Goal: Task Accomplishment & Management: Manage account settings

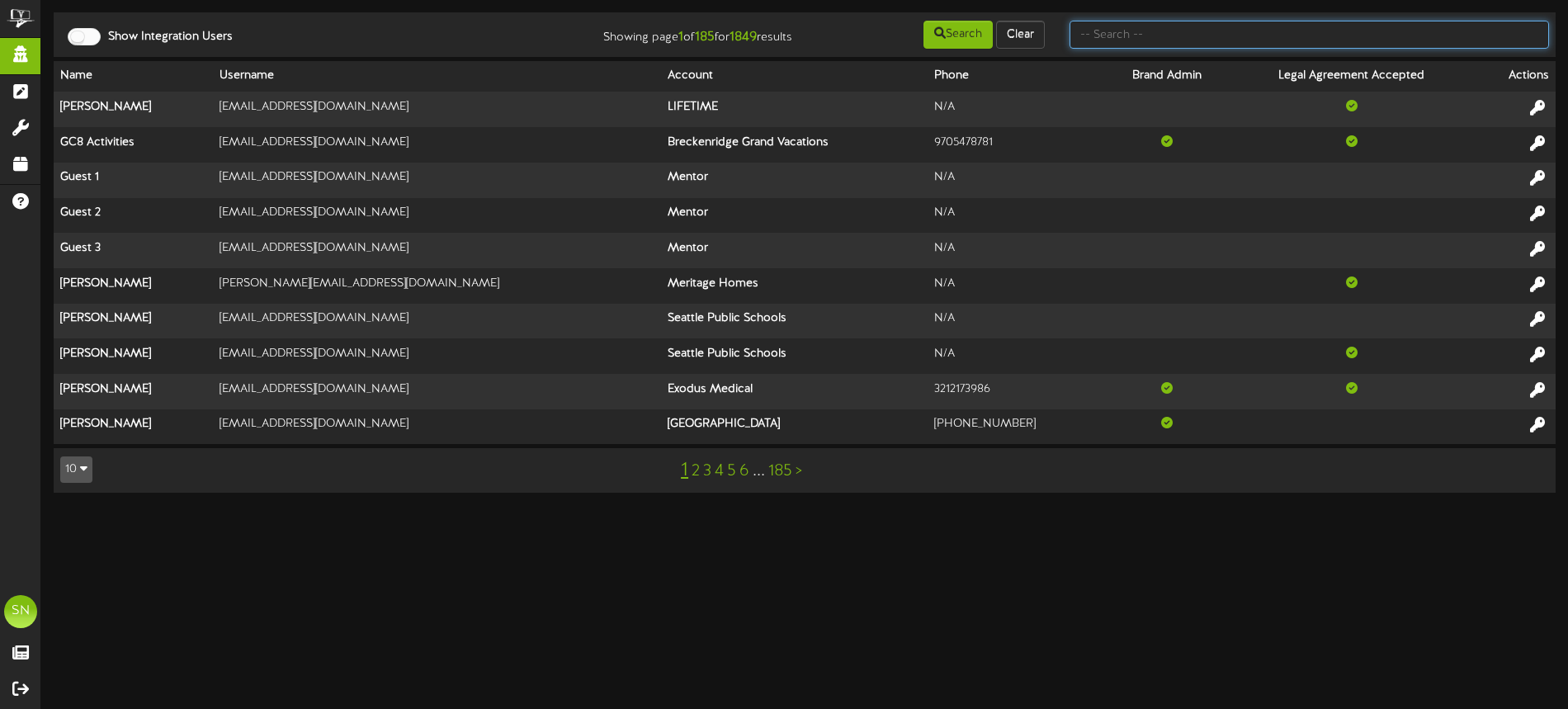
click at [1226, 29] on input "text" at bounding box center [1309, 35] width 479 height 28
type input "d"
type input "the picklr"
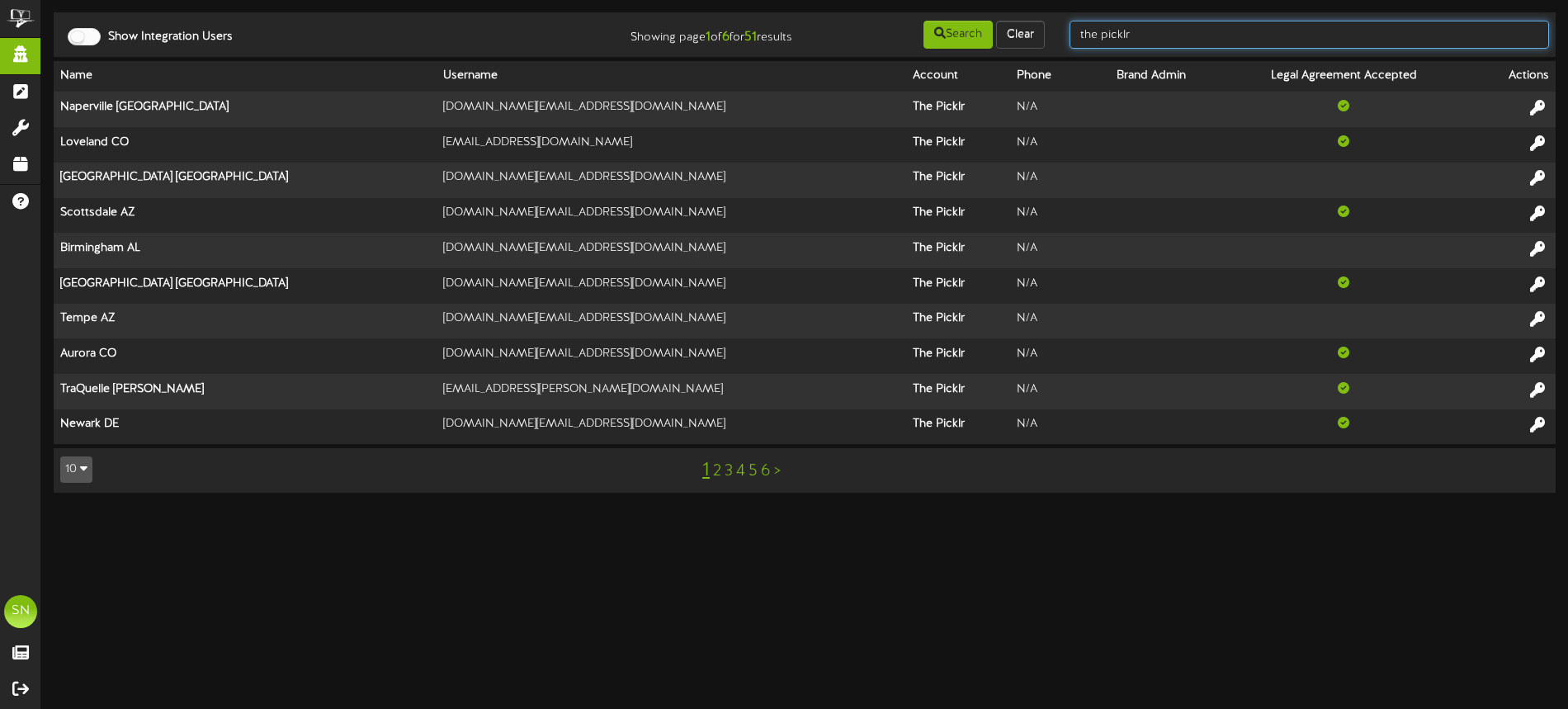
click at [1174, 38] on input "the picklr" at bounding box center [1309, 35] width 479 height 28
drag, startPoint x: 1132, startPoint y: 36, endPoint x: 1056, endPoint y: 31, distance: 76.2
click at [1059, 31] on div "the picklr" at bounding box center [1309, 35] width 504 height 31
type input "christine jensen"
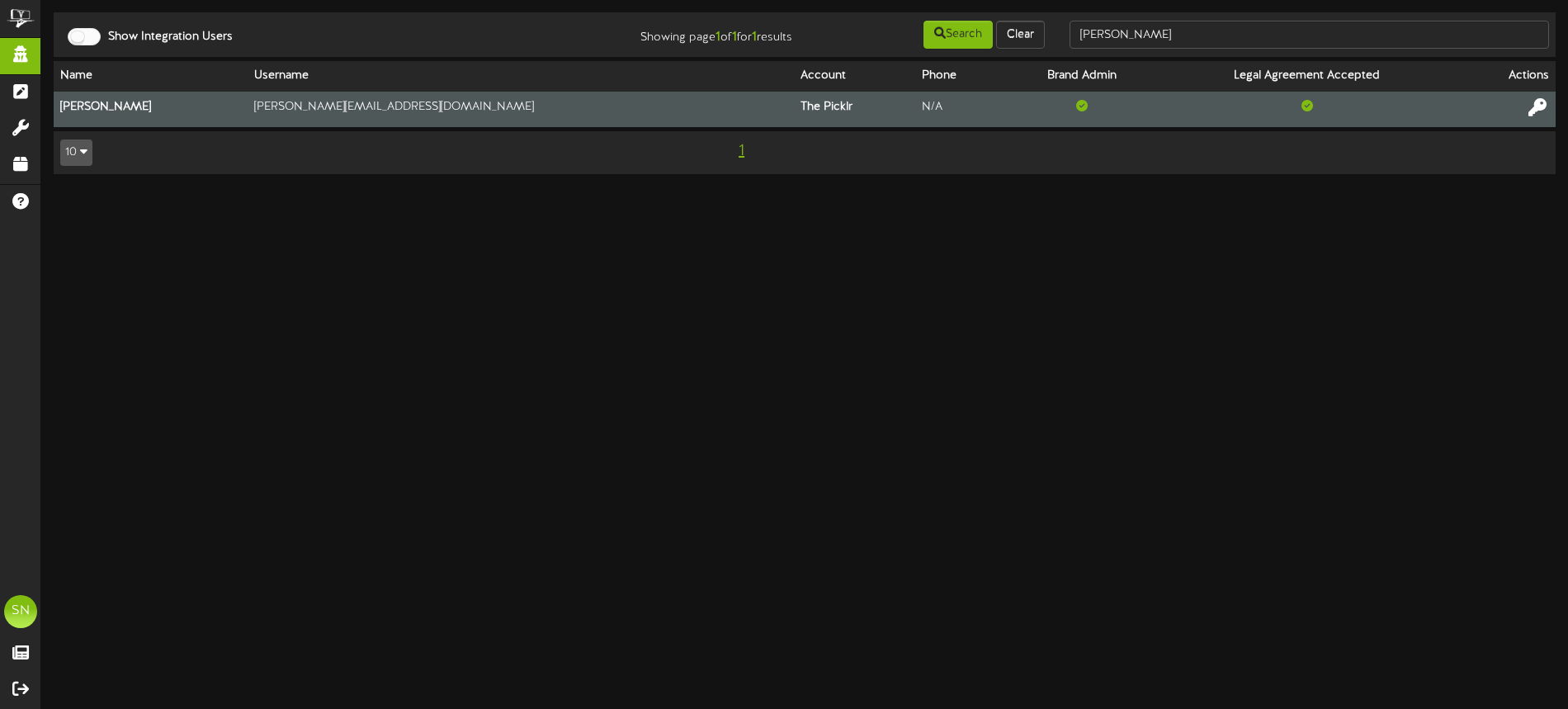
click at [1539, 105] on icon at bounding box center [1537, 107] width 18 height 18
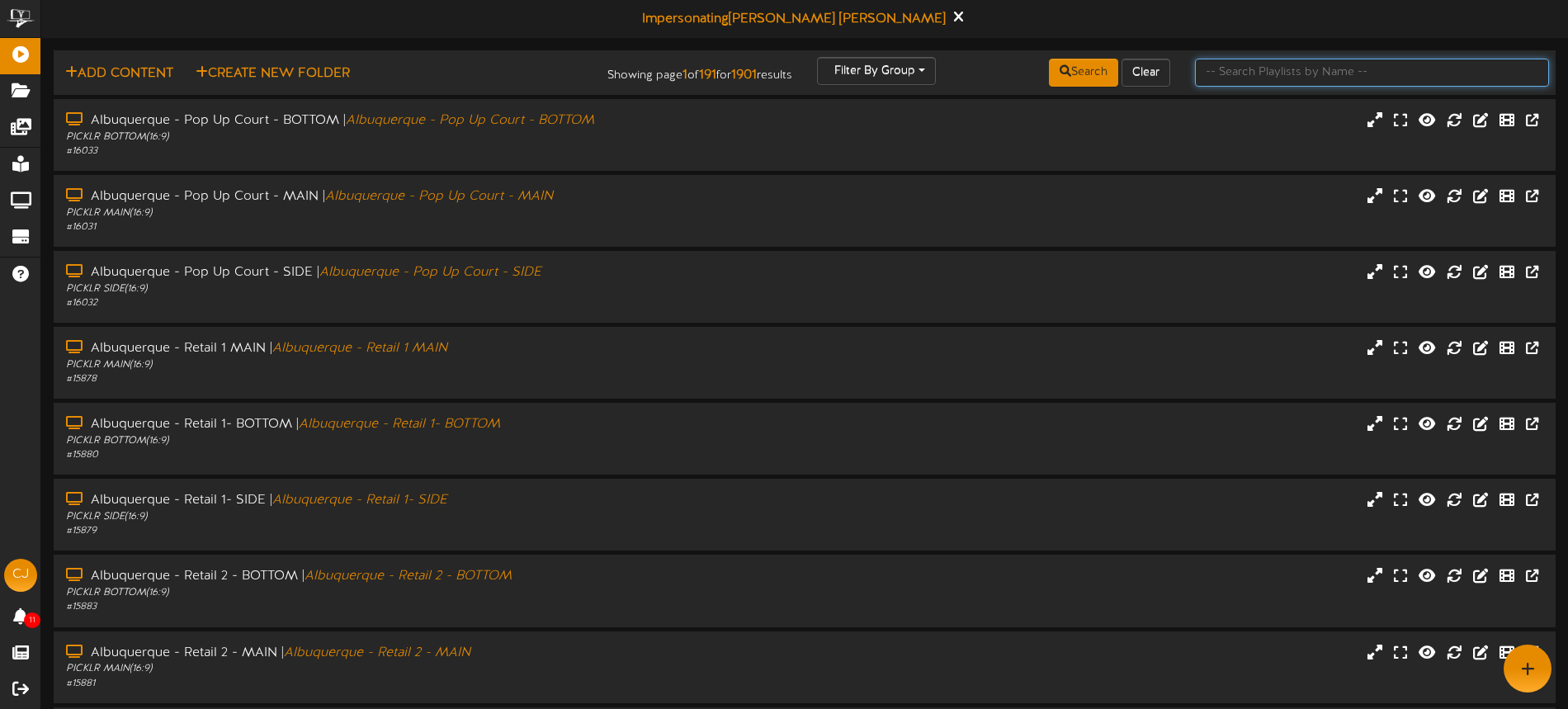
click at [1252, 66] on input "text" at bounding box center [1371, 73] width 354 height 28
type input "danvers"
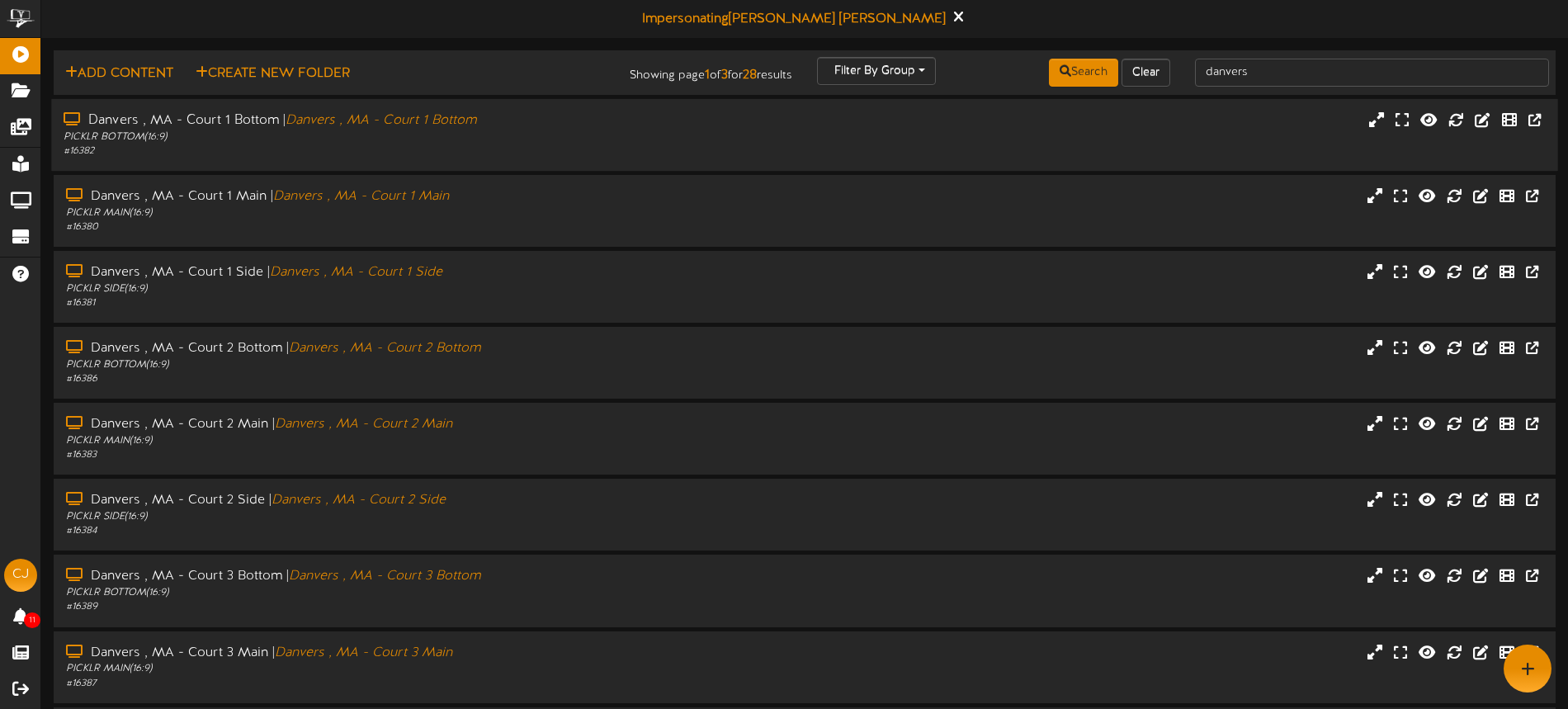
click at [697, 133] on div "Danvers , MA - Court 1 Bottom | [GEOGRAPHIC_DATA] , MA - Court 1 Bottom PICKLR …" at bounding box center [804, 135] width 1506 height 47
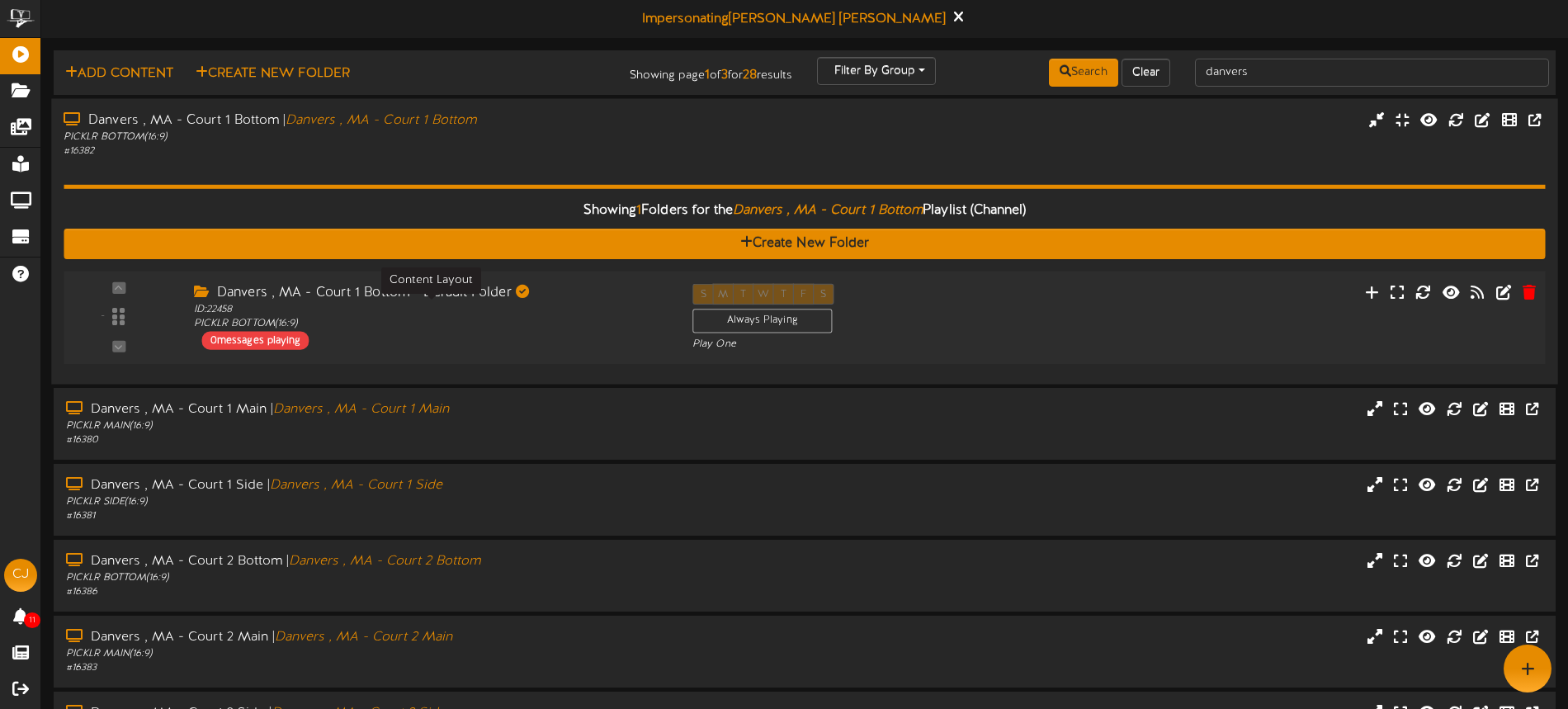
click at [591, 311] on div "ID: 22458 PICKLR BOTTOM ( 16:9 )" at bounding box center [431, 315] width 473 height 29
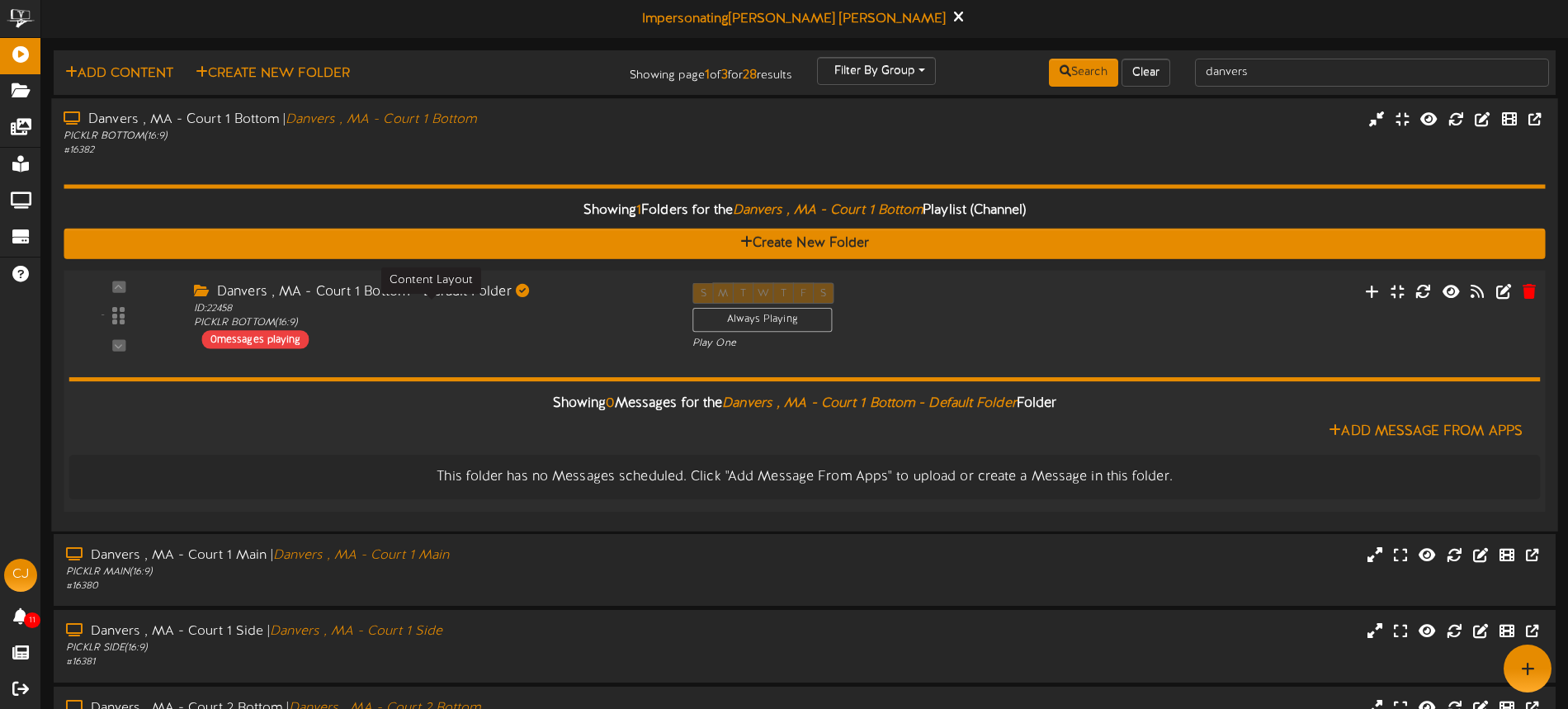
click at [591, 311] on div "ID: 22458 PICKLR BOTTOM ( 16:9 )" at bounding box center [431, 315] width 473 height 29
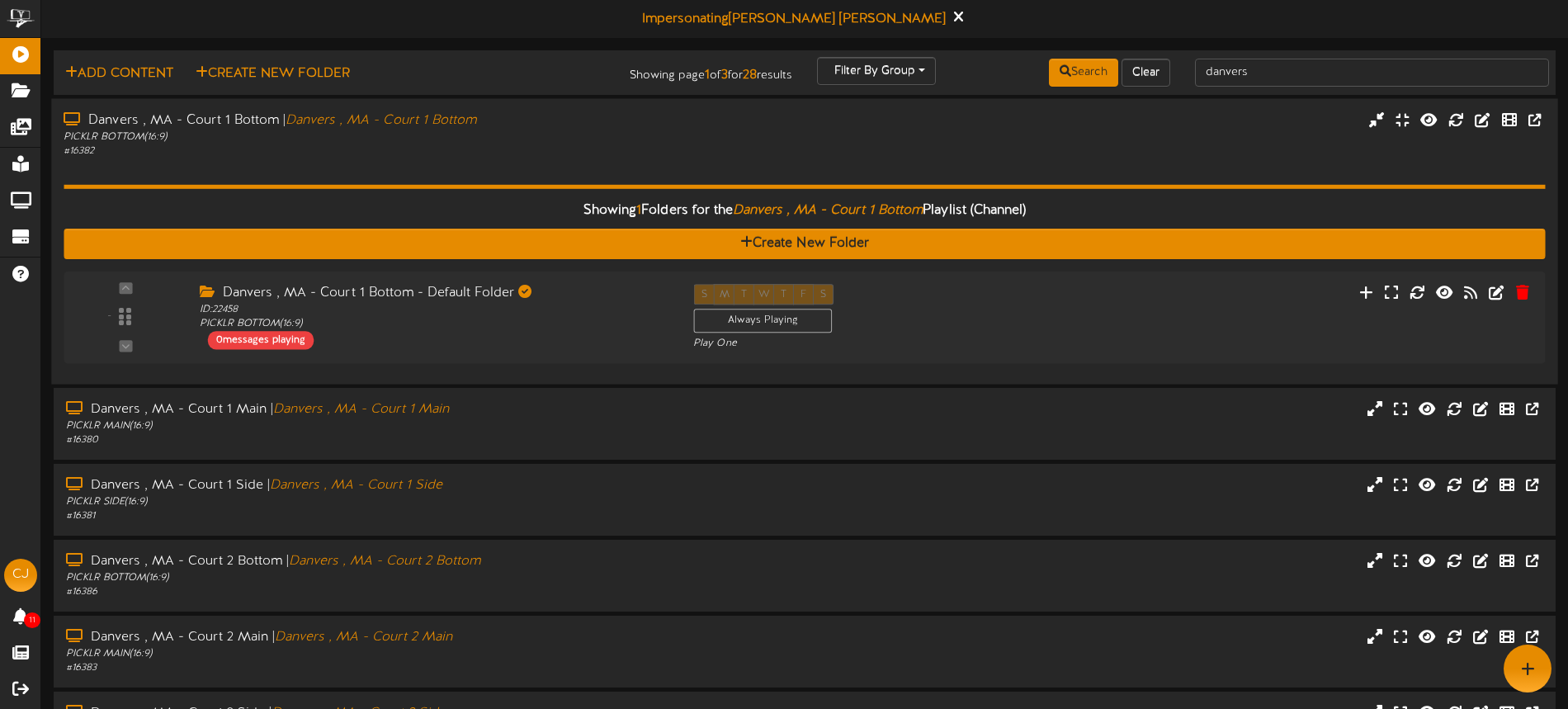
click at [575, 166] on div "Showing 1 Folders for the Danvers , MA - Court 1 Bottom Playlist (Channel) Crea…" at bounding box center [804, 265] width 1481 height 214
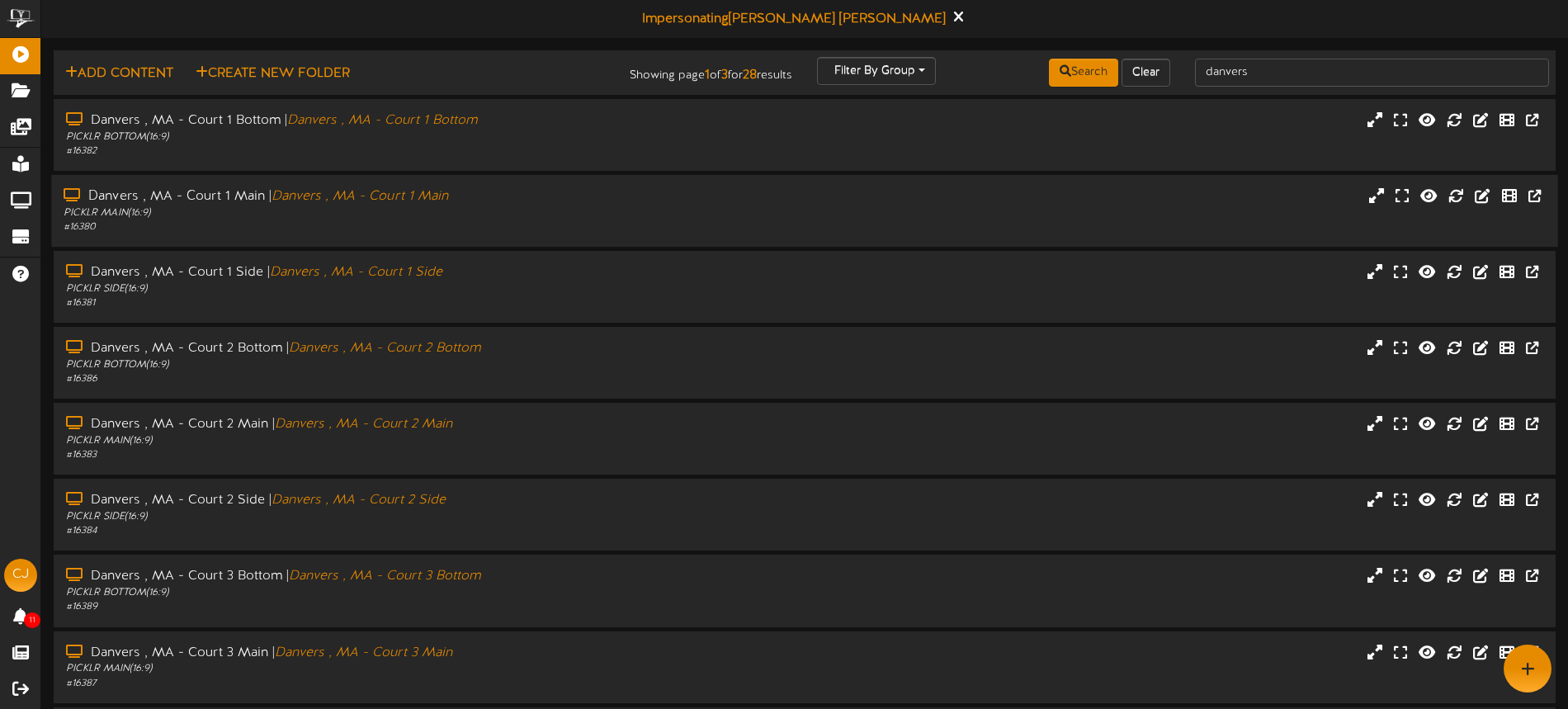
click at [532, 206] on div "PICKLR MAIN ( 16:9 )" at bounding box center [365, 213] width 603 height 14
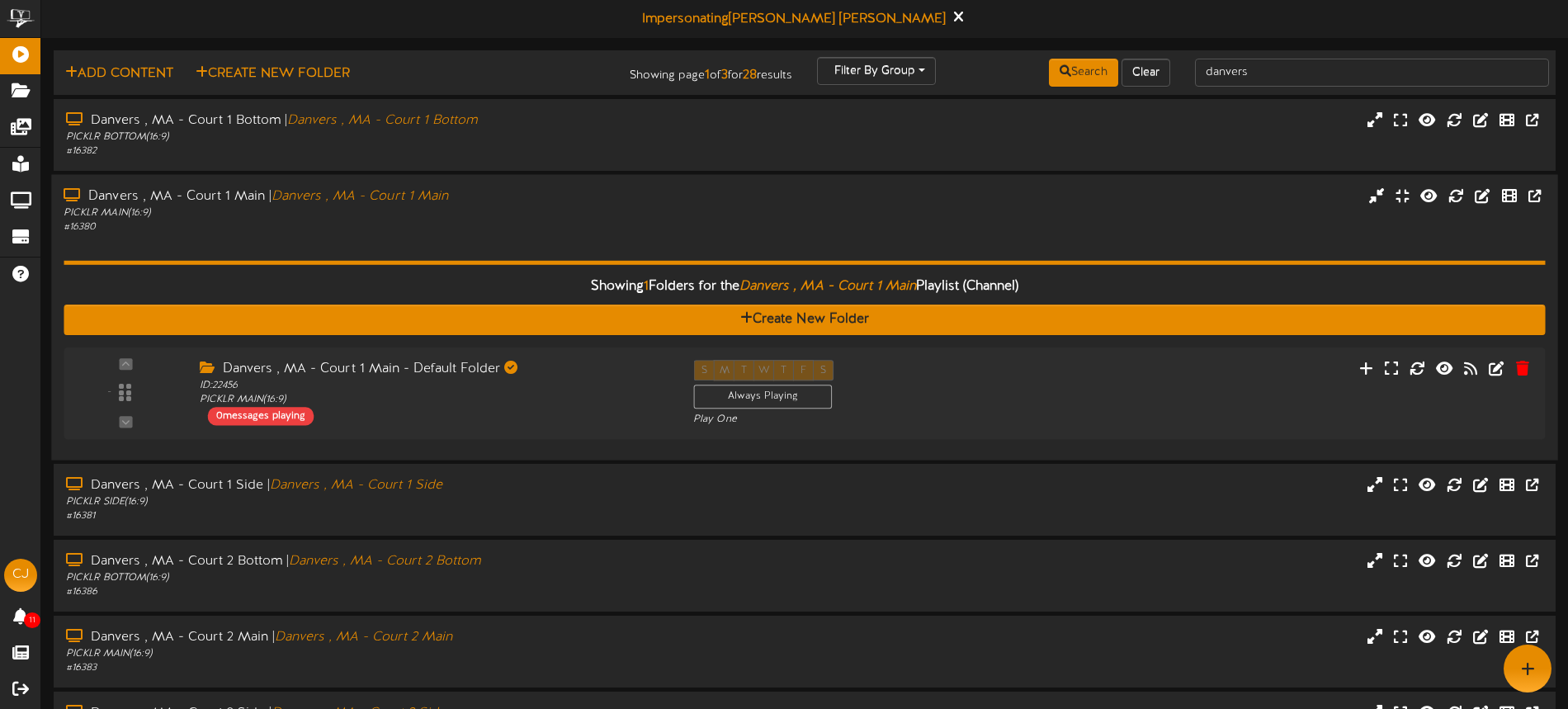
click at [530, 198] on div "Danvers , MA - Court 1 Main | Danvers , MA - Court 1 Main" at bounding box center [365, 196] width 603 height 19
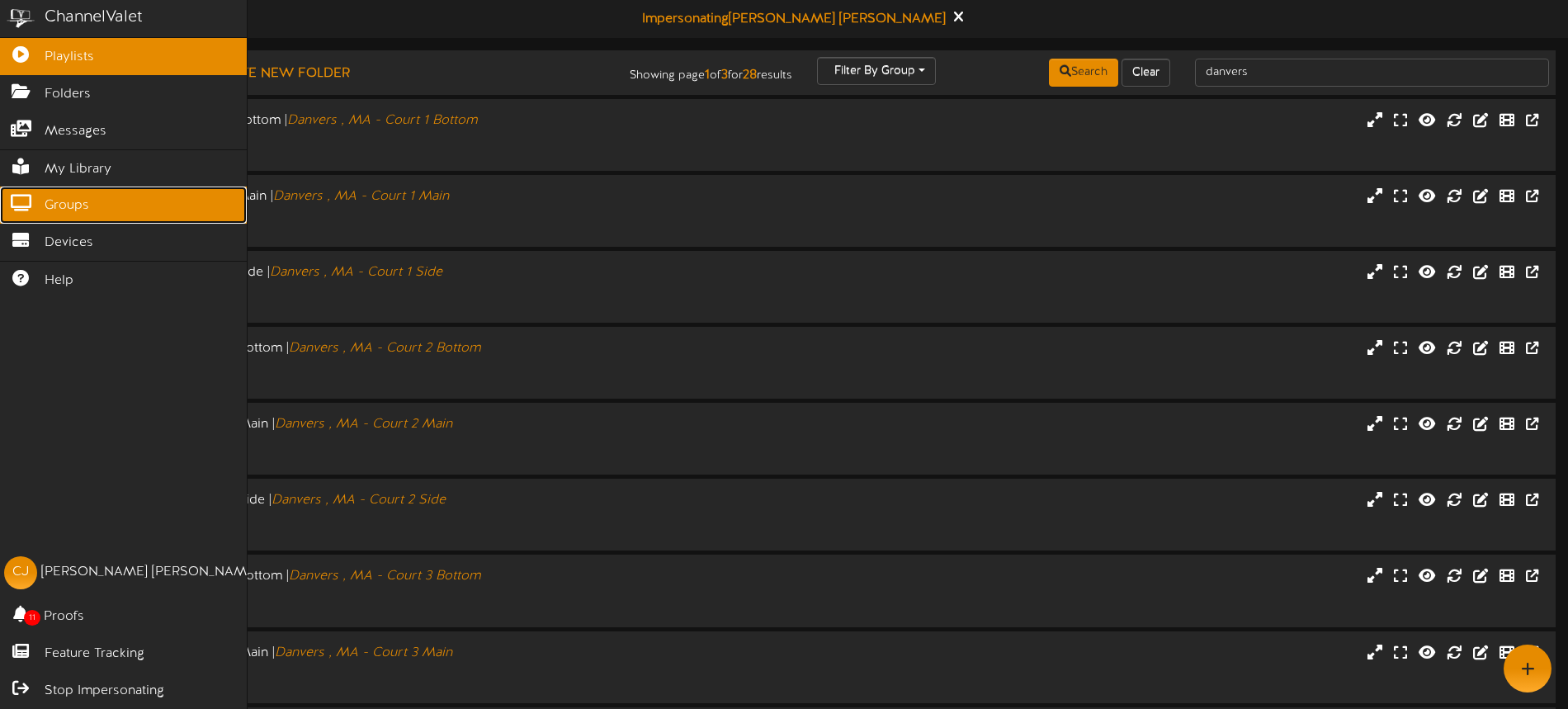
drag, startPoint x: 81, startPoint y: 207, endPoint x: 231, endPoint y: 197, distance: 150.3
click at [81, 205] on span "Groups" at bounding box center [66, 206] width 44 height 19
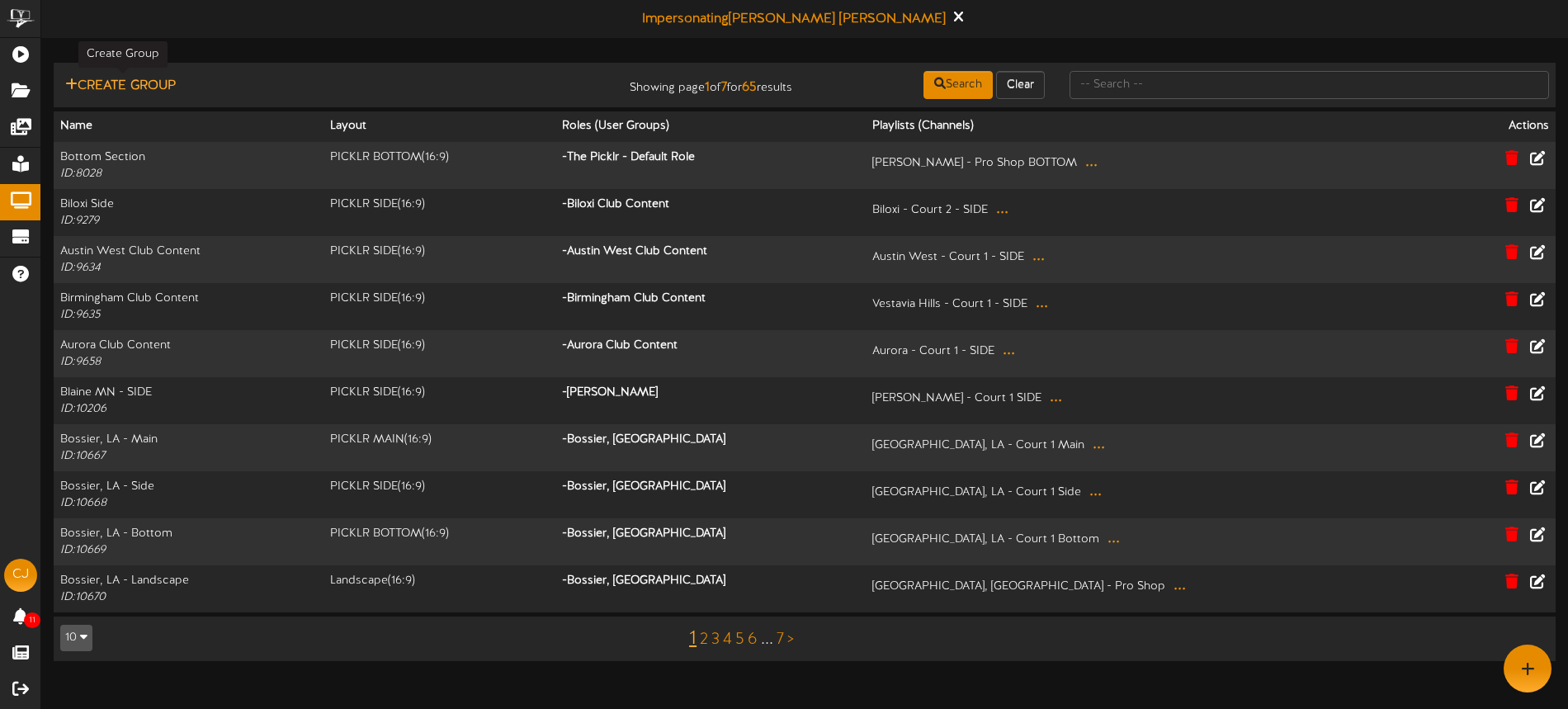
click at [146, 82] on button "Create Group" at bounding box center [120, 87] width 120 height 21
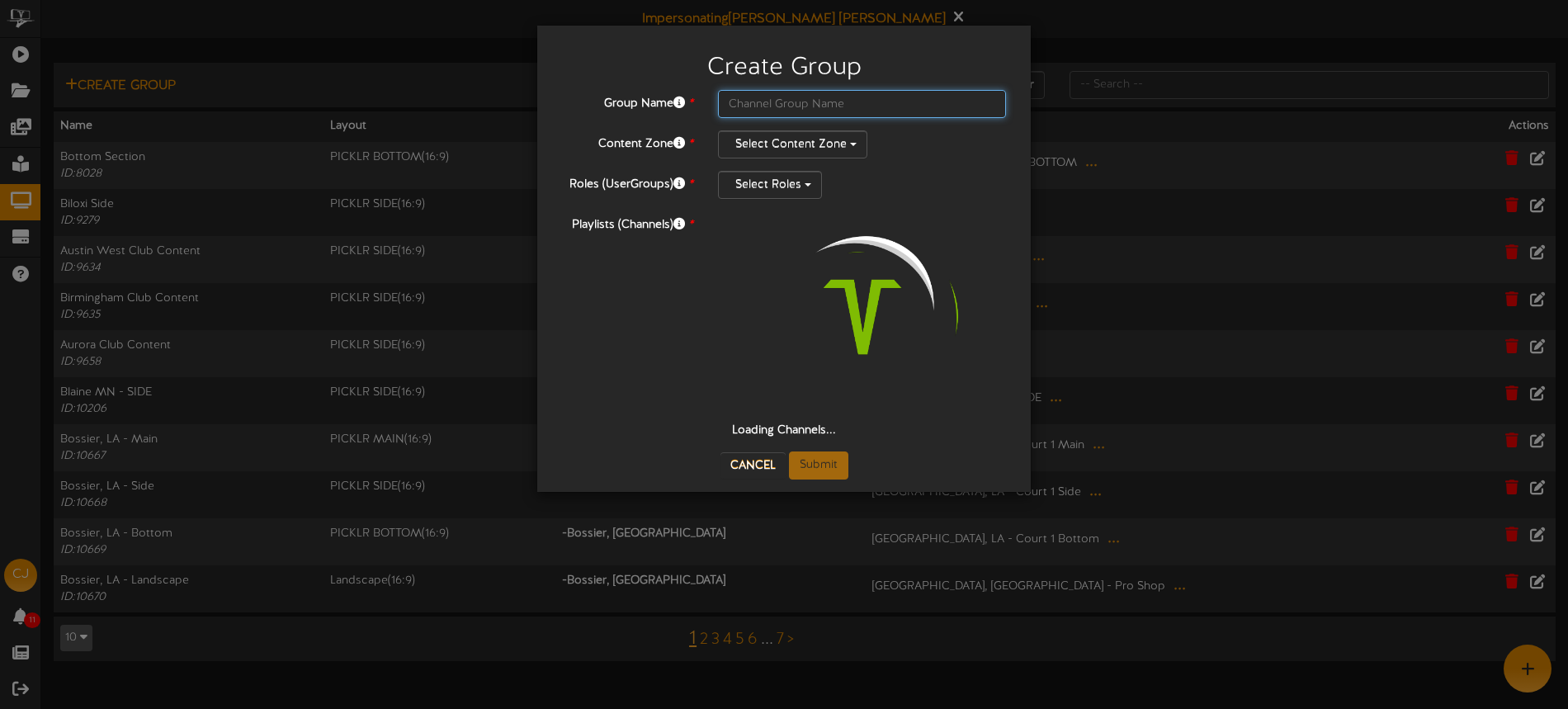
click at [772, 110] on input "text" at bounding box center [862, 104] width 288 height 28
type input "d"
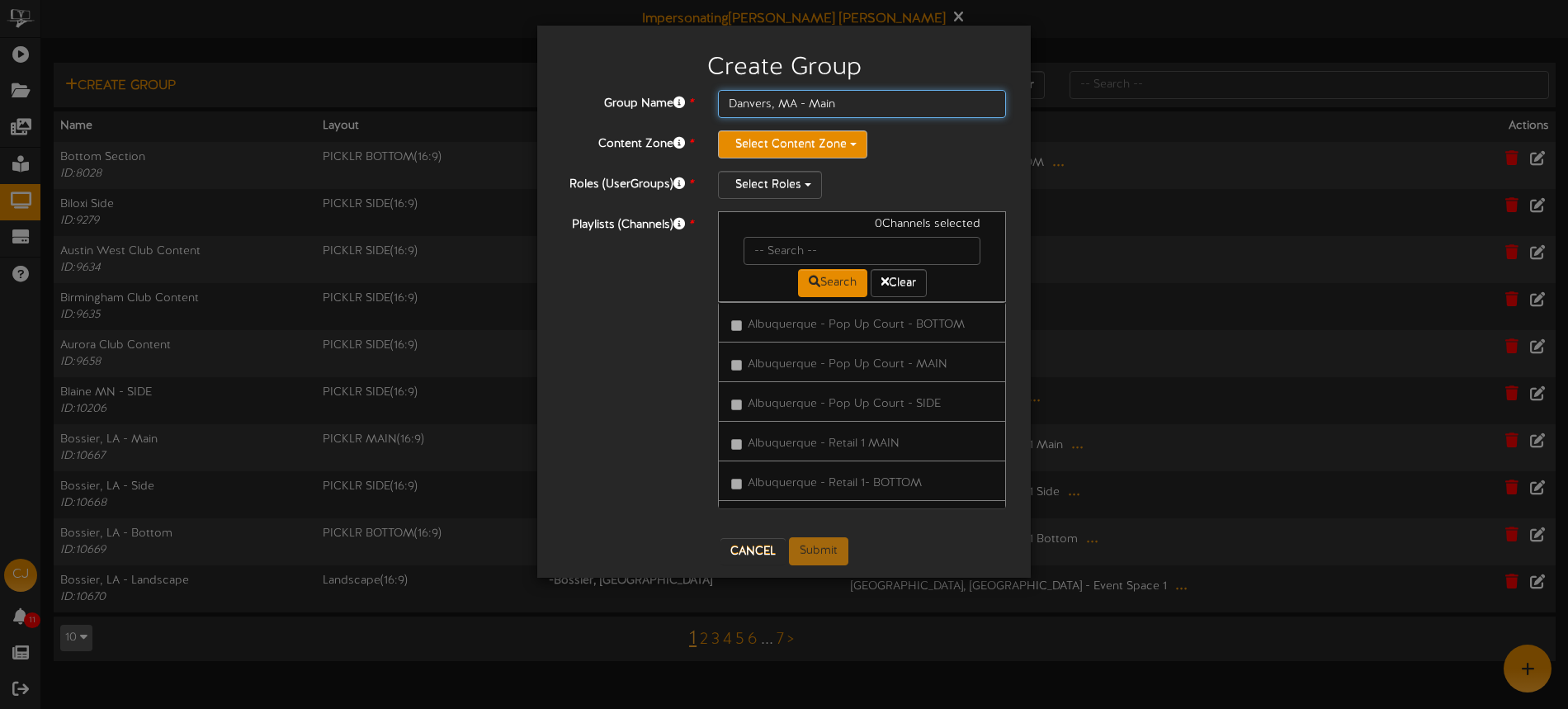
type input "Danvers, MA - Main"
drag, startPoint x: 824, startPoint y: 149, endPoint x: 819, endPoint y: 142, distance: 8.6
click at [824, 148] on button "Select Content Zone" at bounding box center [792, 144] width 149 height 28
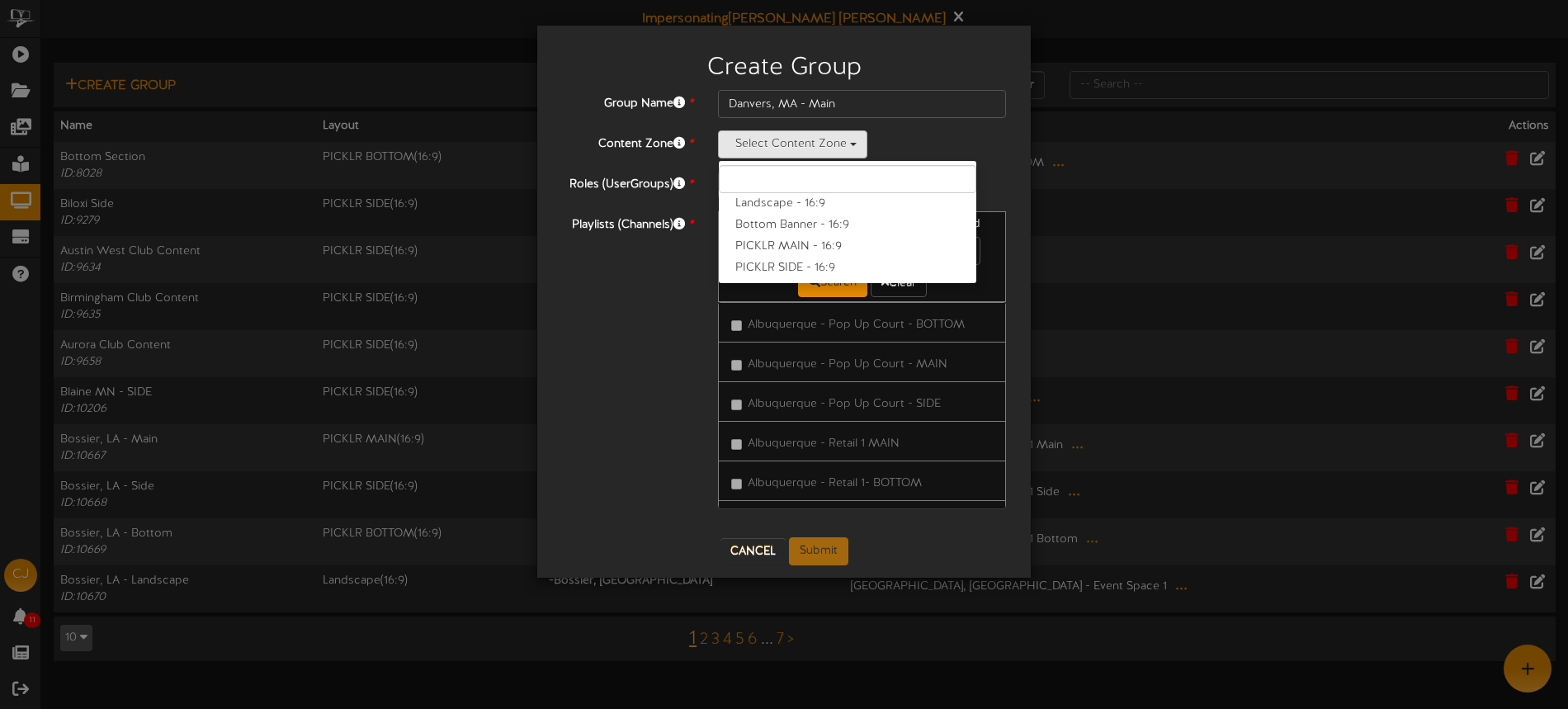
drag, startPoint x: 801, startPoint y: 244, endPoint x: 847, endPoint y: 217, distance: 53.3
click at [801, 244] on label "PICKLR MAIN - 16:9" at bounding box center [847, 246] width 257 height 22
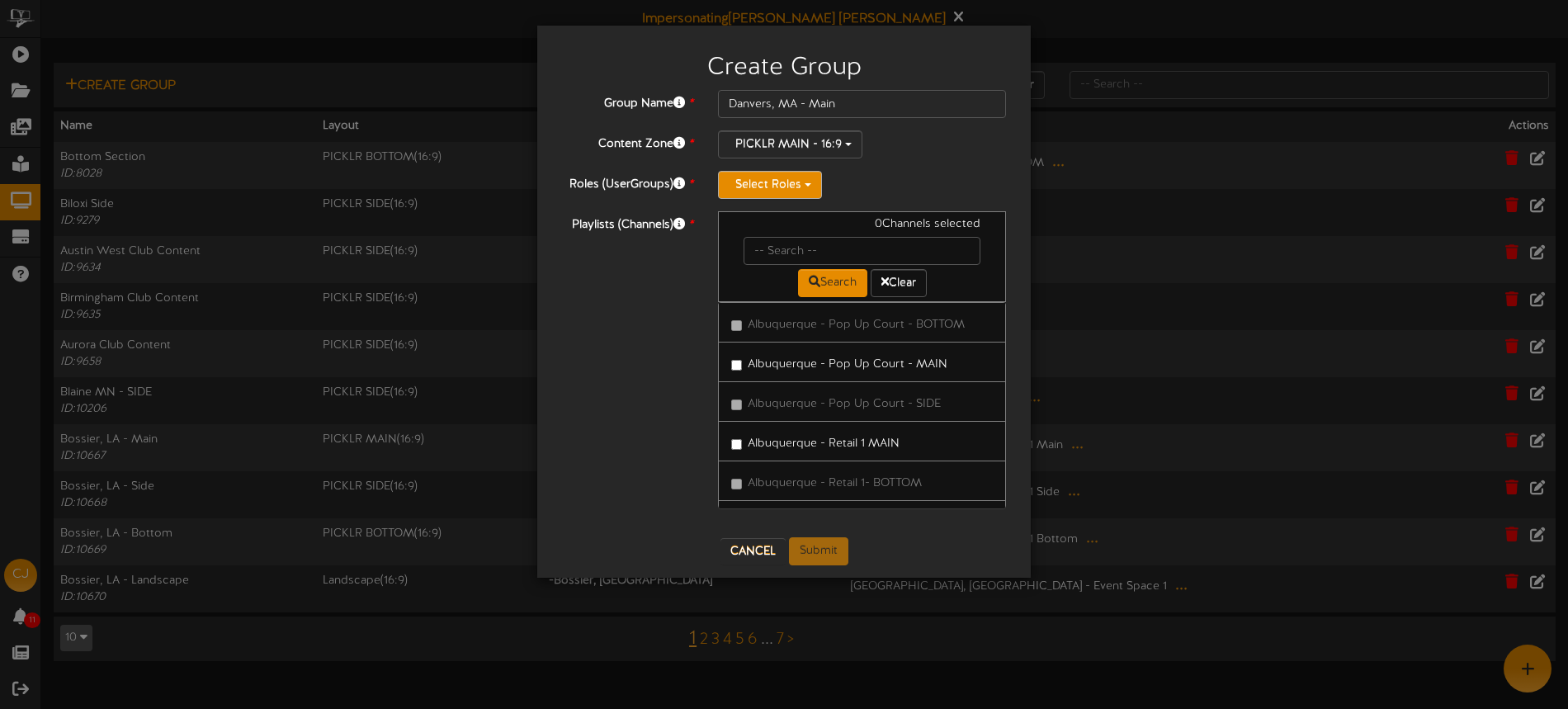
click at [757, 180] on button "Select Roles" at bounding box center [770, 185] width 104 height 28
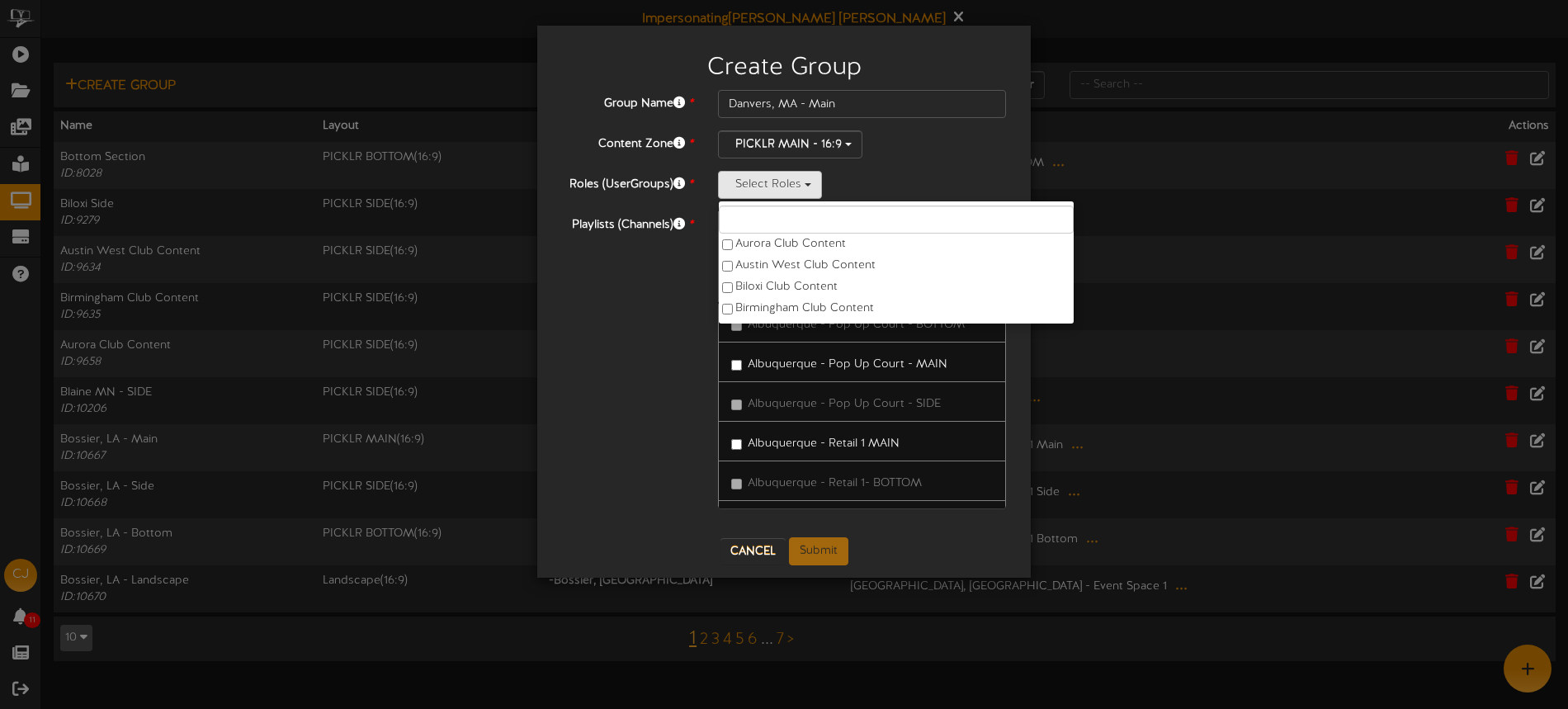
click at [888, 179] on div "Select Roles Aurora Club Content Austin West Club Content Biloxi Club Content B…" at bounding box center [862, 185] width 288 height 28
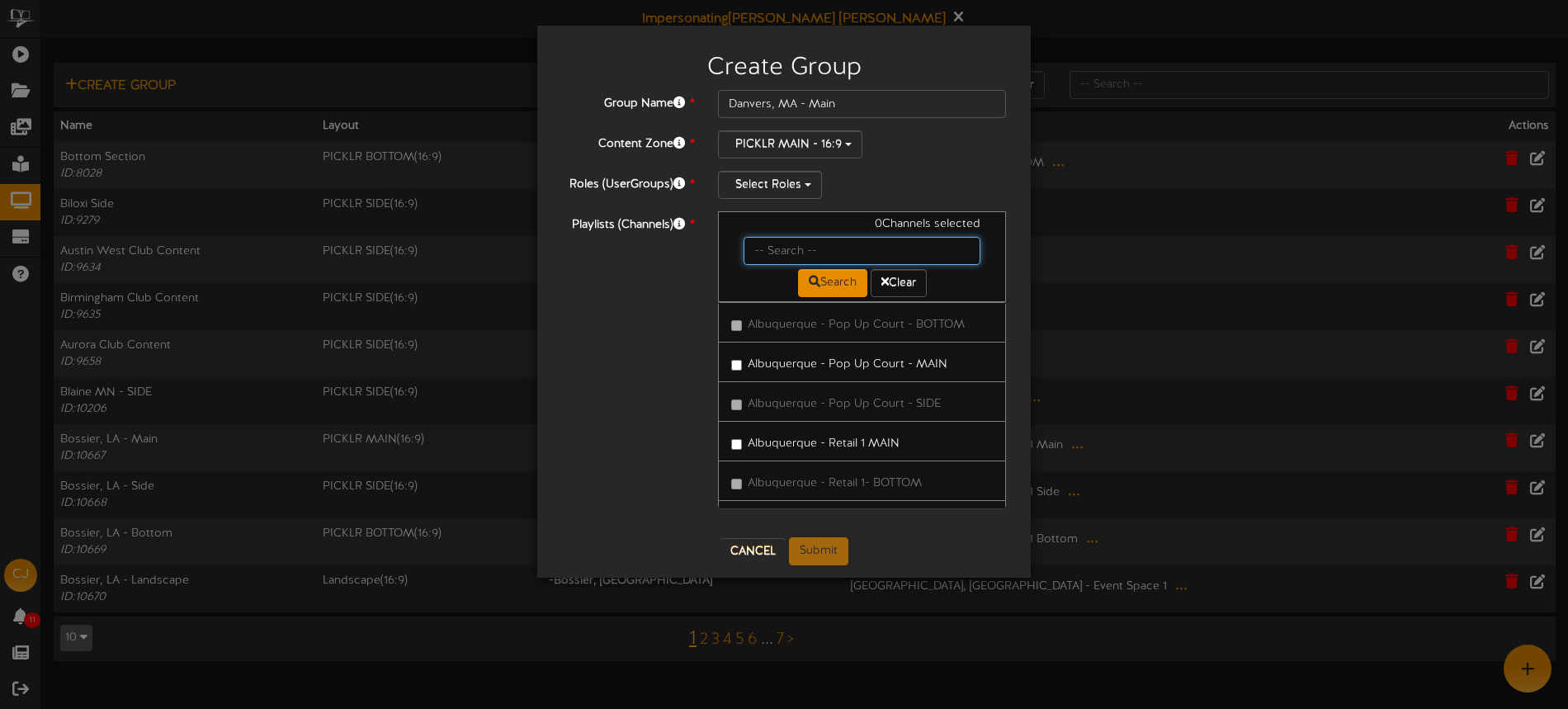
click at [816, 249] on input "text" at bounding box center [862, 250] width 237 height 28
type input "danvers"
click at [849, 368] on label "Danvers , MA - Court 1 Main" at bounding box center [815, 362] width 168 height 23
drag, startPoint x: 764, startPoint y: 550, endPoint x: 128, endPoint y: 301, distance: 683.0
click at [762, 548] on button "Cancel" at bounding box center [752, 551] width 65 height 26
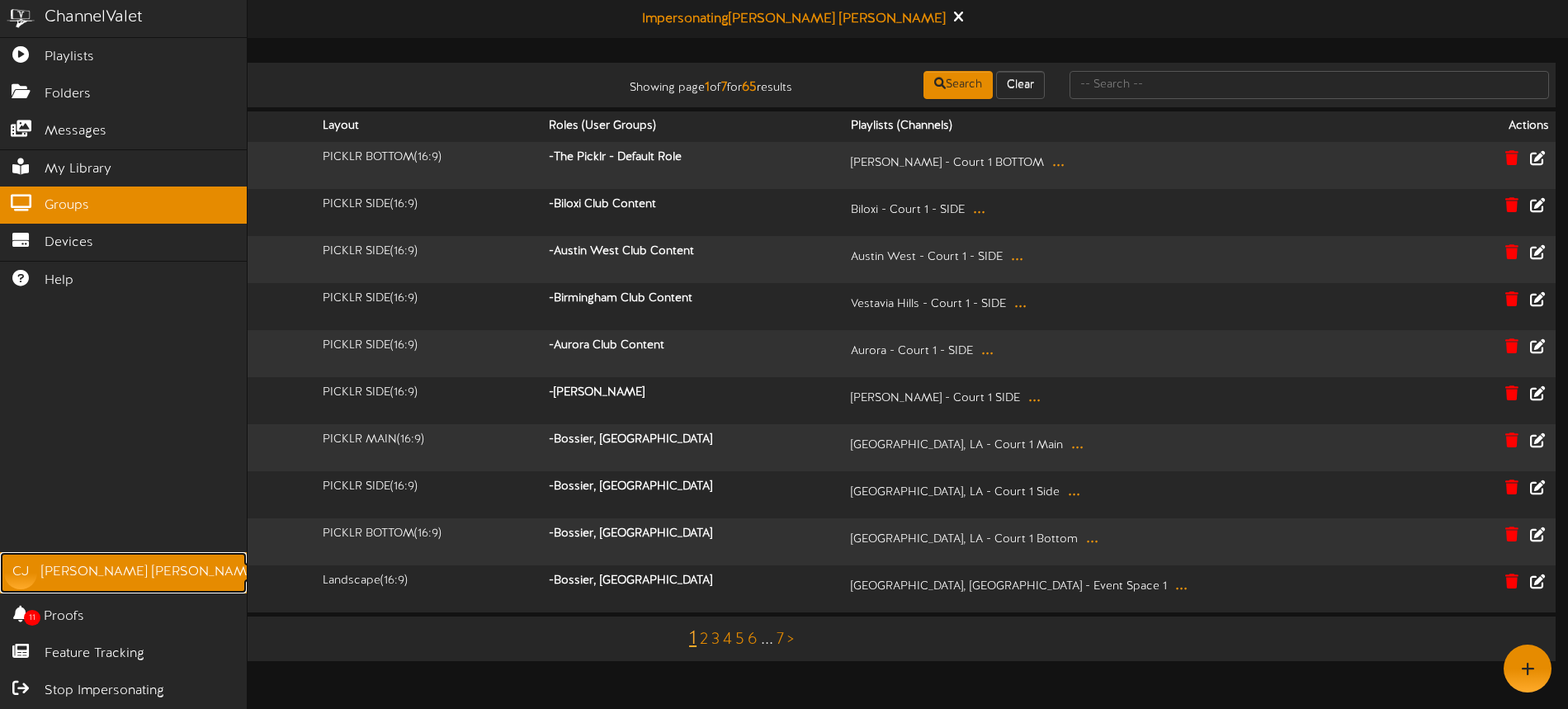
click at [107, 567] on div "Christine Jensen" at bounding box center [150, 572] width 217 height 19
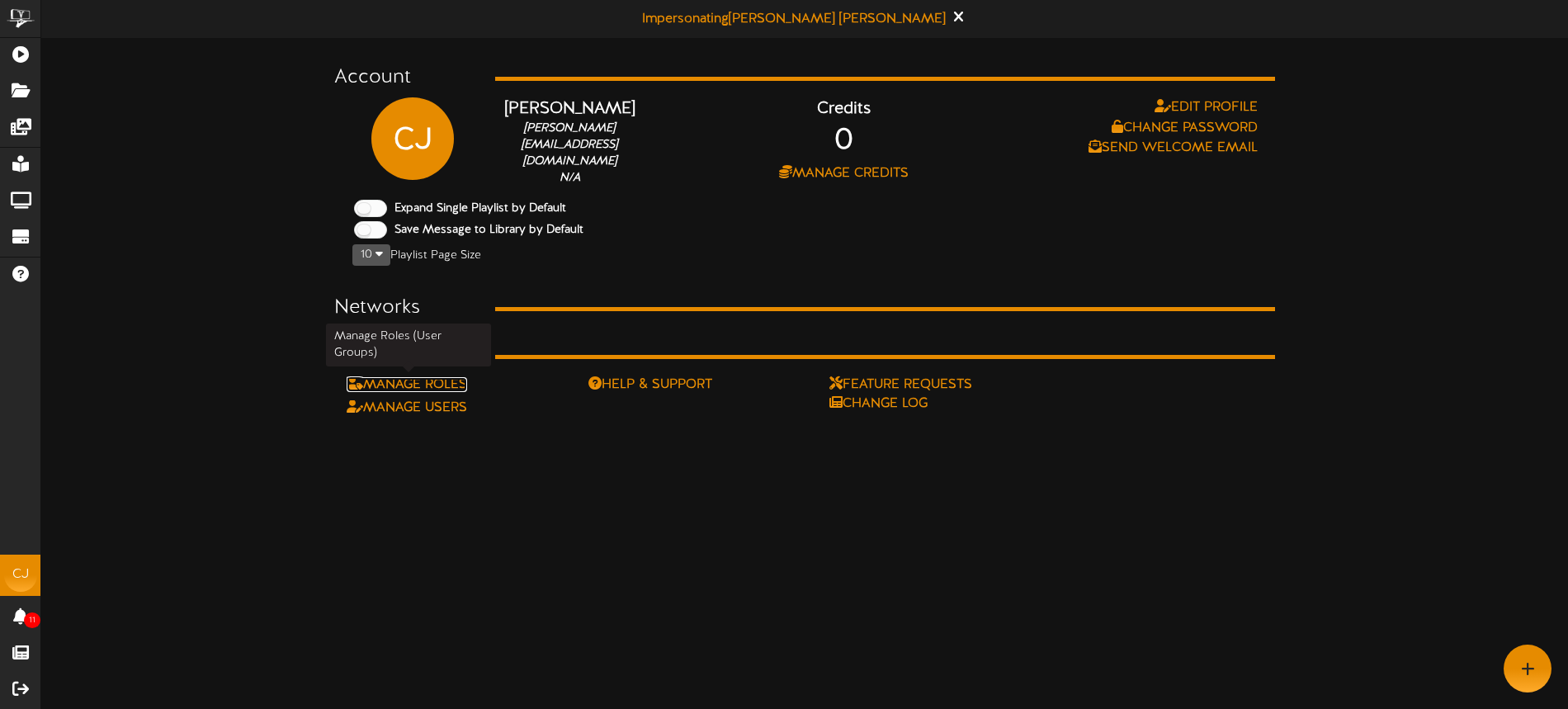
drag, startPoint x: 419, startPoint y: 379, endPoint x: 731, endPoint y: 351, distance: 313.3
click at [419, 379] on link "Manage Roles" at bounding box center [407, 384] width 120 height 15
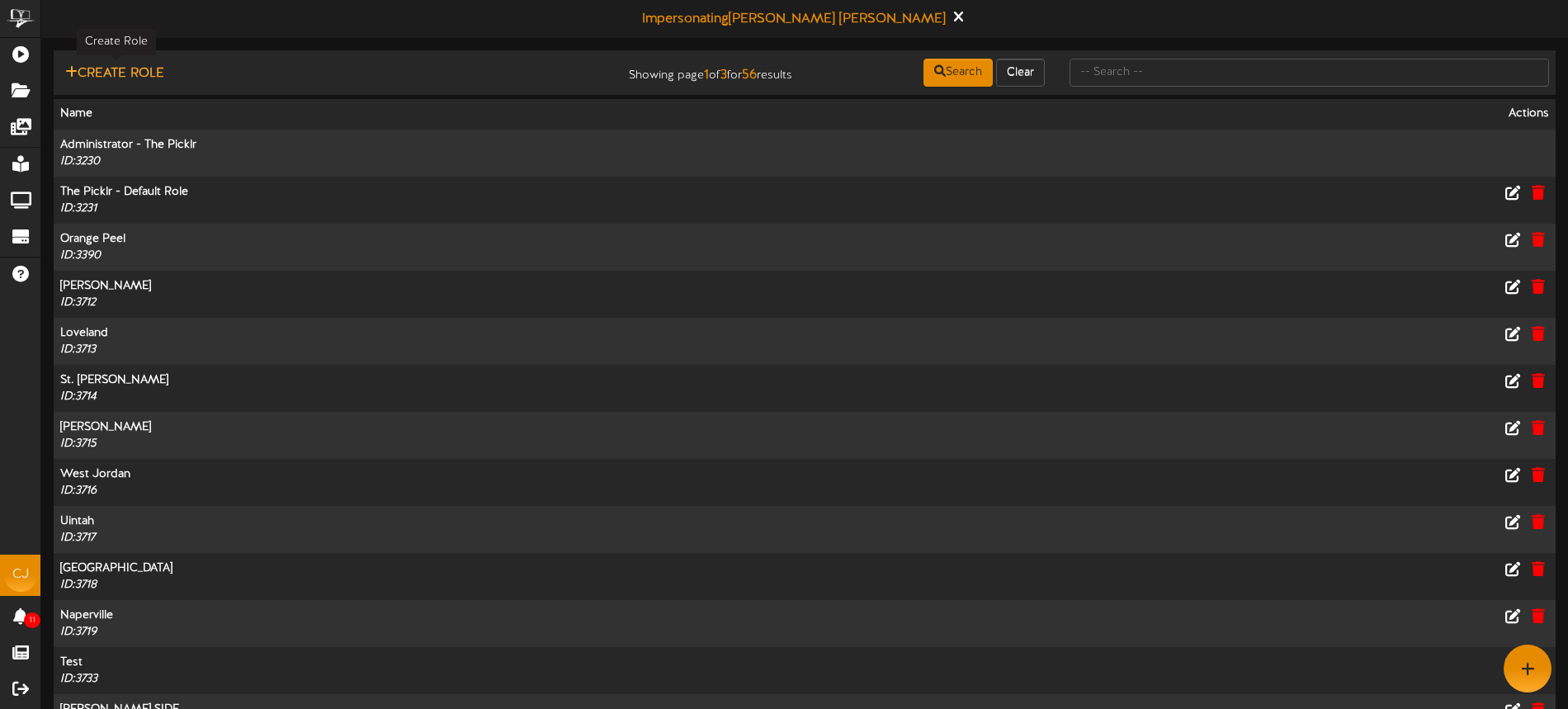
click at [130, 73] on button "Create Role" at bounding box center [114, 74] width 109 height 21
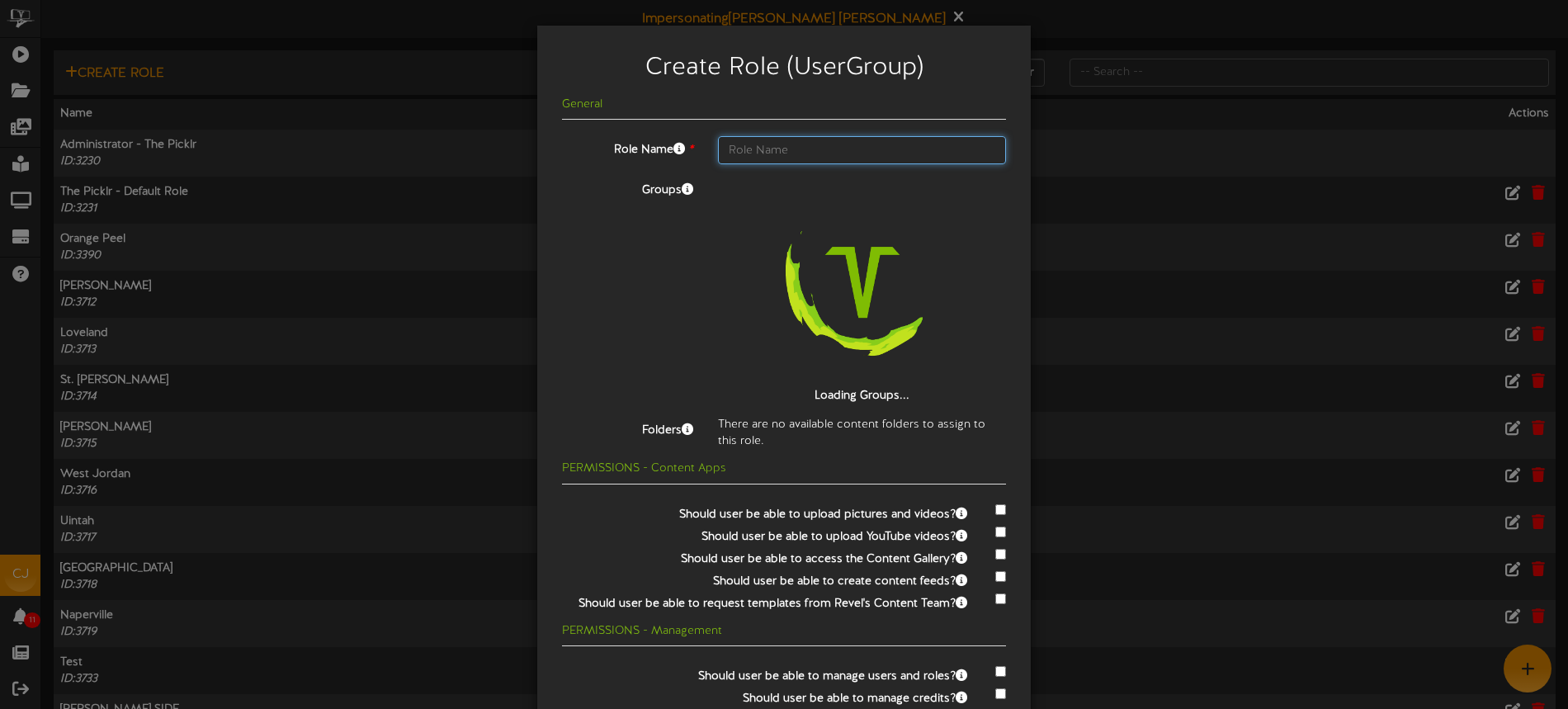
click at [754, 151] on input "text" at bounding box center [862, 150] width 288 height 28
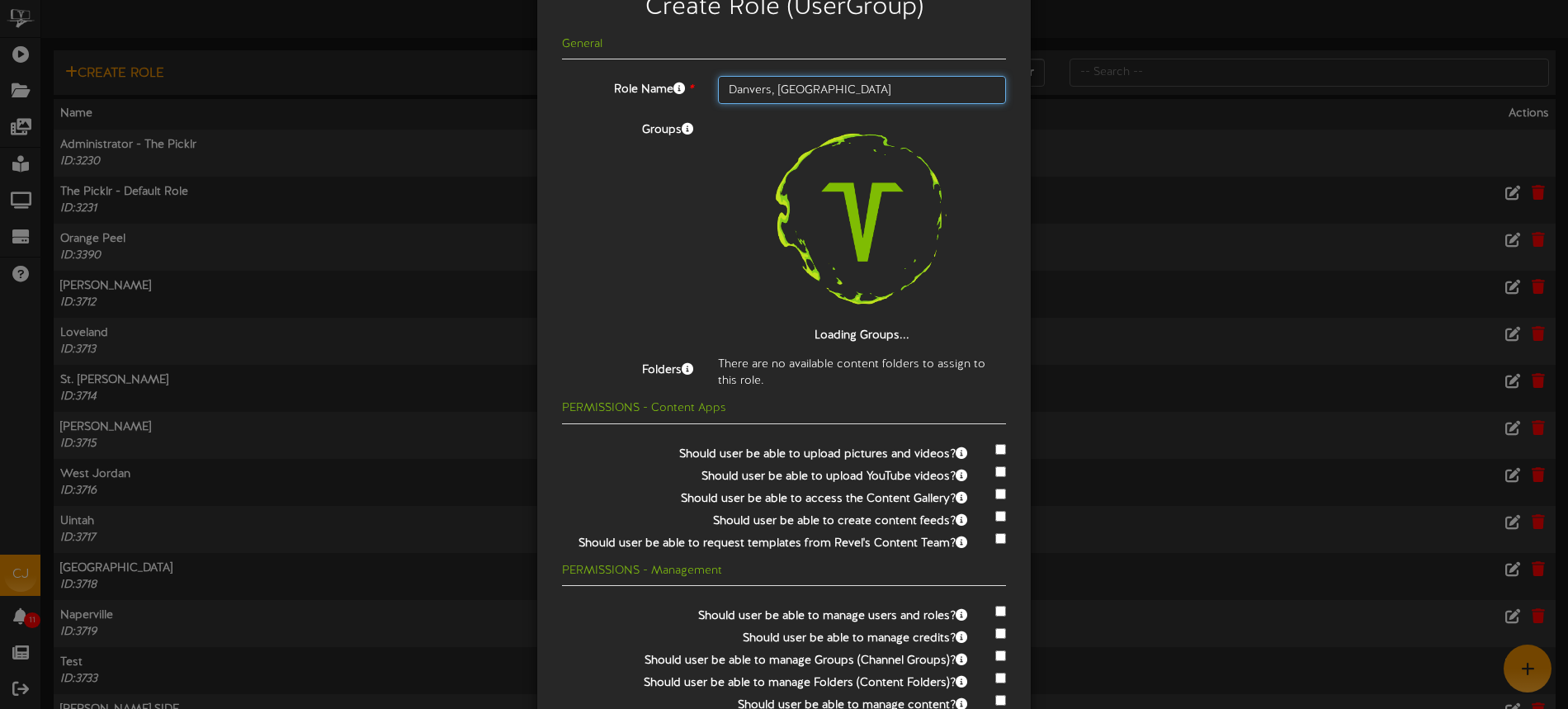
scroll to position [72, 0]
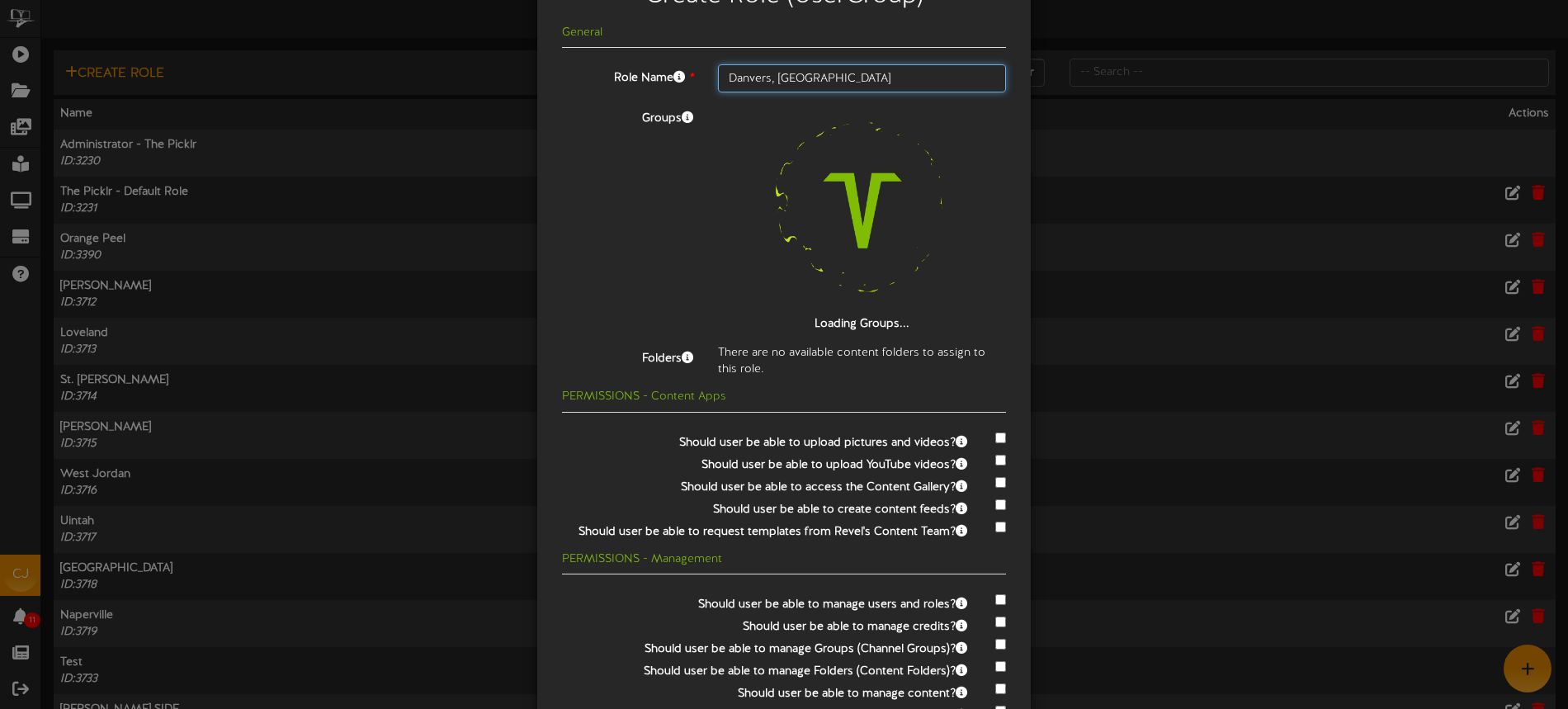
type input "Danvers, MA"
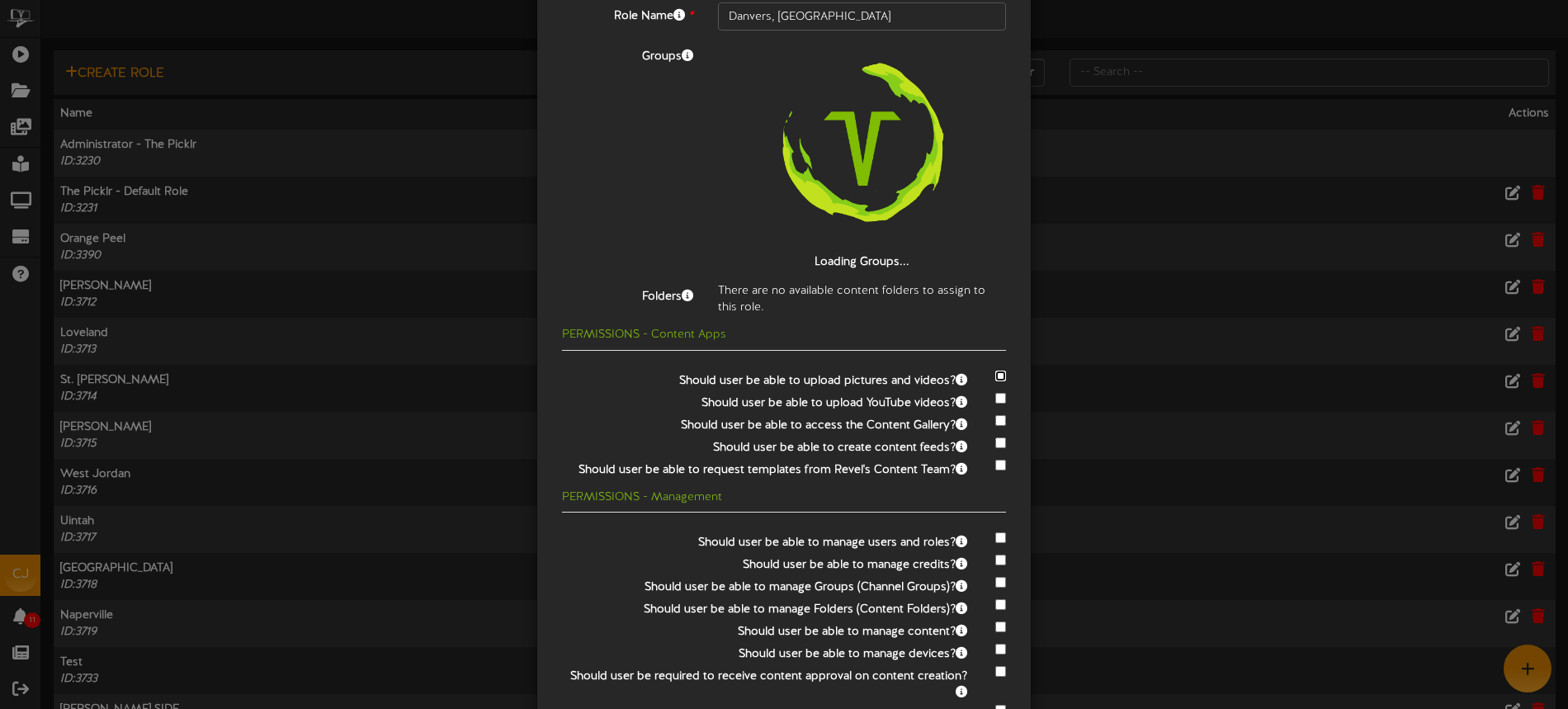
scroll to position [189, 0]
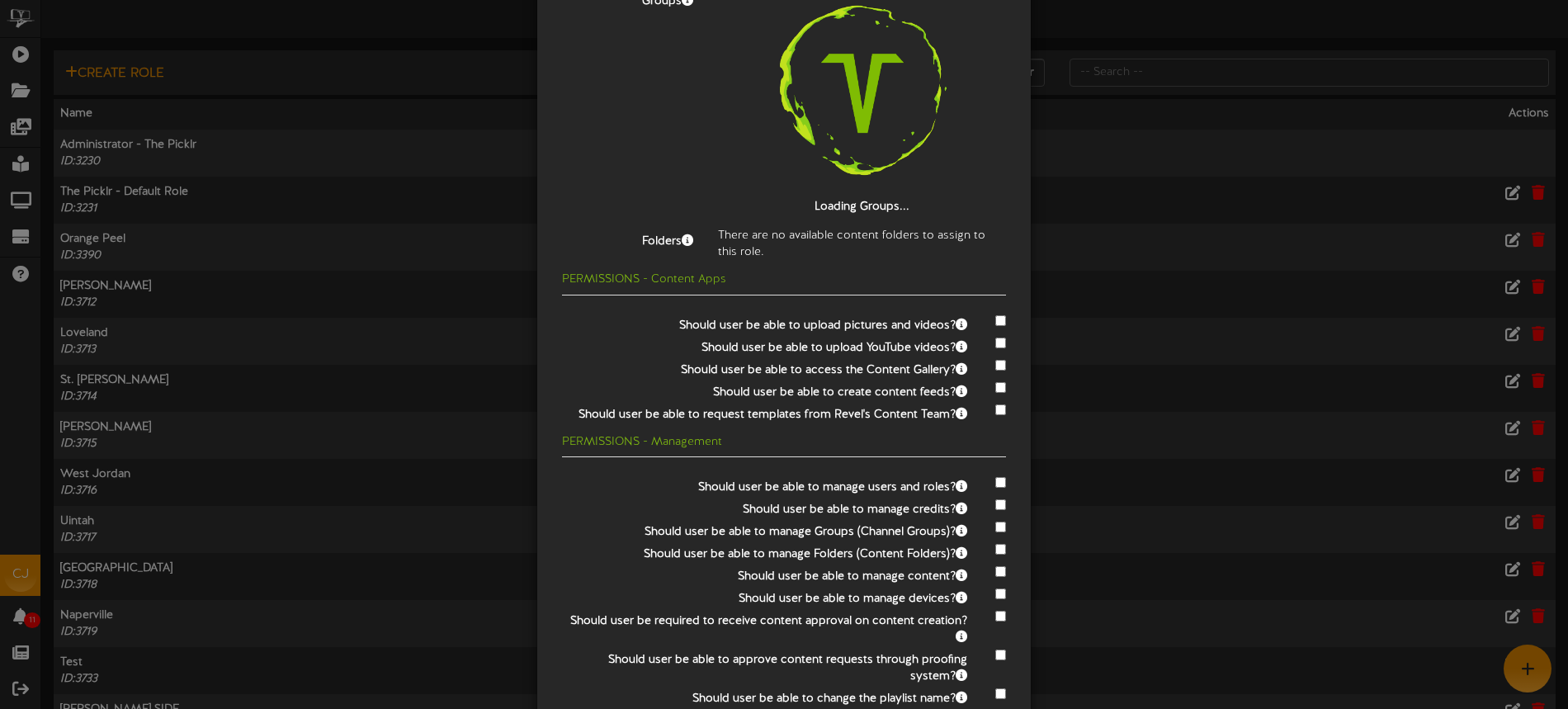
click at [1000, 576] on div at bounding box center [999, 572] width 14 height 20
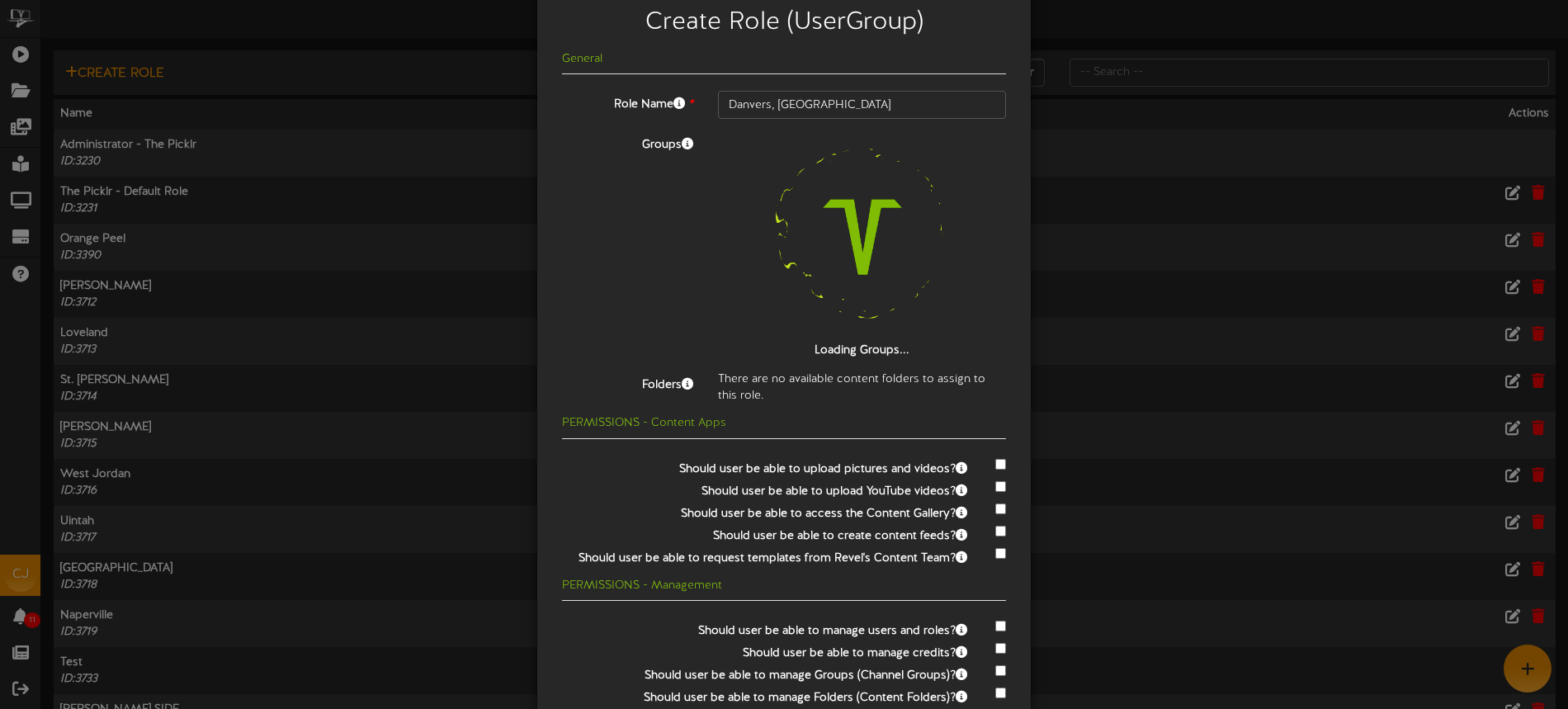
scroll to position [168, 0]
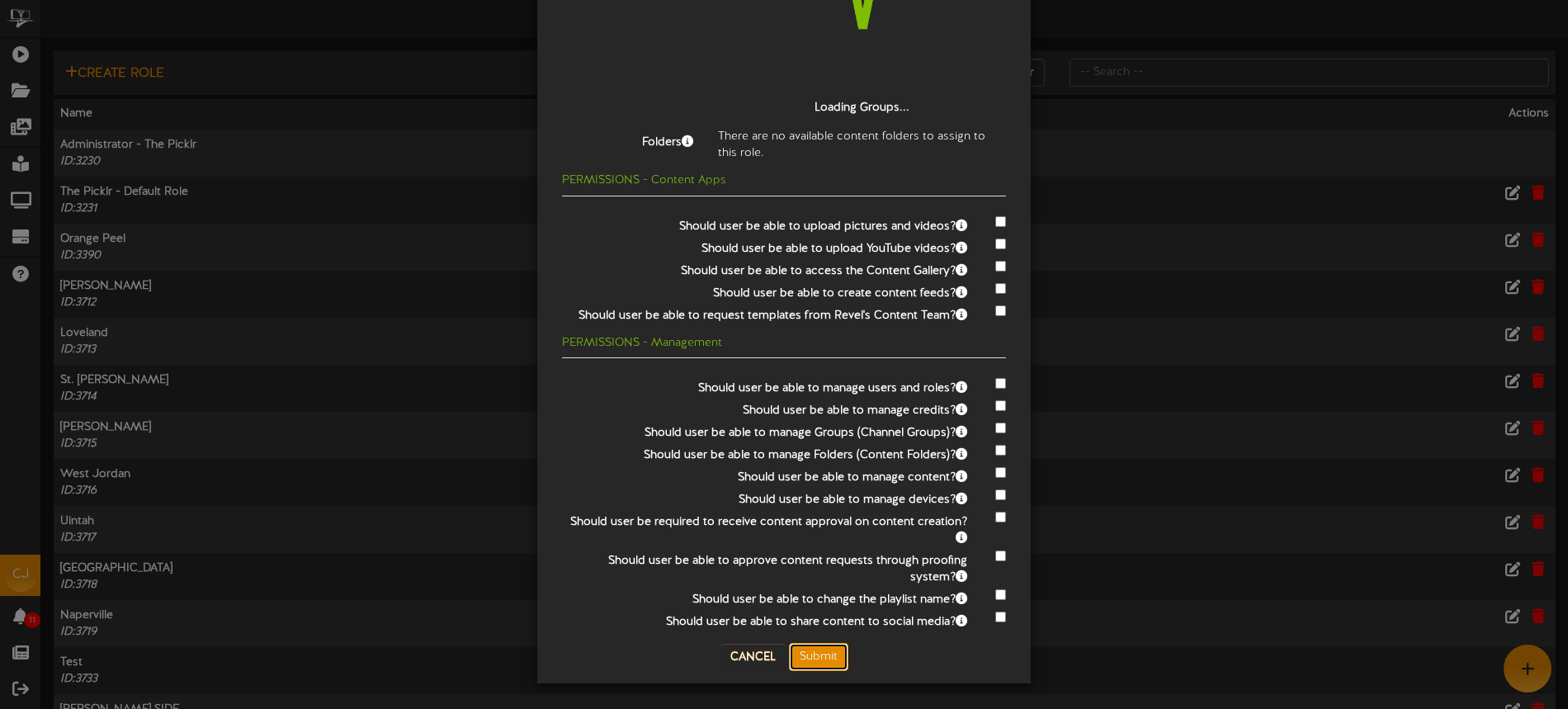
click at [823, 667] on button "Submit" at bounding box center [818, 657] width 60 height 28
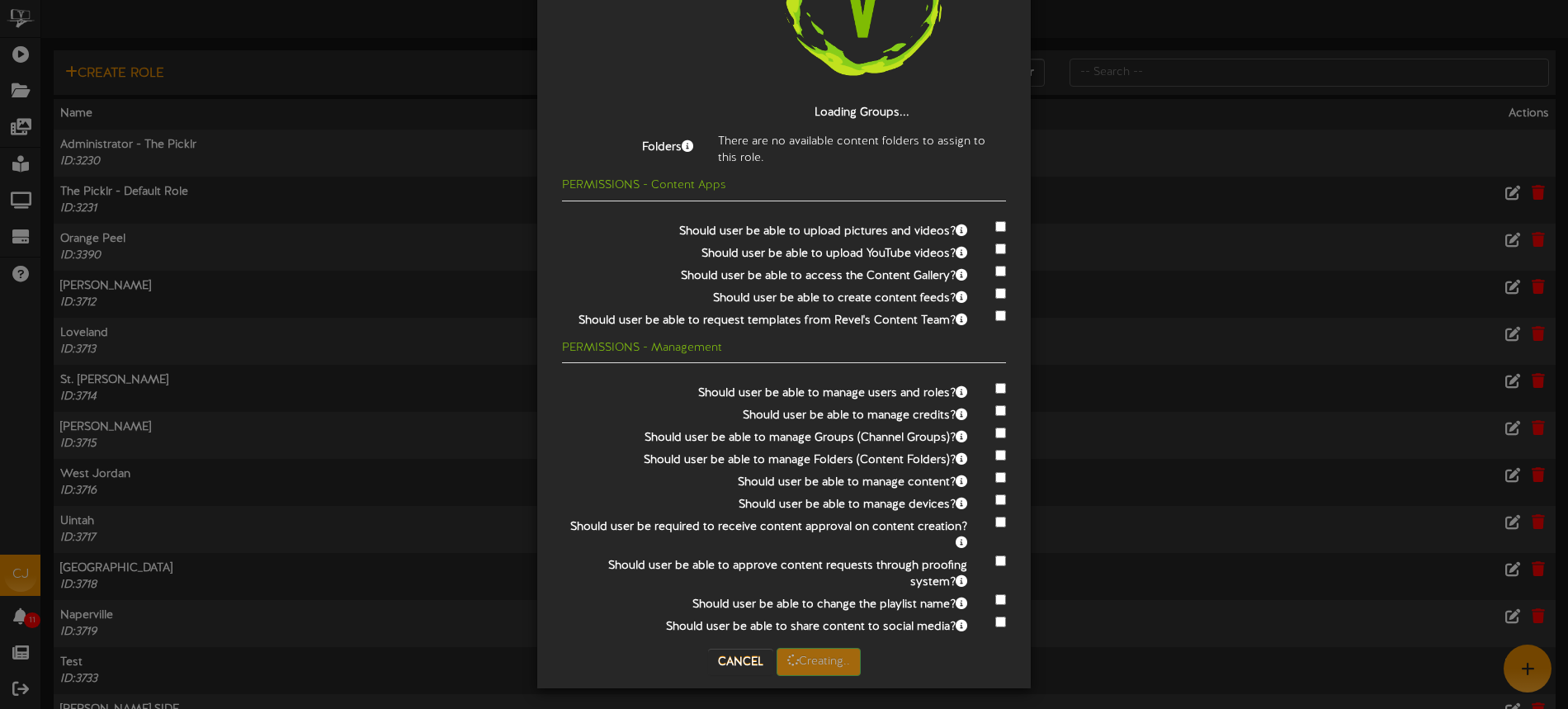
scroll to position [283, 0]
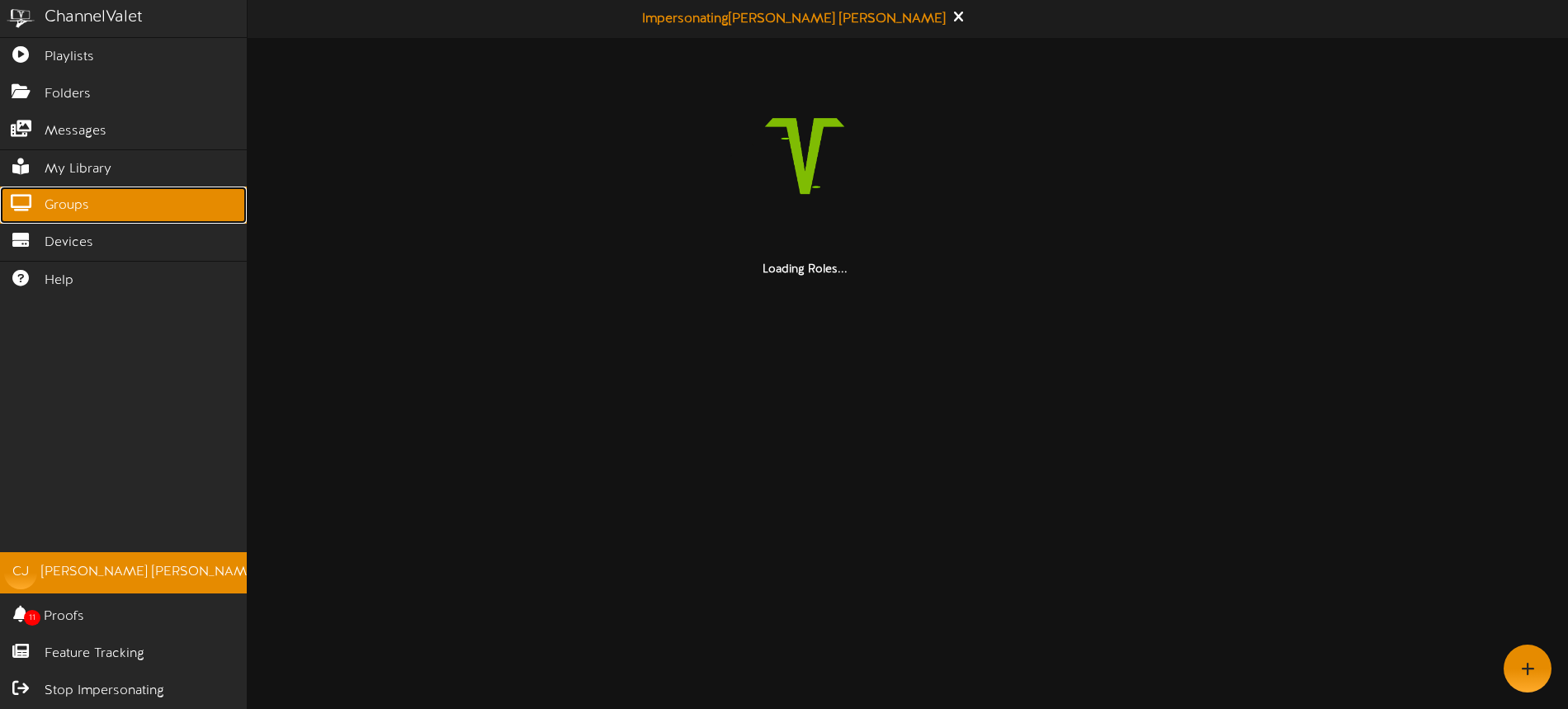
click at [86, 201] on span "Groups" at bounding box center [66, 206] width 44 height 19
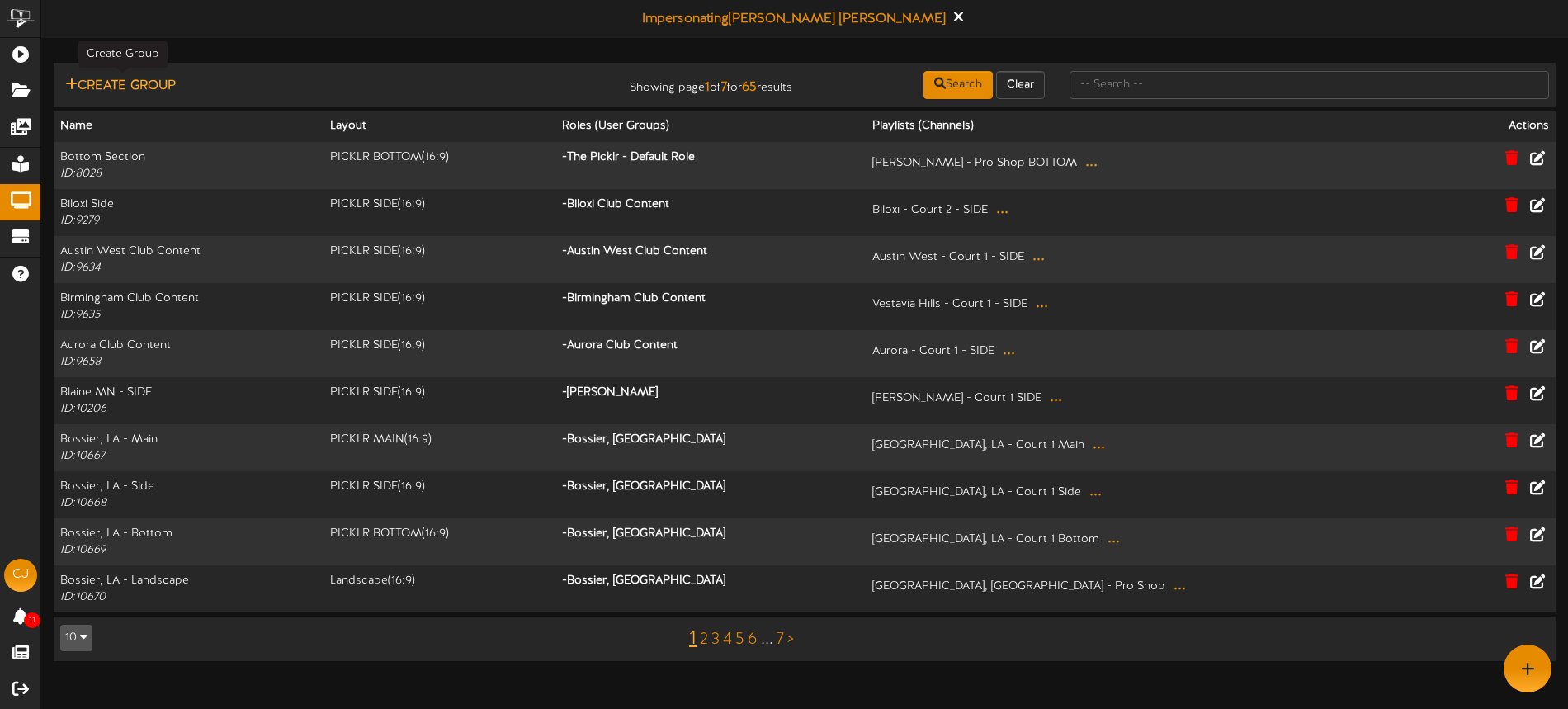
click at [164, 78] on button "Create Group" at bounding box center [120, 87] width 120 height 21
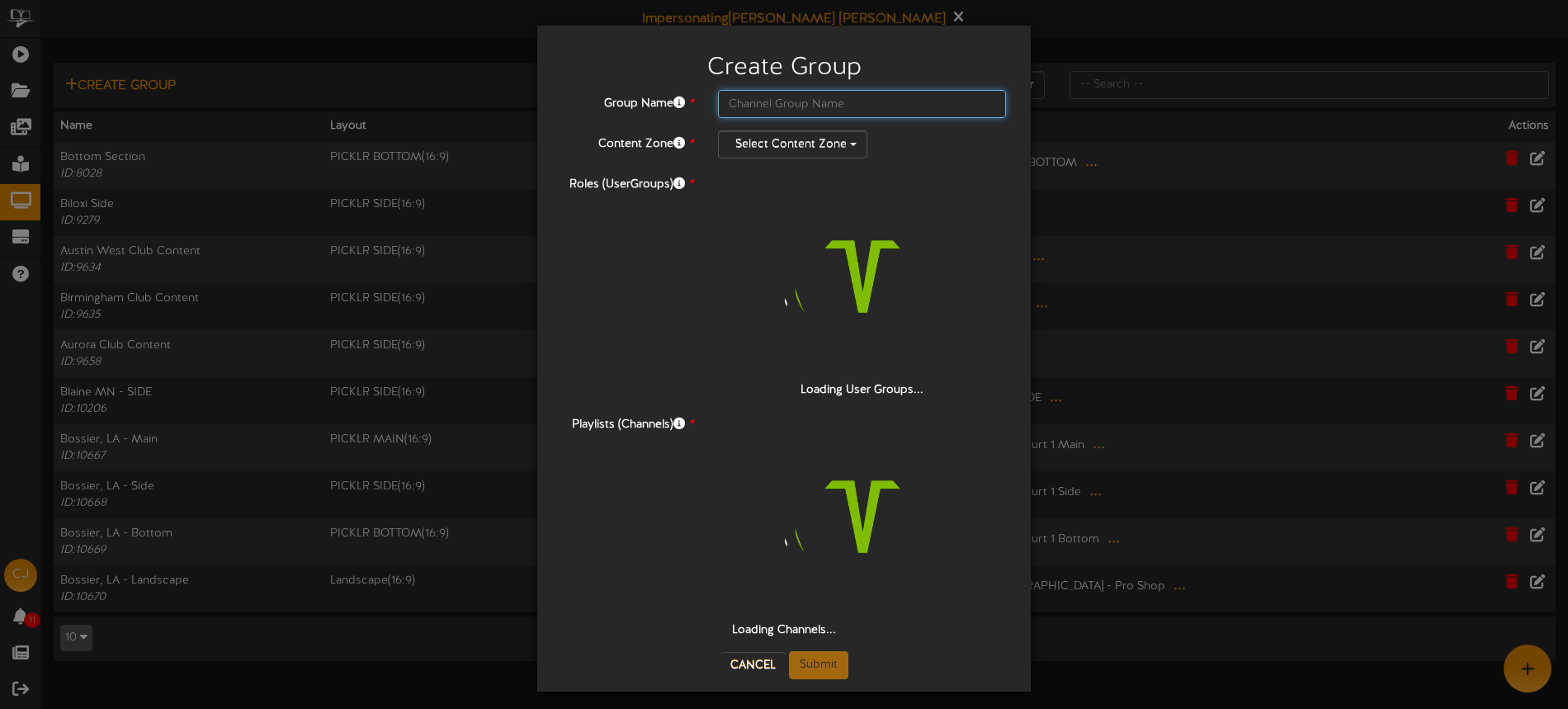
click at [758, 105] on input "text" at bounding box center [862, 104] width 288 height 28
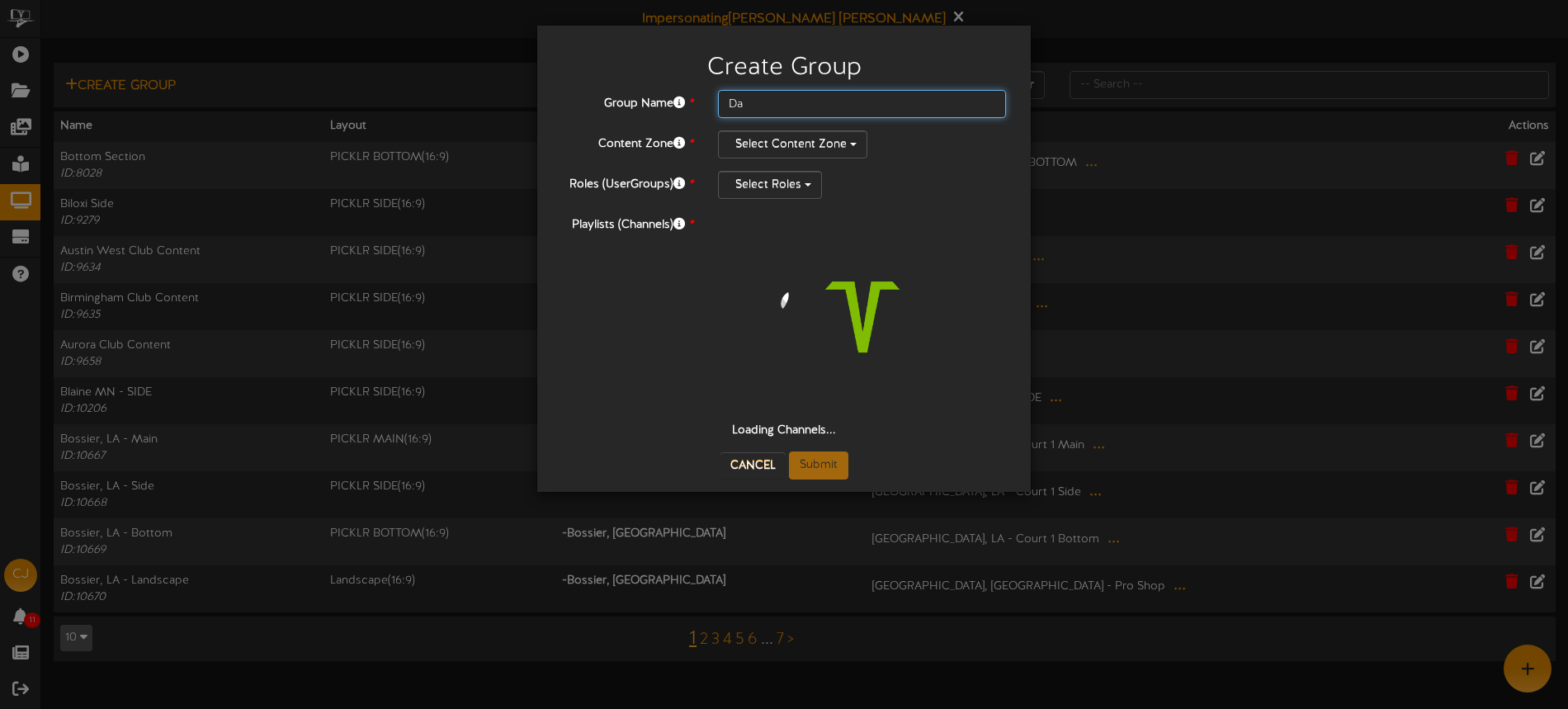
type input "D"
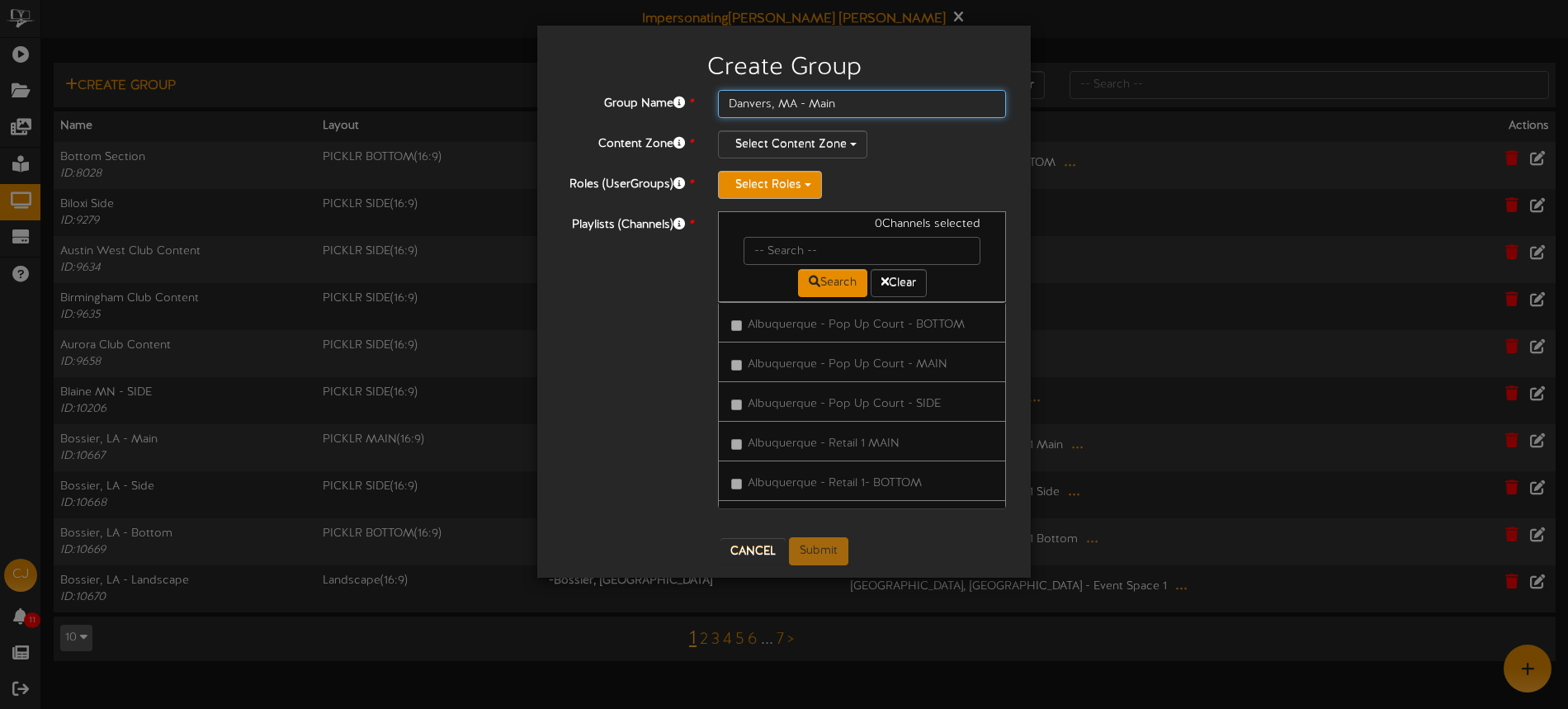
type input "Danvers, MA - Main"
click at [779, 180] on button "Select Roles" at bounding box center [770, 185] width 104 height 28
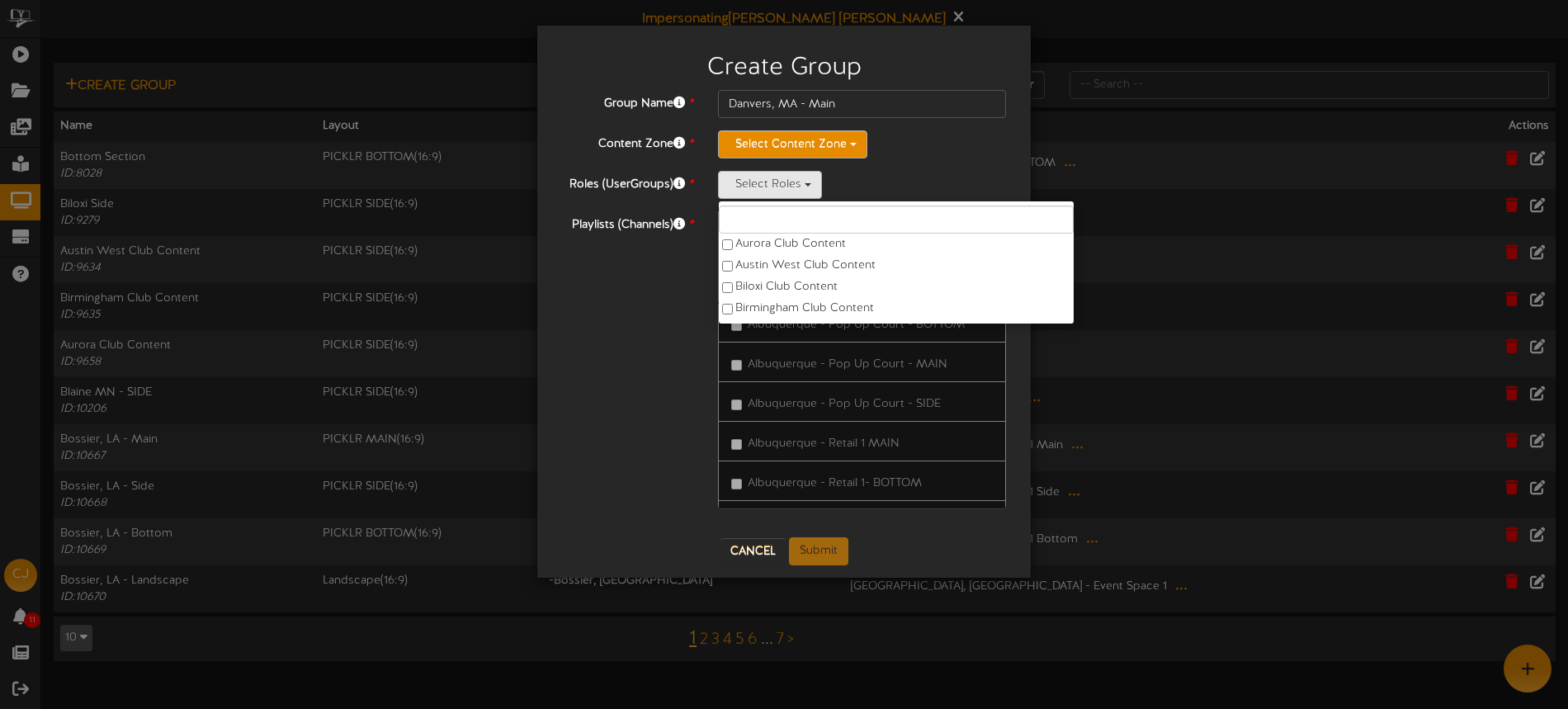
click at [797, 146] on button "Select Content Zone" at bounding box center [792, 144] width 149 height 28
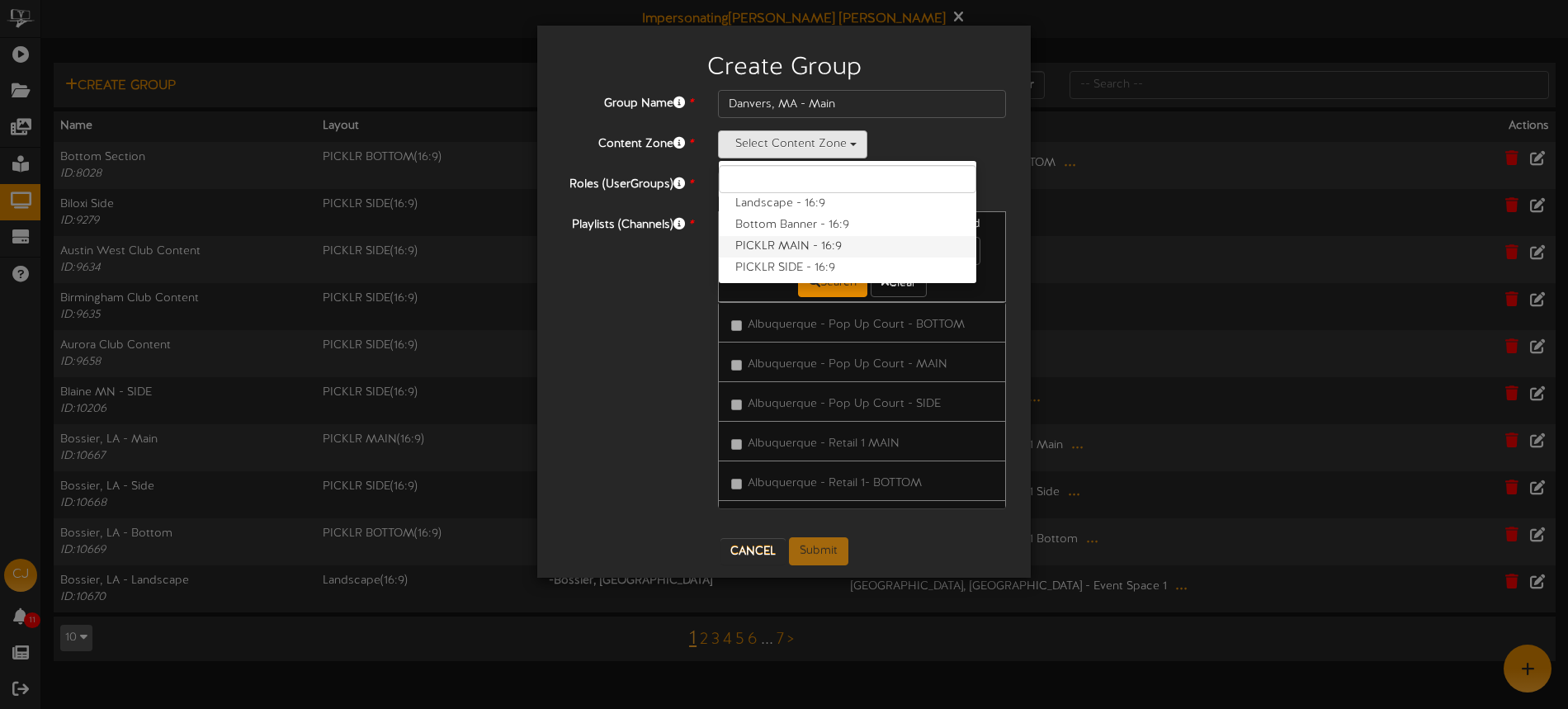
click at [813, 240] on label "PICKLR MAIN - 16:9" at bounding box center [847, 246] width 257 height 22
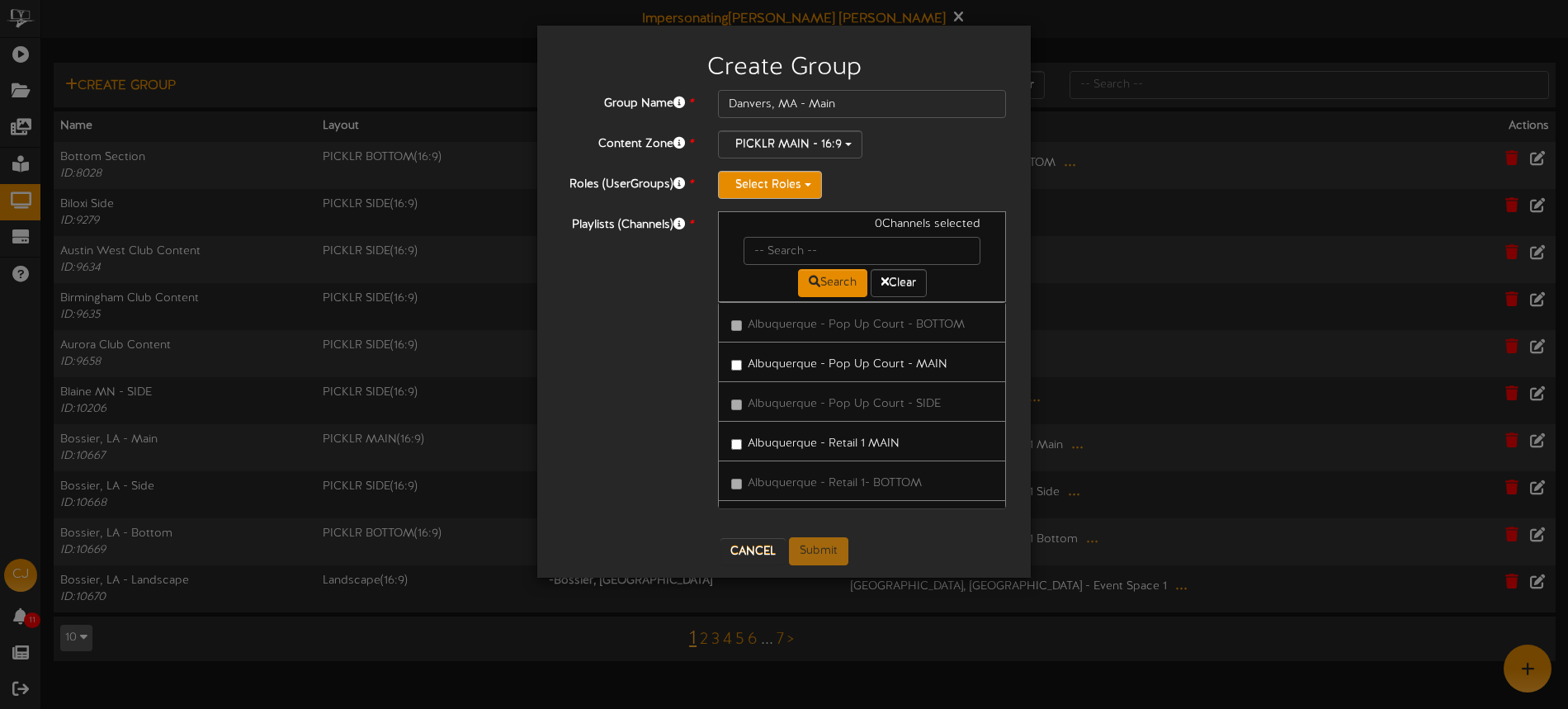
click at [780, 184] on button "Select Roles" at bounding box center [770, 185] width 104 height 28
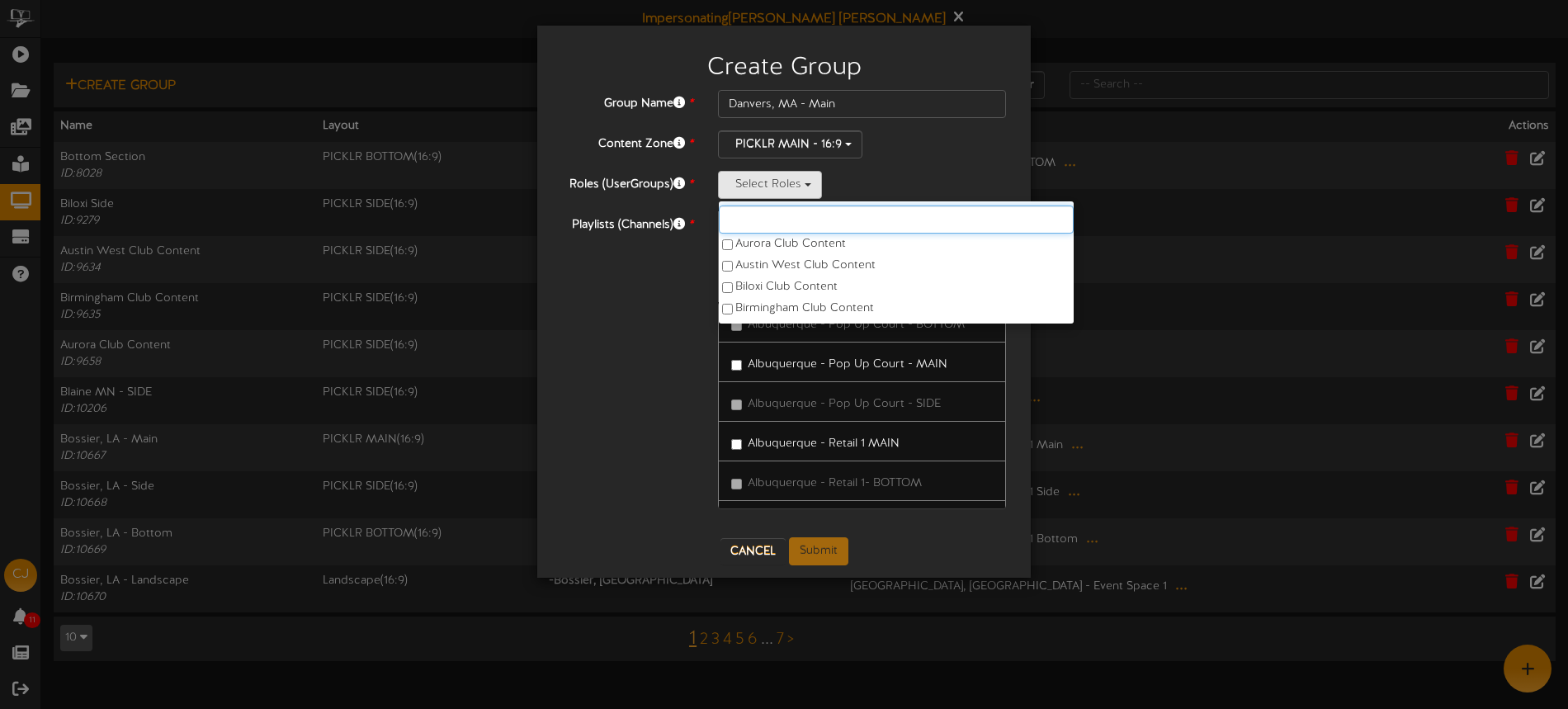
click at [777, 215] on input "text" at bounding box center [895, 219] width 355 height 28
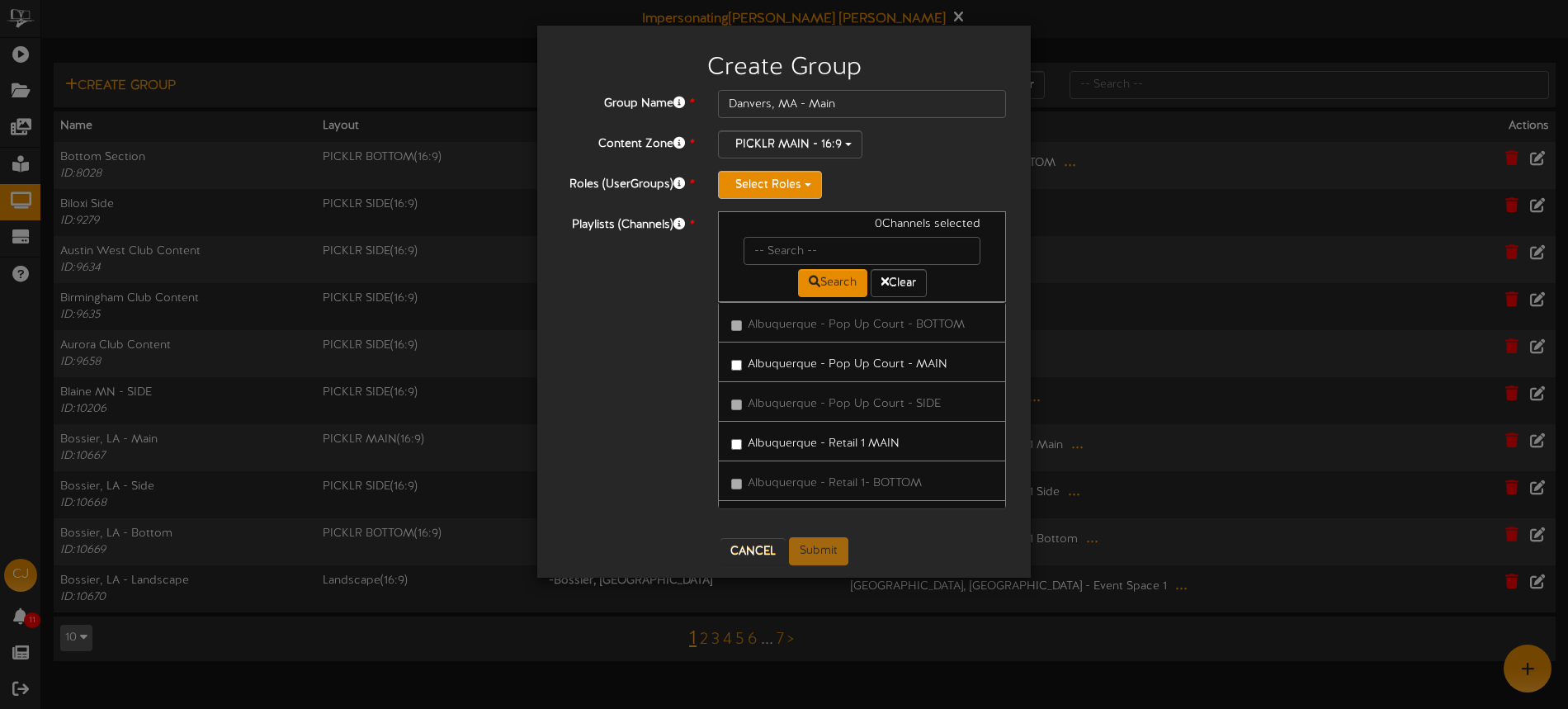
click at [771, 180] on button "Select Roles" at bounding box center [770, 185] width 104 height 28
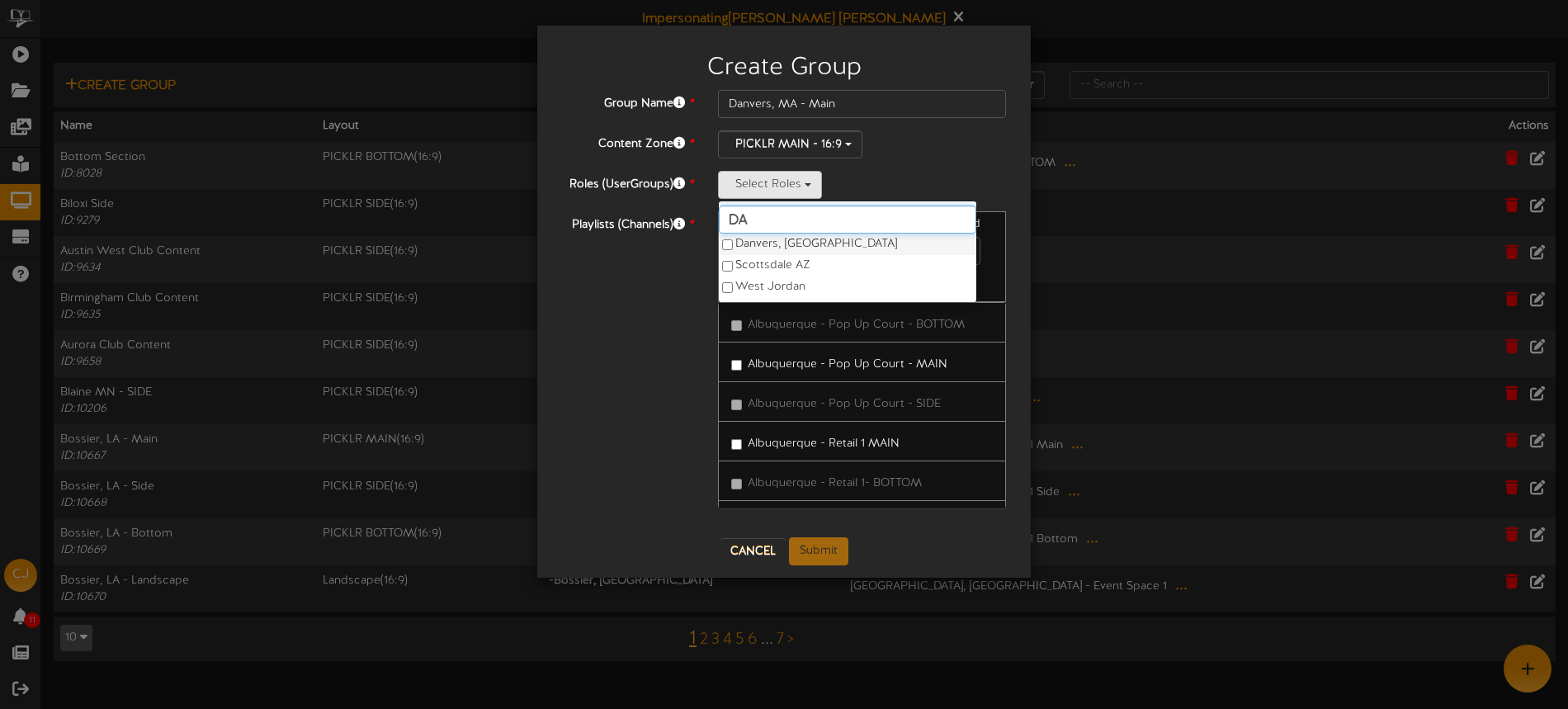
type input "da"
click at [777, 245] on label "Danvers, MA" at bounding box center [847, 244] width 257 height 22
drag, startPoint x: 903, startPoint y: 174, endPoint x: 875, endPoint y: 172, distance: 28.1
click at [901, 174] on div "Danvers, MA da Danvers, MA Scottsdale AZ West Jordan" at bounding box center [862, 185] width 288 height 28
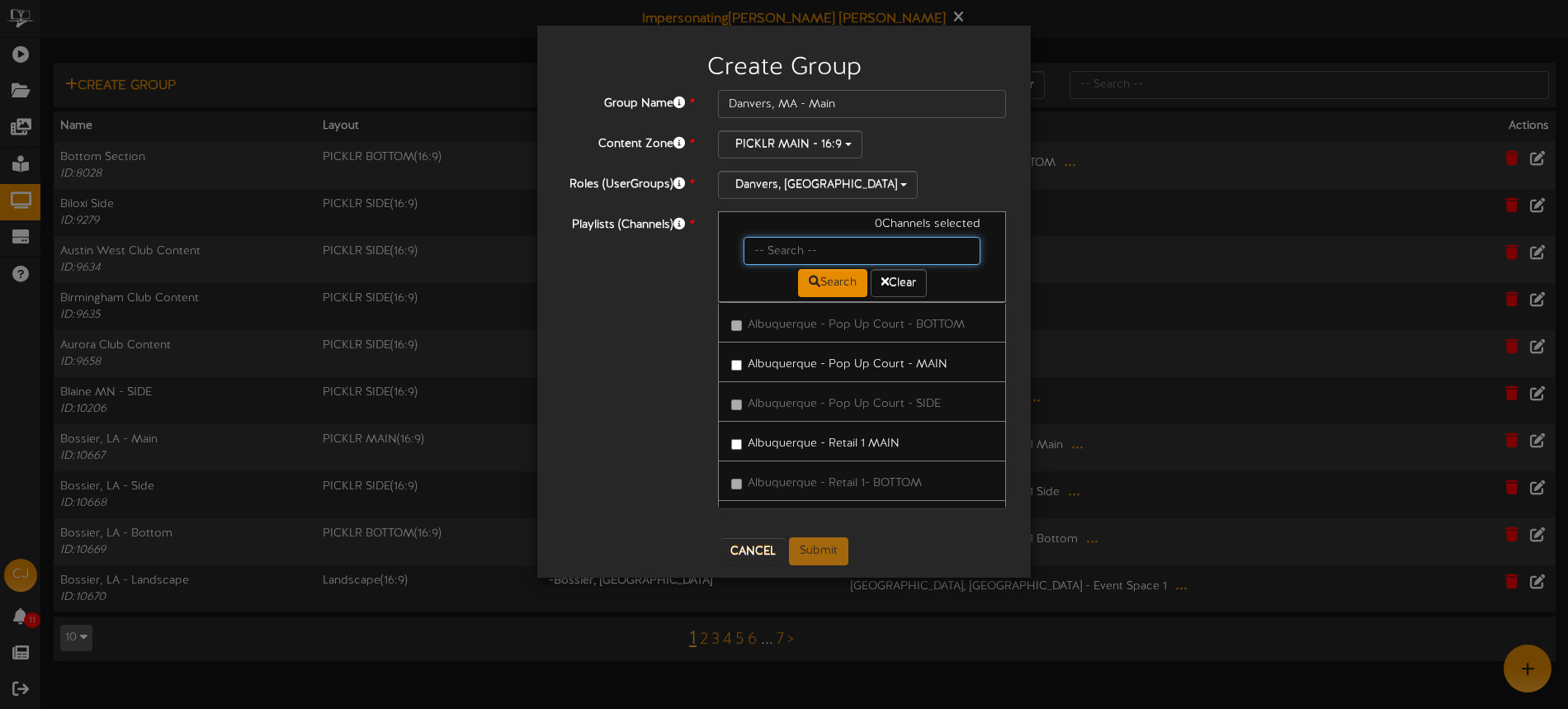
click at [795, 252] on input "text" at bounding box center [862, 250] width 237 height 28
type input "danvers"
drag, startPoint x: 854, startPoint y: 368, endPoint x: 864, endPoint y: 411, distance: 44.1
click at [854, 368] on label "Danvers , MA - Court 1 Main" at bounding box center [815, 362] width 168 height 23
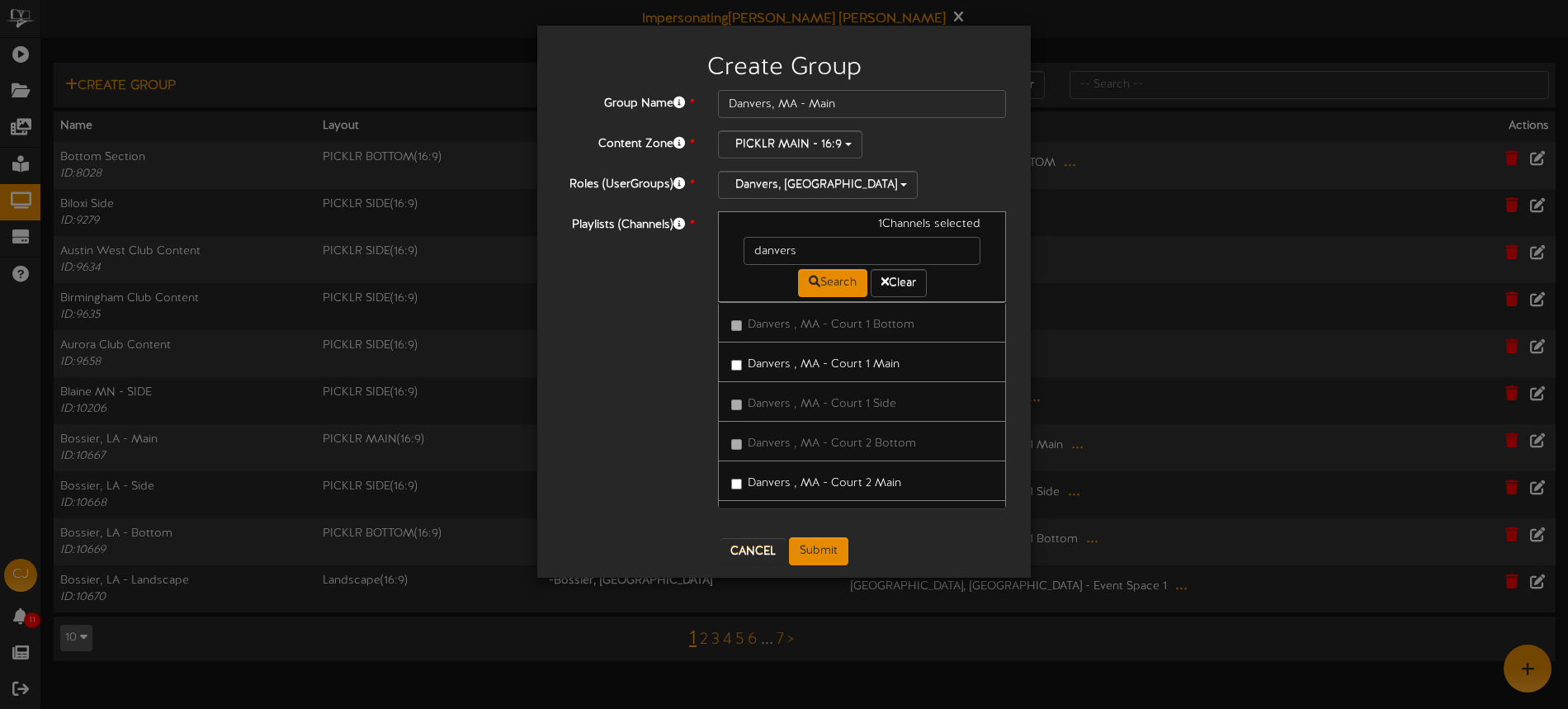
drag, startPoint x: 876, startPoint y: 485, endPoint x: 886, endPoint y: 441, distance: 45.1
click at [876, 485] on label "Danvers , MA - Court 2 Main" at bounding box center [816, 481] width 170 height 23
click at [884, 443] on label "Danvers , MA - Court 3 Main" at bounding box center [816, 440] width 170 height 23
click at [884, 474] on label "Danvers , MA - Court 4 Main" at bounding box center [816, 475] width 171 height 23
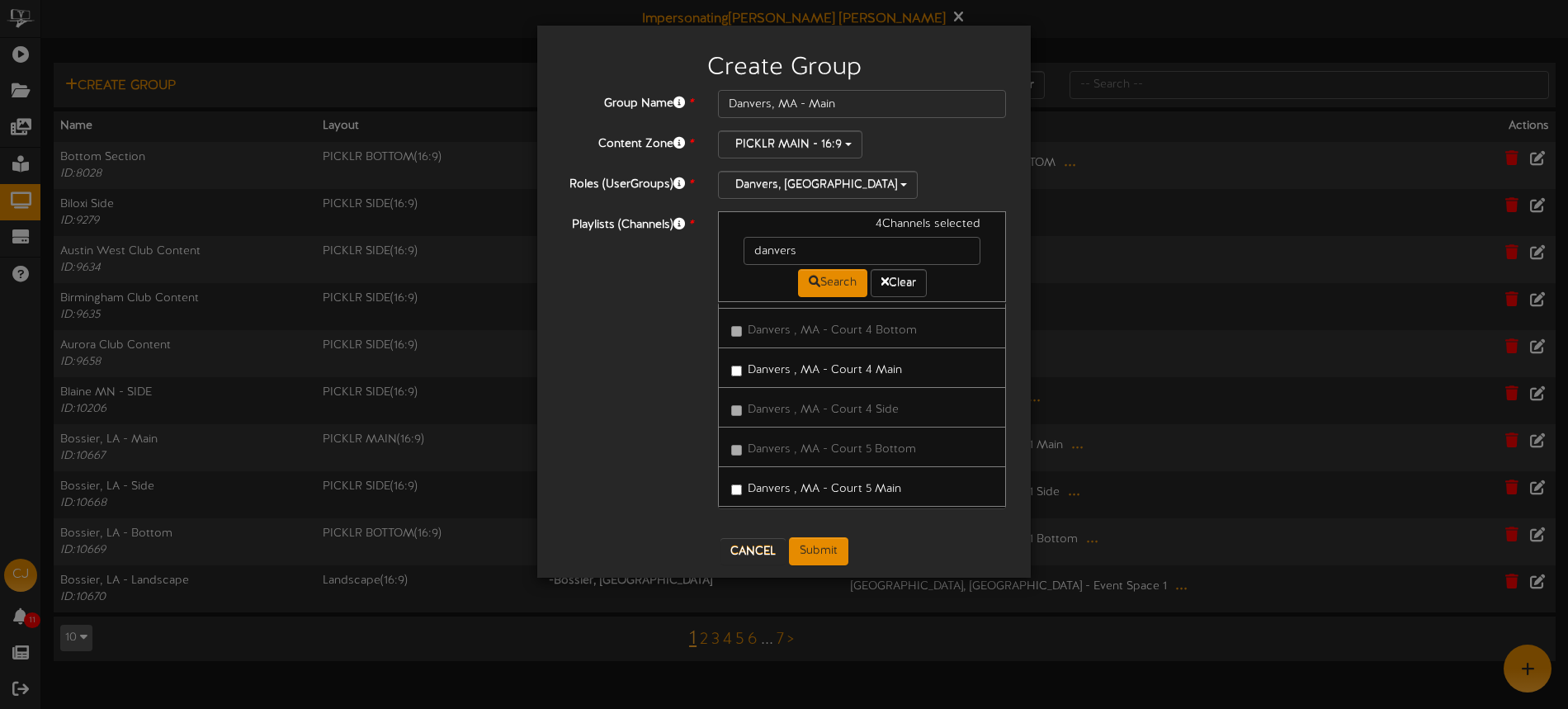
drag, startPoint x: 881, startPoint y: 485, endPoint x: 941, endPoint y: 451, distance: 69.0
click at [883, 482] on label "Danvers , MA - Court 5 Main" at bounding box center [816, 486] width 170 height 23
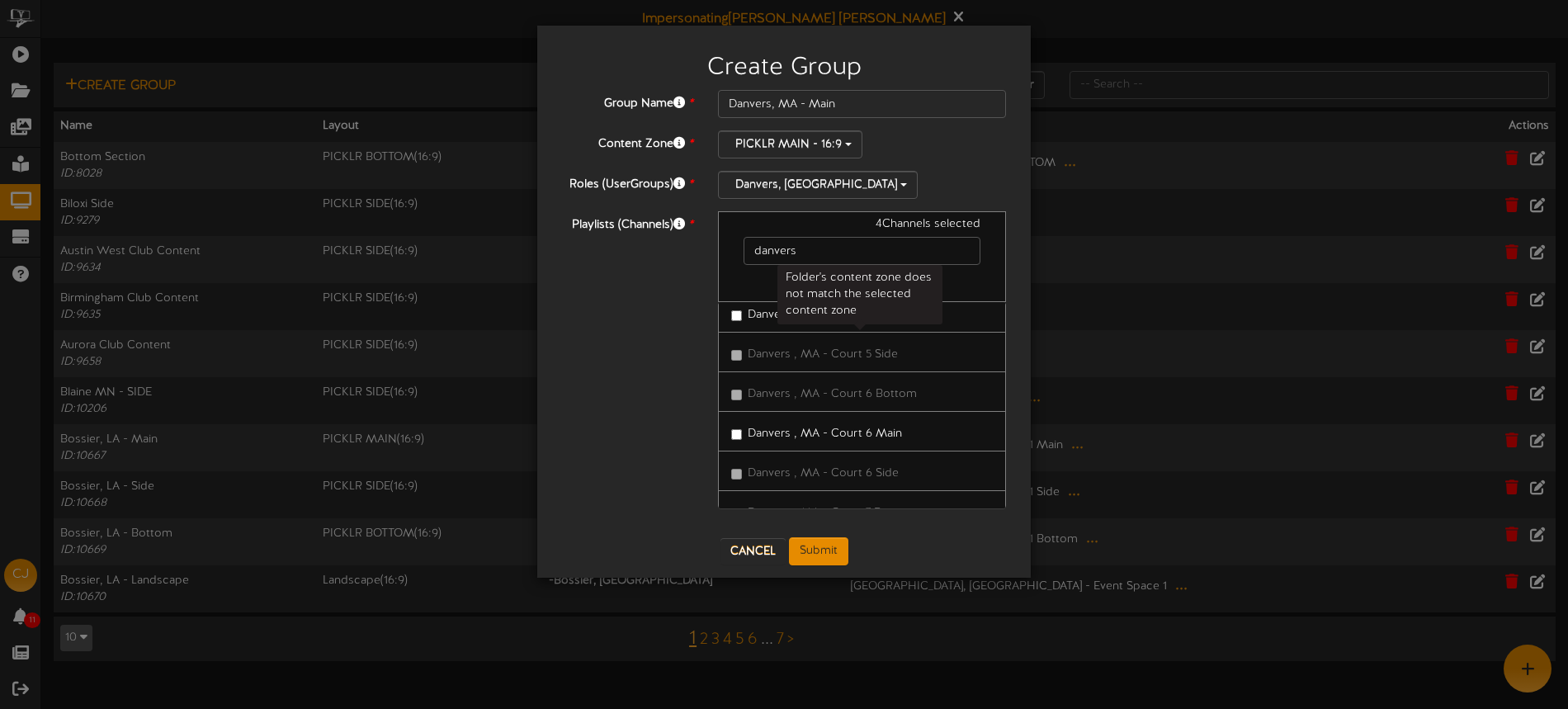
scroll to position [524, 0]
click at [758, 316] on label "Danvers , MA - Court 5 Main" at bounding box center [816, 313] width 170 height 23
drag, startPoint x: 871, startPoint y: 439, endPoint x: 887, endPoint y: 436, distance: 16.3
click at [871, 439] on label "Danvers , MA - Court 6 Main" at bounding box center [816, 432] width 171 height 23
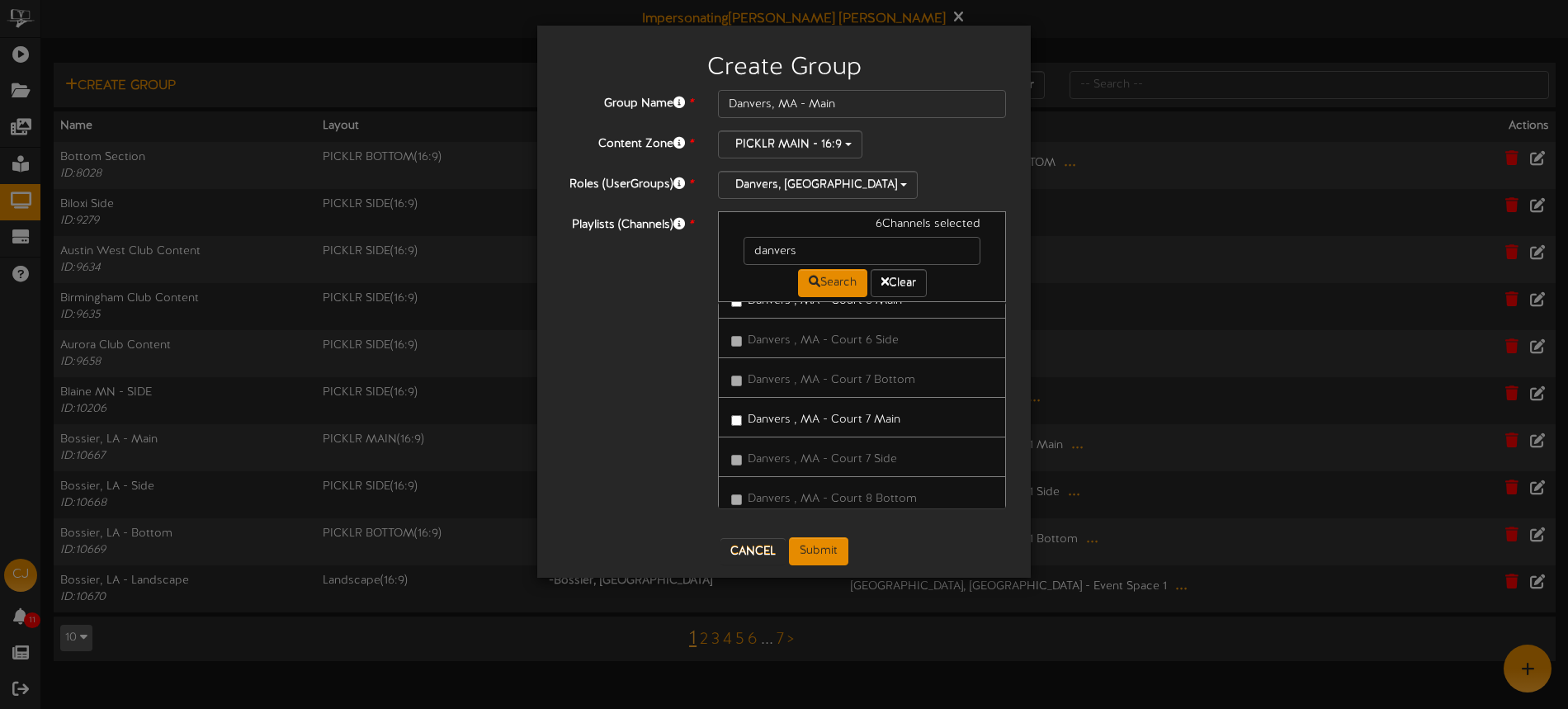
click at [863, 415] on label "Danvers , MA - Court 7 Main" at bounding box center [815, 417] width 169 height 23
click at [885, 423] on label "Danvers , MA - Court 8 Main" at bounding box center [816, 423] width 171 height 23
drag, startPoint x: 887, startPoint y: 461, endPoint x: 917, endPoint y: 459, distance: 30.1
click at [887, 461] on label "Danvers , MA - Court 9 Main" at bounding box center [816, 463] width 171 height 23
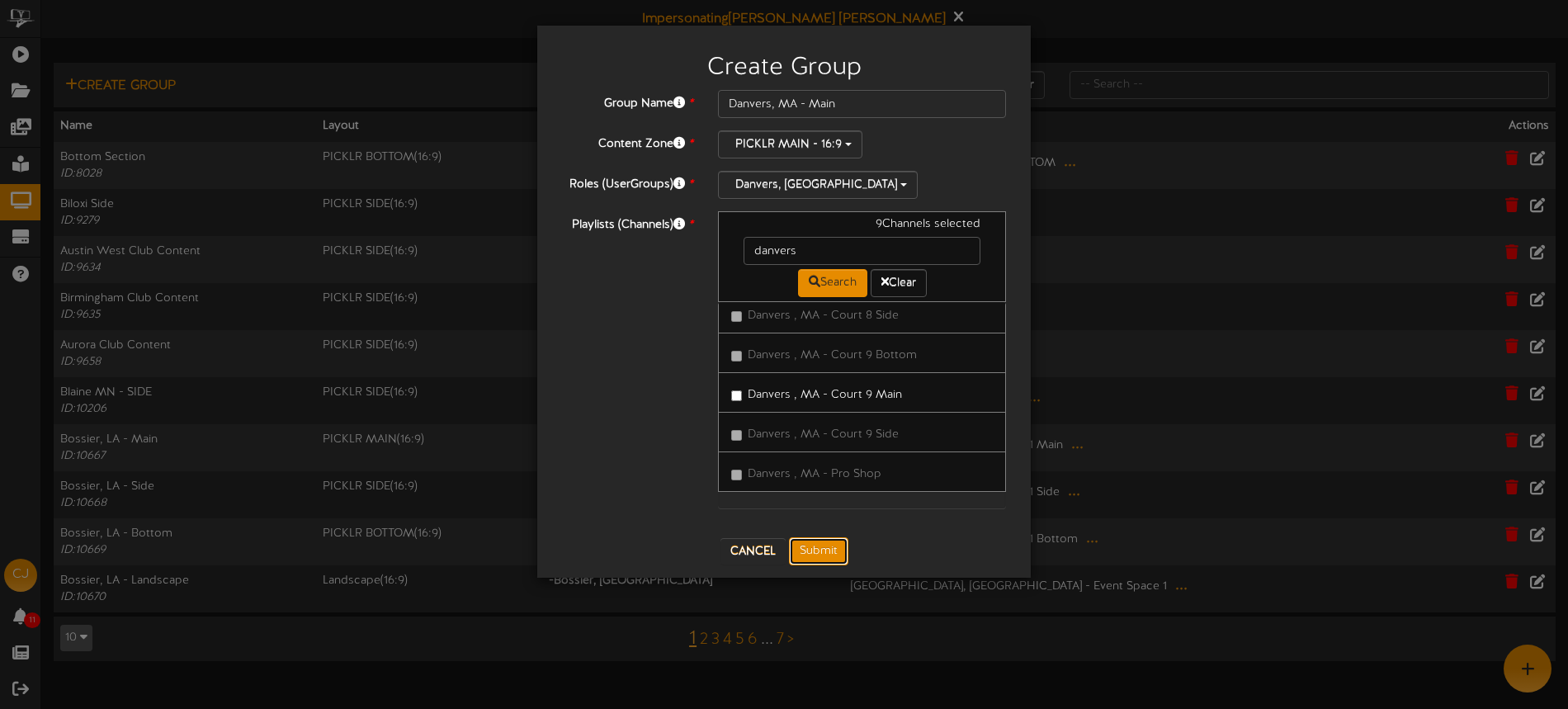
drag, startPoint x: 829, startPoint y: 550, endPoint x: 852, endPoint y: 539, distance: 25.5
click at [829, 550] on button "Submit" at bounding box center [818, 551] width 60 height 28
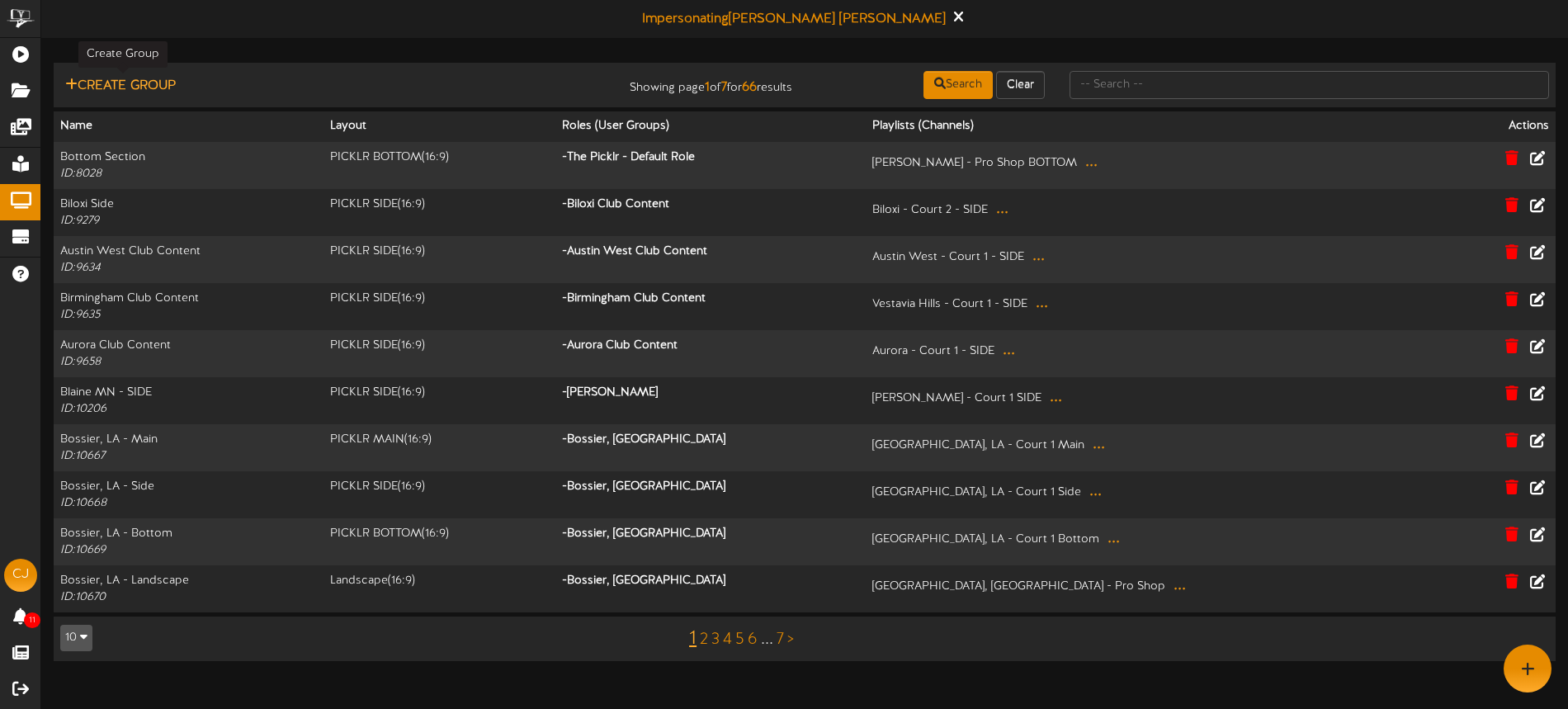
click at [142, 78] on button "Create Group" at bounding box center [120, 87] width 120 height 21
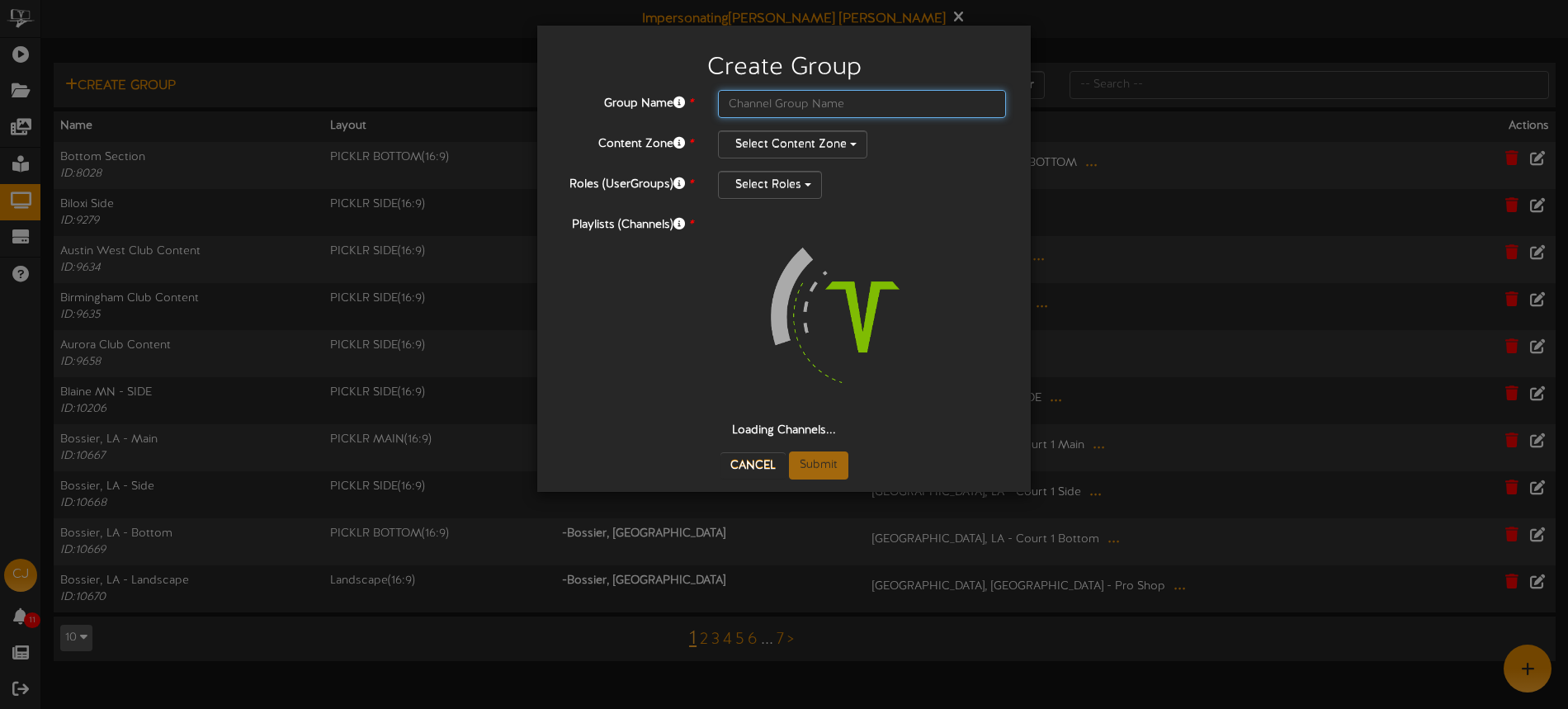
click at [724, 107] on input "text" at bounding box center [862, 104] width 288 height 28
type input "f"
type input "d"
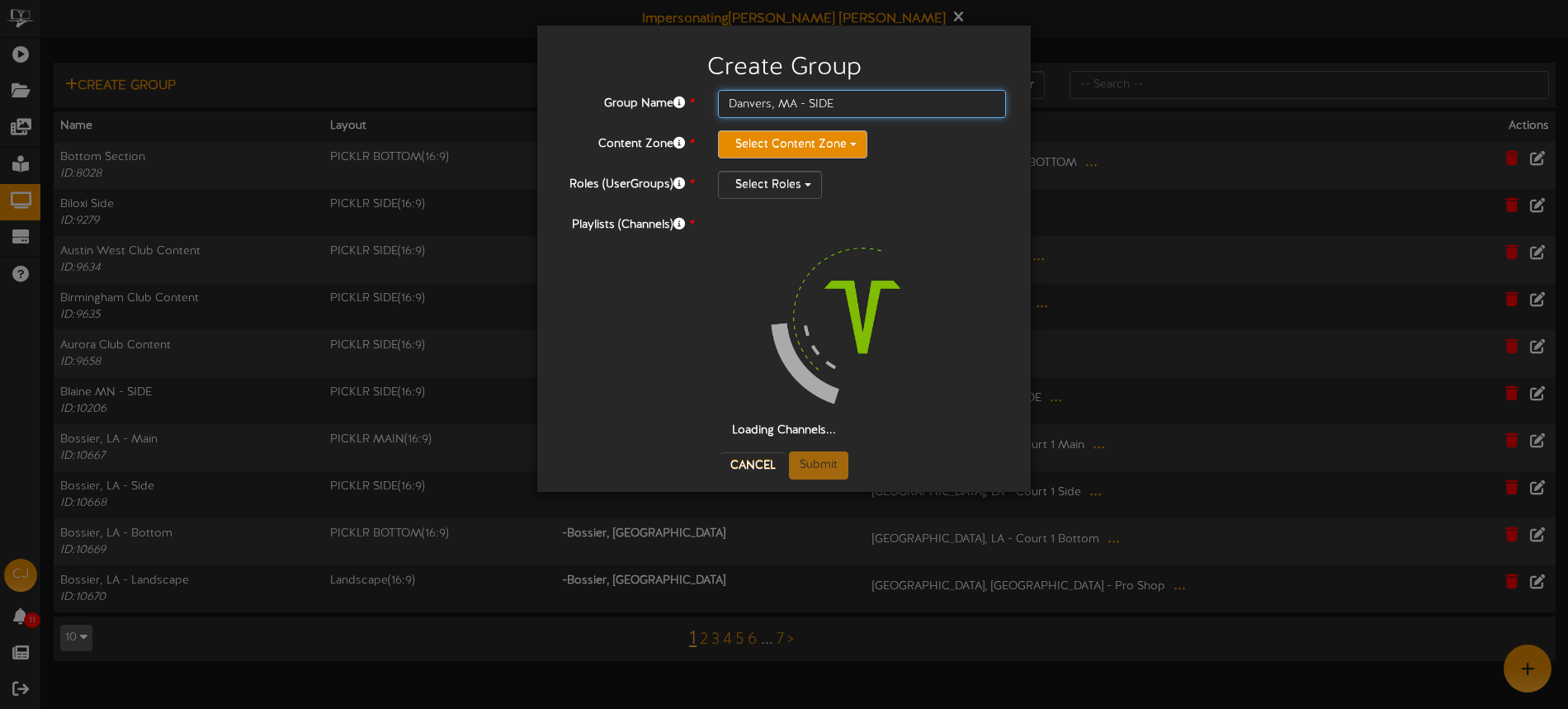
type input "Danvers, MA - SIDE"
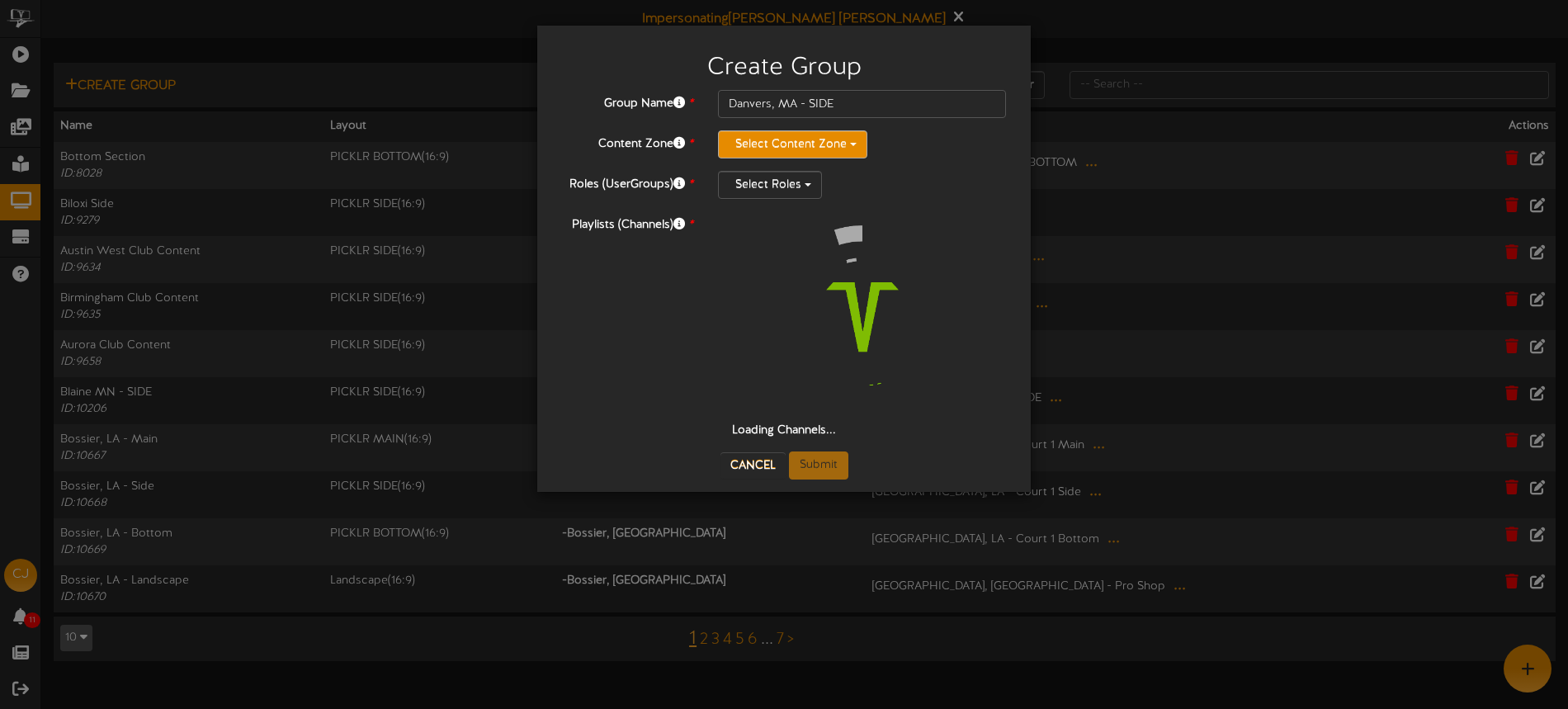
click at [763, 145] on button "Select Content Zone" at bounding box center [792, 144] width 149 height 28
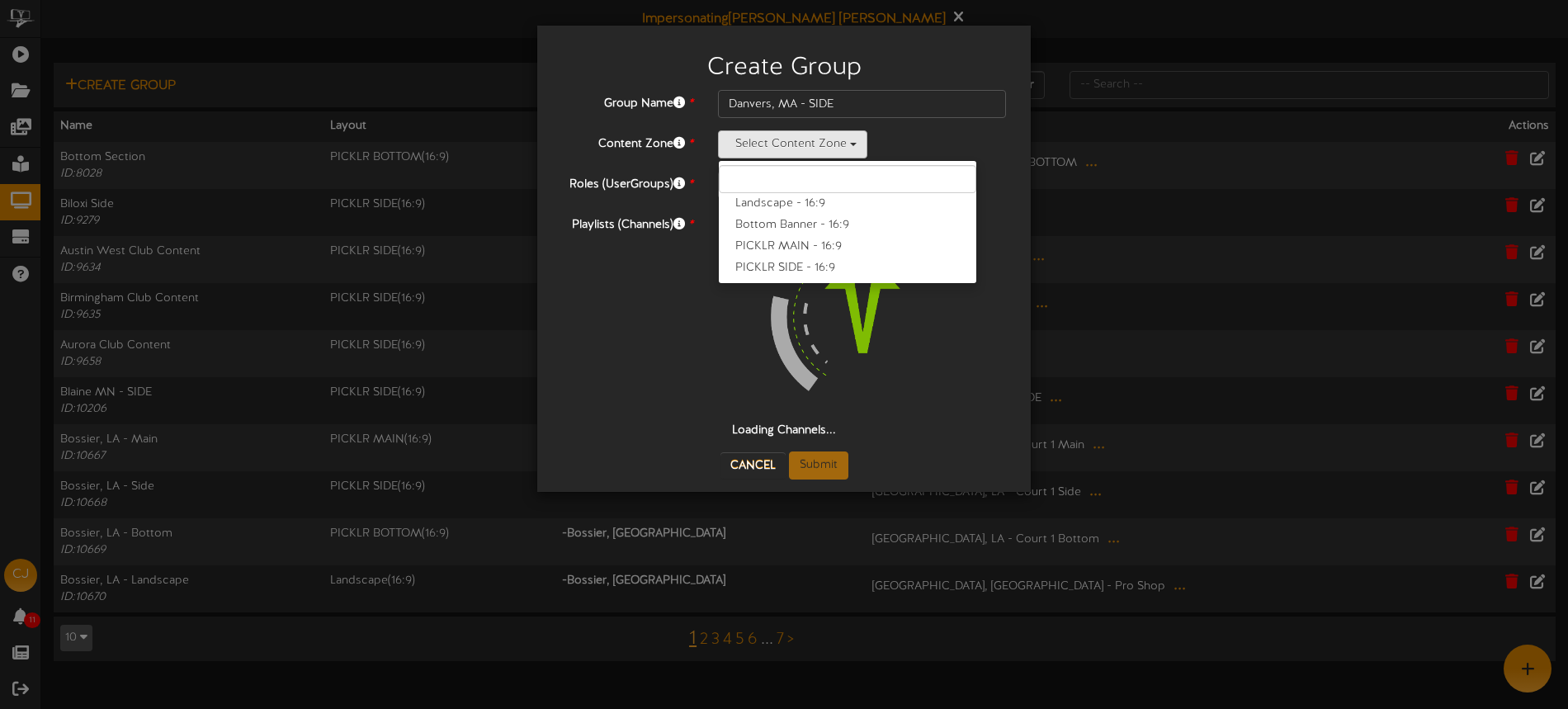
click at [795, 266] on label "PICKLR SIDE - 16:9" at bounding box center [847, 268] width 257 height 22
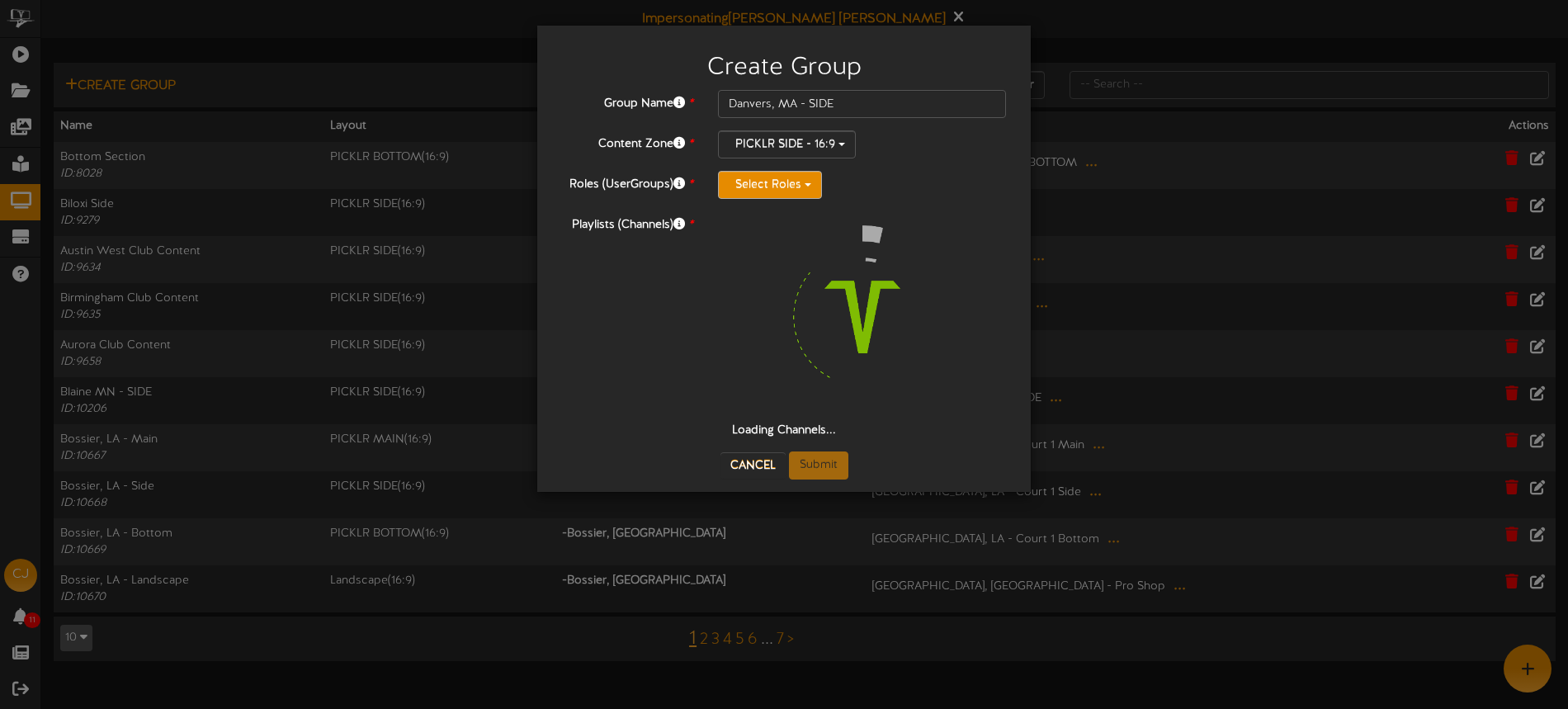
click at [782, 180] on button "Select Roles" at bounding box center [770, 185] width 104 height 28
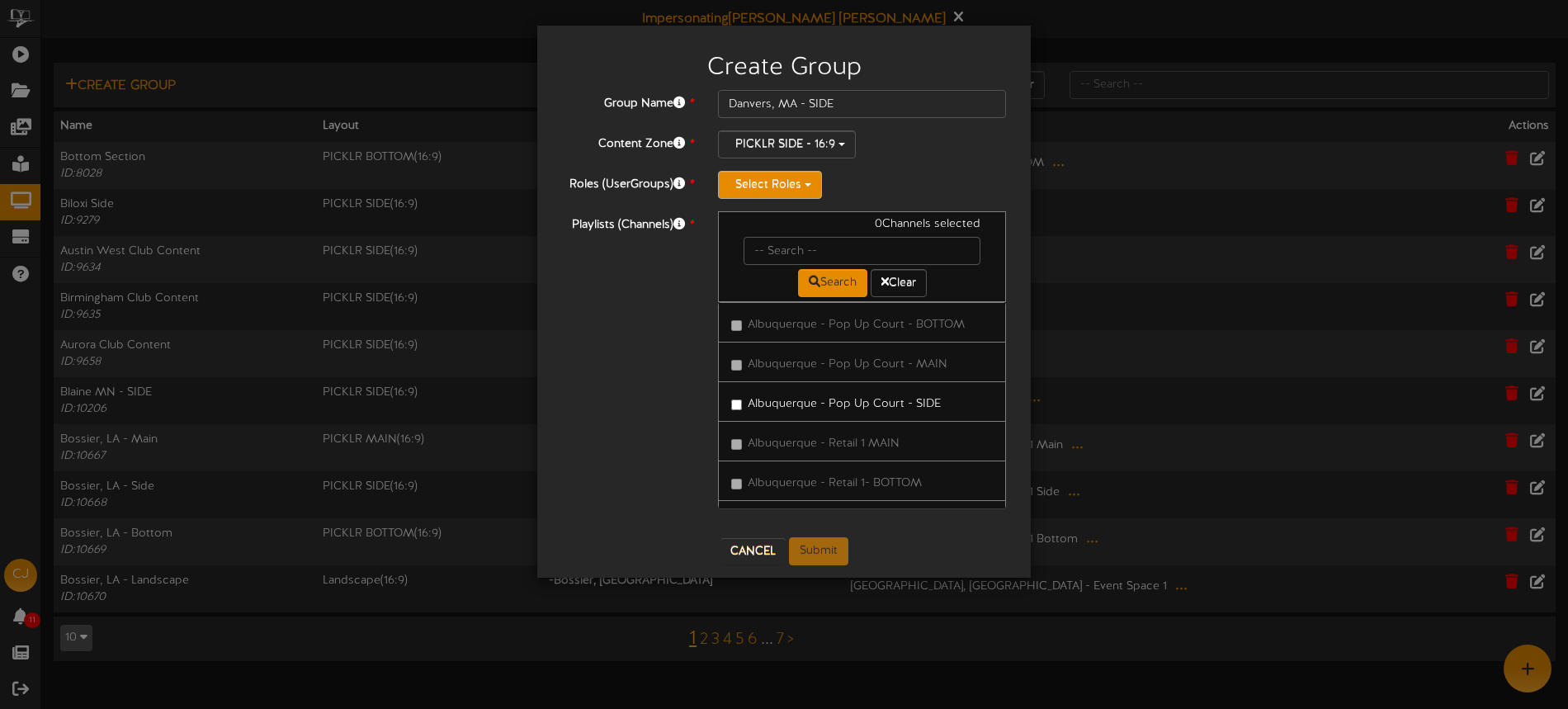
click at [785, 192] on button "Select Roles" at bounding box center [770, 185] width 104 height 28
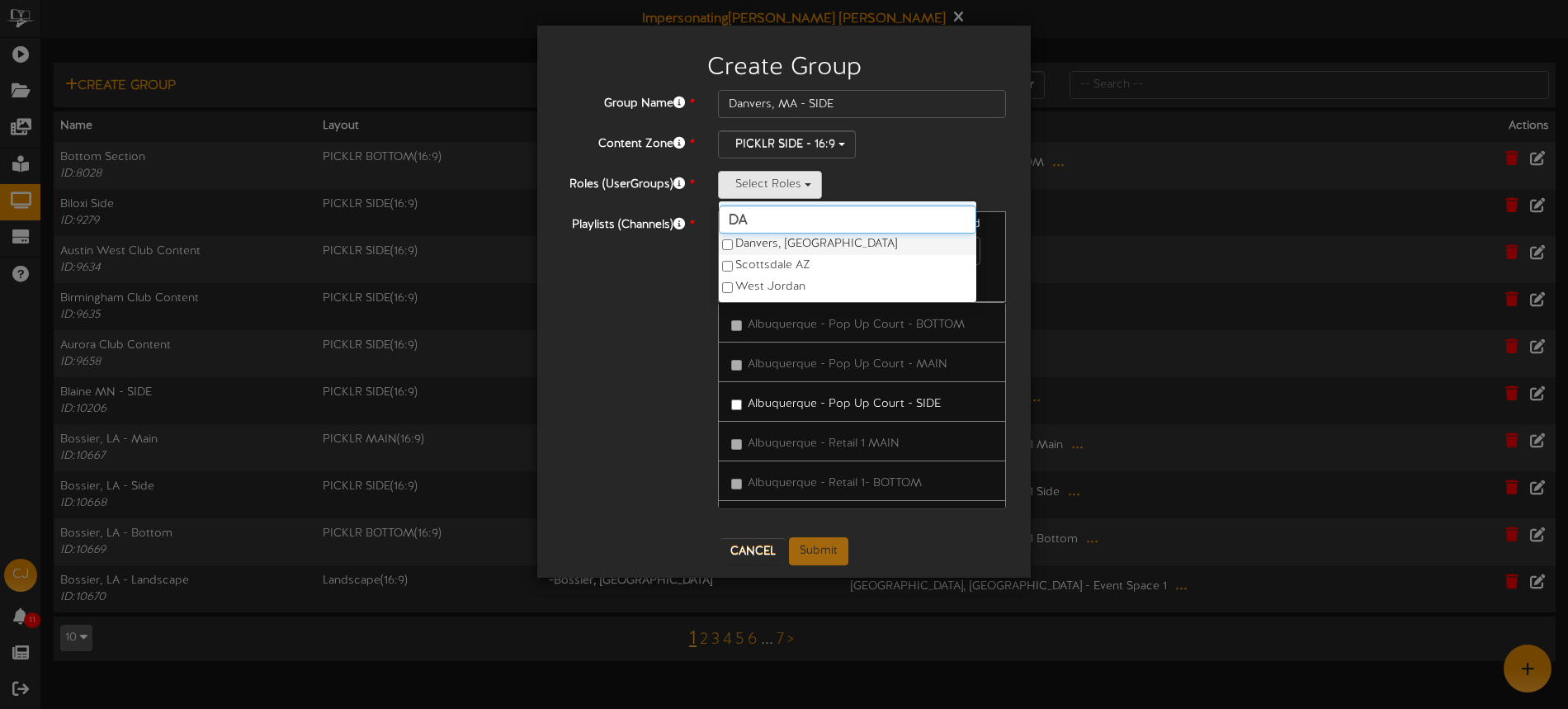
type input "da"
click at [783, 243] on label "Danvers, MA" at bounding box center [847, 244] width 257 height 22
click at [873, 175] on div "Danvers, MA da Danvers, MA Scottsdale AZ West Jordan" at bounding box center [862, 185] width 288 height 28
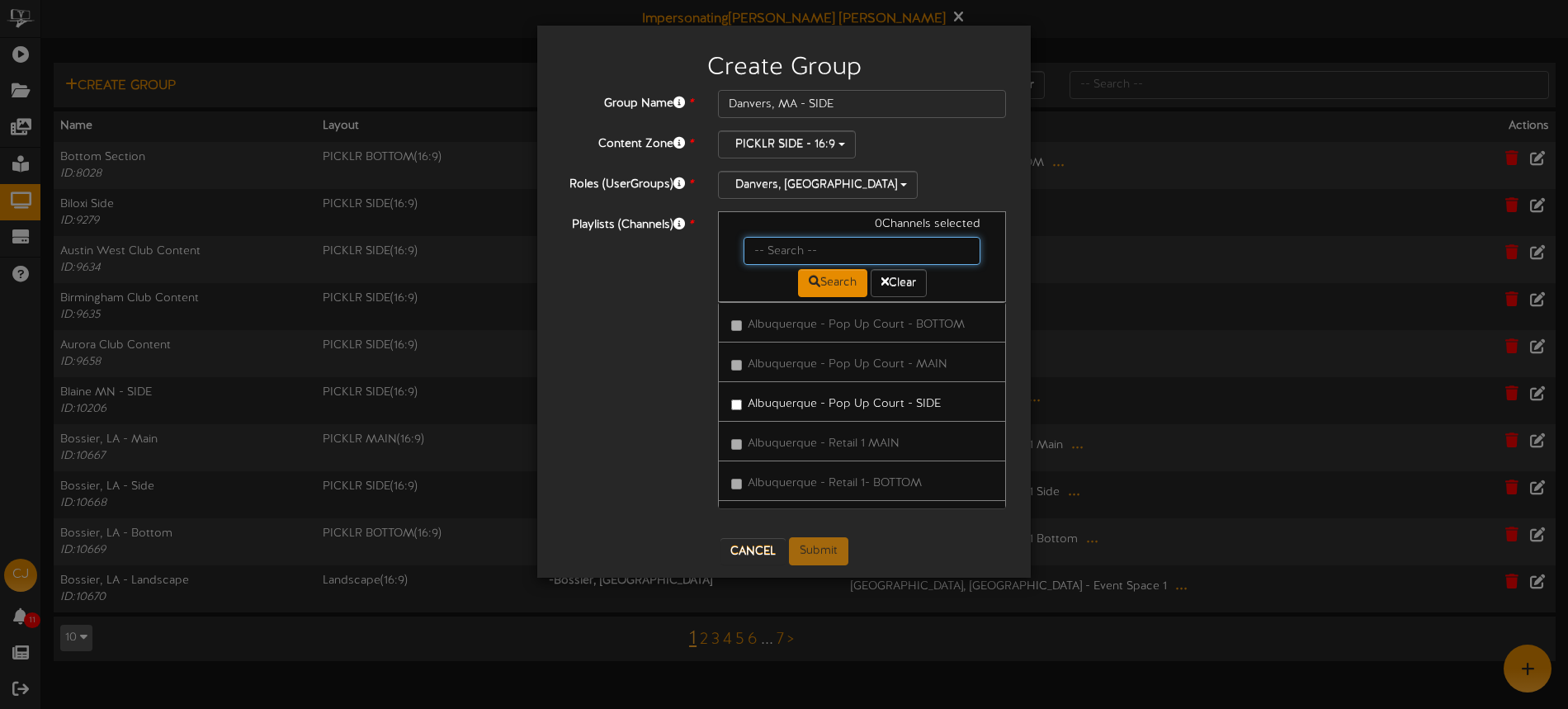
click at [832, 240] on input "text" at bounding box center [862, 250] width 237 height 28
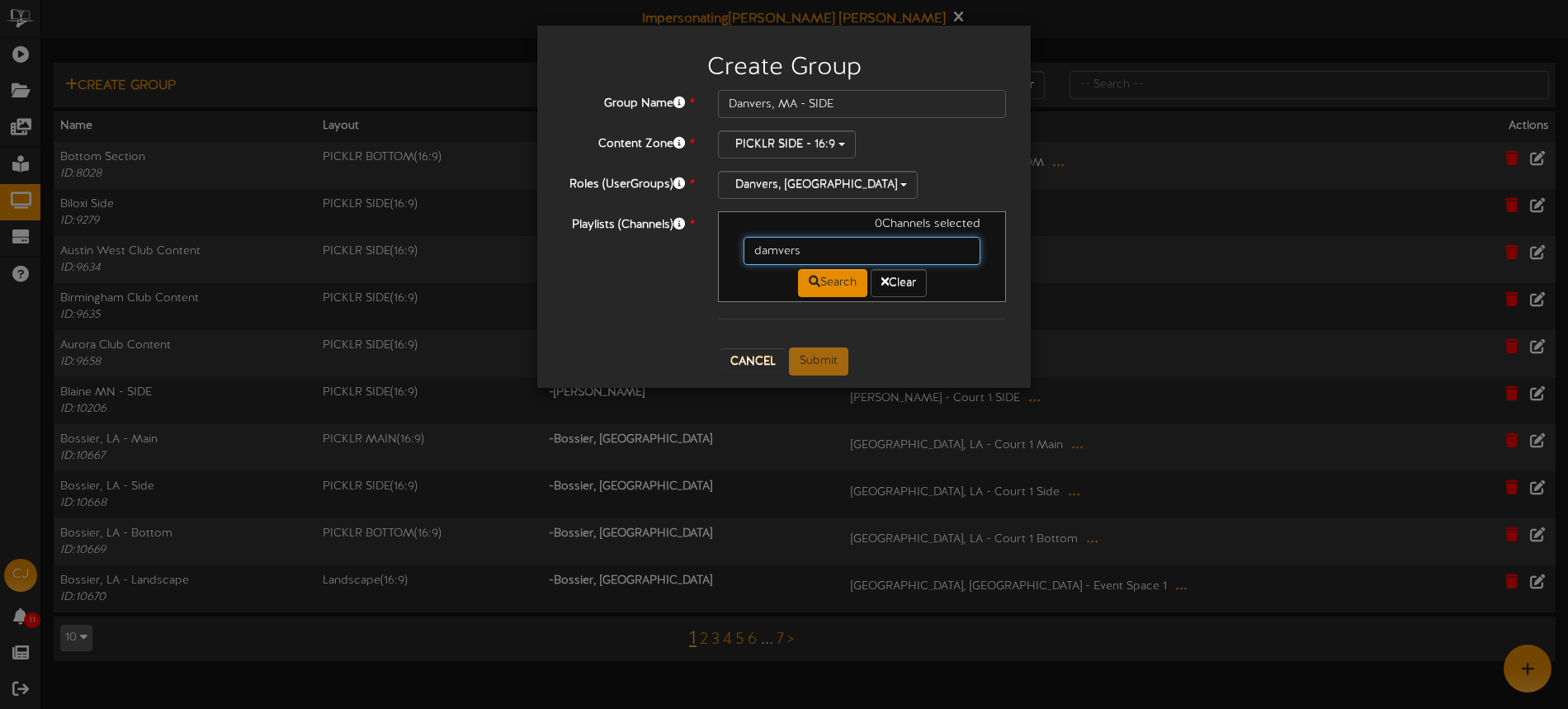
click at [829, 248] on input "damvers" at bounding box center [862, 250] width 237 height 28
type input "danvers"
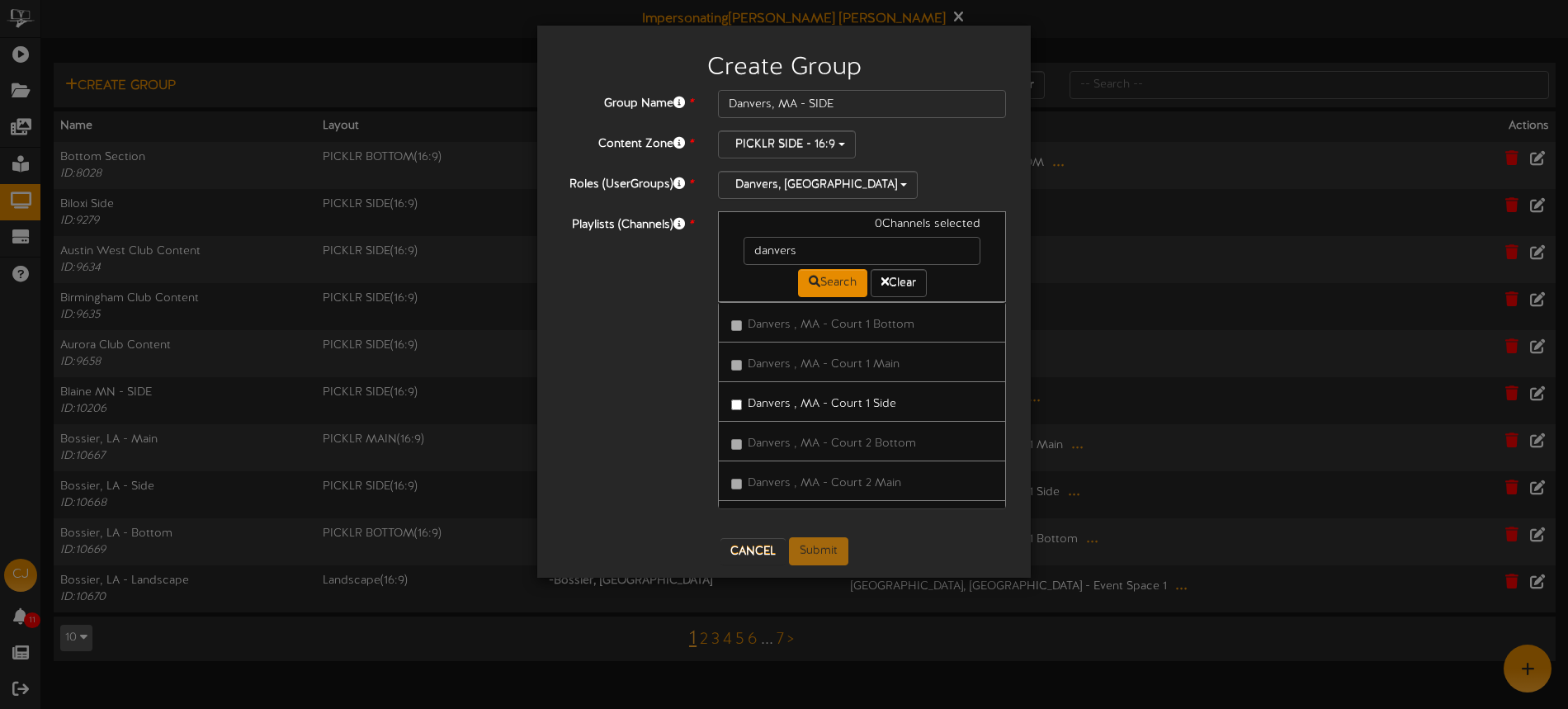
click at [828, 403] on label "Danvers , MA - Court 1 Side" at bounding box center [813, 401] width 165 height 23
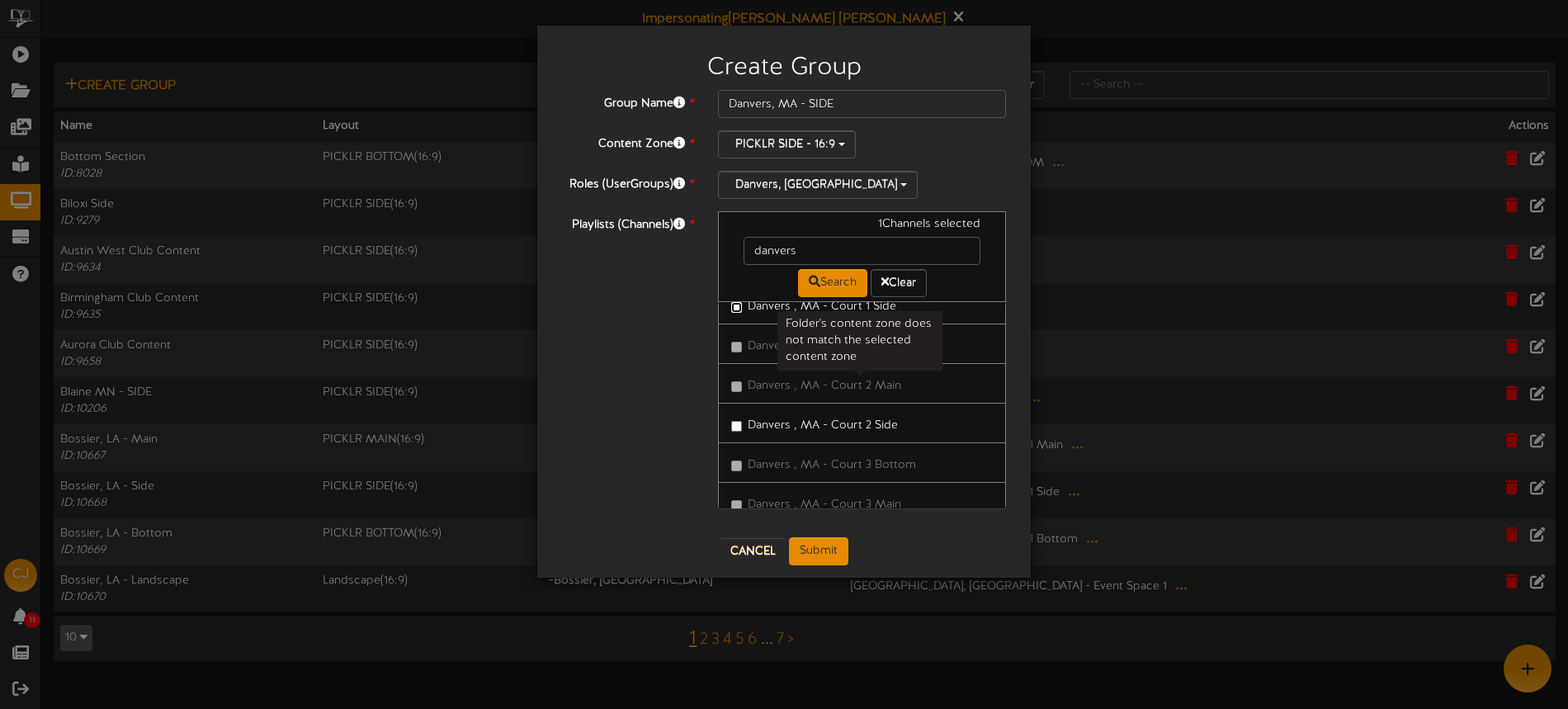
scroll to position [126, 0]
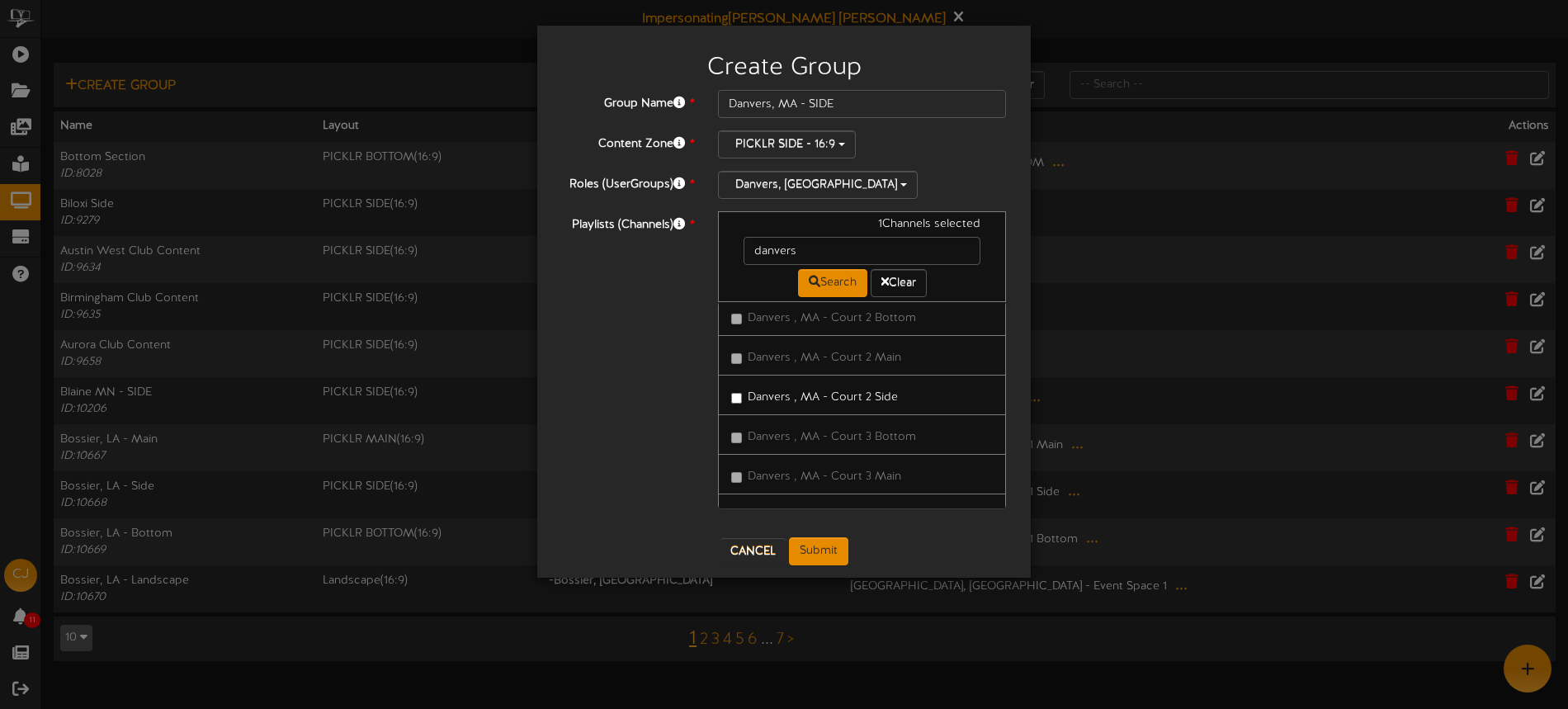
drag, startPoint x: 858, startPoint y: 400, endPoint x: 887, endPoint y: 430, distance: 41.7
click at [858, 400] on label "Danvers , MA - Court 2 Side" at bounding box center [814, 395] width 166 height 23
drag, startPoint x: 873, startPoint y: 456, endPoint x: 883, endPoint y: 454, distance: 10.2
click at [873, 456] on label "Danvers , MA - Court 3 Side" at bounding box center [814, 454] width 166 height 23
click at [878, 493] on label "Danvers , MA - Court 4 Side" at bounding box center [814, 492] width 167 height 23
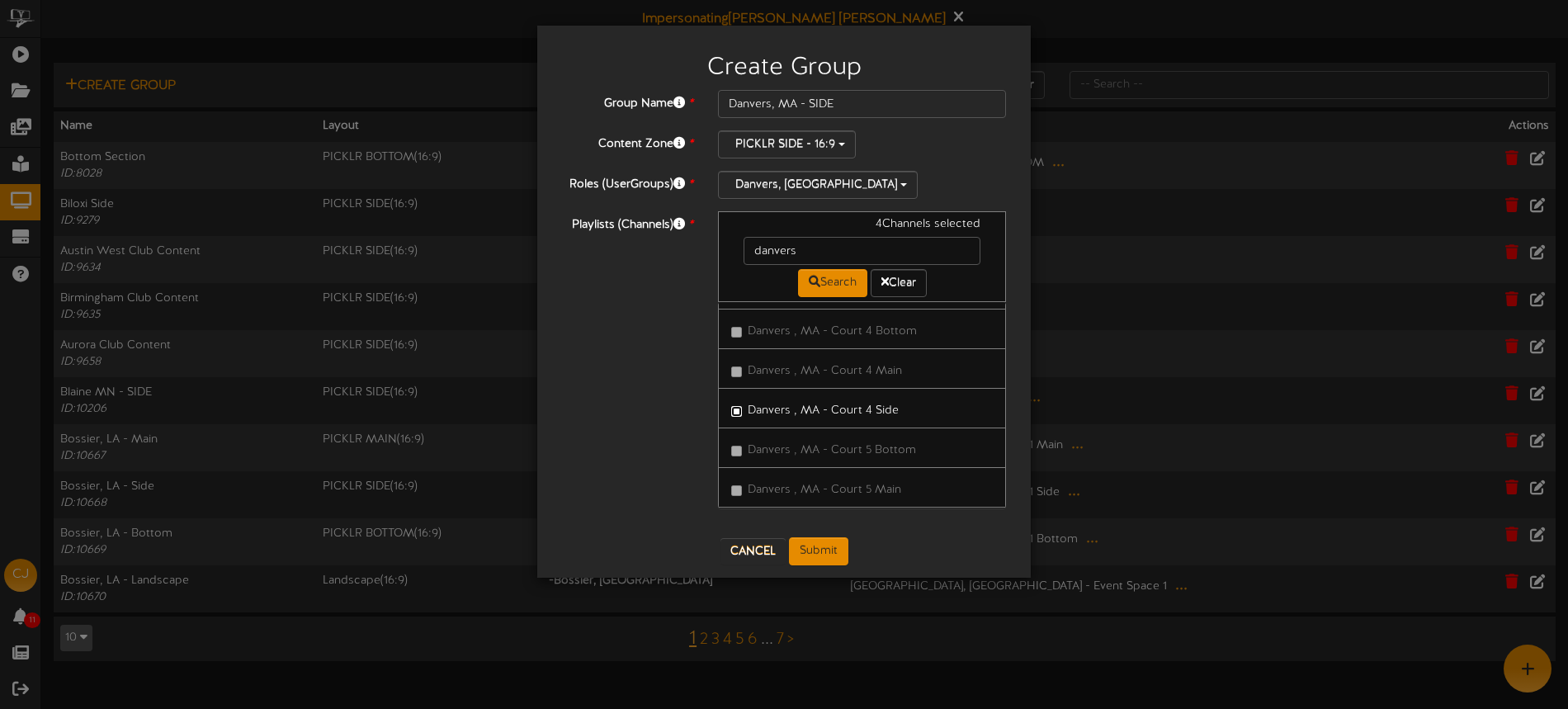
scroll to position [380, 0]
click at [883, 500] on label "Danvers , MA - Court 5 Side" at bounding box center [814, 498] width 166 height 23
click at [878, 502] on label "Danvers , MA - Court 6 Side" at bounding box center [814, 504] width 167 height 23
click at [869, 454] on label "Danvers , MA - Court 7 Side" at bounding box center [813, 450] width 166 height 23
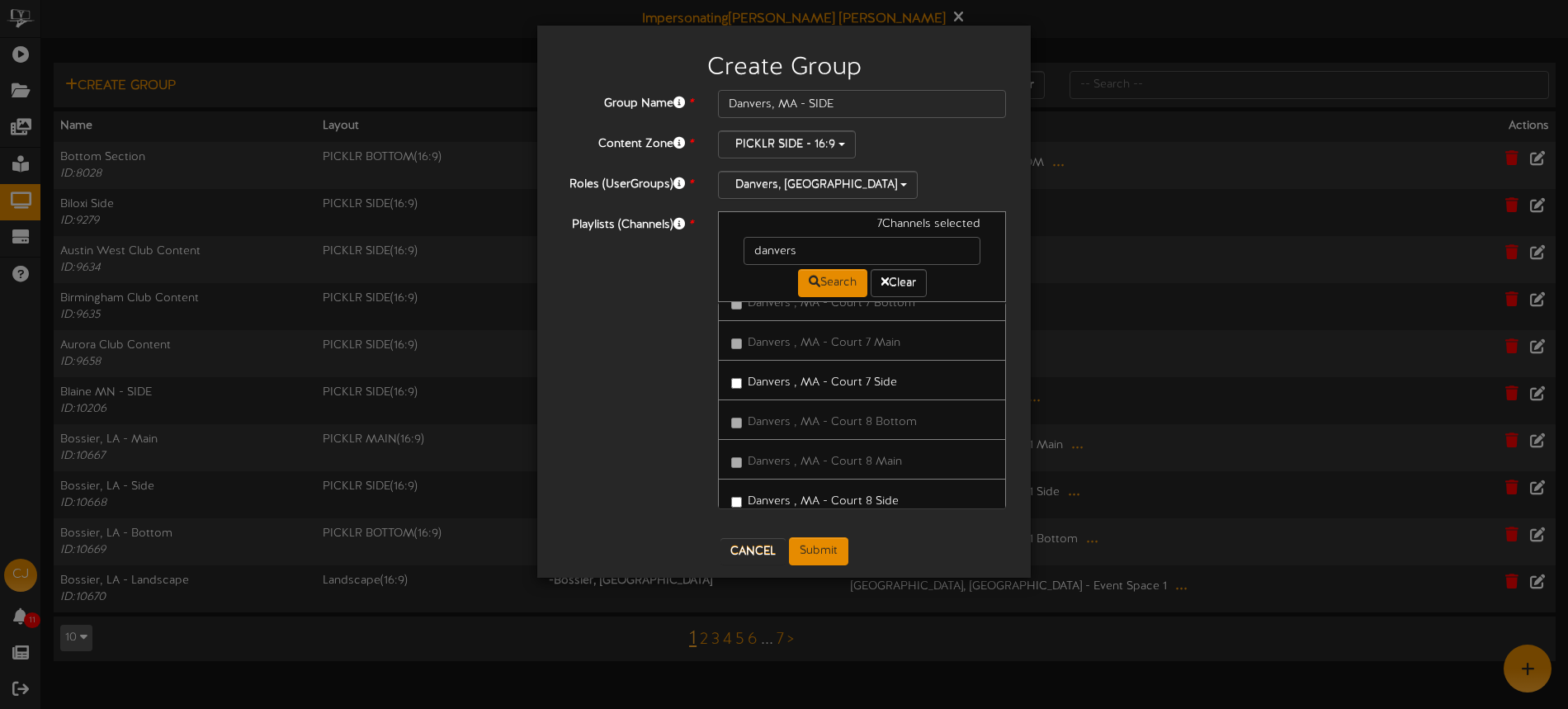
click at [883, 501] on label "Danvers , MA - Court 8 Side" at bounding box center [814, 499] width 167 height 23
drag, startPoint x: 745, startPoint y: 395, endPoint x: 804, endPoint y: 409, distance: 60.6
click at [745, 395] on label "Danvers , MA - Court 8 Side" at bounding box center [814, 395] width 167 height 23
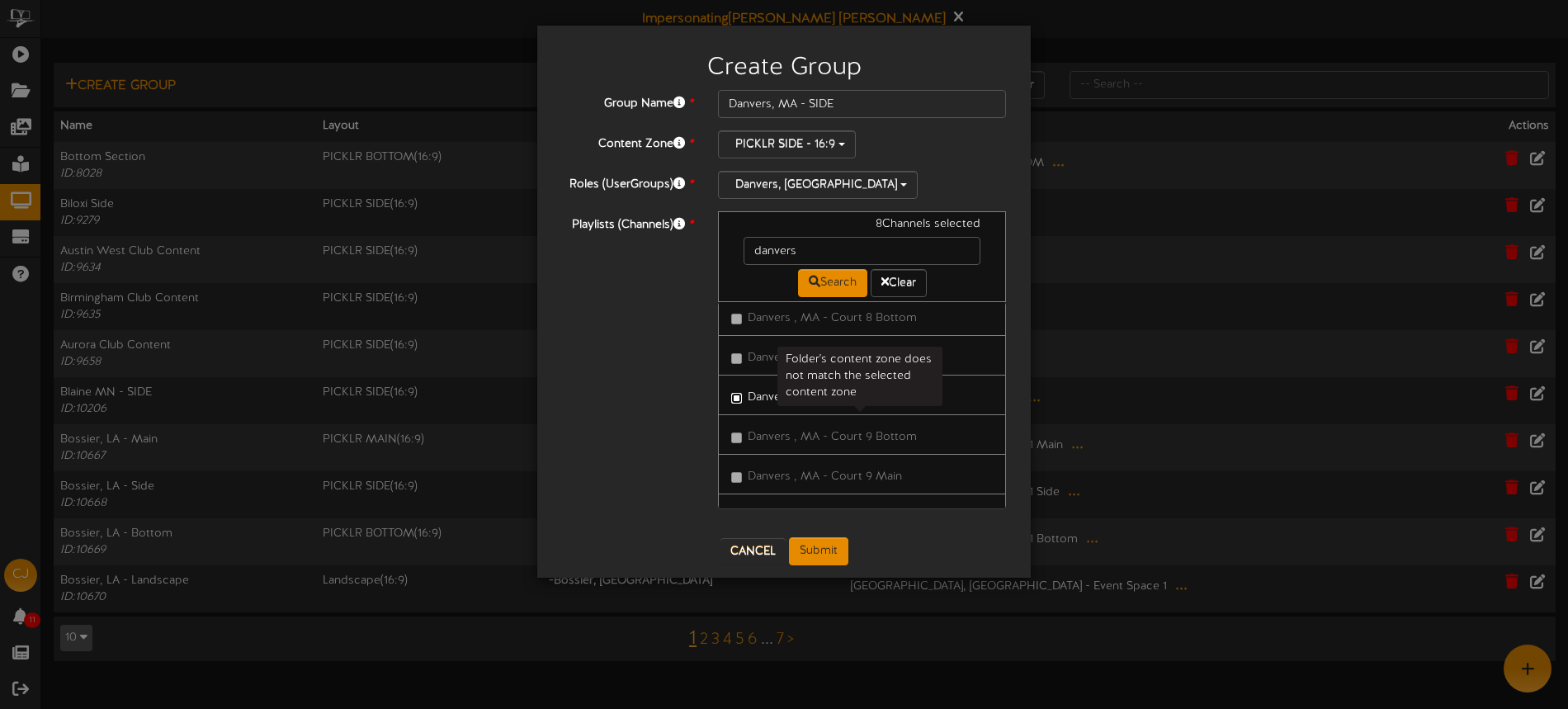
scroll to position [920, 0]
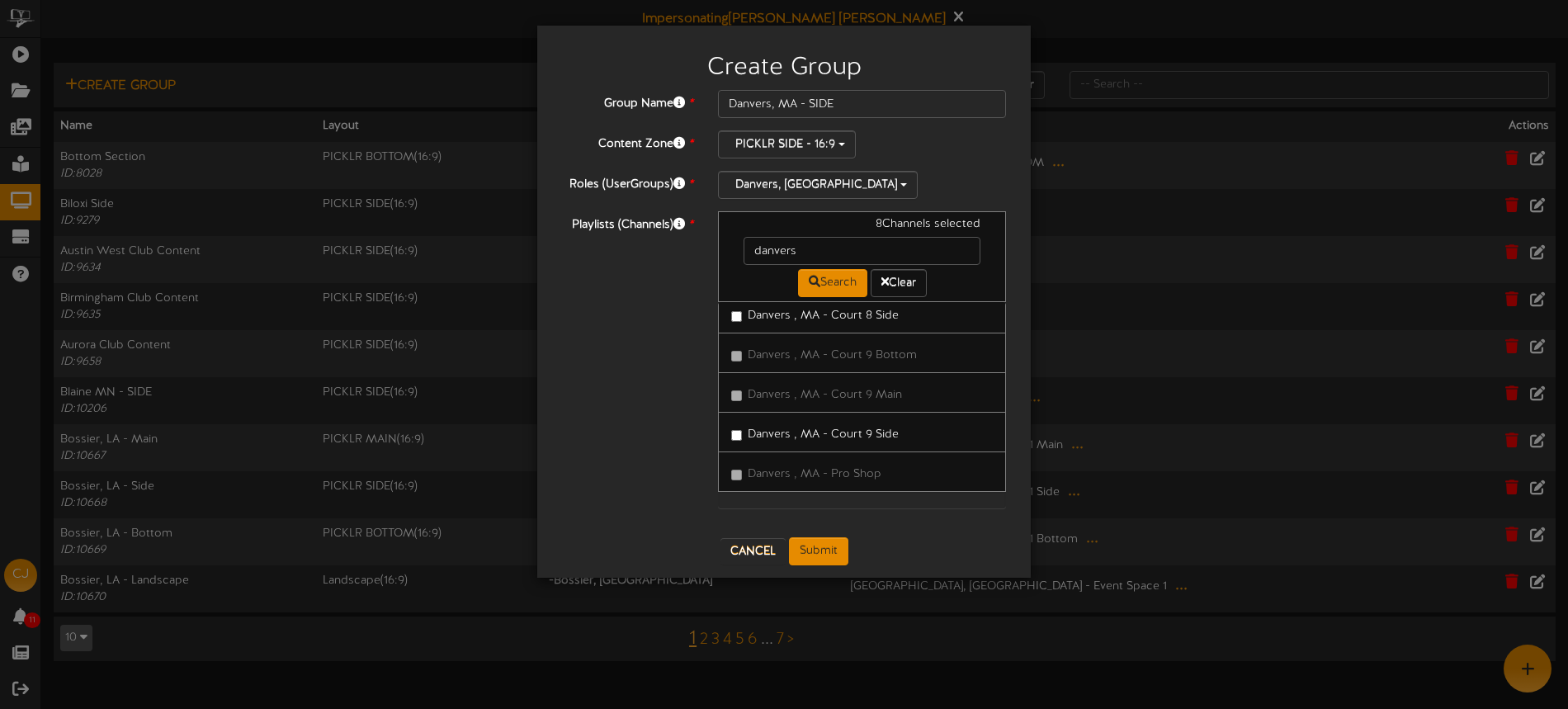
click at [860, 434] on label "Danvers , MA - Court 9 Side" at bounding box center [814, 432] width 167 height 23
click at [828, 549] on button "Submit" at bounding box center [818, 551] width 60 height 28
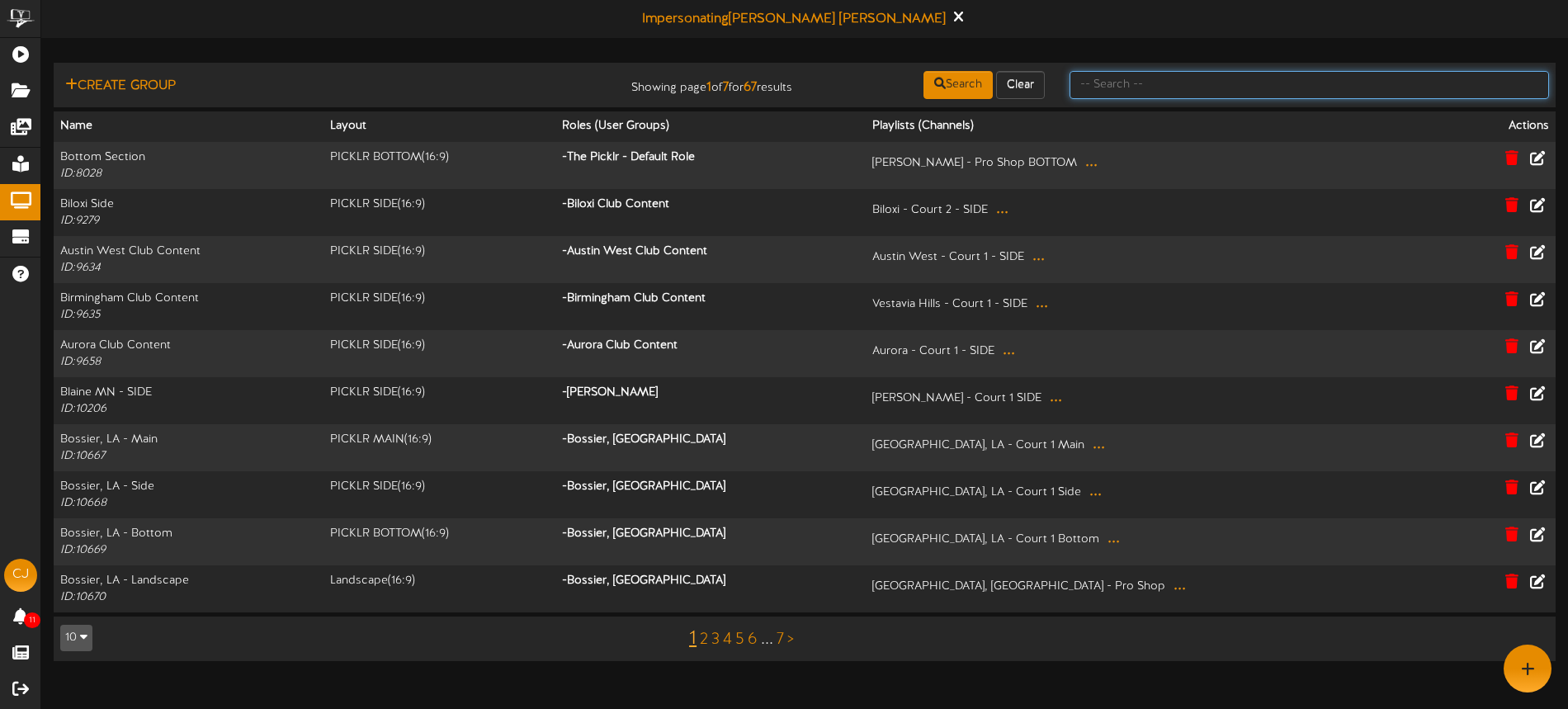
click at [1147, 81] on input "text" at bounding box center [1309, 85] width 479 height 28
click at [1123, 97] on input "text" at bounding box center [1309, 85] width 479 height 28
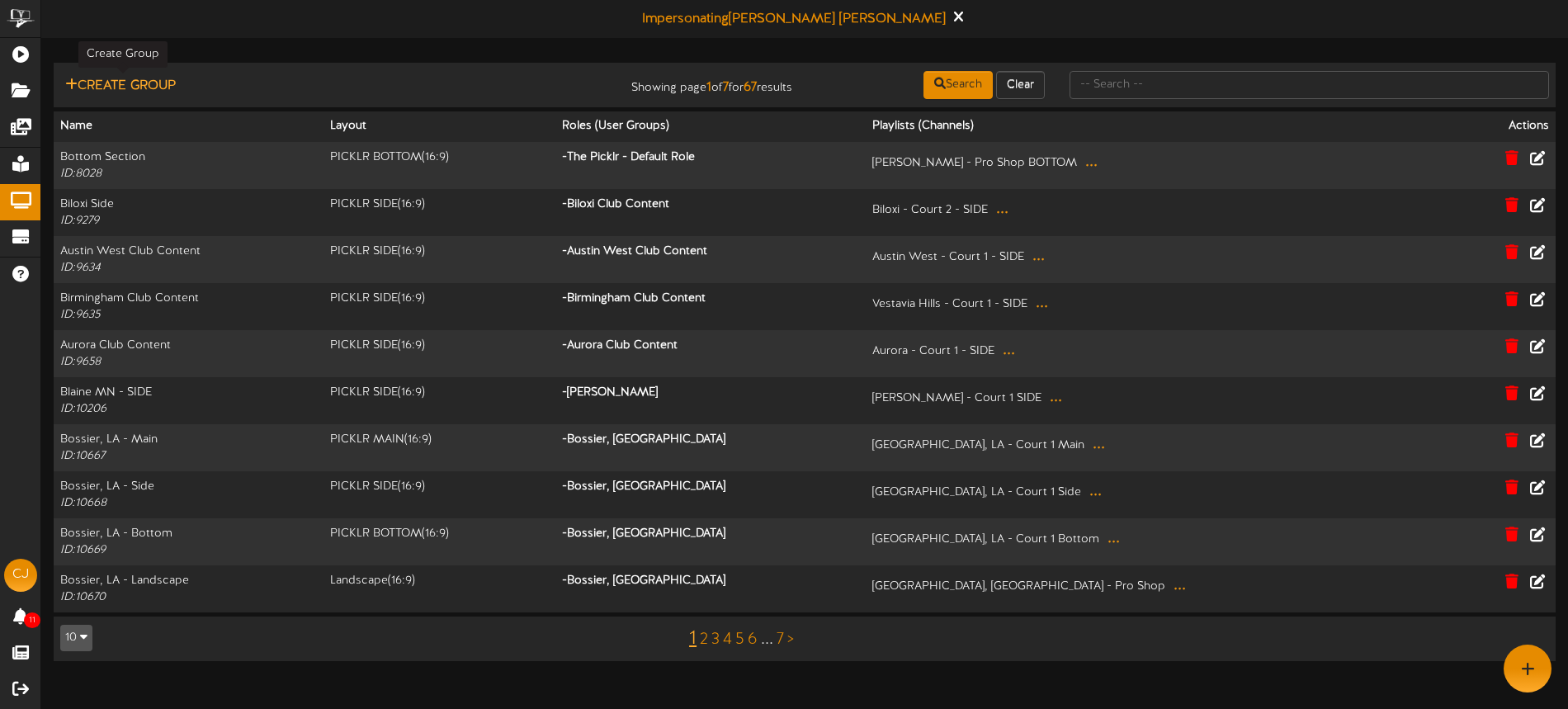
click at [136, 85] on button "Create Group" at bounding box center [120, 87] width 120 height 21
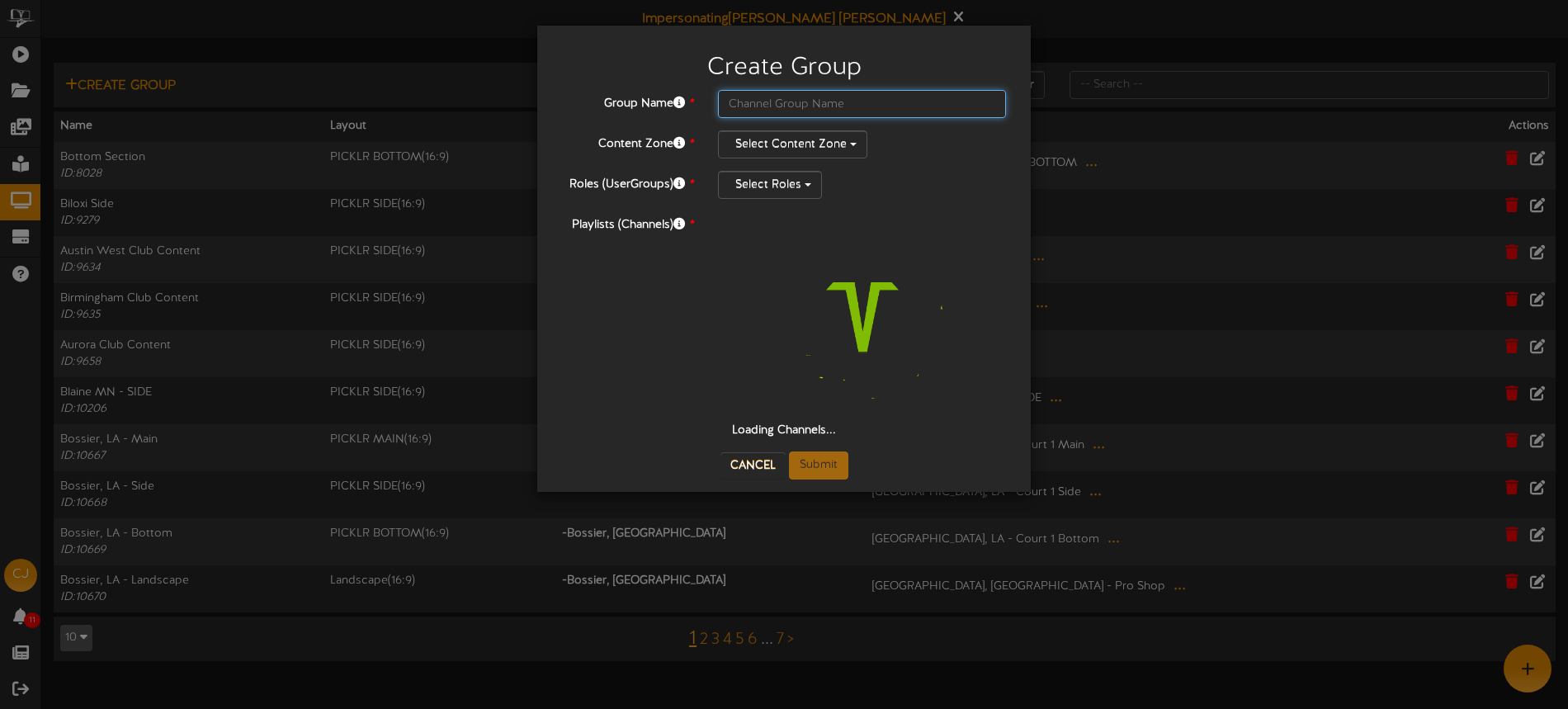
click at [751, 101] on input "text" at bounding box center [862, 104] width 288 height 28
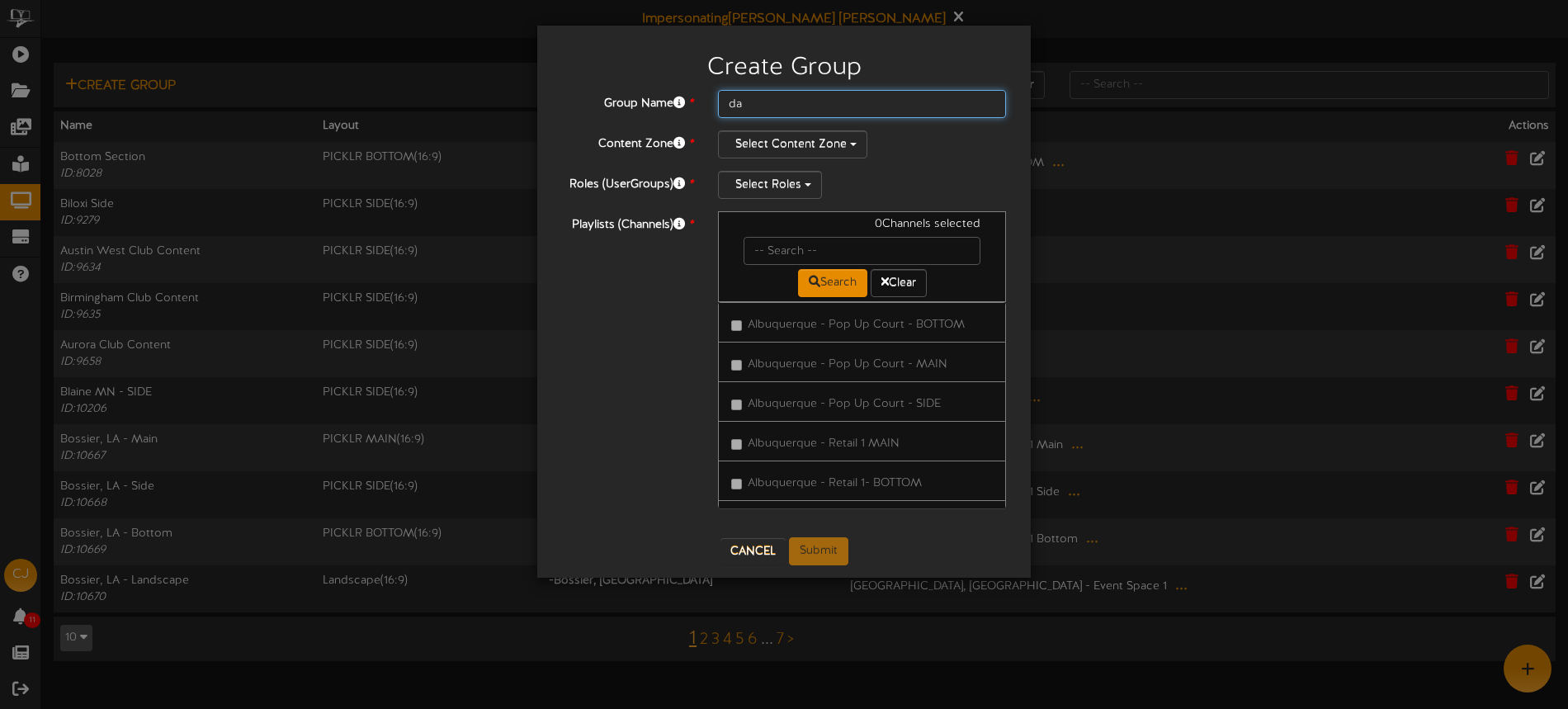
type input "d"
type input "Danvers, MA - Bottom"
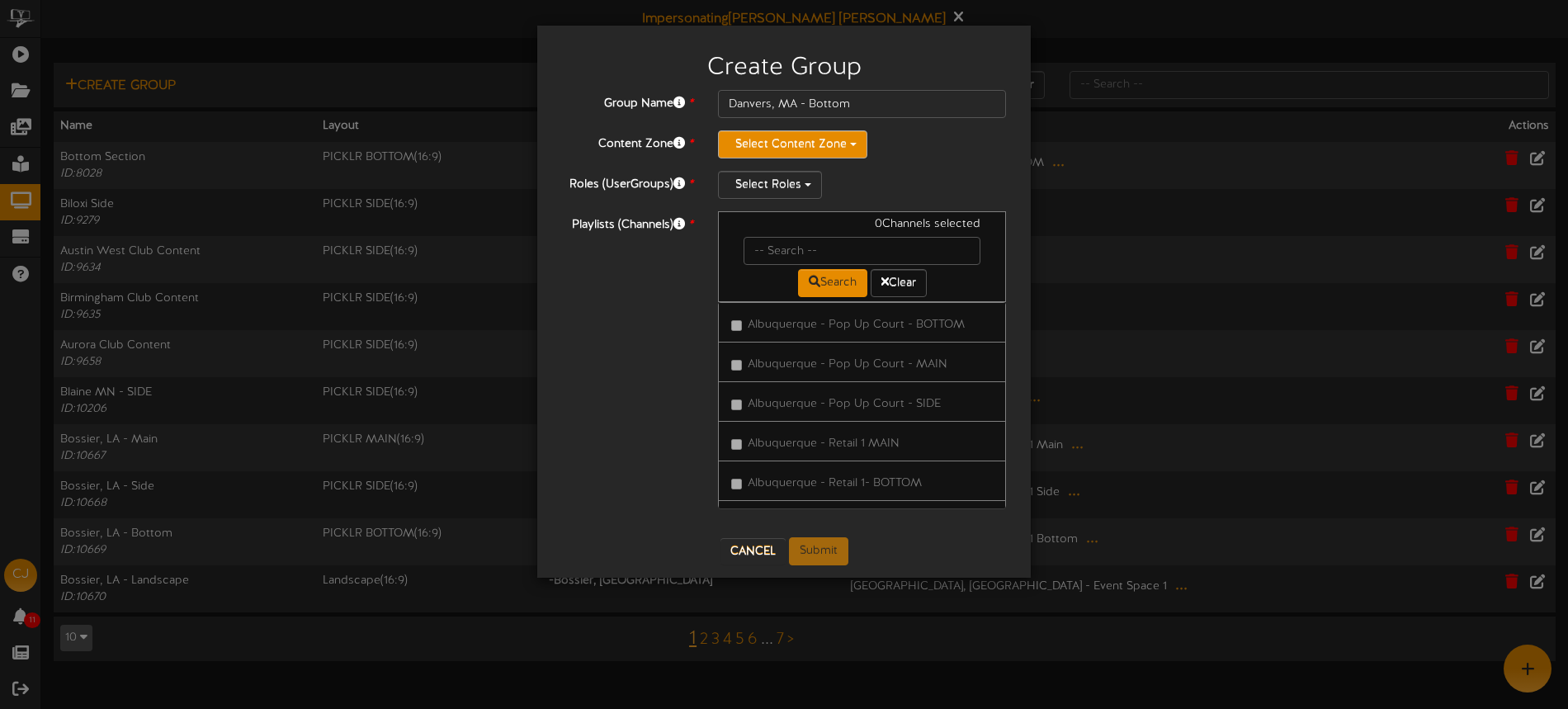
click at [763, 137] on button "Select Content Zone" at bounding box center [792, 144] width 149 height 28
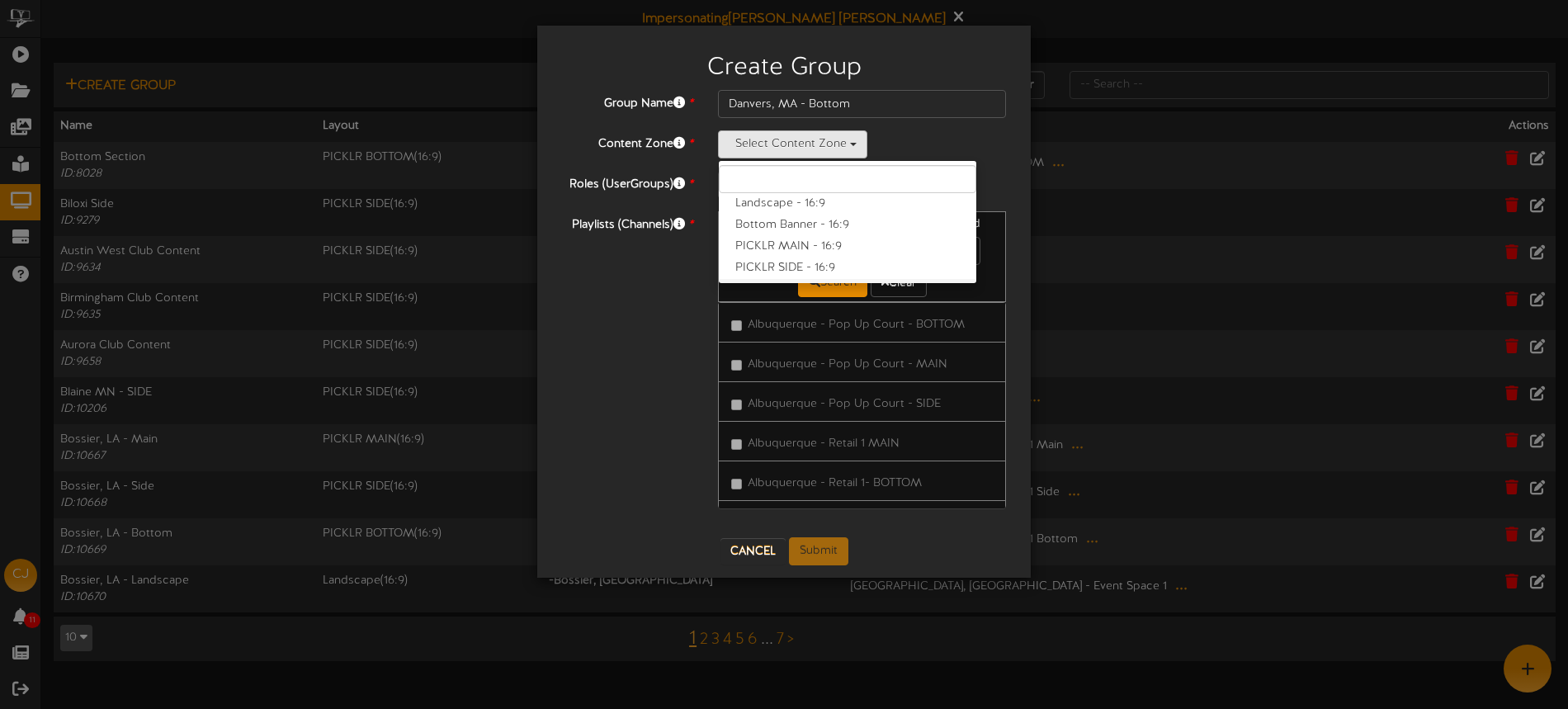
scroll to position [22, 0]
drag, startPoint x: 811, startPoint y: 263, endPoint x: 832, endPoint y: 254, distance: 22.8
click at [811, 263] on label "PICKLR BOTTOM - 16:9" at bounding box center [847, 268] width 257 height 22
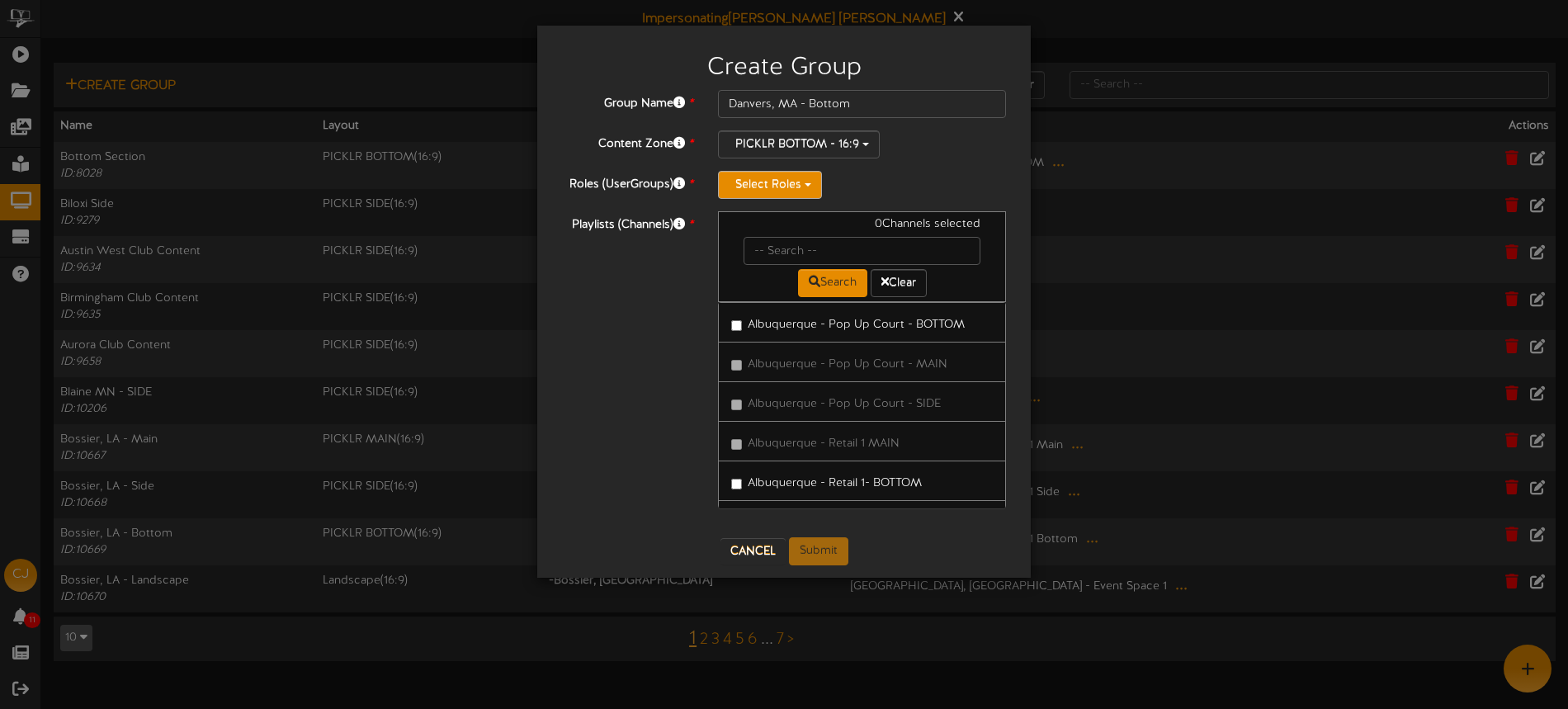
click at [776, 183] on button "Select Roles" at bounding box center [770, 185] width 104 height 28
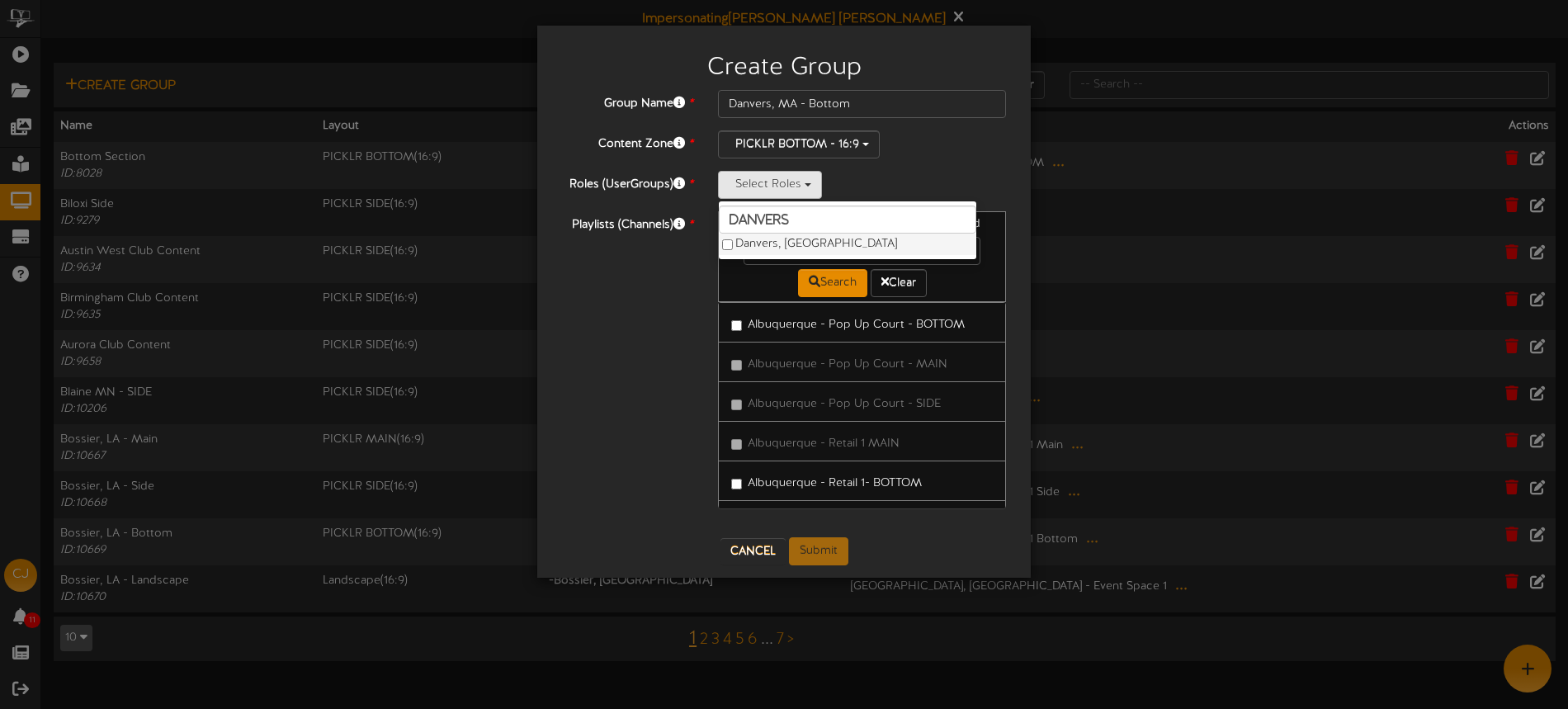
type input "danvers"
click at [784, 242] on label "Danvers, MA" at bounding box center [847, 244] width 257 height 22
click at [927, 179] on div "Danvers, MA danvers Danvers, MA" at bounding box center [862, 185] width 288 height 28
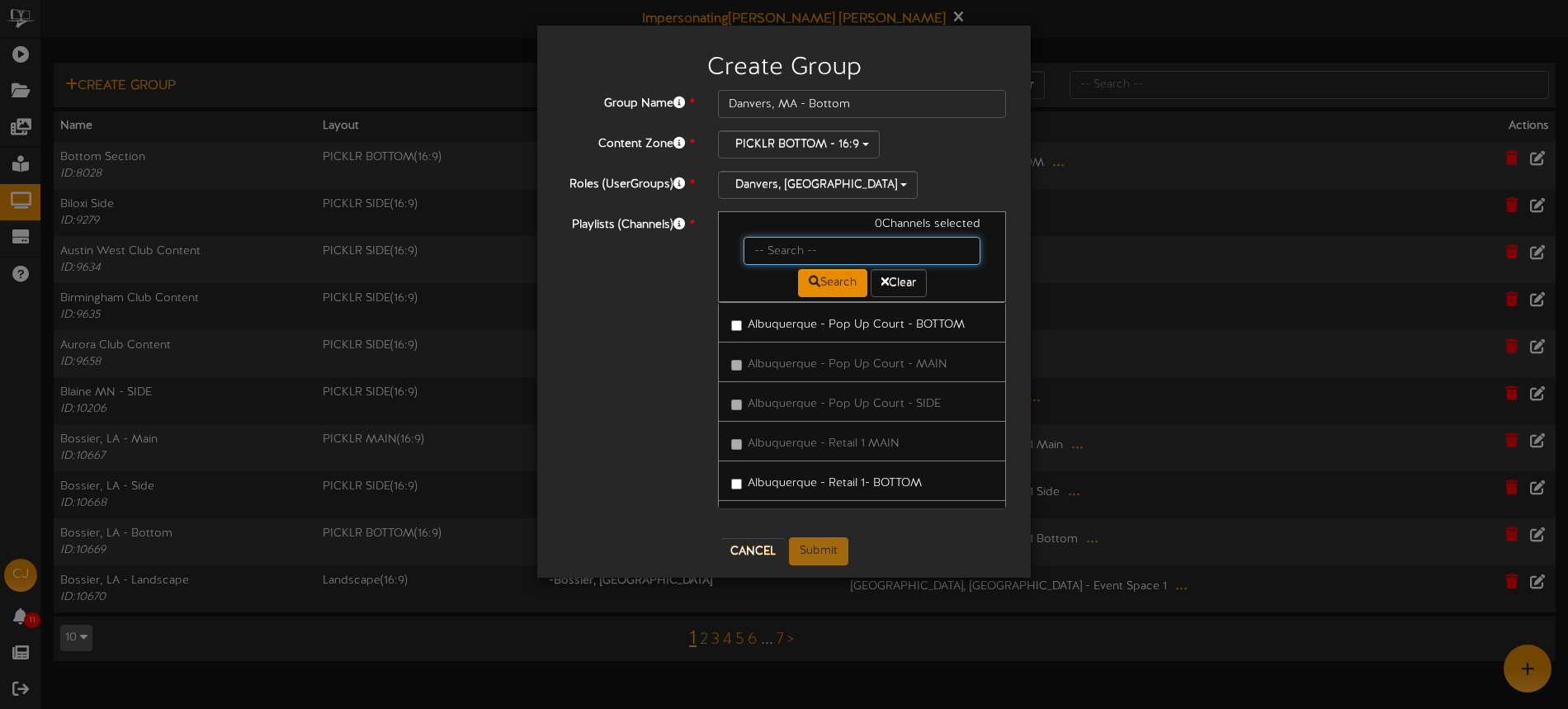
click at [805, 252] on input "text" at bounding box center [862, 250] width 237 height 28
type input "danvers"
click at [828, 320] on label "Danvers , MA - Court 1 Bottom" at bounding box center [822, 322] width 183 height 23
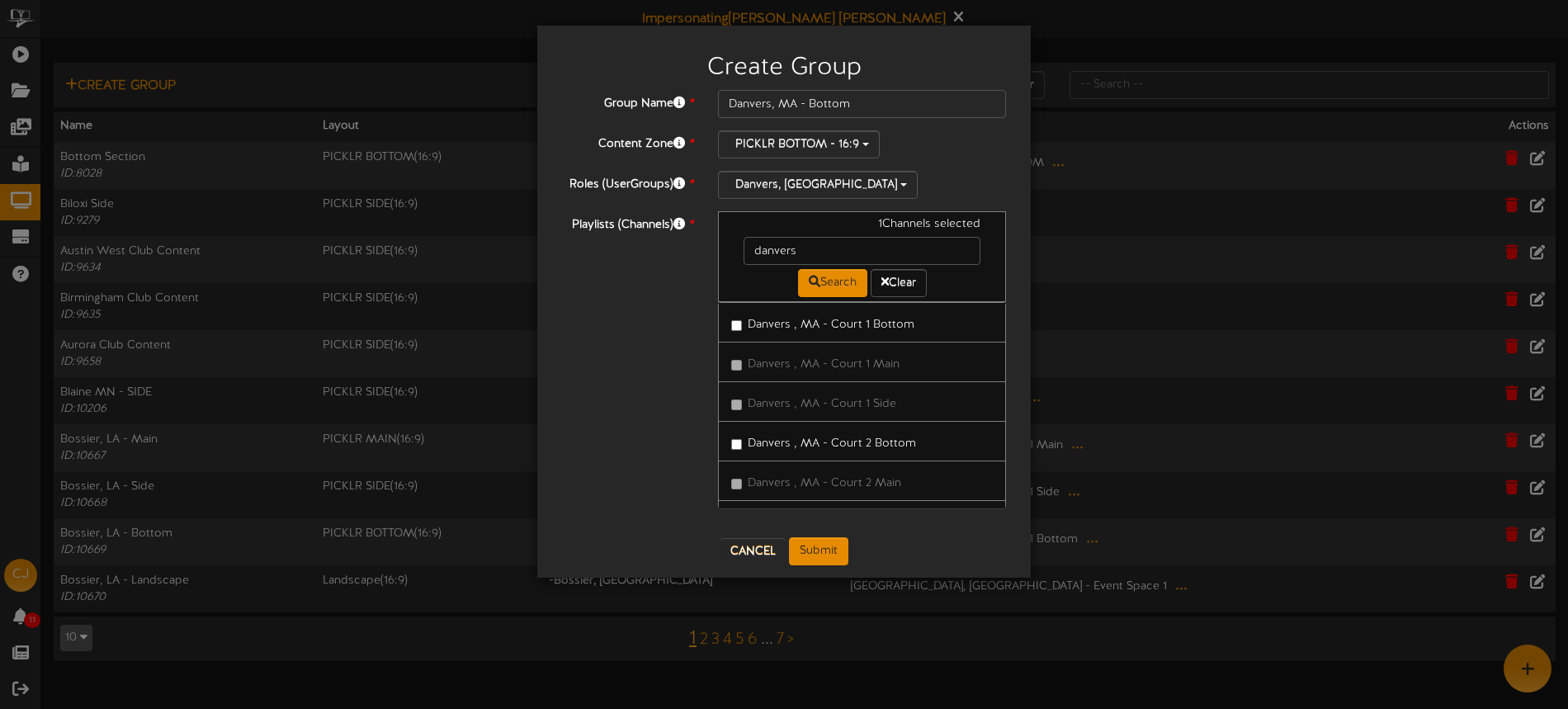
click at [875, 437] on label "Danvers , MA - Court 2 Bottom" at bounding box center [823, 441] width 185 height 23
click at [876, 361] on label "Danvers , MA - Court 3 Bottom" at bounding box center [823, 356] width 185 height 23
drag, startPoint x: 882, startPoint y: 479, endPoint x: 866, endPoint y: 435, distance: 46.8
click at [882, 479] on label "Danvers , MA - Court 4 Bottom" at bounding box center [823, 475] width 185 height 23
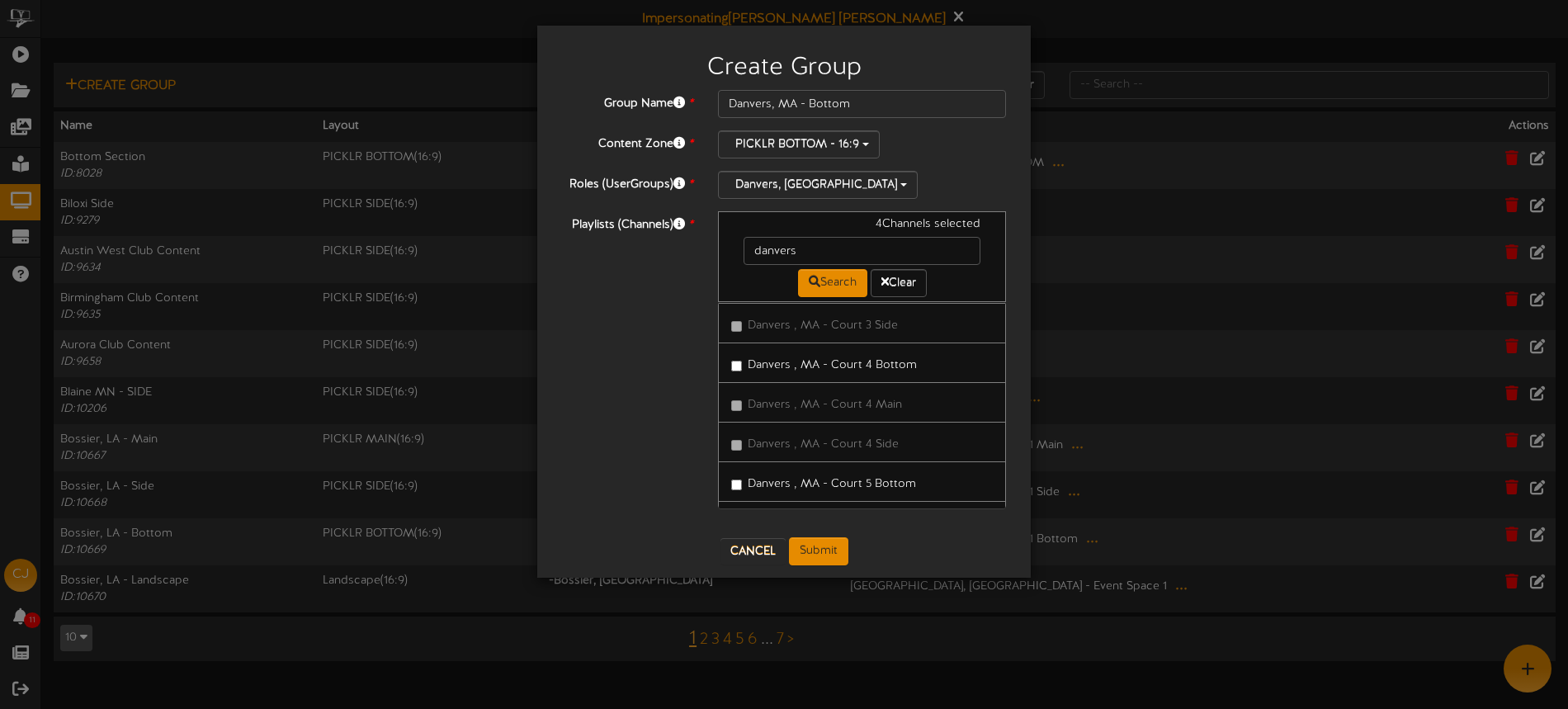
click at [873, 481] on label "Danvers , MA - Court 5 Bottom" at bounding box center [823, 482] width 185 height 23
click at [873, 478] on label "Danvers , MA - Court 6 Bottom" at bounding box center [823, 479] width 185 height 23
drag, startPoint x: 865, startPoint y: 454, endPoint x: 868, endPoint y: 444, distance: 10.4
click at [865, 453] on label "Danvers , MA - Court 7 Bottom" at bounding box center [823, 453] width 184 height 23
click at [871, 460] on label "Danvers , MA - Court 8 Bottom" at bounding box center [823, 458] width 185 height 23
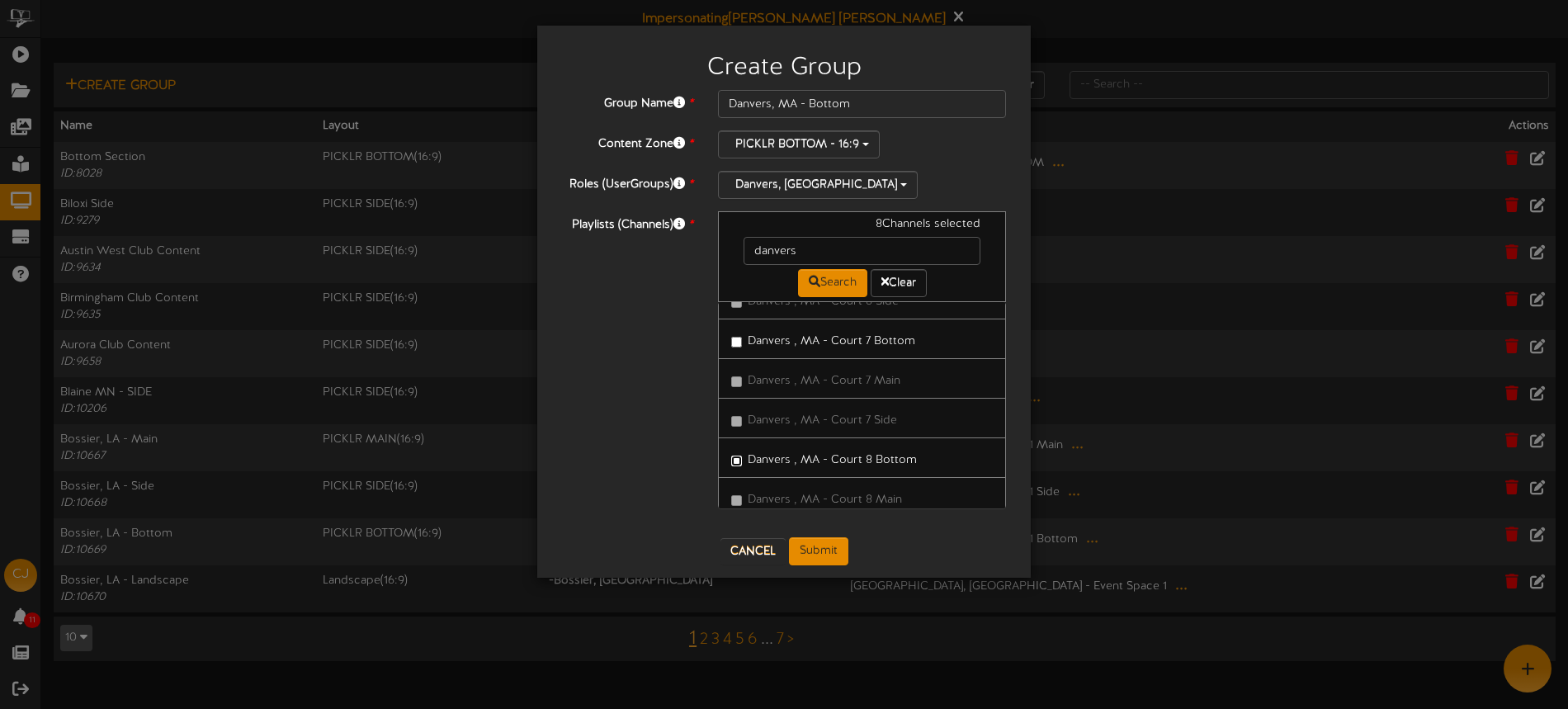
scroll to position [797, 0]
drag, startPoint x: 874, startPoint y: 475, endPoint x: 862, endPoint y: 438, distance: 38.9
click at [874, 475] on label "Danvers , MA - Court 9 Bottom" at bounding box center [823, 476] width 185 height 23
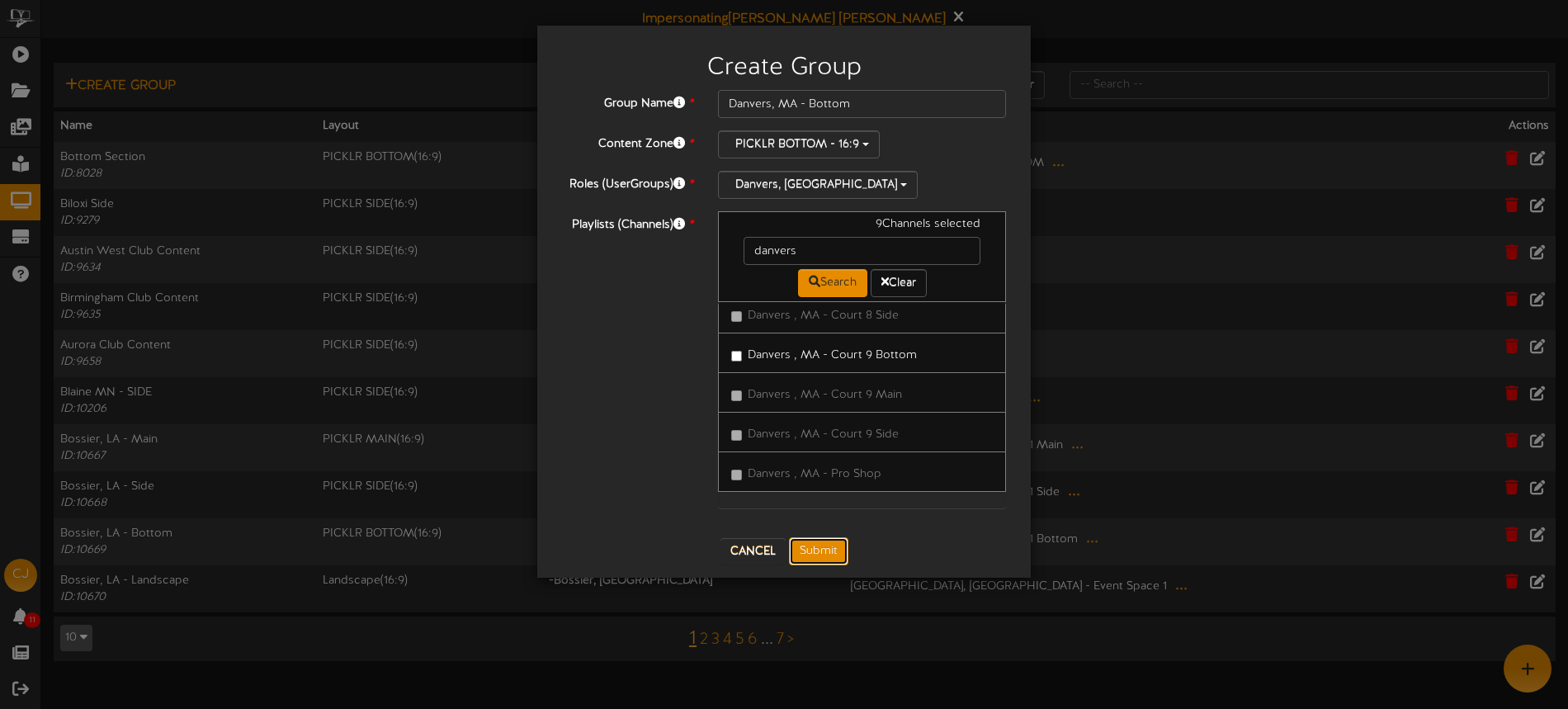
drag, startPoint x: 831, startPoint y: 549, endPoint x: 849, endPoint y: 544, distance: 18.7
click at [831, 549] on button "Submit" at bounding box center [818, 551] width 60 height 28
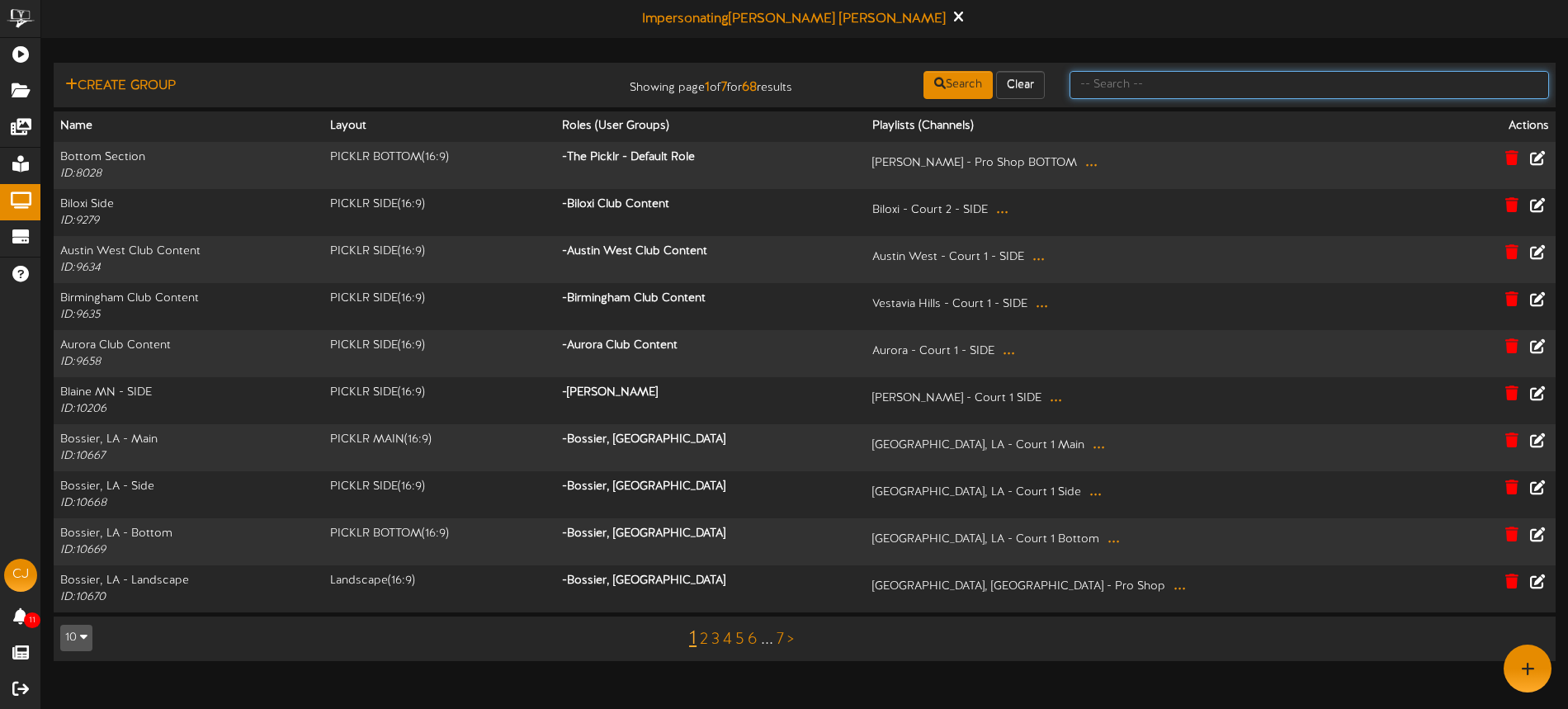
click at [1103, 77] on input "text" at bounding box center [1309, 85] width 479 height 28
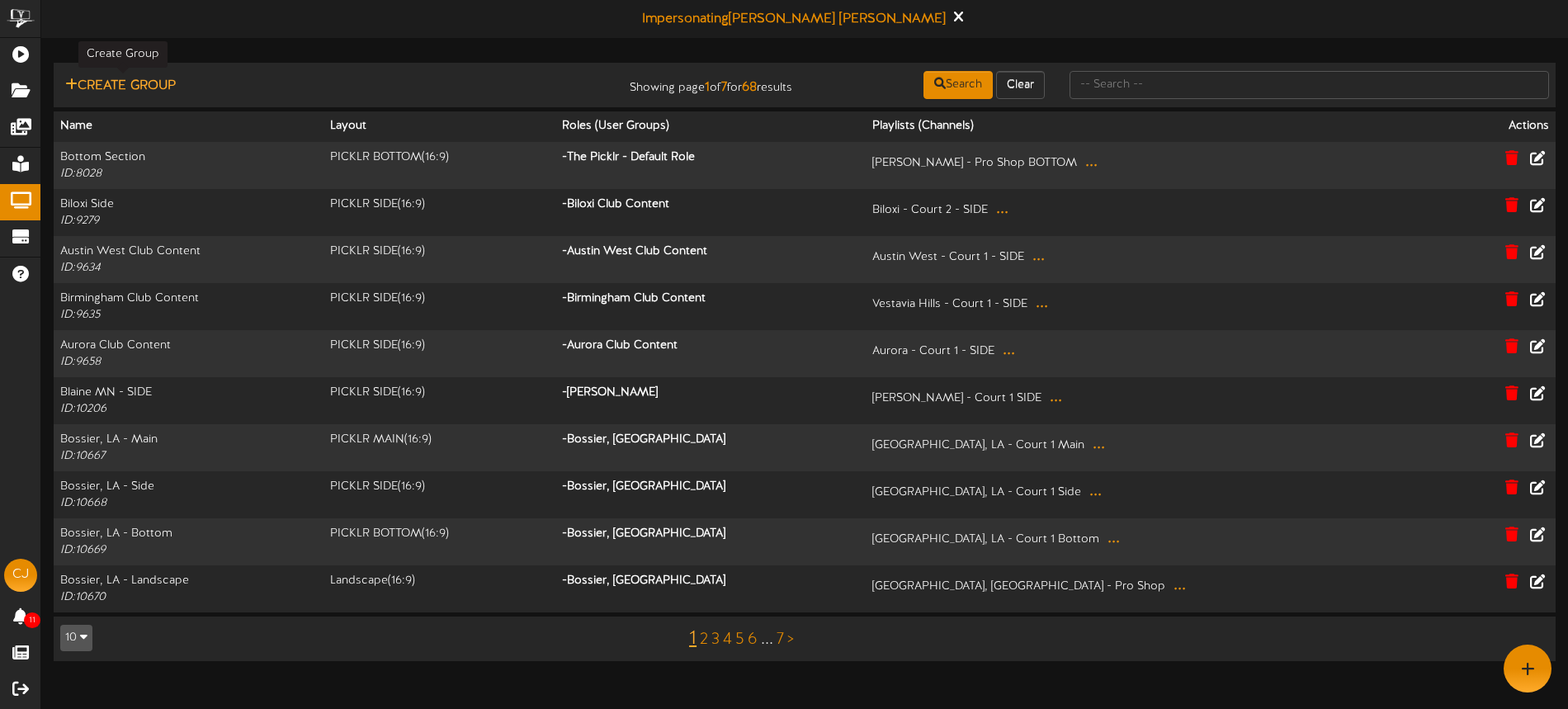
click at [128, 87] on button "Create Group" at bounding box center [120, 87] width 120 height 21
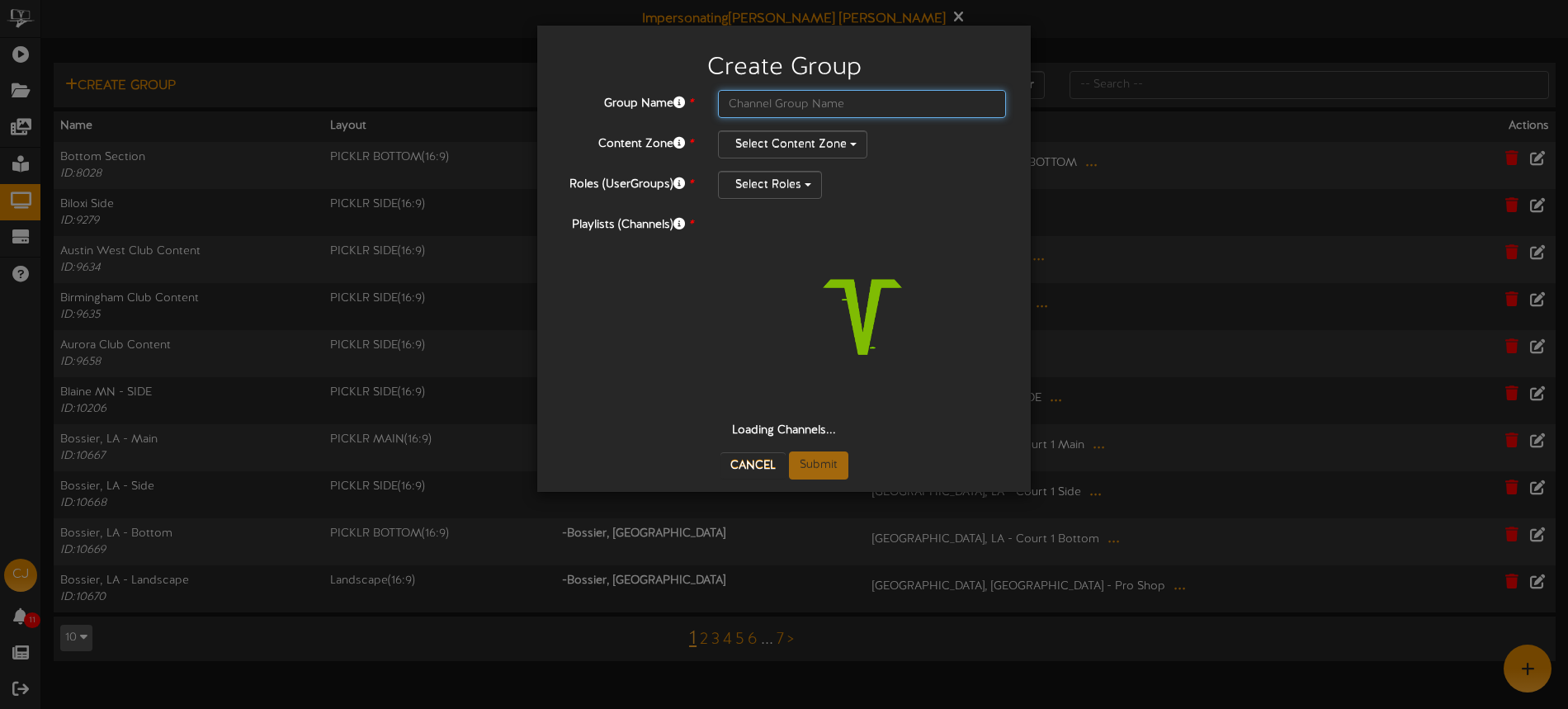
click at [751, 111] on input "text" at bounding box center [862, 104] width 288 height 28
type input "d"
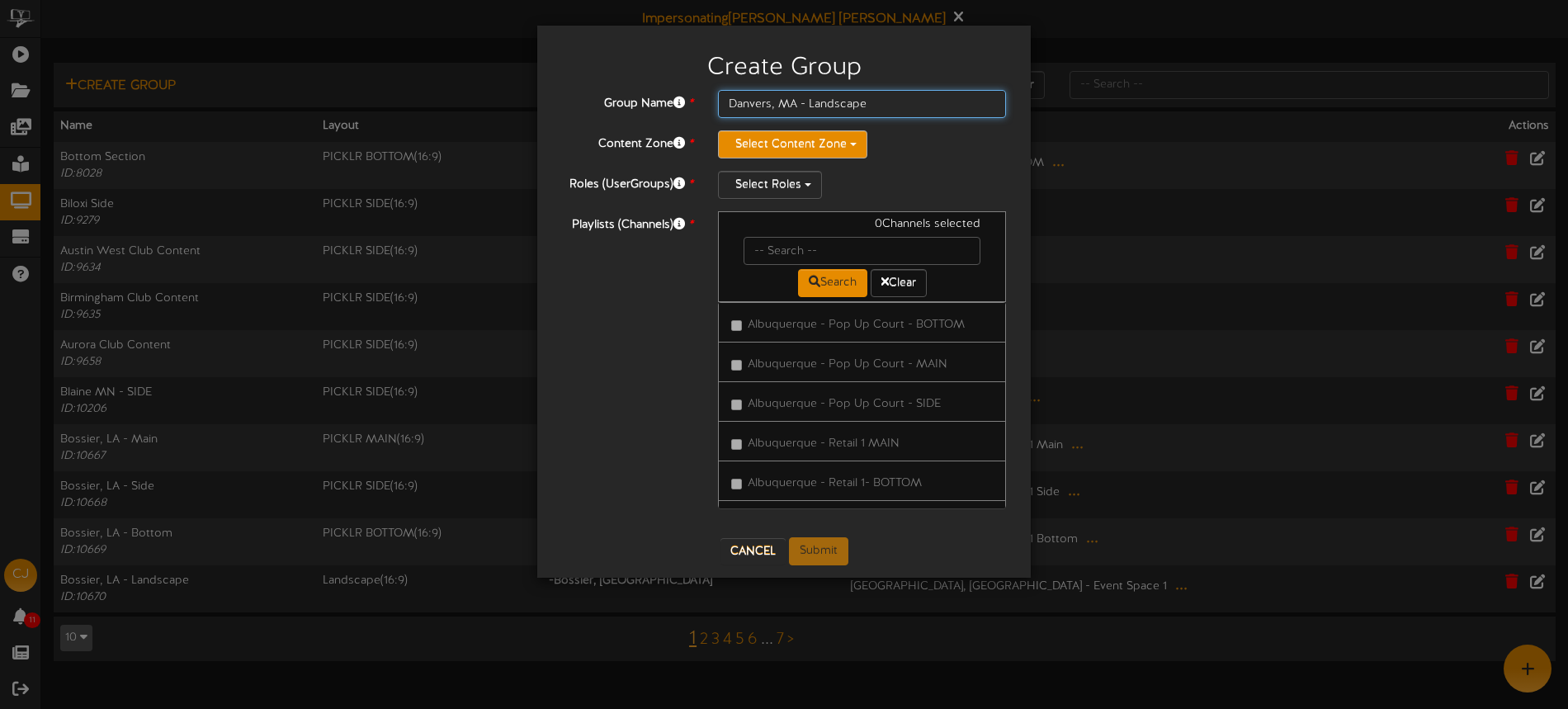
type input "Danvers, MA - Landscape"
drag, startPoint x: 771, startPoint y: 135, endPoint x: 761, endPoint y: 130, distance: 11.2
click at [771, 135] on button "Select Content Zone" at bounding box center [792, 144] width 149 height 28
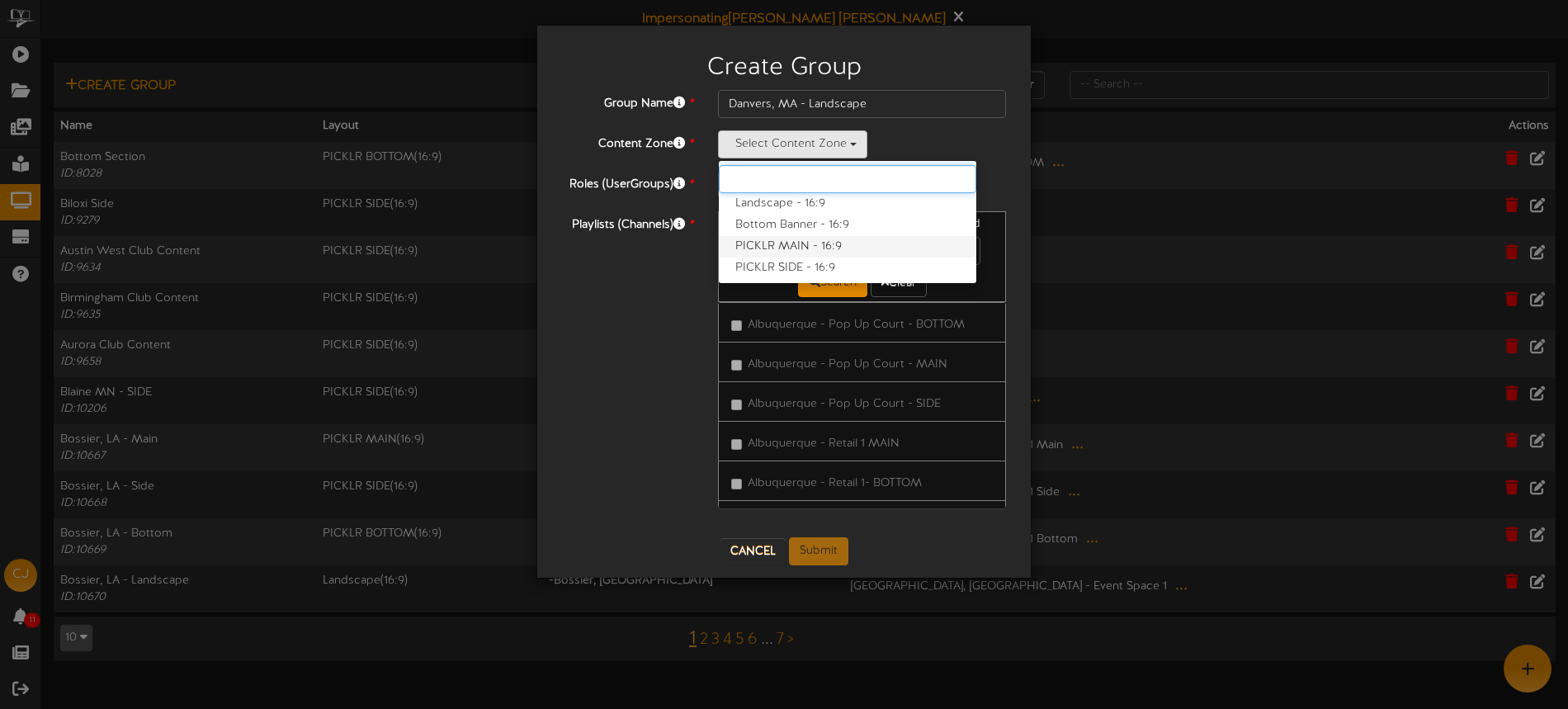
scroll to position [22, 0]
click at [804, 179] on label "Landscape - 16:9" at bounding box center [847, 182] width 257 height 22
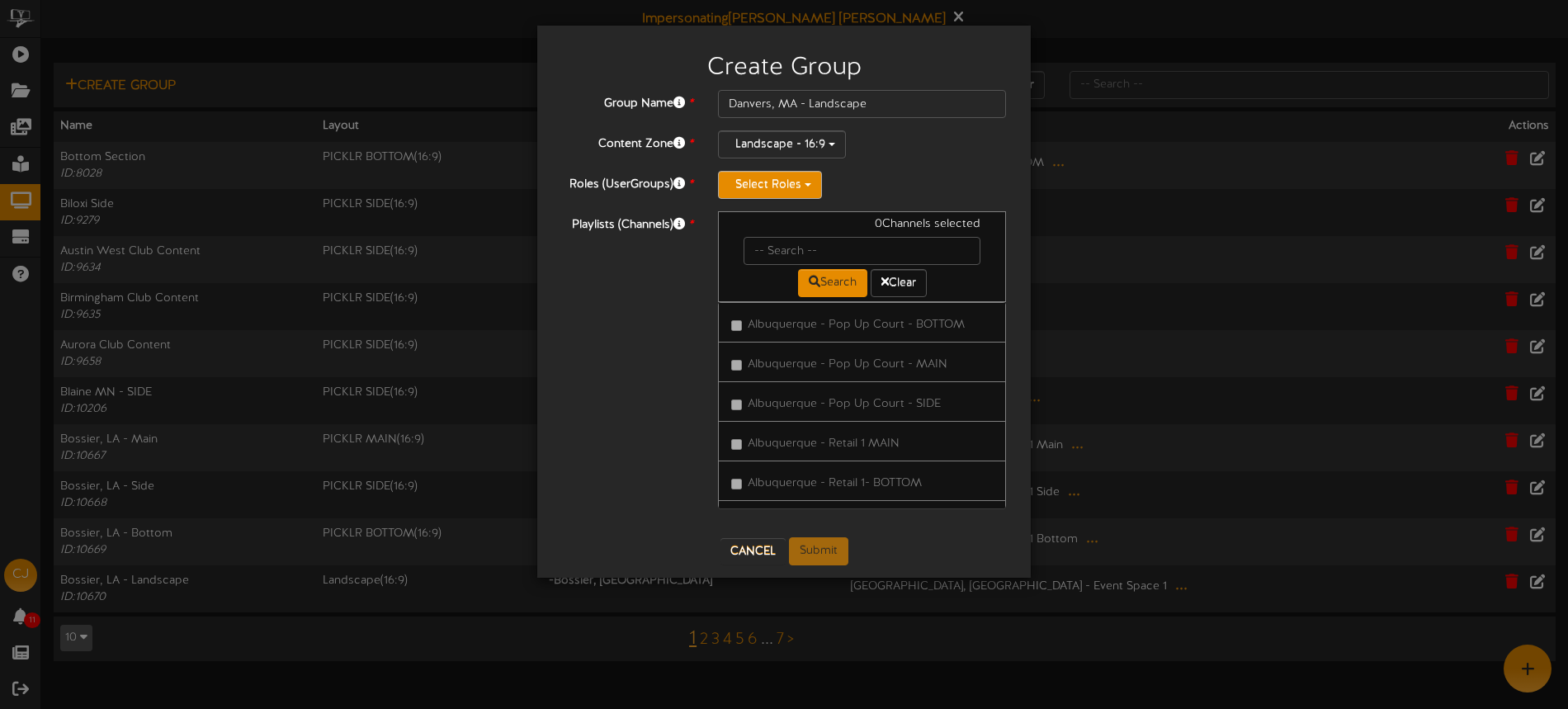
click at [792, 183] on button "Select Roles" at bounding box center [770, 185] width 104 height 28
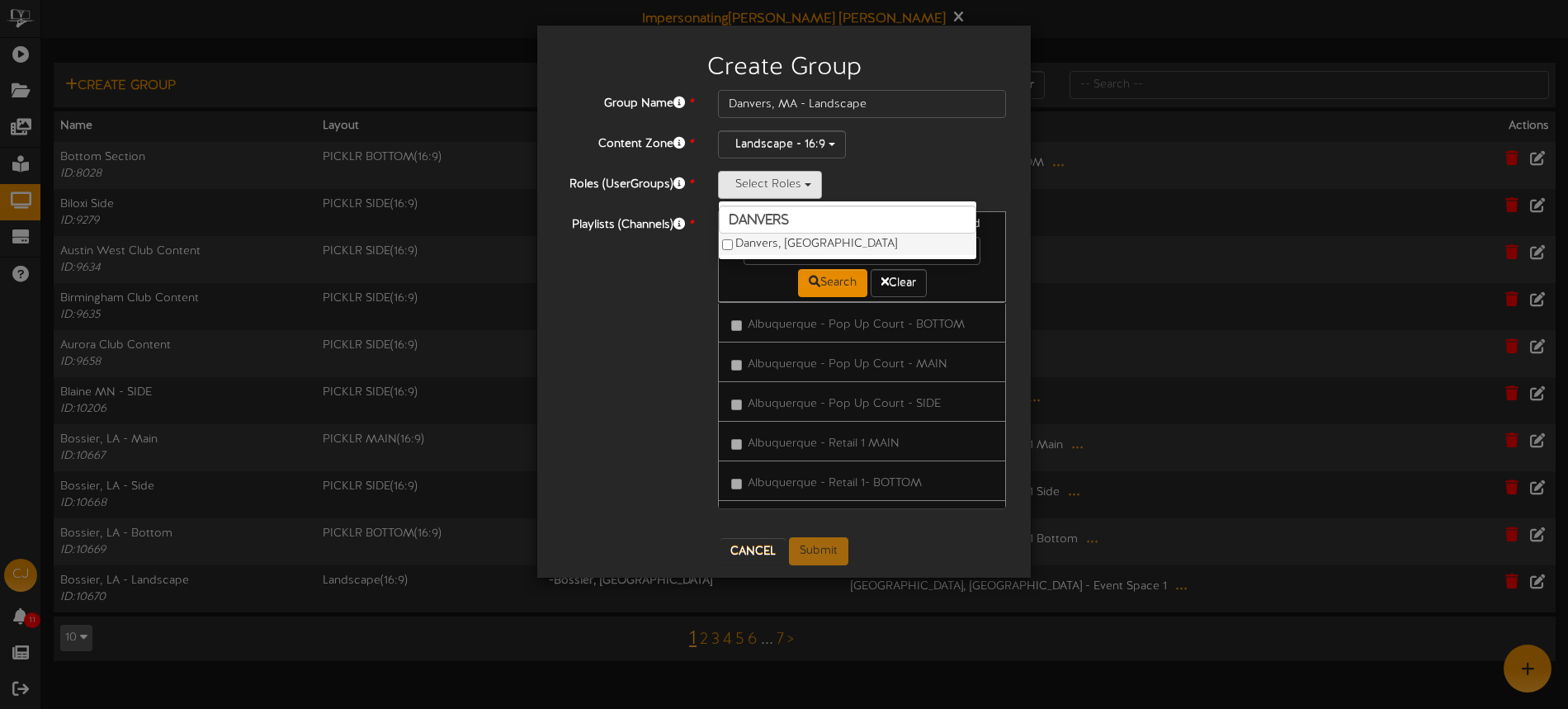
type input "danvers"
click at [785, 246] on label "Danvers, MA" at bounding box center [847, 244] width 257 height 22
click at [962, 248] on input "text" at bounding box center [862, 250] width 237 height 28
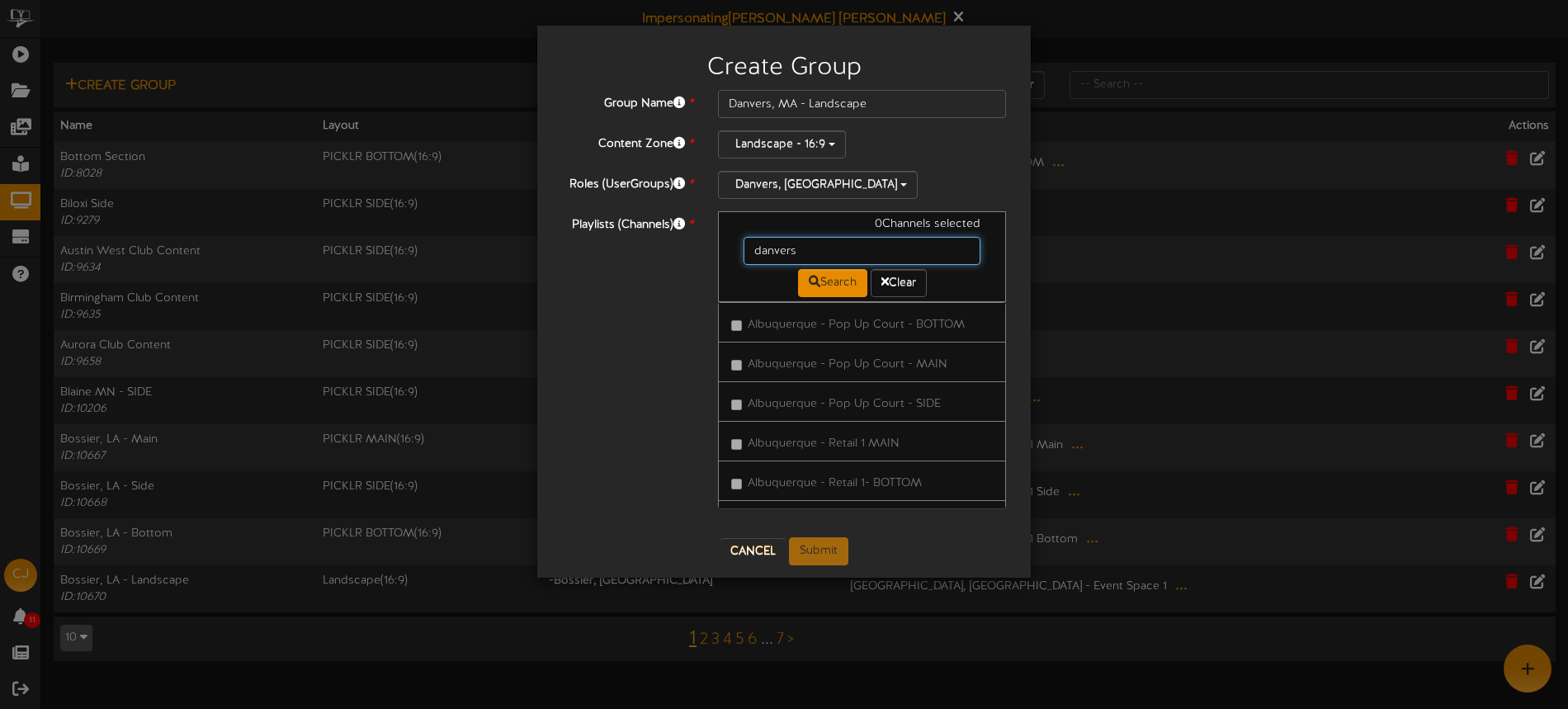
type input "danvers"
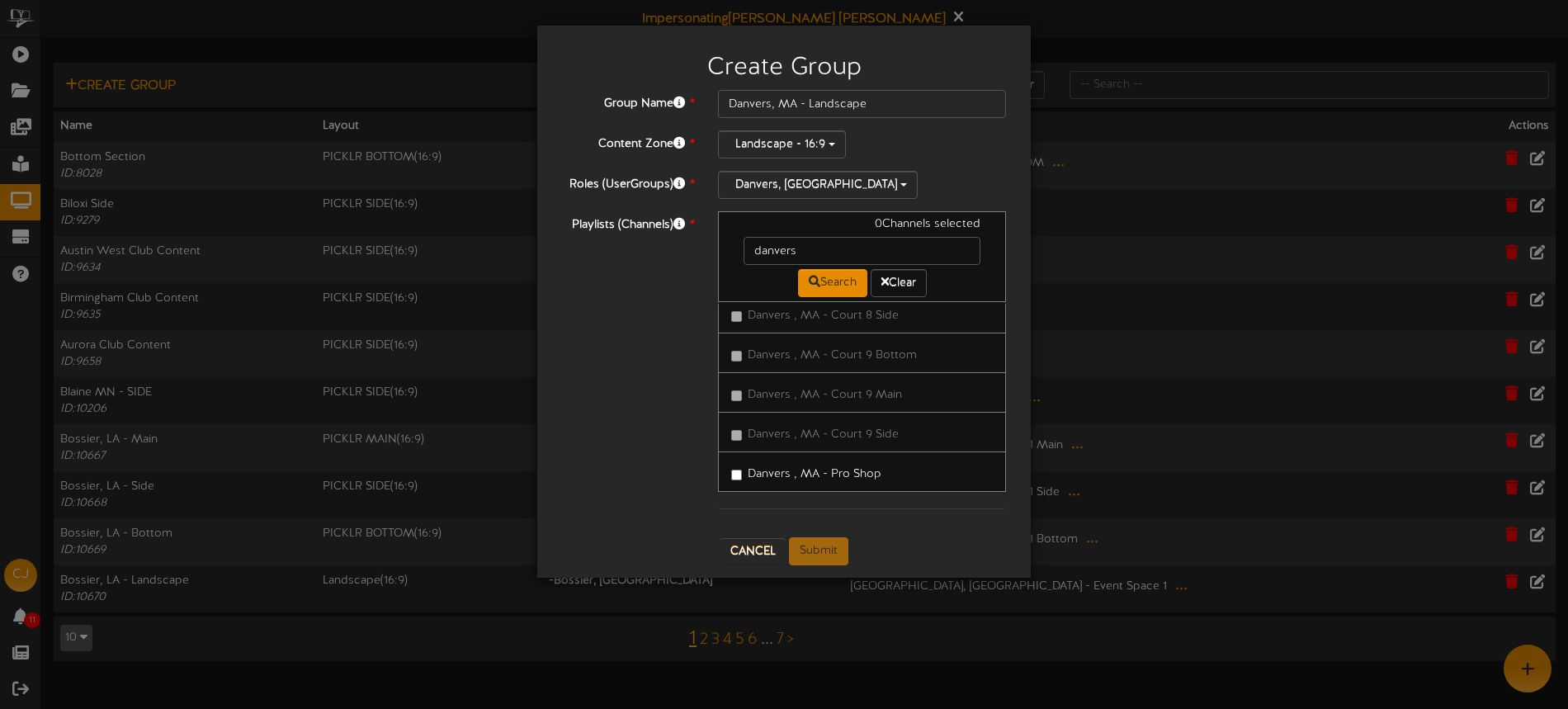
click at [842, 478] on label "Danvers , MA - Pro Shop" at bounding box center [805, 472] width 150 height 23
click at [811, 549] on button "Submit" at bounding box center [818, 551] width 60 height 28
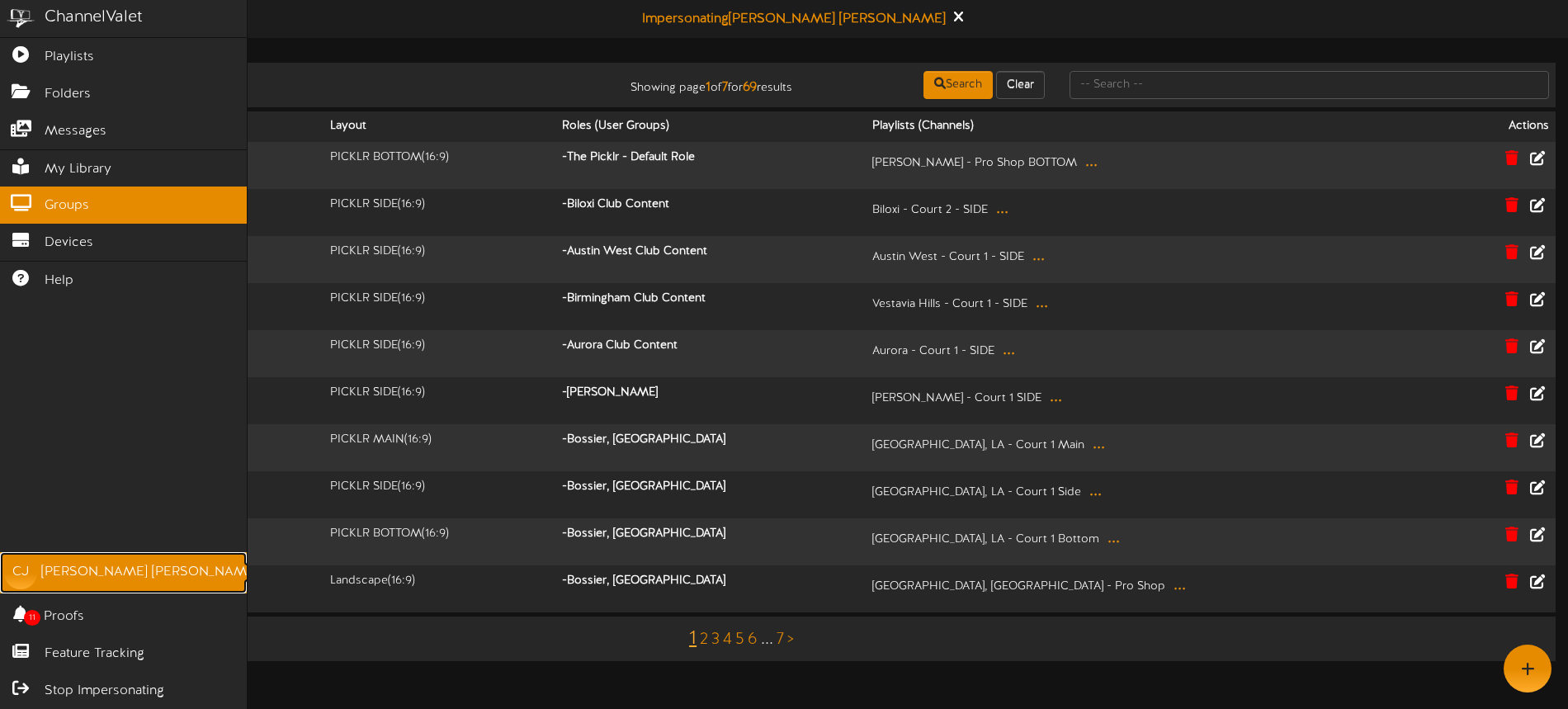
click at [102, 563] on div "Christine Jensen" at bounding box center [150, 572] width 217 height 19
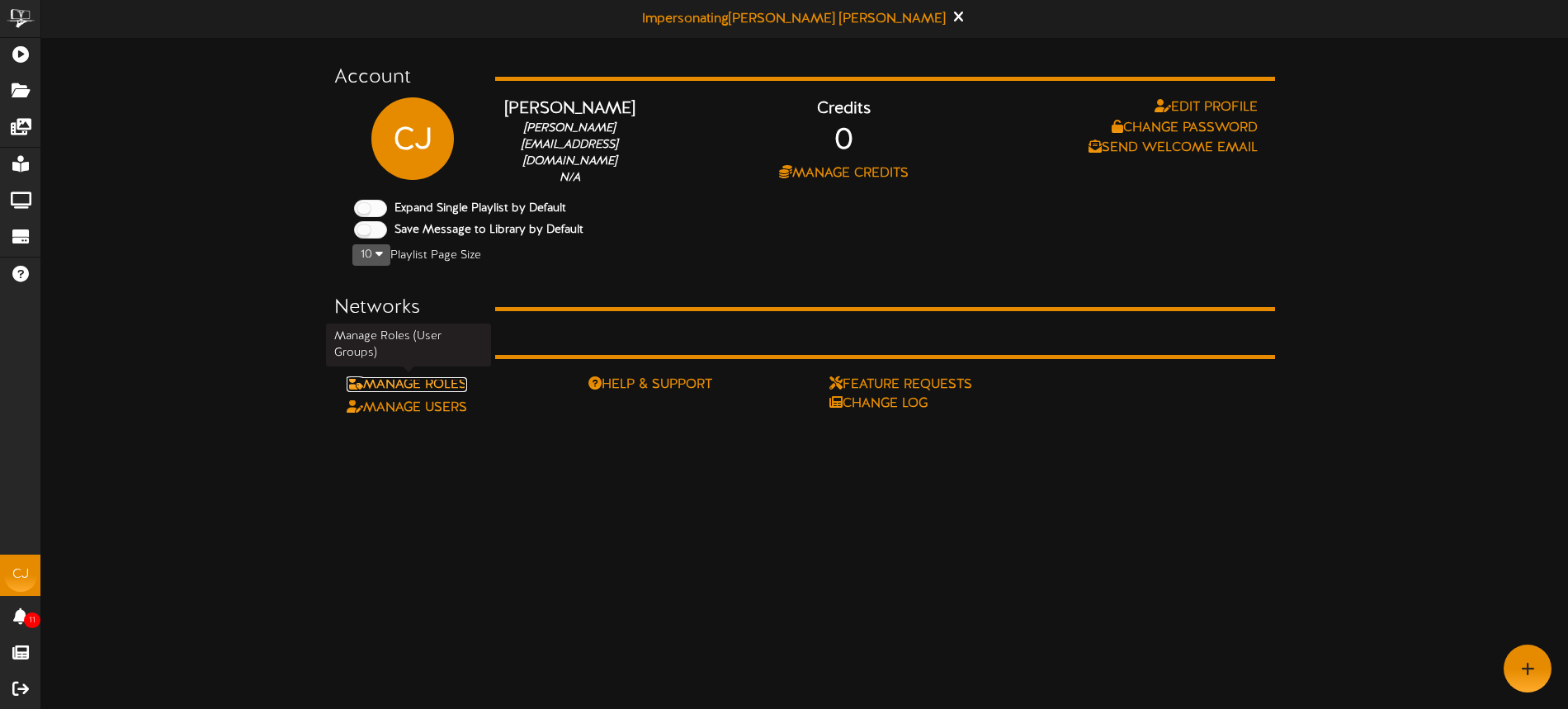
click at [458, 381] on link "Manage Roles" at bounding box center [407, 384] width 120 height 15
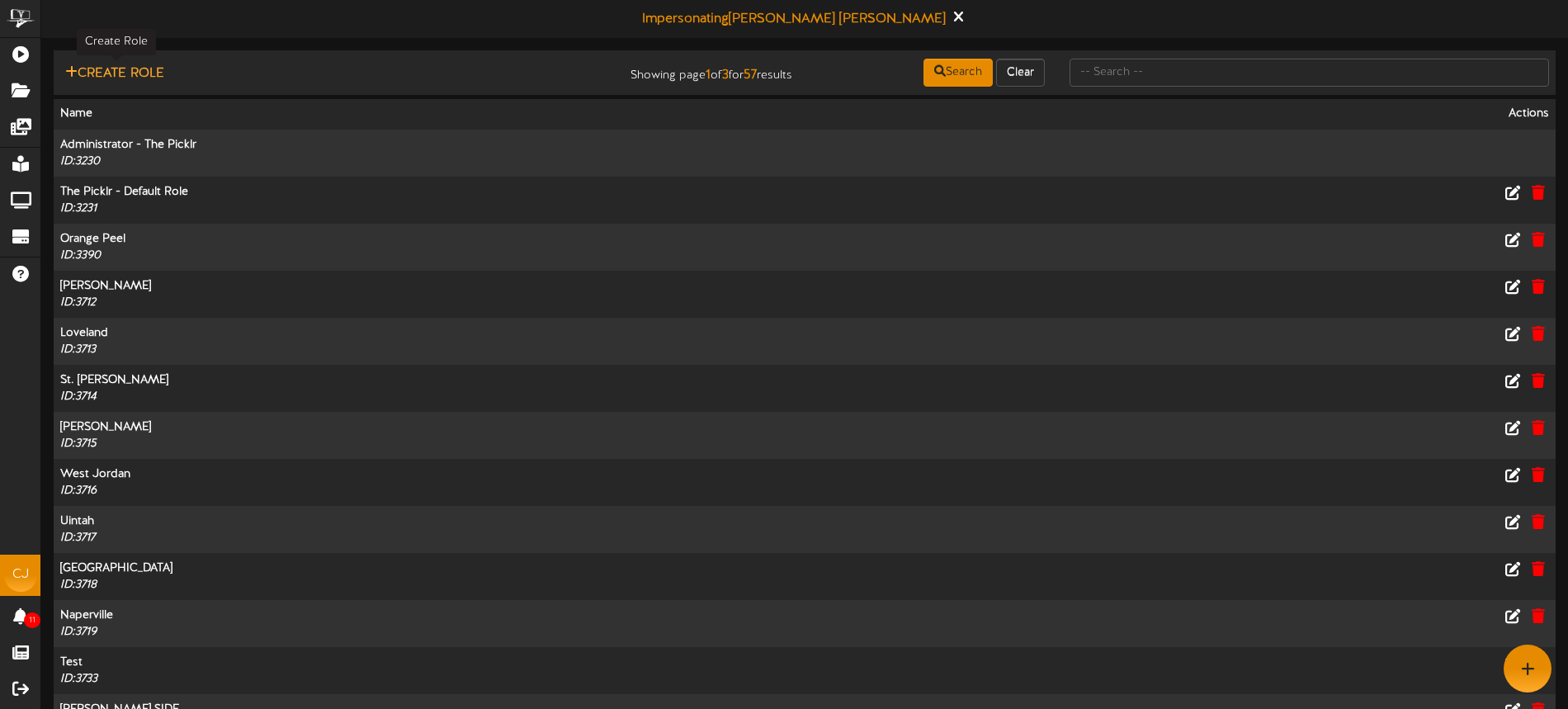
click at [130, 74] on button "Create Role" at bounding box center [114, 74] width 109 height 21
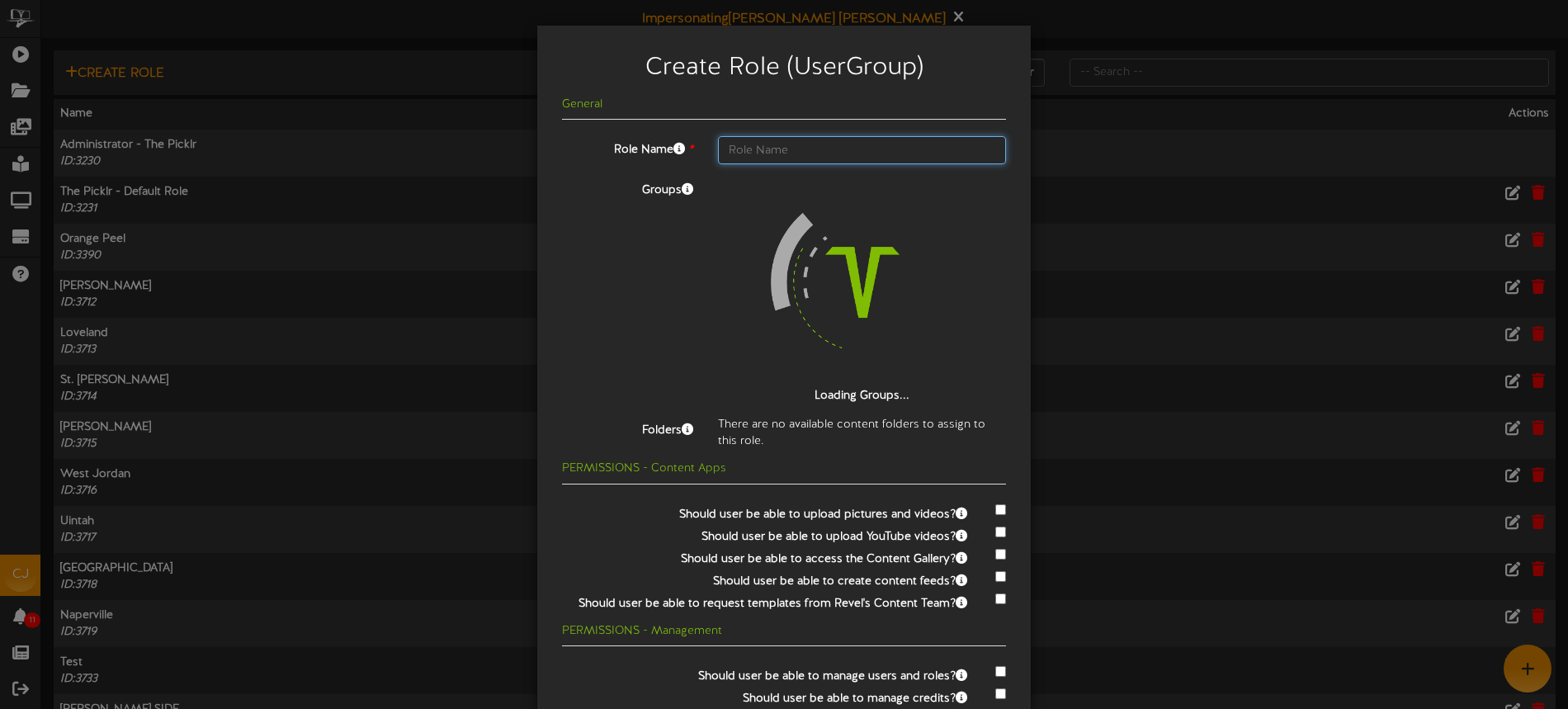
click at [764, 146] on input "text" at bounding box center [862, 150] width 288 height 28
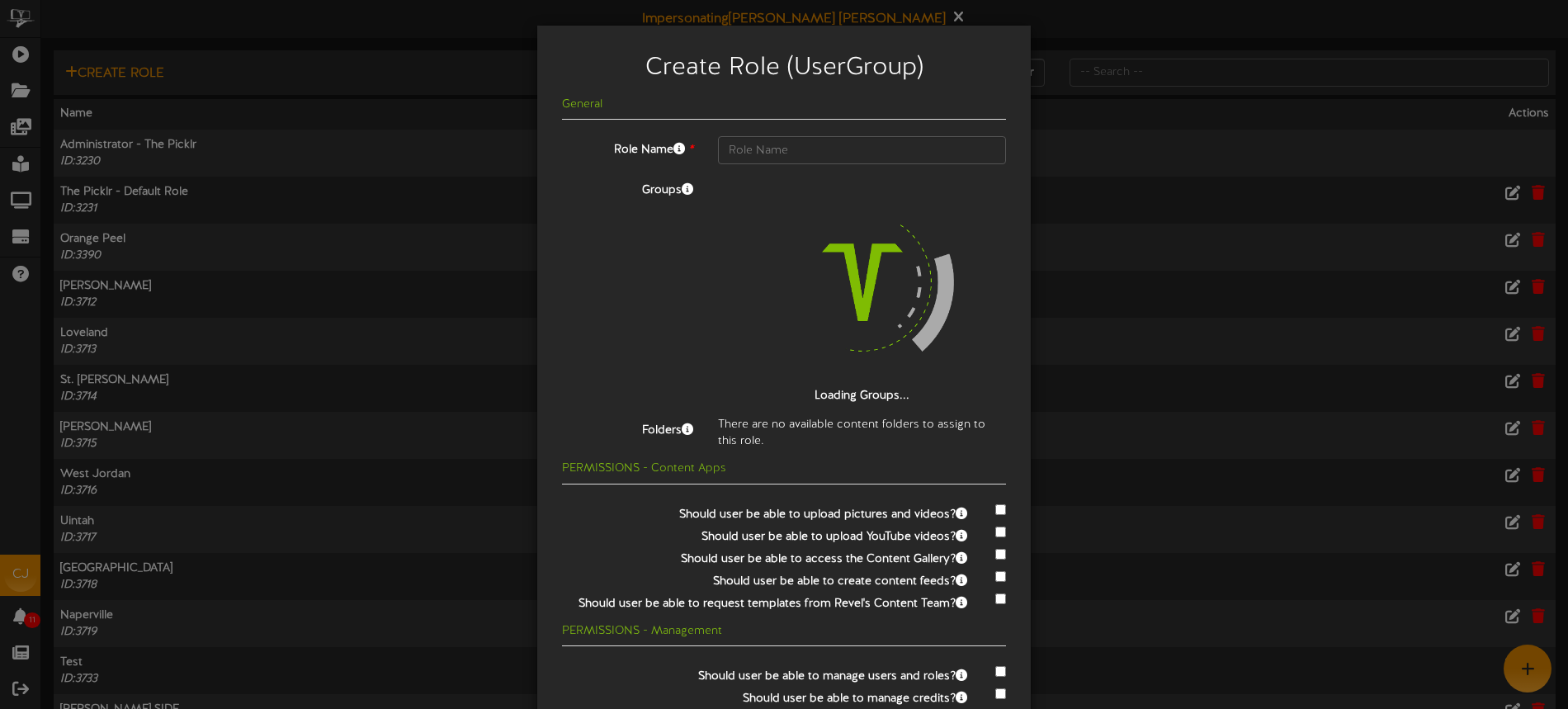
click at [1117, 21] on div "Create Role (UserGroup) General Role Name * Groups Loading Groups... Folders Th…" at bounding box center [784, 354] width 1568 height 709
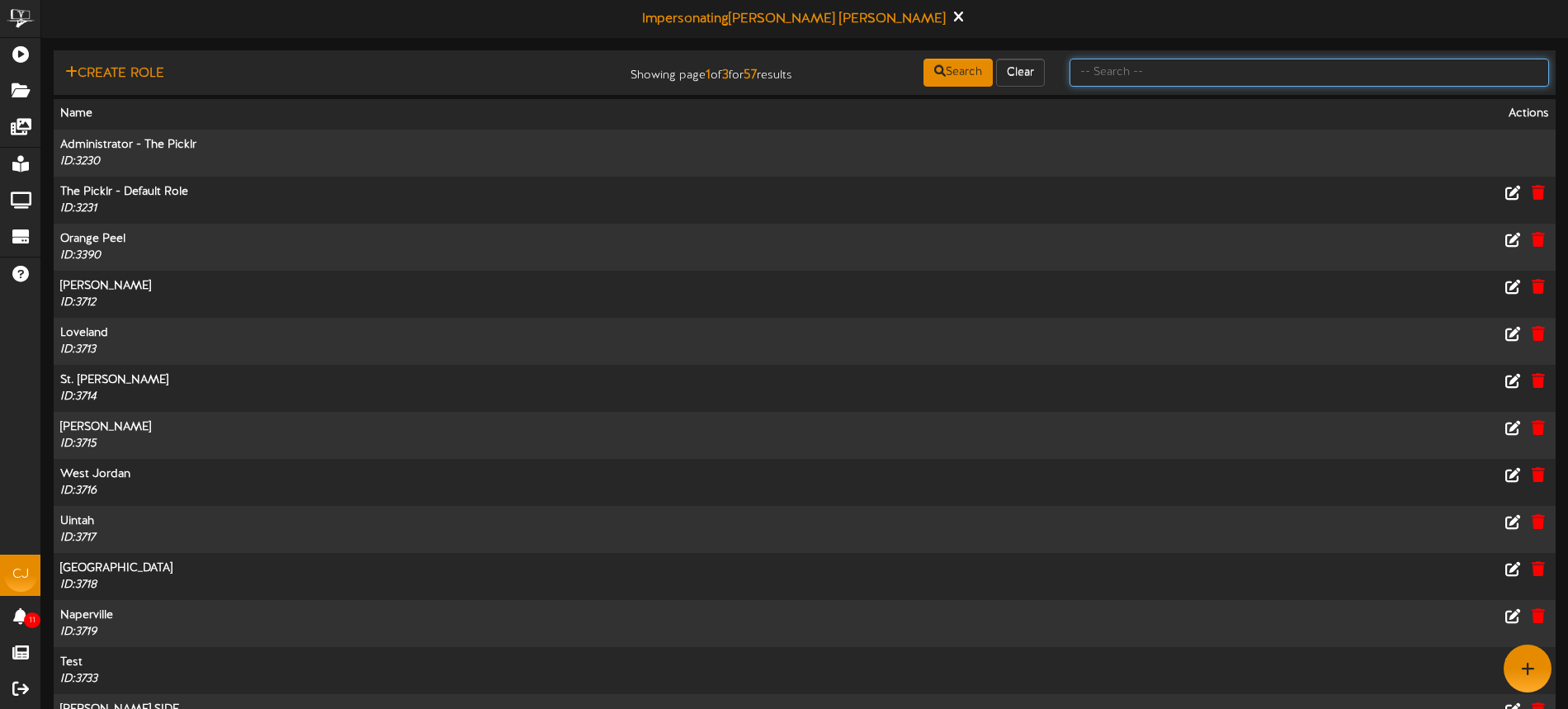
click at [1119, 74] on input "text" at bounding box center [1309, 73] width 479 height 28
type input "danvers"
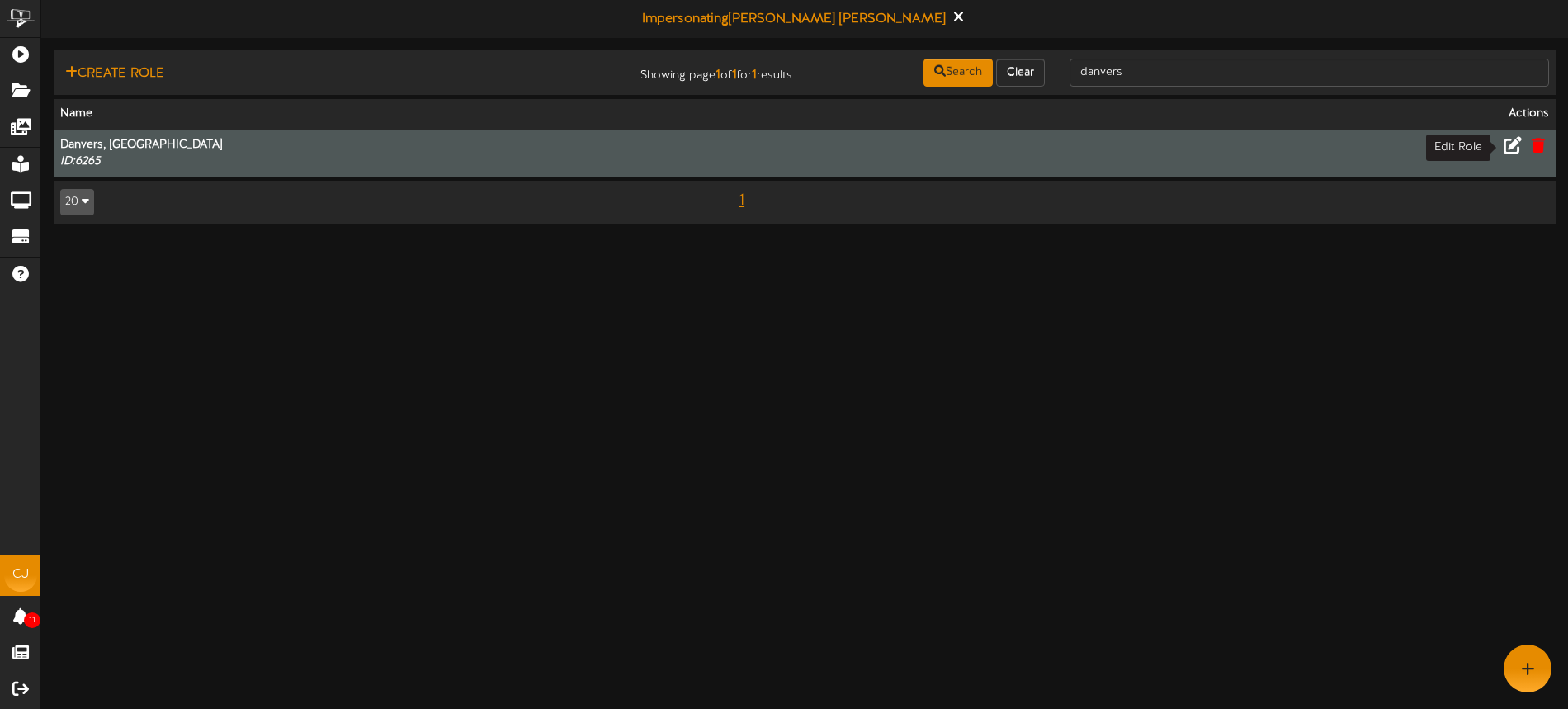
click at [1516, 148] on icon at bounding box center [1512, 144] width 18 height 18
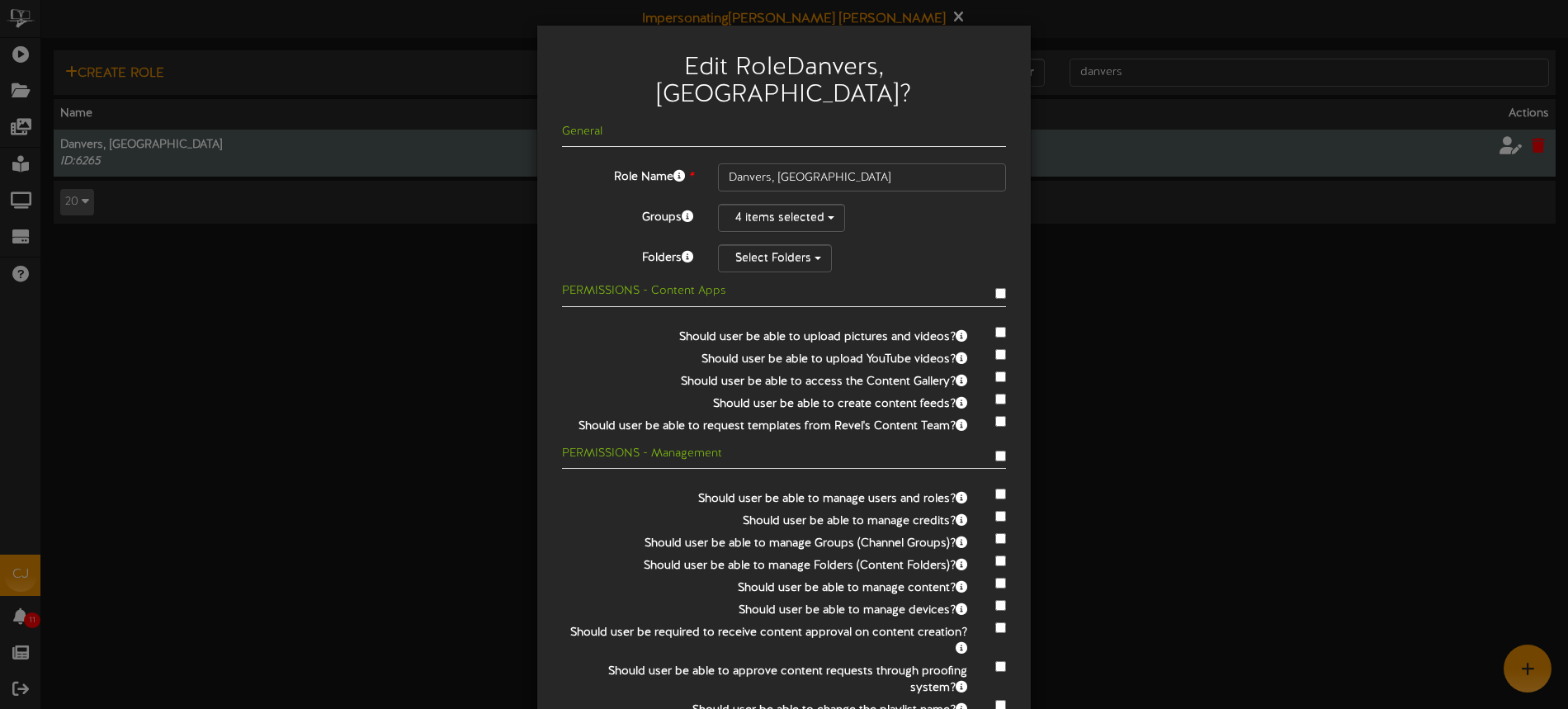
scroll to position [83, 0]
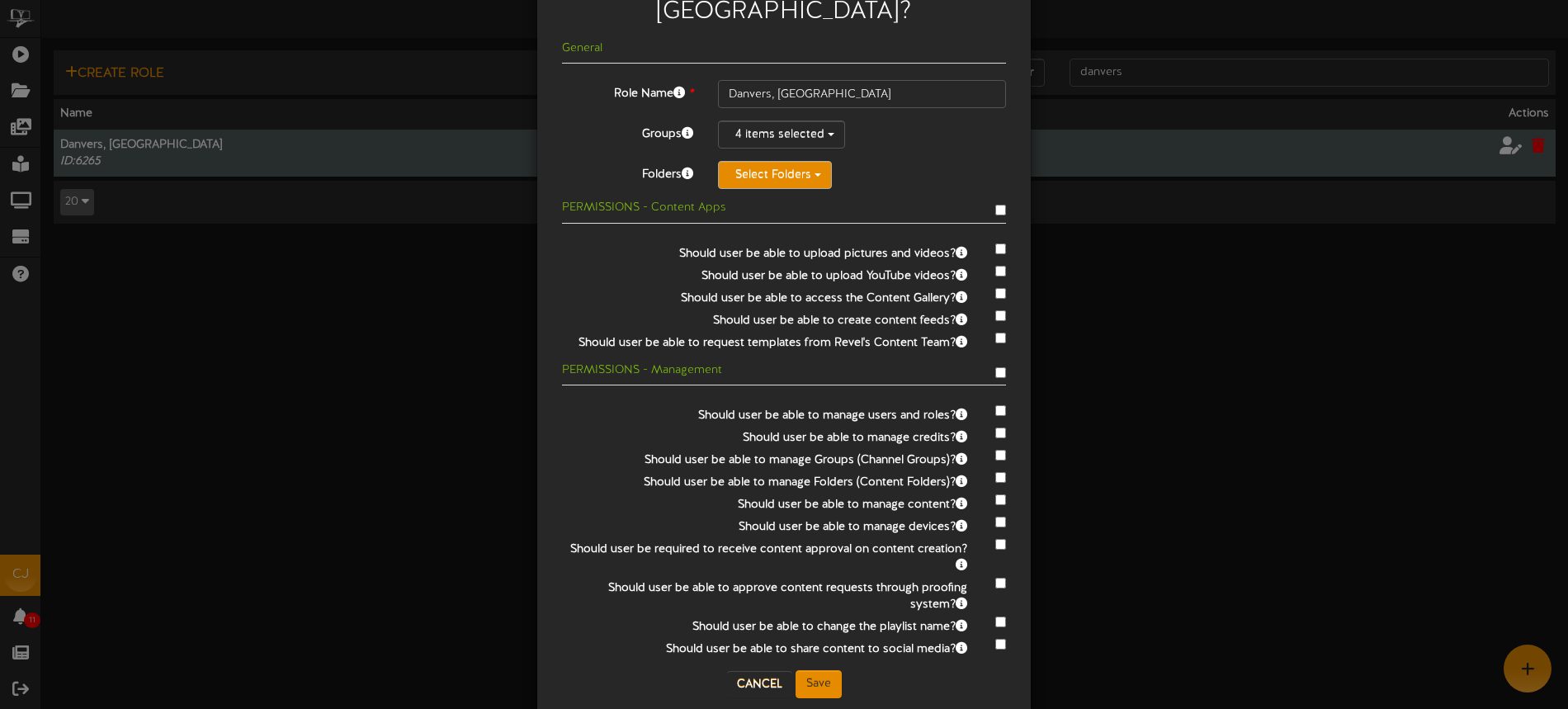
click at [772, 161] on button "Select Folders" at bounding box center [774, 175] width 114 height 28
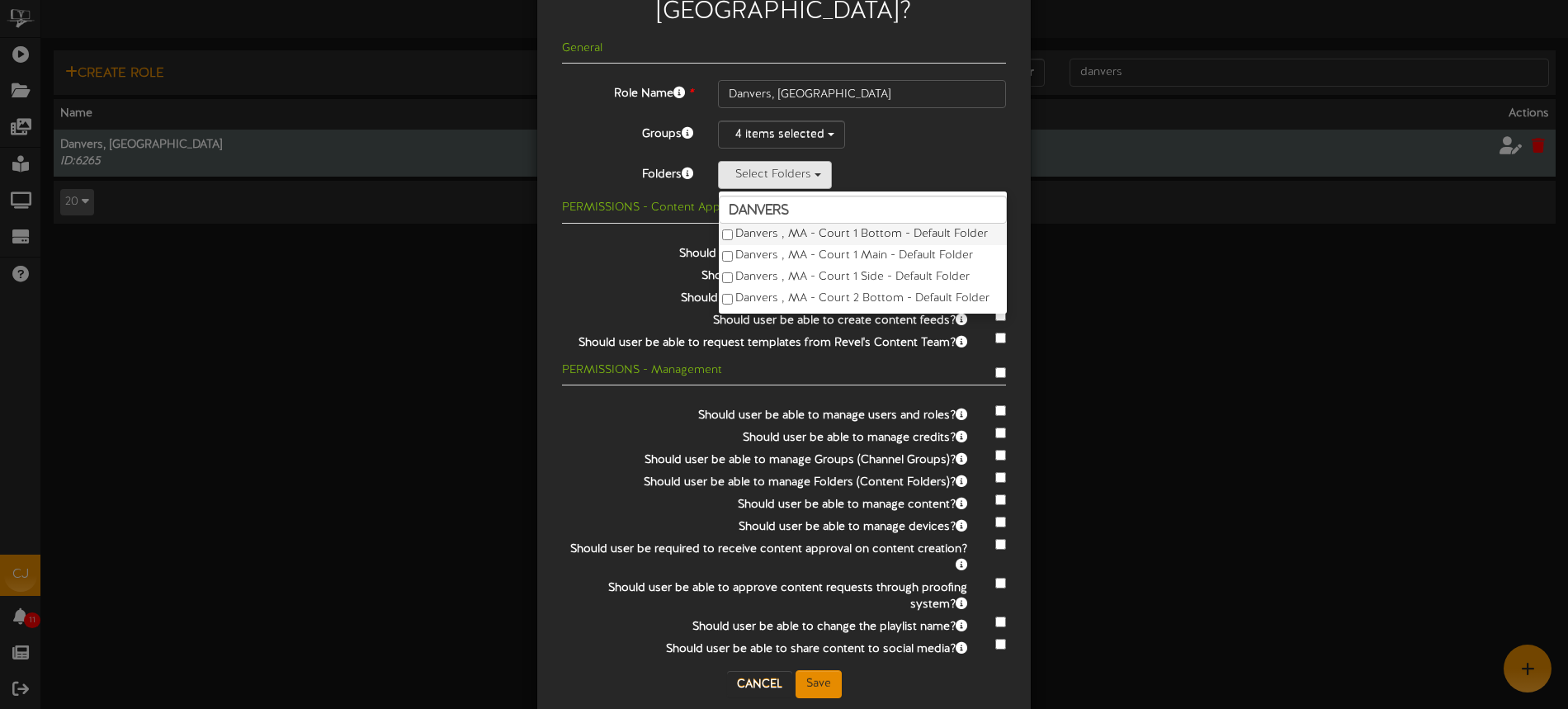
type input "danvers"
drag, startPoint x: 830, startPoint y: 203, endPoint x: 834, endPoint y: 211, distance: 8.9
click at [830, 224] on label "Danvers , MA - Court 1 Bottom - Default Folder" at bounding box center [862, 234] width 288 height 22
drag, startPoint x: 835, startPoint y: 220, endPoint x: 843, endPoint y: 232, distance: 14.4
click at [837, 245] on label "Danvers , MA - Court 1 Main - Default Folder" at bounding box center [862, 256] width 288 height 22
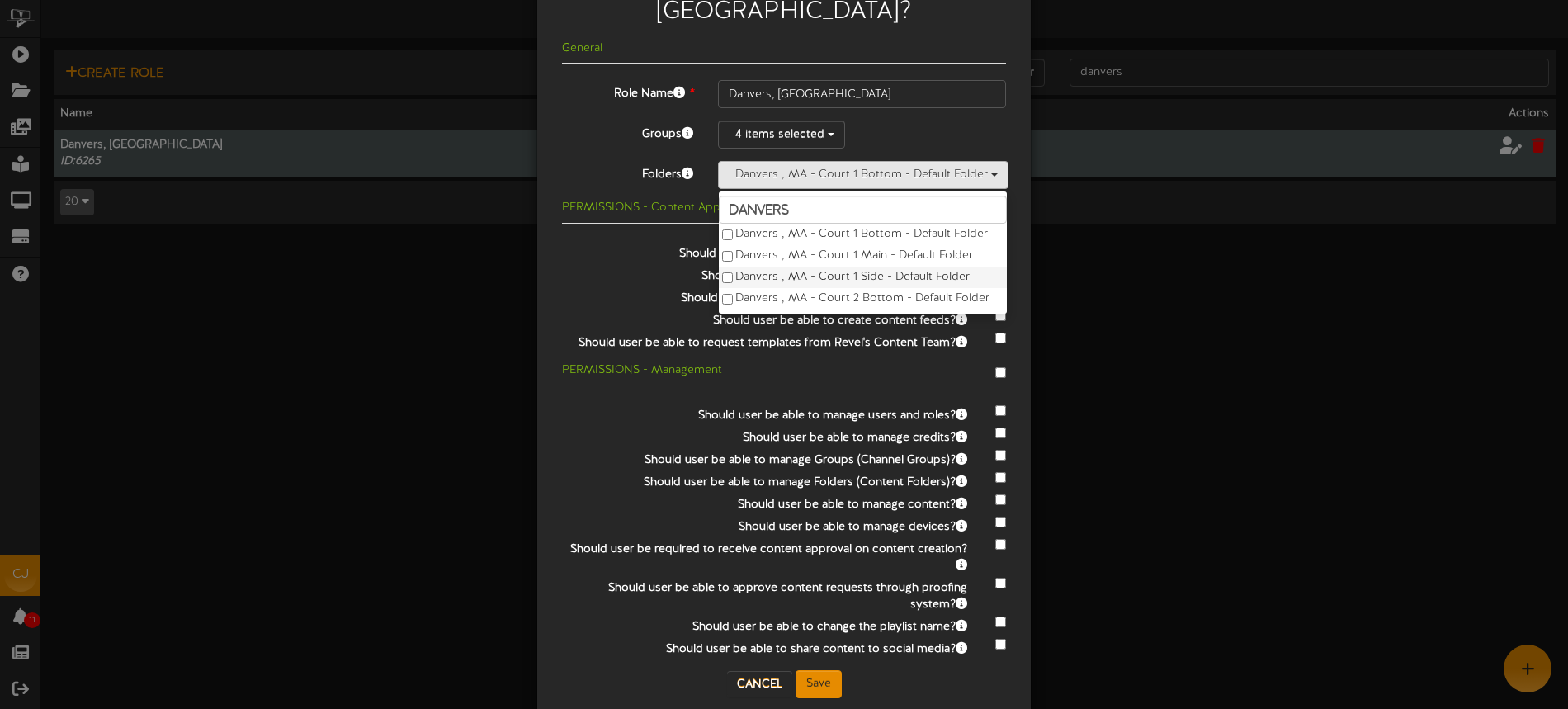
drag, startPoint x: 849, startPoint y: 245, endPoint x: 850, endPoint y: 254, distance: 9.1
click at [849, 266] on label "Danvers , MA - Court 1 Side - Default Folder" at bounding box center [862, 276] width 288 height 22
click at [841, 245] on label "Danvers , MA - Court 1 Main - Default Folder" at bounding box center [862, 256] width 288 height 22
click at [840, 245] on label "Danvers , MA - Court 1 Main - Default Folder" at bounding box center [862, 256] width 288 height 22
click at [841, 266] on label "Danvers , MA - Court 1 Side - Default Folder" at bounding box center [862, 276] width 288 height 22
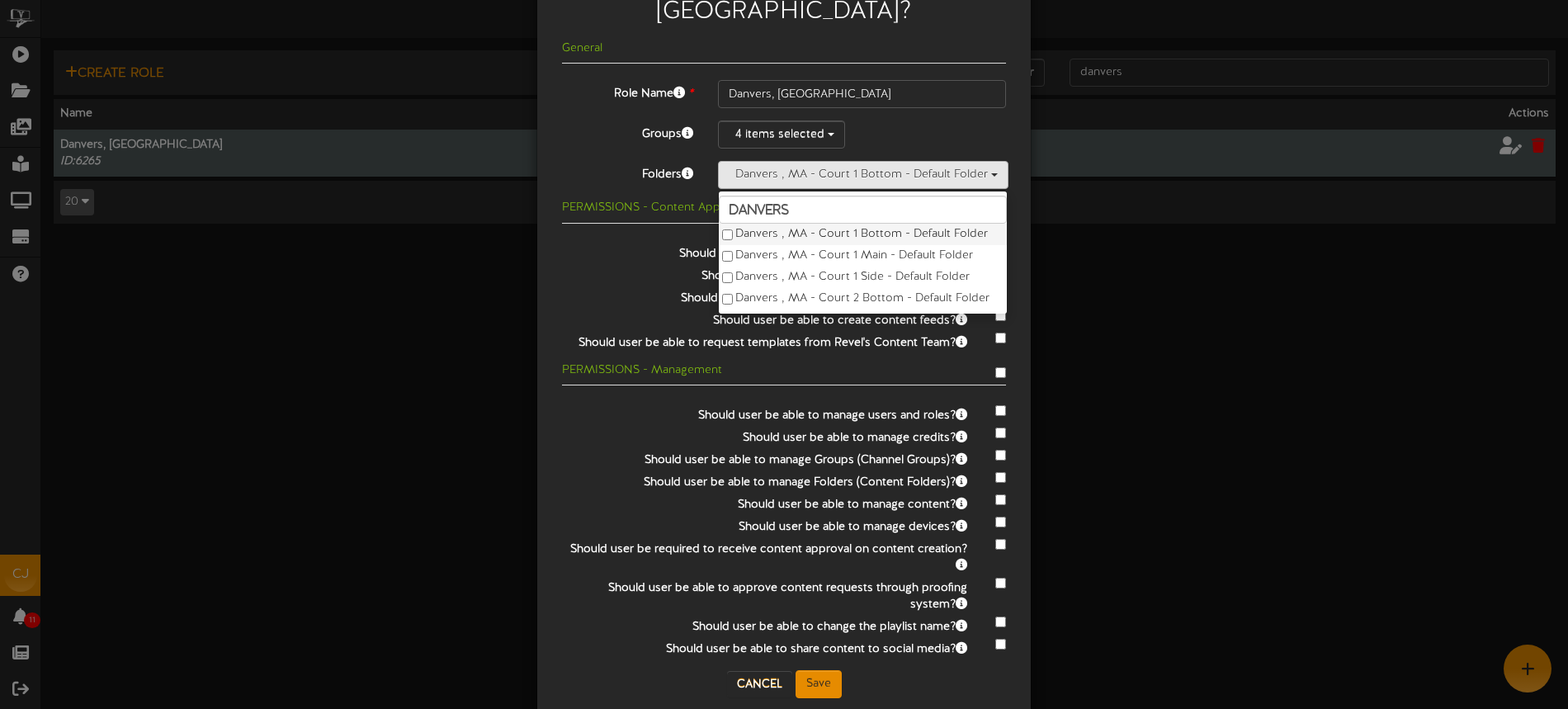
click at [840, 224] on label "Danvers , MA - Court 1 Bottom - Default Folder" at bounding box center [862, 234] width 288 height 22
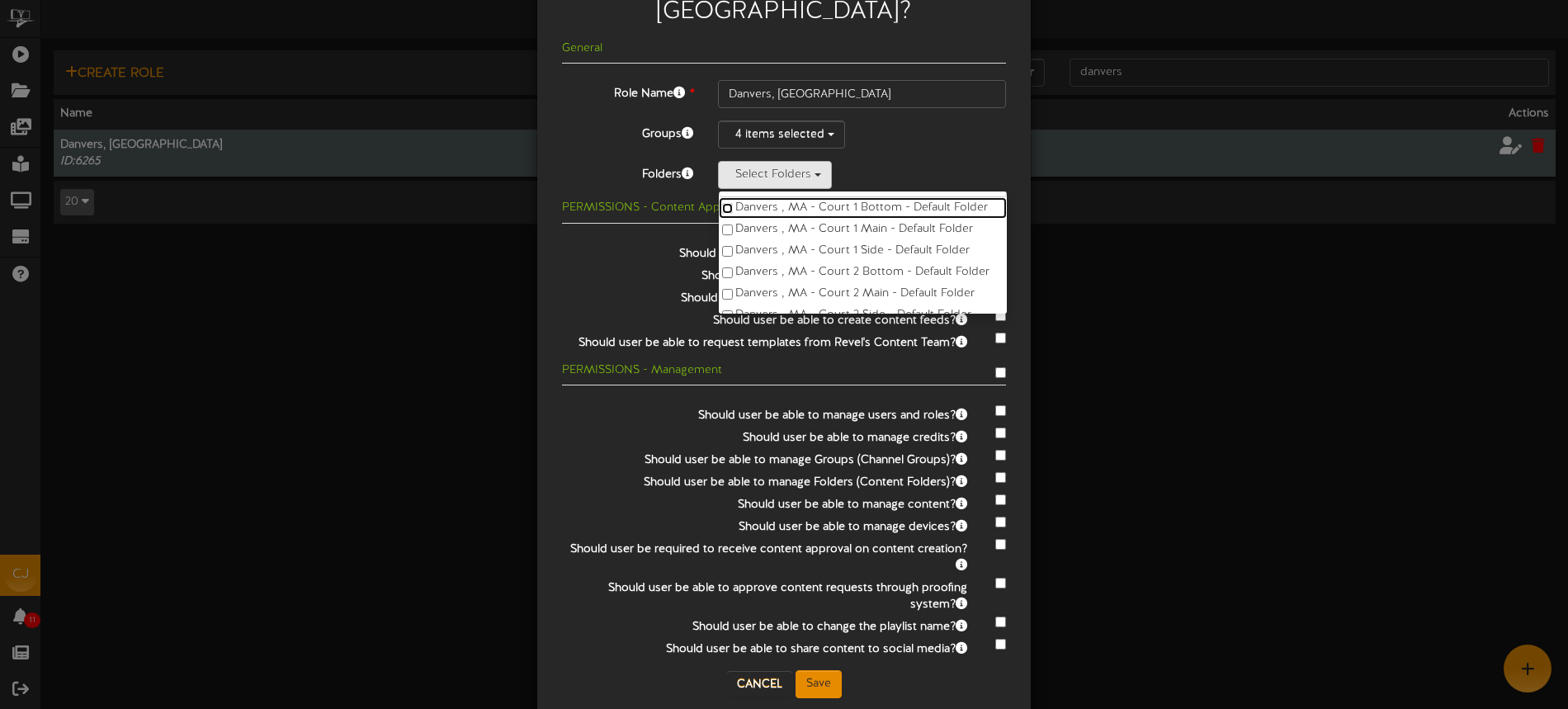
scroll to position [0, 0]
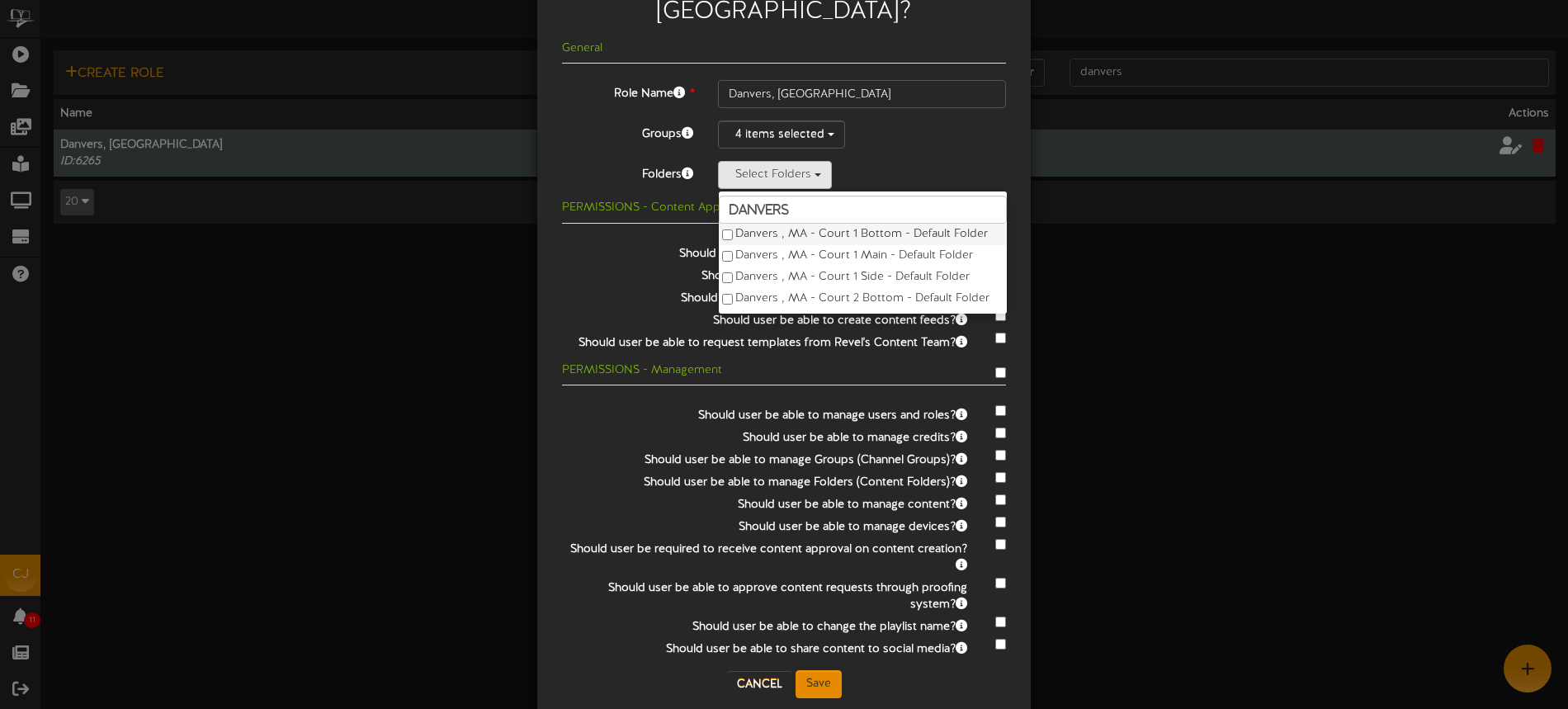
drag, startPoint x: 775, startPoint y: 201, endPoint x: 782, endPoint y: 216, distance: 16.6
click at [778, 224] on label "Danvers , MA - Court 1 Bottom - Default Folder" at bounding box center [862, 234] width 288 height 22
click at [783, 245] on label "Danvers , MA - Court 1 Main - Default Folder" at bounding box center [862, 256] width 288 height 22
drag, startPoint x: 774, startPoint y: 201, endPoint x: 775, endPoint y: 213, distance: 12.0
click at [774, 224] on label "Danvers , MA - Court 1 Bottom - Default Folder" at bounding box center [862, 234] width 288 height 22
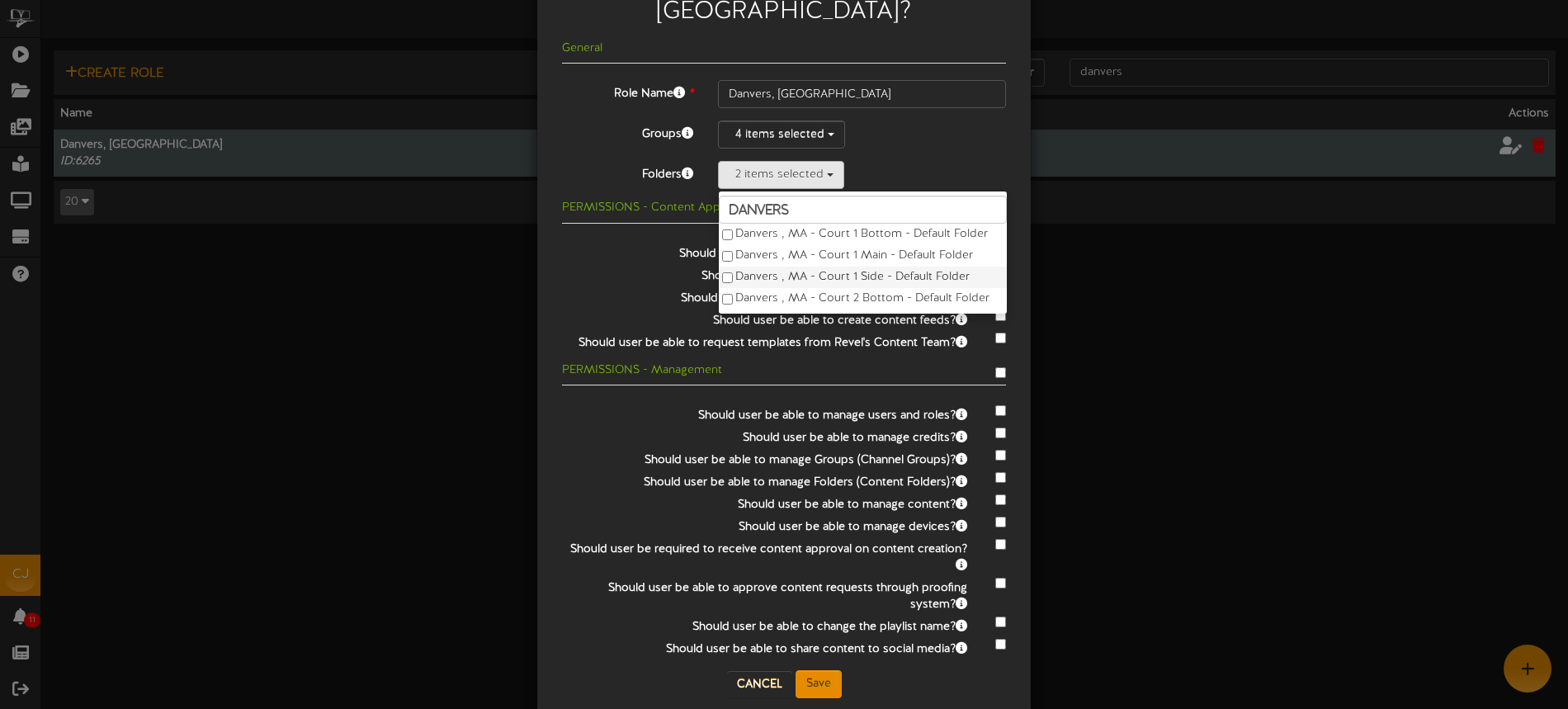
click at [779, 266] on label "Danvers , MA - Court 1 Side - Default Folder" at bounding box center [862, 276] width 288 height 22
drag, startPoint x: 783, startPoint y: 263, endPoint x: 837, endPoint y: 260, distance: 54.1
click at [783, 288] on label "Danvers , MA - Court 2 Bottom - Default Folder" at bounding box center [862, 298] width 288 height 22
click at [819, 265] on label "Danvers , MA - Court 2 Main - Default Folder" at bounding box center [862, 276] width 288 height 22
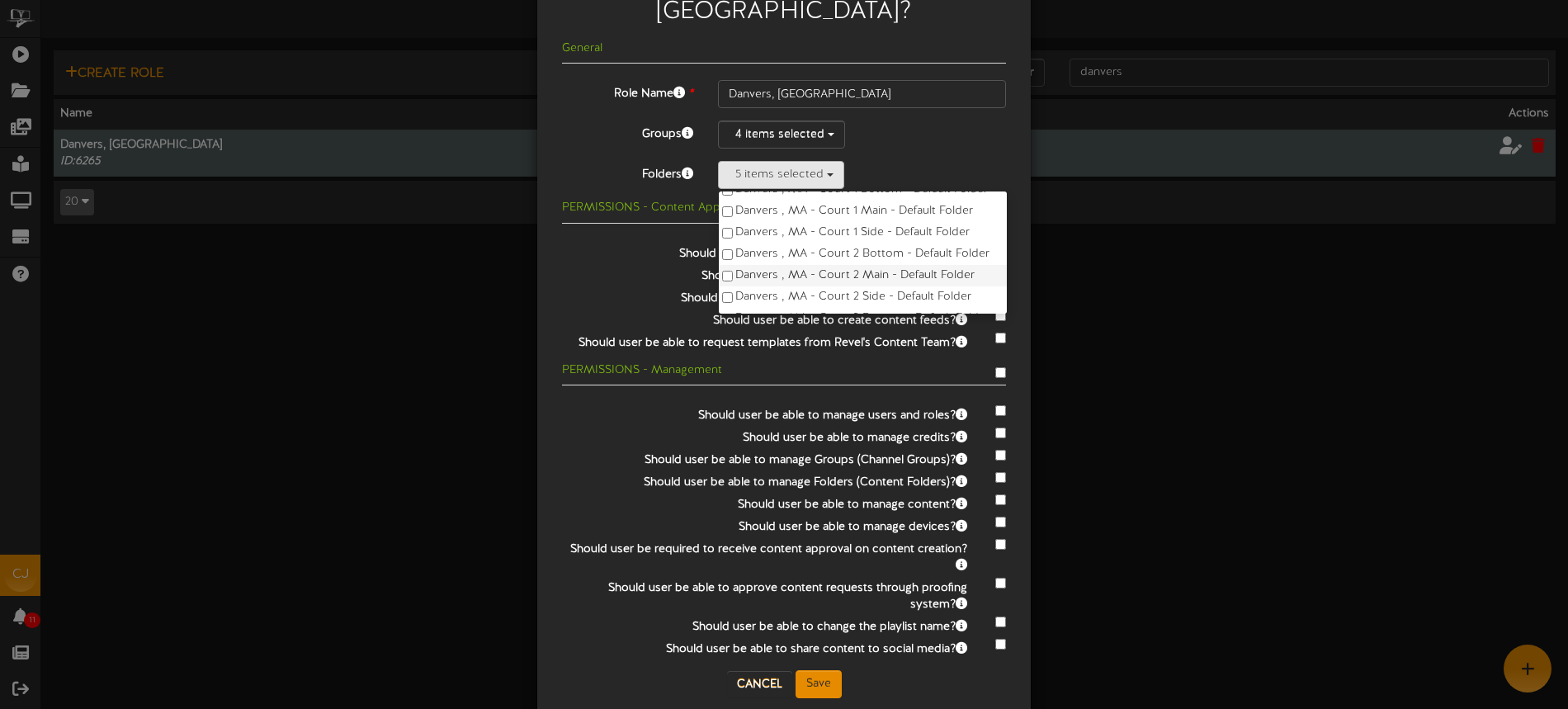
click at [822, 286] on label "Danvers , MA - Court 2 Side - Default Folder" at bounding box center [862, 296] width 288 height 22
drag, startPoint x: 801, startPoint y: 203, endPoint x: 799, endPoint y: 218, distance: 15.1
click at [801, 223] on label "Danvers , MA - Court 3 Bottom - Default Folder" at bounding box center [862, 233] width 288 height 22
drag, startPoint x: 799, startPoint y: 218, endPoint x: 800, endPoint y: 231, distance: 13.0
click at [799, 242] on label "Danvers , MA - Court 3 Main - Default Folder" at bounding box center [862, 252] width 288 height 22
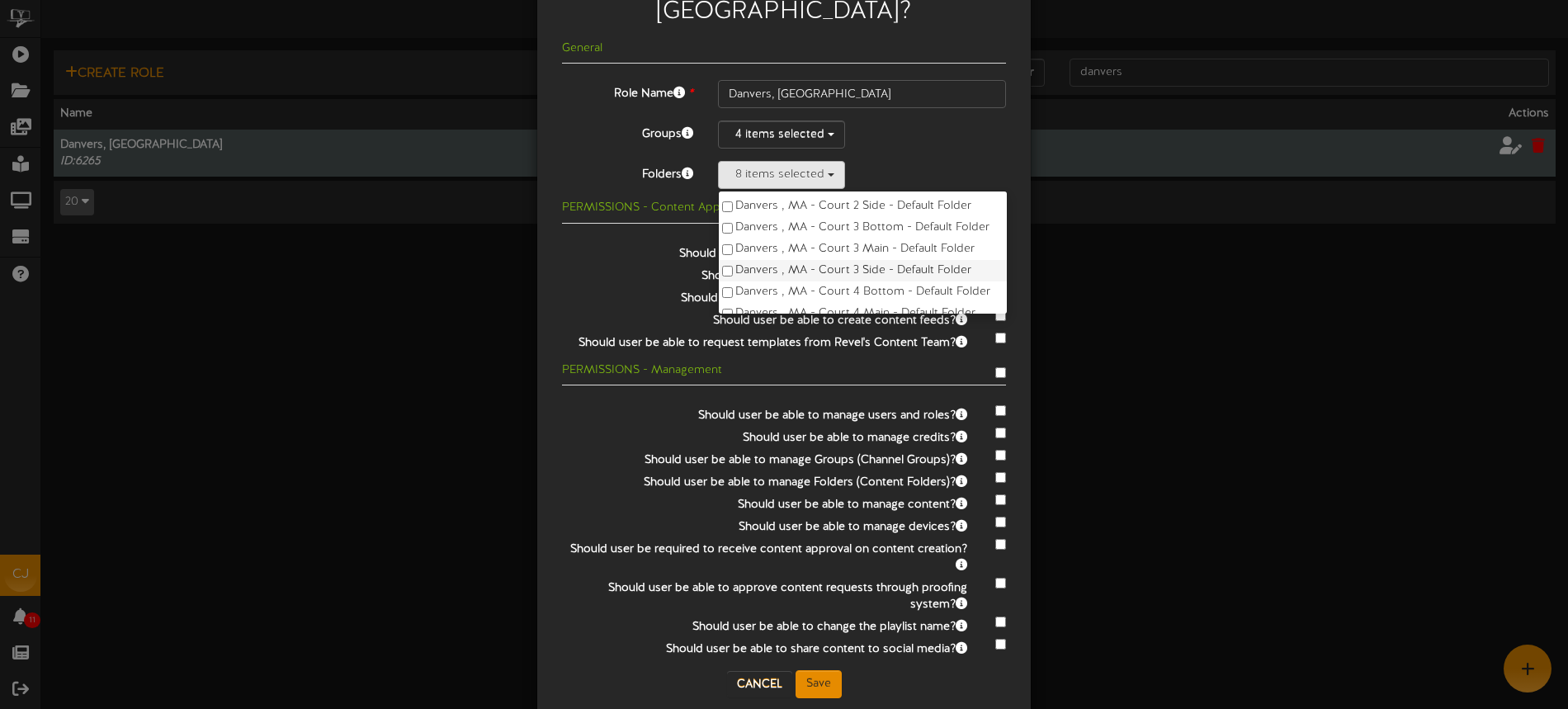
drag, startPoint x: 800, startPoint y: 237, endPoint x: 814, endPoint y: 250, distance: 19.1
click at [800, 260] on label "Danvers , MA - Court 3 Side - Default Folder" at bounding box center [862, 270] width 288 height 22
drag, startPoint x: 819, startPoint y: 261, endPoint x: 841, endPoint y: 257, distance: 22.4
click at [819, 282] on label "Danvers , MA - Court 4 Bottom - Default Folder" at bounding box center [862, 292] width 288 height 22
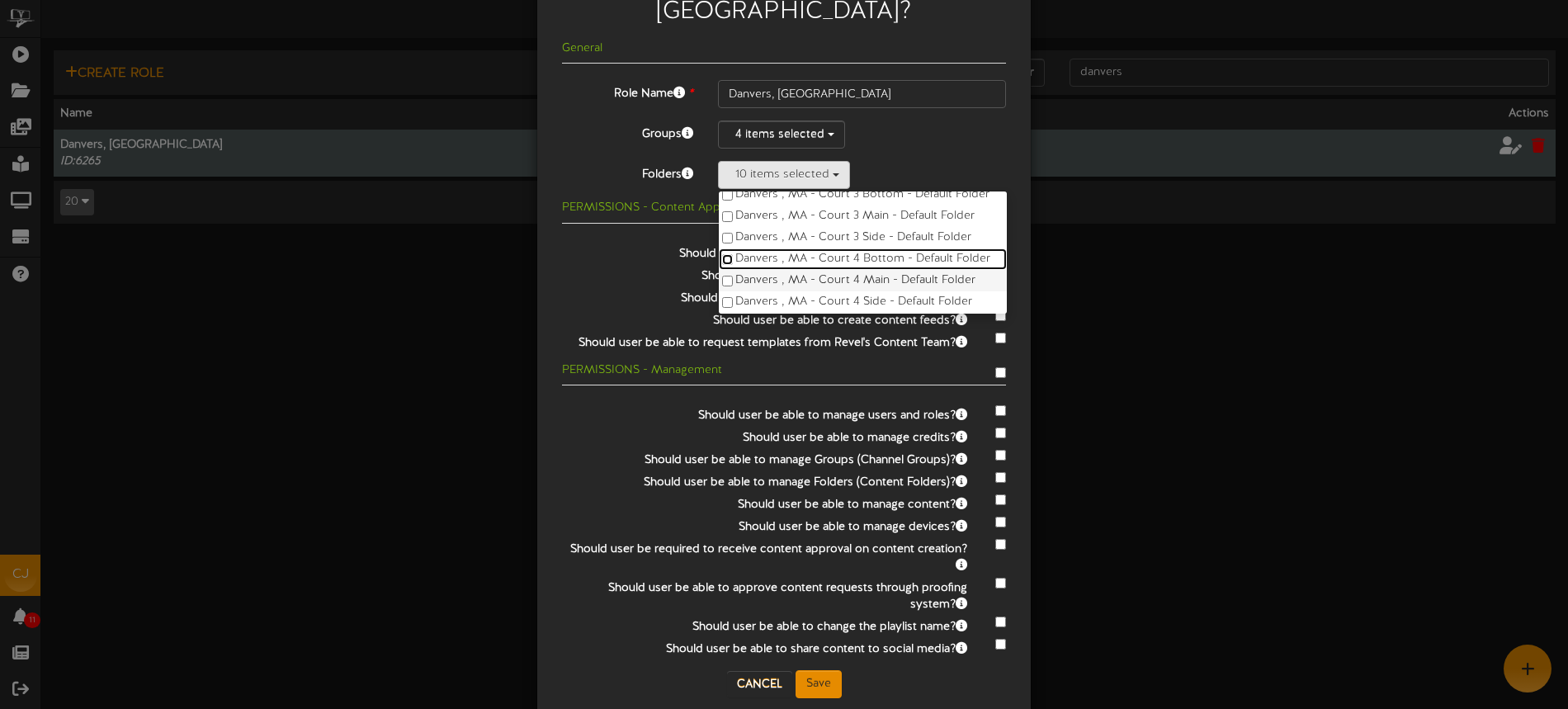
scroll to position [170, 0]
drag, startPoint x: 768, startPoint y: 232, endPoint x: 758, endPoint y: 206, distance: 27.9
click at [767, 247] on label "Danvers , MA - Court 4 Bottom - Default Folder" at bounding box center [862, 257] width 288 height 22
click at [759, 225] on label "Danvers , MA - Court 3 Side - Default Folder" at bounding box center [862, 236] width 288 height 22
click at [761, 204] on label "Danvers , MA - Court 3 Main - Default Folder" at bounding box center [862, 214] width 288 height 22
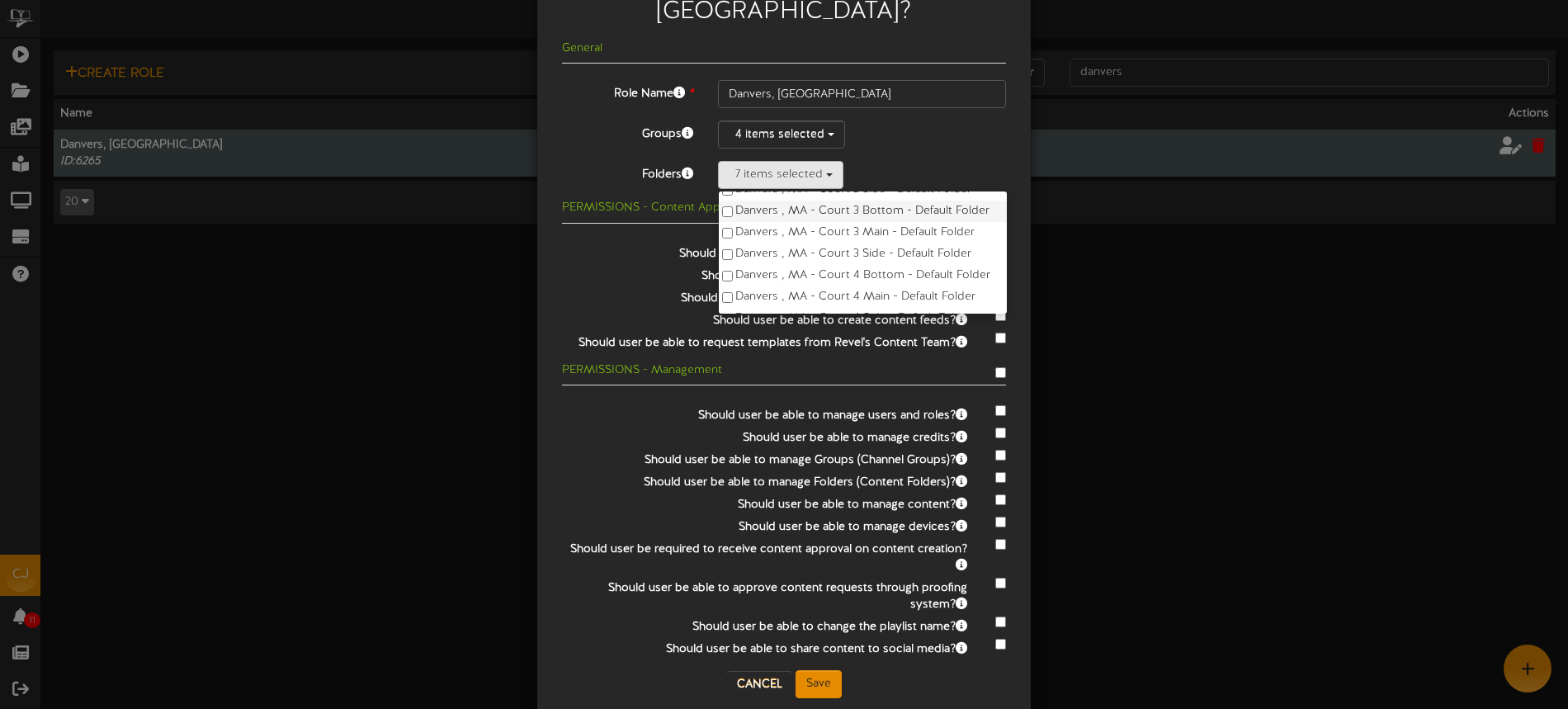
click at [762, 200] on label "Danvers , MA - Court 3 Bottom - Default Folder" at bounding box center [862, 211] width 288 height 22
click at [763, 256] on label "Danvers , MA - Court 2 Side - Default Folder" at bounding box center [862, 266] width 288 height 22
click at [766, 234] on label "Danvers , MA - Court 2 Main - Default Folder" at bounding box center [862, 244] width 288 height 22
drag, startPoint x: 768, startPoint y: 196, endPoint x: 772, endPoint y: 188, distance: 8.9
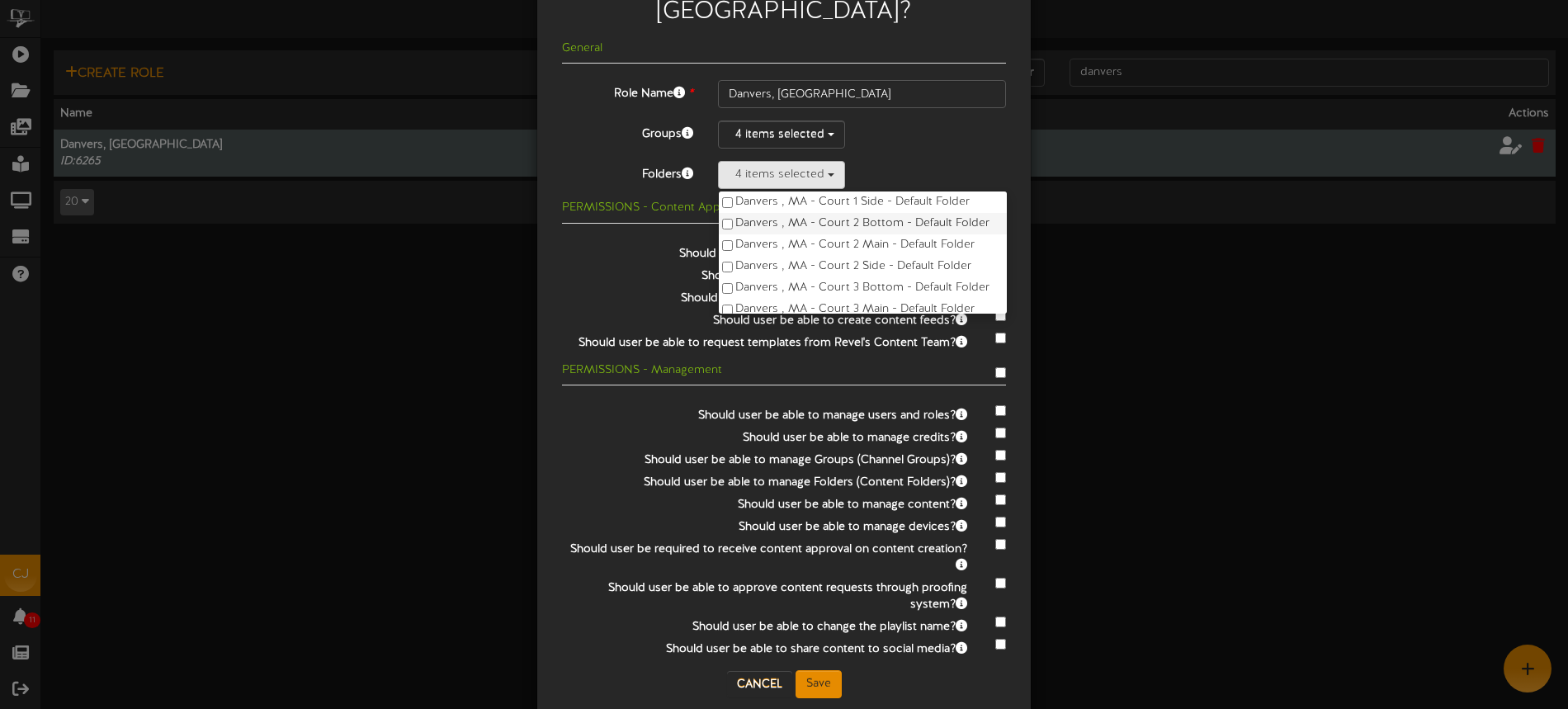
click at [769, 213] on label "Danvers , MA - Court 2 Bottom - Default Folder" at bounding box center [862, 224] width 288 height 22
click at [780, 192] on label "Danvers , MA - Court 1 Side - Default Folder" at bounding box center [862, 202] width 288 height 22
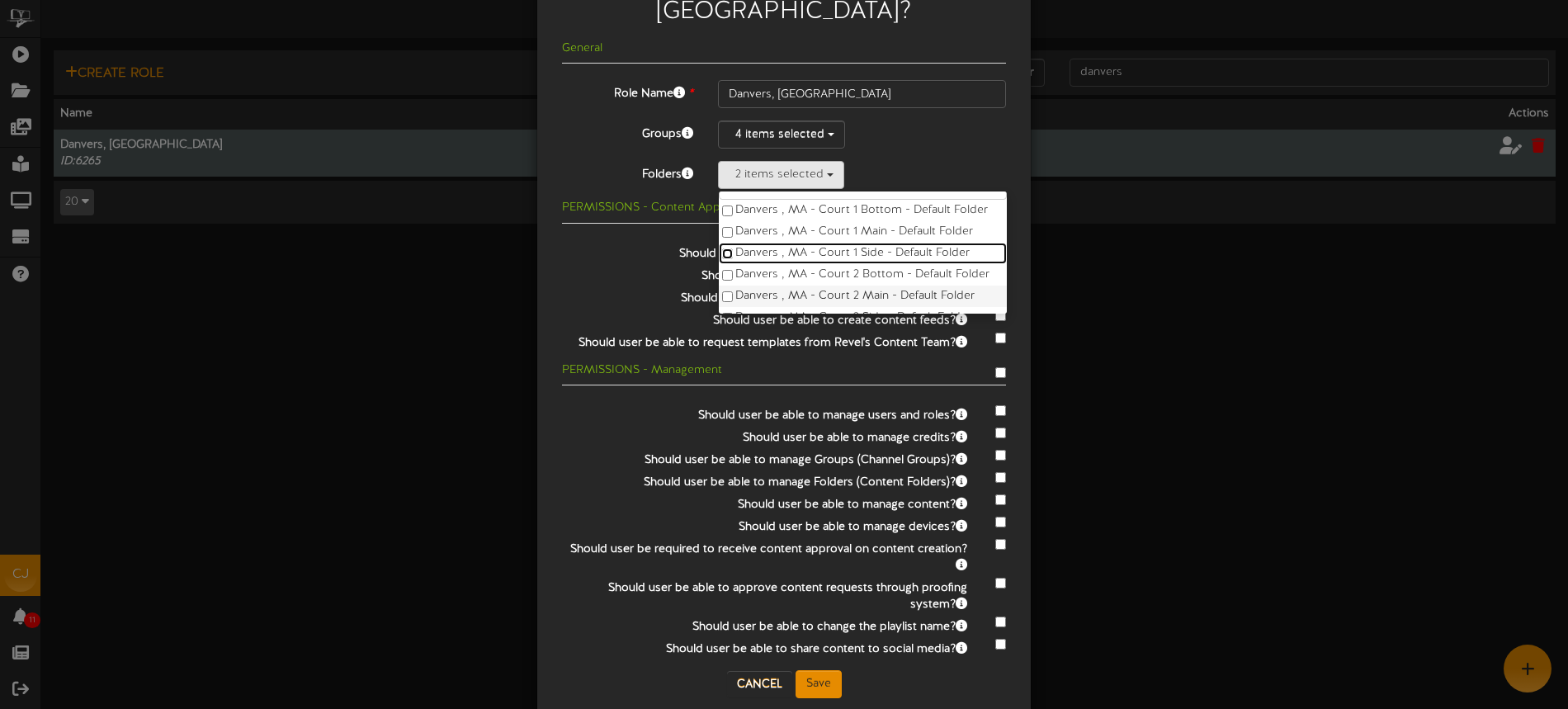
scroll to position [0, 0]
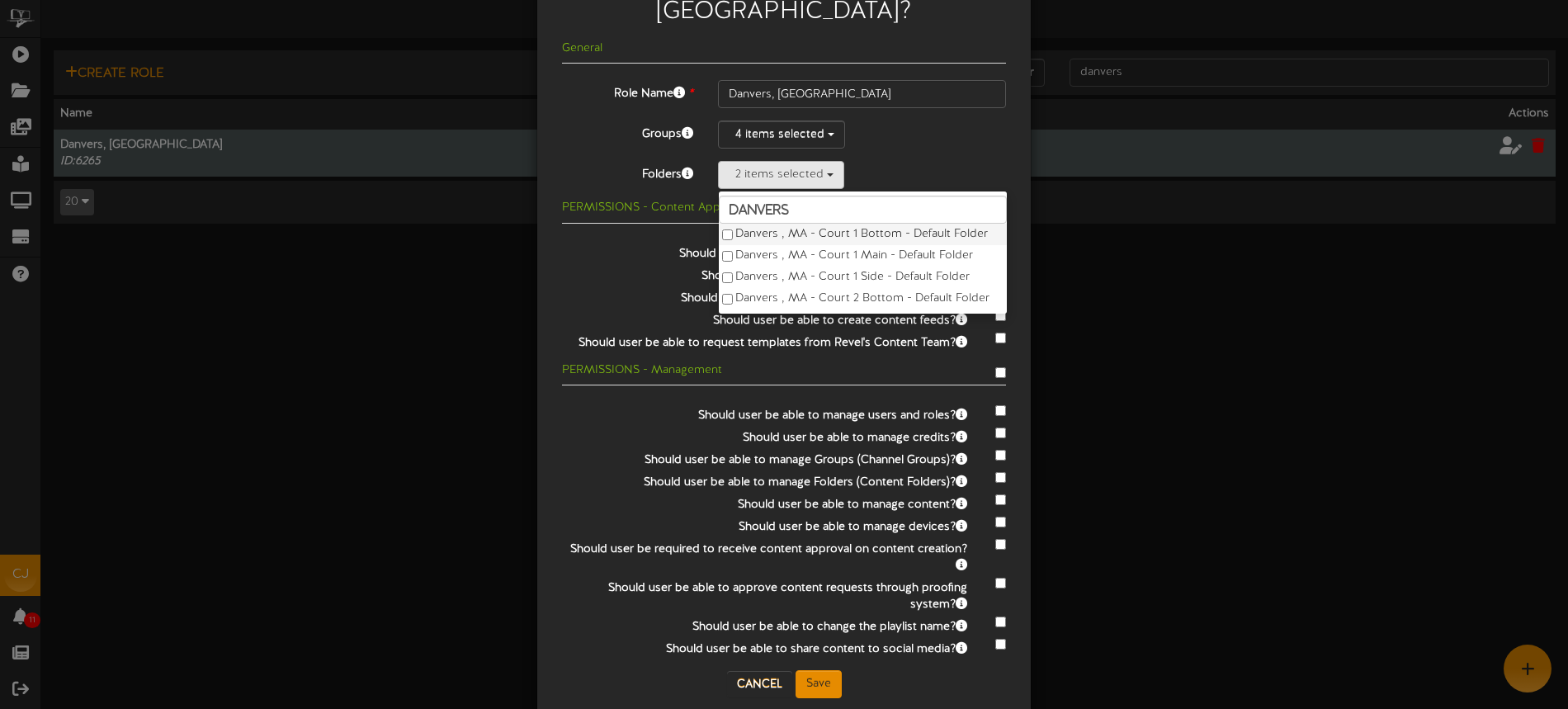
drag, startPoint x: 793, startPoint y: 224, endPoint x: 795, endPoint y: 203, distance: 21.1
click at [793, 245] on label "Danvers , MA - Court 1 Main - Default Folder" at bounding box center [862, 256] width 288 height 22
click at [794, 224] on label "Danvers , MA - Court 1 Bottom - Default Folder" at bounding box center [862, 234] width 288 height 22
click at [751, 671] on button "Cancel" at bounding box center [759, 684] width 65 height 26
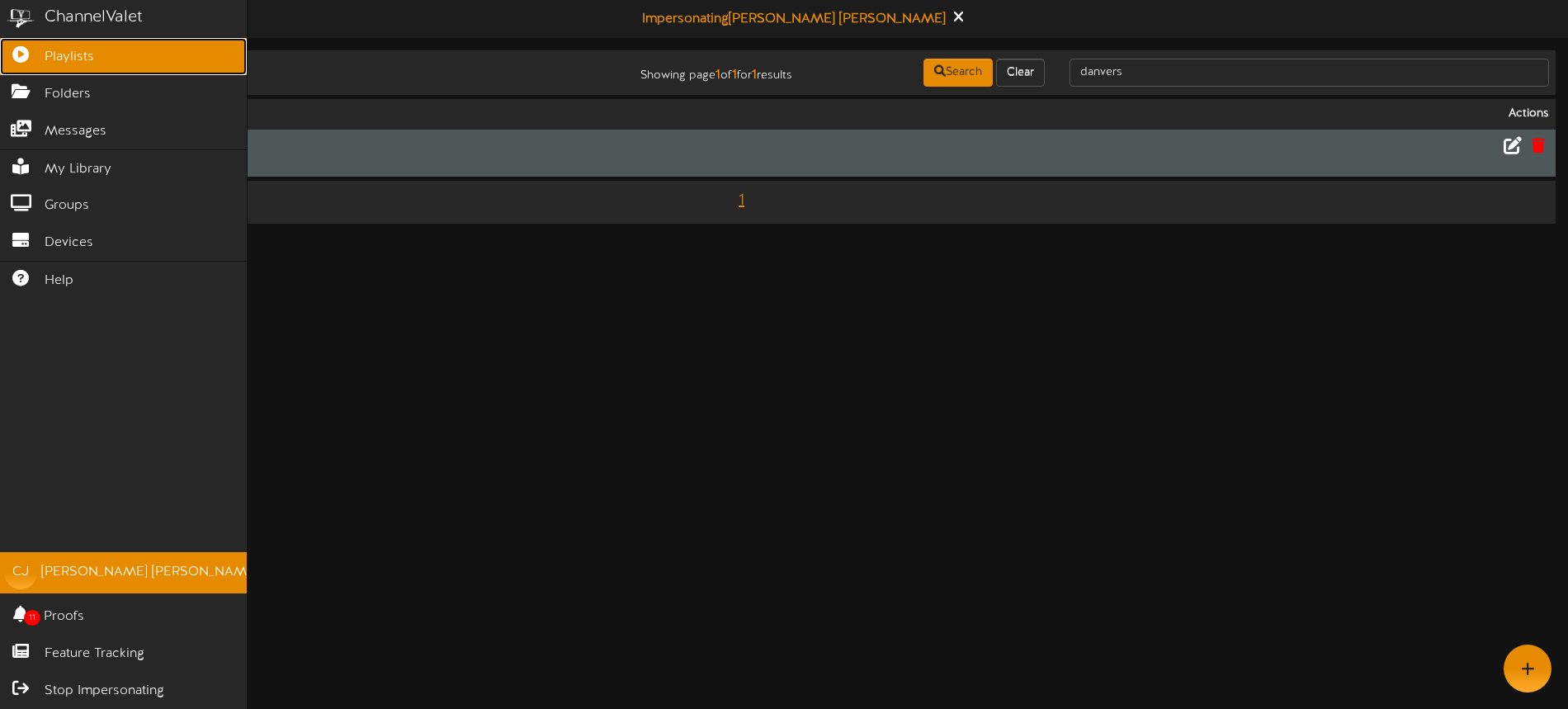
click at [60, 61] on span "Playlists" at bounding box center [68, 57] width 49 height 19
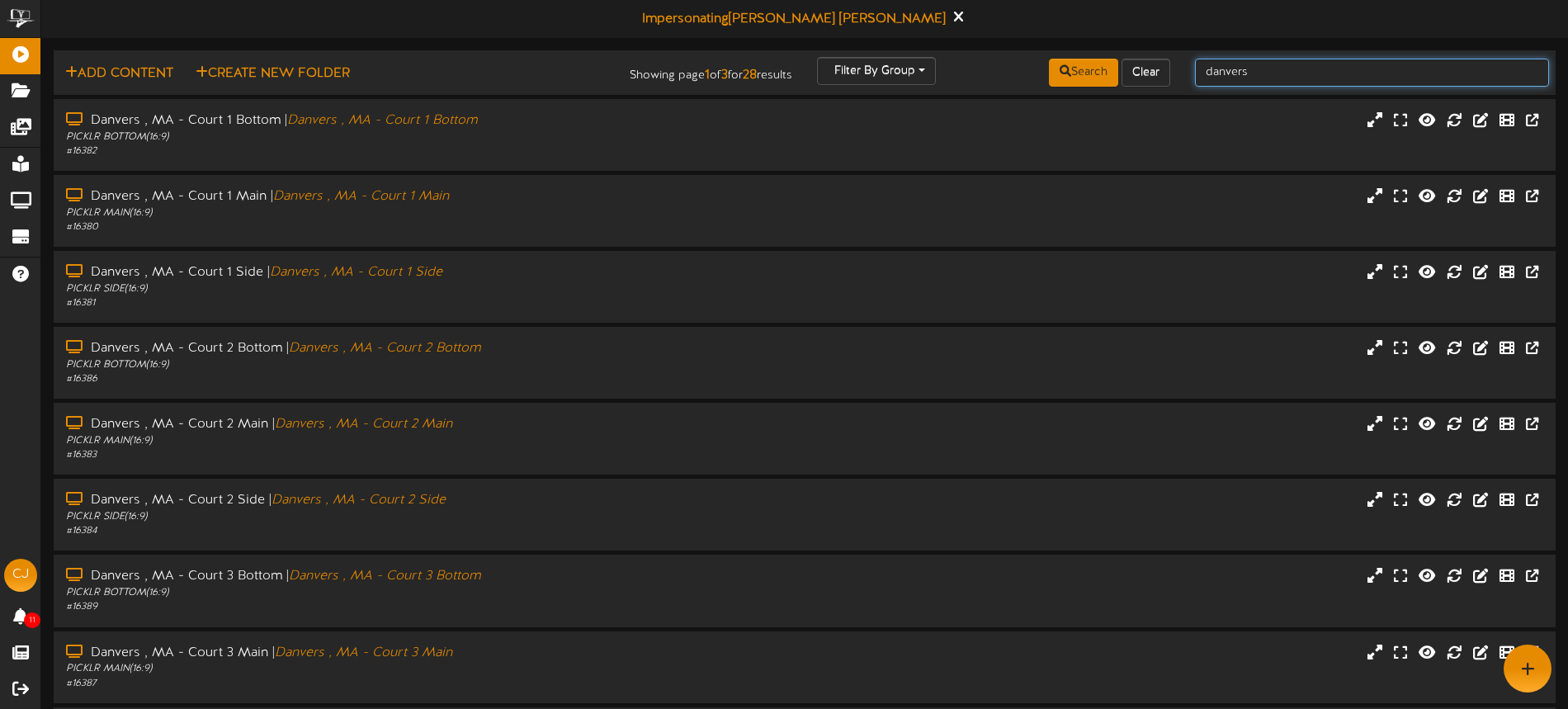
drag, startPoint x: 1276, startPoint y: 75, endPoint x: 1170, endPoint y: 74, distance: 106.0
click at [1170, 74] on div "Add Content Create New Folder Showing page 1 of 3 for 28 results Filter By Grou…" at bounding box center [804, 73] width 1513 height 31
click at [1135, 77] on button "Clear" at bounding box center [1146, 73] width 49 height 28
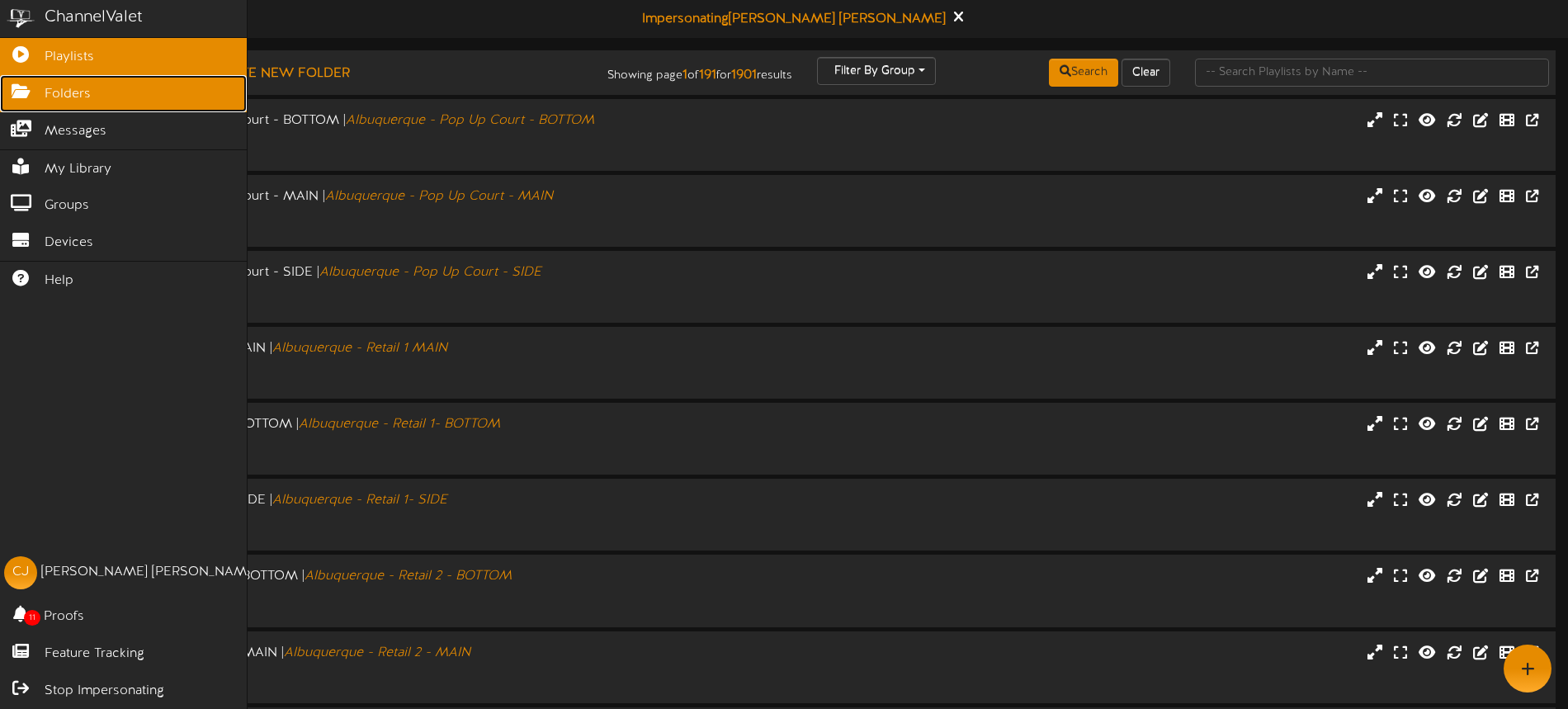
click at [84, 101] on span "Folders" at bounding box center [67, 94] width 46 height 19
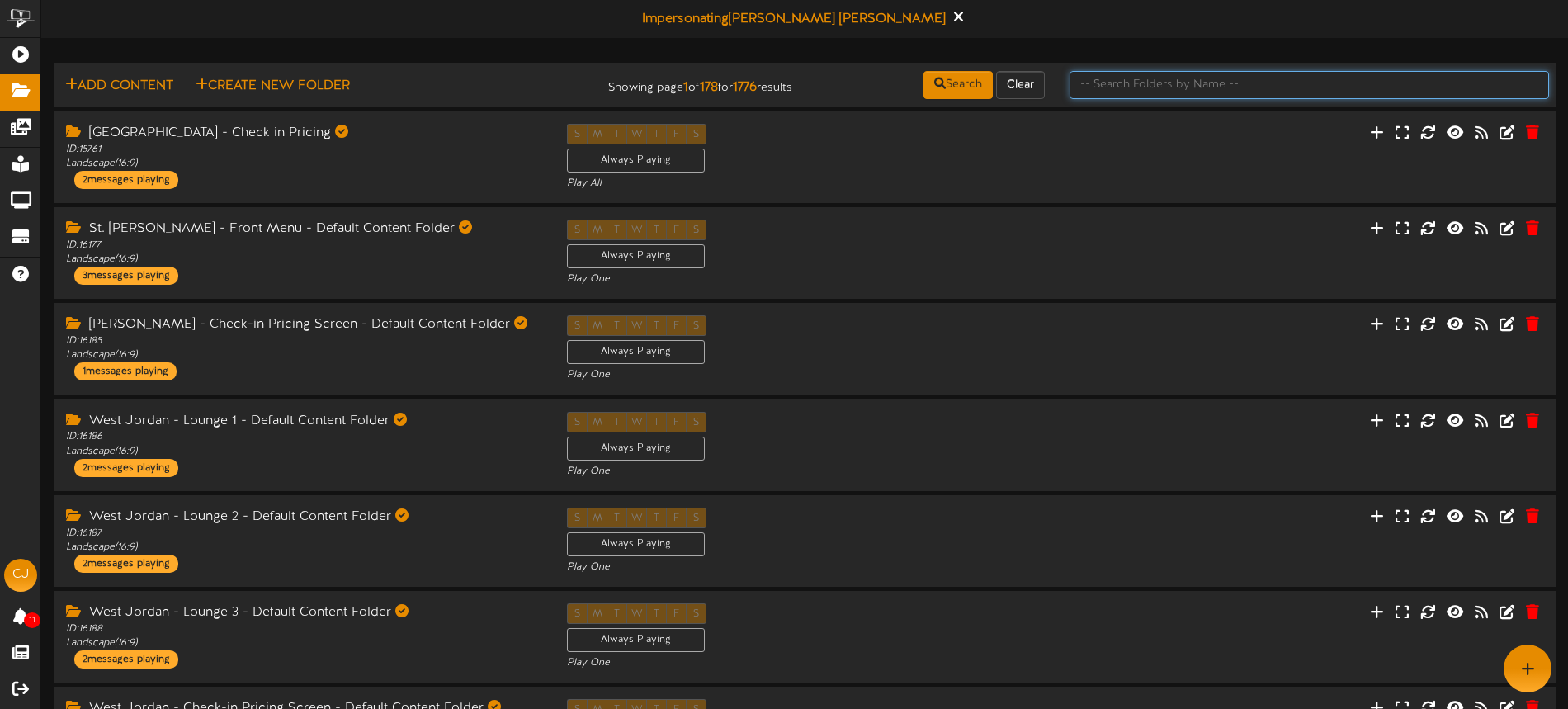
click at [1131, 88] on input "text" at bounding box center [1309, 85] width 479 height 28
type input "main folder"
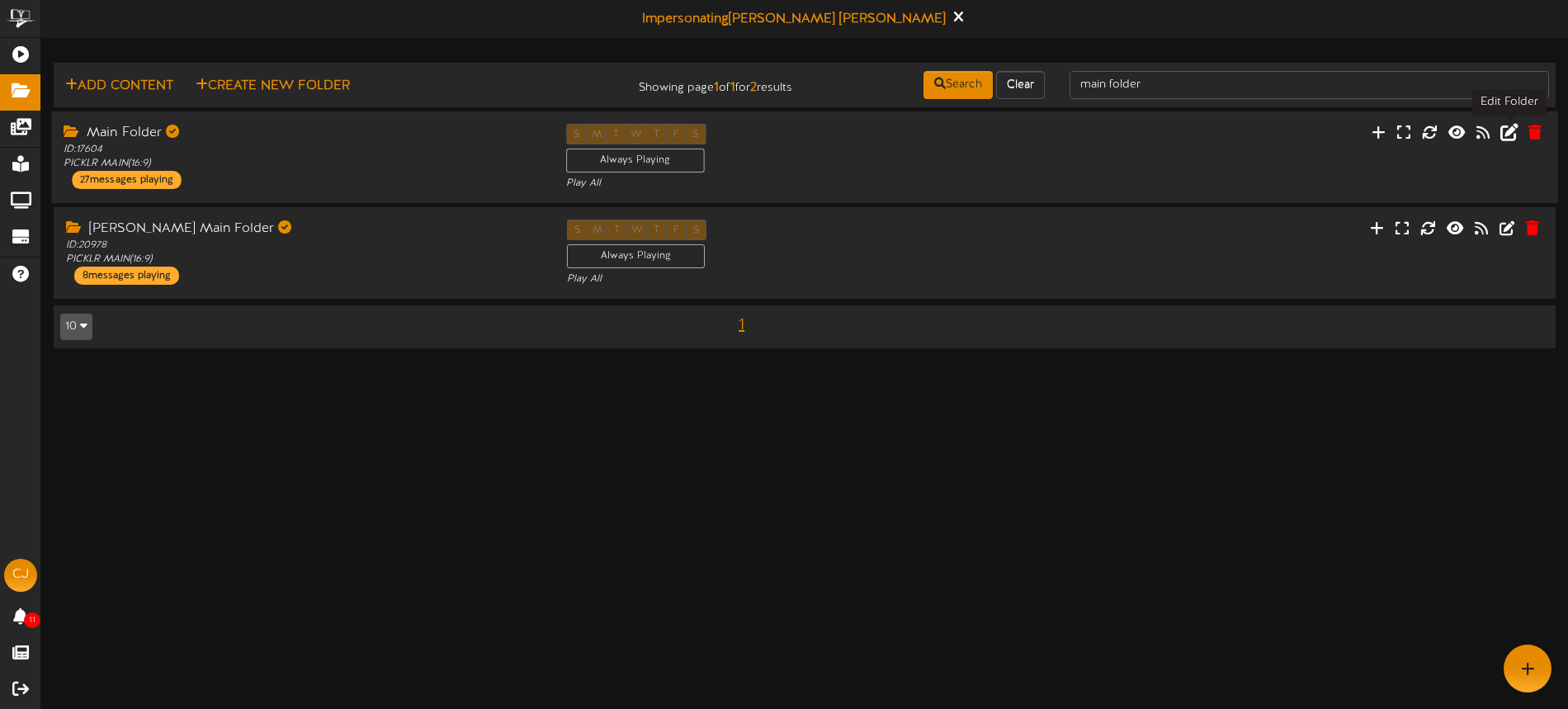
click at [1512, 131] on icon at bounding box center [1509, 131] width 18 height 18
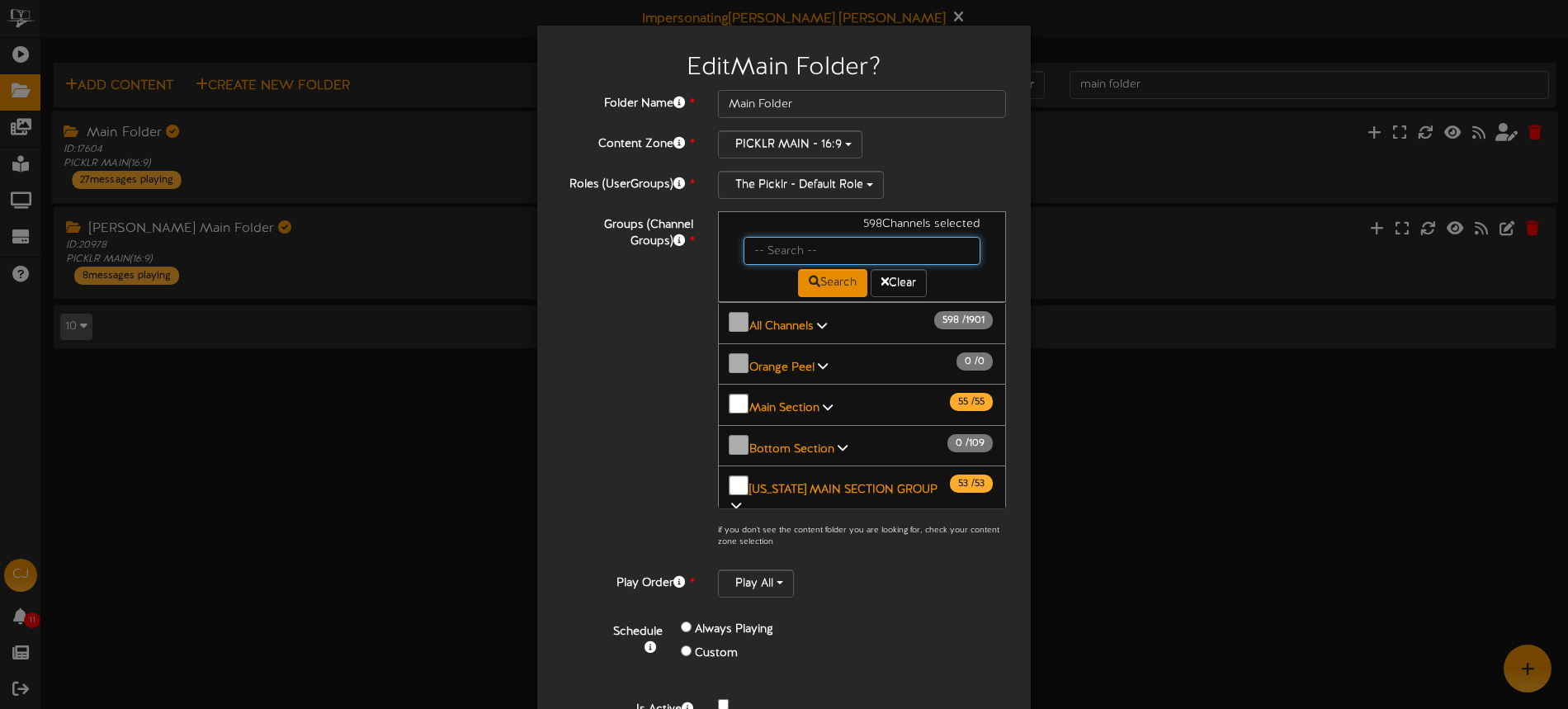
click at [777, 251] on input "text" at bounding box center [862, 250] width 237 height 28
type input "danvers"
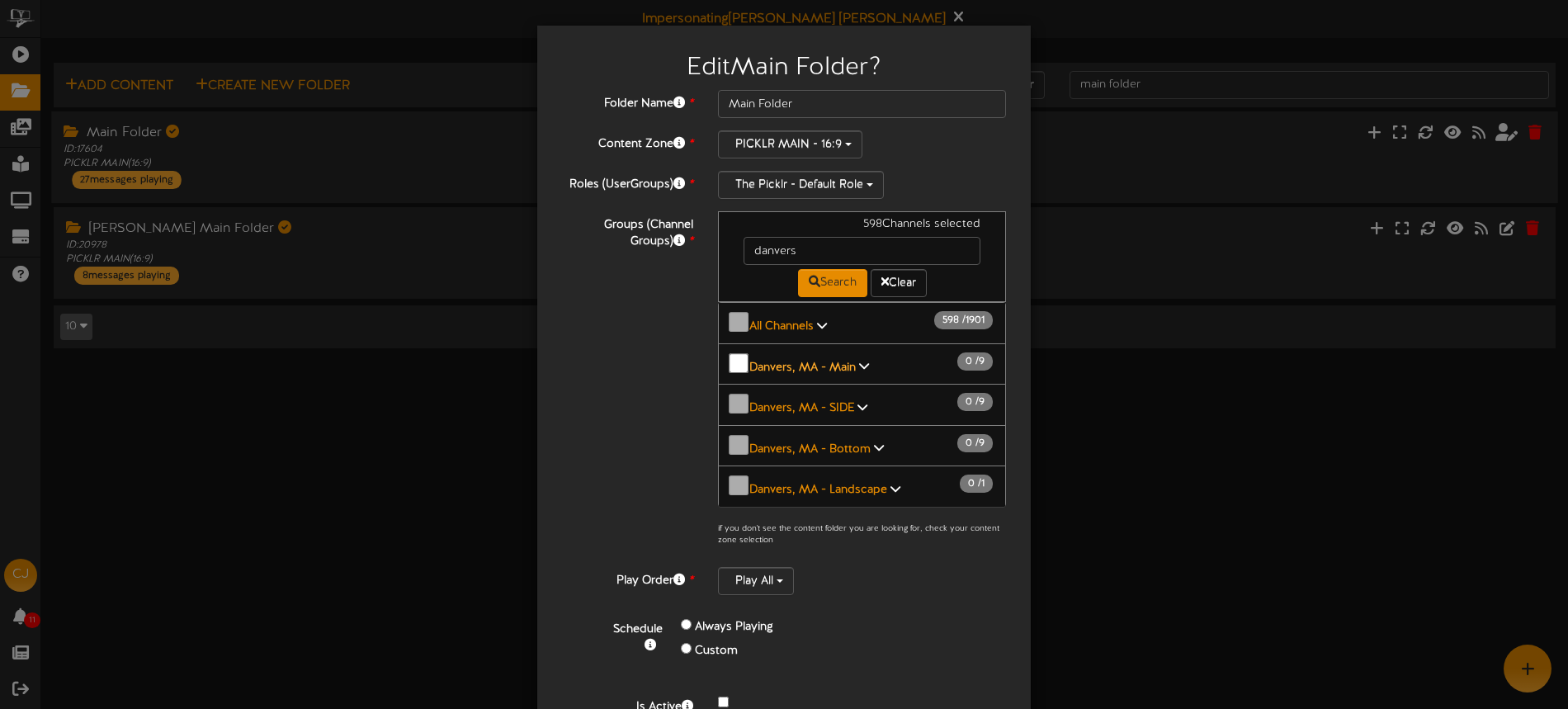
click at [803, 361] on b "Danvers, MA - Main" at bounding box center [802, 367] width 107 height 12
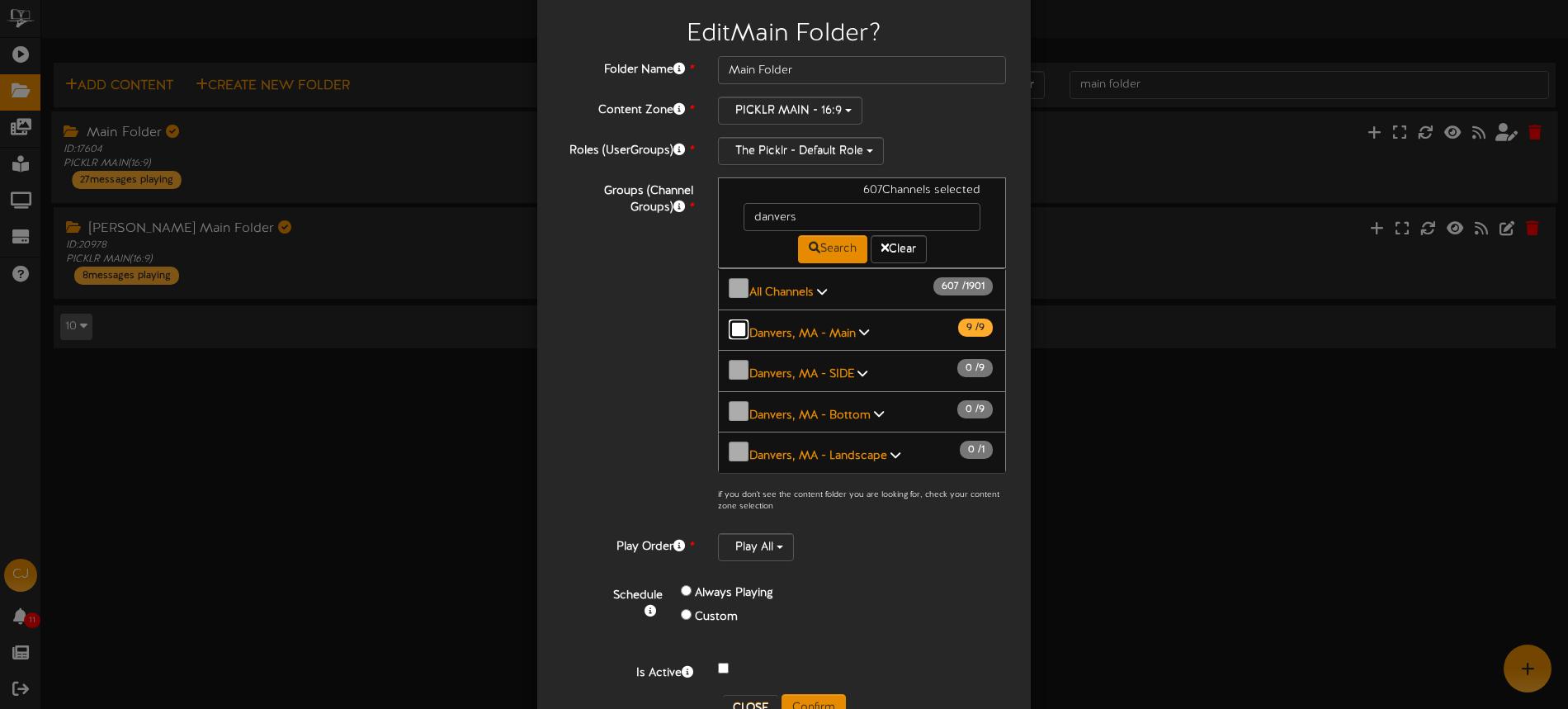
scroll to position [67, 0]
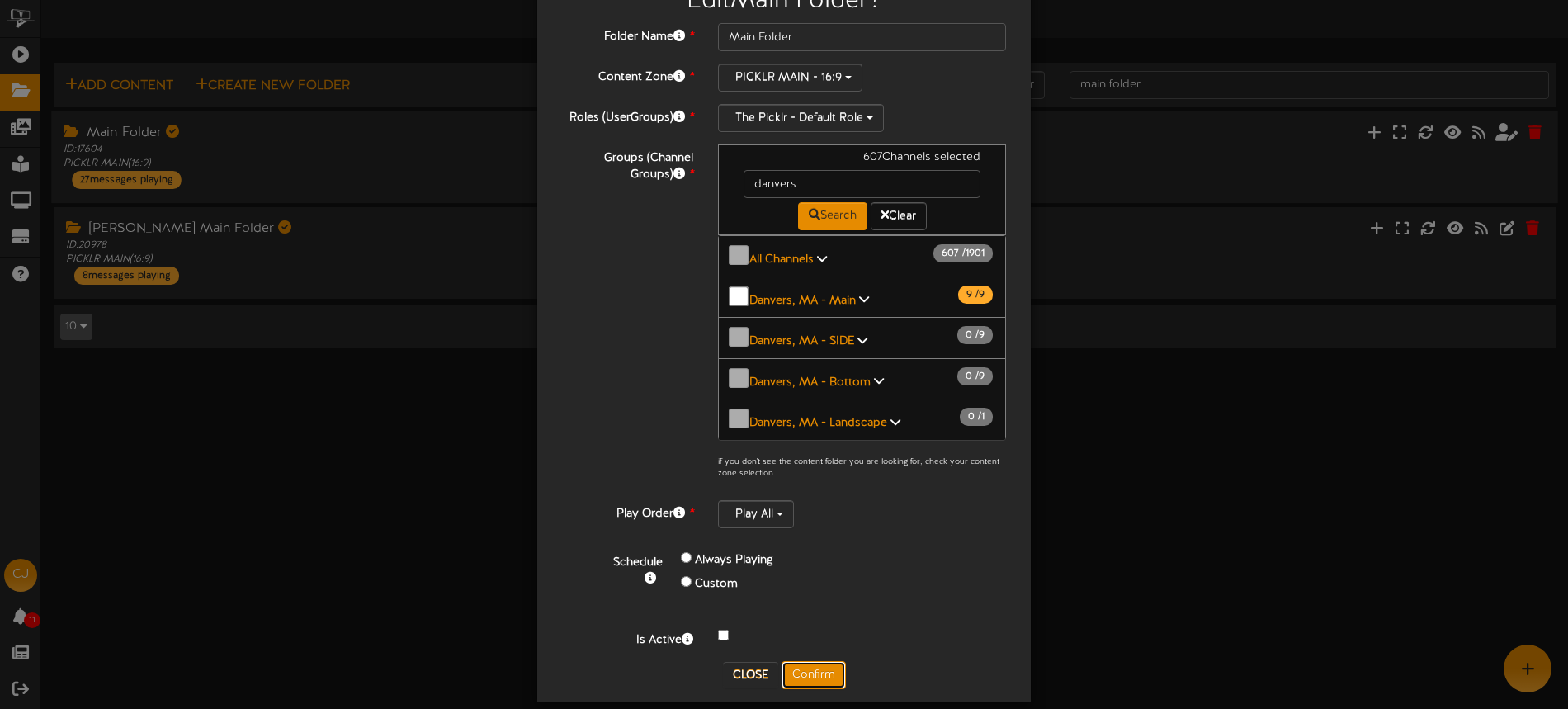
click at [818, 660] on button "Confirm" at bounding box center [813, 674] width 64 height 28
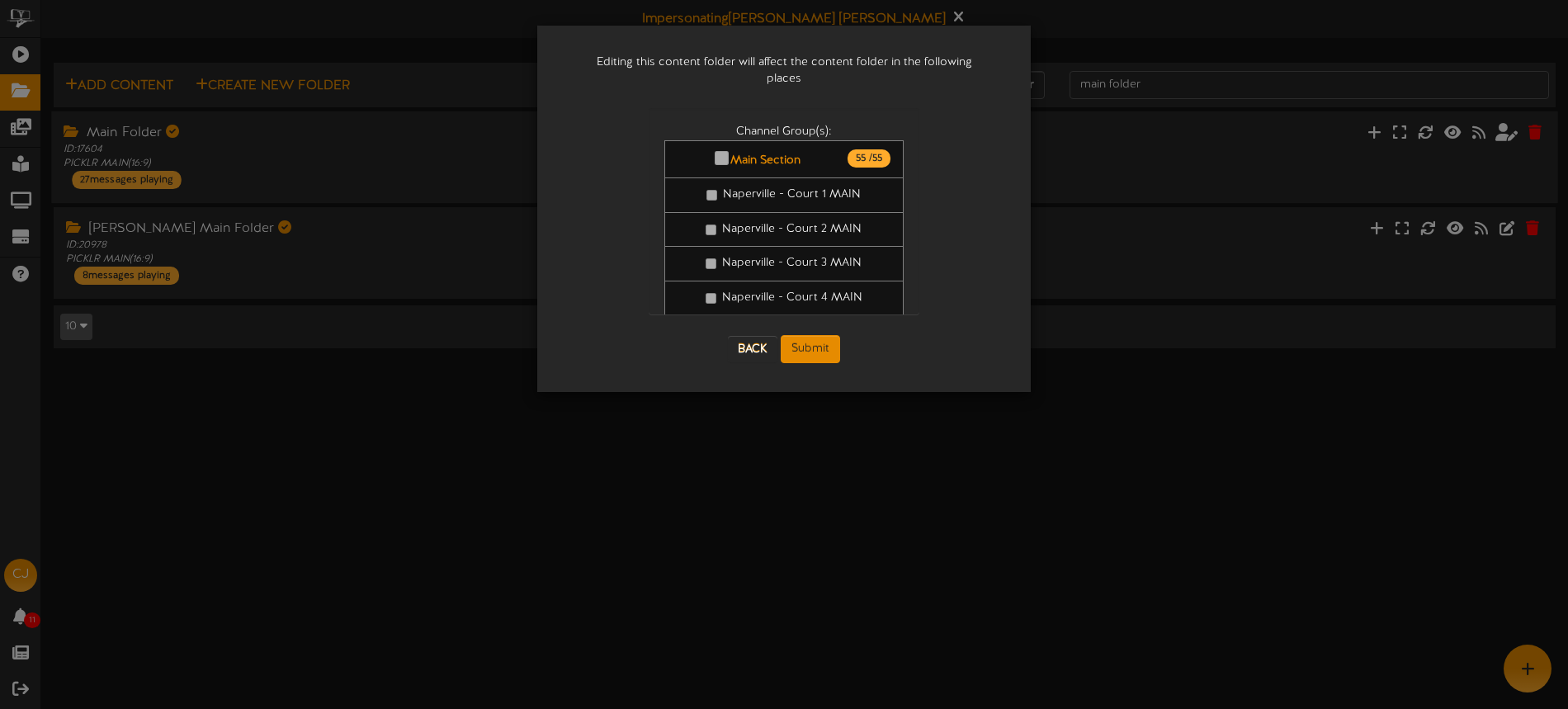
scroll to position [0, 0]
click at [807, 335] on button "Submit" at bounding box center [810, 348] width 60 height 28
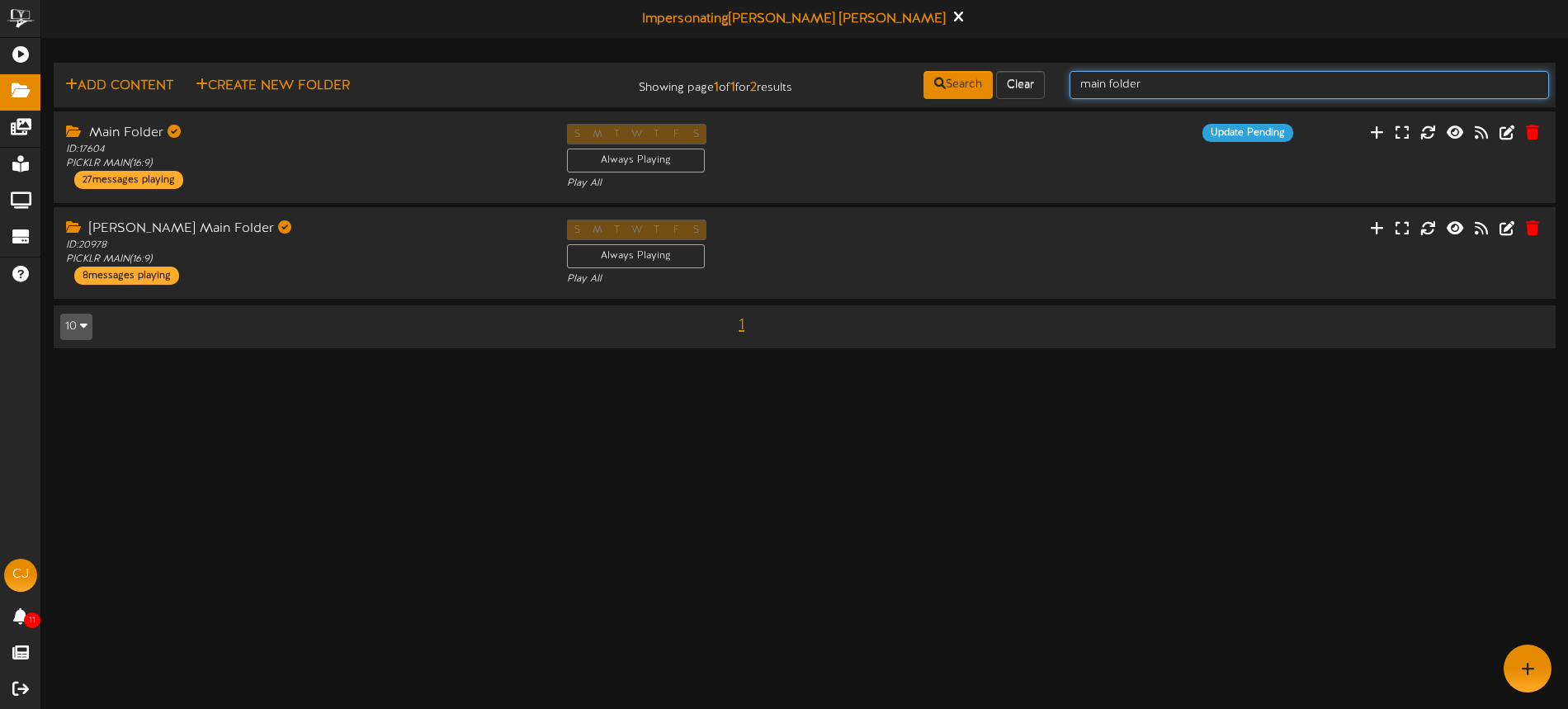
drag, startPoint x: 1157, startPoint y: 84, endPoint x: 1049, endPoint y: 76, distance: 108.3
click at [1049, 76] on div "Add Content Create New Folder Showing page 1 of 1 for 2 results Search Clear ma…" at bounding box center [804, 85] width 1513 height 31
type input "side"
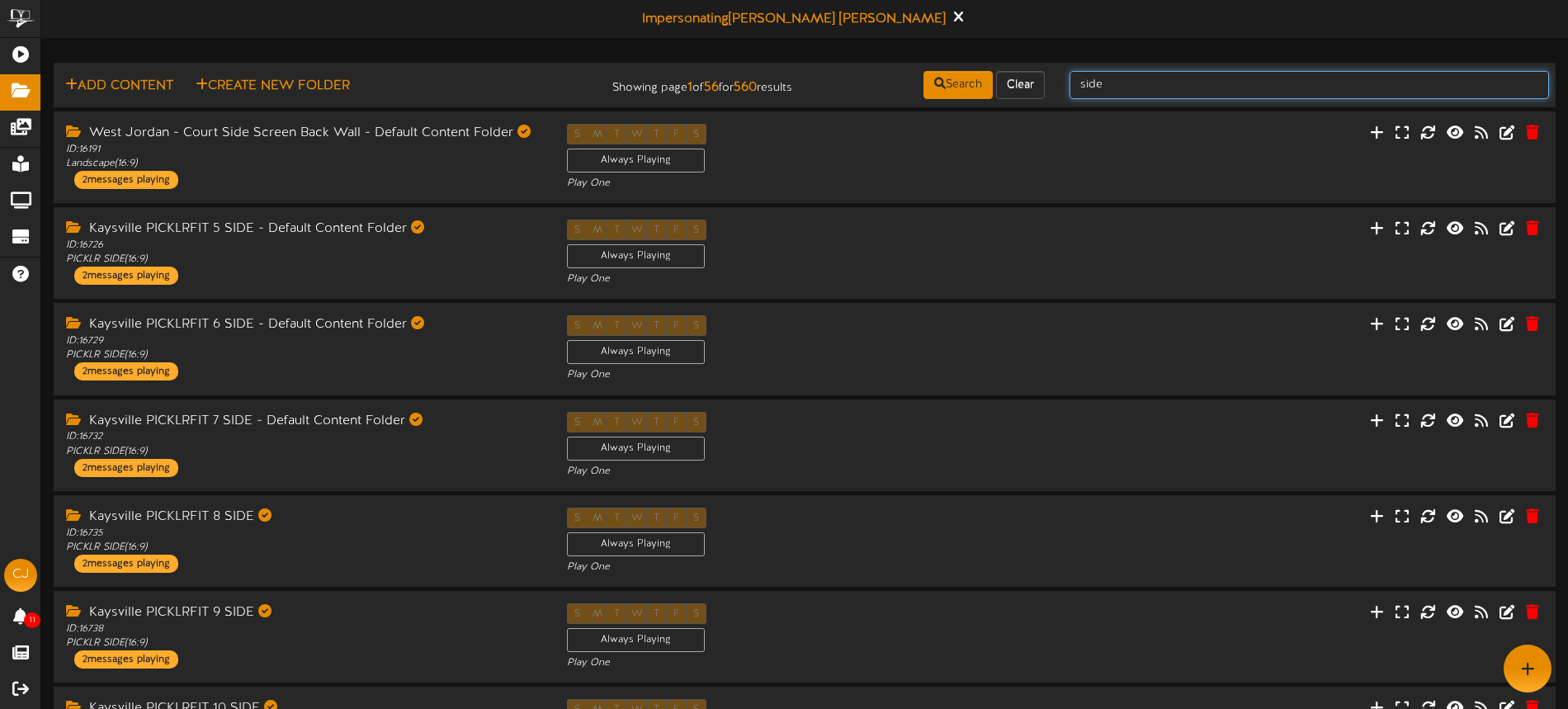
click at [1138, 87] on input "side" at bounding box center [1309, 85] width 479 height 28
type input "side folder"
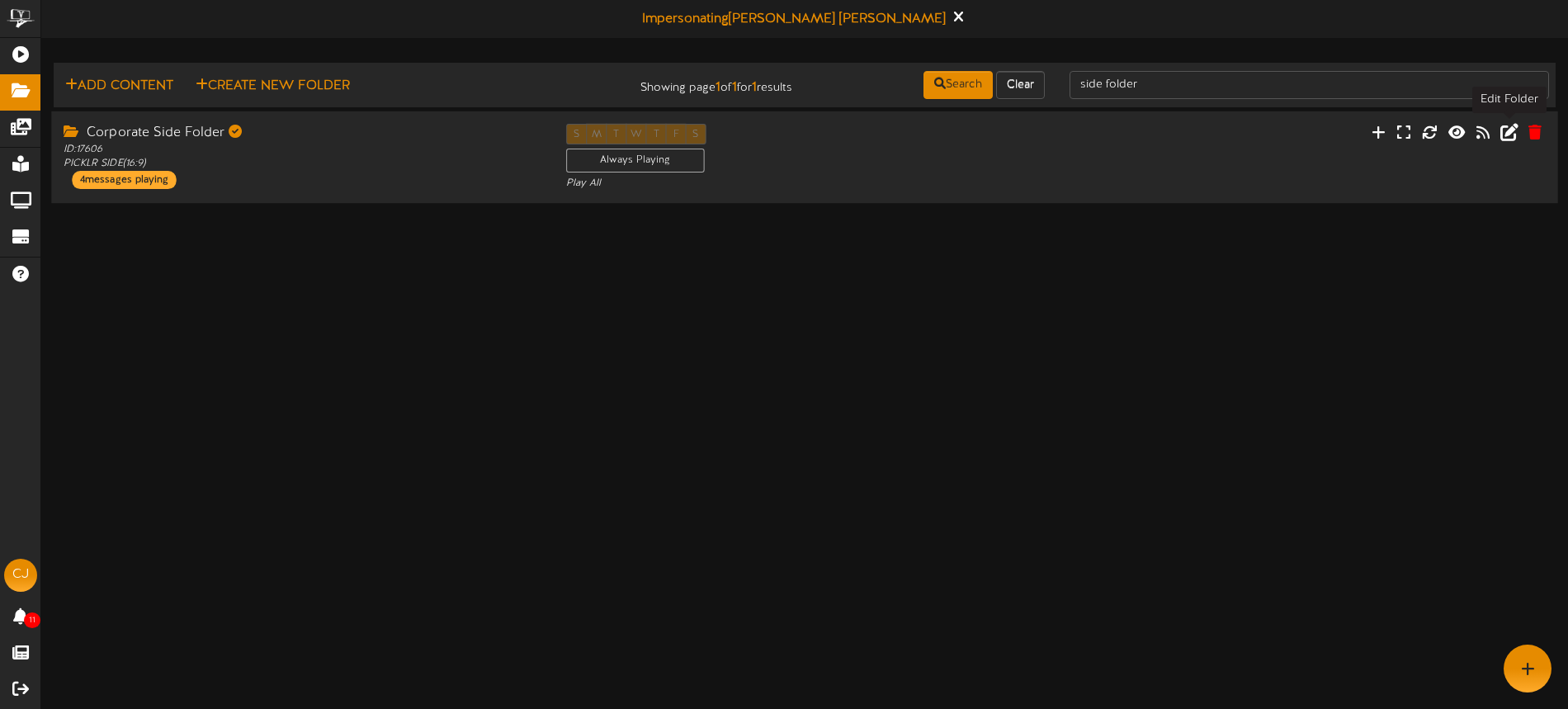
click at [1511, 128] on icon at bounding box center [1509, 131] width 18 height 18
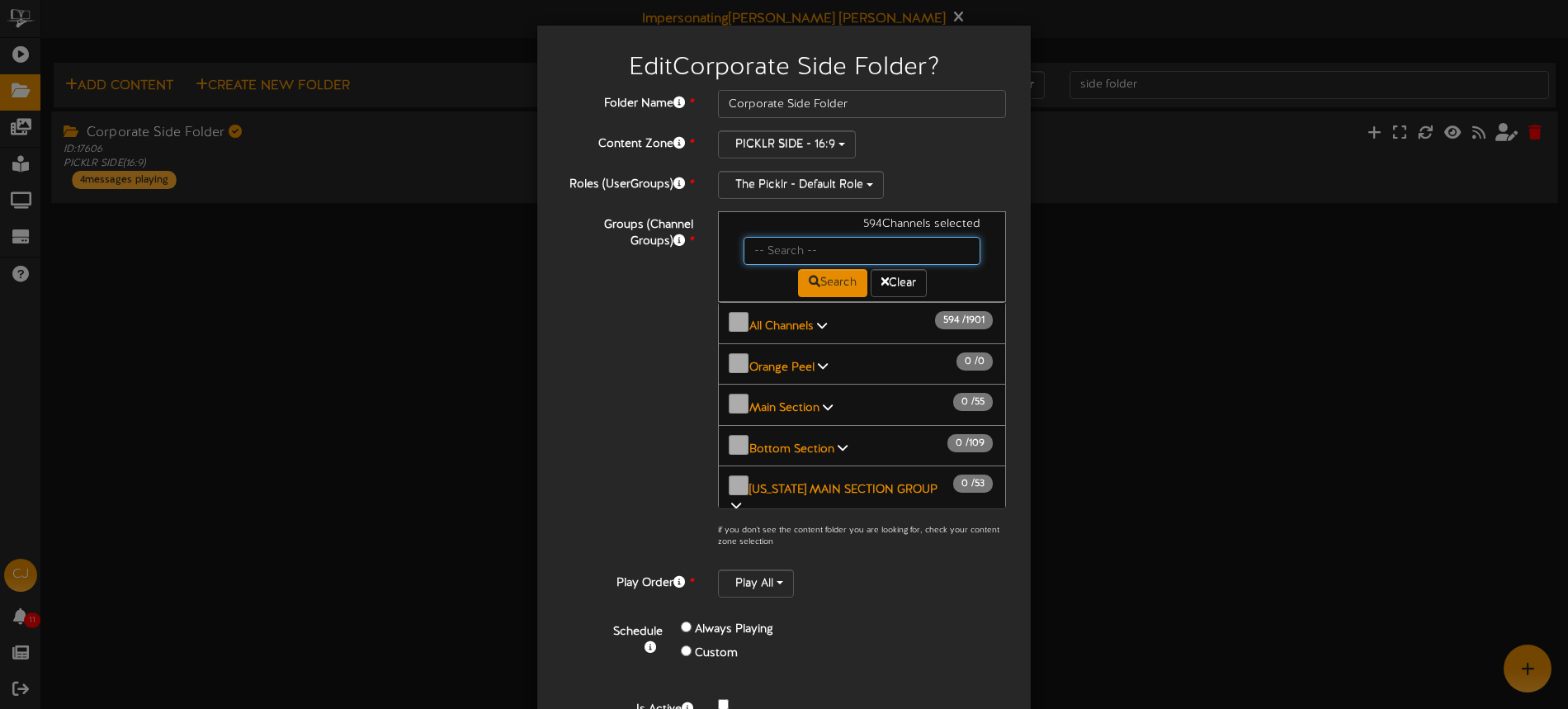
click at [799, 256] on input "text" at bounding box center [862, 250] width 237 height 28
type input "danvers"
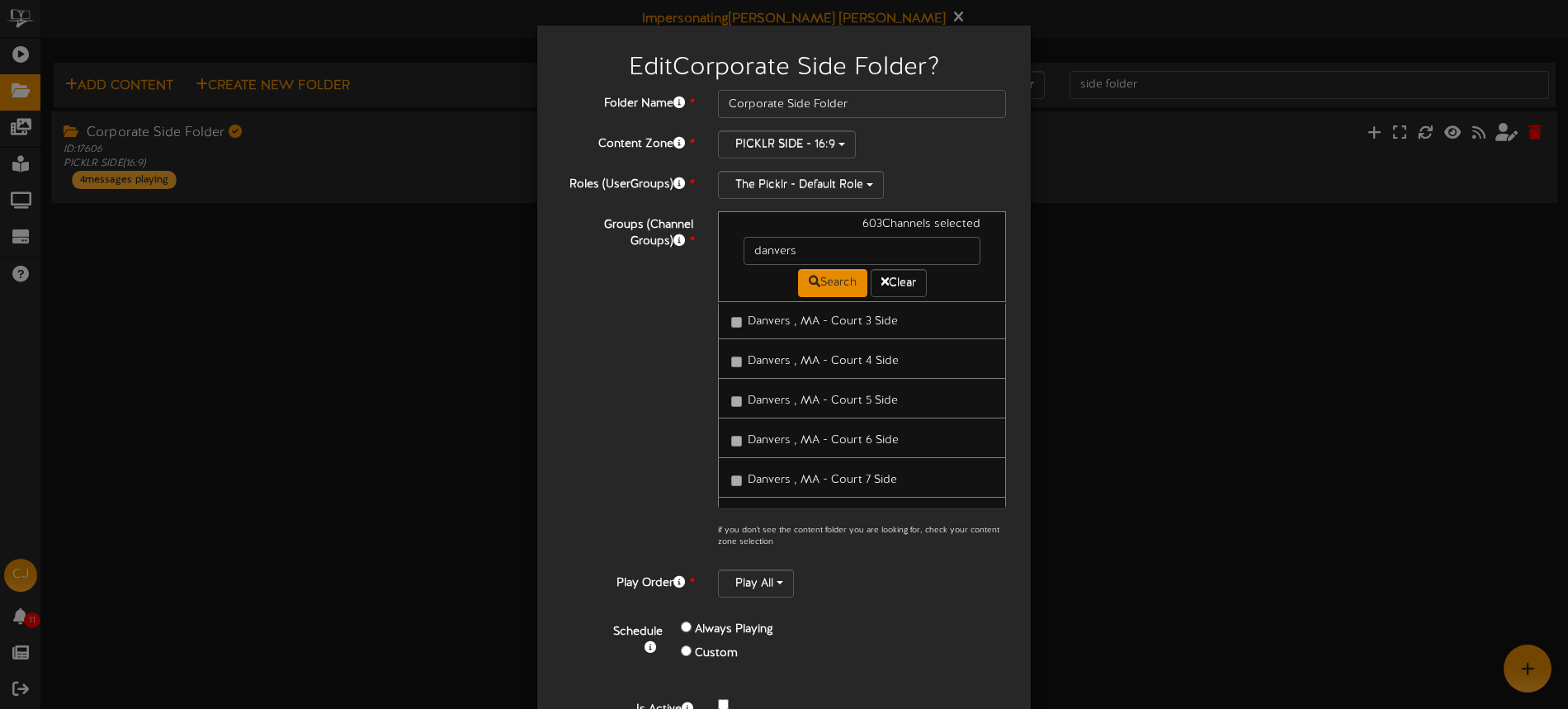
scroll to position [88, 0]
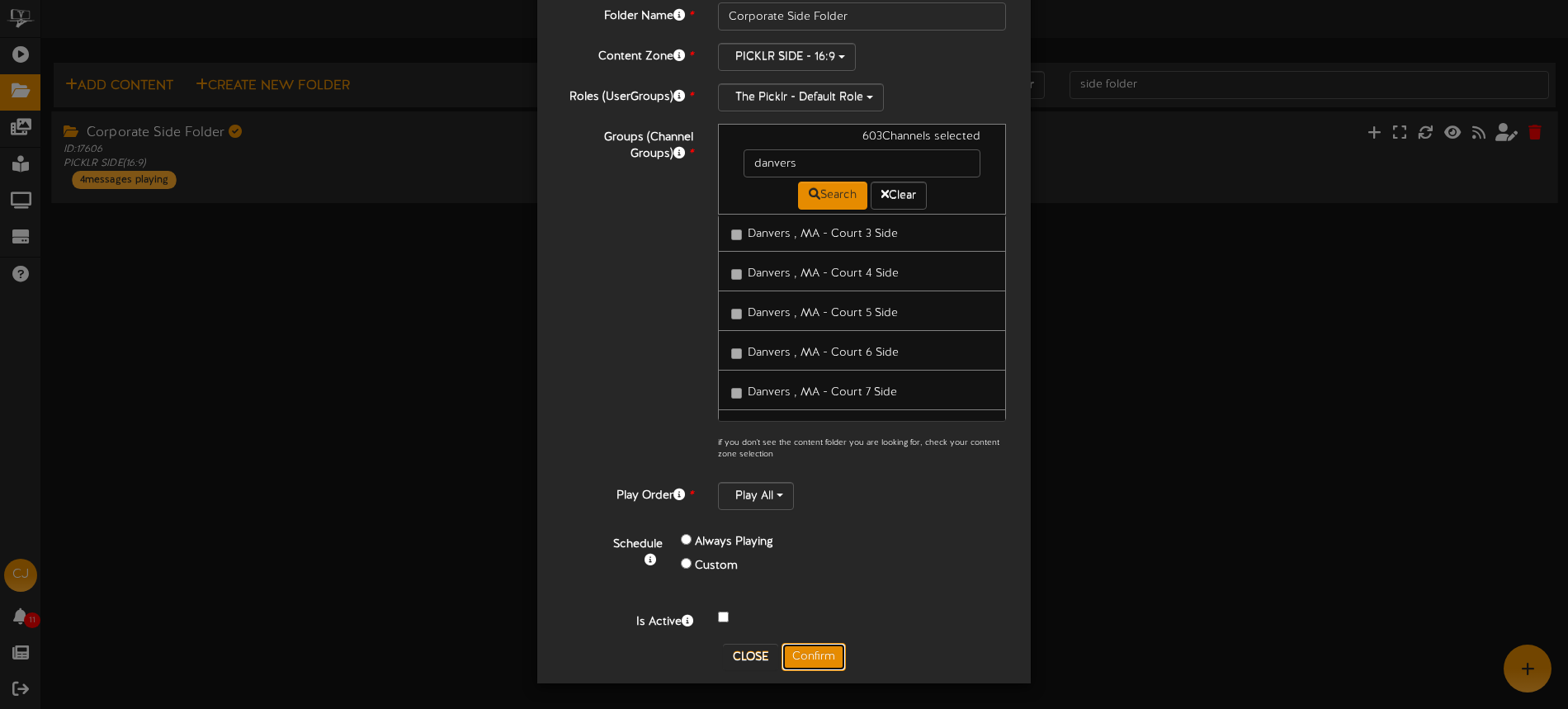
drag, startPoint x: 819, startPoint y: 652, endPoint x: 992, endPoint y: 581, distance: 187.0
click at [819, 652] on button "Confirm" at bounding box center [813, 657] width 64 height 28
click at [817, 654] on div "Edit Corporate Side Folder ? Folder Name * Corporate Side Folder Content Zone *…" at bounding box center [784, 354] width 1568 height 709
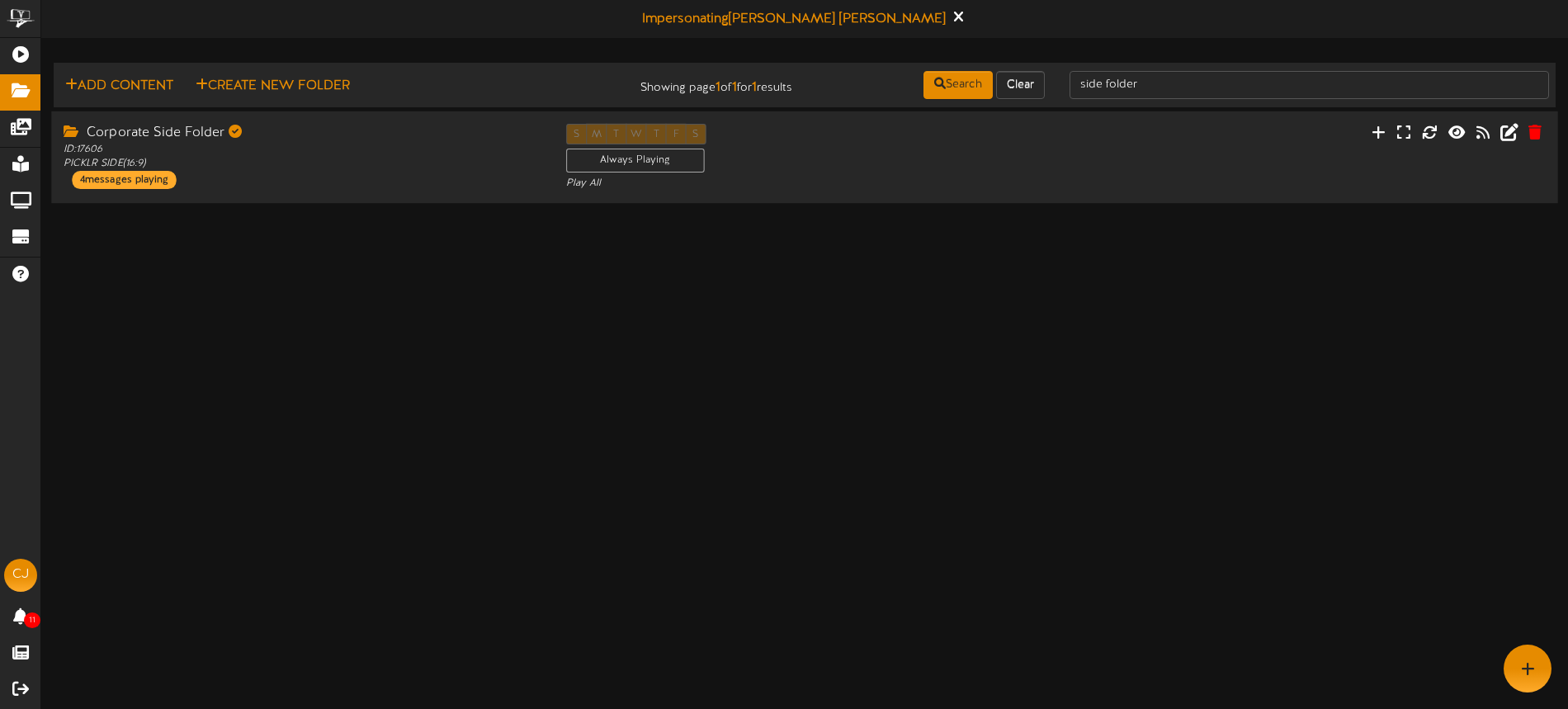
scroll to position [0, 0]
click at [1506, 131] on icon at bounding box center [1509, 131] width 18 height 18
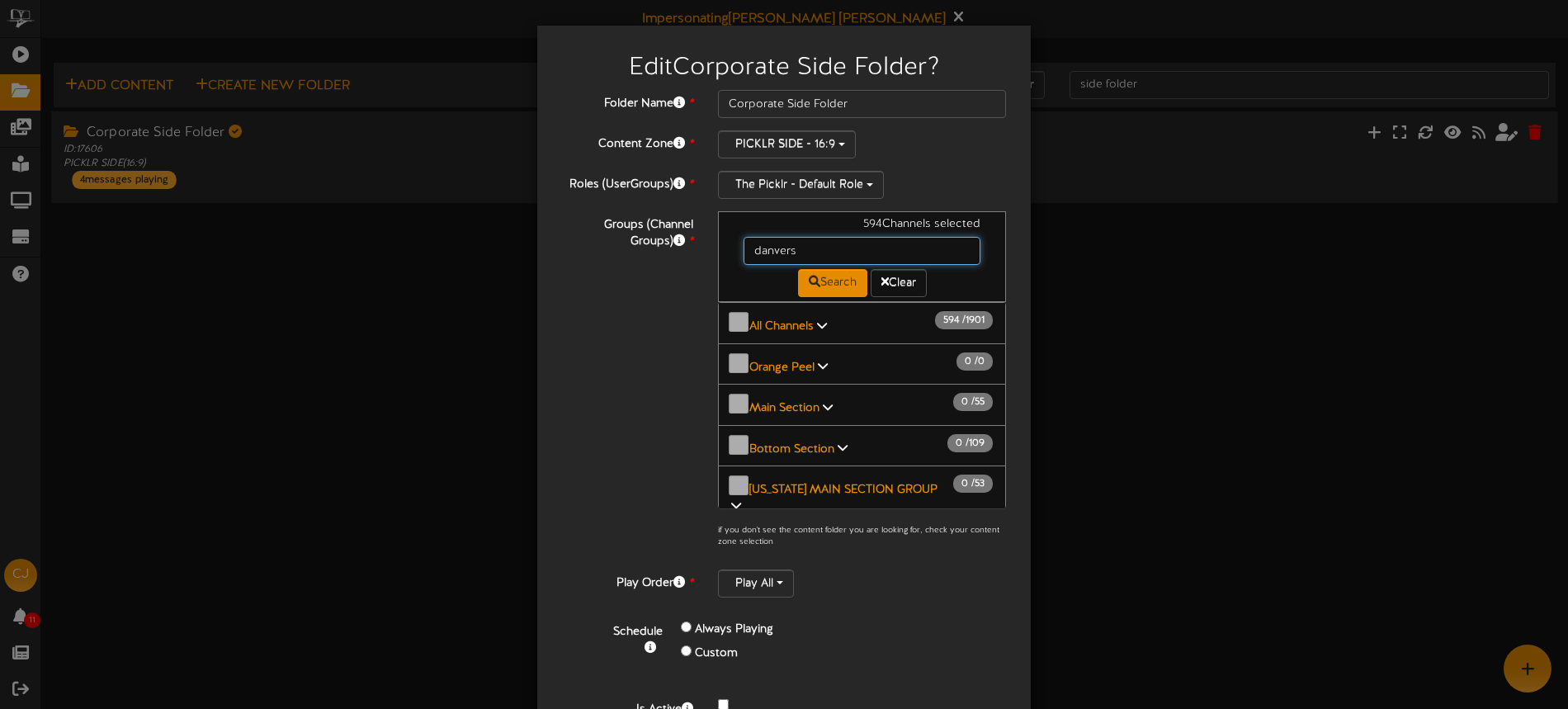
click at [822, 255] on input "danvers" at bounding box center [862, 250] width 237 height 28
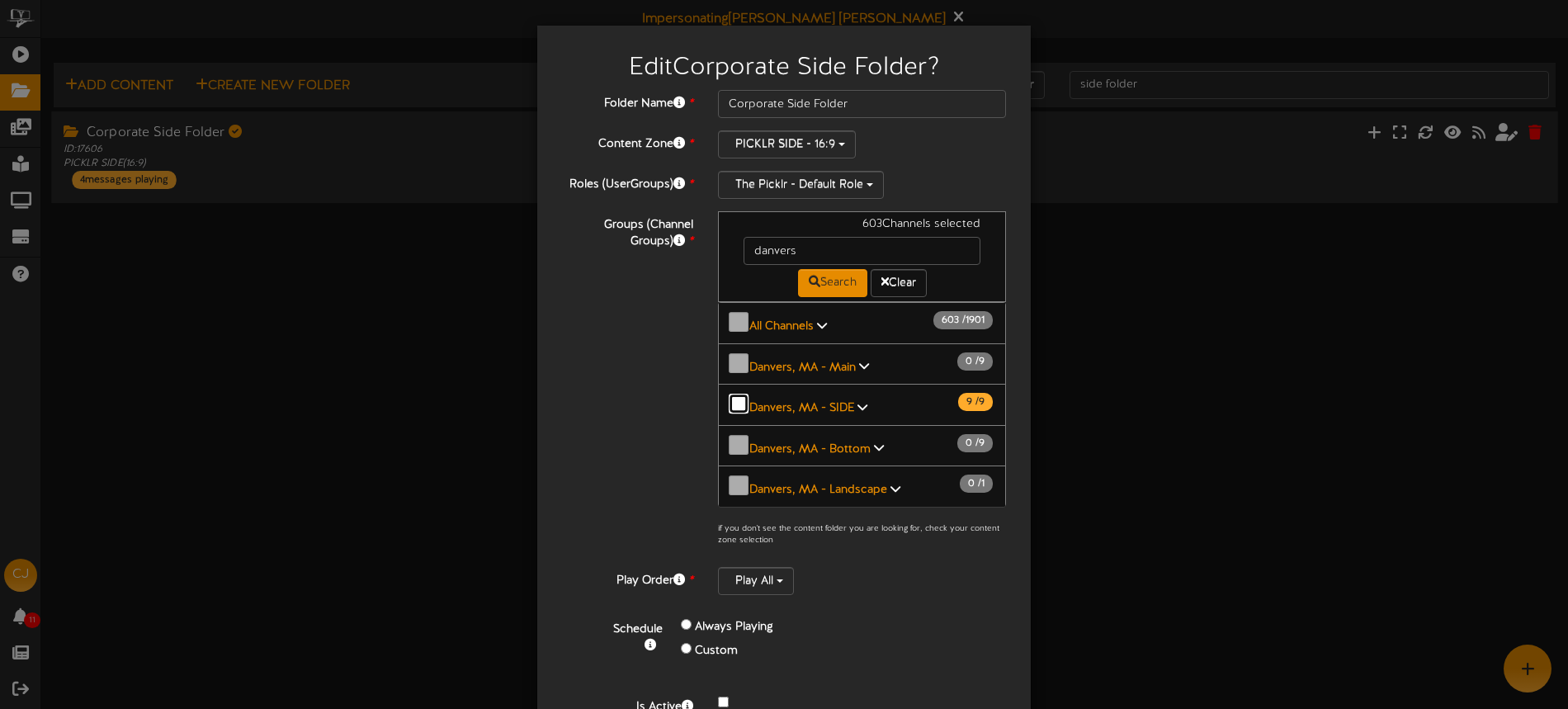
scroll to position [67, 0]
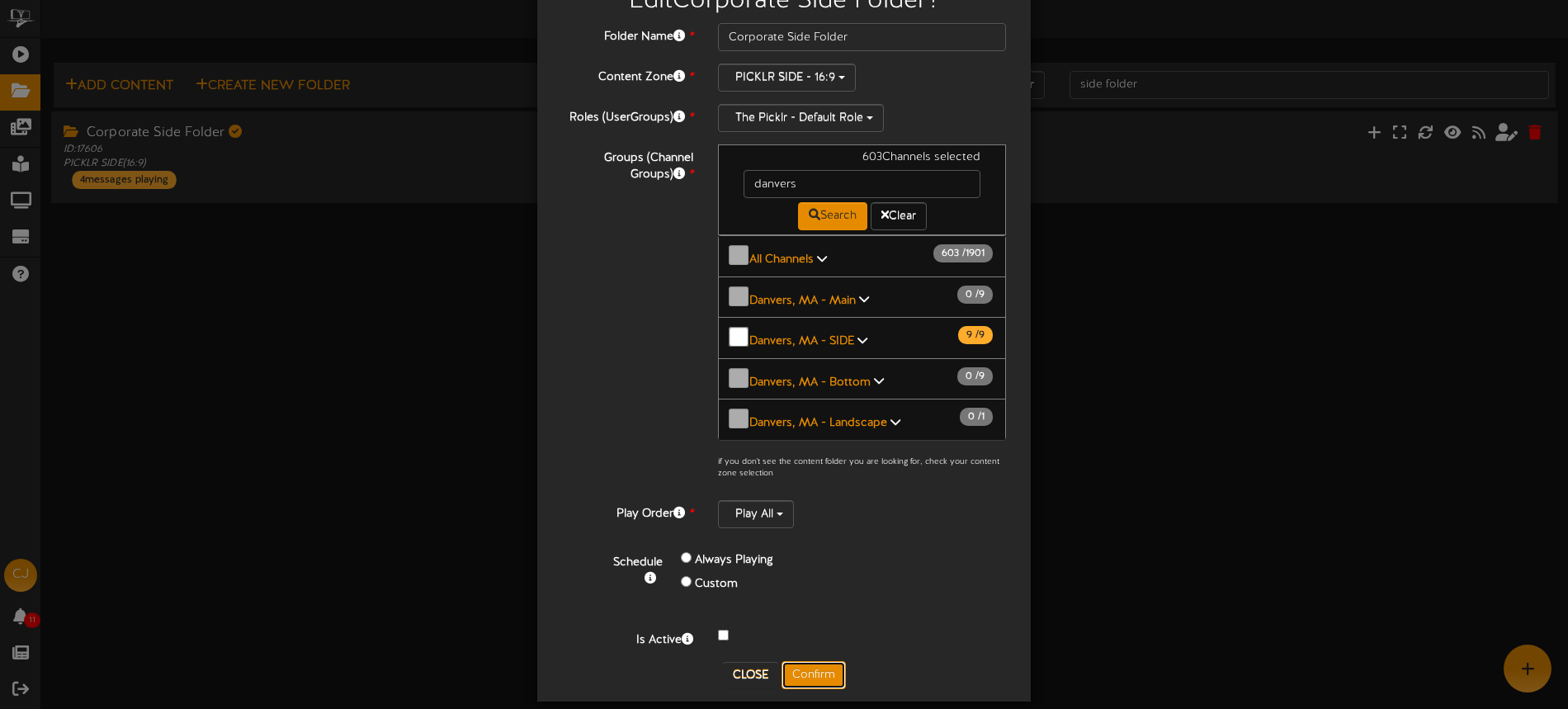
click at [810, 660] on button "Confirm" at bounding box center [813, 674] width 64 height 28
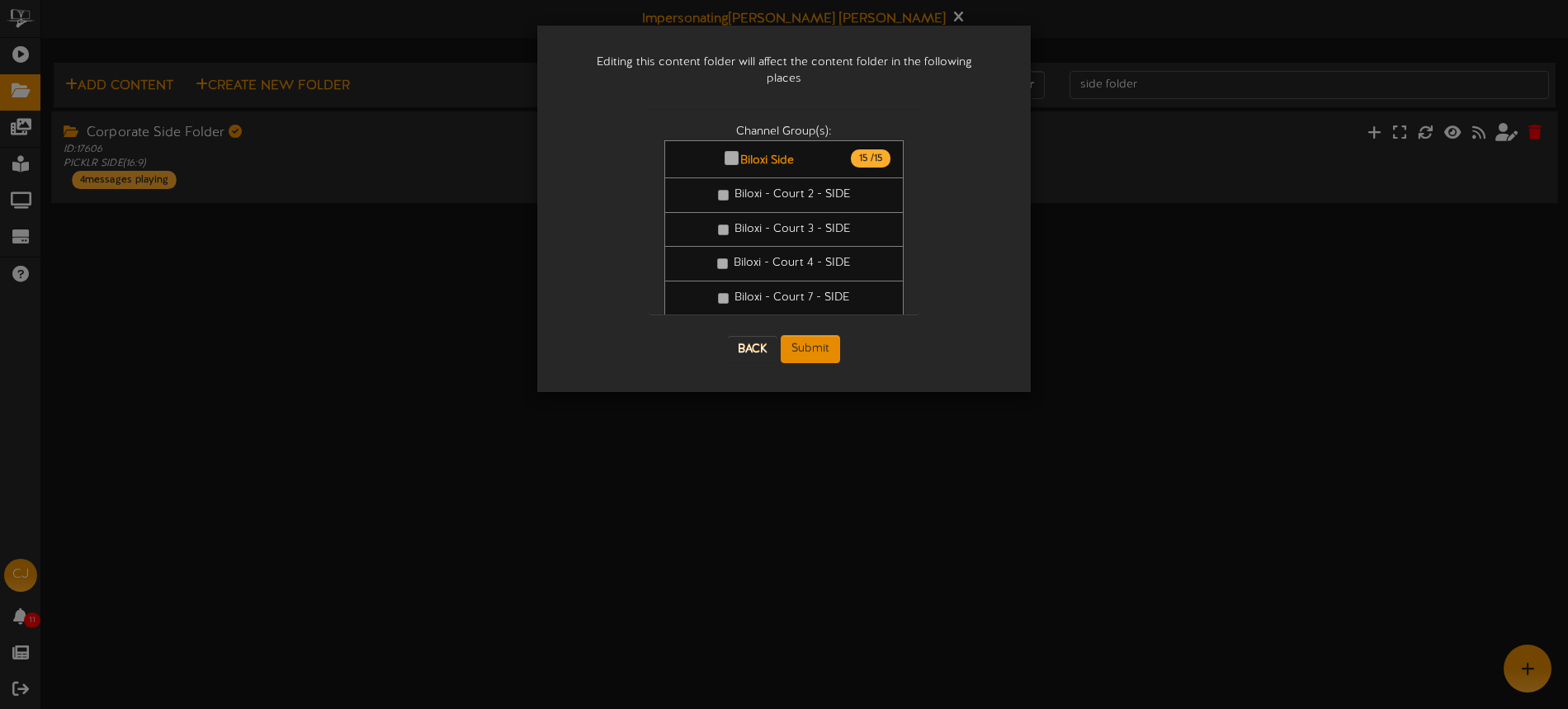
scroll to position [0, 0]
drag, startPoint x: 802, startPoint y: 328, endPoint x: 822, endPoint y: 314, distance: 24.4
click at [802, 335] on button "Submit" at bounding box center [810, 348] width 60 height 28
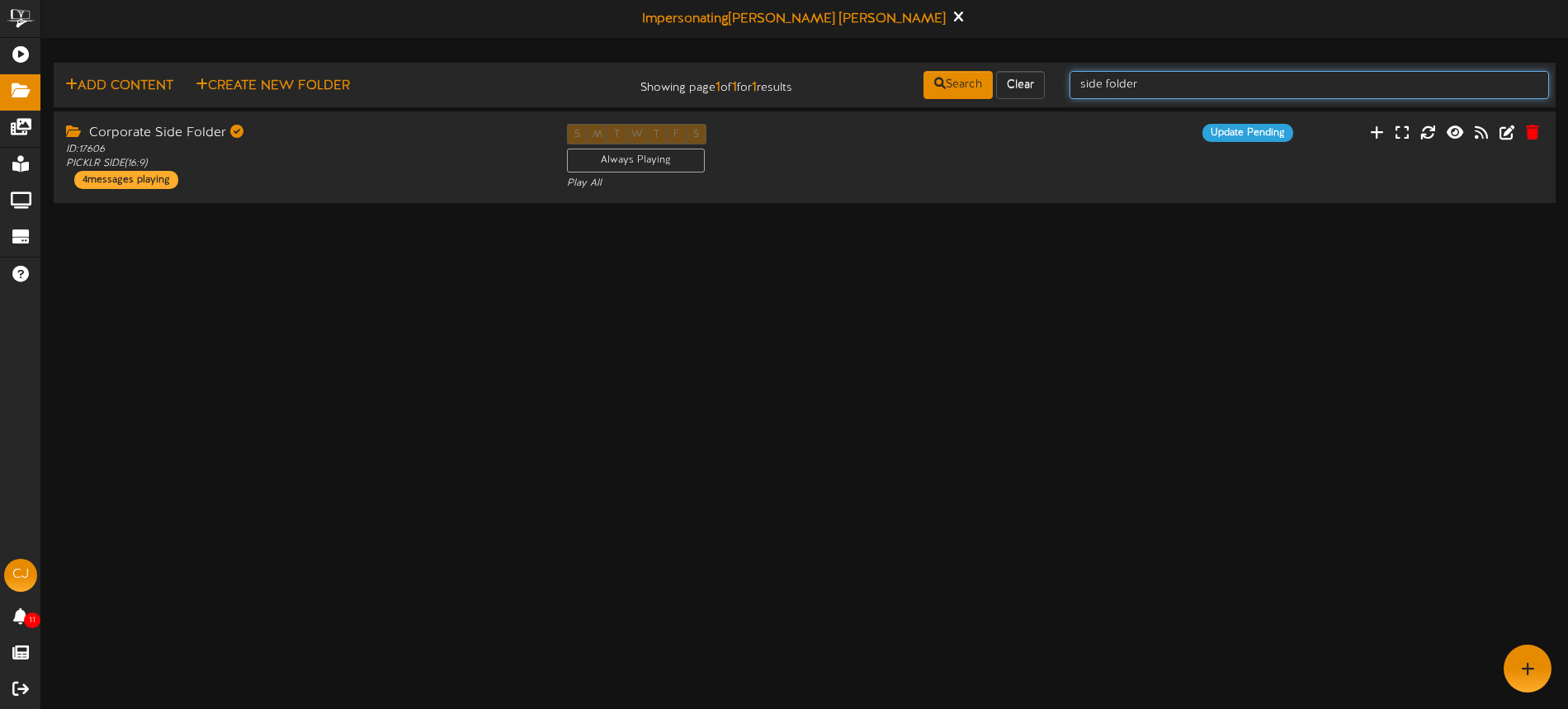
drag, startPoint x: 1227, startPoint y: 86, endPoint x: 1070, endPoint y: 80, distance: 157.1
click at [1070, 80] on input "side folder" at bounding box center [1309, 85] width 479 height 28
type input "bottom"
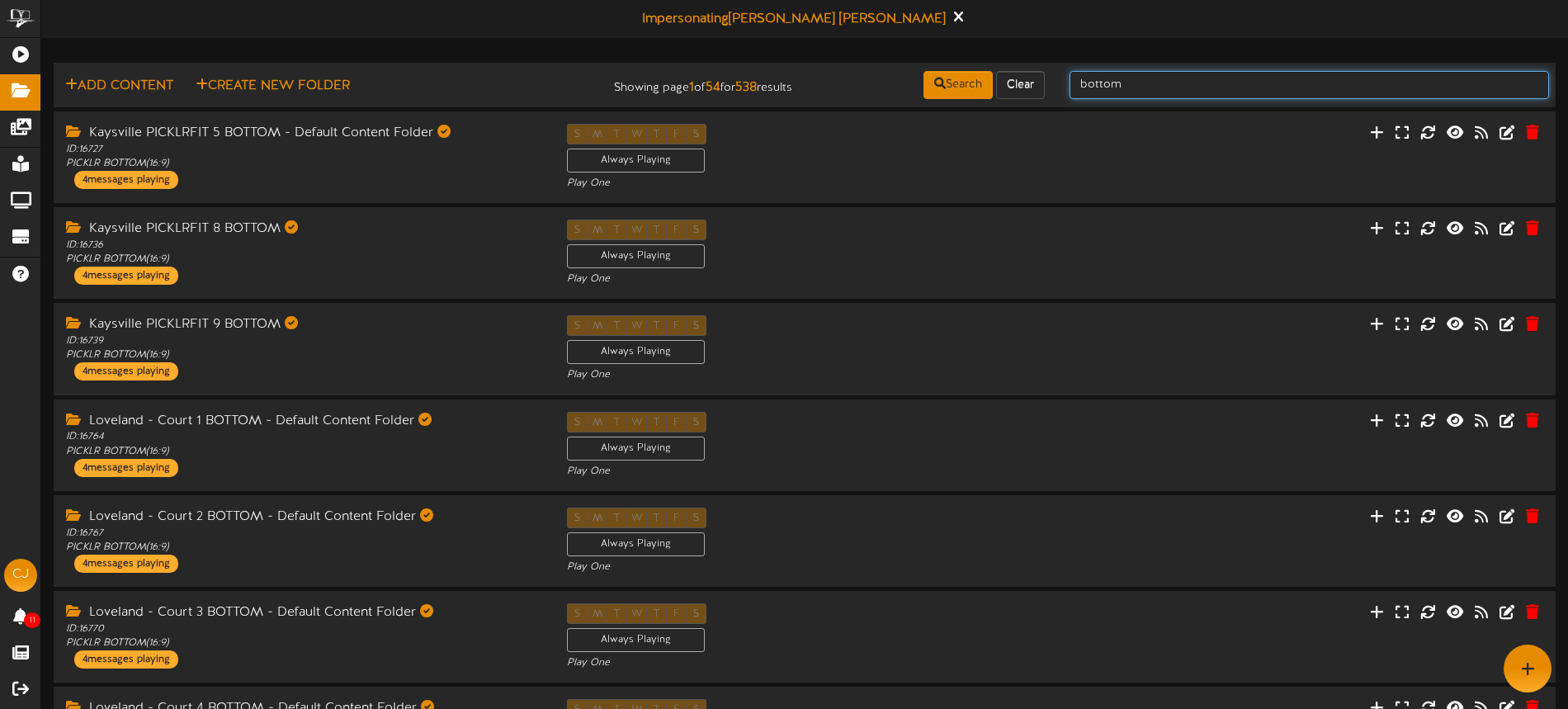
click at [1173, 82] on input "bottom" at bounding box center [1309, 85] width 479 height 28
type input "bottom folder"
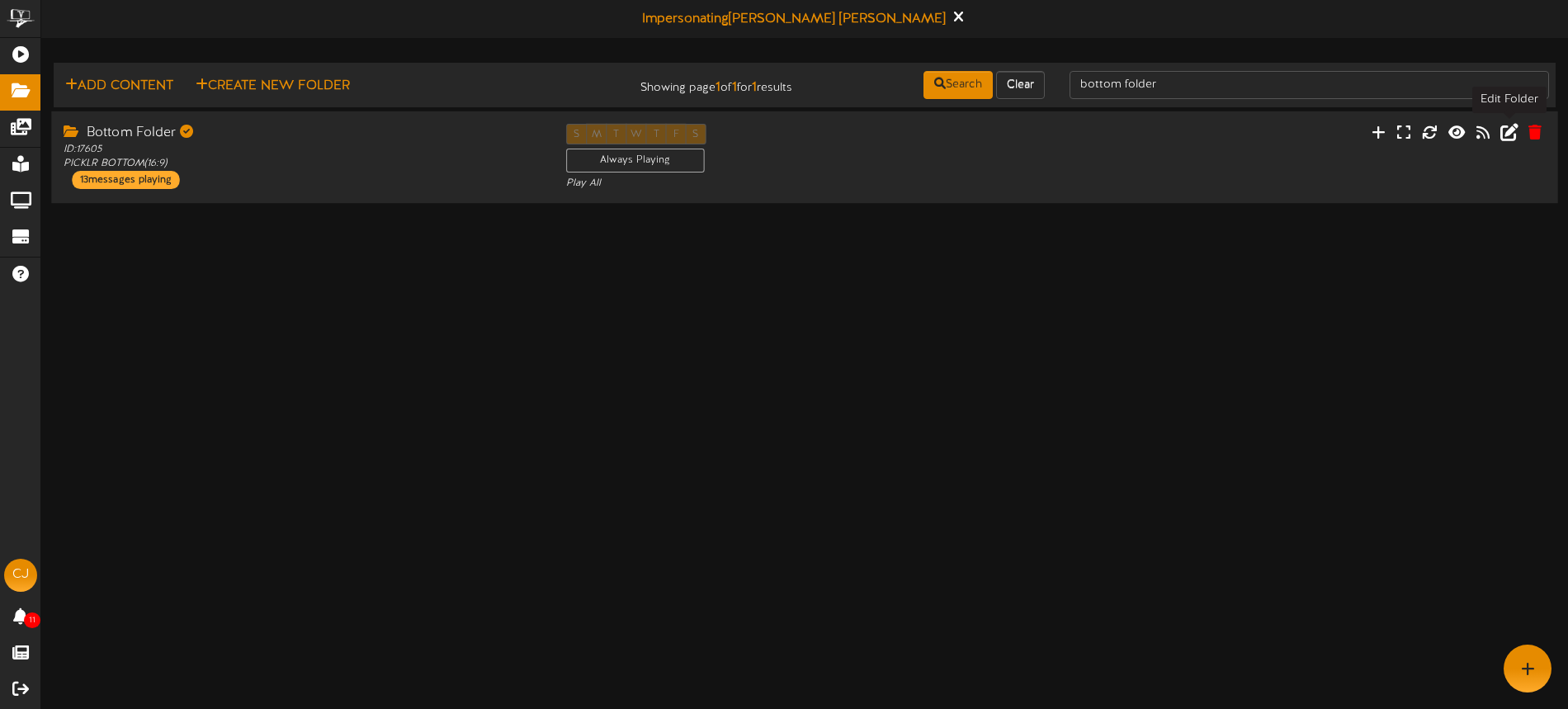
click at [1512, 133] on icon at bounding box center [1509, 131] width 18 height 18
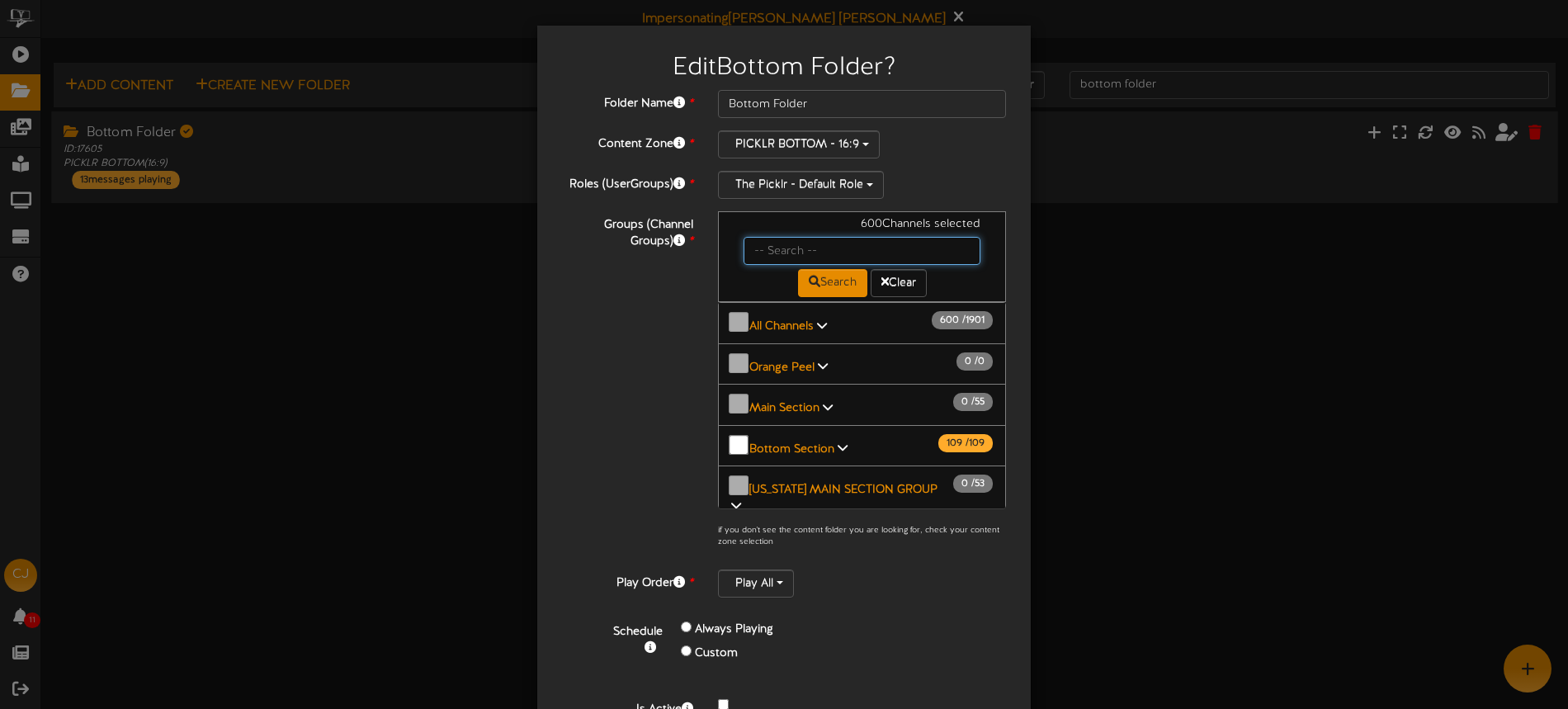
click at [770, 247] on input "text" at bounding box center [862, 250] width 237 height 28
type input "danvers"
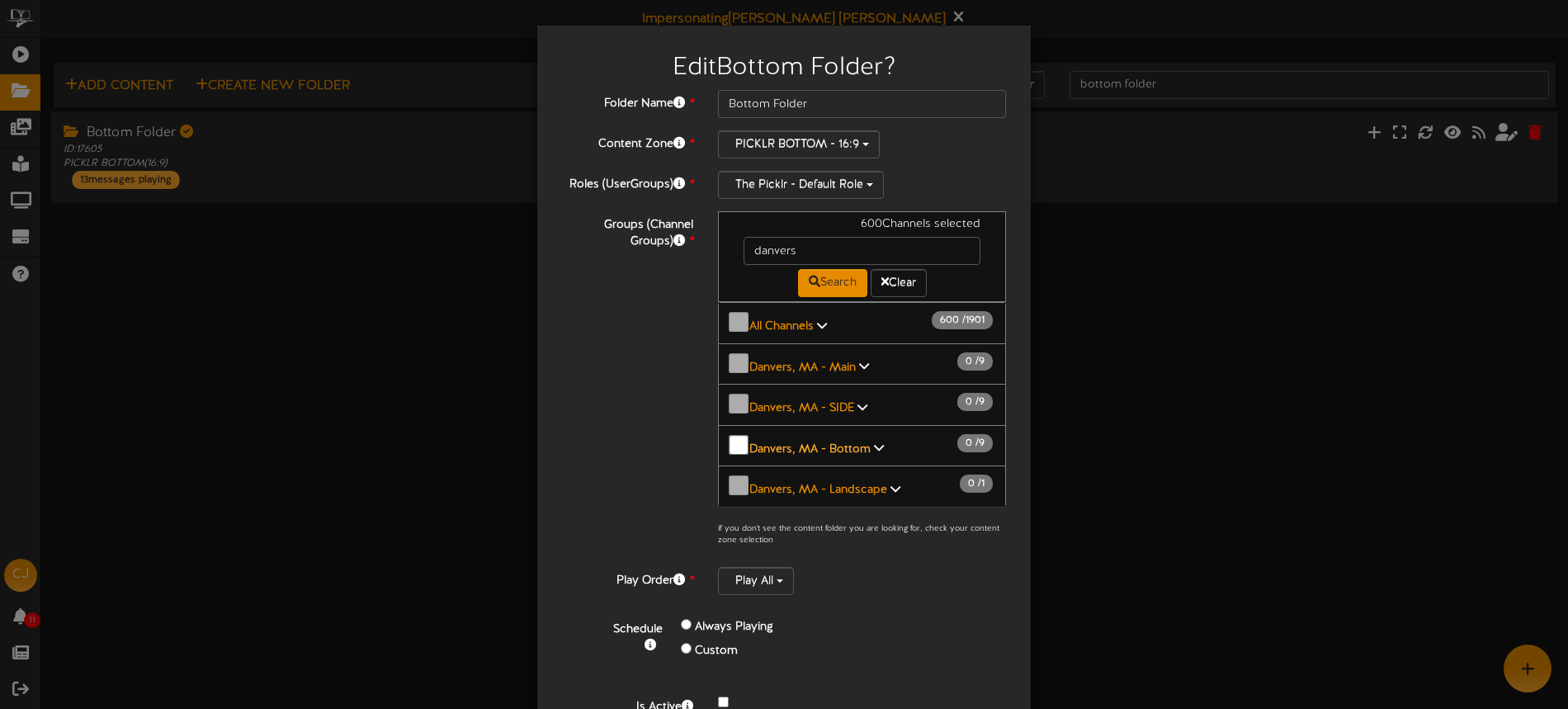
click at [797, 442] on b "Danvers, MA - Bottom" at bounding box center [810, 448] width 121 height 12
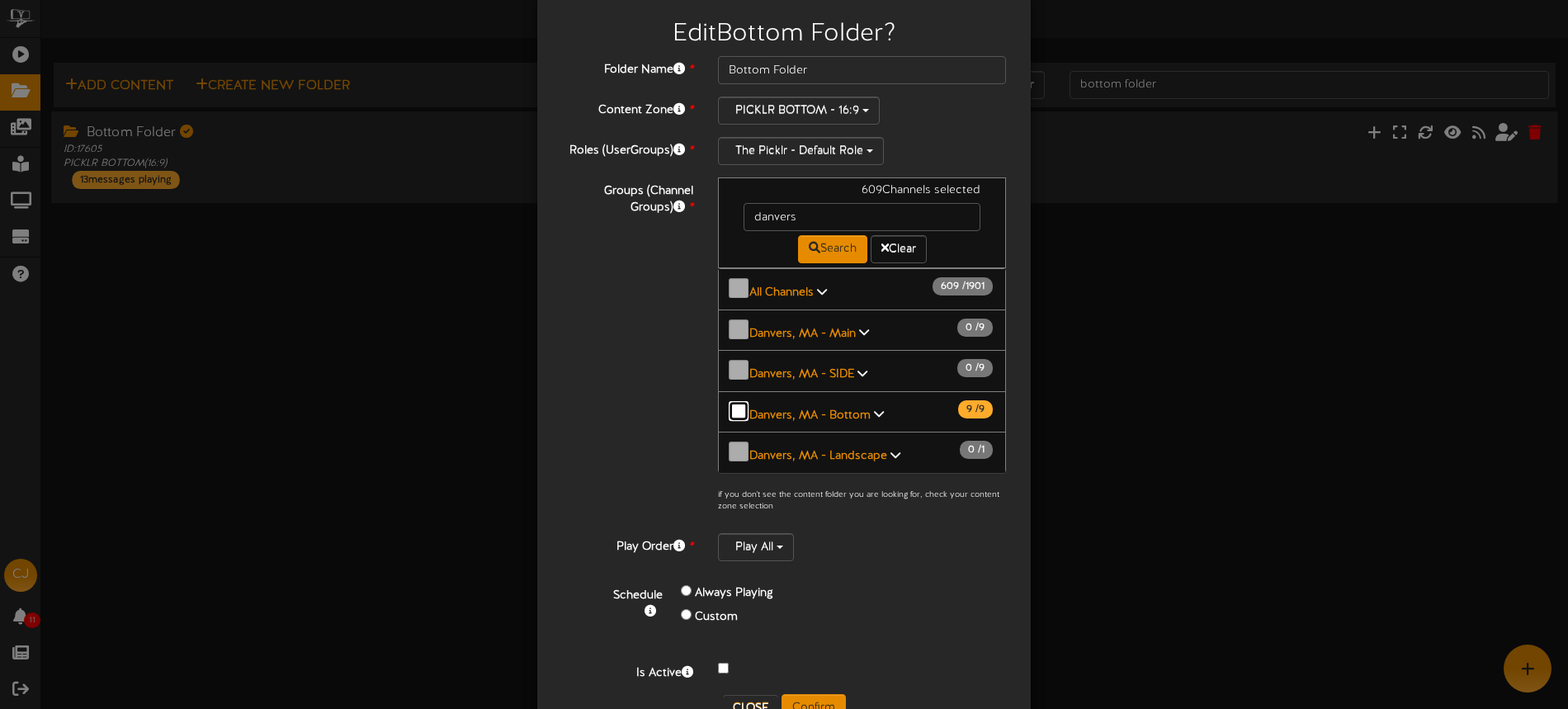
scroll to position [67, 0]
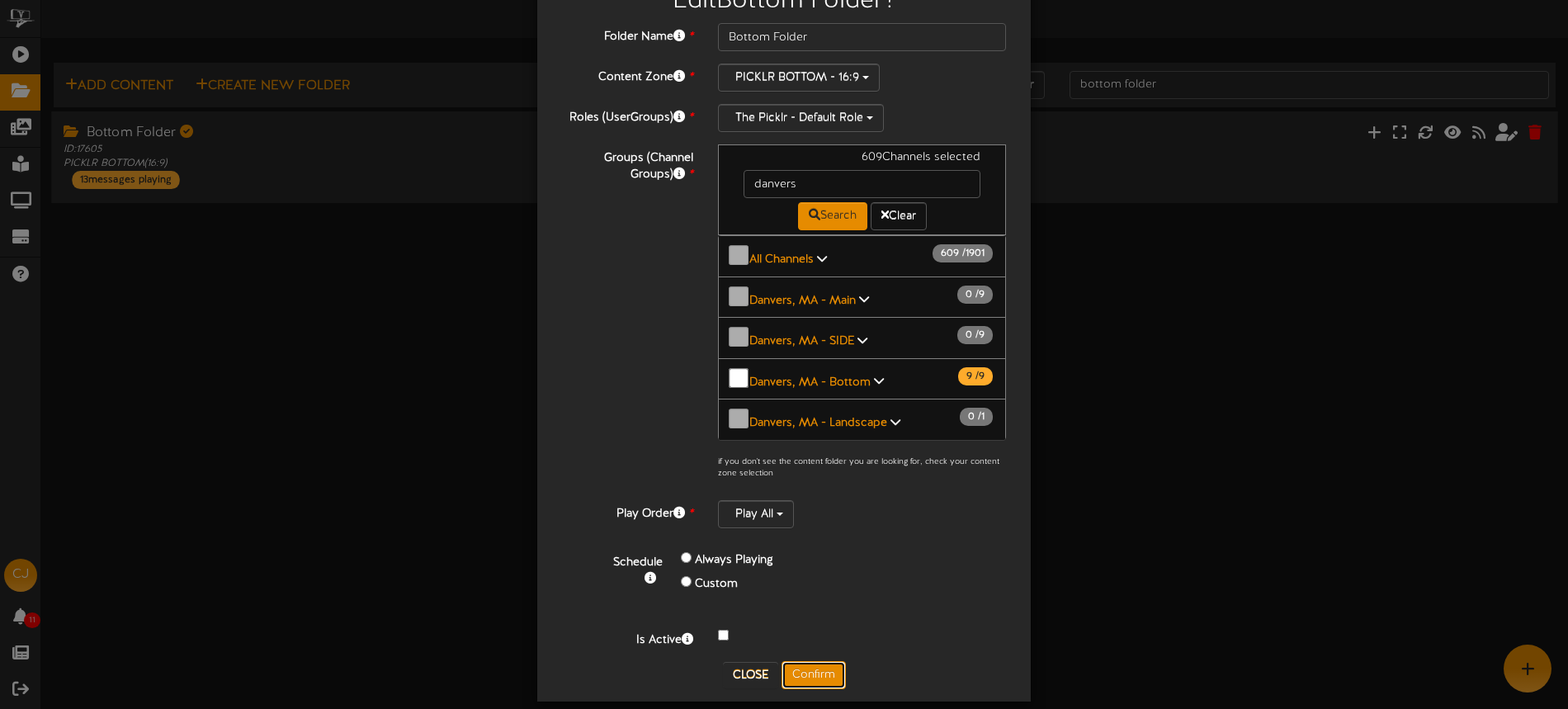
click at [829, 660] on button "Confirm" at bounding box center [813, 674] width 64 height 28
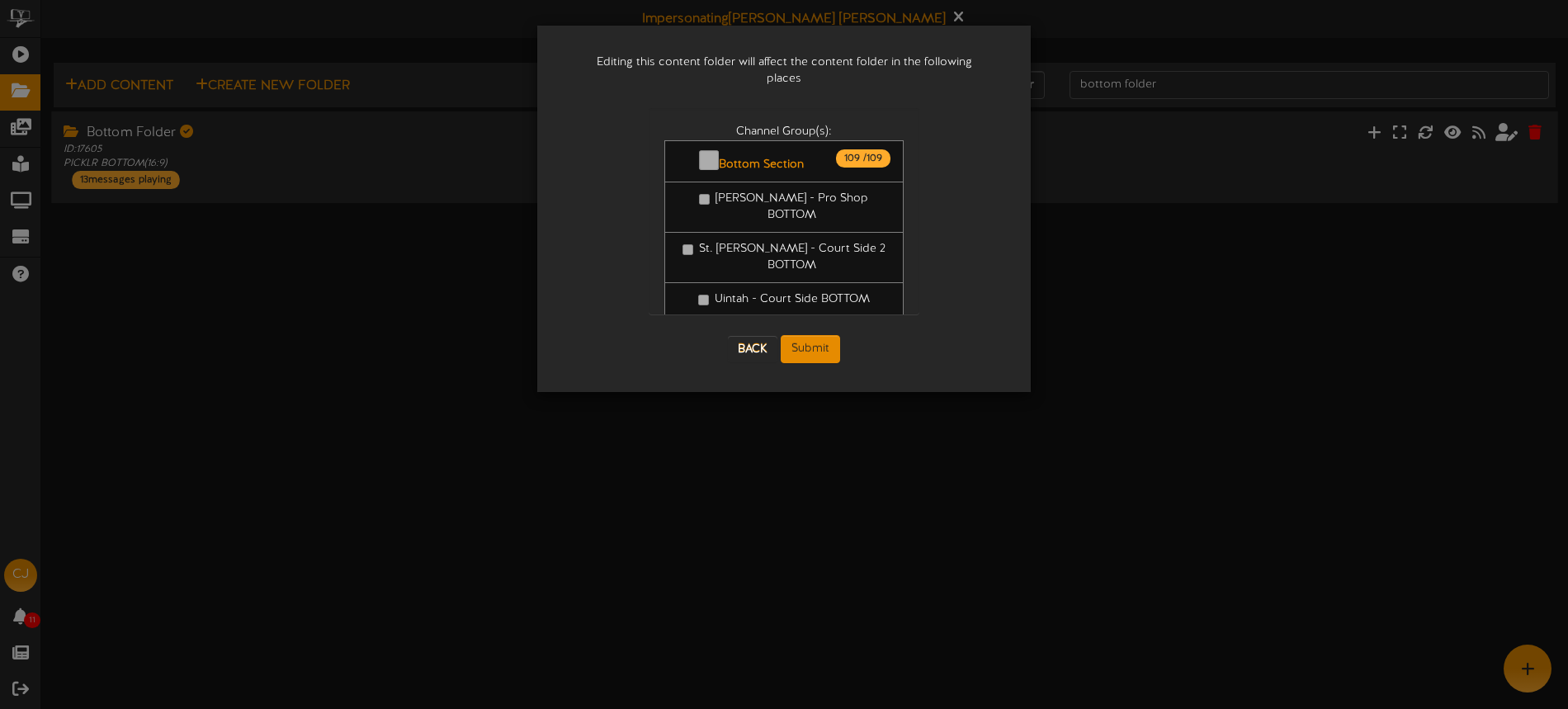
scroll to position [0, 0]
click at [820, 335] on button "Submit" at bounding box center [810, 348] width 60 height 28
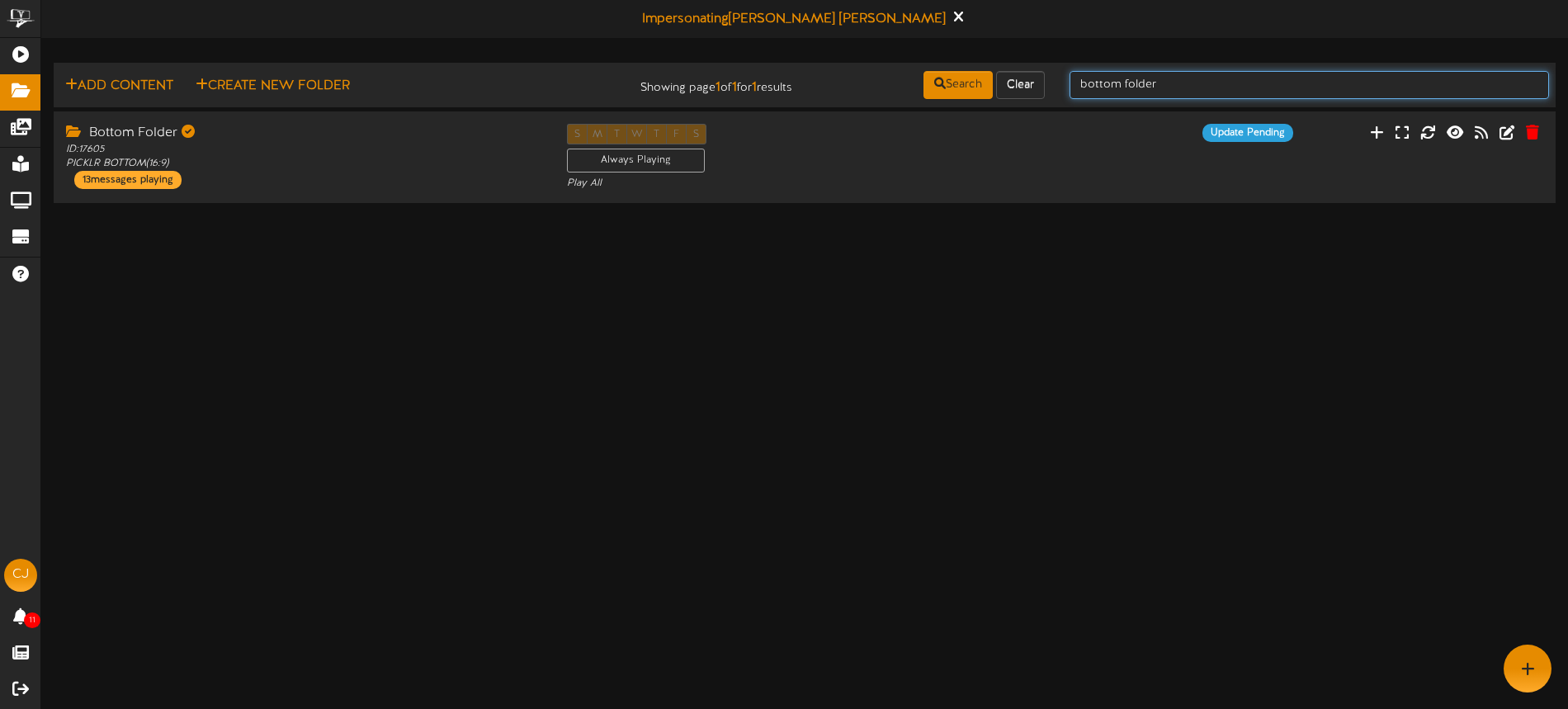
click at [1255, 89] on input "bottom folder" at bounding box center [1309, 85] width 479 height 28
drag, startPoint x: 1252, startPoint y: 86, endPoint x: 1027, endPoint y: 78, distance: 225.1
click at [1030, 78] on div "Add Content Create New Folder Showing page 1 of 1 for 1 results Search Clear bo…" at bounding box center [804, 85] width 1513 height 31
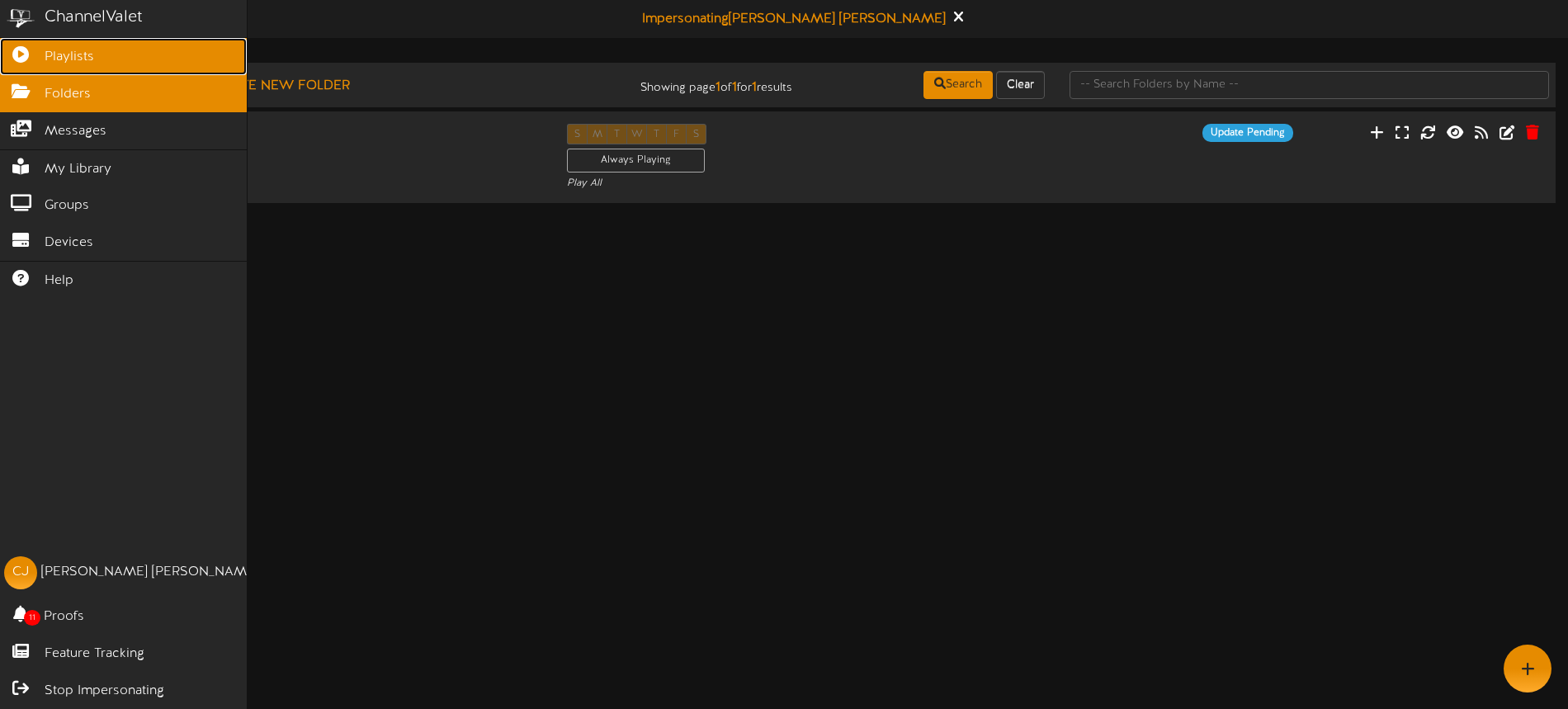
drag, startPoint x: 26, startPoint y: 51, endPoint x: 209, endPoint y: 55, distance: 183.0
click at [26, 51] on icon at bounding box center [21, 52] width 42 height 12
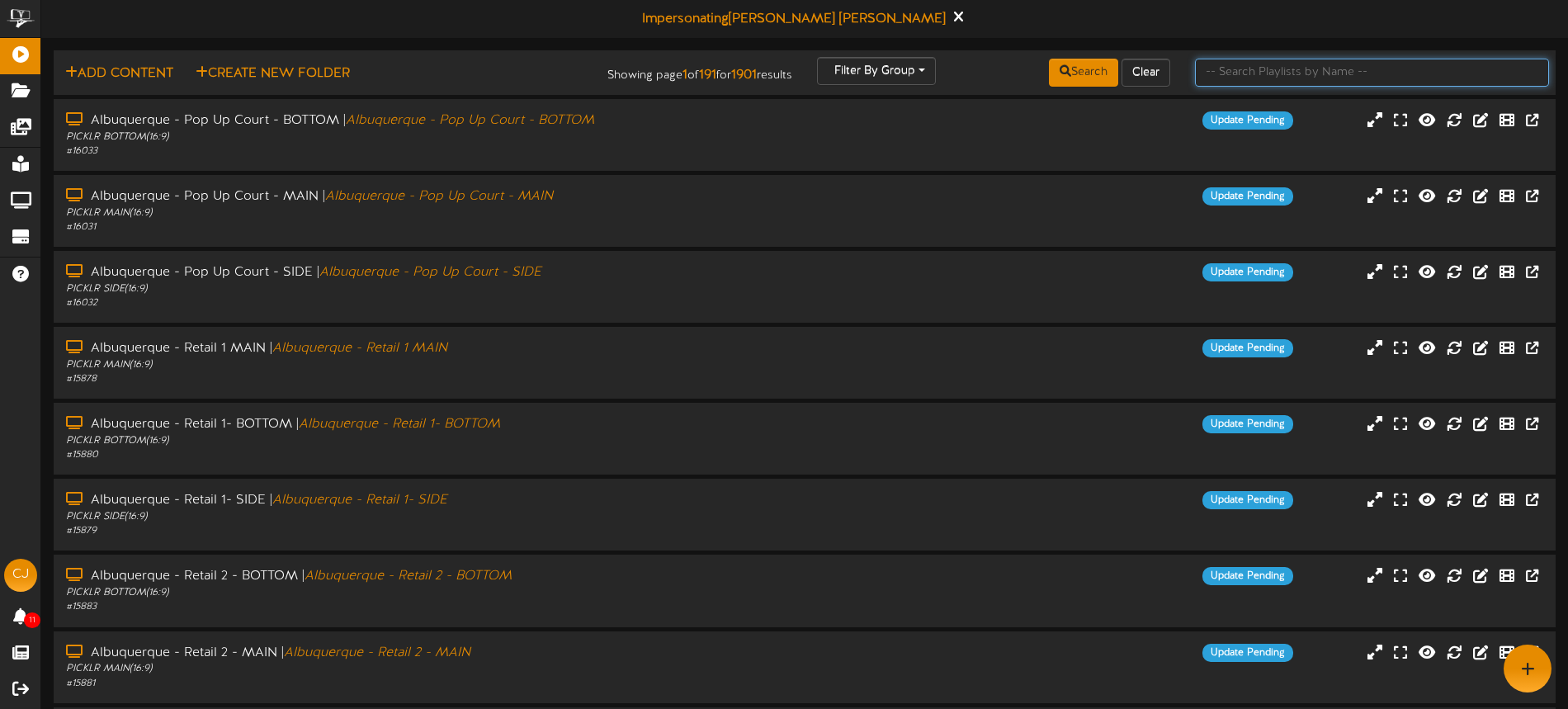
click at [1210, 81] on input "text" at bounding box center [1371, 73] width 354 height 28
type input "a"
type input "danvers"
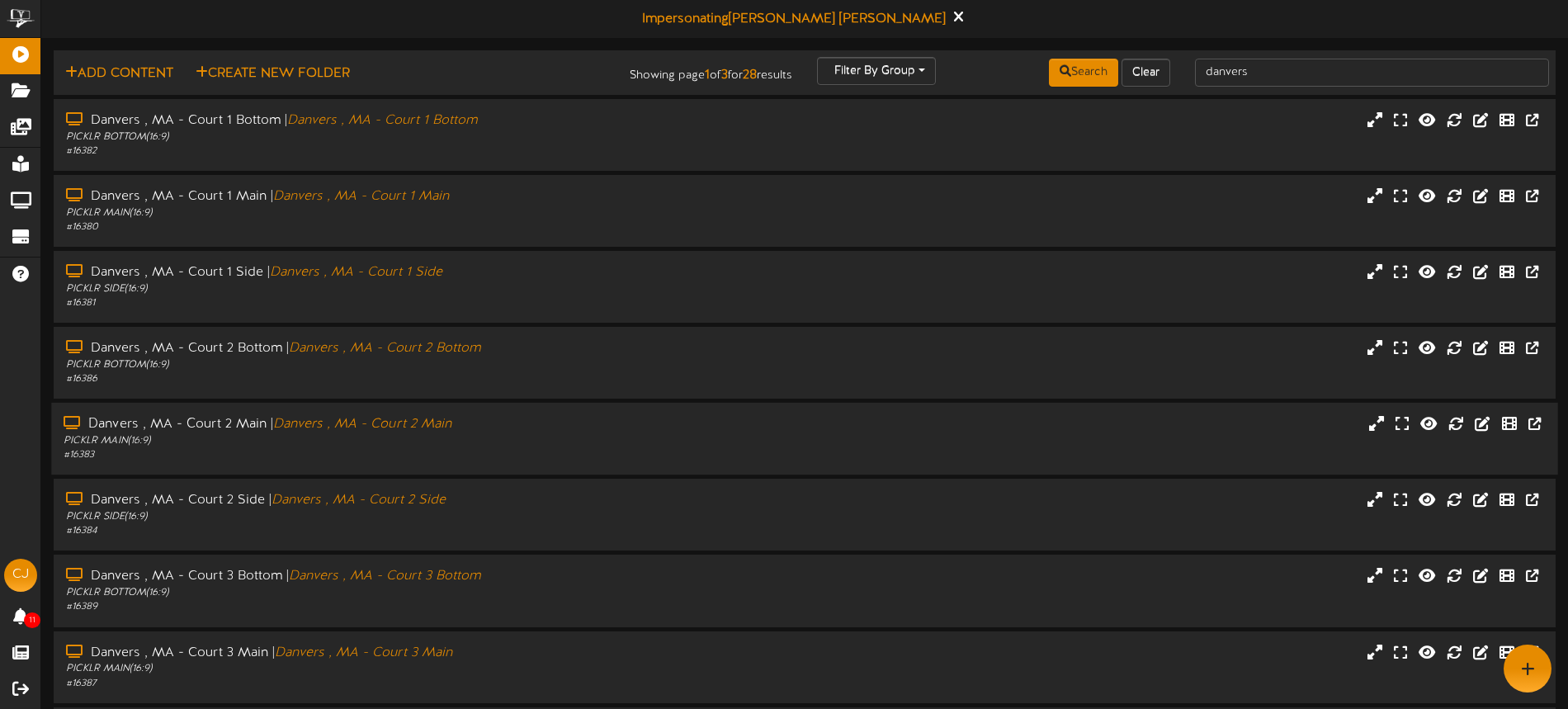
scroll to position [214, 0]
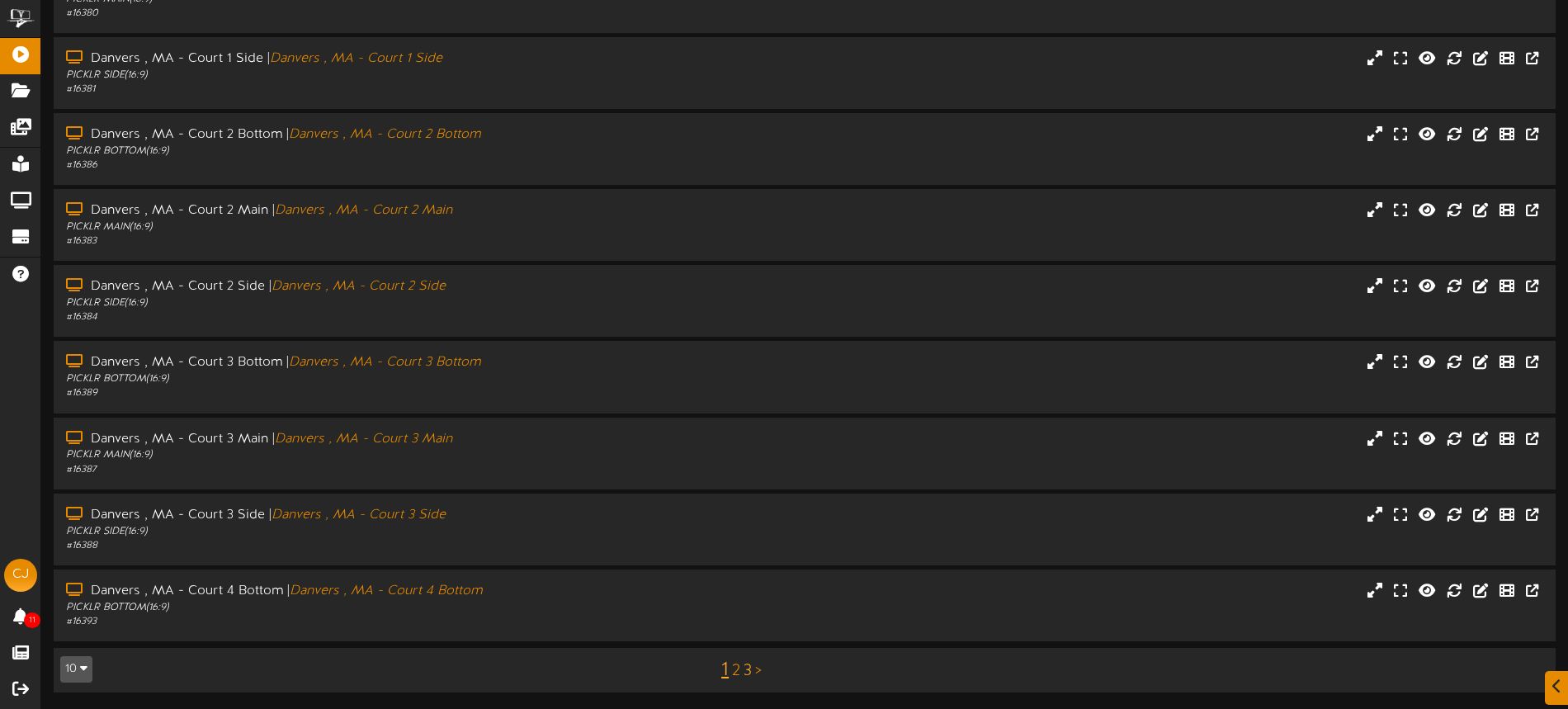
click at [748, 671] on link "3" at bounding box center [748, 670] width 9 height 18
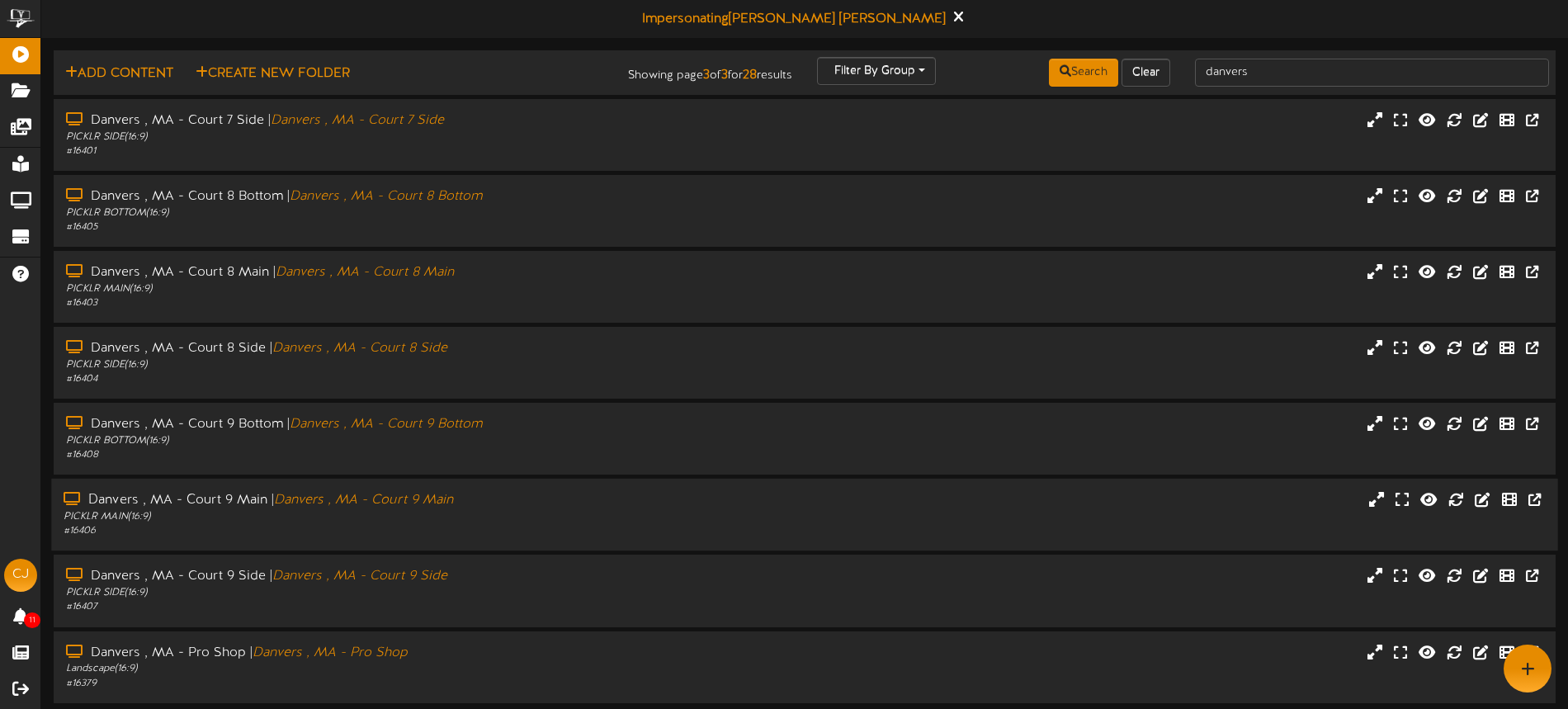
scroll to position [62, 0]
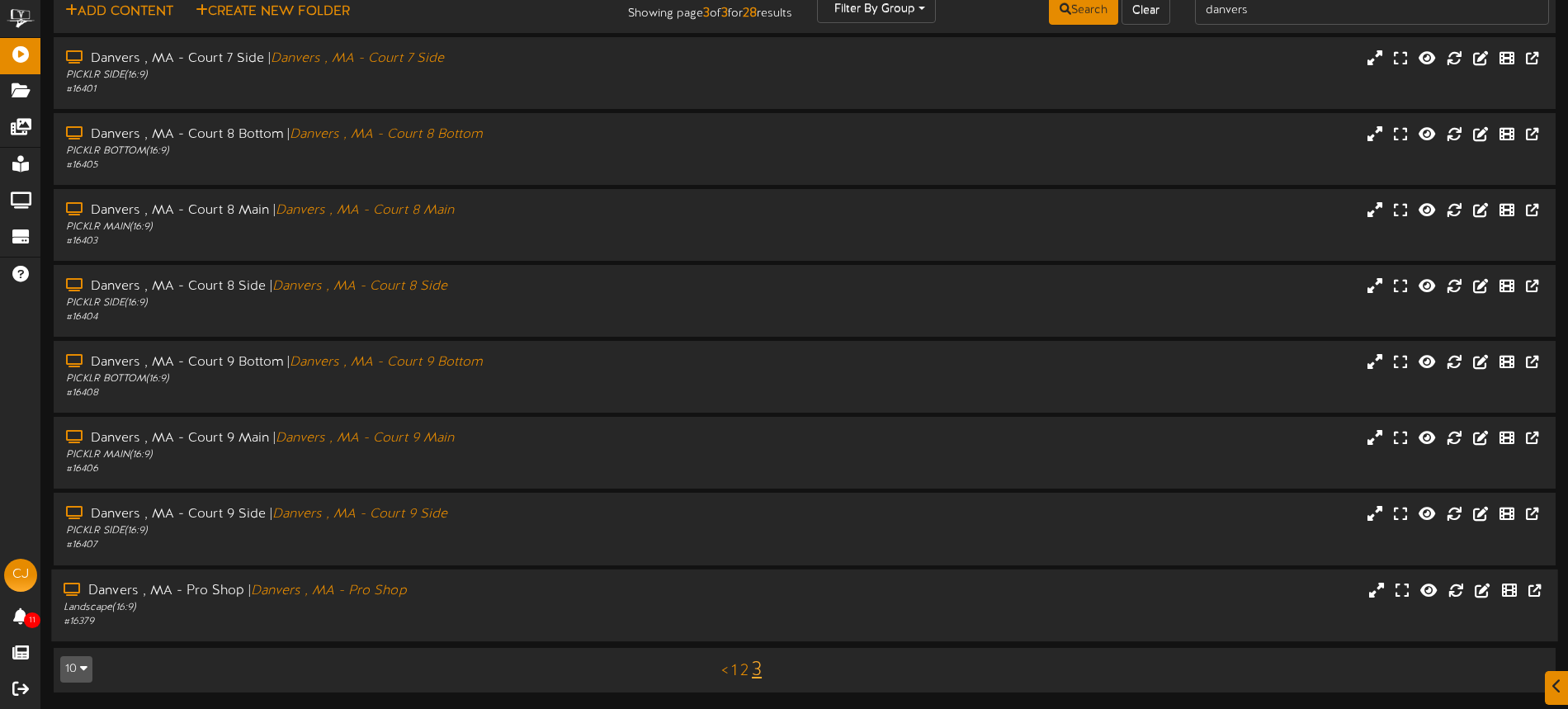
drag, startPoint x: 611, startPoint y: 592, endPoint x: 640, endPoint y: 581, distance: 31.0
click at [611, 592] on div "Danvers , MA - Pro Shop | Danvers , MA - Pro Shop" at bounding box center [365, 590] width 603 height 19
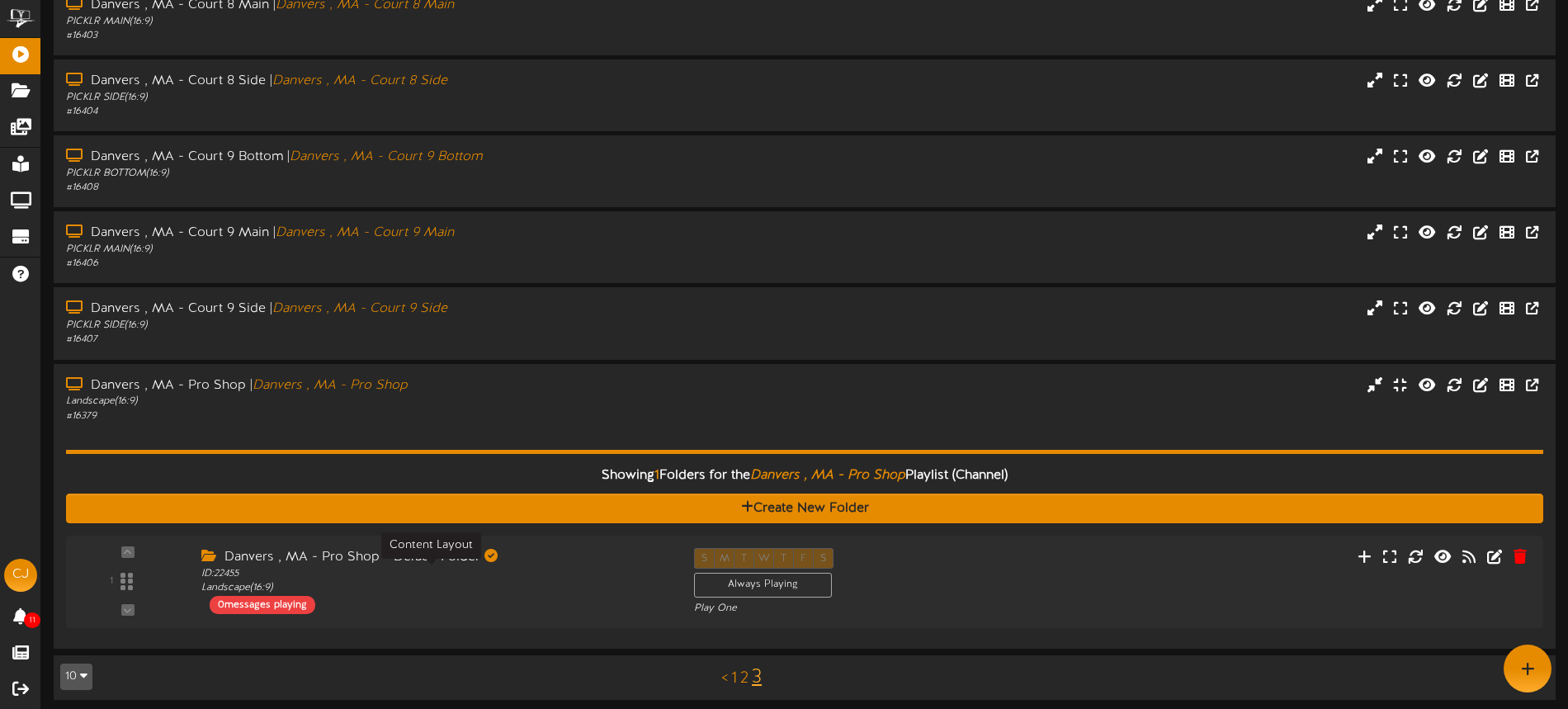
scroll to position [263, 0]
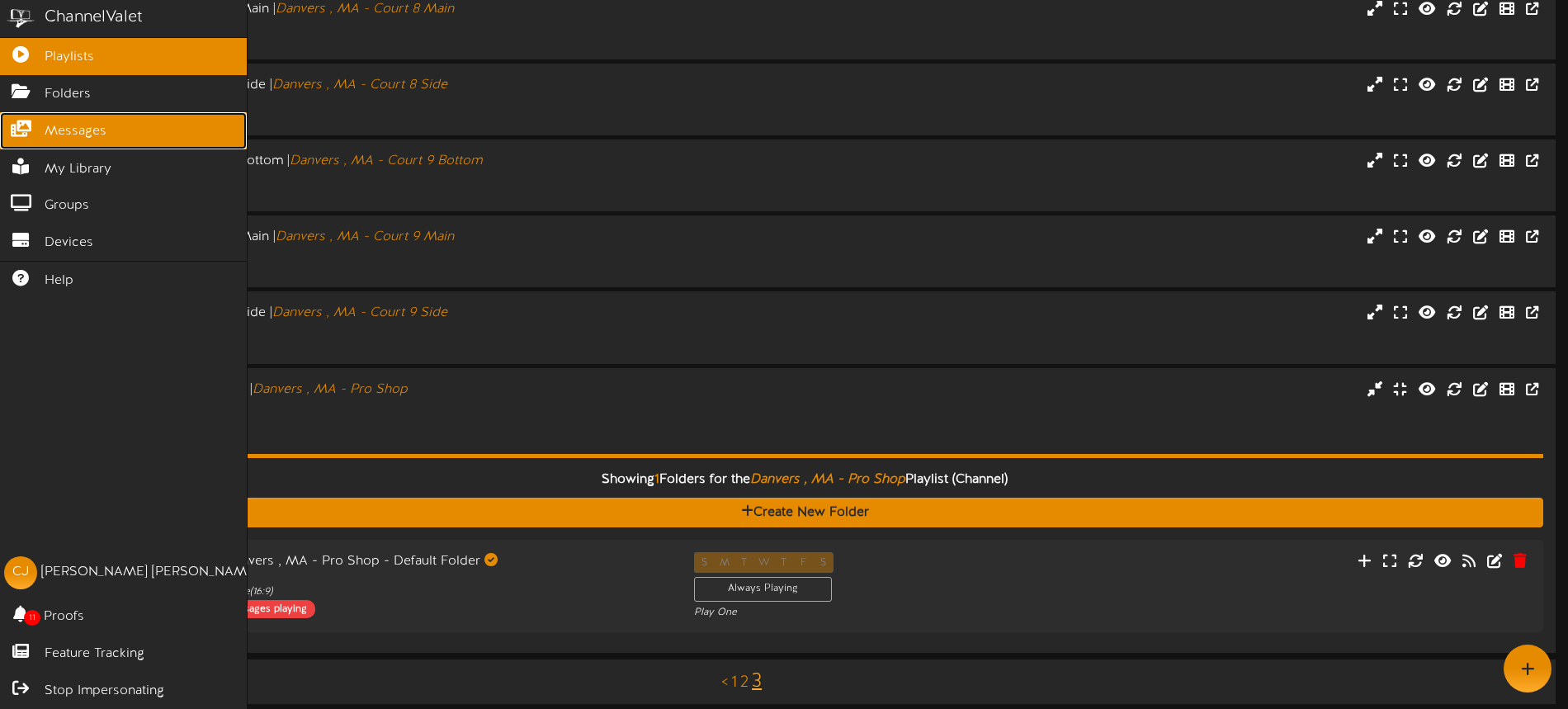
click at [86, 122] on span "Messages" at bounding box center [75, 132] width 62 height 19
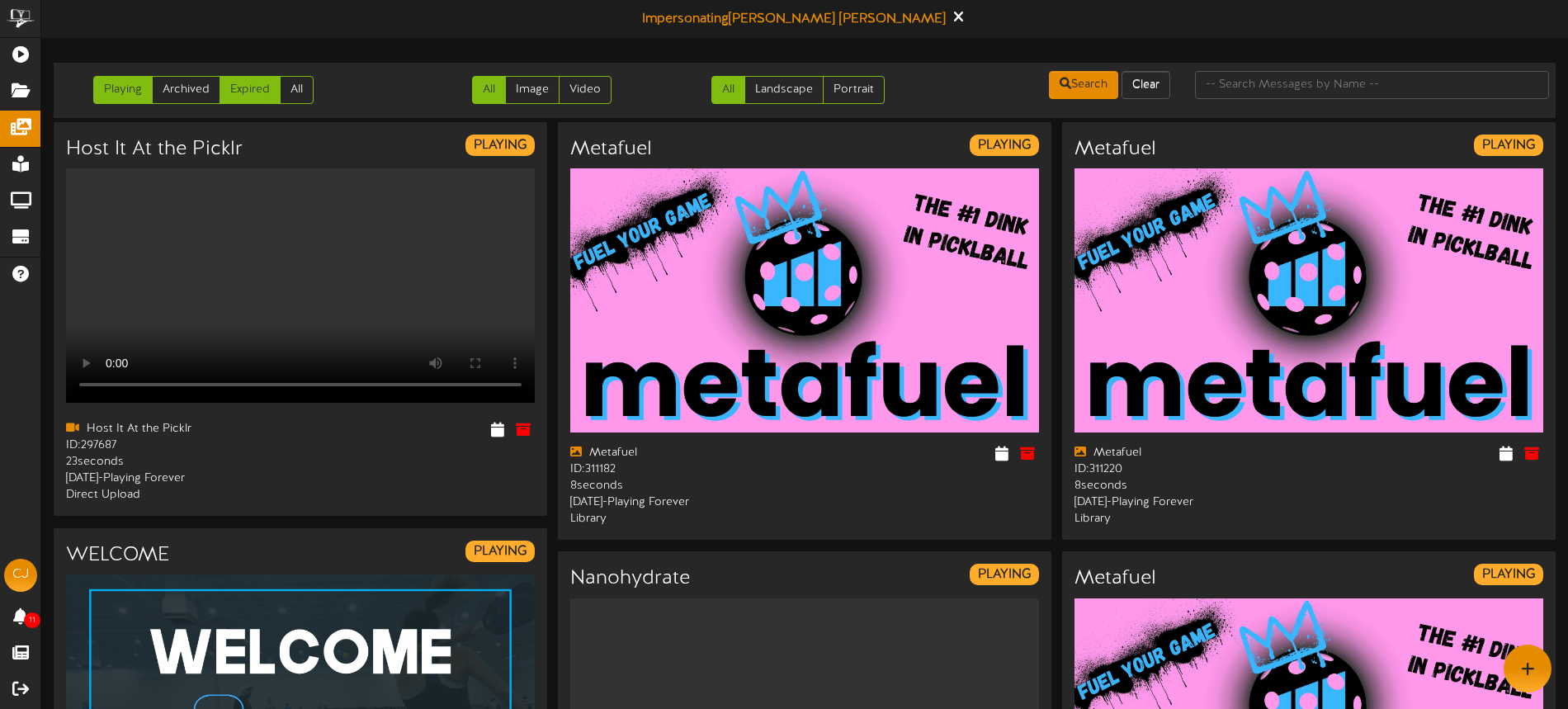
click at [243, 88] on link "Expired" at bounding box center [250, 90] width 61 height 28
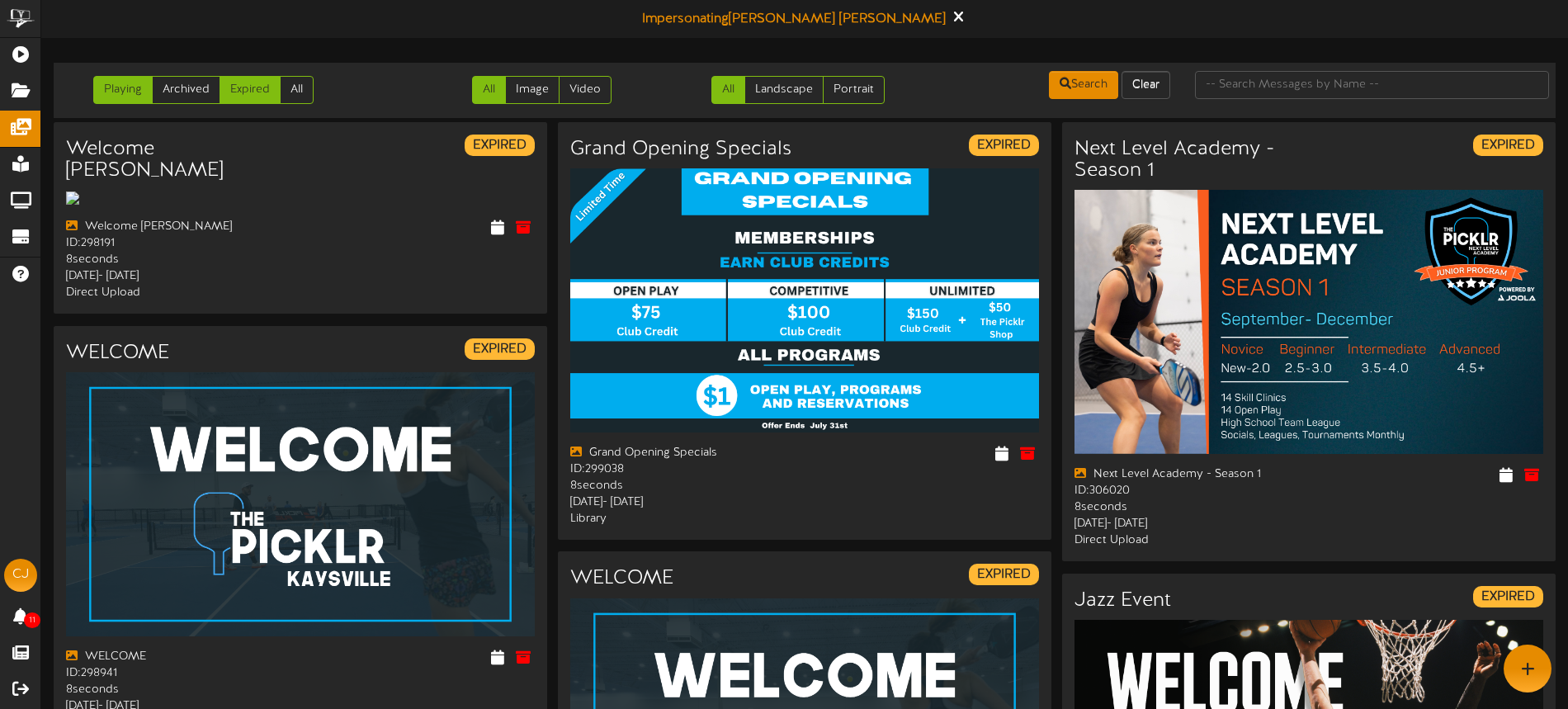
click at [107, 90] on link "Playing" at bounding box center [123, 90] width 60 height 28
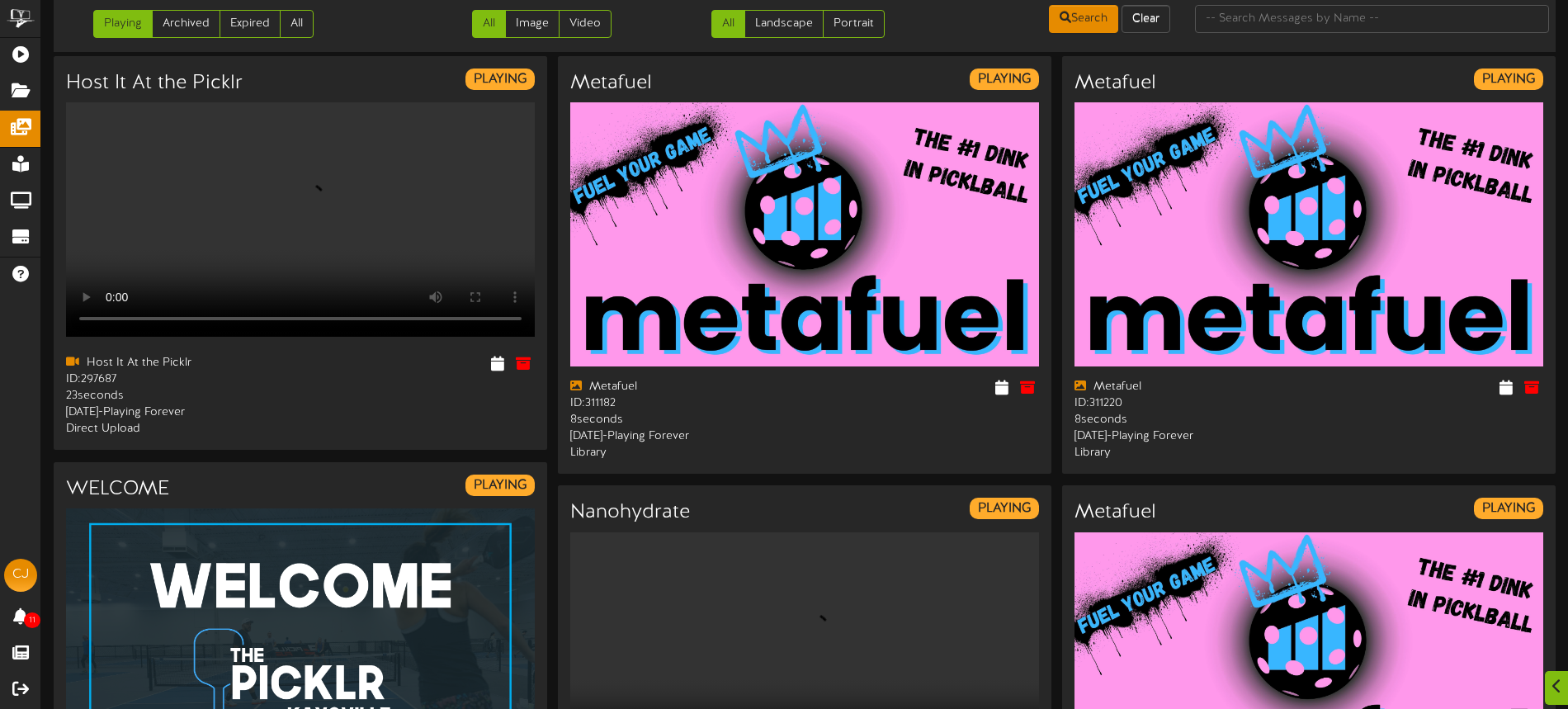
scroll to position [70, 0]
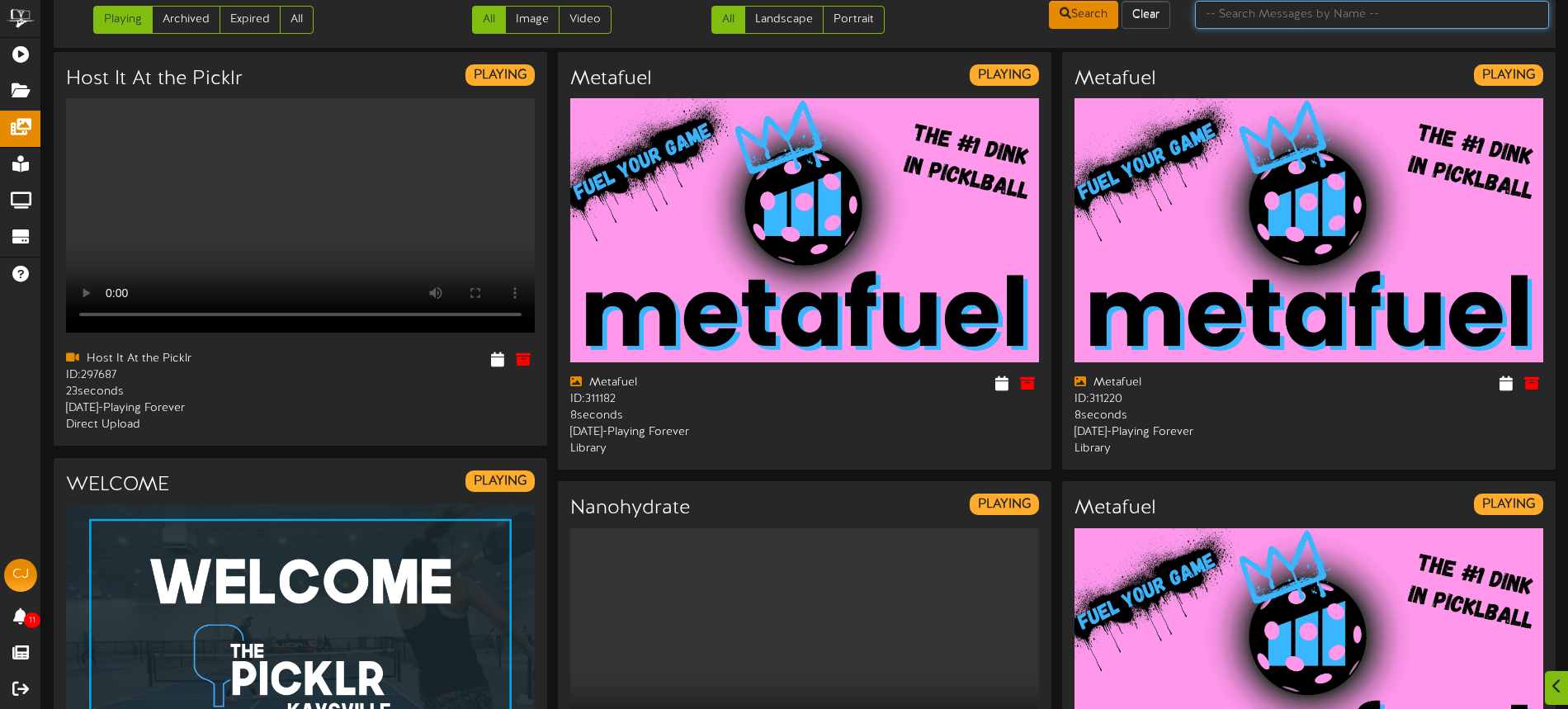
click at [1245, 21] on input "text" at bounding box center [1371, 15] width 354 height 28
type input "membership"
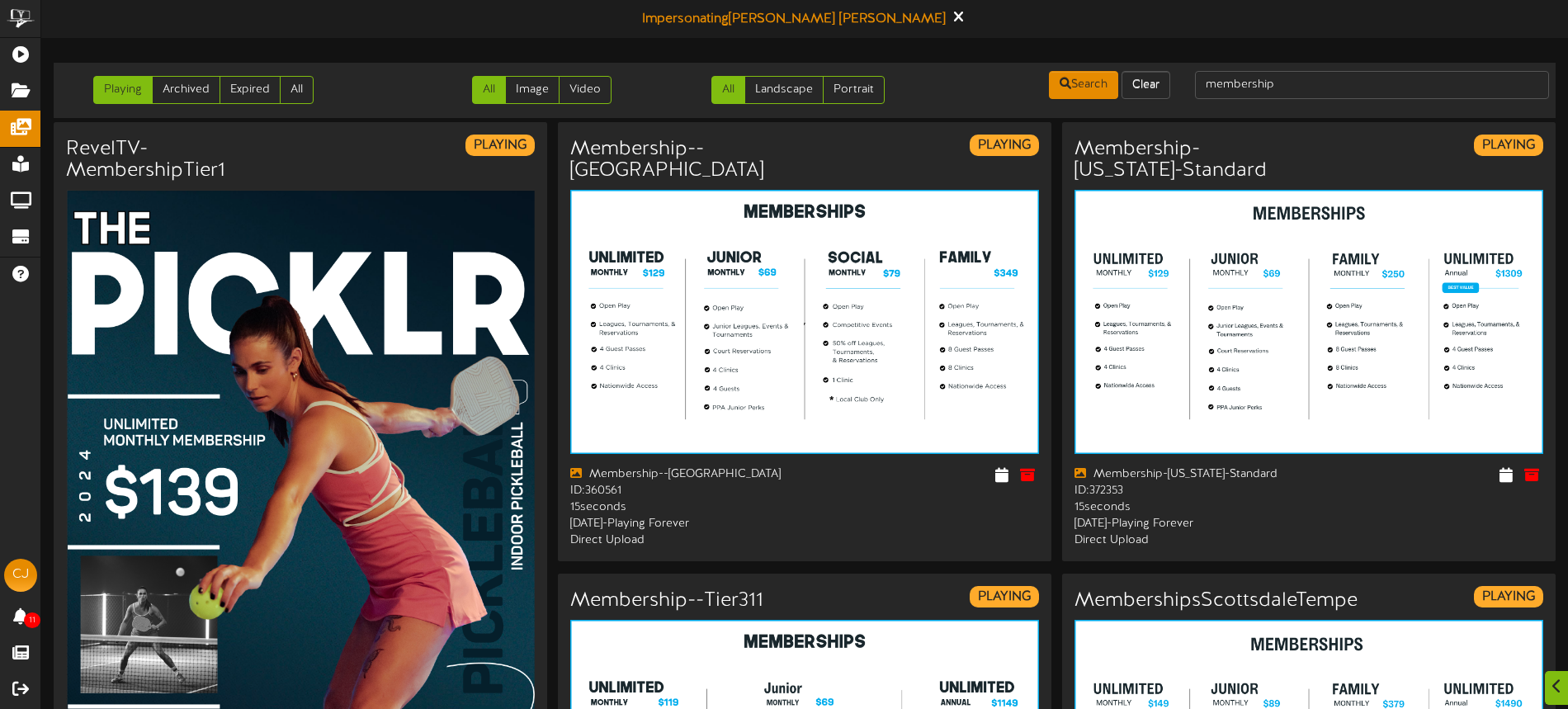
scroll to position [3, 0]
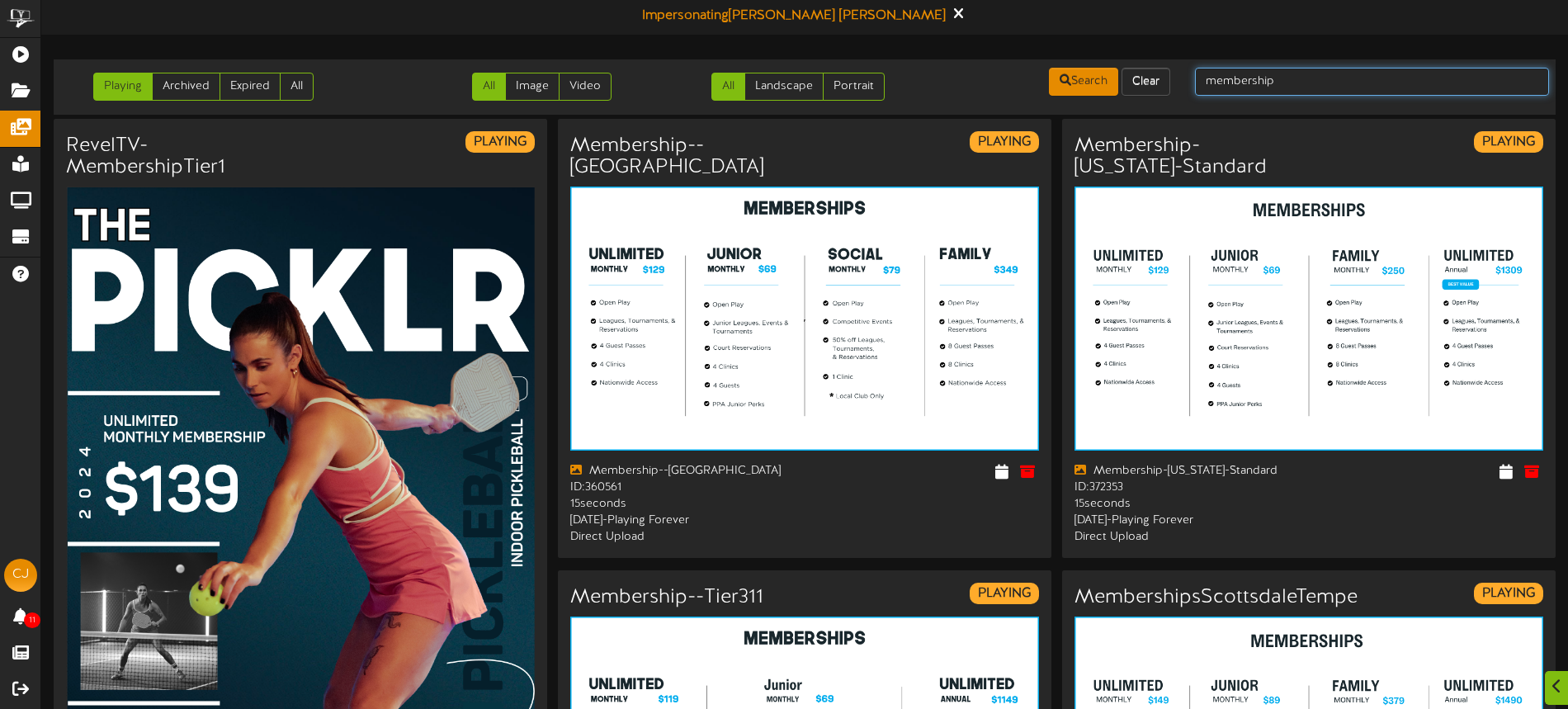
click at [1294, 84] on input "membership" at bounding box center [1371, 81] width 354 height 28
type input "membership danvers"
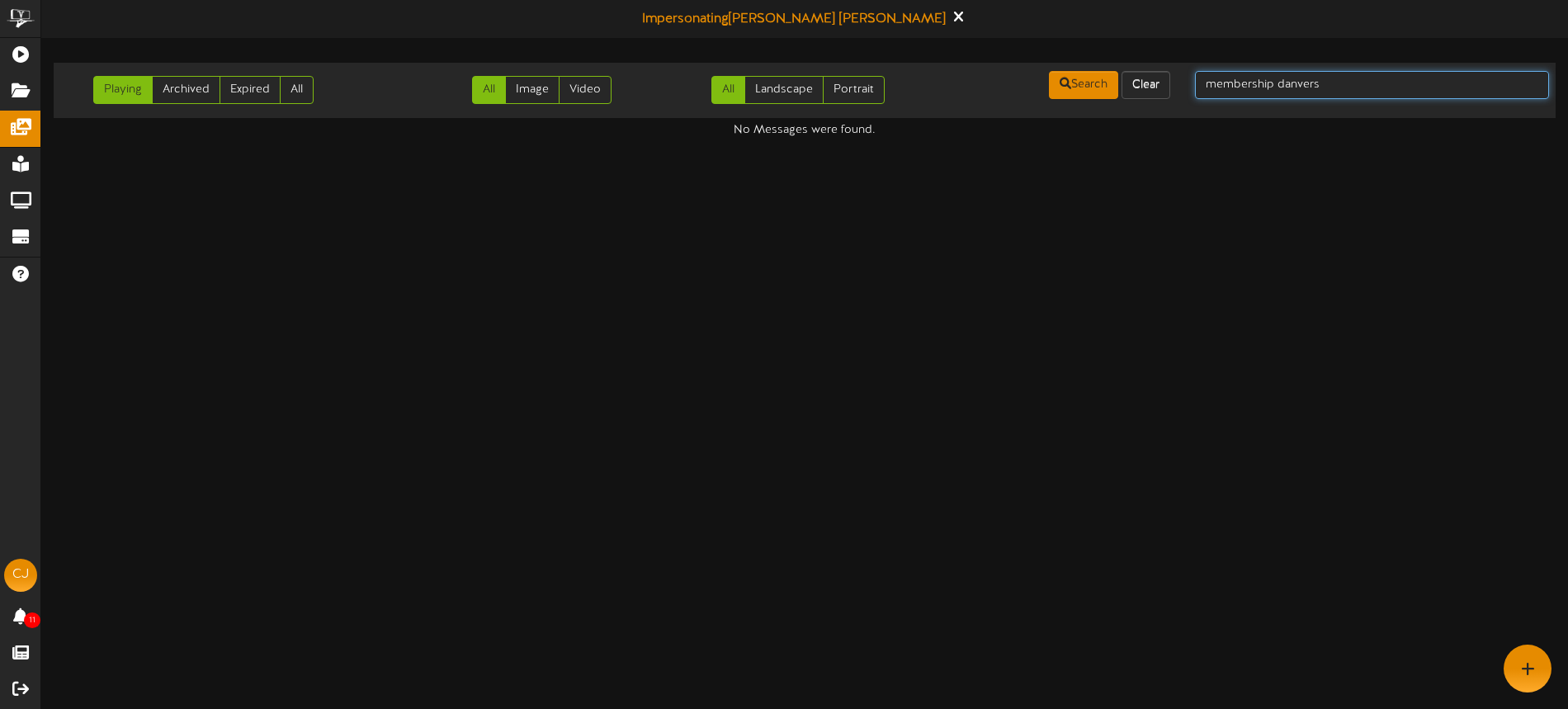
click at [1332, 87] on input "membership danvers" at bounding box center [1371, 85] width 354 height 28
type input "membership"
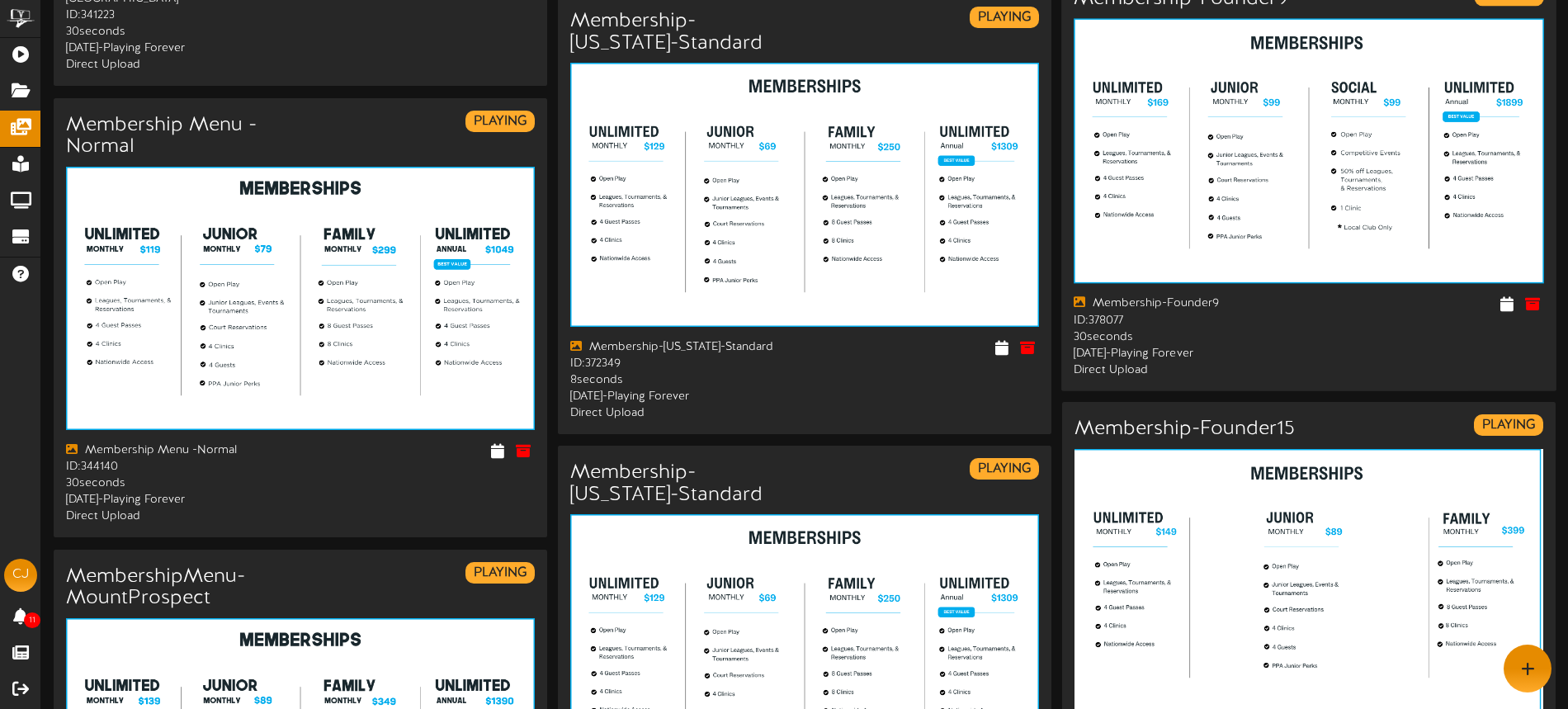
scroll to position [1454, 0]
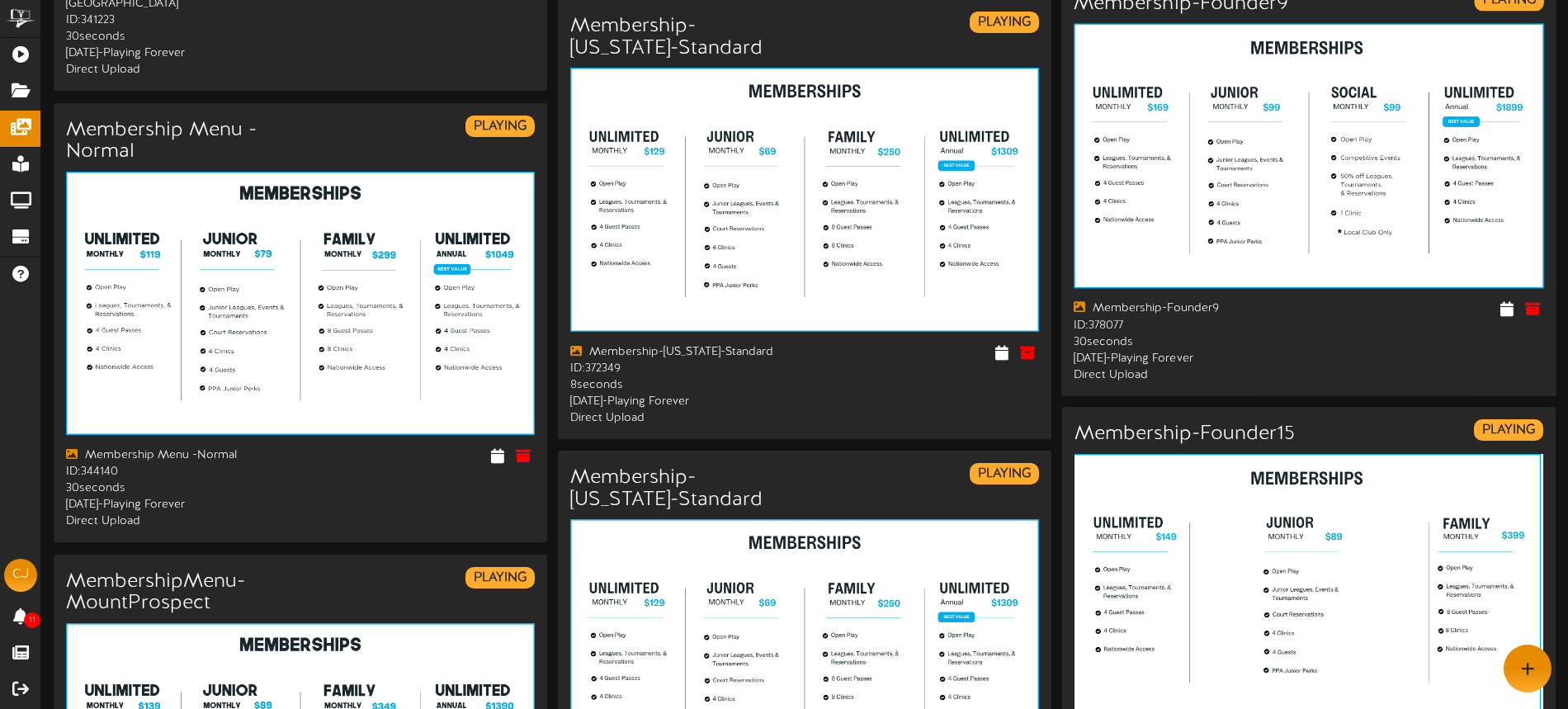
click at [1271, 259] on img at bounding box center [1308, 157] width 471 height 265
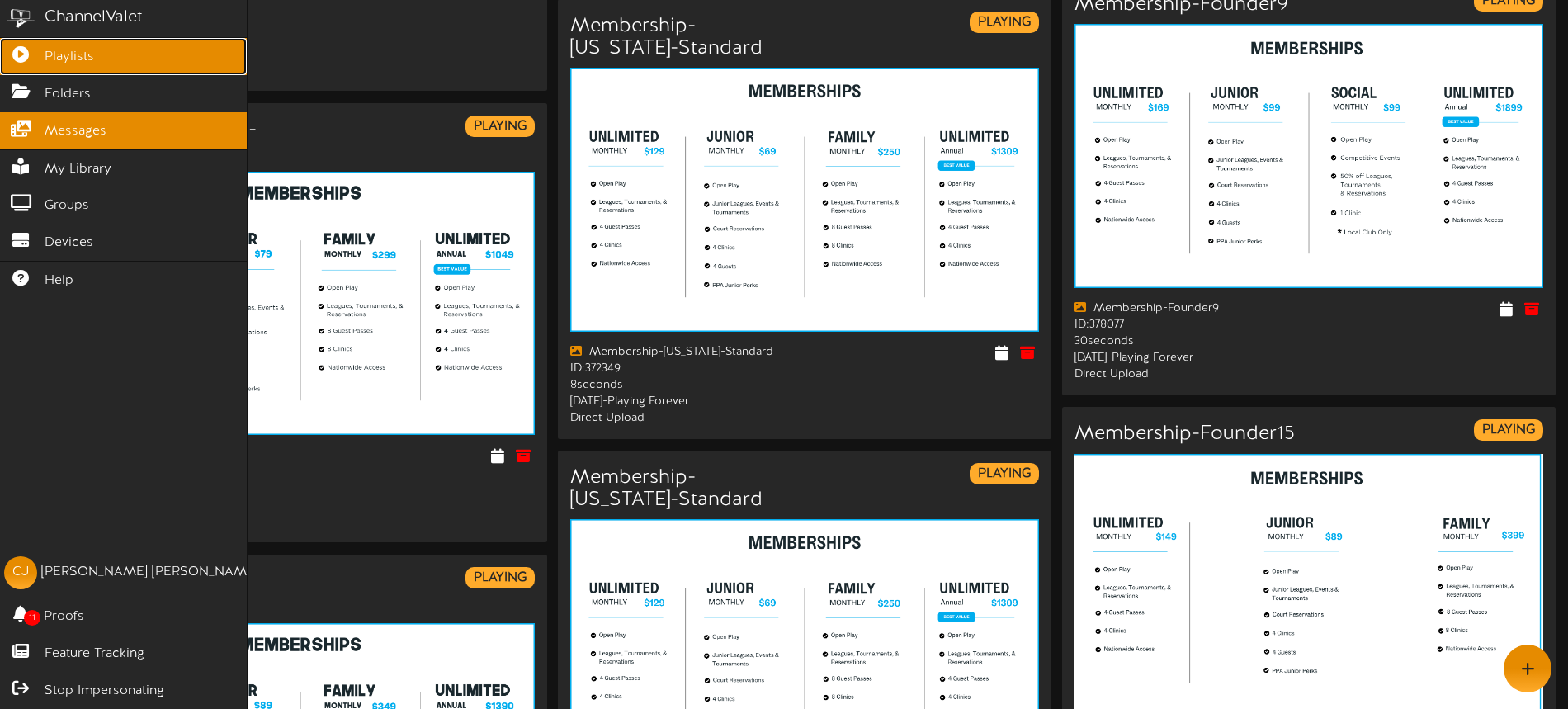
click at [33, 49] on icon at bounding box center [21, 52] width 42 height 12
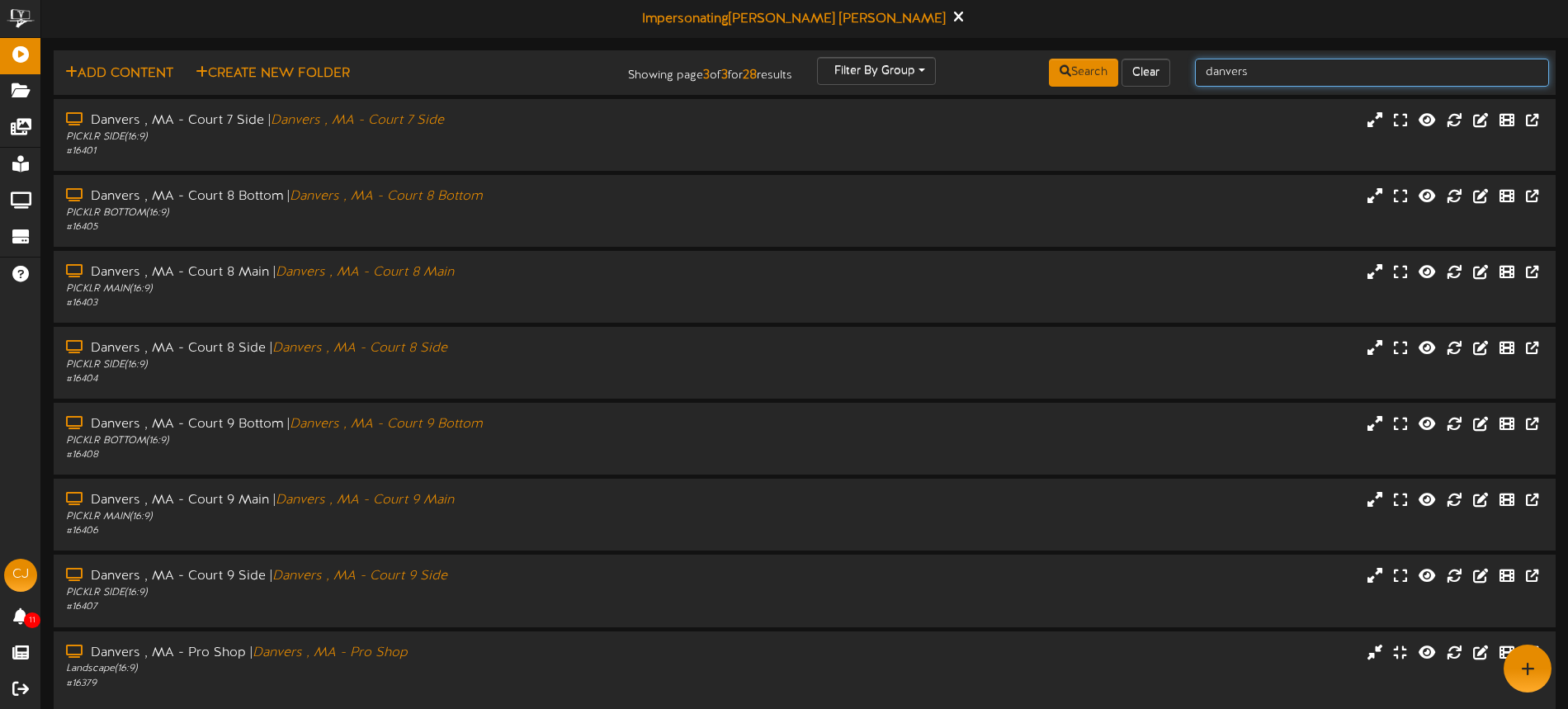
click at [1282, 71] on input "danvers" at bounding box center [1371, 73] width 354 height 28
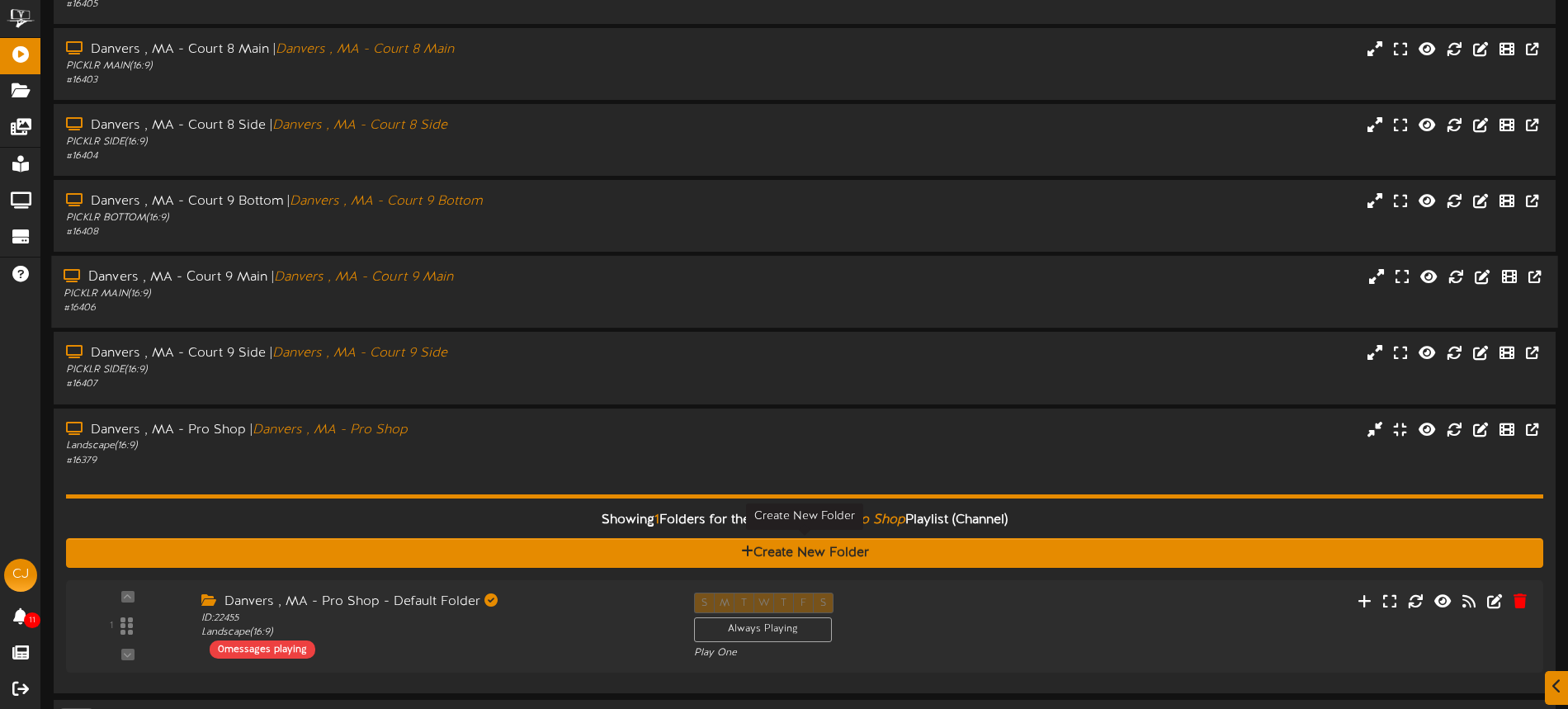
scroll to position [275, 0]
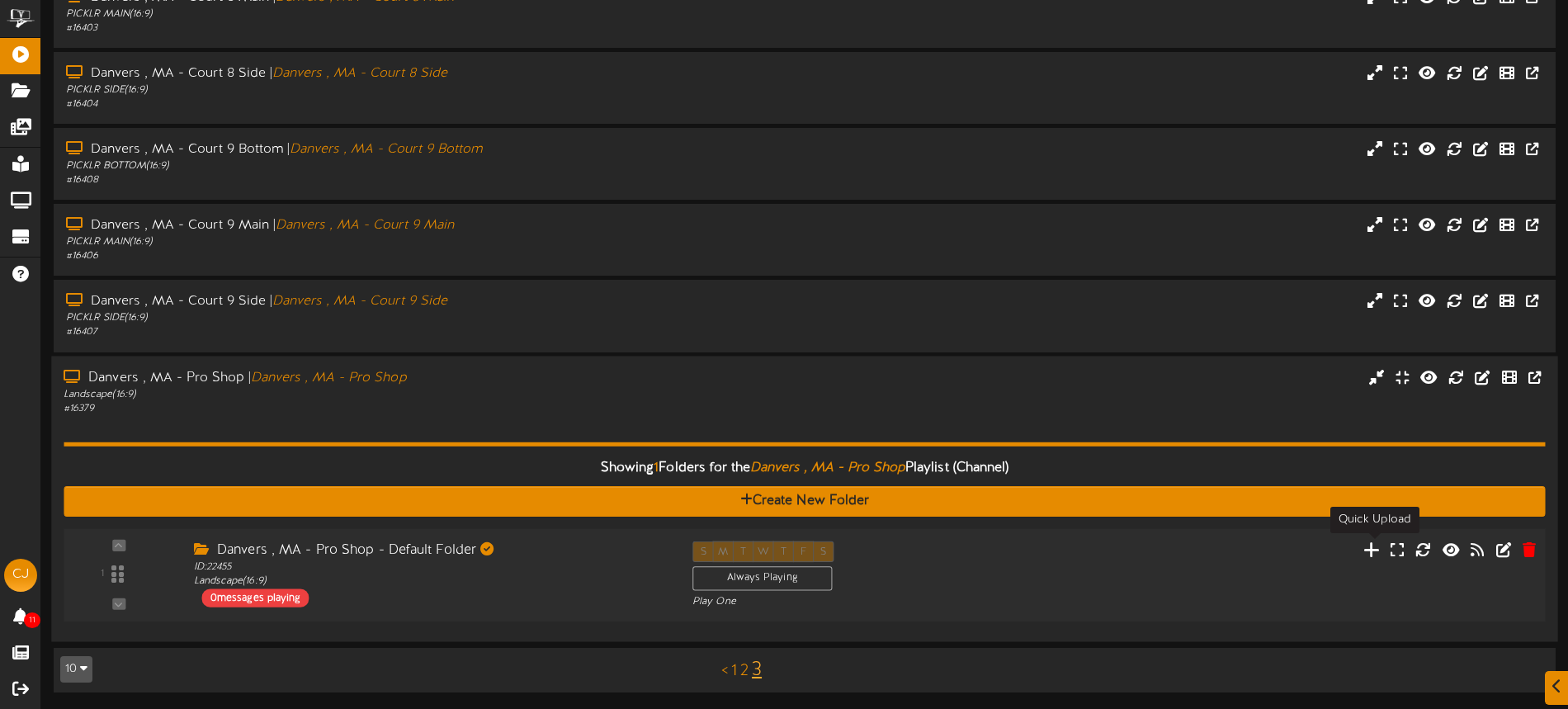
click at [1370, 549] on icon at bounding box center [1371, 549] width 17 height 18
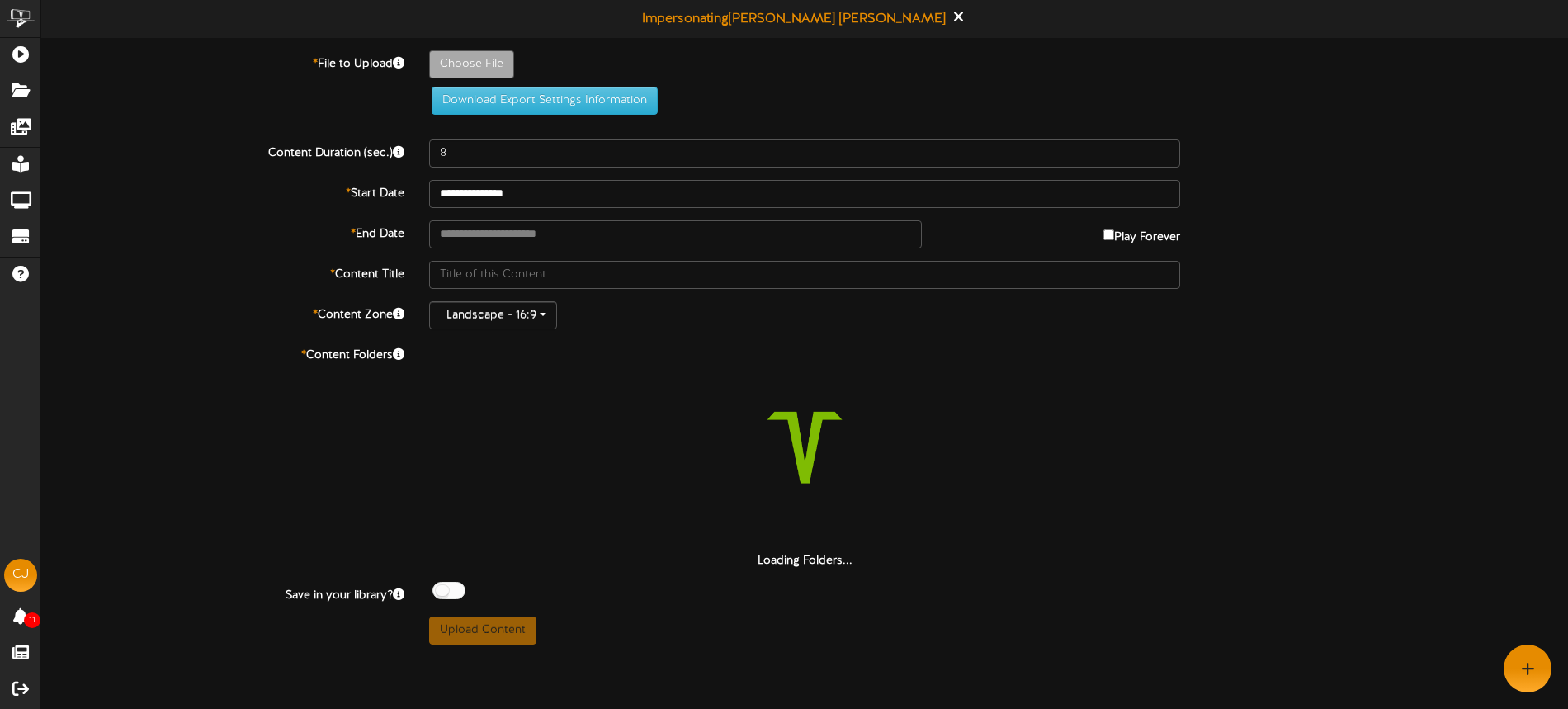
type input "**********"
type input "DanversMA"
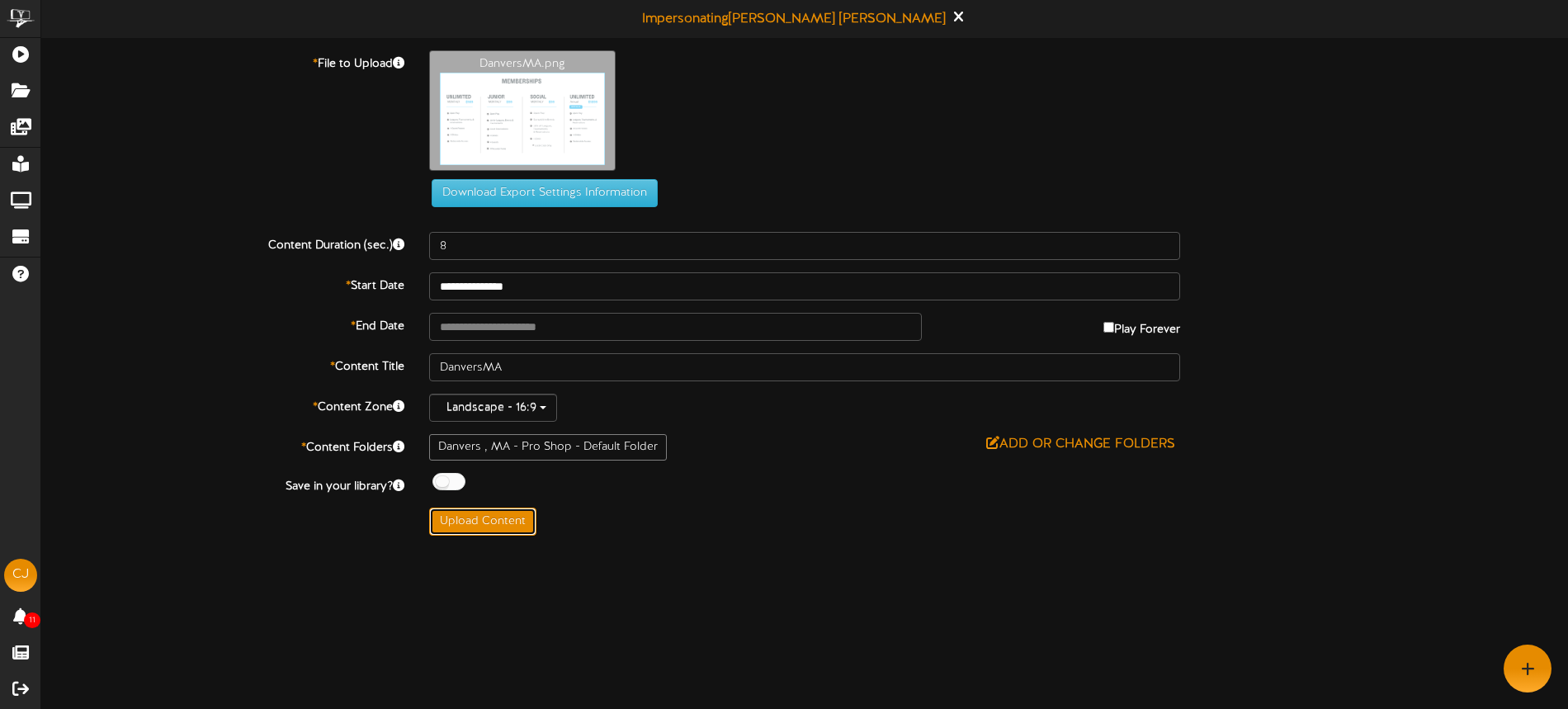
click at [488, 516] on button "Upload Content" at bounding box center [483, 521] width 107 height 28
type input "**********"
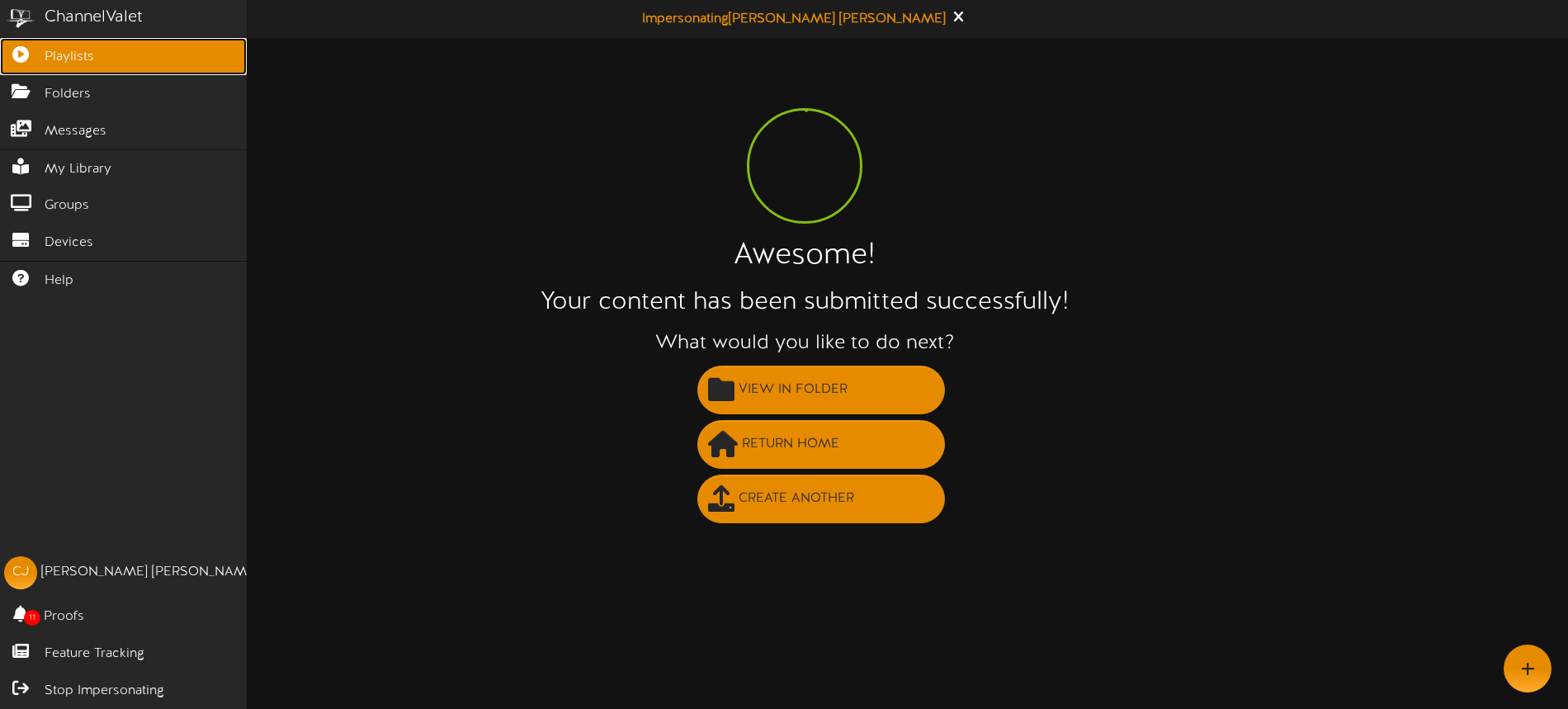
click at [55, 59] on span "Playlists" at bounding box center [68, 57] width 49 height 19
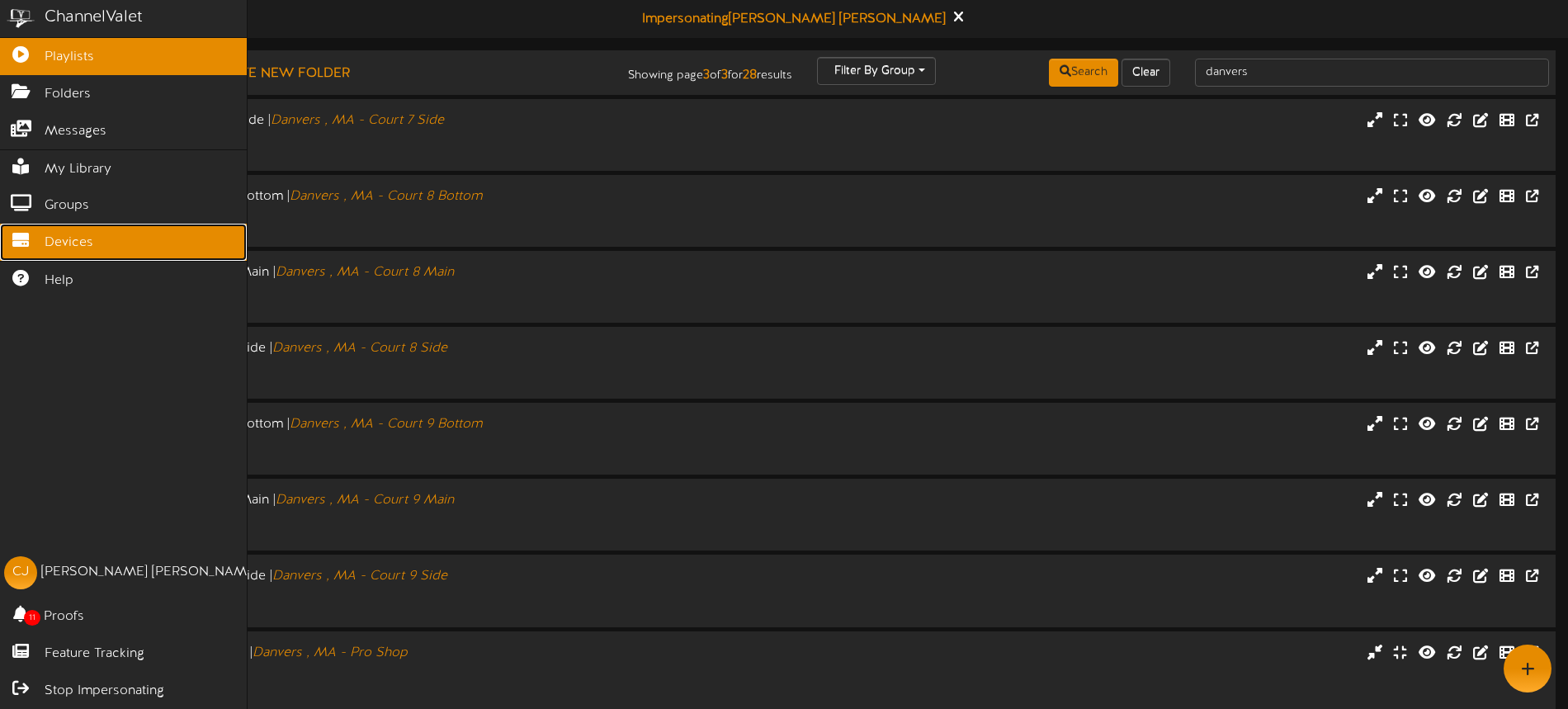
click at [67, 234] on span "Devices" at bounding box center [68, 243] width 49 height 19
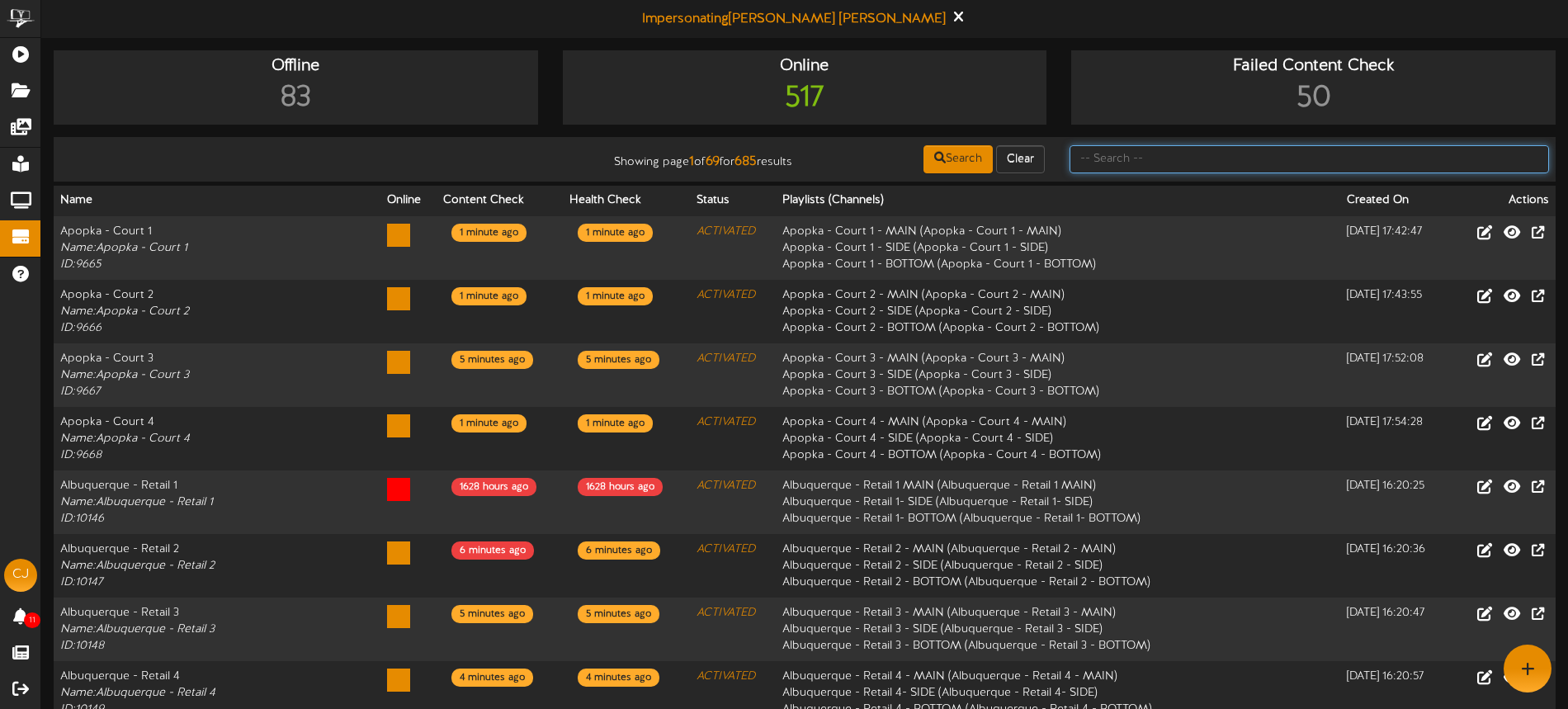
click at [1129, 149] on input "text" at bounding box center [1309, 159] width 479 height 28
type input "danvers"
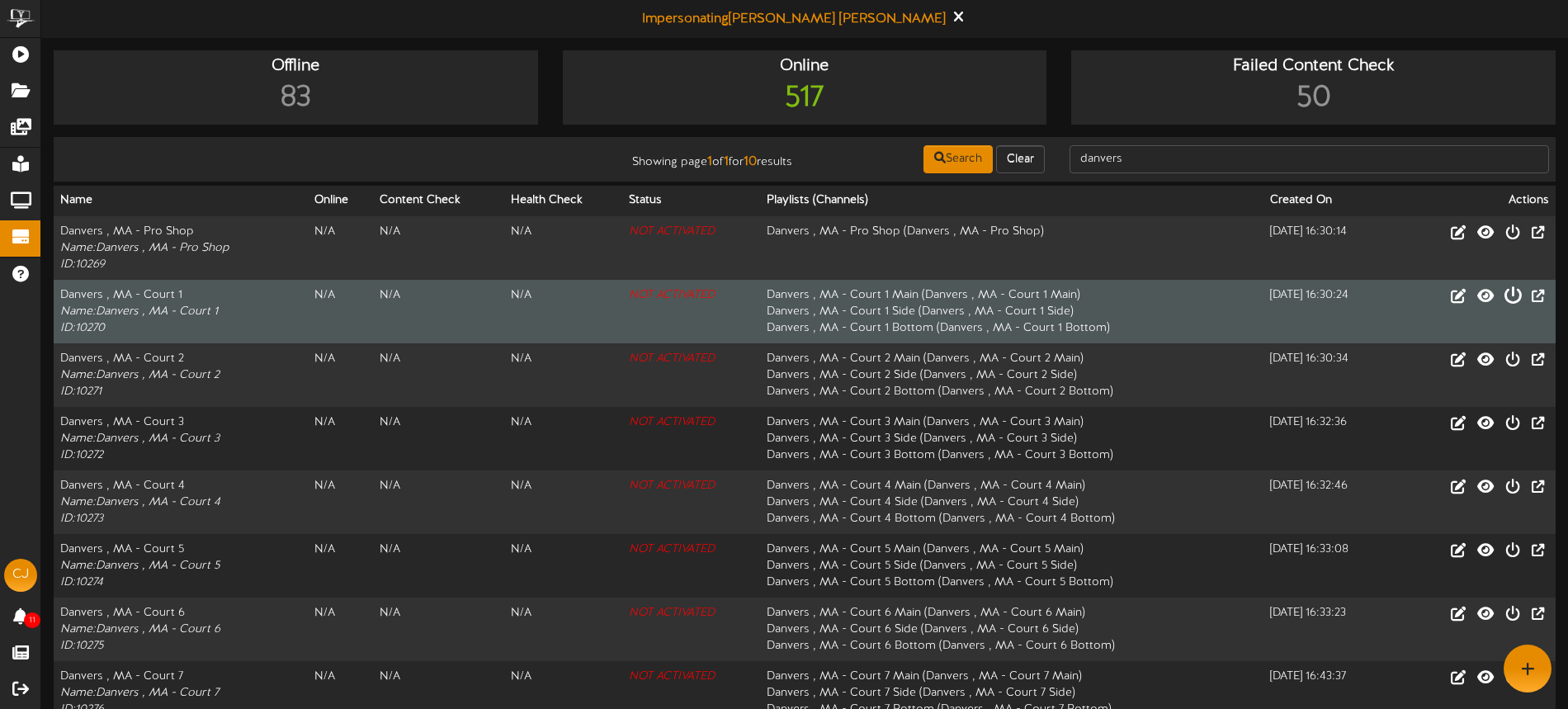
click at [1514, 297] on icon at bounding box center [1512, 294] width 18 height 18
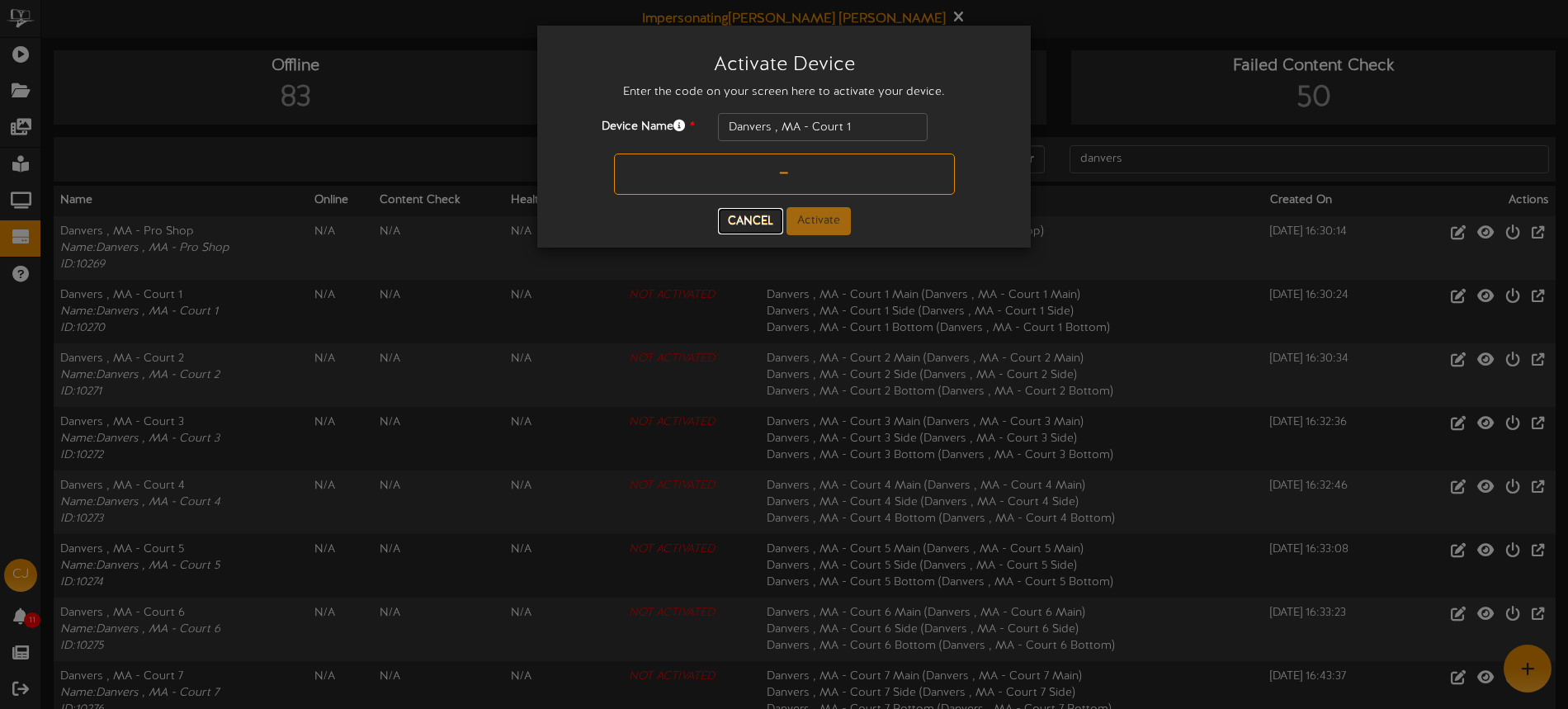
click at [738, 218] on button "Cancel" at bounding box center [750, 221] width 65 height 26
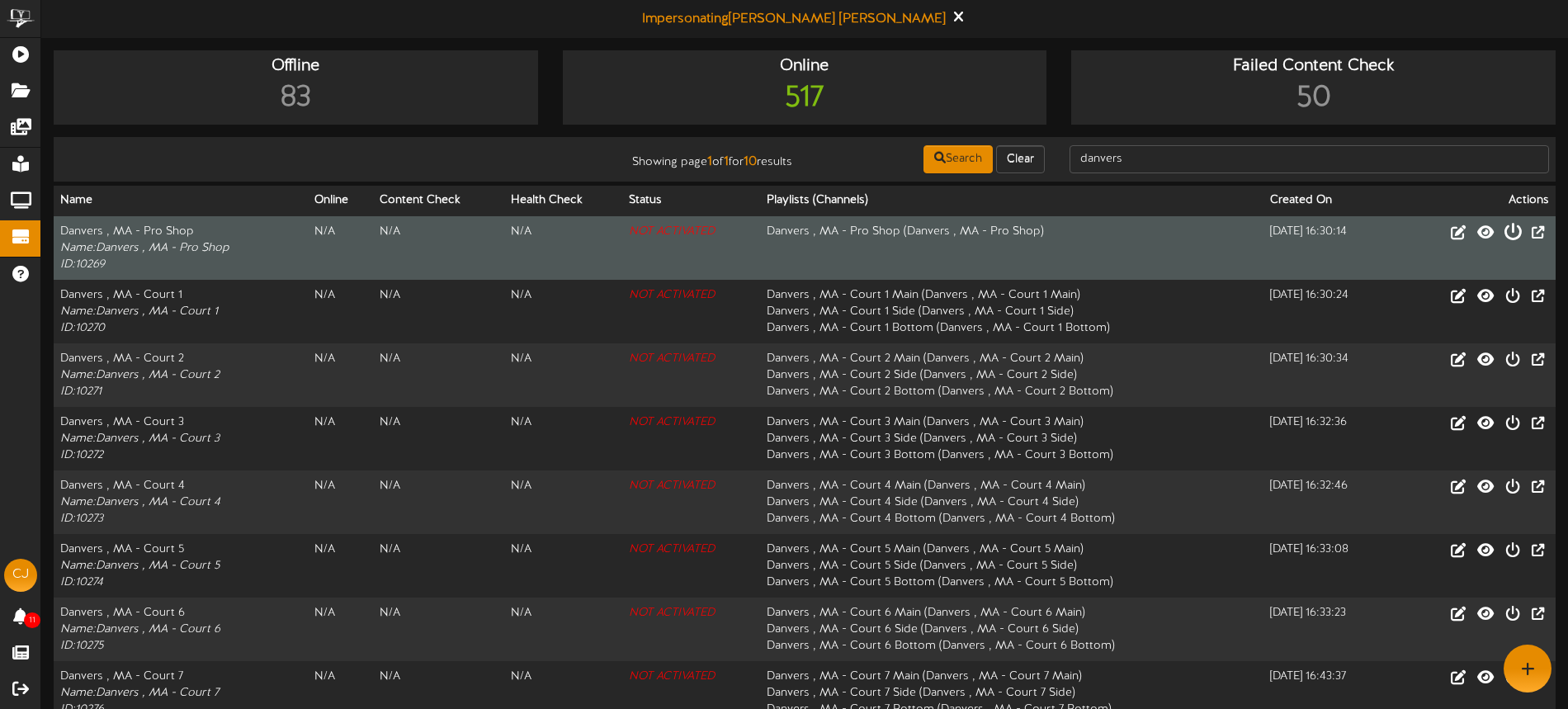
click at [1513, 231] on icon at bounding box center [1512, 231] width 18 height 18
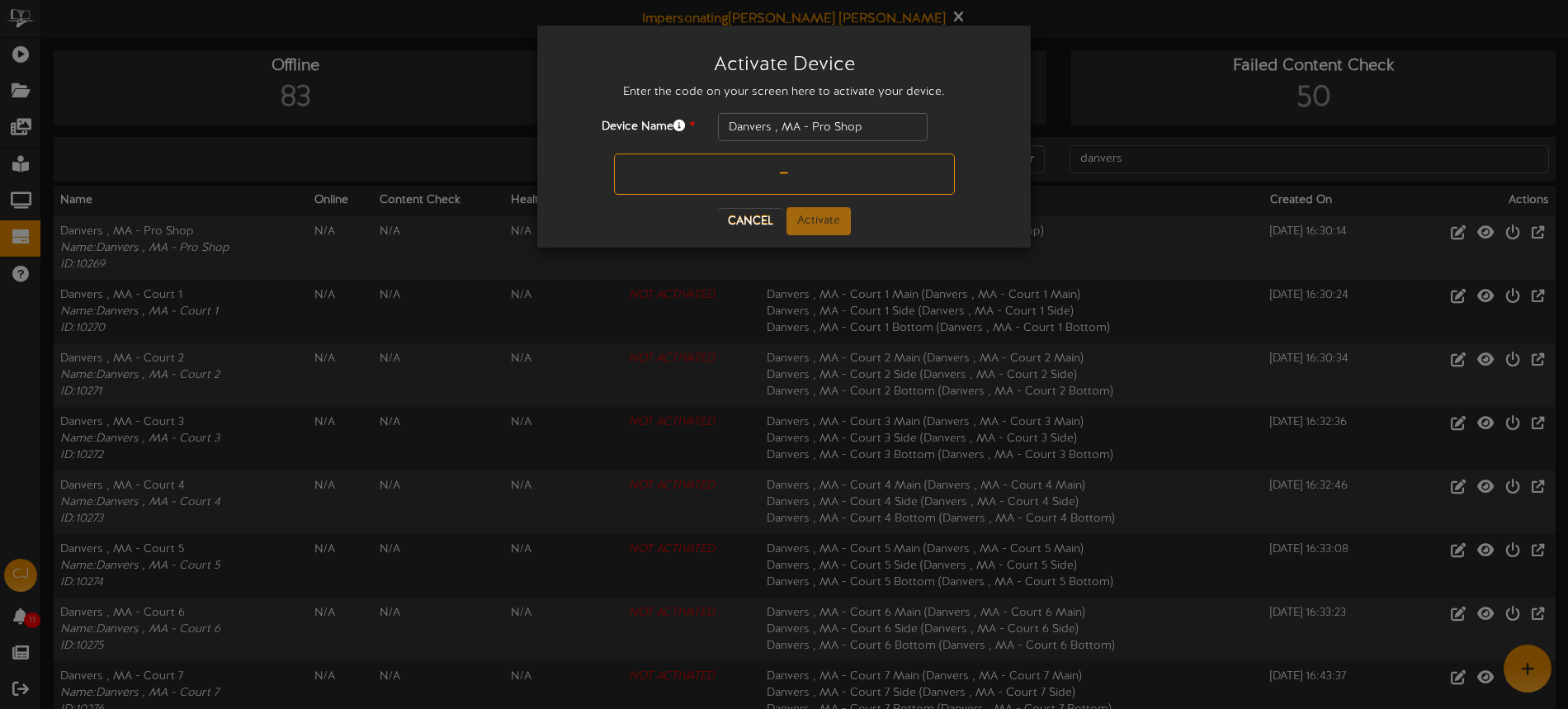
click at [756, 176] on input "text" at bounding box center [784, 174] width 341 height 42
paste input "9EG4NU"
type input "9EG4NU"
click at [820, 222] on button "Activate" at bounding box center [818, 221] width 64 height 28
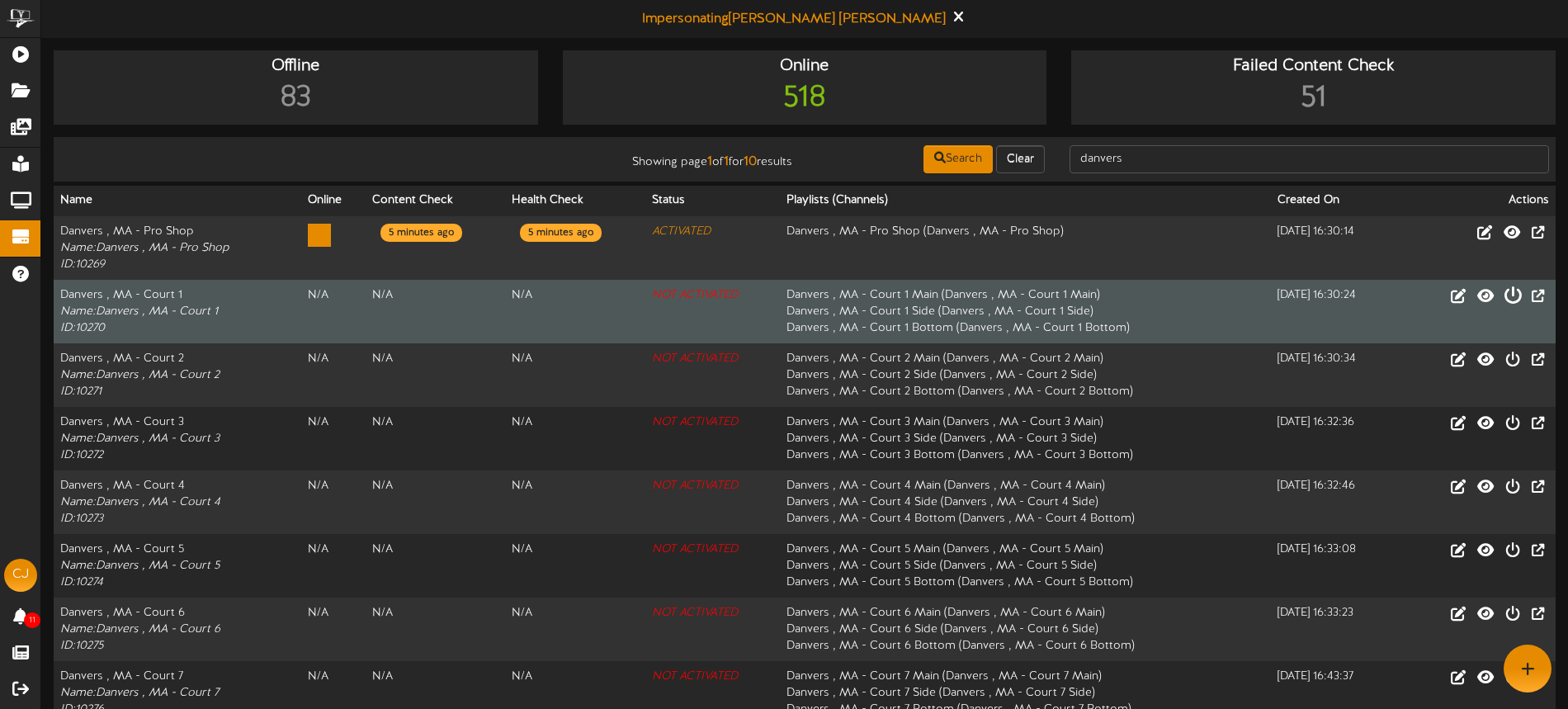
click at [1513, 307] on td at bounding box center [1476, 311] width 157 height 63
click at [1513, 299] on icon at bounding box center [1512, 294] width 18 height 18
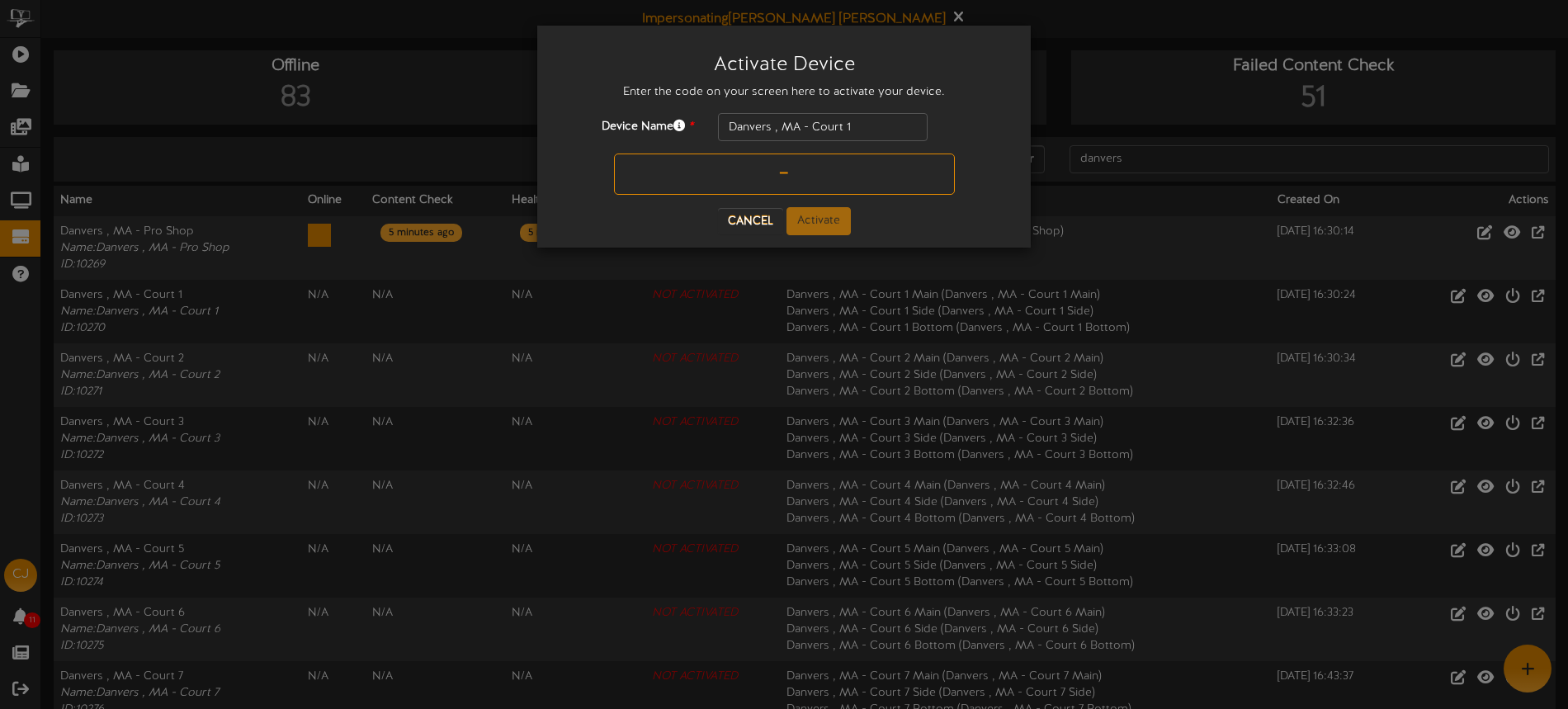
click at [763, 185] on input "text" at bounding box center [784, 174] width 341 height 42
type input "HBV5UJ"
click at [831, 225] on button "Activate" at bounding box center [818, 221] width 64 height 28
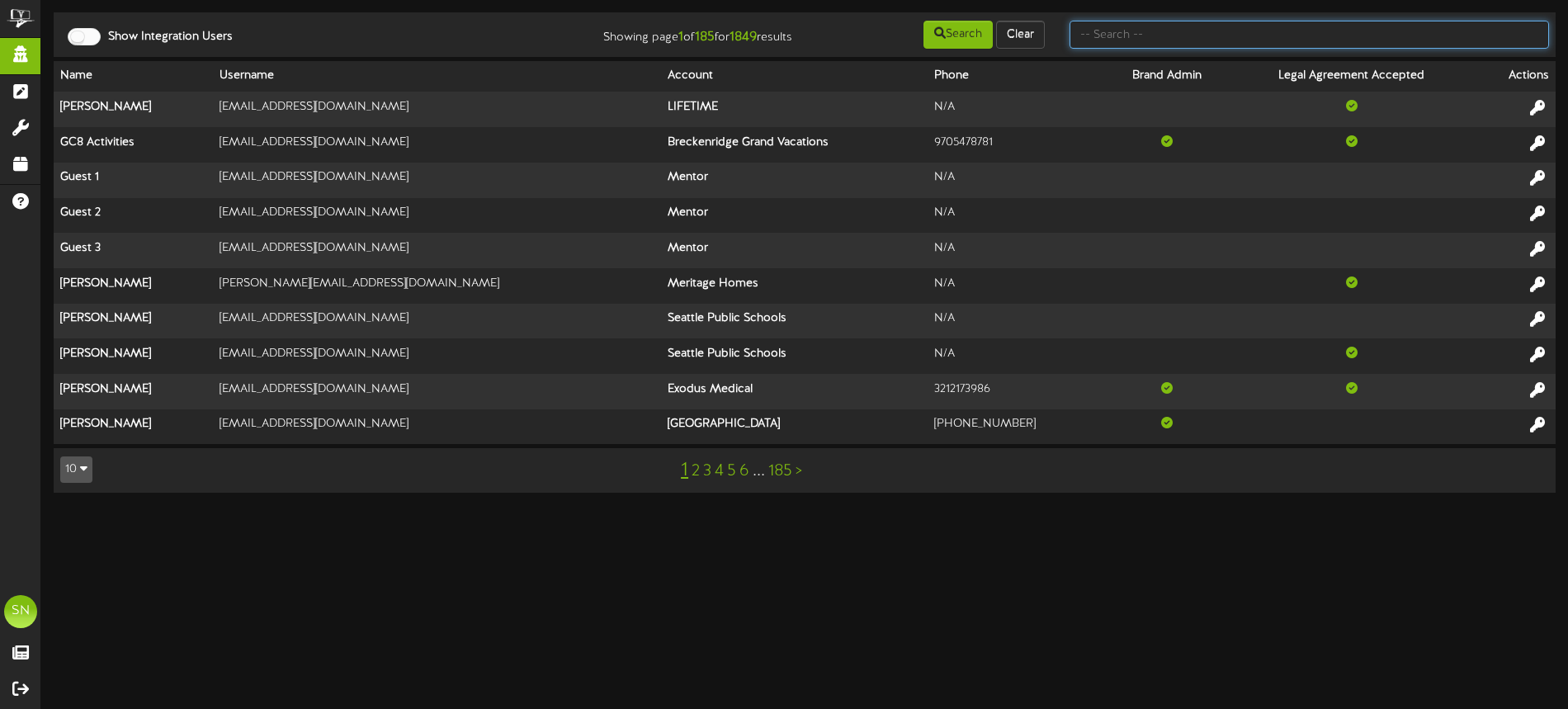
click at [1114, 34] on input "text" at bounding box center [1309, 35] width 479 height 28
type input "the picklr"
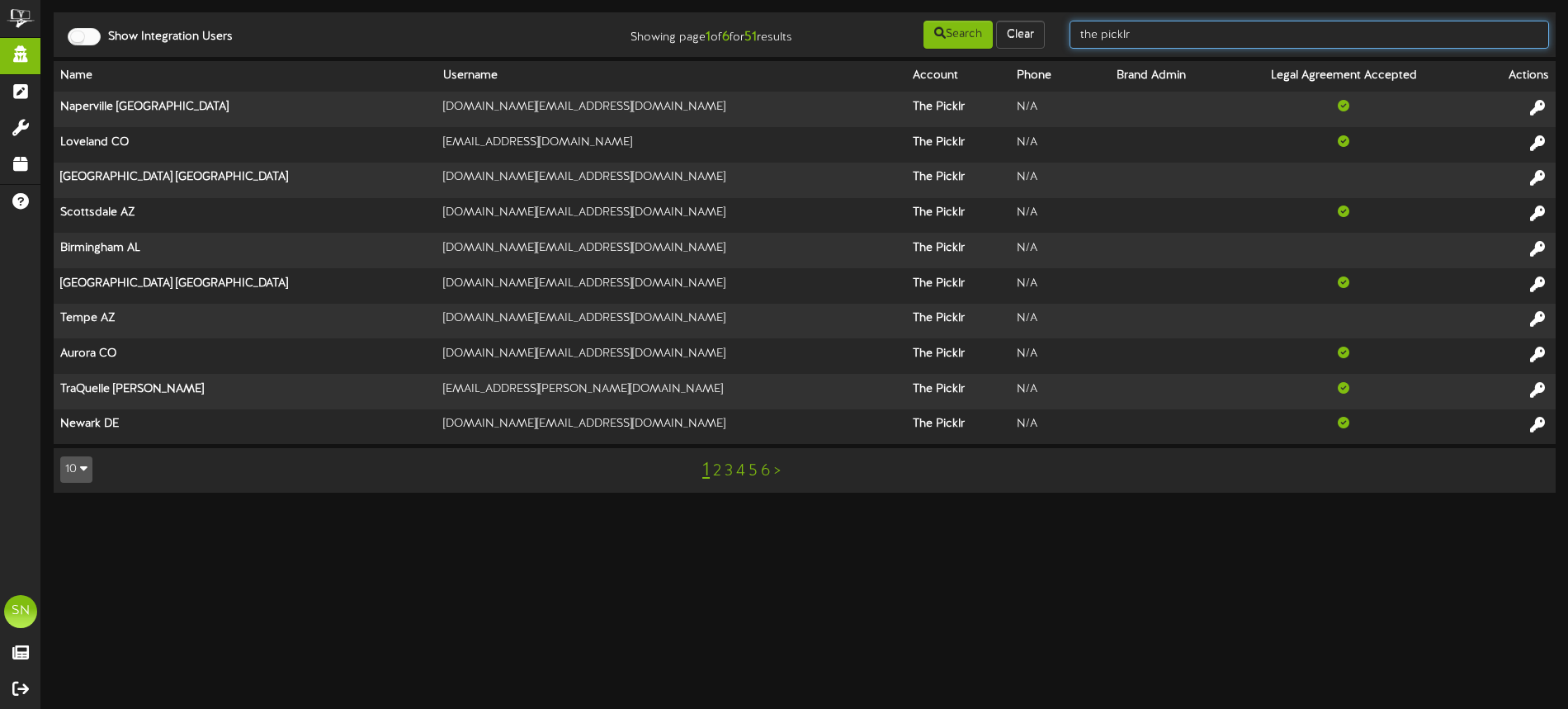
click at [1215, 36] on input "the picklr" at bounding box center [1309, 35] width 479 height 28
click at [1207, 39] on input "the picklr" at bounding box center [1309, 35] width 479 height 28
type input "t"
type input "c"
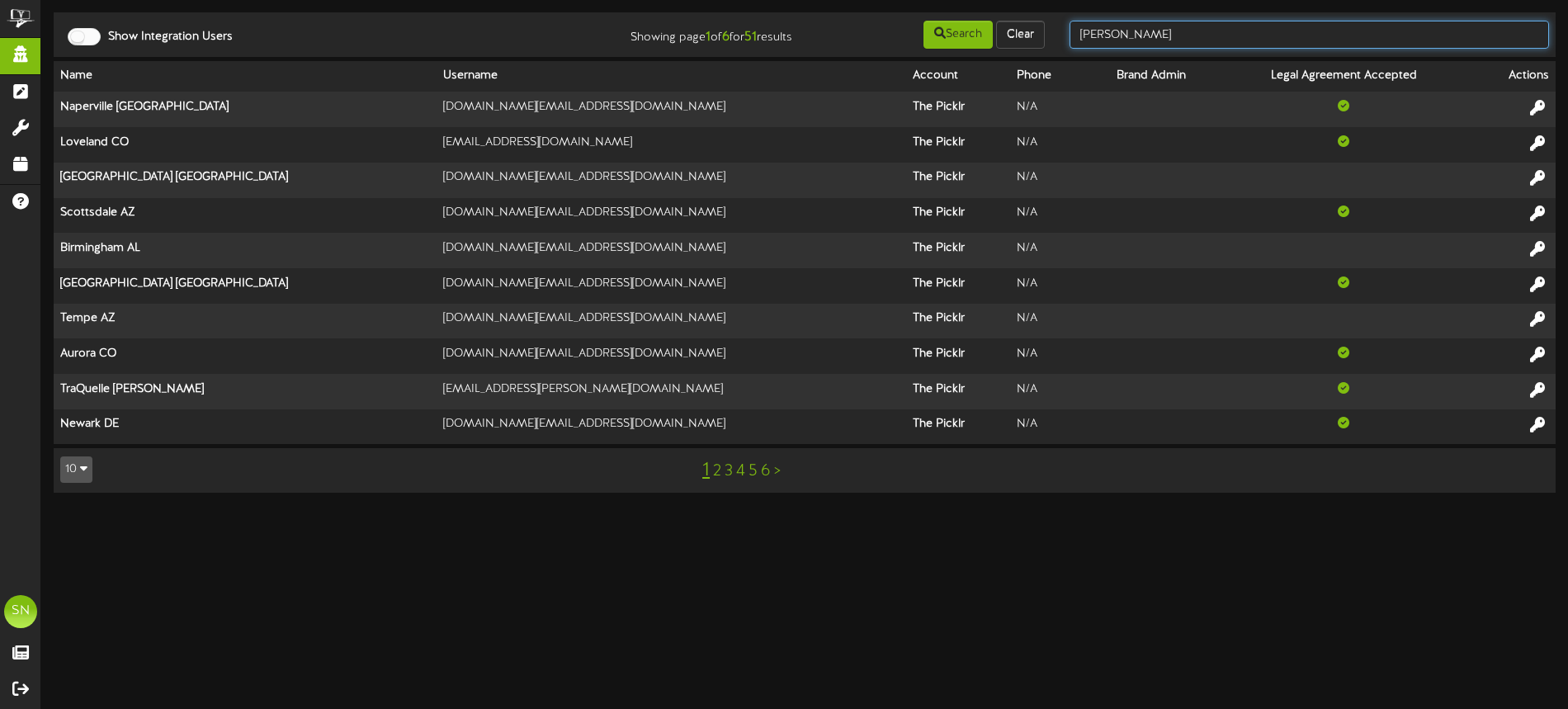
type input "chirstine jense"
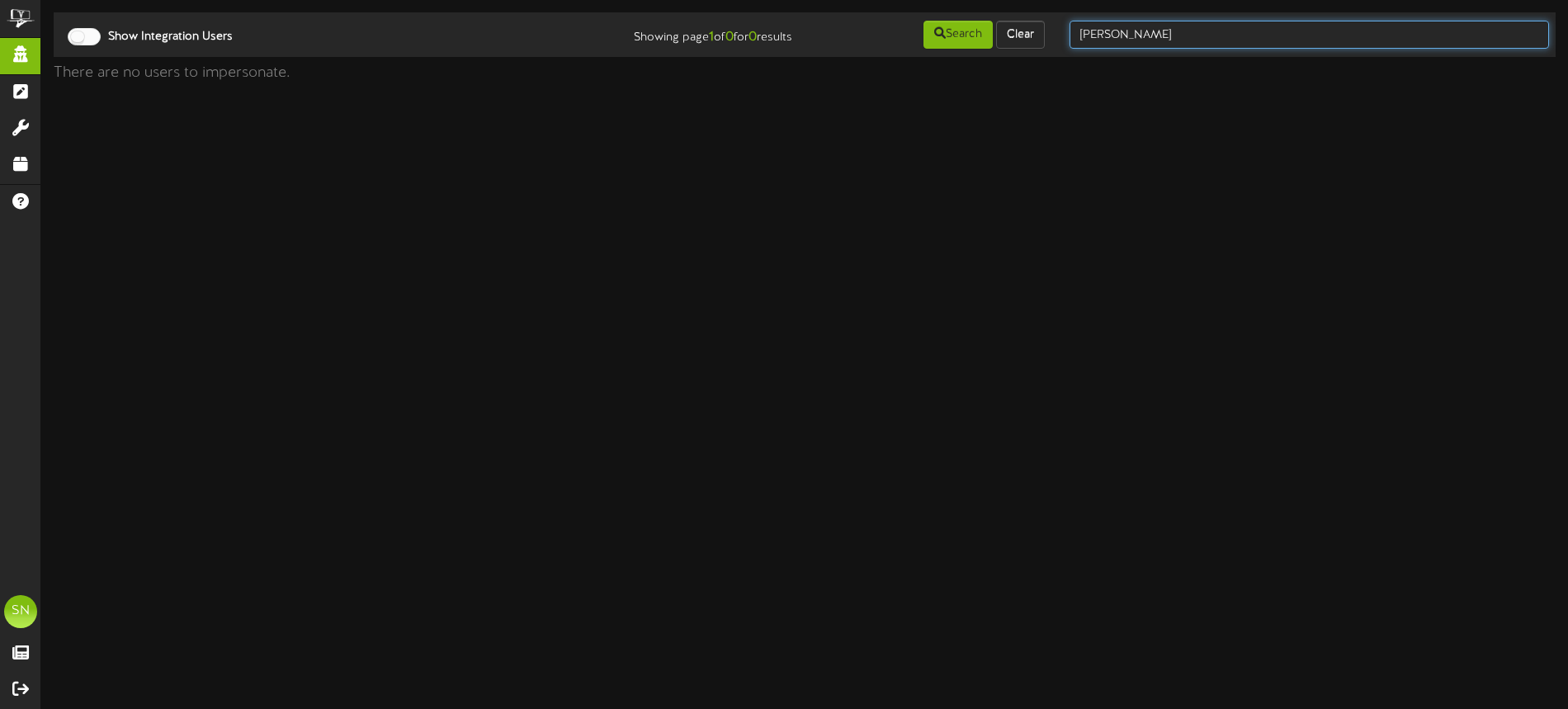
drag, startPoint x: 1208, startPoint y: 36, endPoint x: 1048, endPoint y: 28, distance: 160.2
click at [1048, 29] on div "Show Integration Users Showing page 1 of 0 for 0 results Search Clear chirstine…" at bounding box center [804, 35] width 1513 height 31
type input "christine jensen"
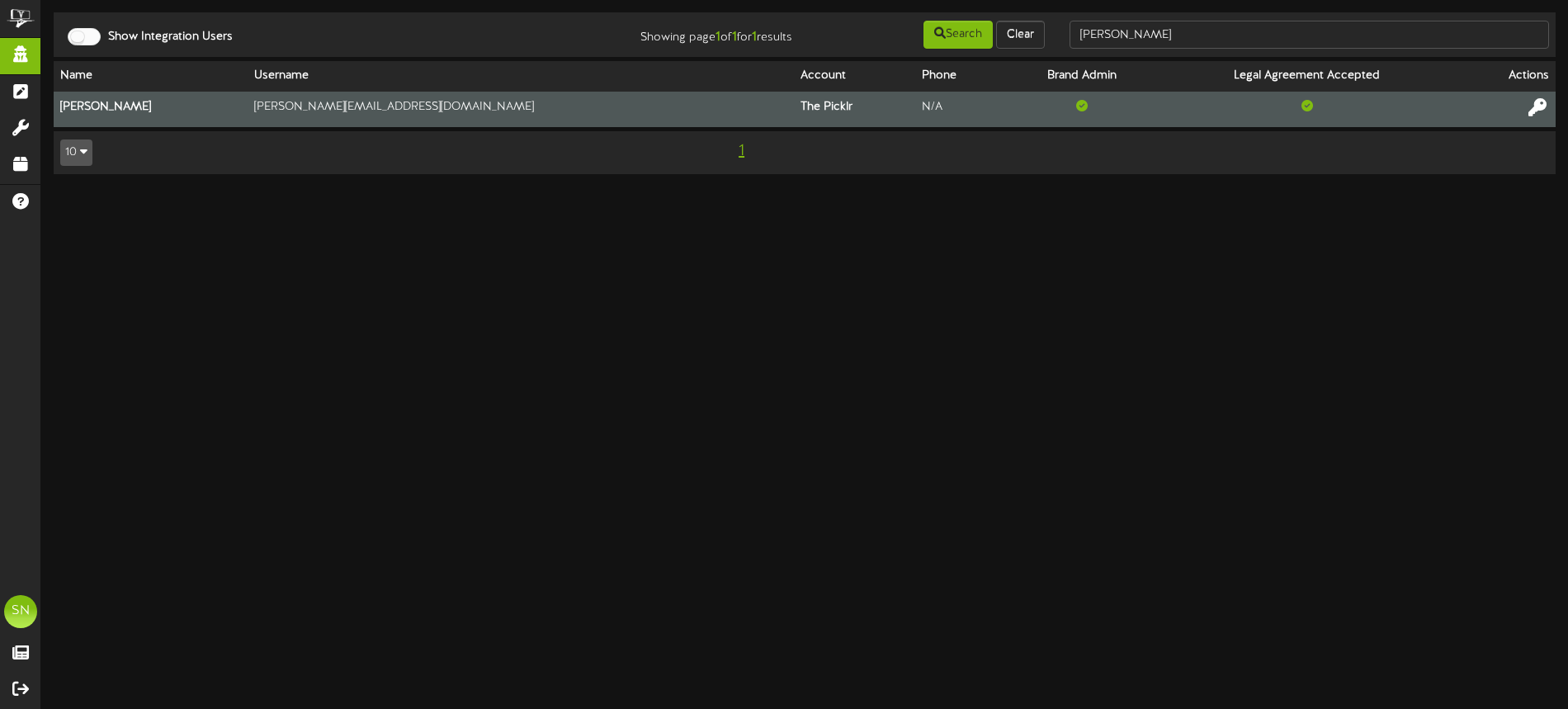
click at [1538, 102] on icon at bounding box center [1537, 107] width 18 height 18
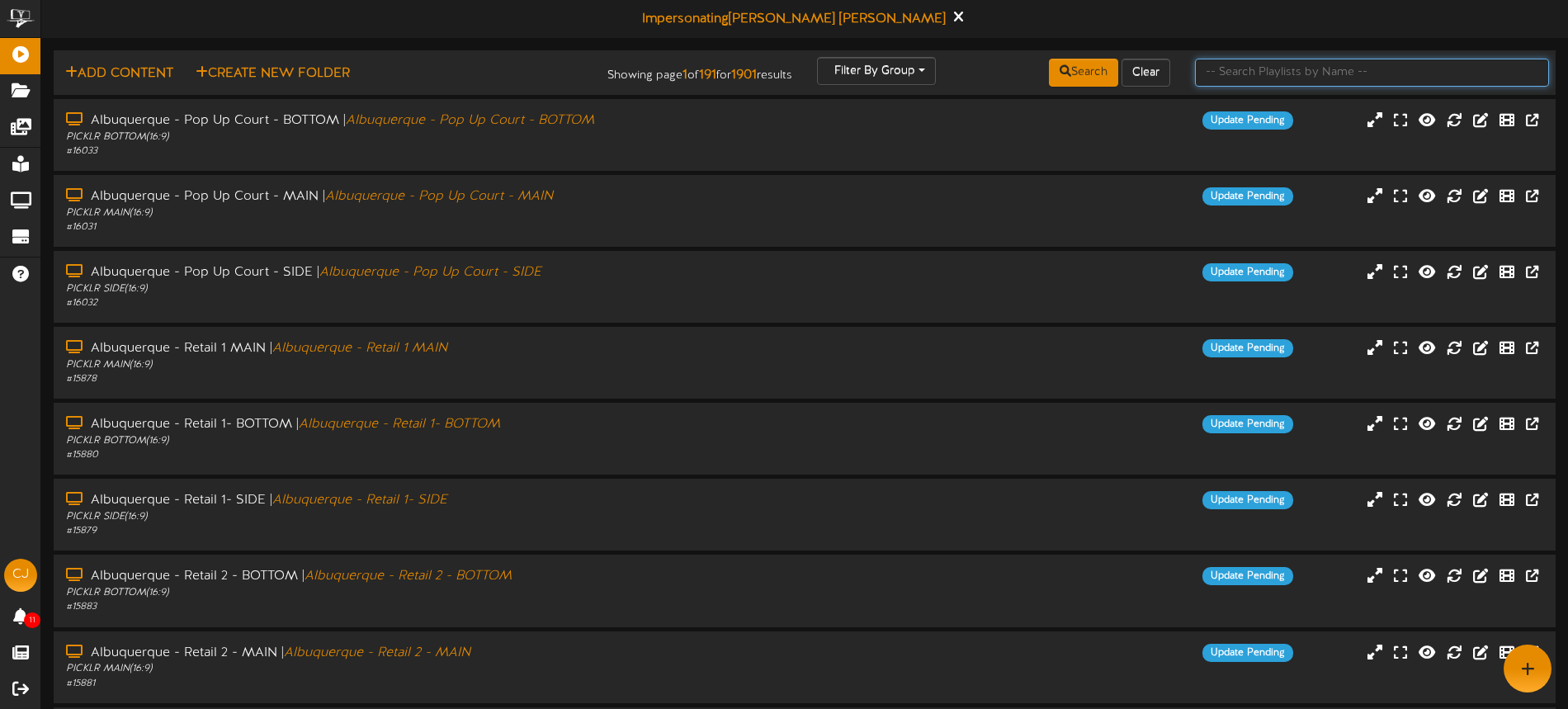
click at [1252, 62] on input "text" at bounding box center [1371, 73] width 354 height 28
type input "d"
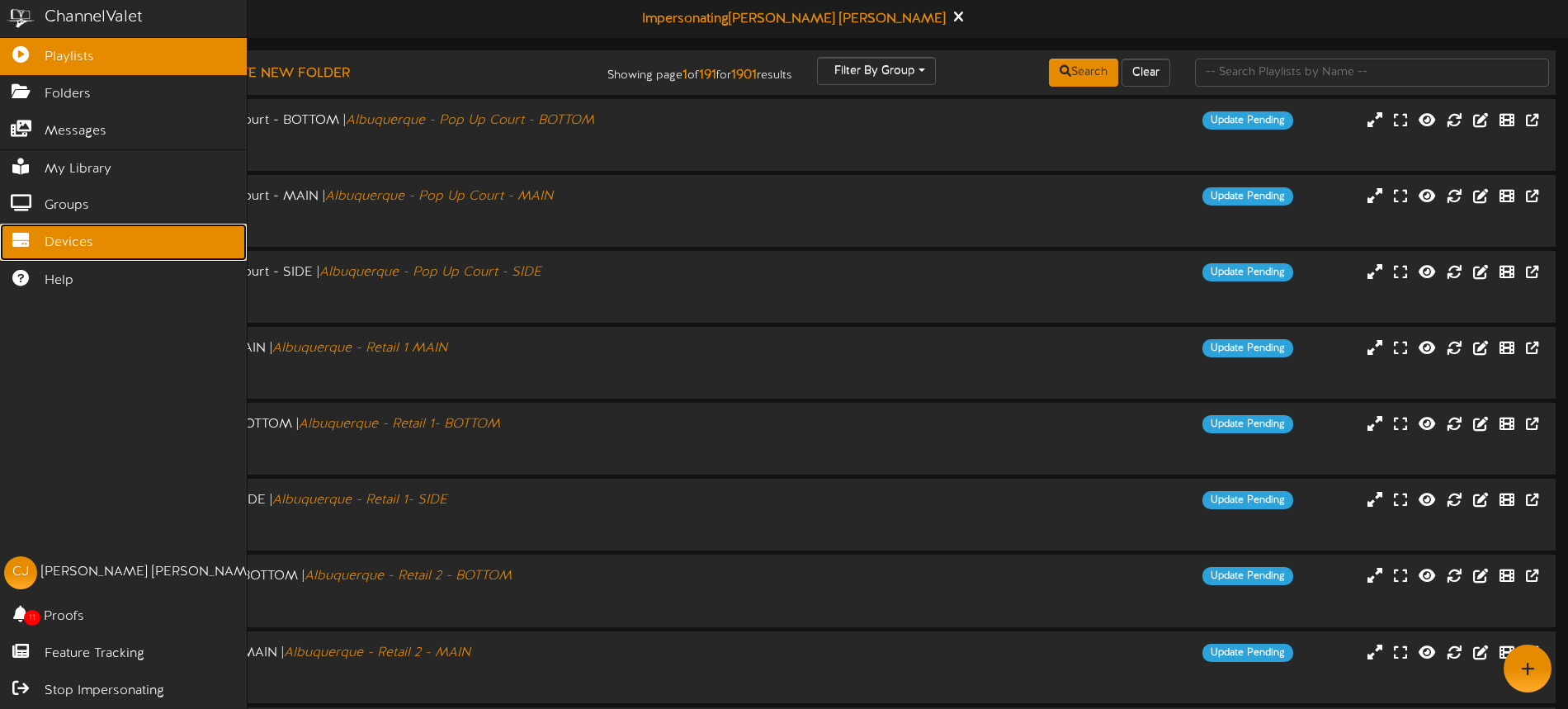
click at [37, 243] on icon at bounding box center [21, 237] width 42 height 12
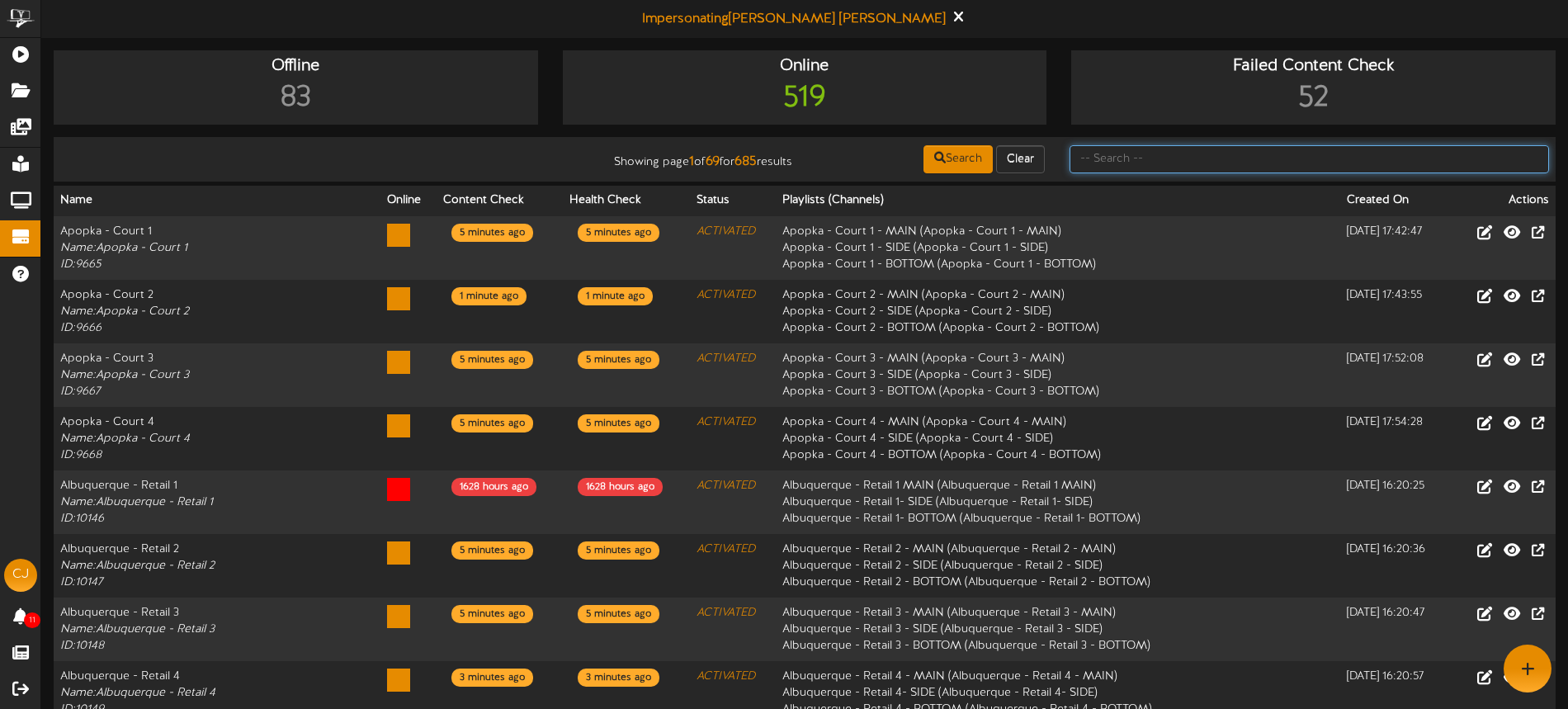
click at [1161, 159] on input "text" at bounding box center [1309, 159] width 479 height 28
type input "danvers"
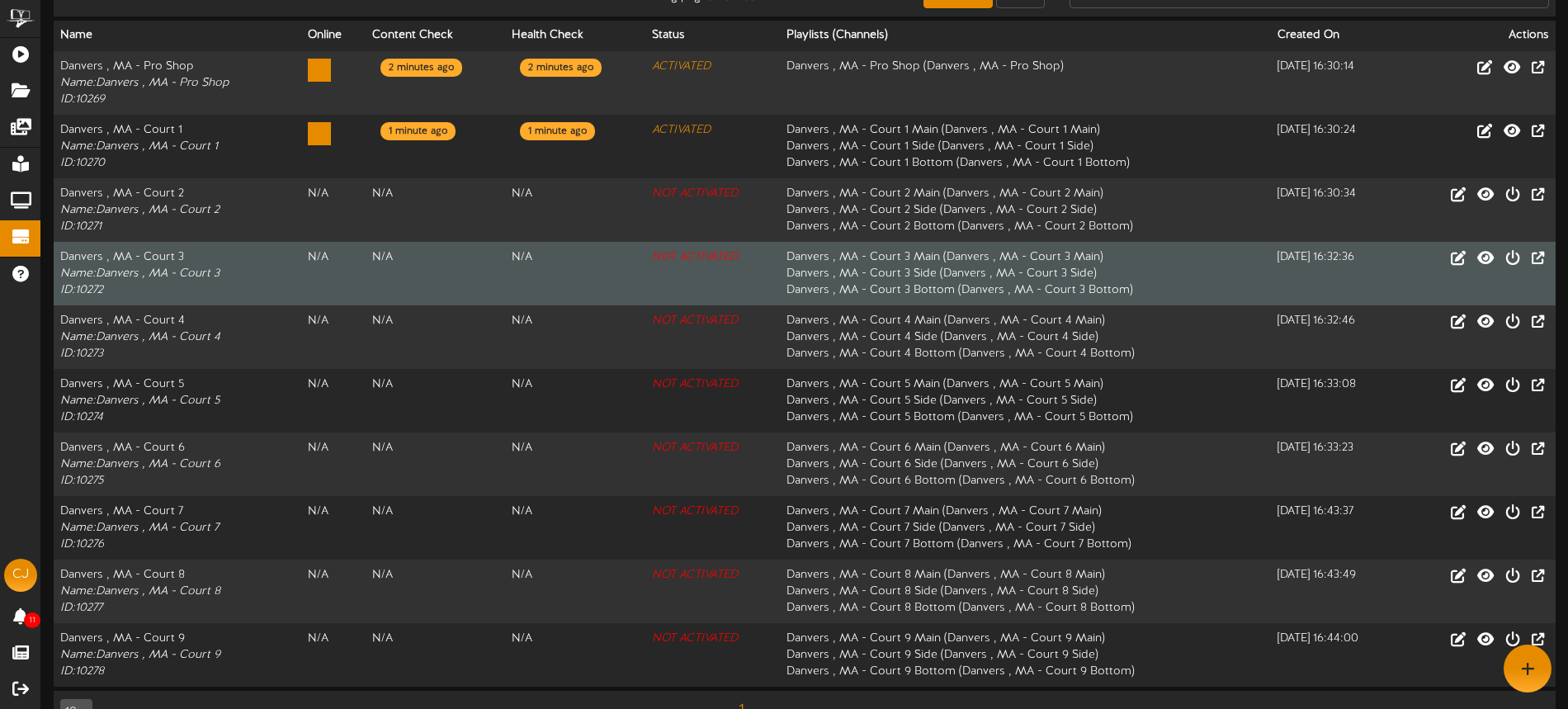
scroll to position [163, 0]
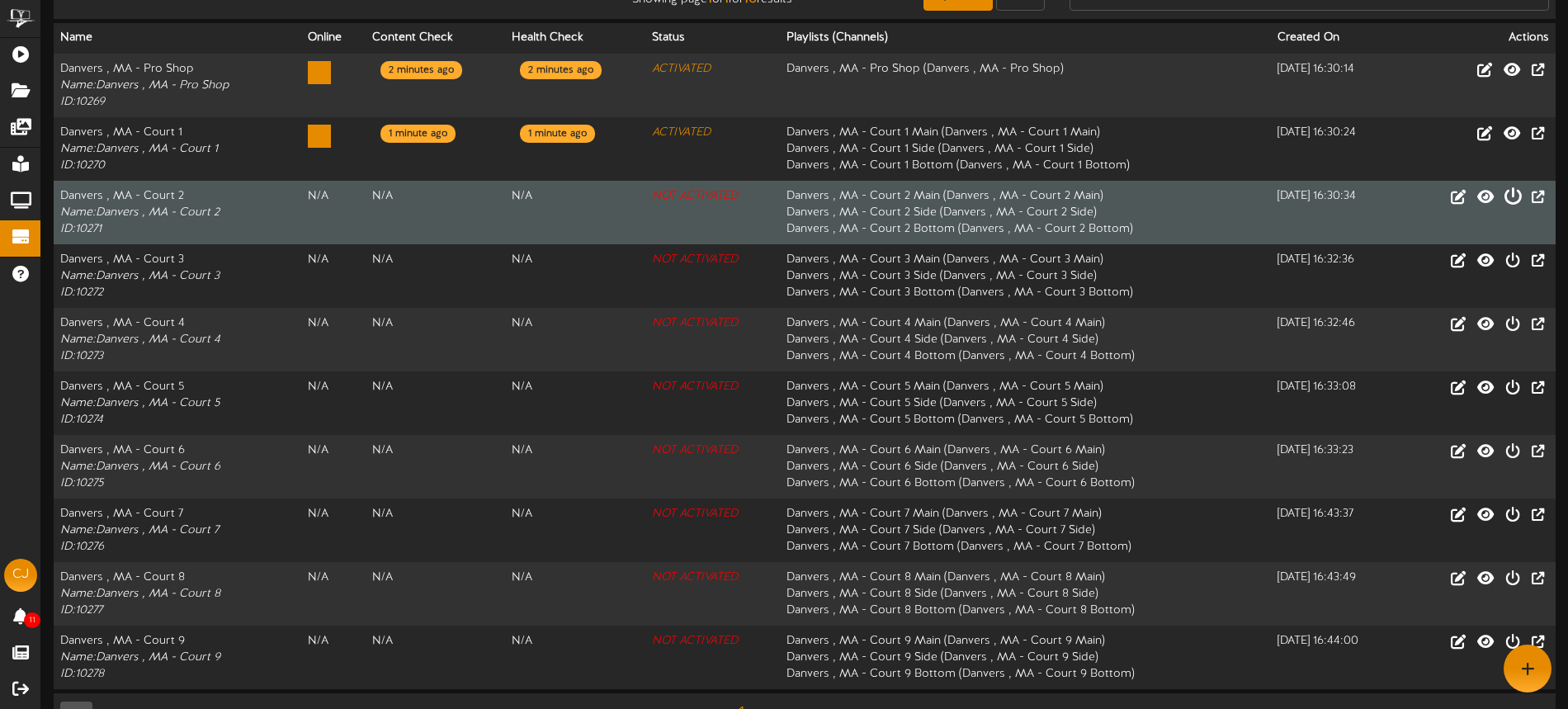
click at [1511, 197] on icon at bounding box center [1512, 195] width 18 height 18
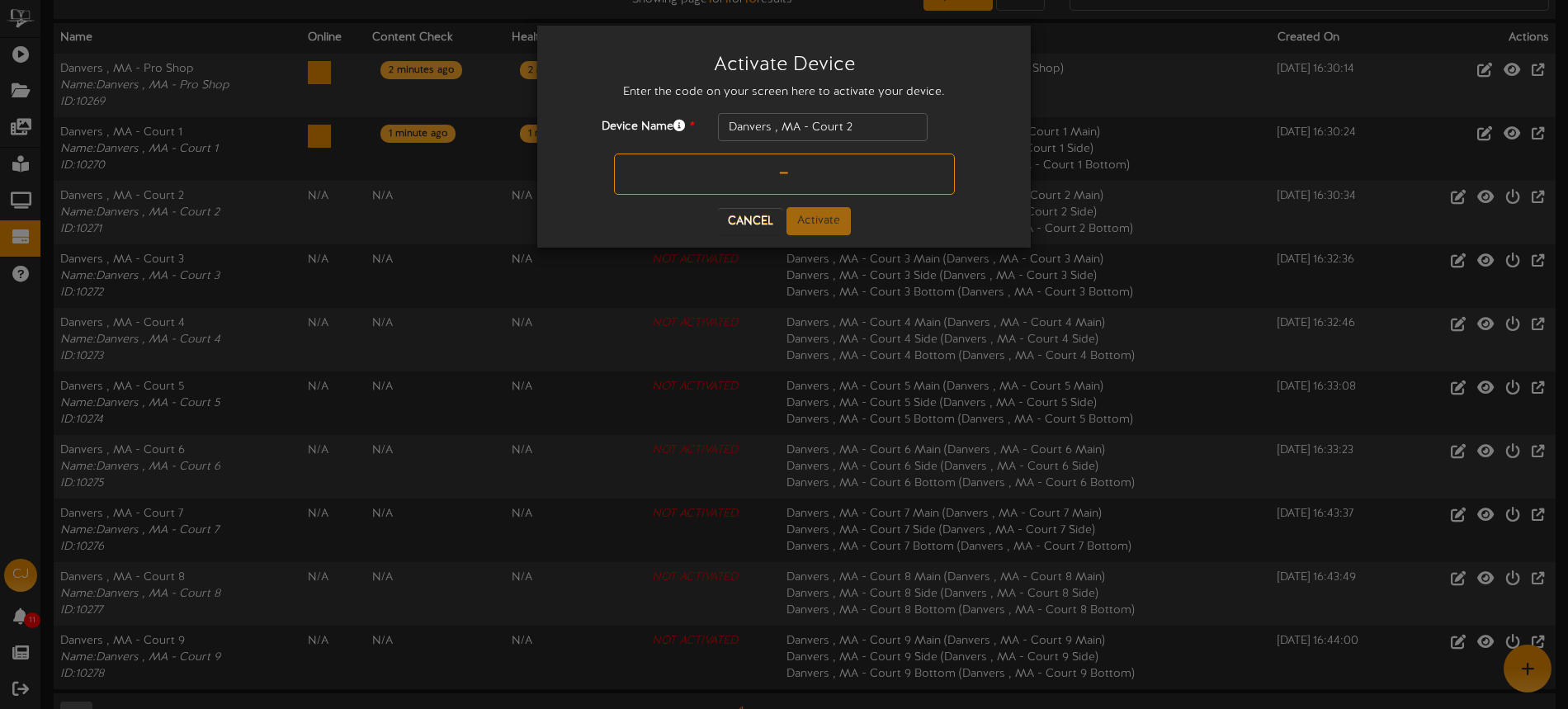
click at [743, 172] on input "text" at bounding box center [784, 174] width 341 height 42
type input "53TM7U"
click at [816, 221] on button "Activate" at bounding box center [818, 221] width 64 height 28
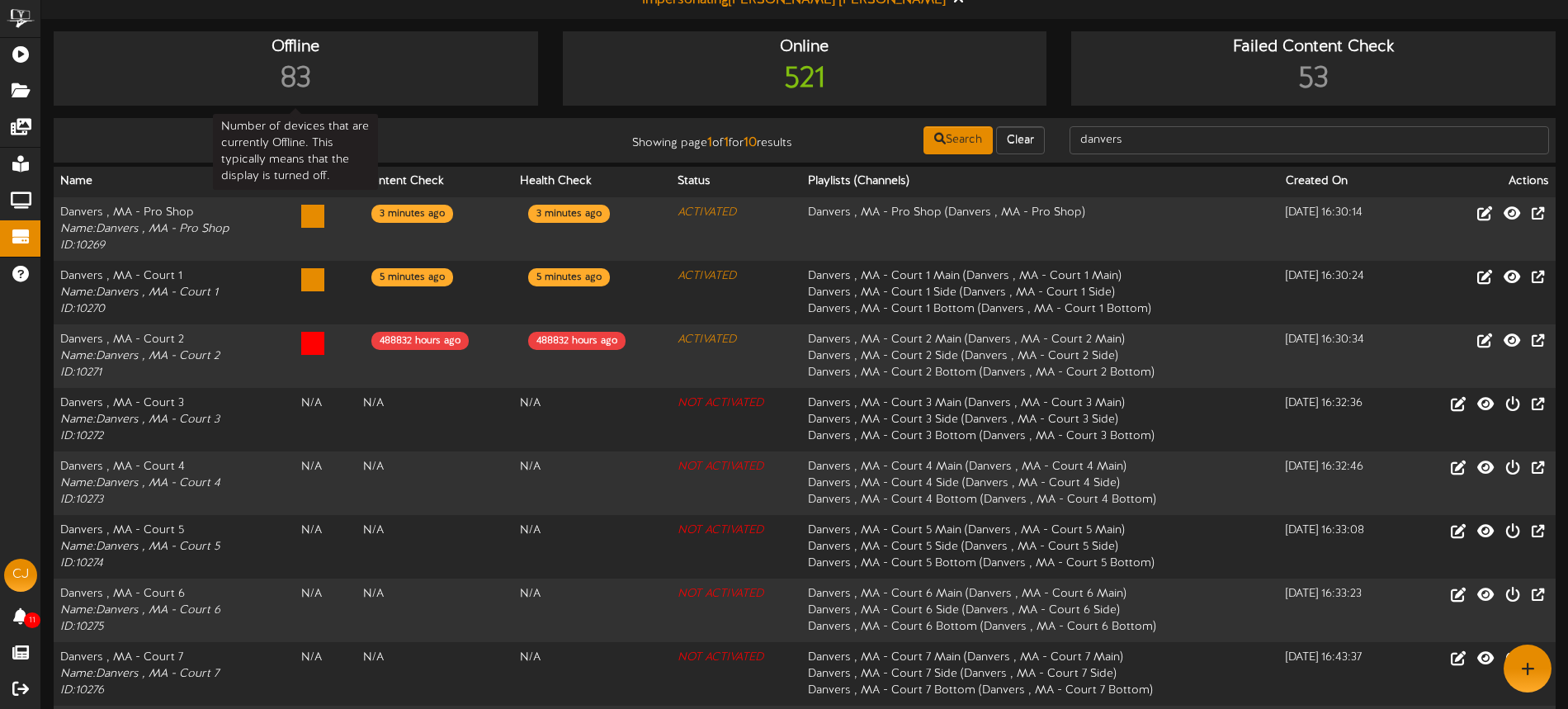
scroll to position [0, 0]
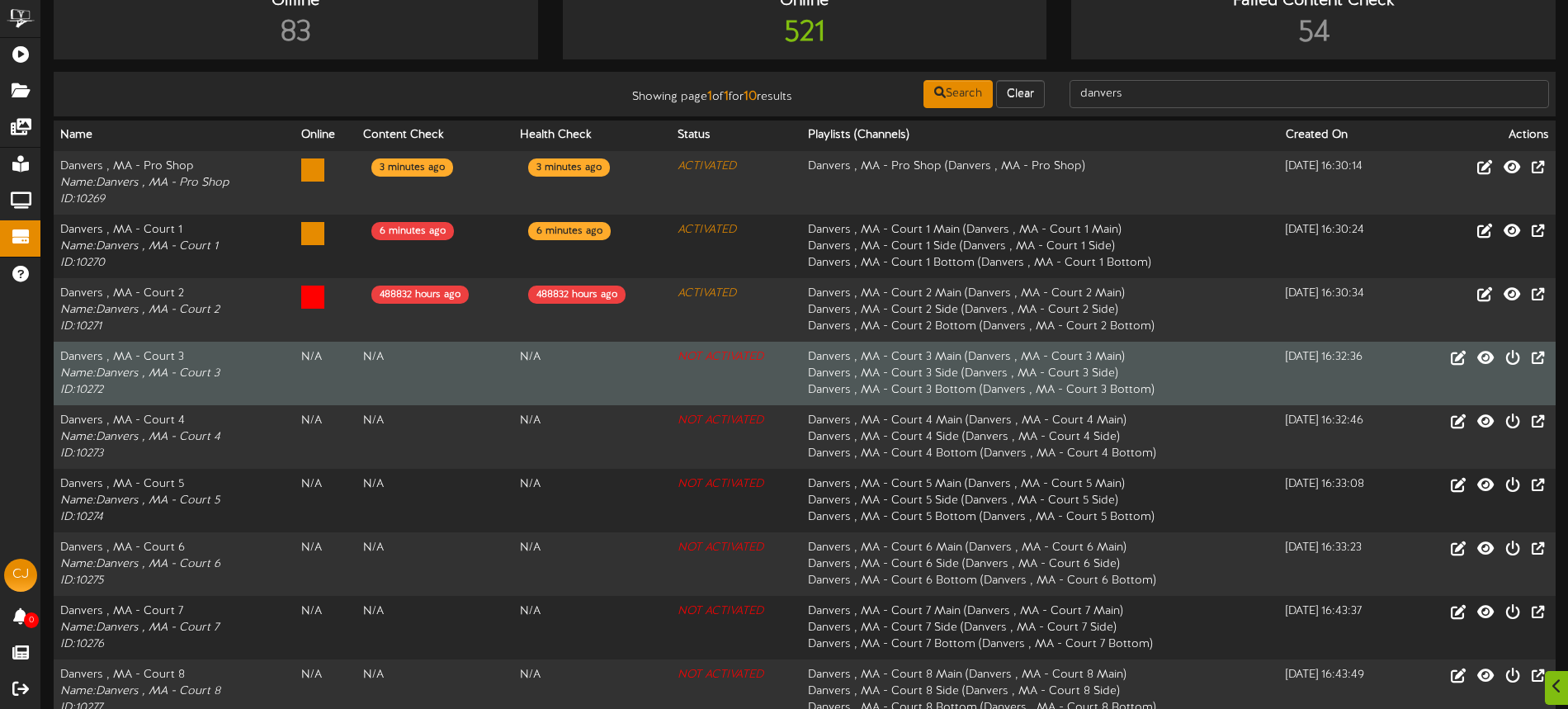
scroll to position [62, 0]
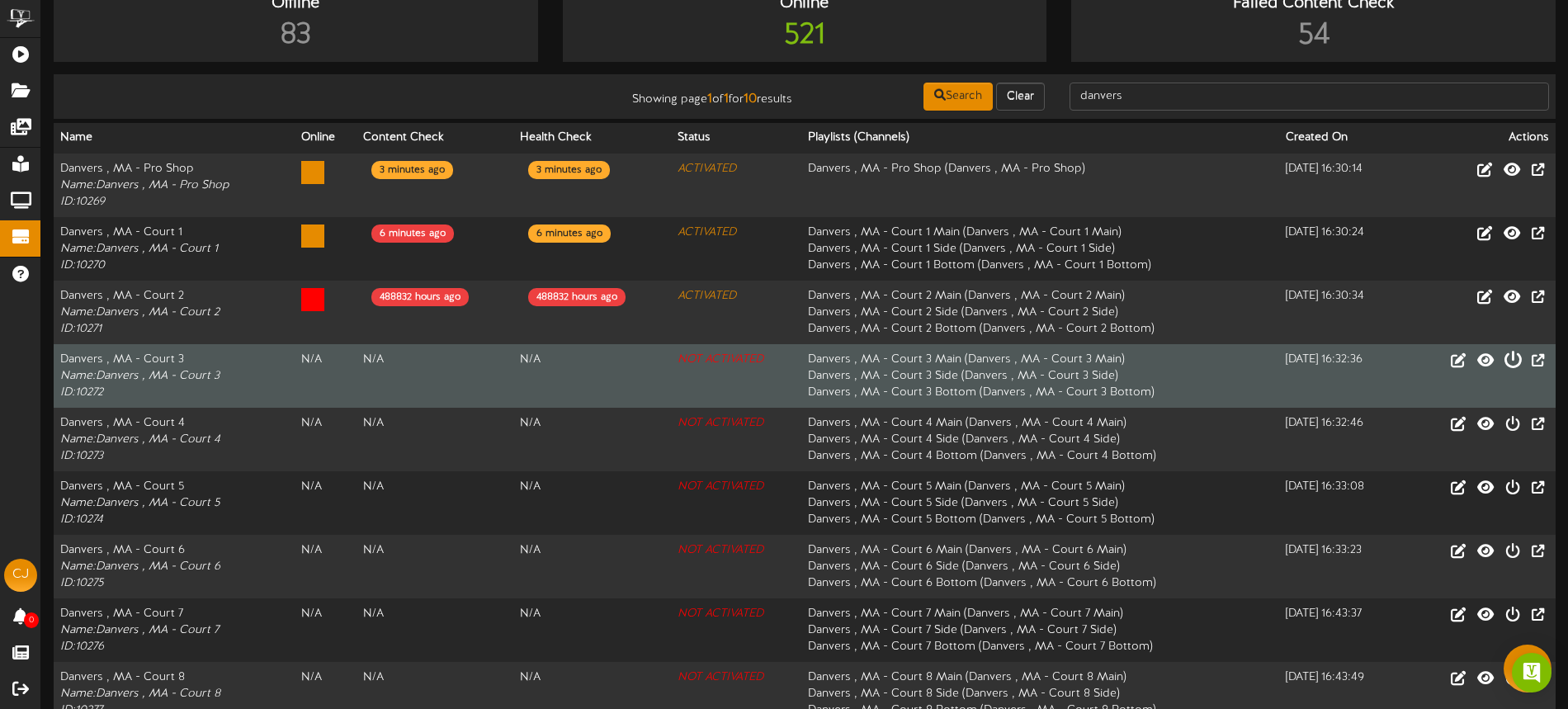
click at [1508, 361] on icon at bounding box center [1512, 359] width 18 height 18
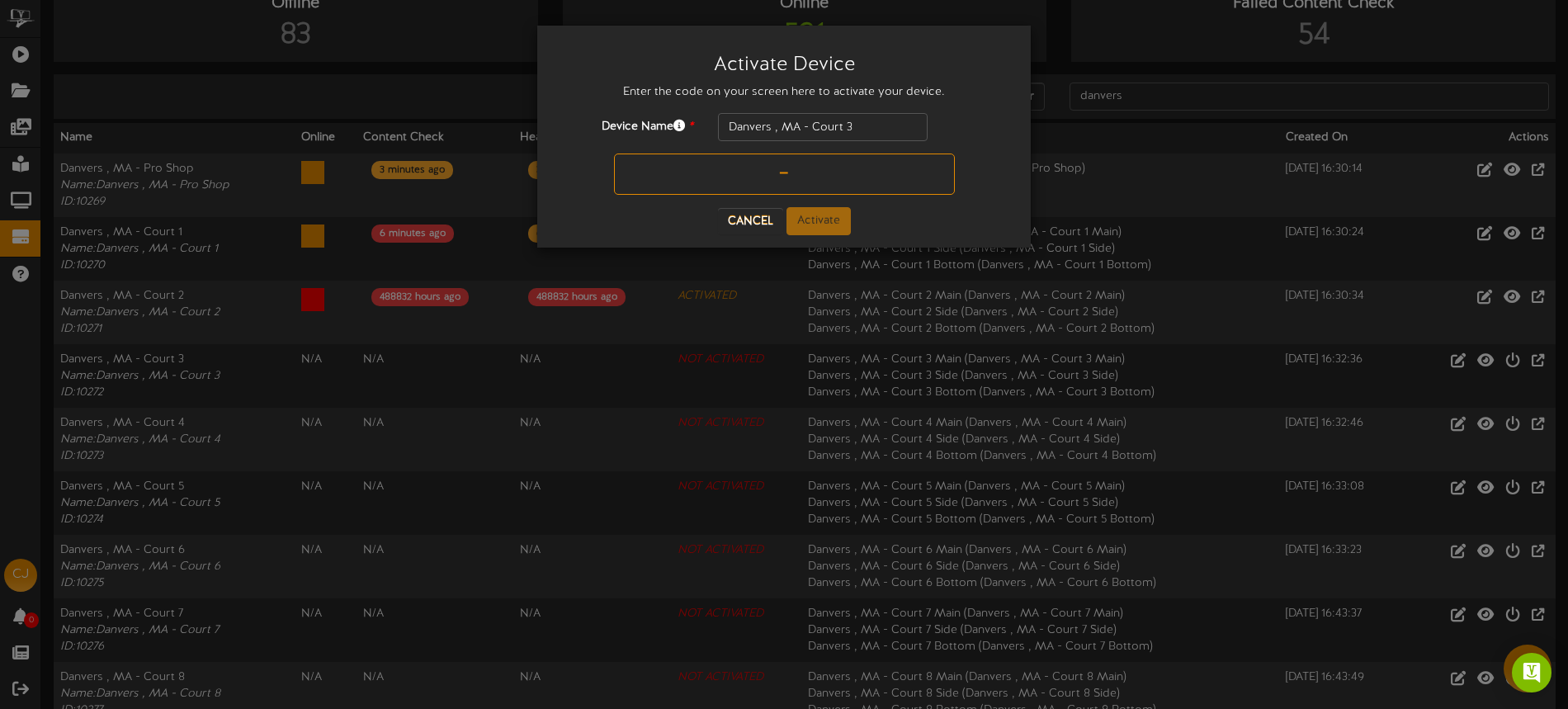
click at [731, 176] on input "text" at bounding box center [784, 174] width 341 height 42
type input "1D0D19"
click at [827, 221] on button "Activate" at bounding box center [818, 221] width 64 height 28
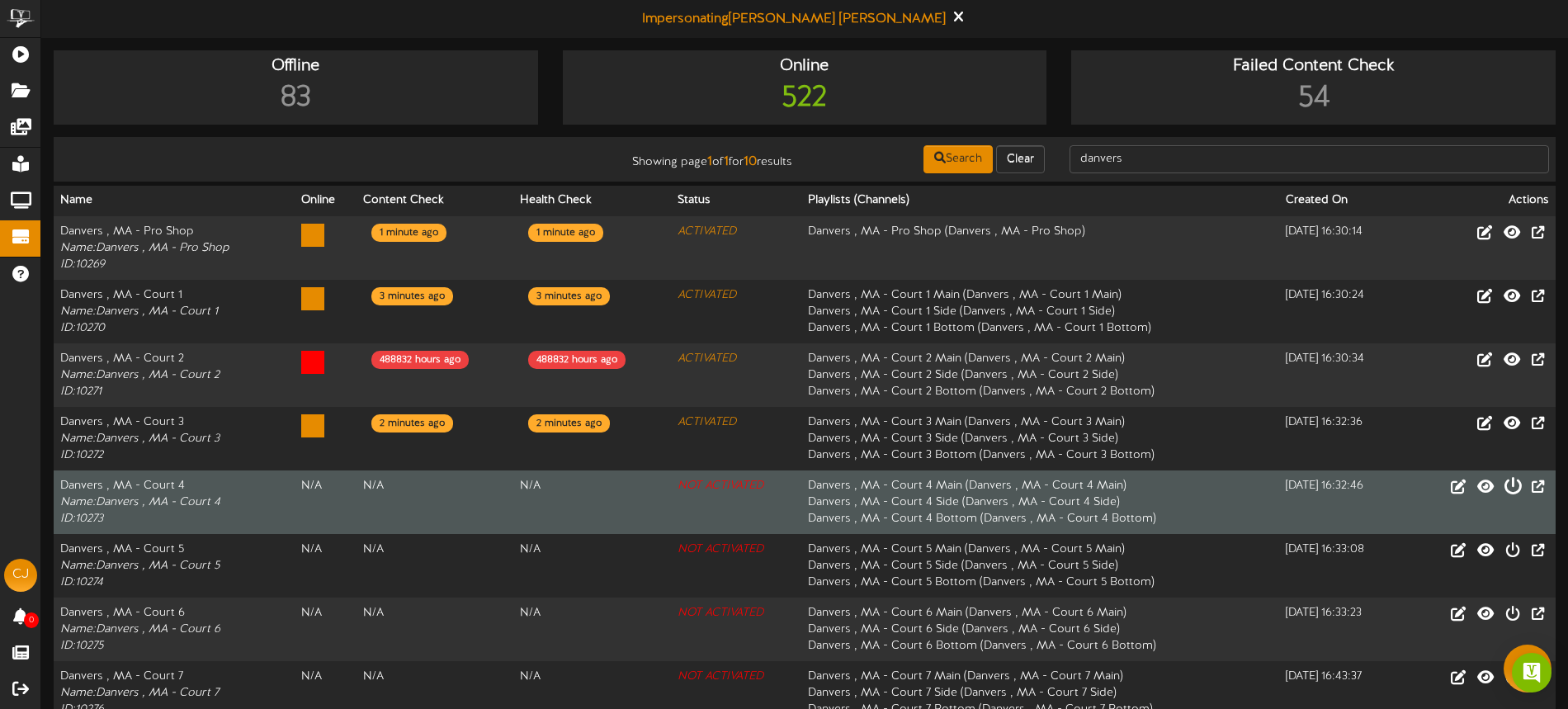
click at [1512, 489] on icon at bounding box center [1512, 485] width 18 height 18
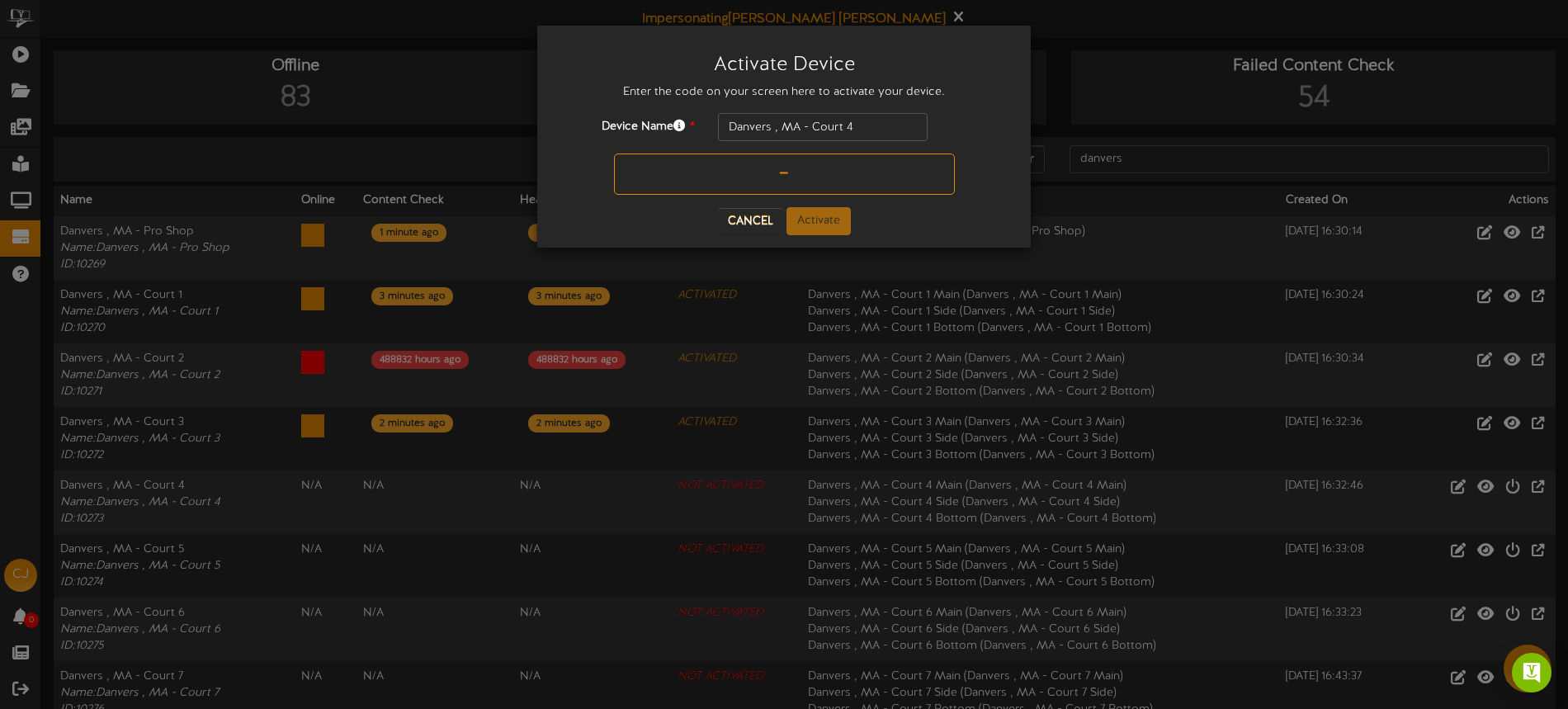
click at [715, 186] on input "text" at bounding box center [784, 174] width 341 height 42
type input "XGJHVN"
click at [841, 216] on button "Activate" at bounding box center [818, 221] width 64 height 28
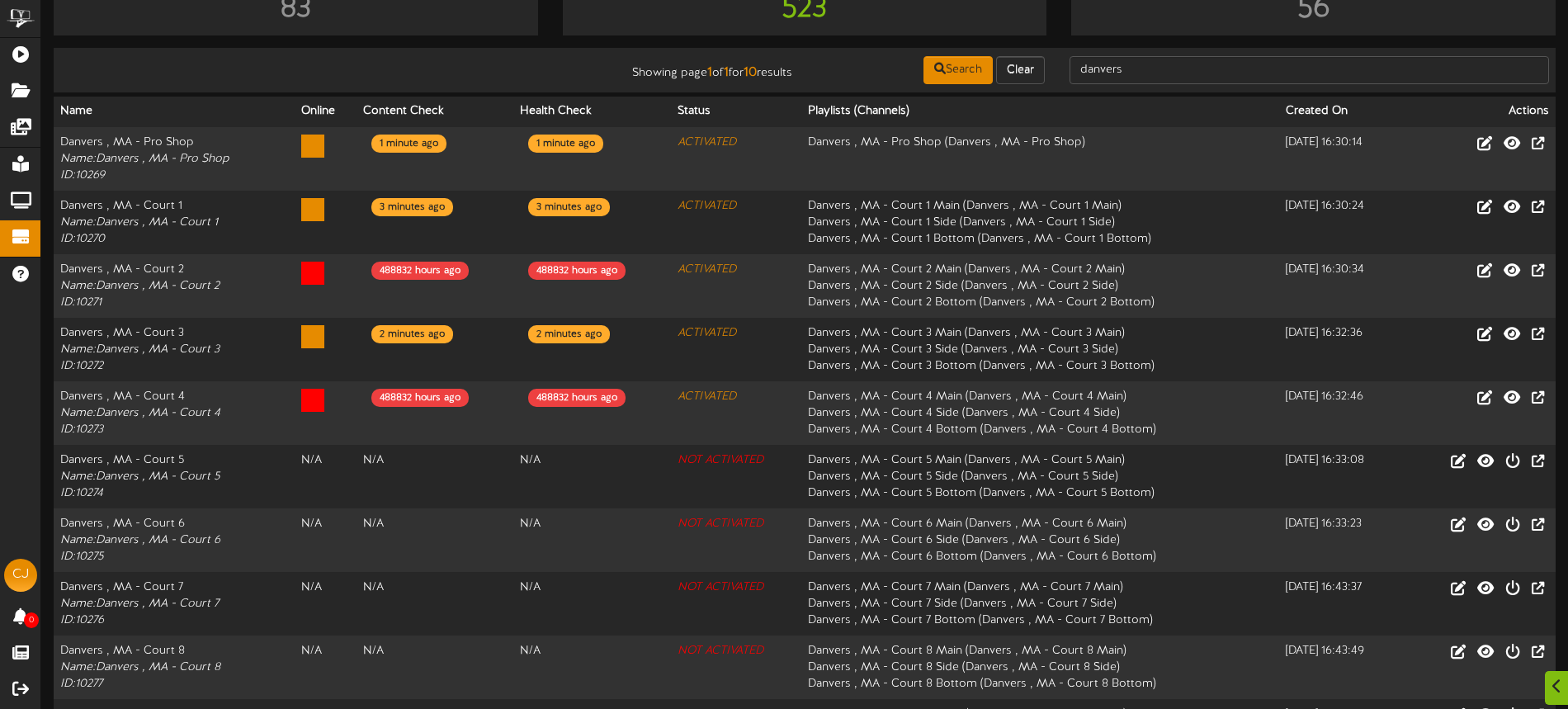
scroll to position [92, 0]
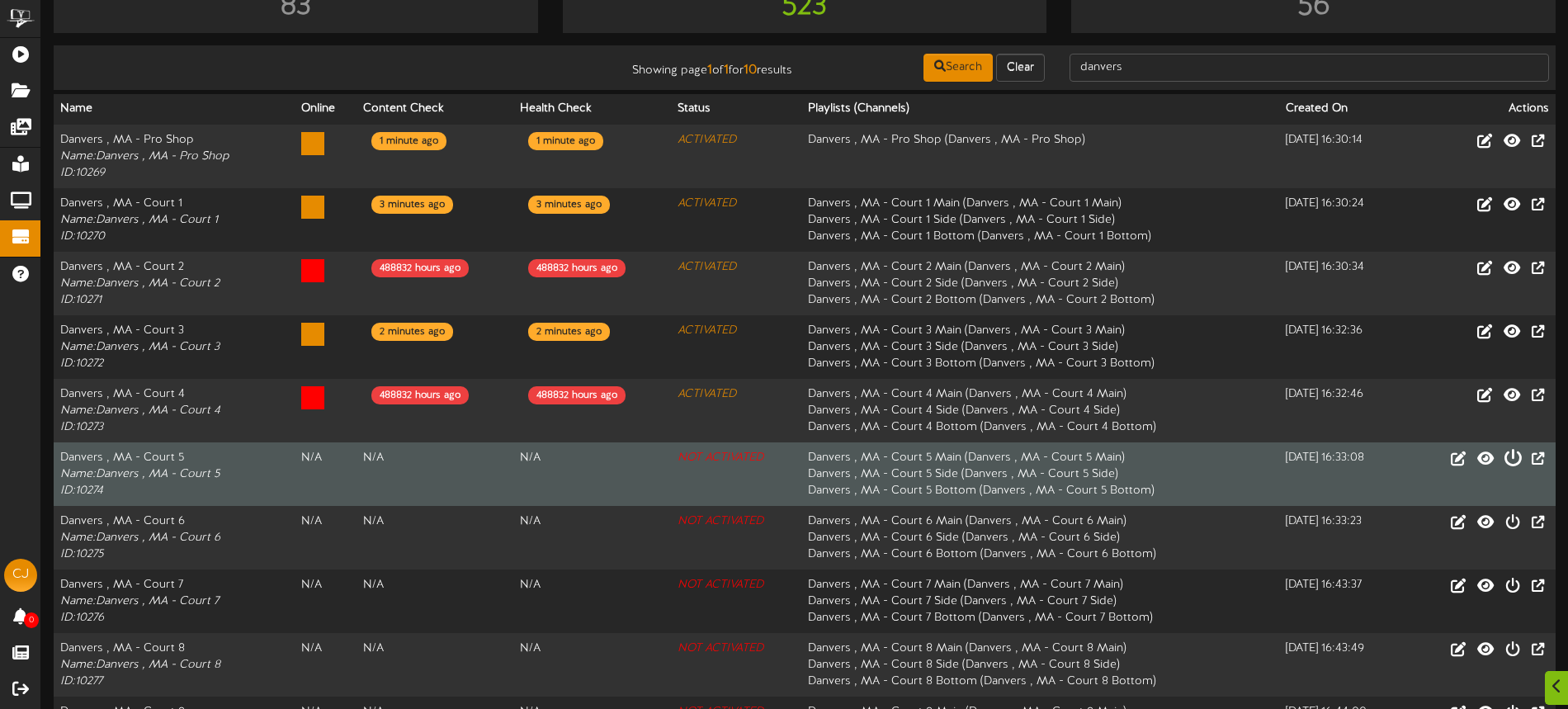
click at [1515, 459] on icon at bounding box center [1512, 457] width 18 height 18
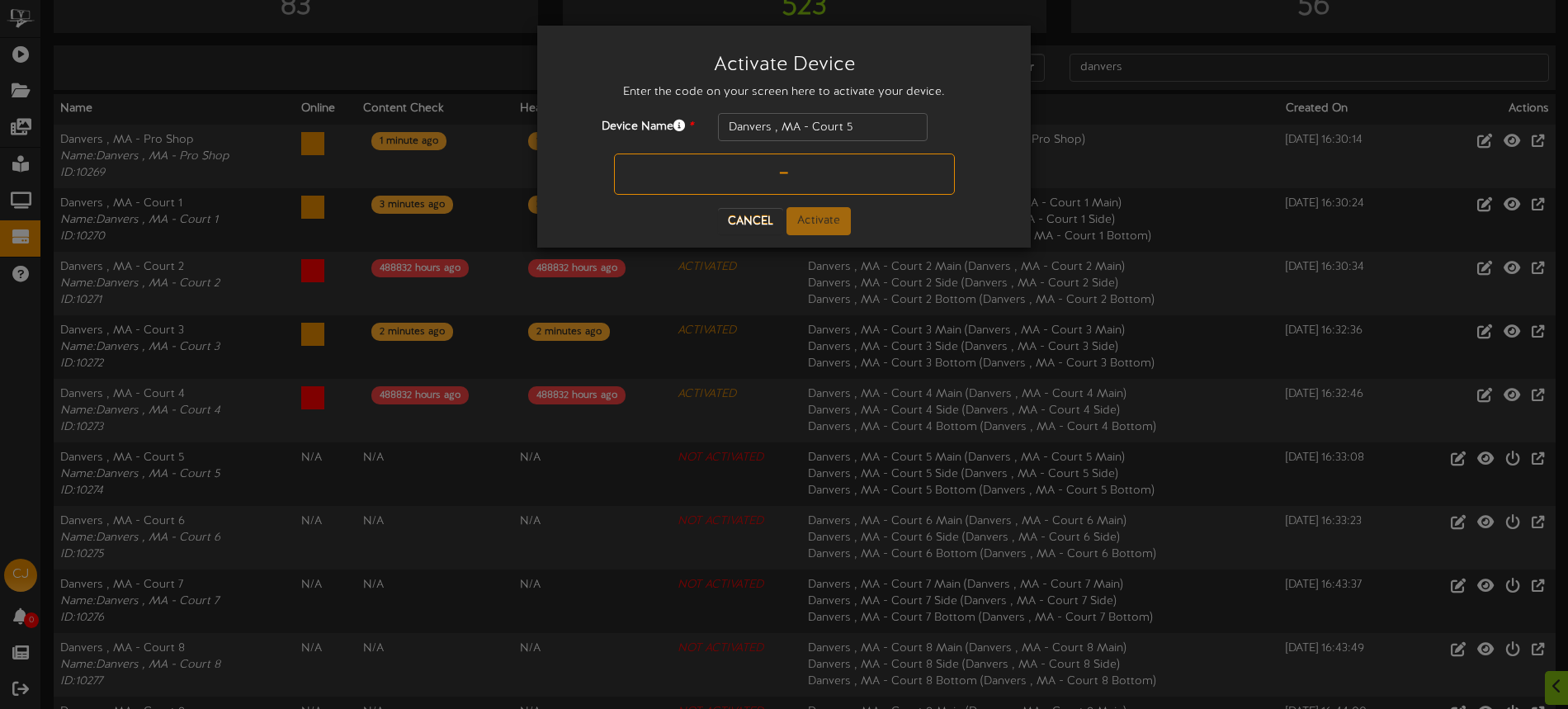
click at [731, 177] on input "text" at bounding box center [784, 174] width 341 height 42
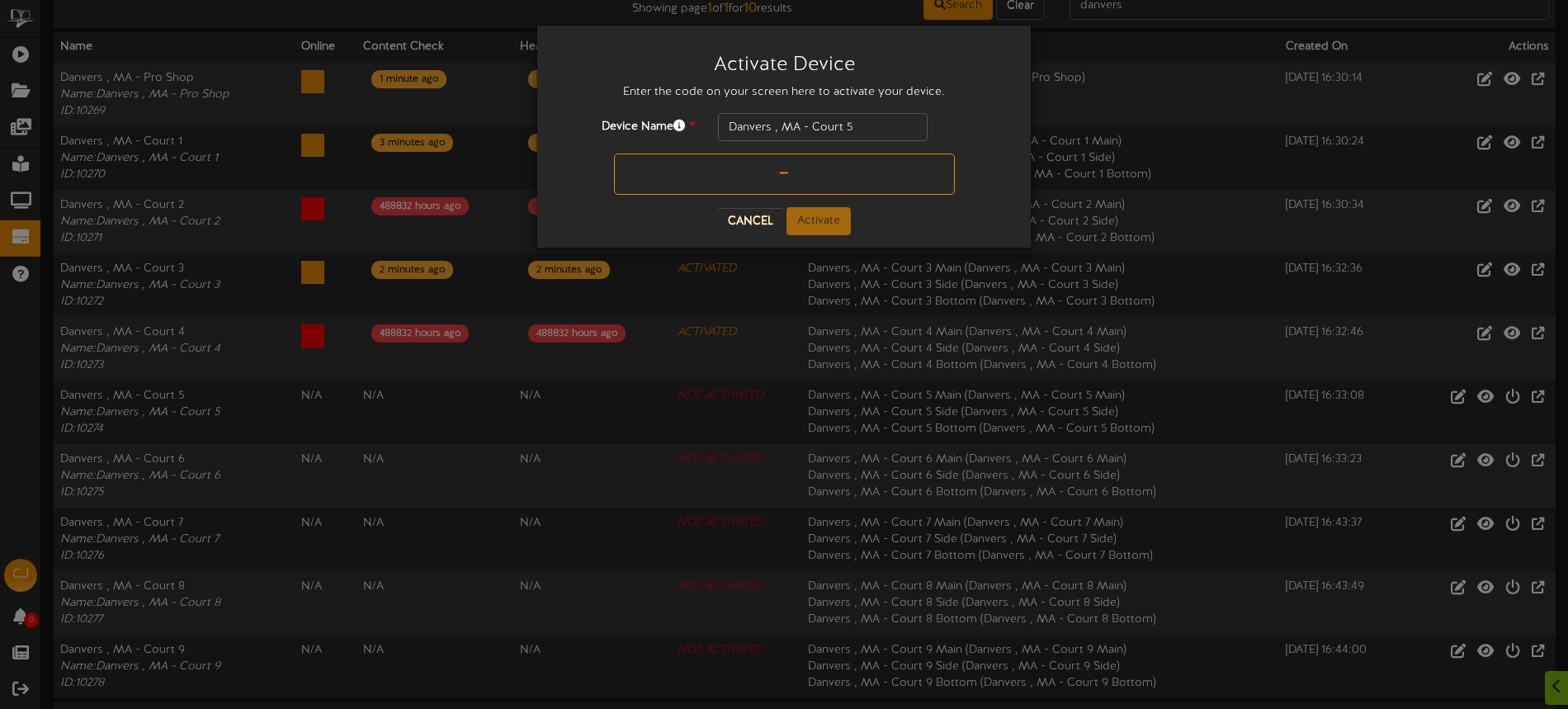
scroll to position [206, 0]
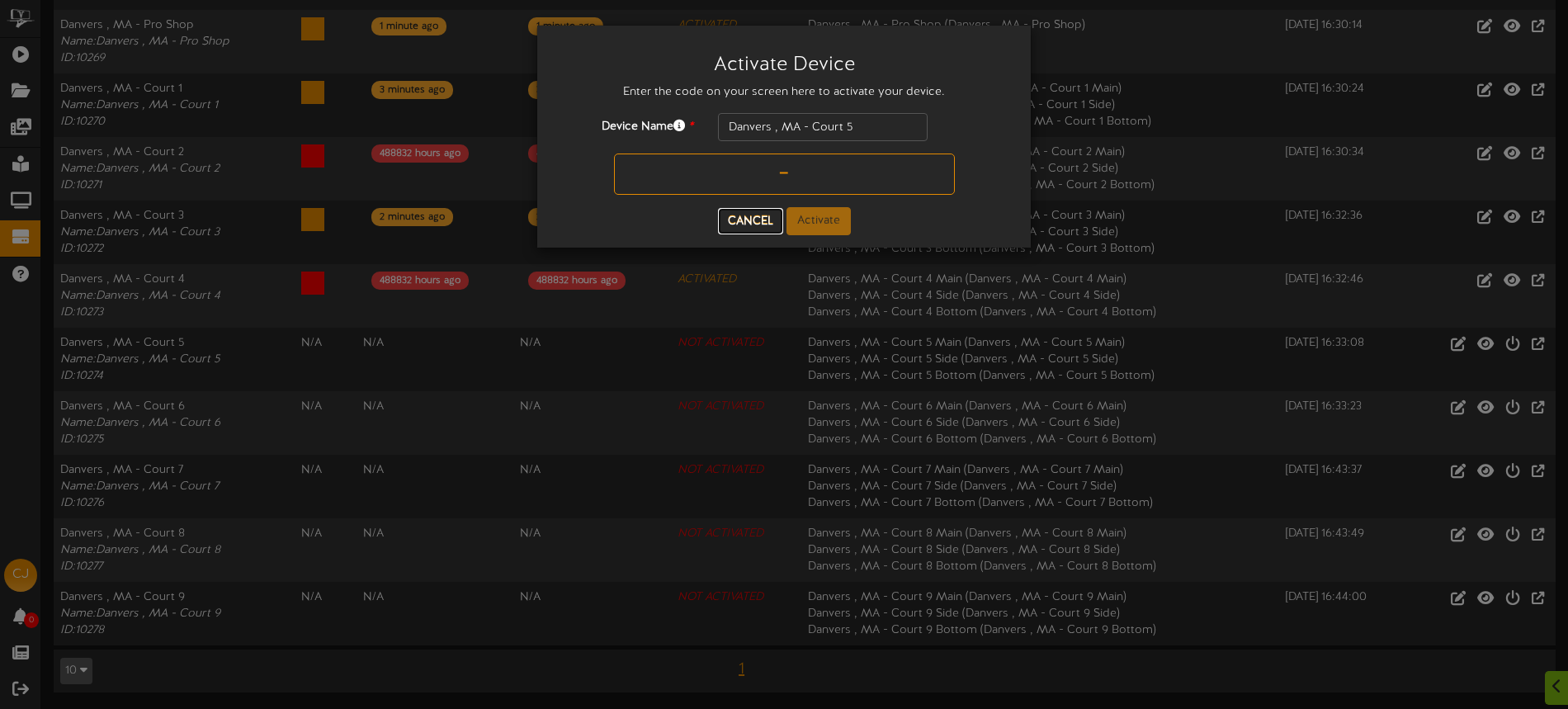
click at [745, 220] on button "Cancel" at bounding box center [750, 221] width 65 height 26
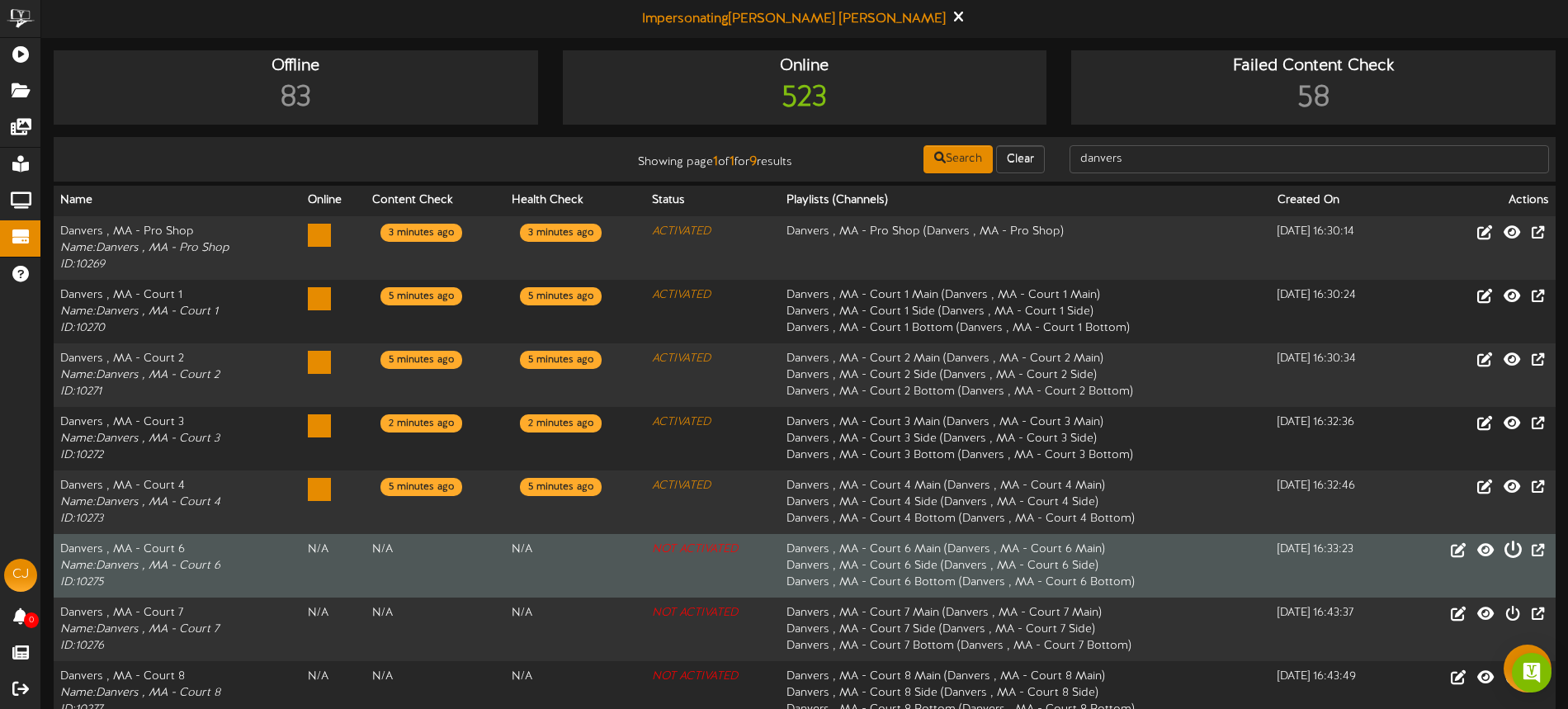
click at [1512, 552] on icon at bounding box center [1512, 549] width 18 height 18
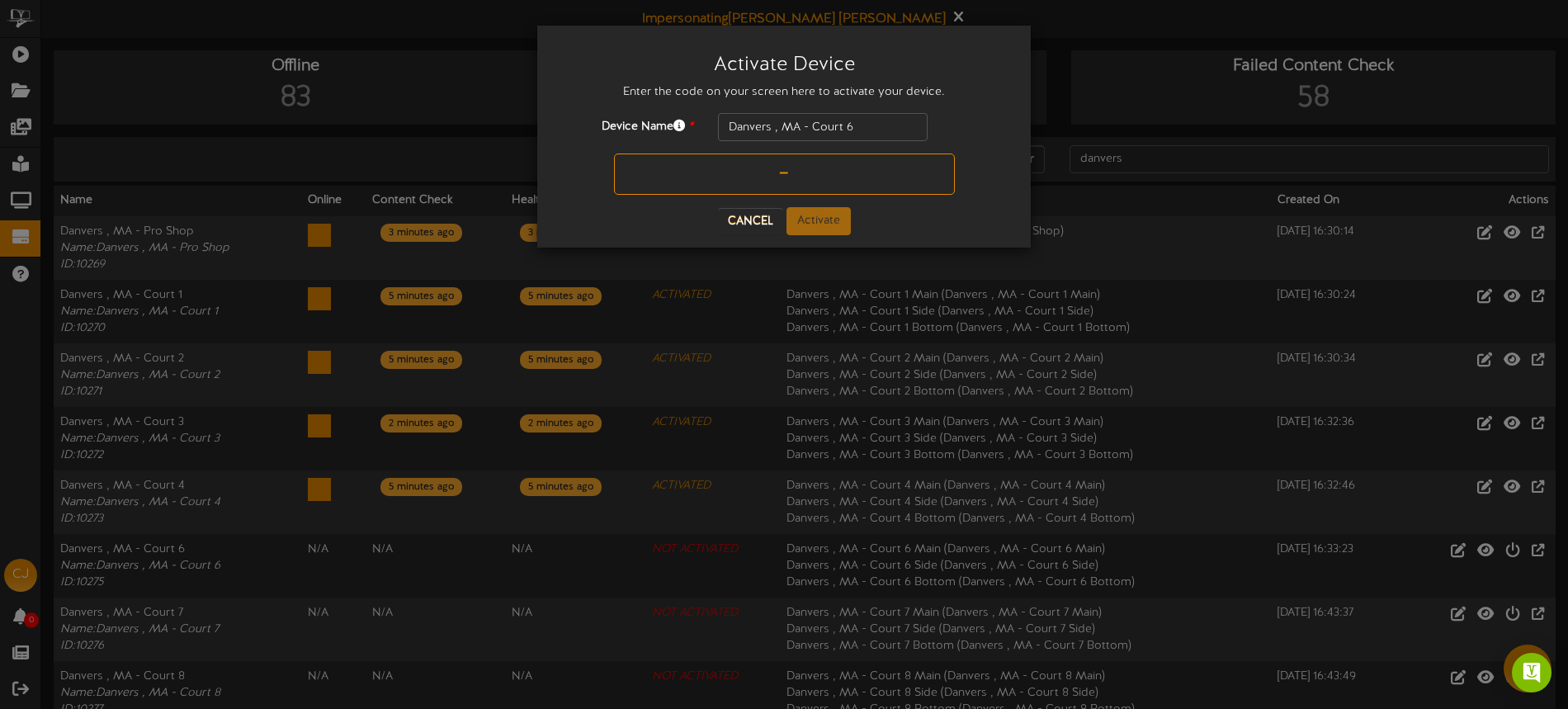
click at [728, 186] on input "text" at bounding box center [784, 174] width 341 height 42
type input "77F863"
click at [808, 220] on button "Activate" at bounding box center [818, 221] width 64 height 28
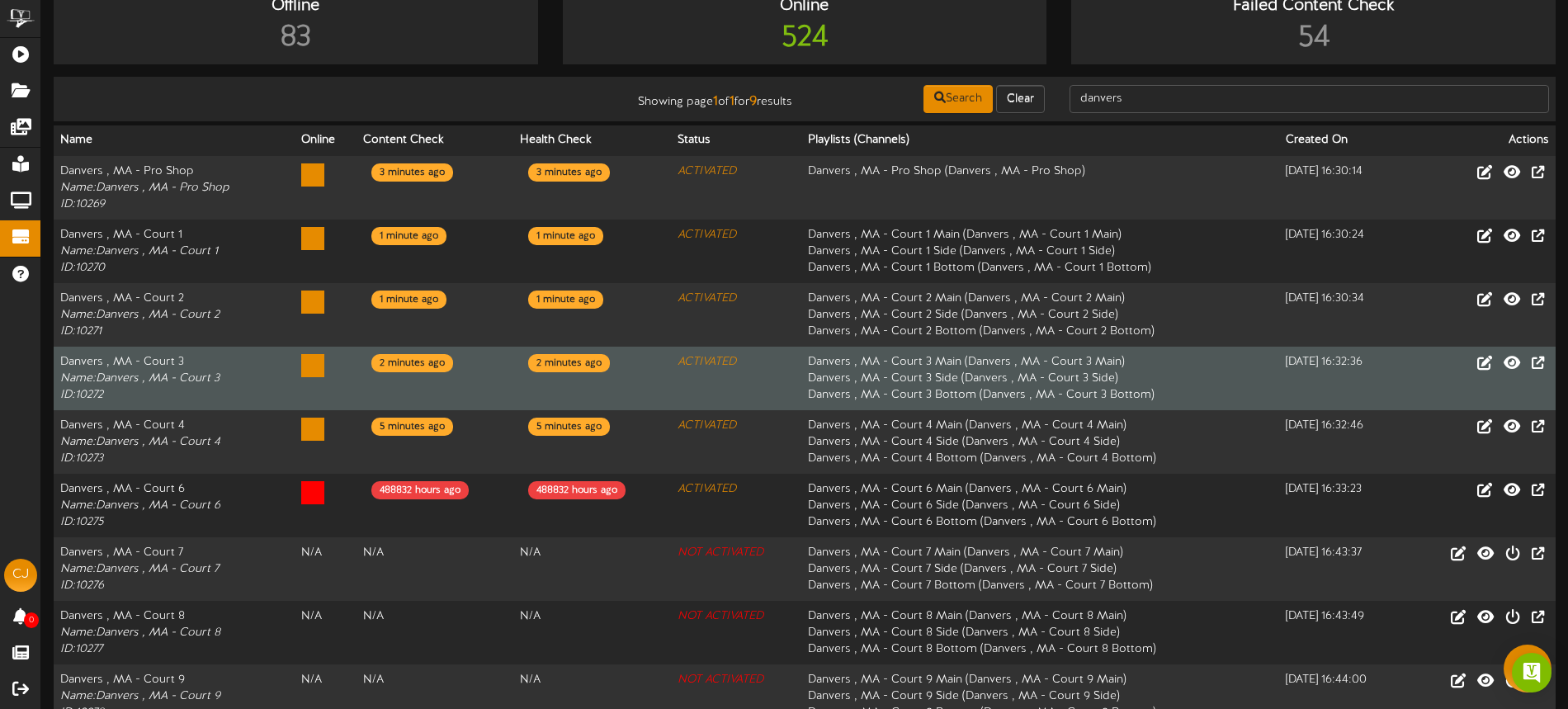
scroll to position [80, 0]
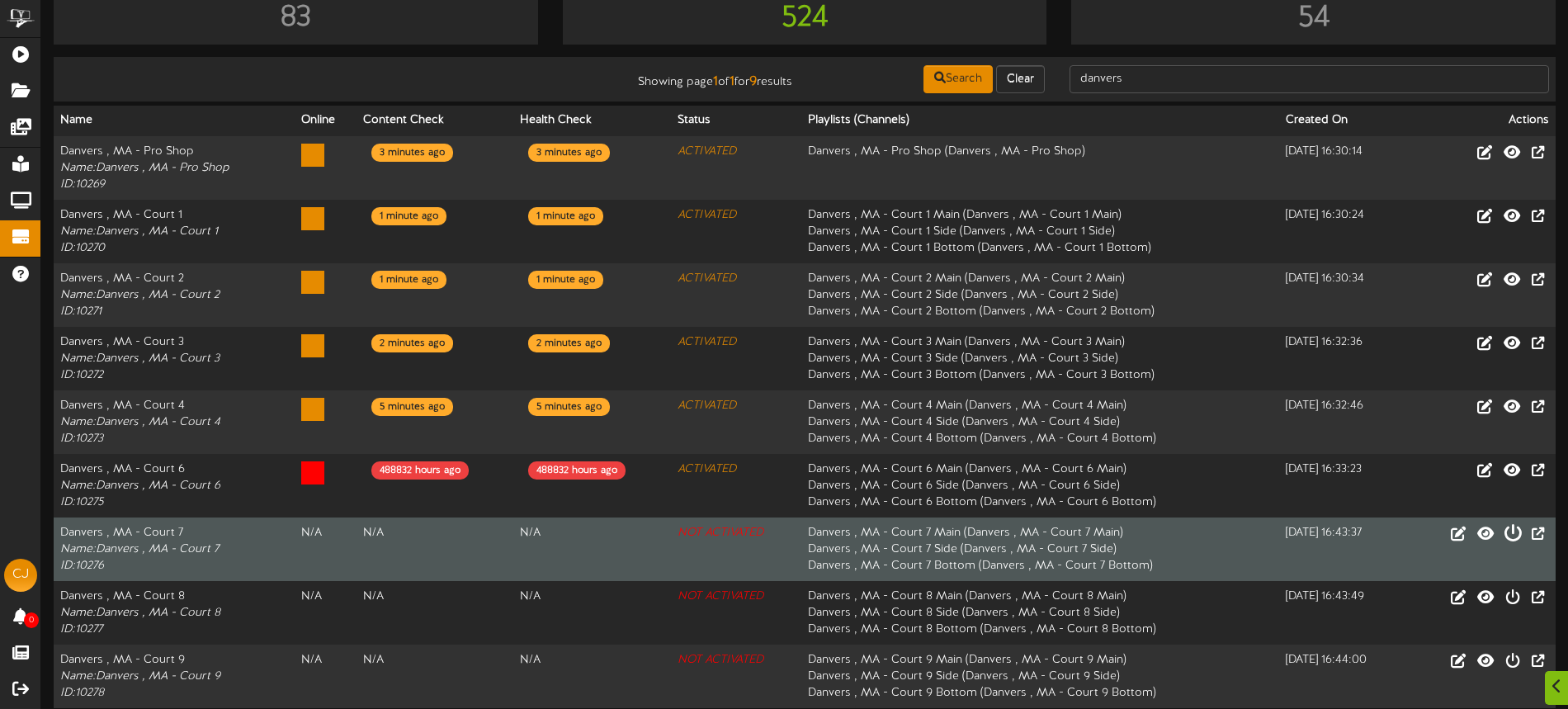
click at [1513, 536] on icon at bounding box center [1512, 531] width 18 height 18
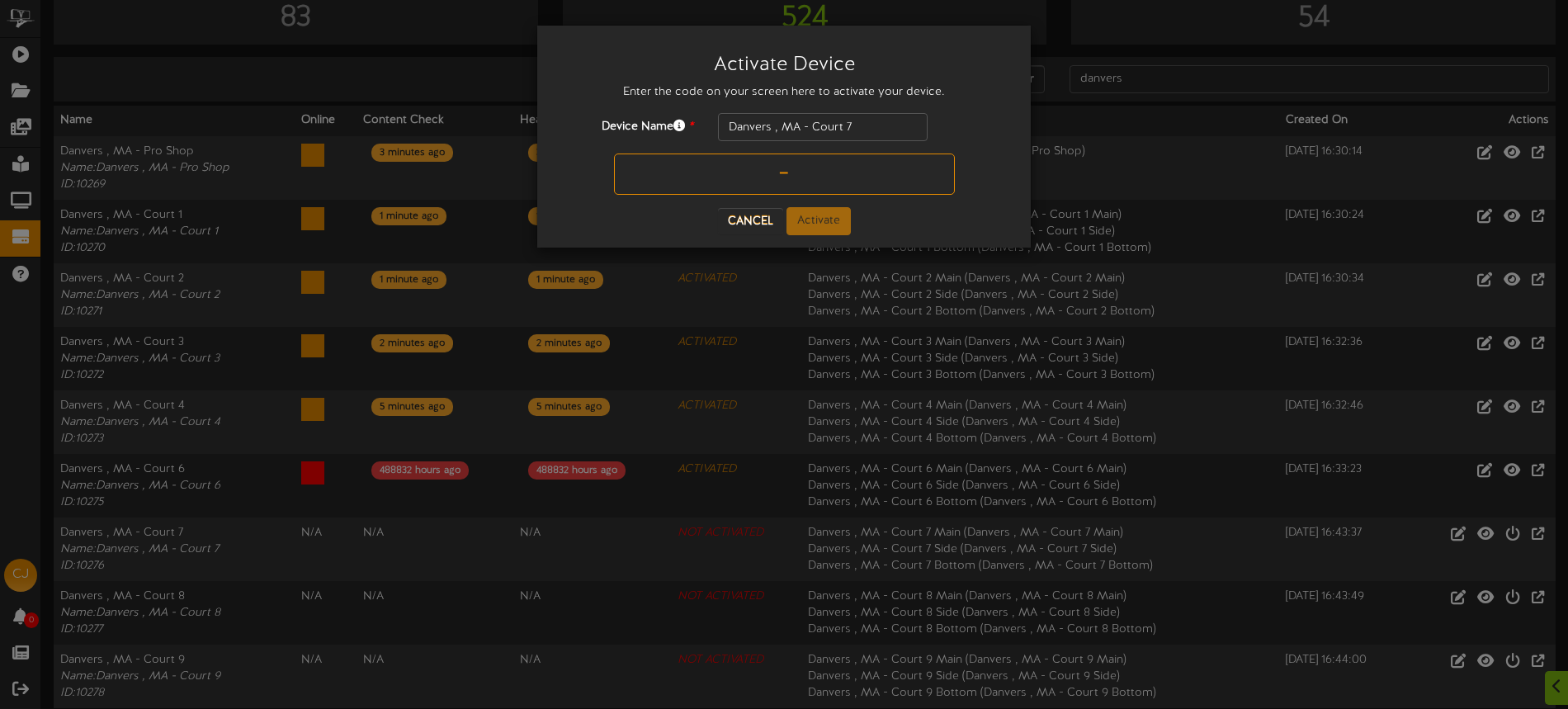
click at [692, 174] on input "text" at bounding box center [784, 174] width 341 height 42
type input "72ABBN"
click at [807, 226] on button "Activate" at bounding box center [818, 221] width 64 height 28
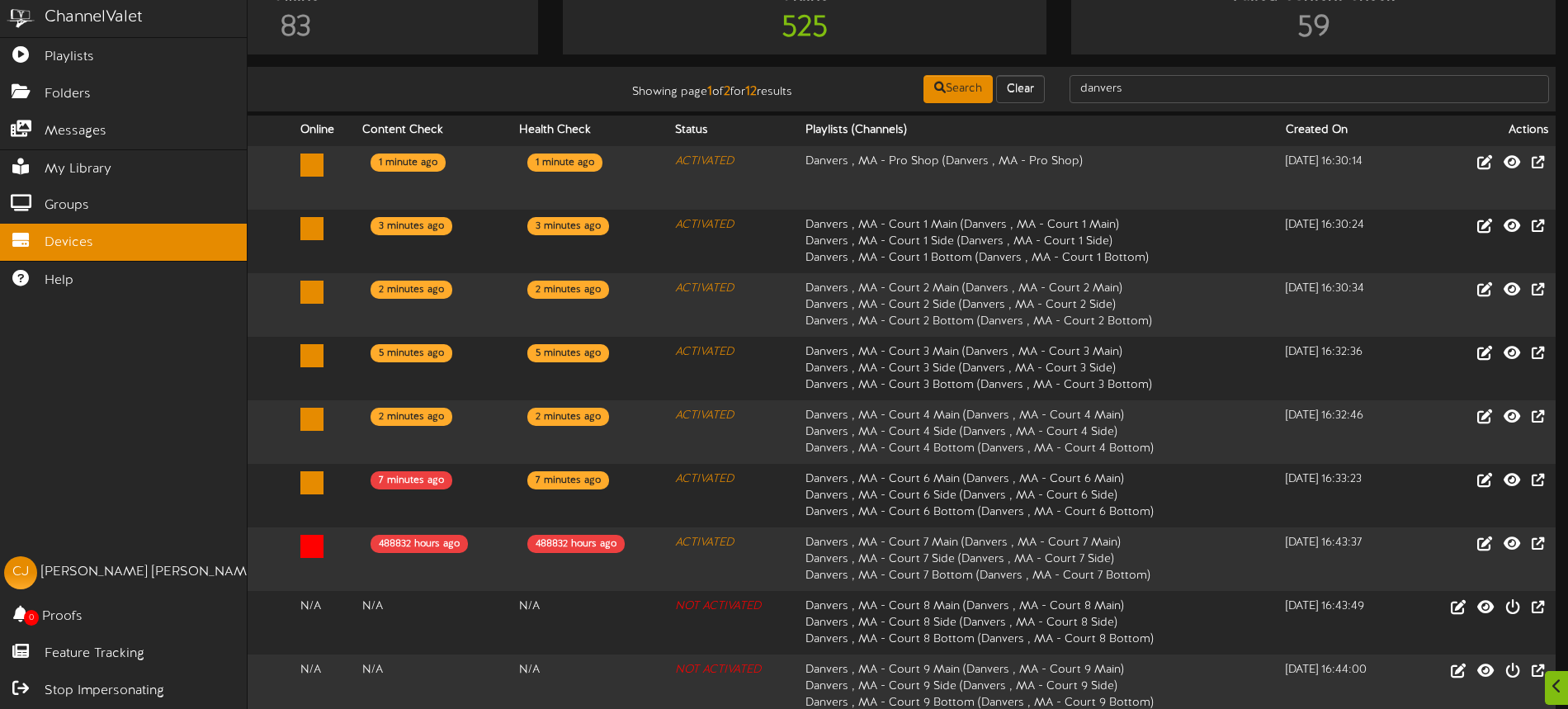
scroll to position [69, 0]
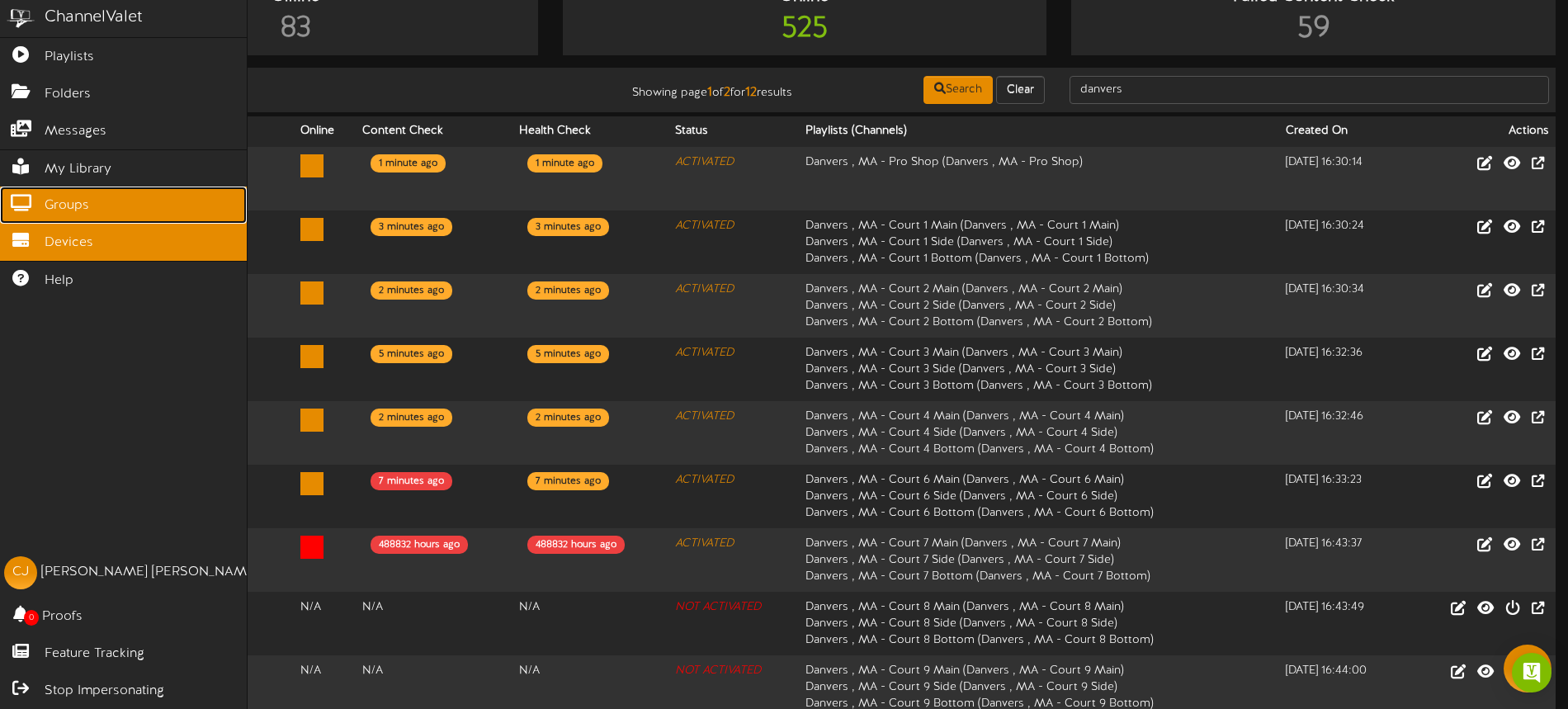
click at [55, 204] on span "Groups" at bounding box center [66, 206] width 44 height 19
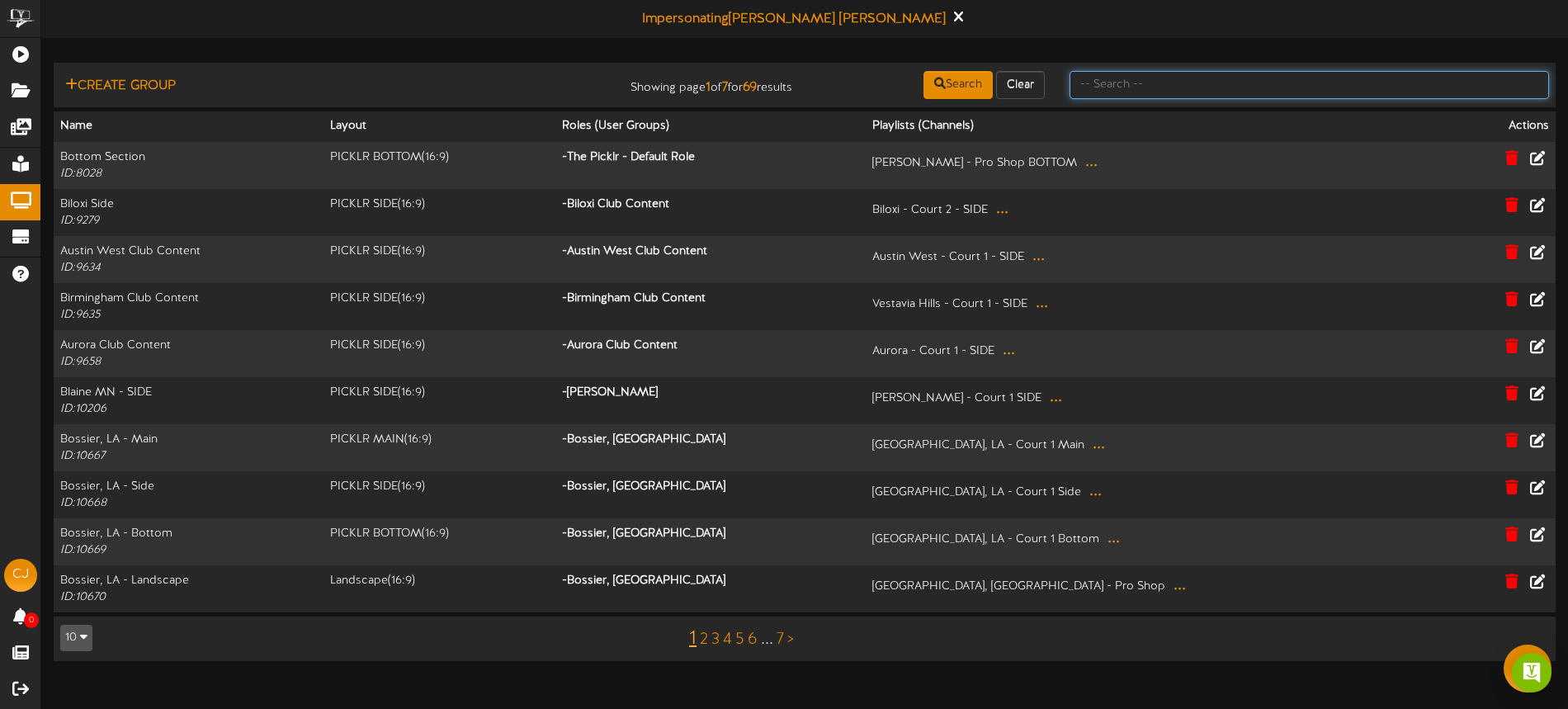
click at [1090, 73] on input "text" at bounding box center [1309, 85] width 479 height 28
type input "danvers"
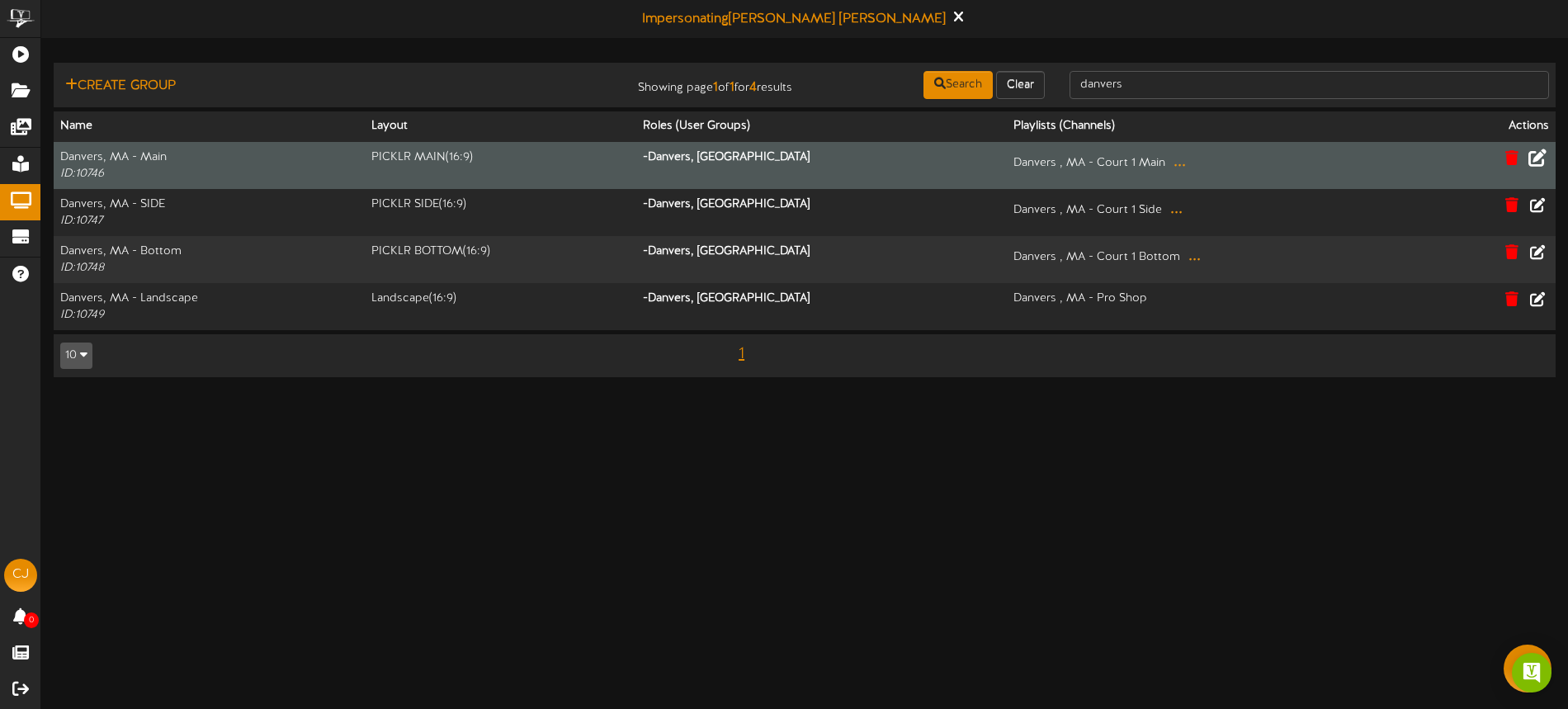
click at [1542, 158] on icon at bounding box center [1537, 156] width 18 height 18
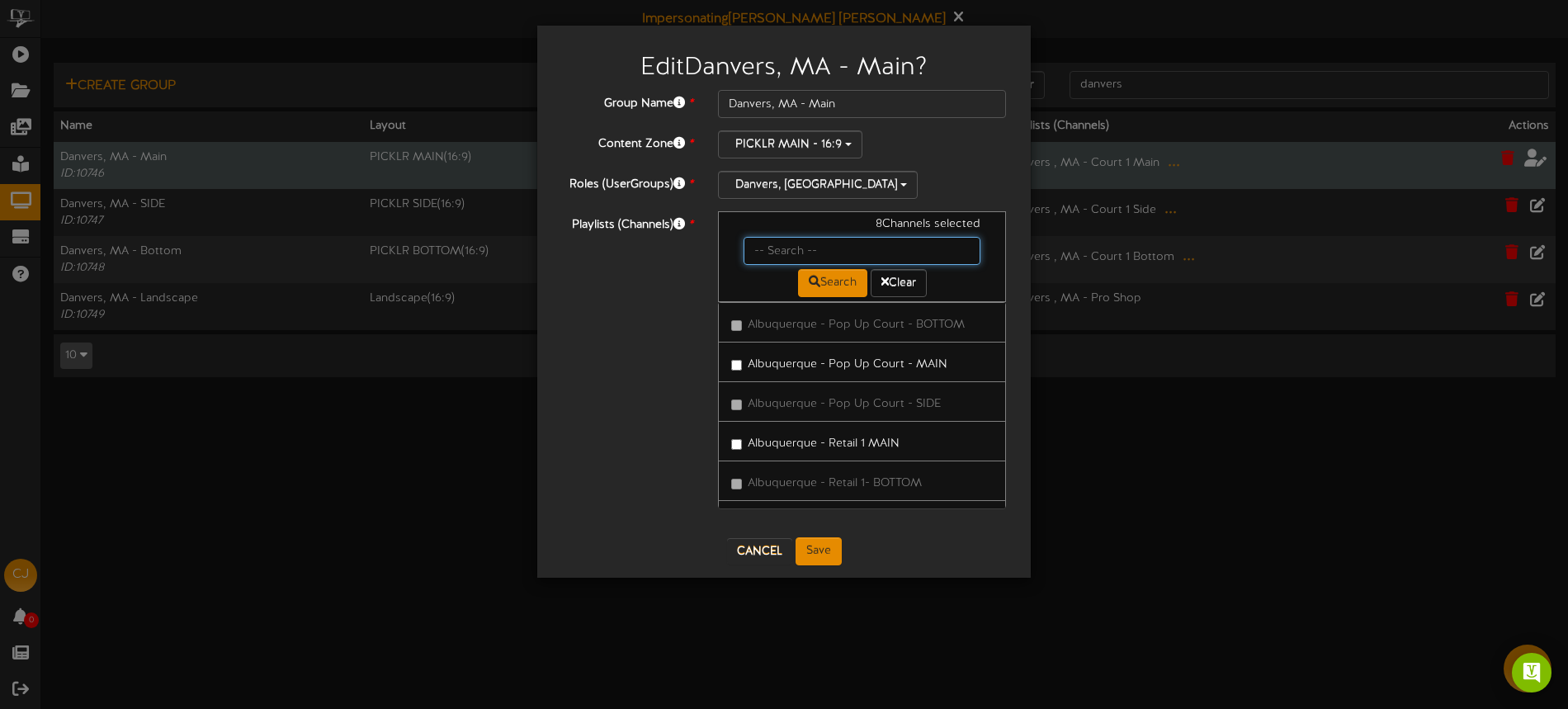
click at [770, 249] on input "text" at bounding box center [862, 250] width 237 height 28
type input "danvers"
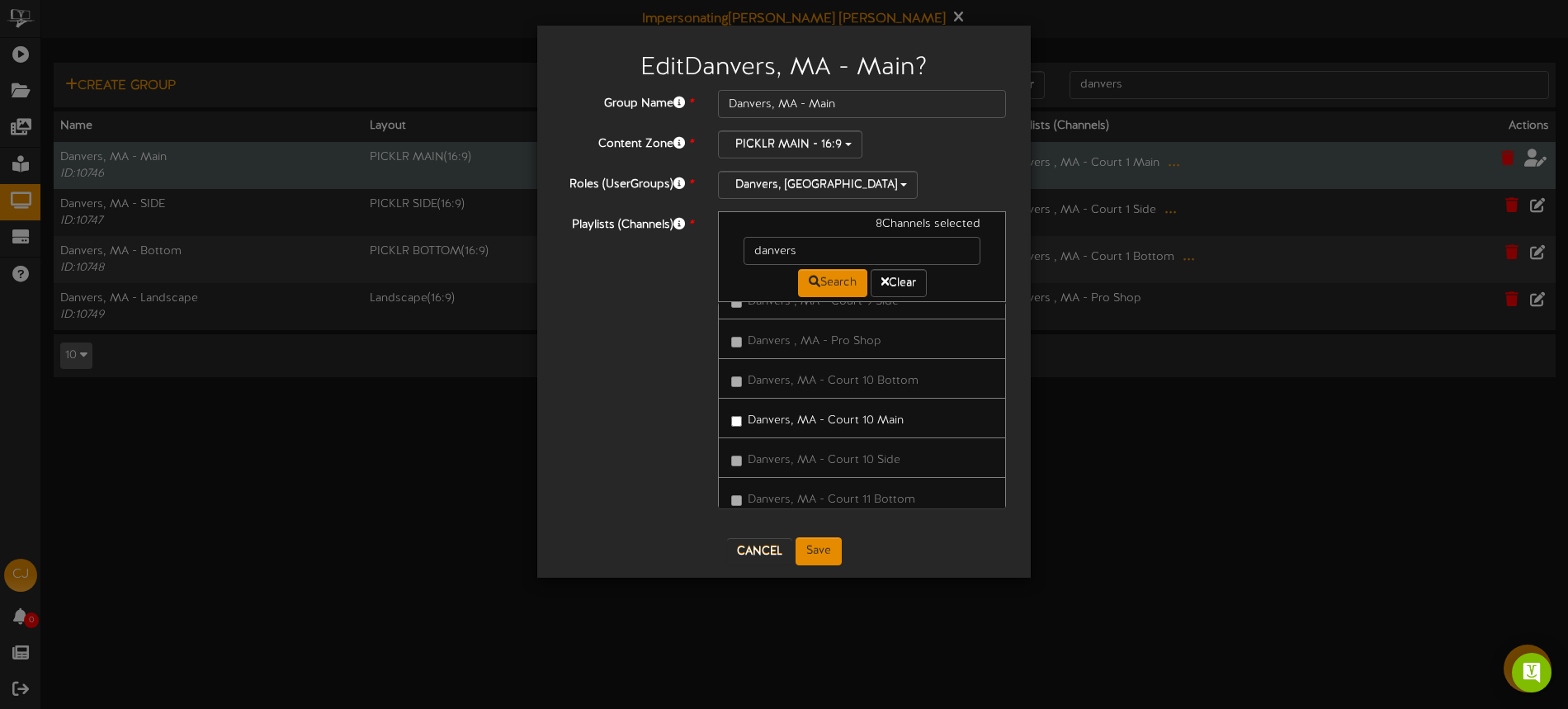
click at [831, 424] on label "Danvers, MA - Court 10 Main" at bounding box center [817, 418] width 172 height 23
click at [820, 373] on label "Danvers, MA - Court 11 Main" at bounding box center [849, 367] width 238 height 23
click at [860, 481] on label "Danvers, MA - Court 12 Main" at bounding box center [816, 485] width 171 height 23
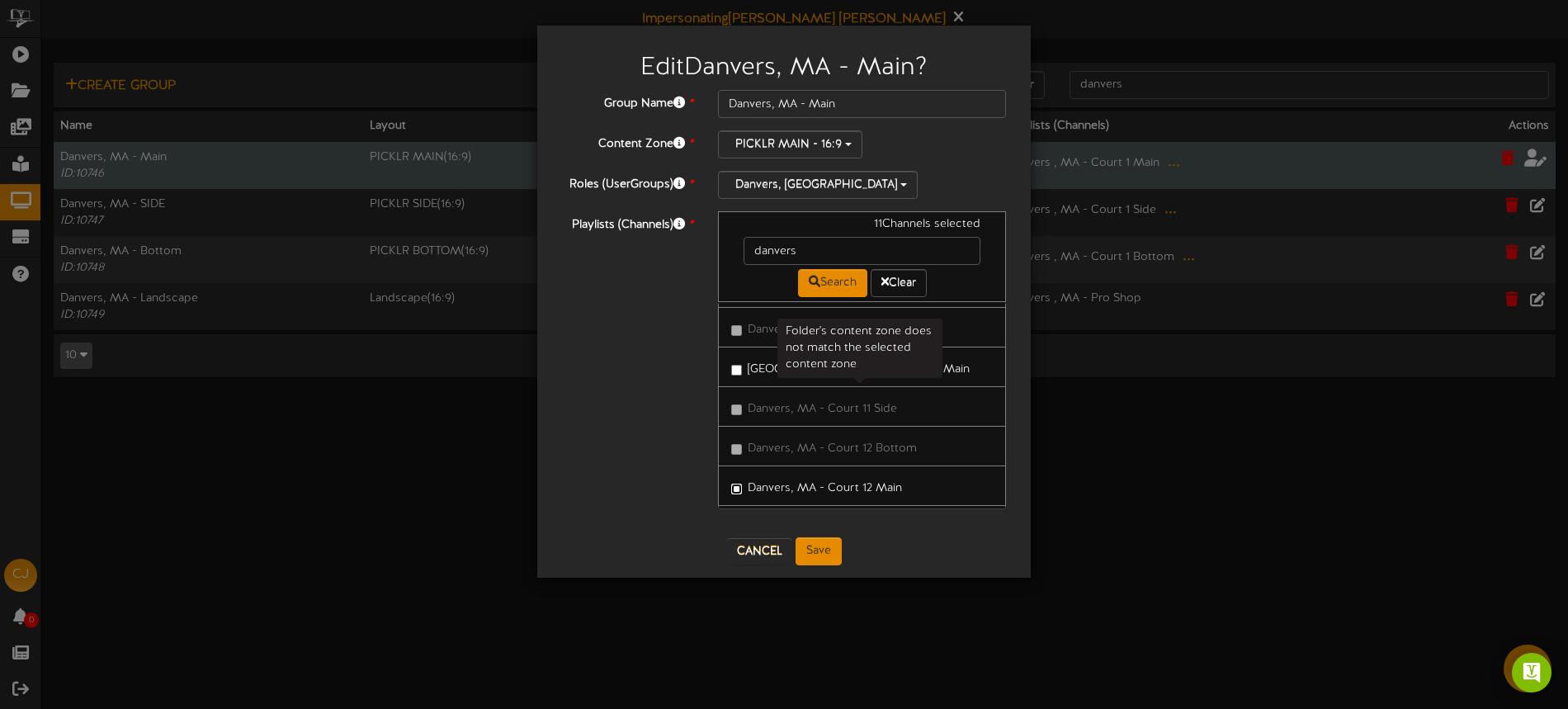
scroll to position [1141, 0]
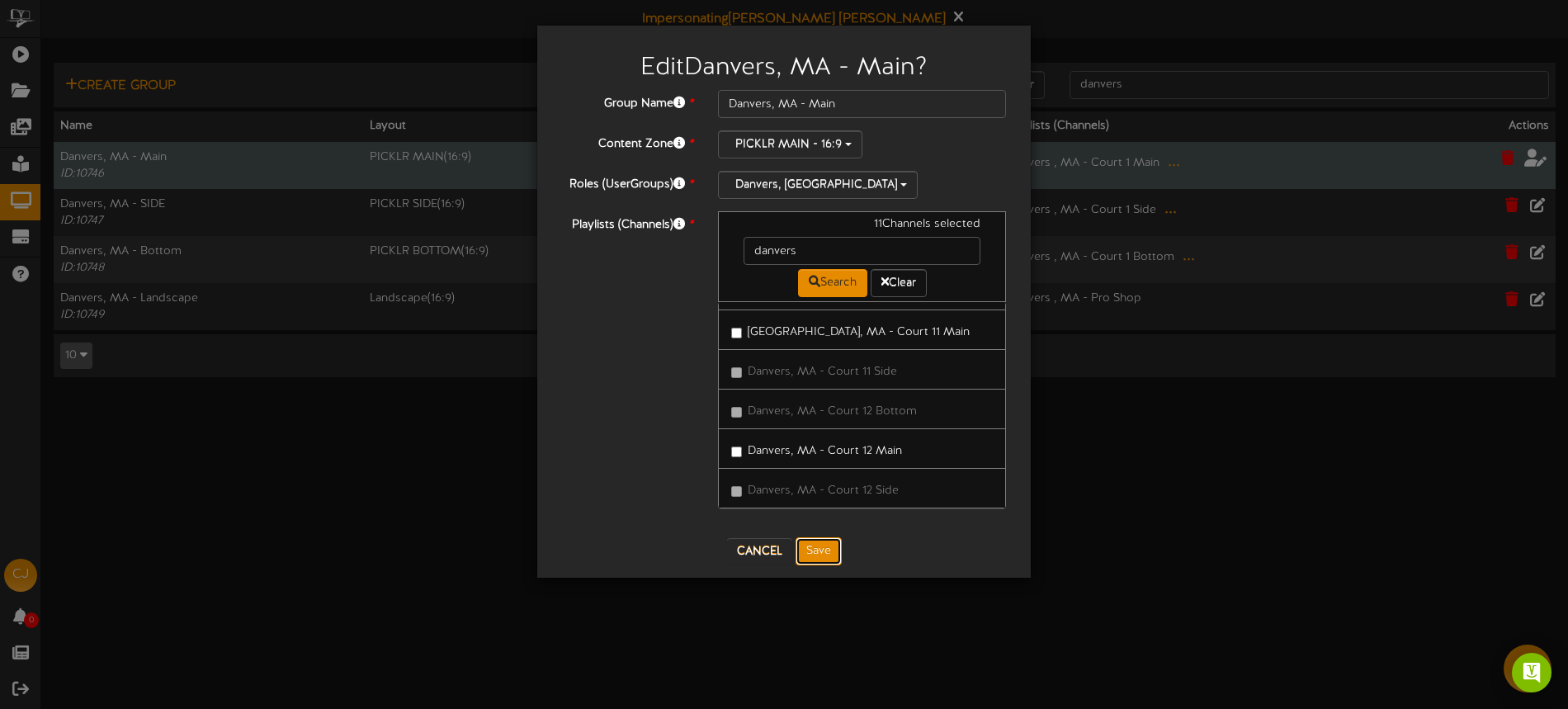
click at [823, 548] on button "Save" at bounding box center [818, 551] width 46 height 28
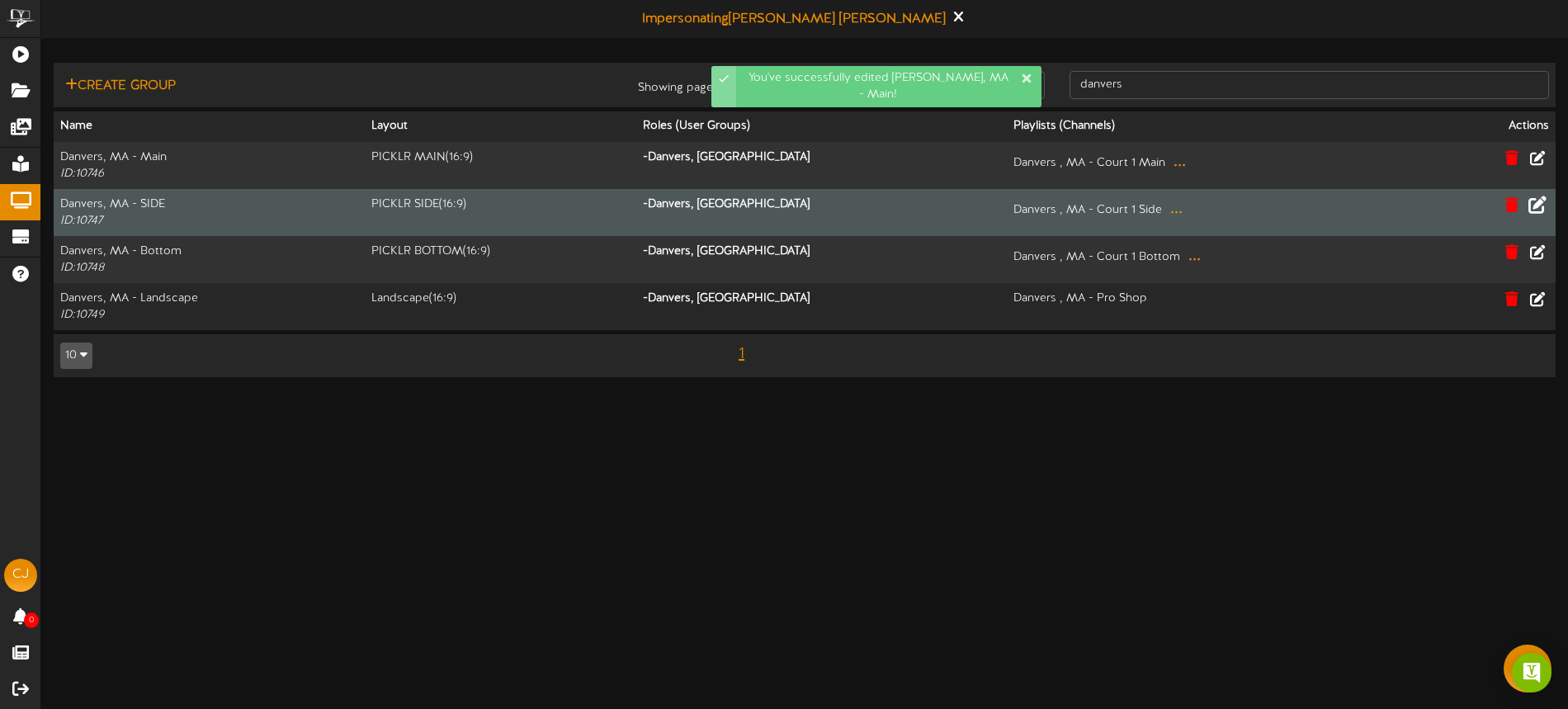
click at [1539, 209] on icon at bounding box center [1537, 204] width 18 height 18
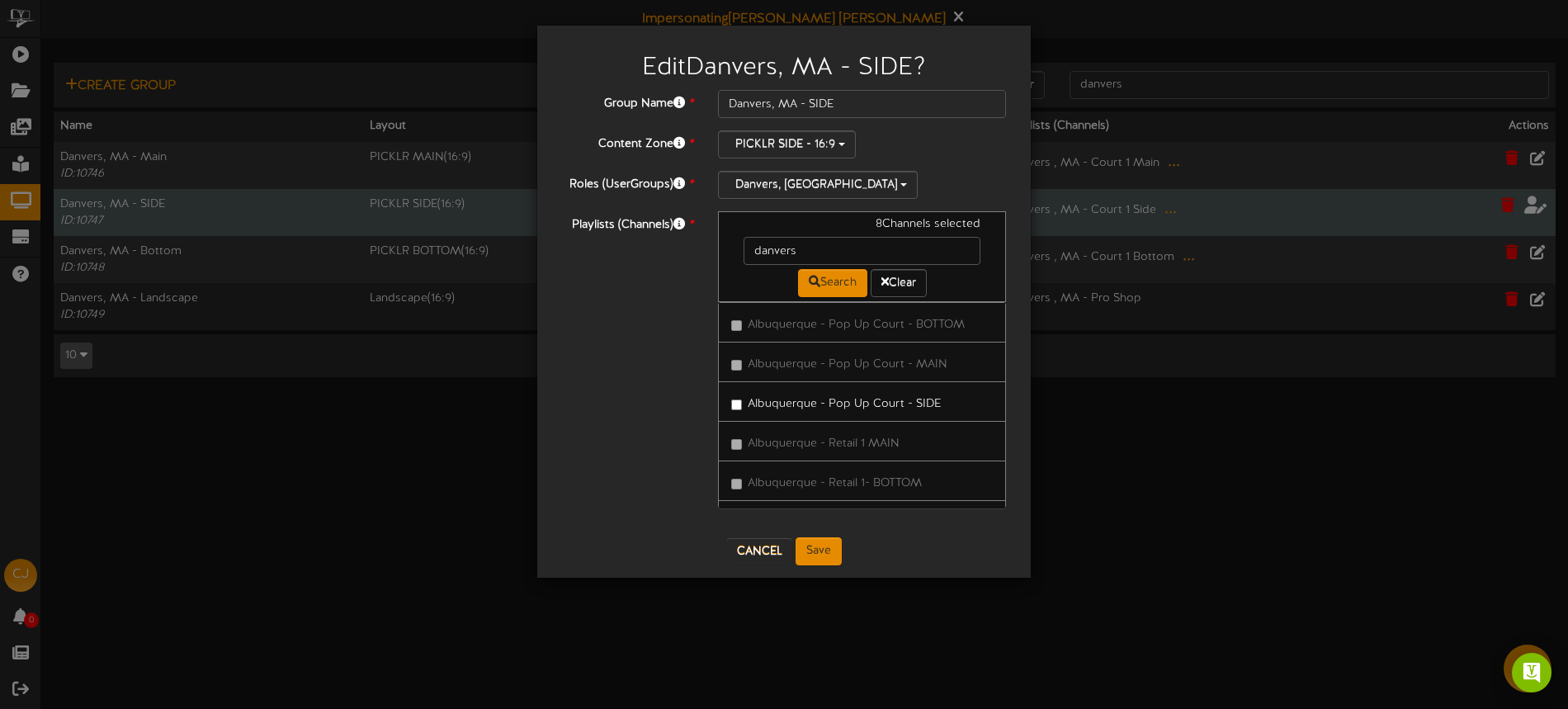
type input "danvers"
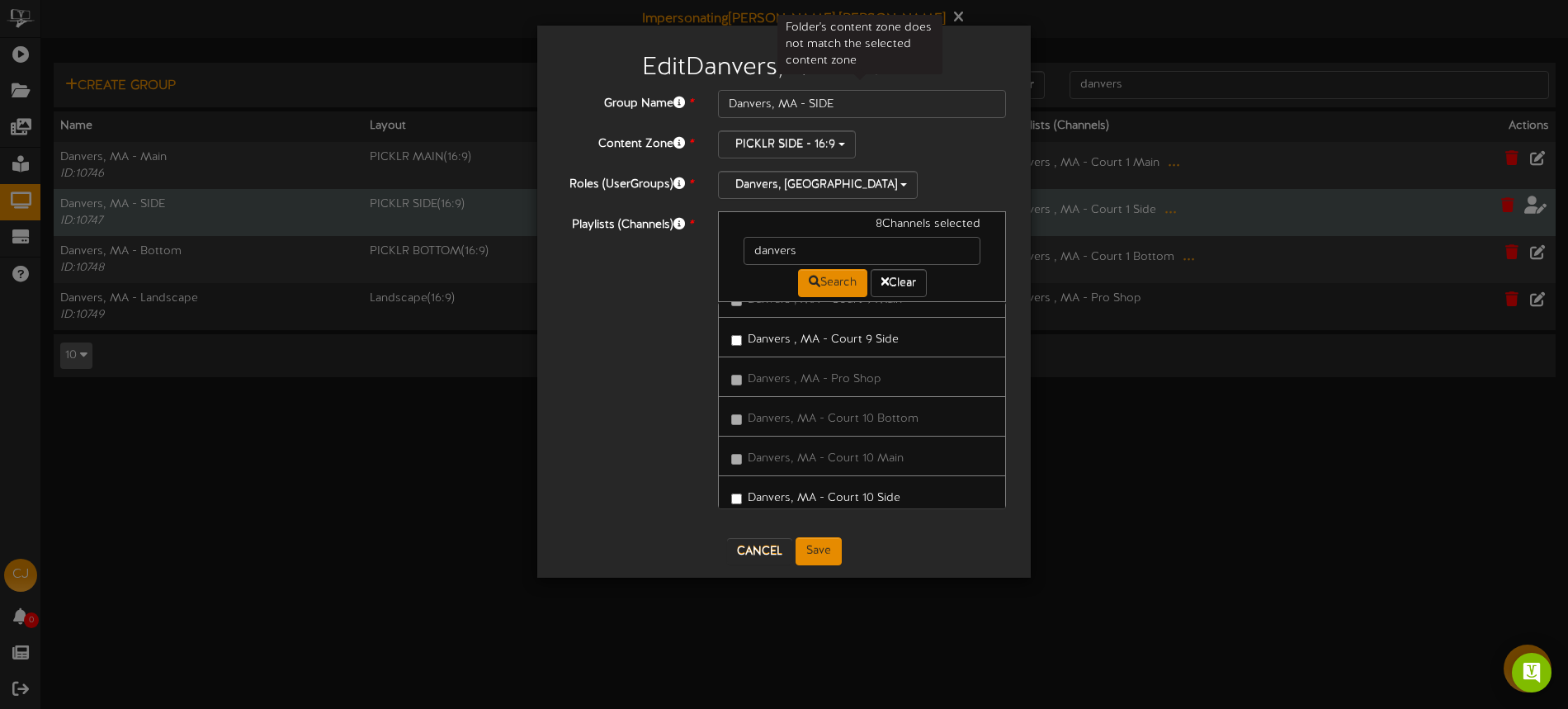
scroll to position [936, 0]
click at [851, 454] on label "Danvers, MA - Court 10 Side" at bounding box center [815, 455] width 169 height 23
click at [868, 465] on label "Danvers, MA - Court 11 Side" at bounding box center [813, 459] width 166 height 23
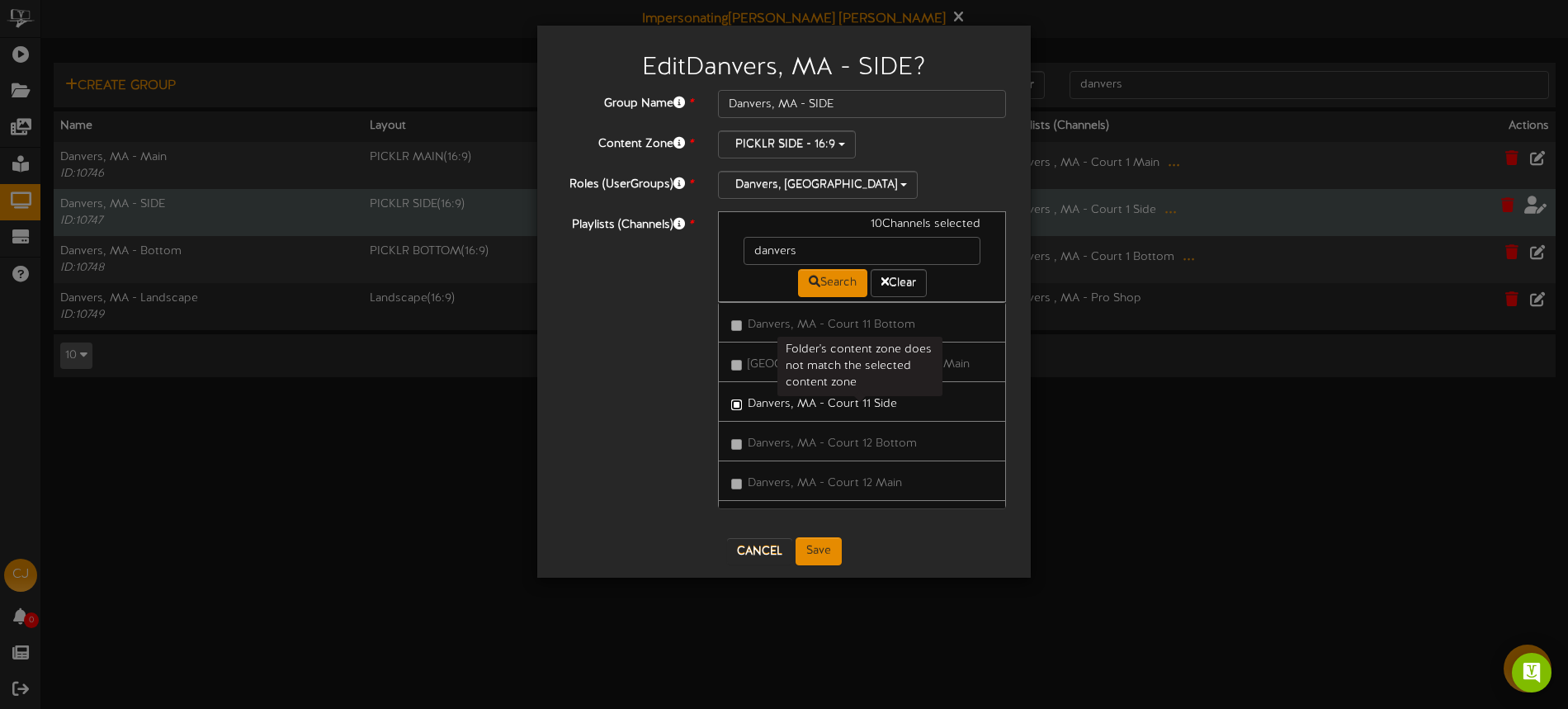
scroll to position [1141, 0]
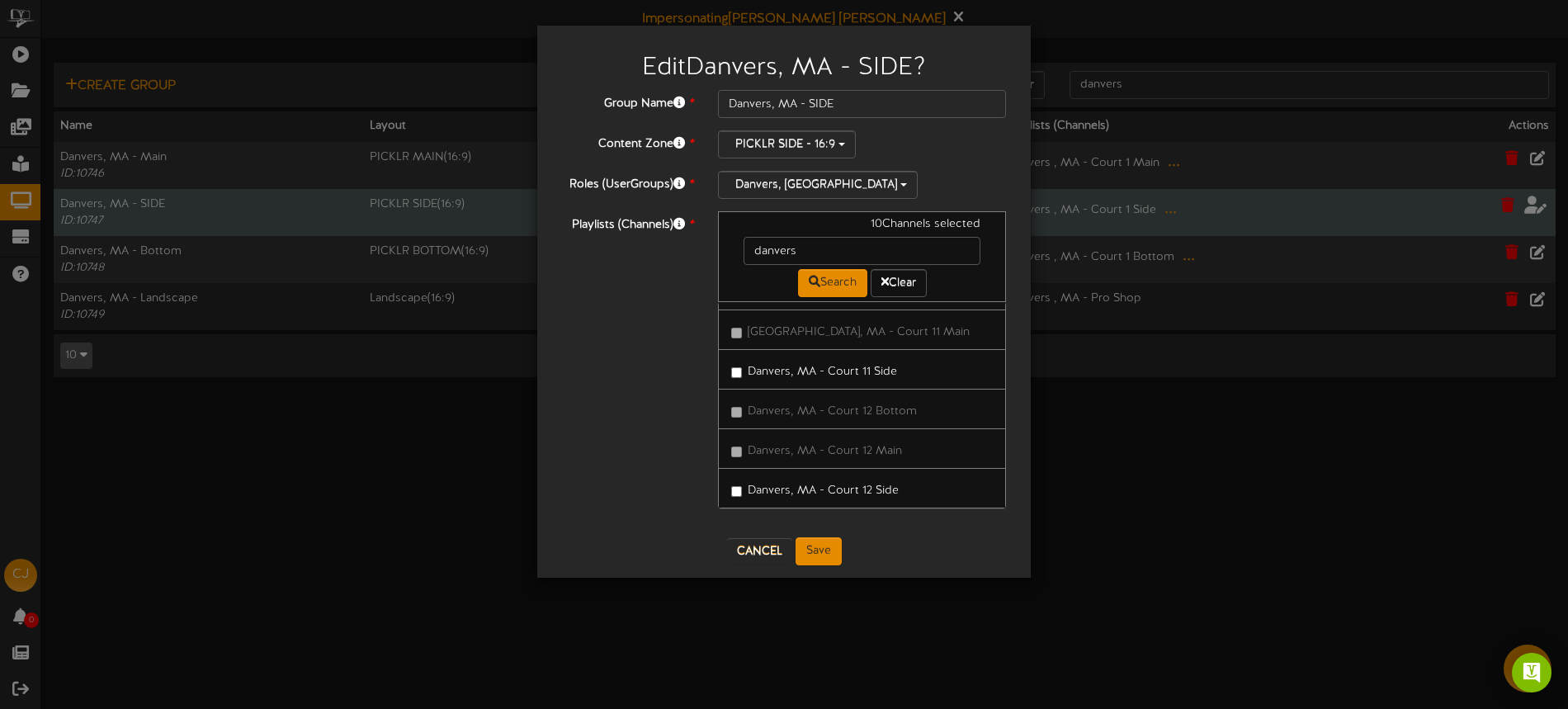
click at [876, 489] on label "Danvers, MA - Court 12 Side" at bounding box center [814, 488] width 167 height 23
click at [817, 550] on button "Save" at bounding box center [818, 551] width 46 height 28
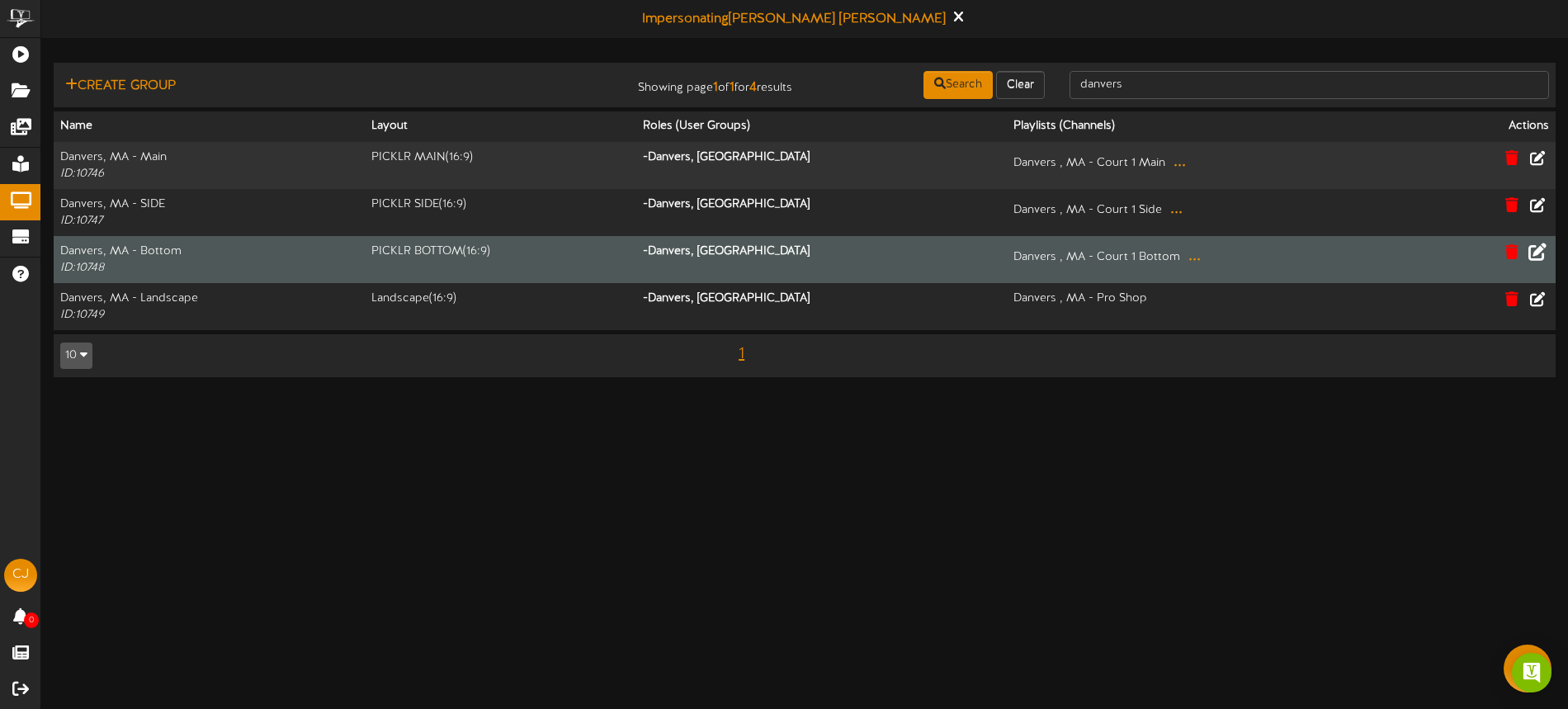
click at [1537, 249] on icon at bounding box center [1537, 250] width 18 height 18
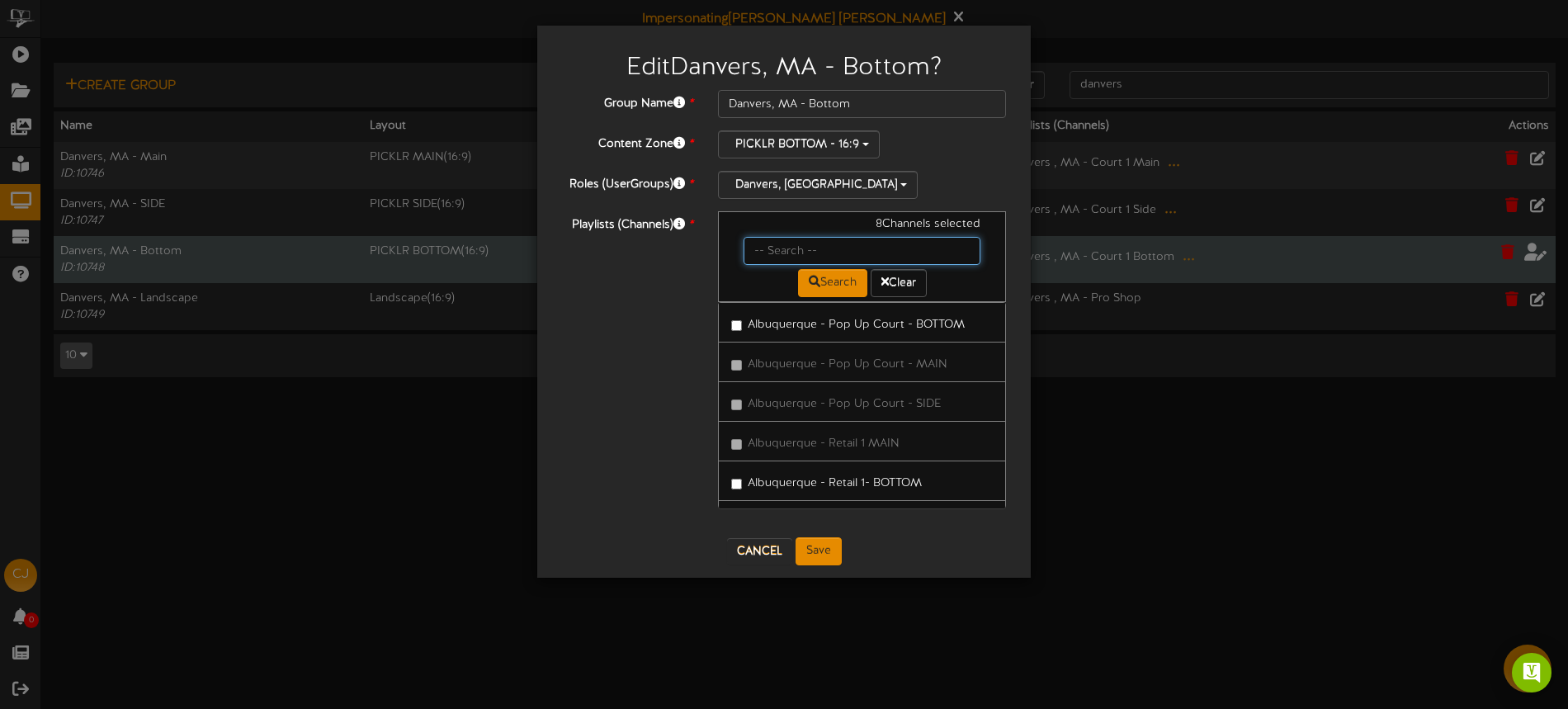
click at [776, 252] on input "text" at bounding box center [862, 250] width 237 height 28
type input "danvers"
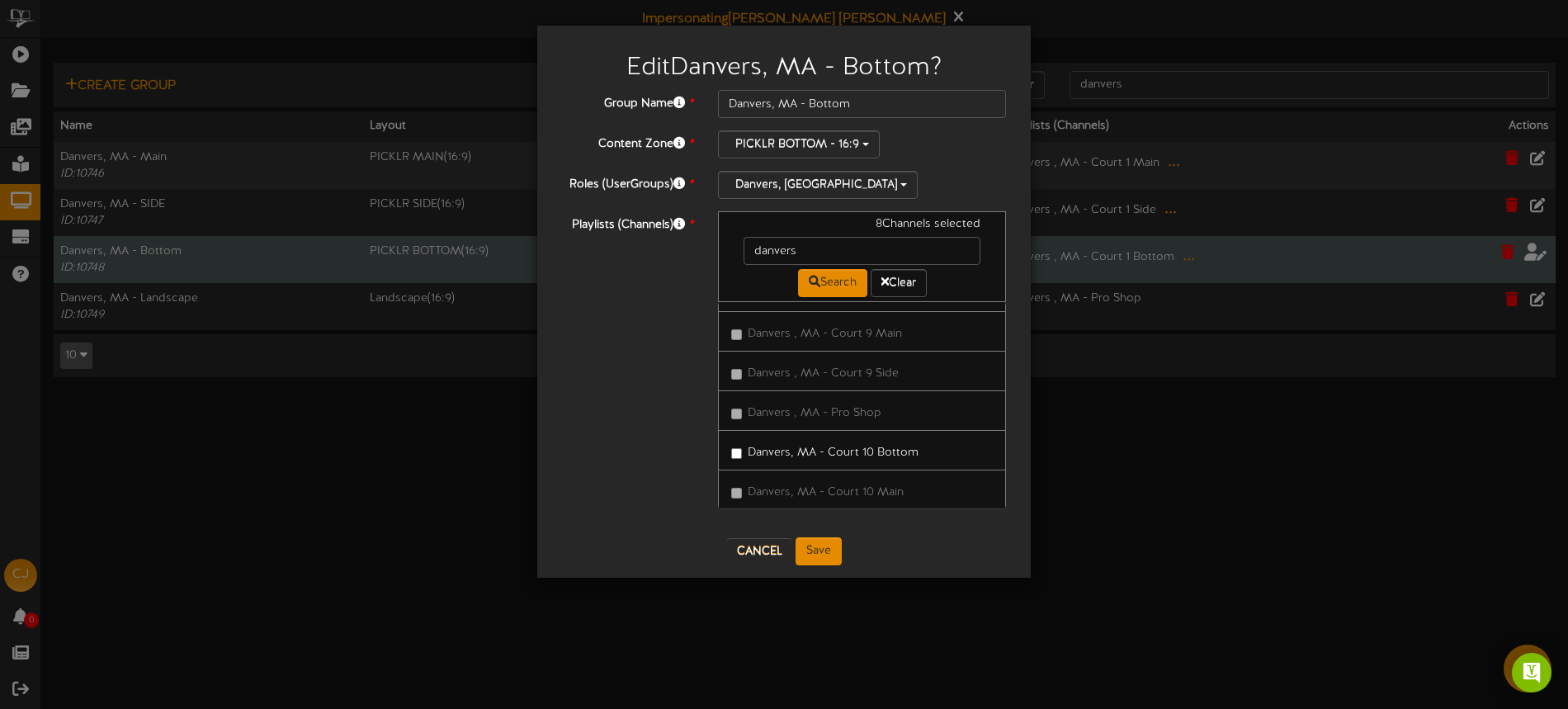
click at [831, 444] on label "Danvers, MA - Court 10 Bottom" at bounding box center [824, 450] width 187 height 23
drag, startPoint x: 889, startPoint y: 501, endPoint x: 901, endPoint y: 474, distance: 29.5
click at [889, 501] on label "Danvers, MA - Court 11 Bottom" at bounding box center [823, 498] width 184 height 23
drag, startPoint x: 884, startPoint y: 473, endPoint x: 927, endPoint y: 475, distance: 43.0
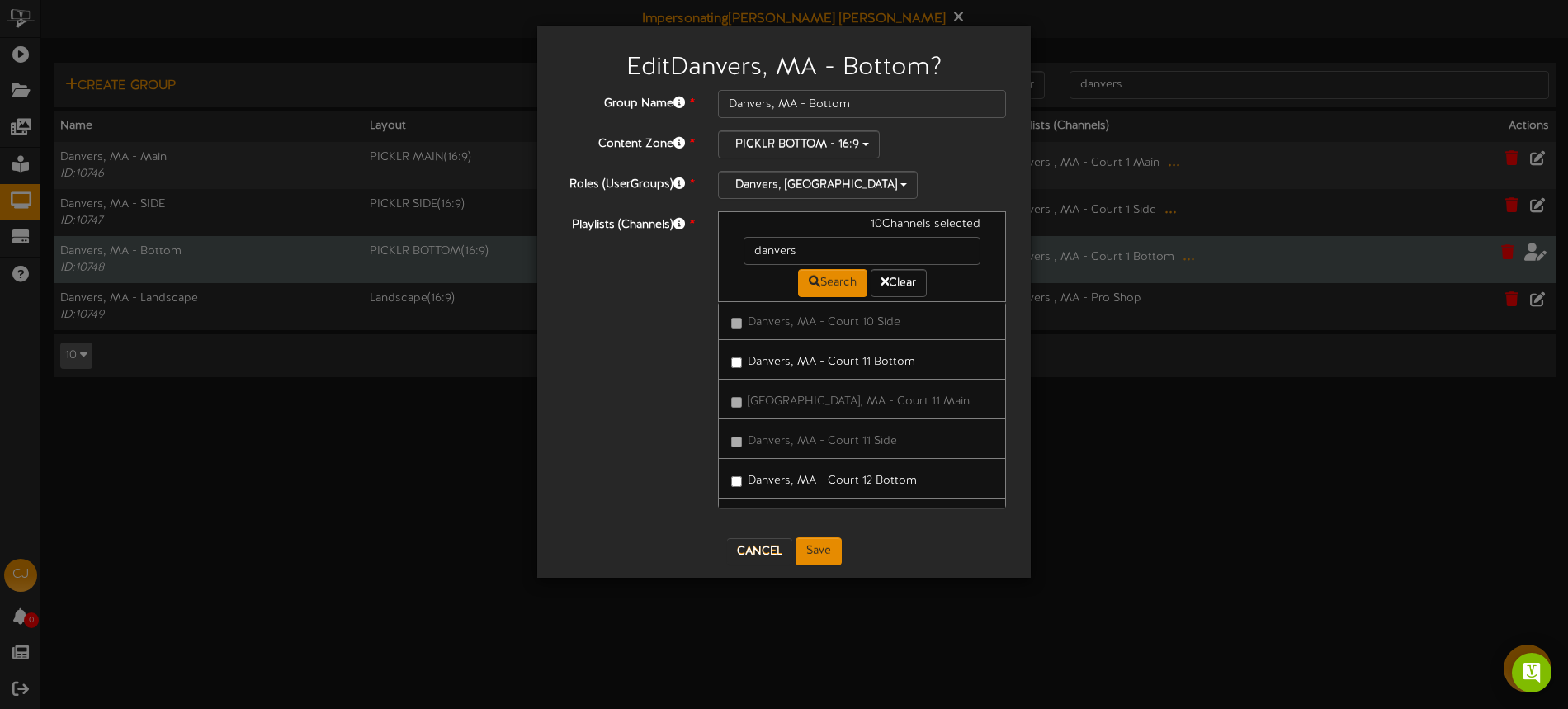
click at [888, 474] on label "Danvers, MA - Court 12 Bottom" at bounding box center [823, 478] width 185 height 23
click at [830, 547] on button "Save" at bounding box center [818, 551] width 46 height 28
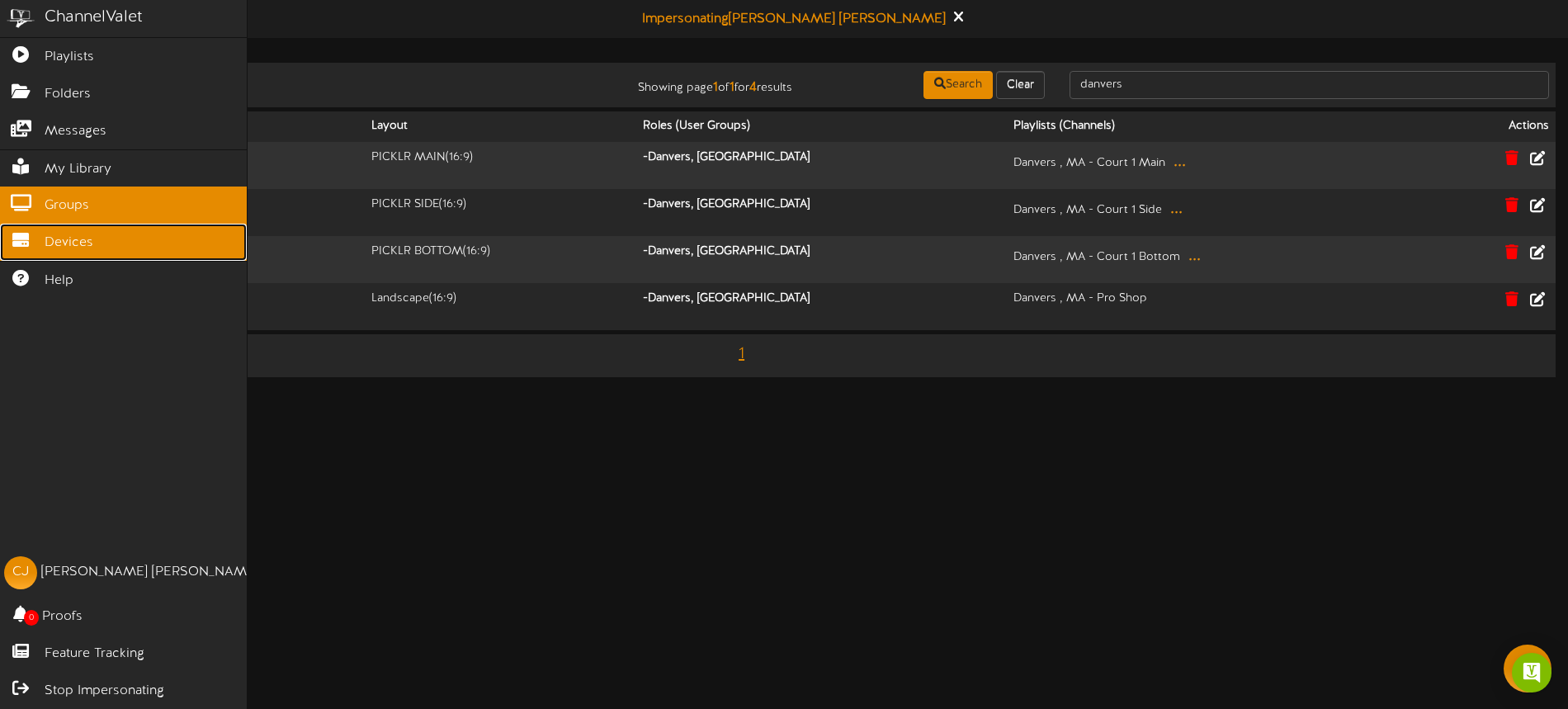
click at [76, 235] on span "Devices" at bounding box center [68, 243] width 49 height 19
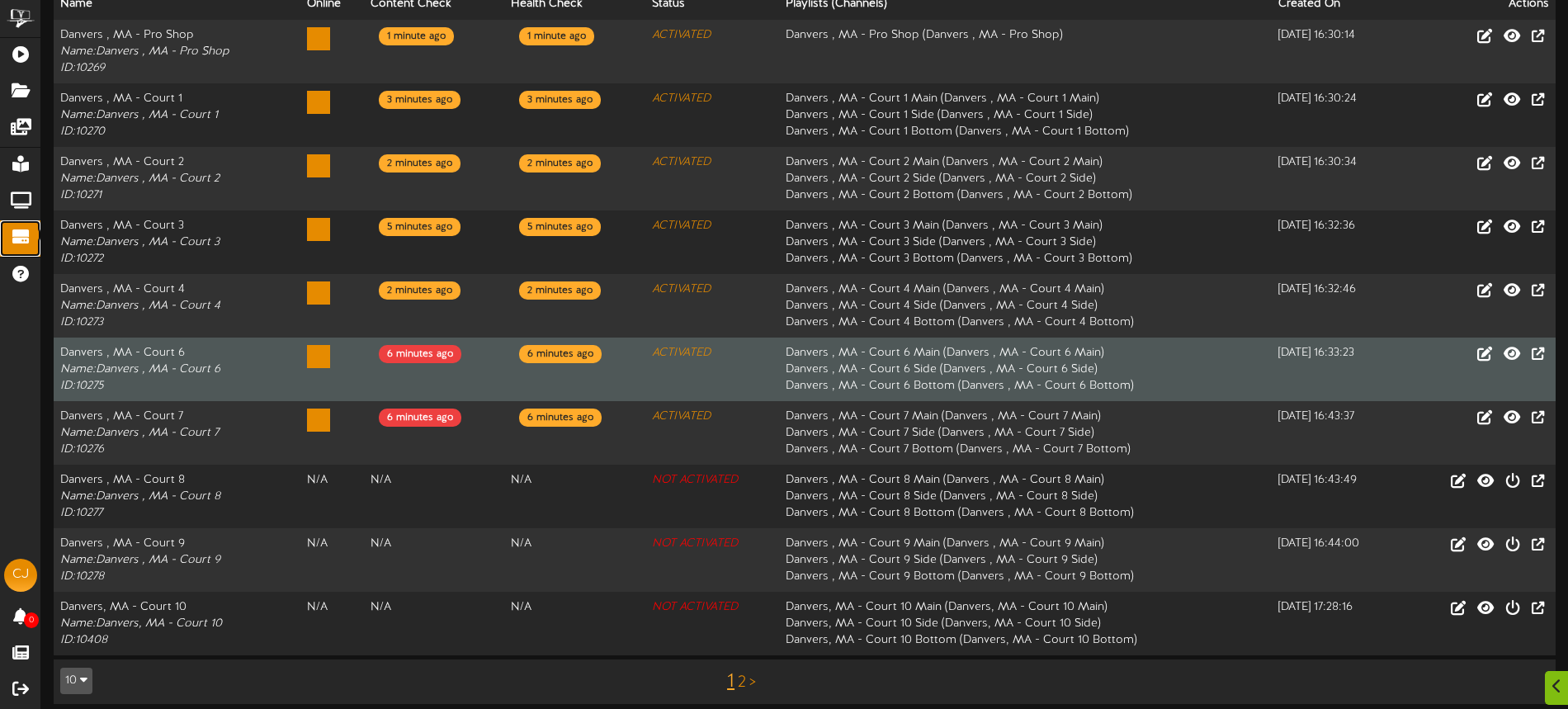
scroll to position [208, 0]
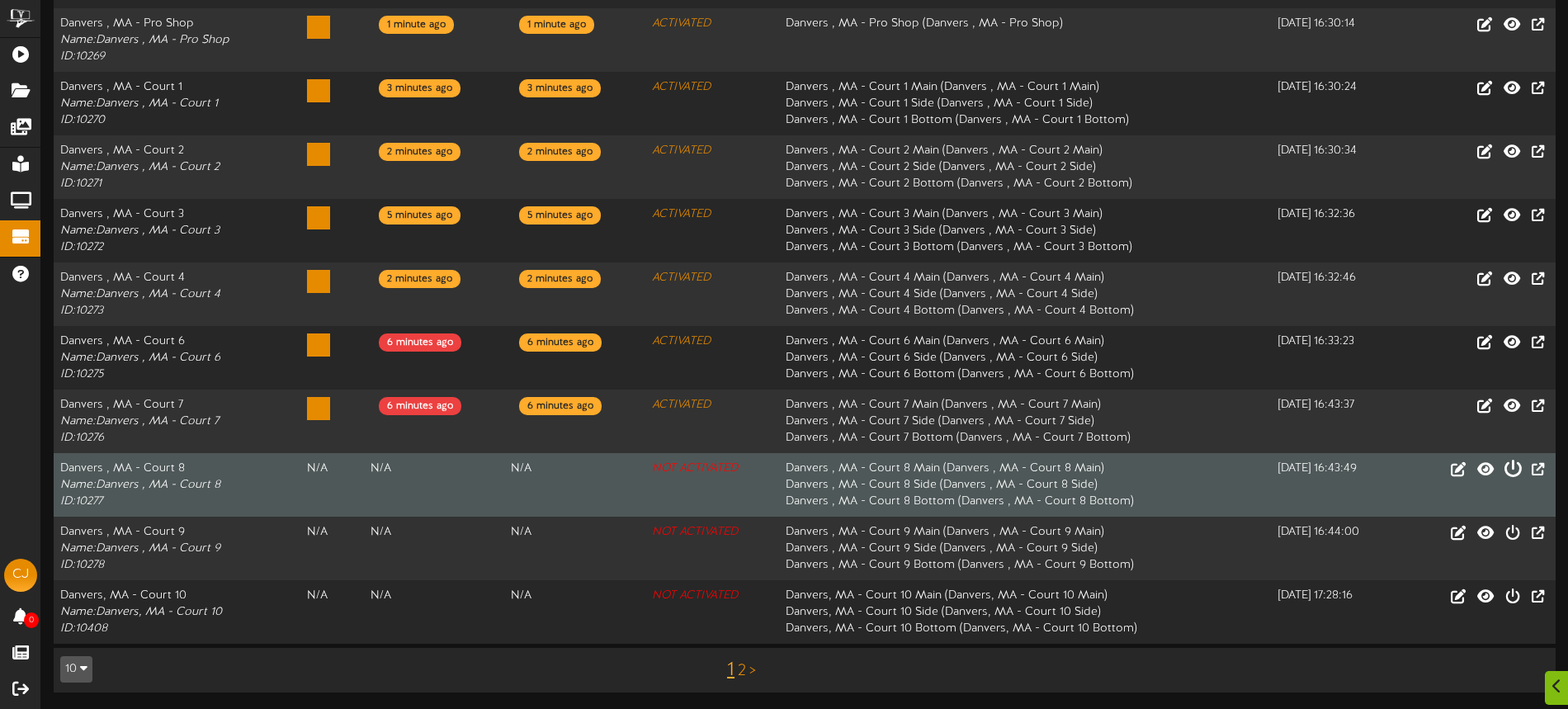
click at [1512, 468] on icon at bounding box center [1512, 467] width 18 height 18
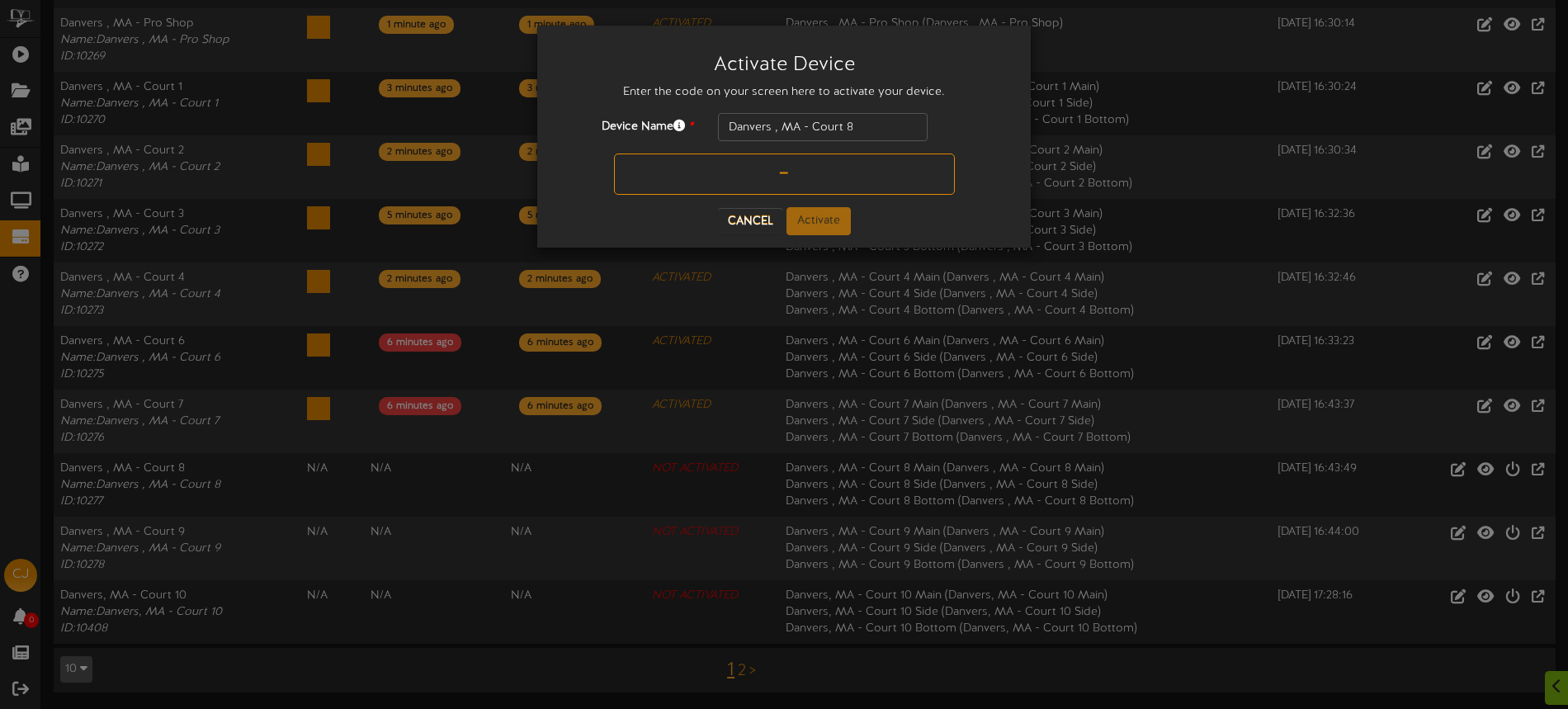
click at [708, 180] on input "text" at bounding box center [784, 174] width 341 height 42
type input "9Q510C"
click at [823, 221] on button "Activate" at bounding box center [818, 221] width 64 height 28
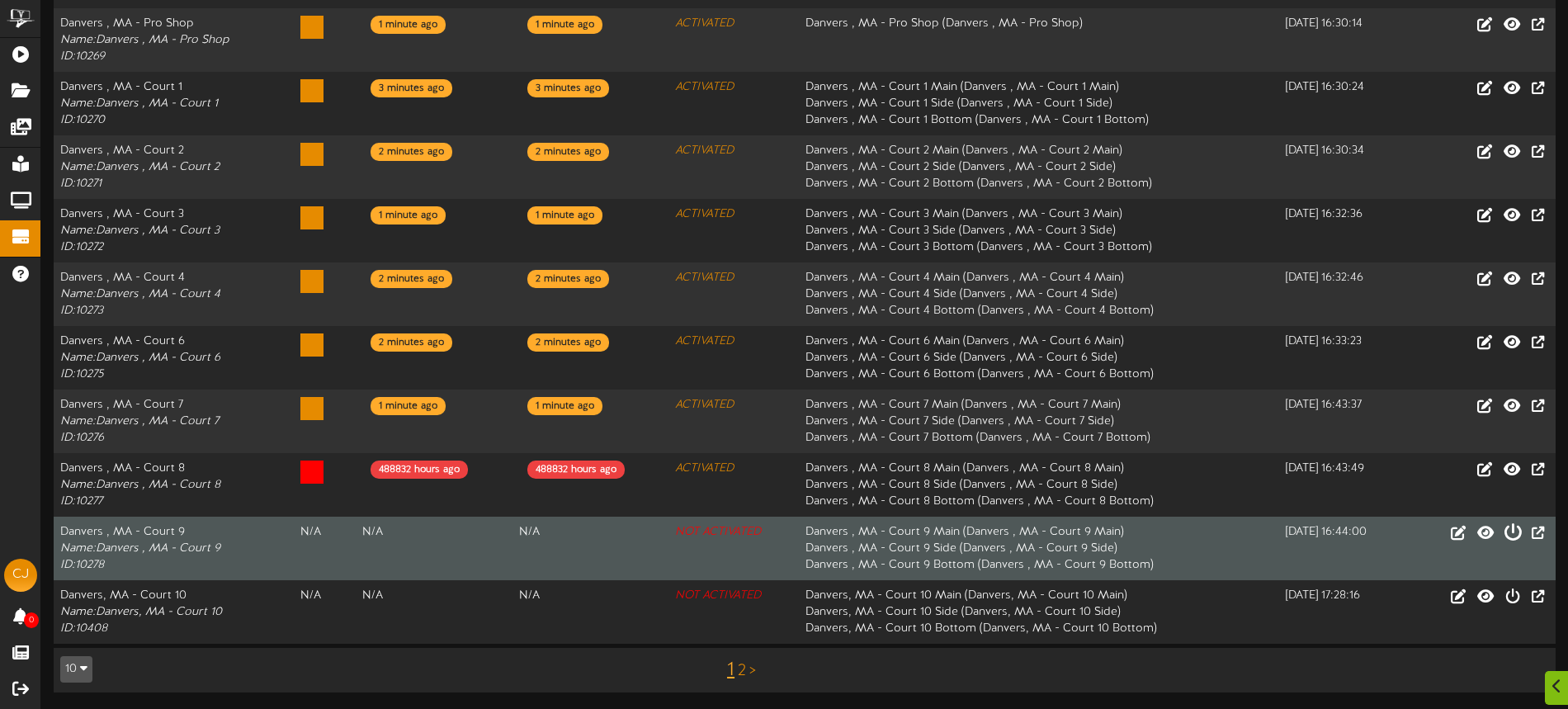
click at [1511, 531] on icon at bounding box center [1512, 531] width 18 height 18
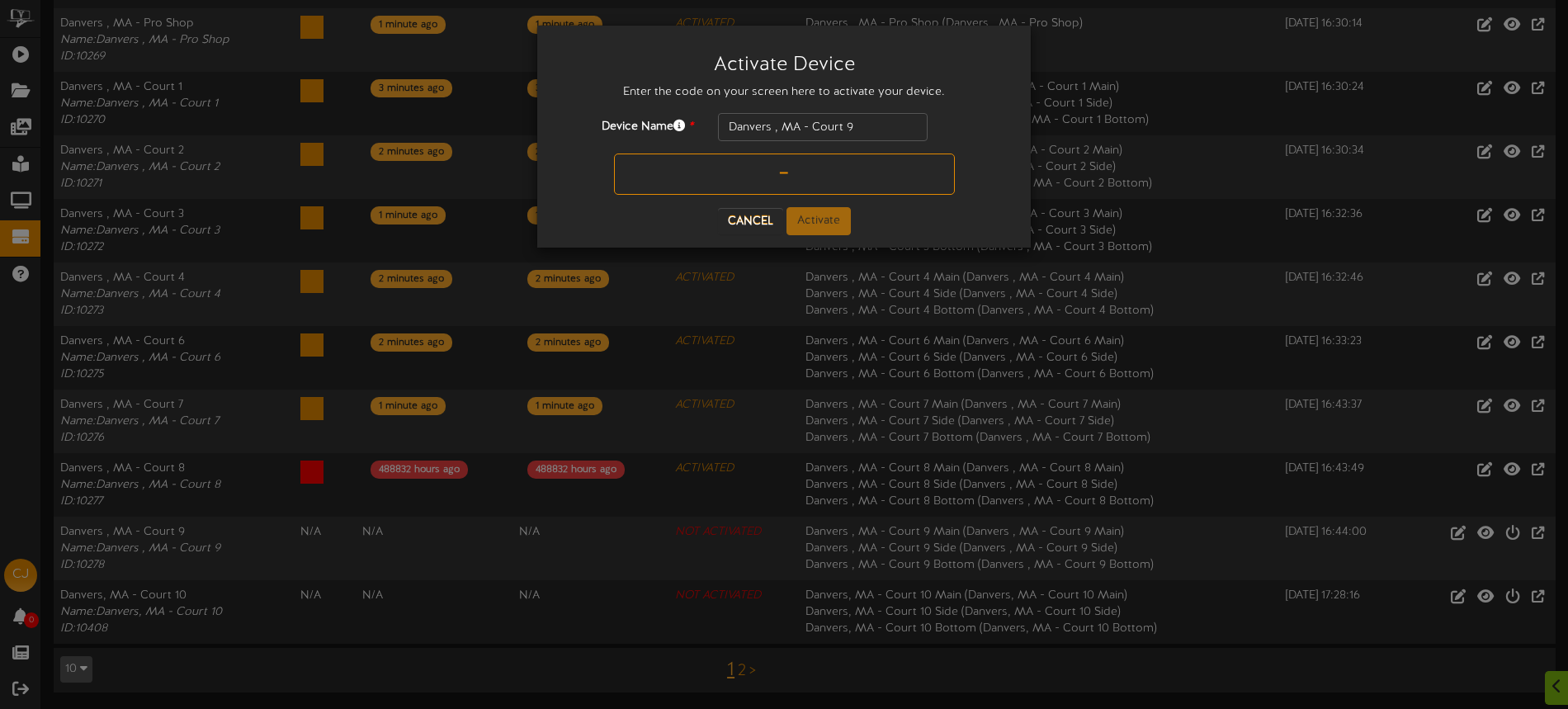
click at [755, 171] on input "text" at bounding box center [784, 174] width 341 height 42
type input "EU2MU1"
click at [836, 230] on button "Activate" at bounding box center [818, 221] width 64 height 28
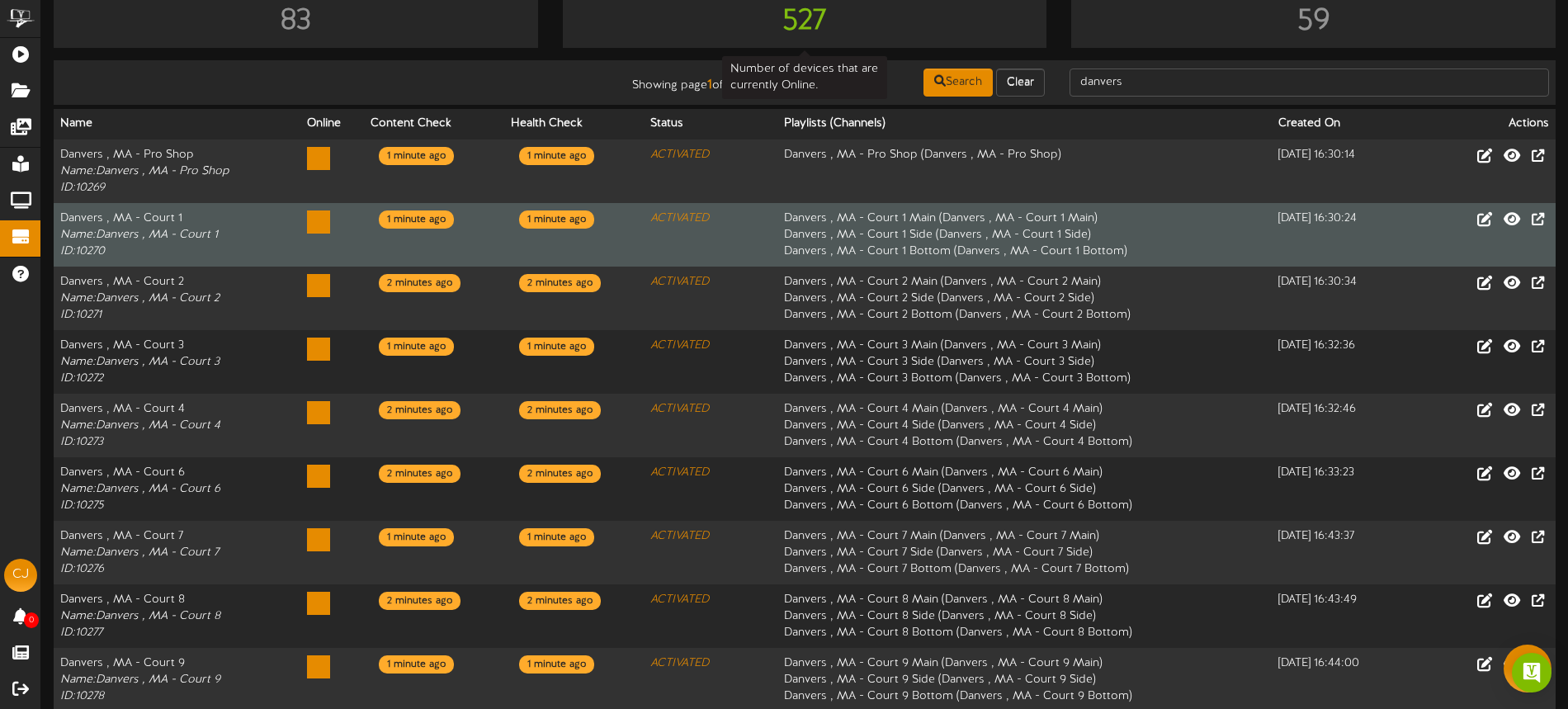
scroll to position [0, 0]
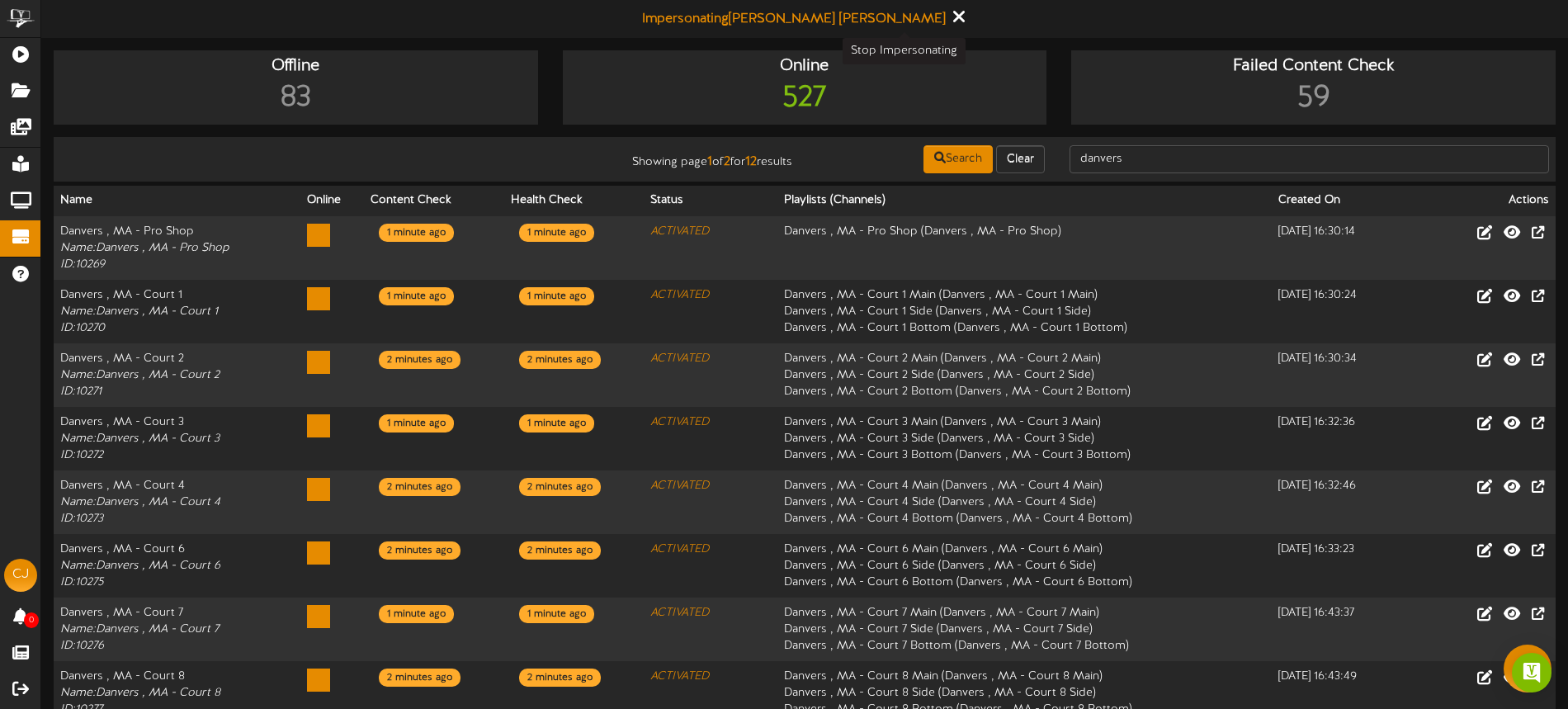
click at [953, 14] on icon at bounding box center [958, 16] width 10 height 18
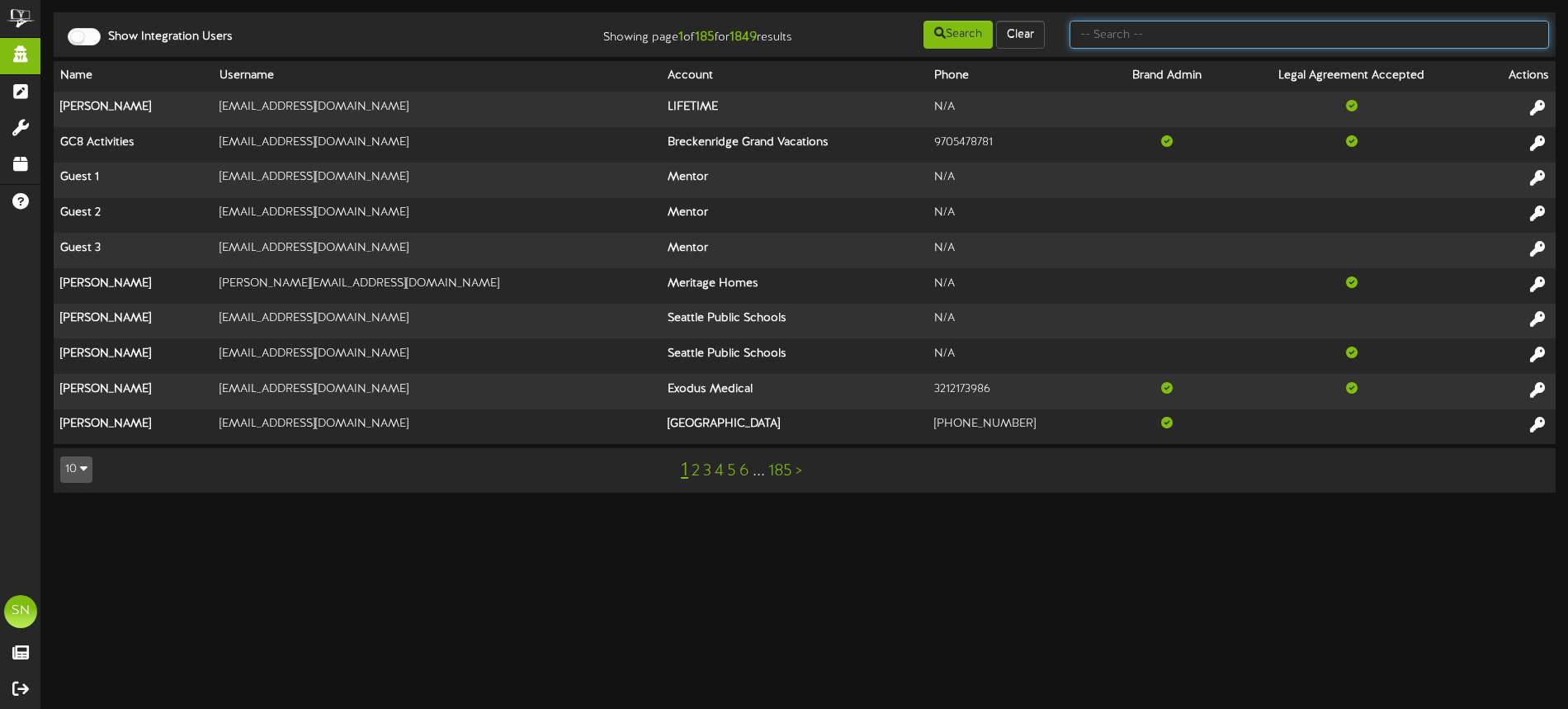
click at [1090, 36] on input "text" at bounding box center [1309, 35] width 479 height 28
type input "santorinis"
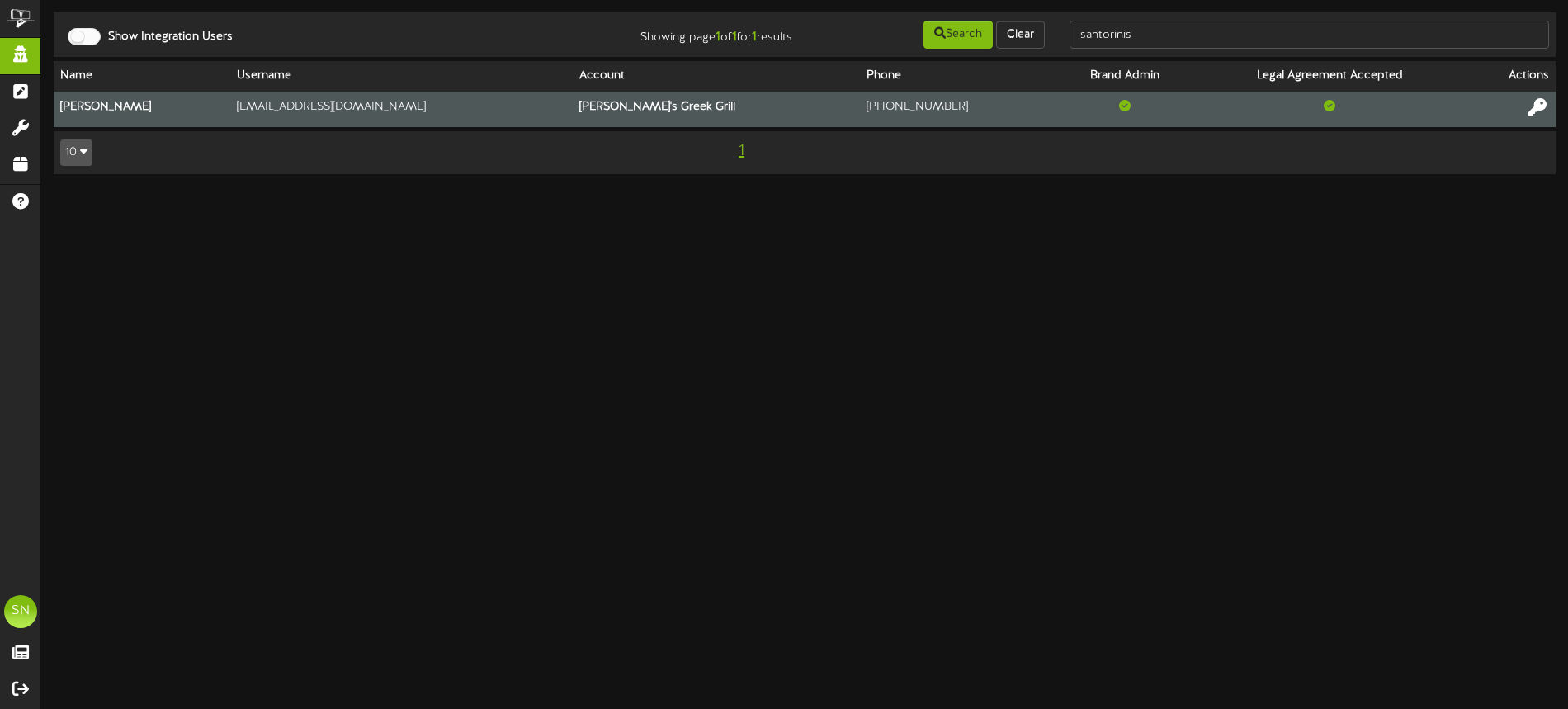
click at [1536, 106] on icon at bounding box center [1537, 107] width 18 height 18
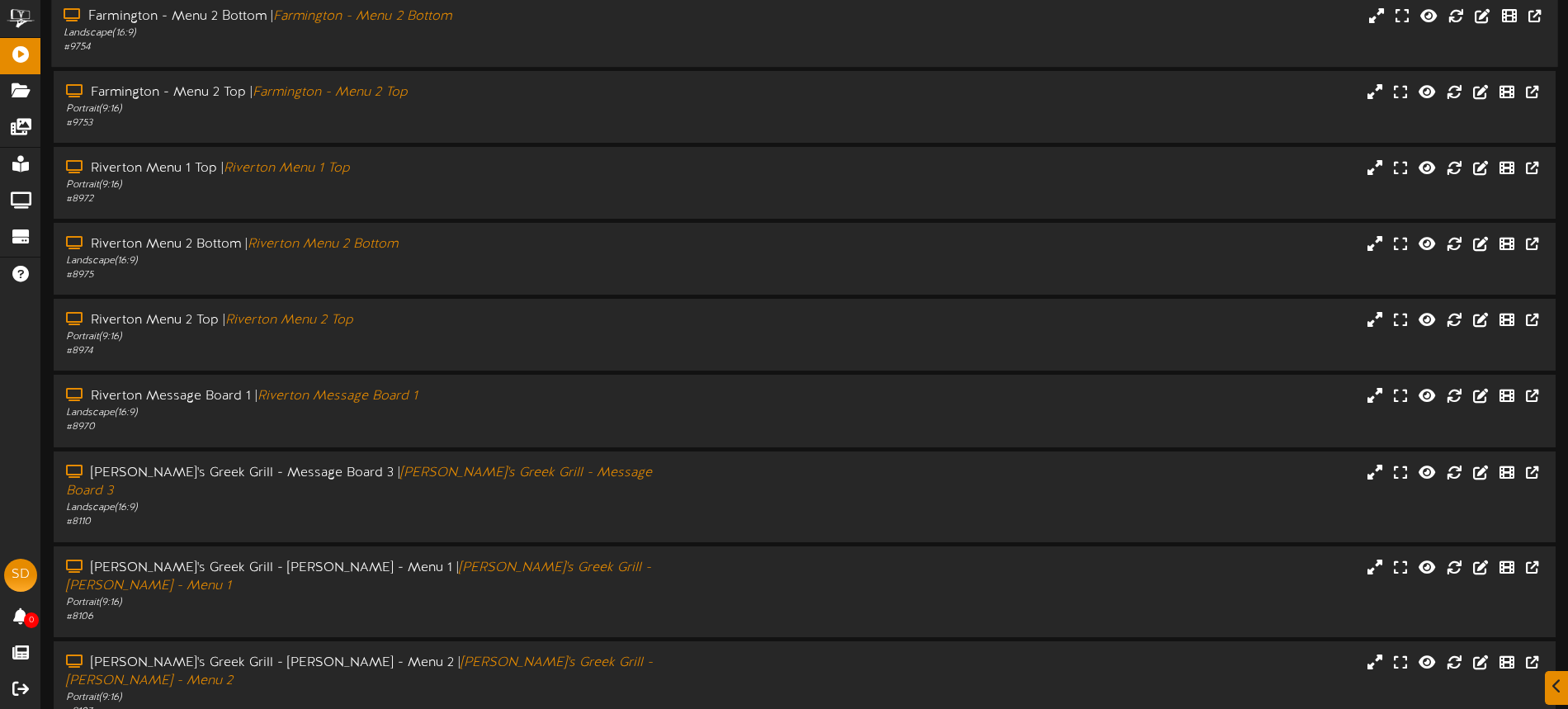
scroll to position [214, 0]
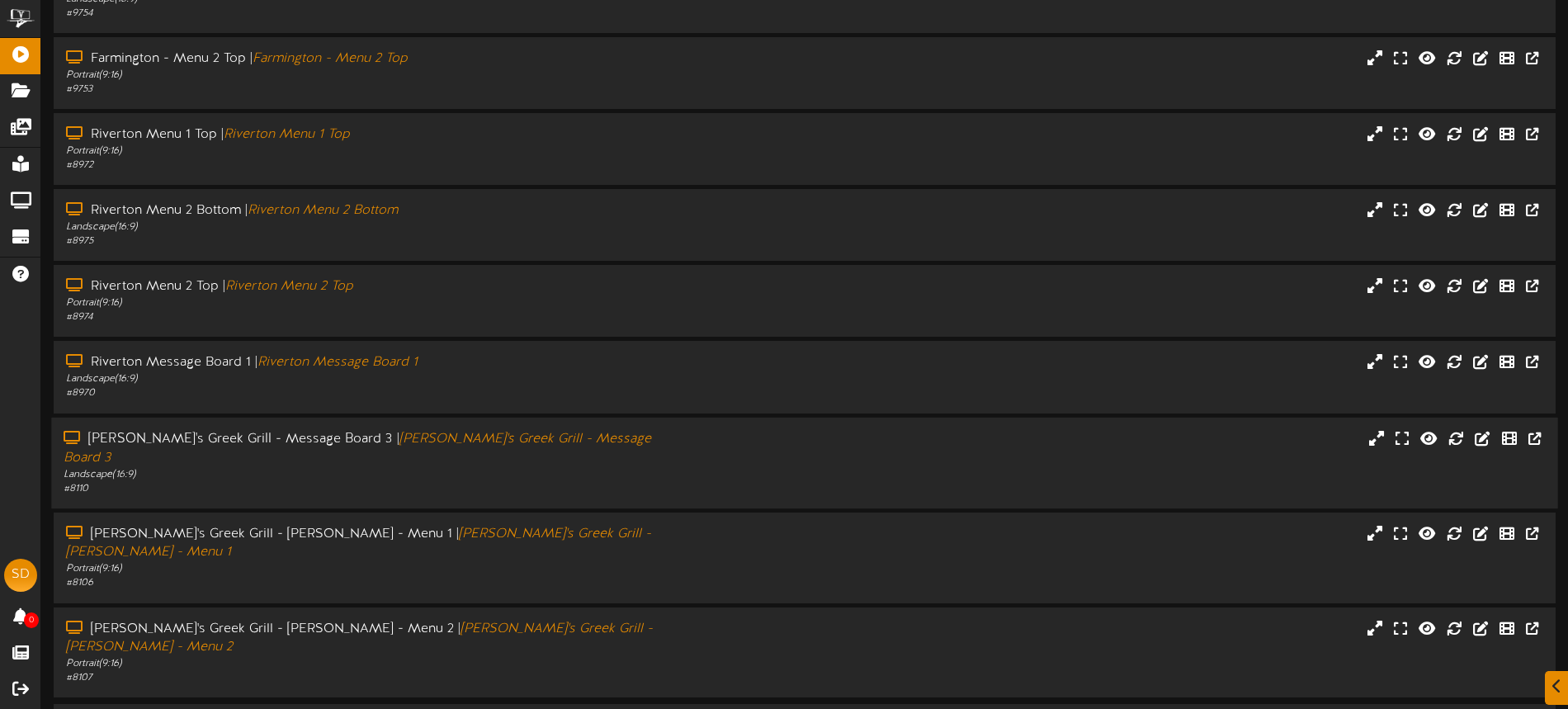
drag, startPoint x: 615, startPoint y: 451, endPoint x: 643, endPoint y: 446, distance: 28.4
click at [614, 467] on div "Landscape ( 16:9 )" at bounding box center [365, 474] width 603 height 14
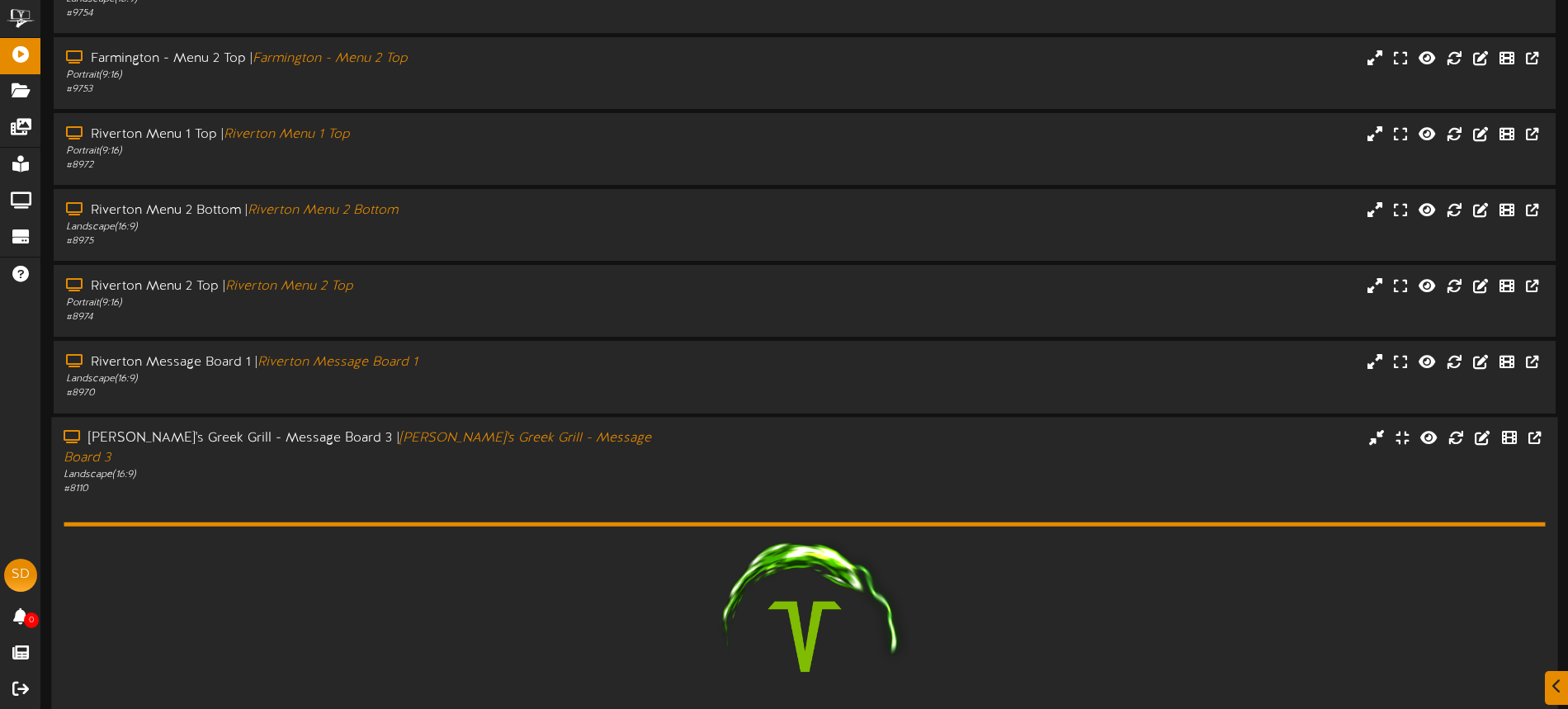
scroll to position [473, 0]
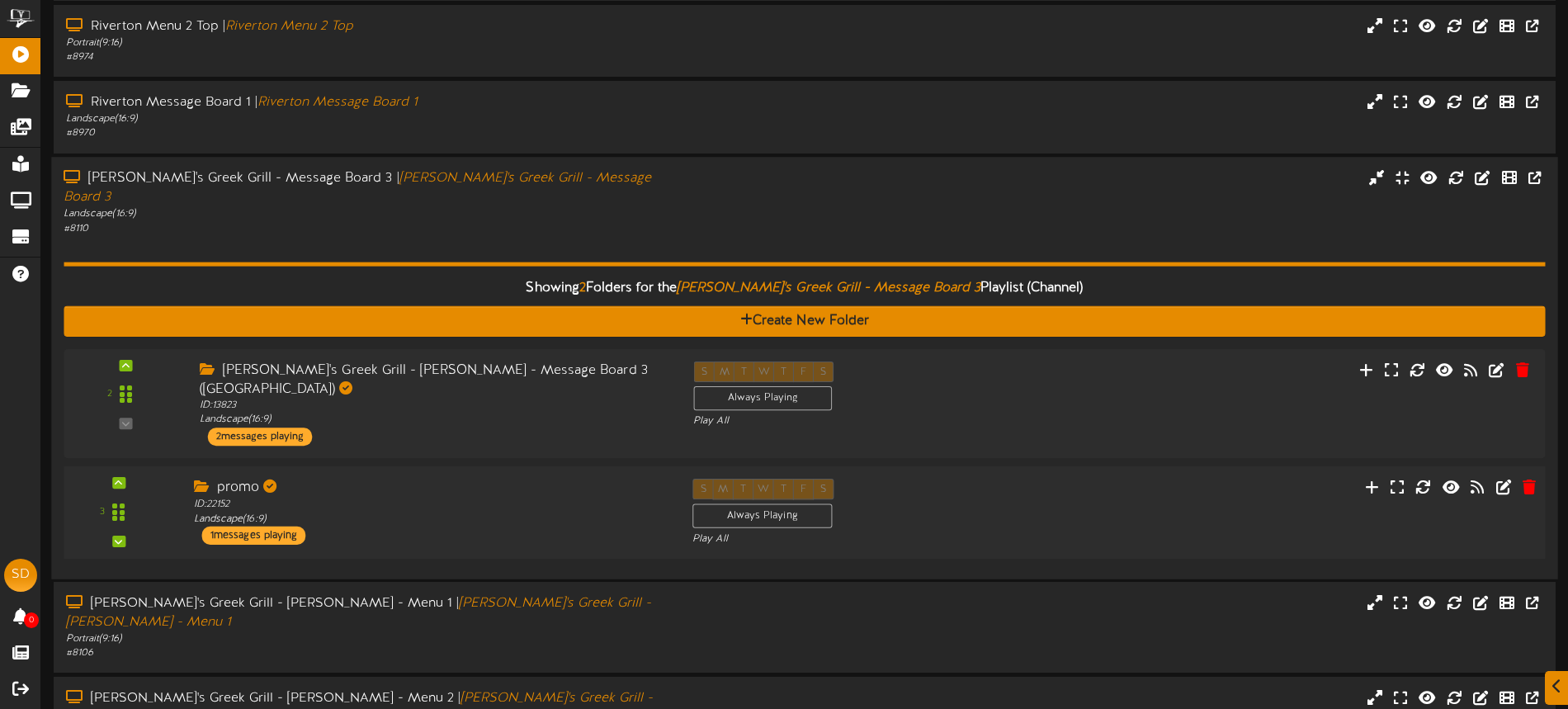
drag, startPoint x: 474, startPoint y: 516, endPoint x: 493, endPoint y: 485, distance: 36.4
click at [474, 516] on div "3 promo ID:" at bounding box center [804, 512] width 1496 height 94
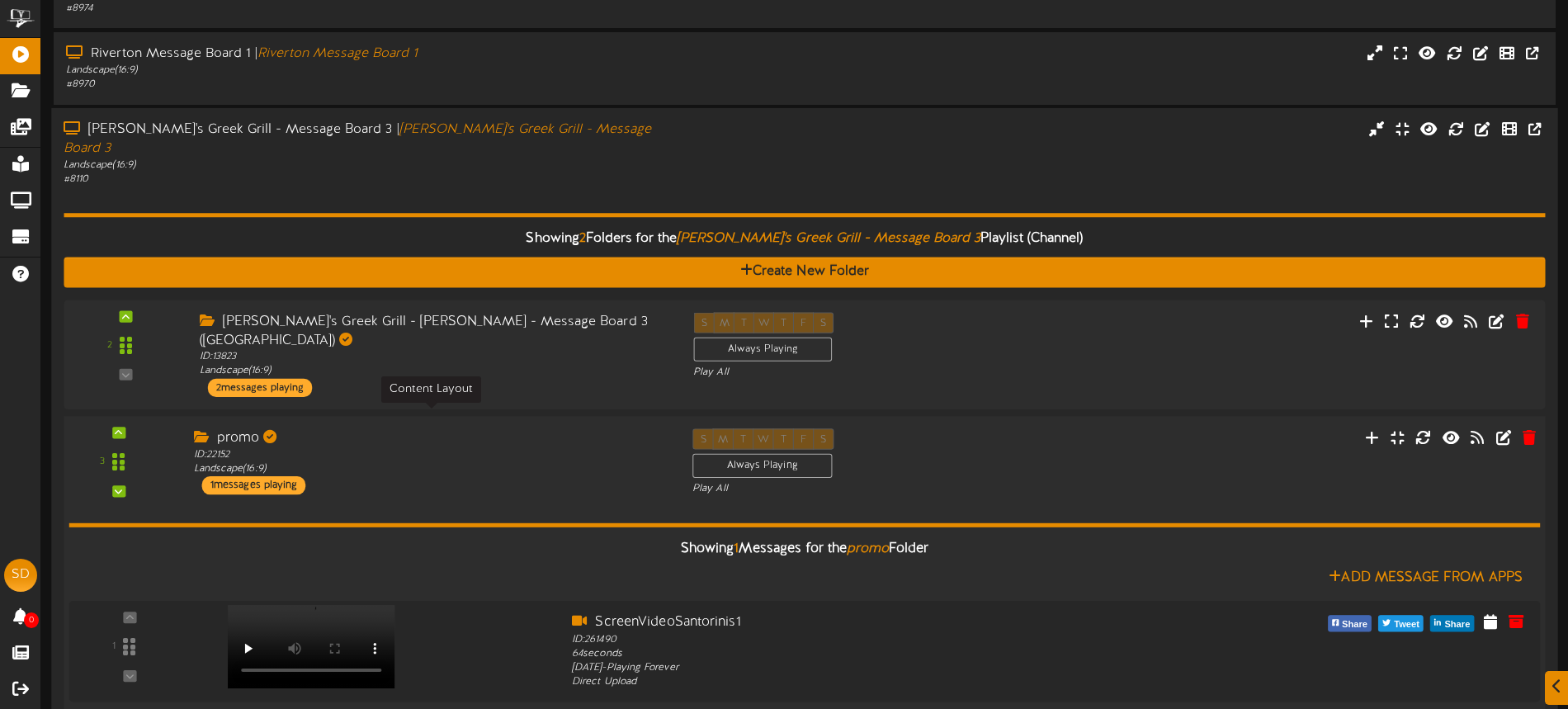
scroll to position [533, 0]
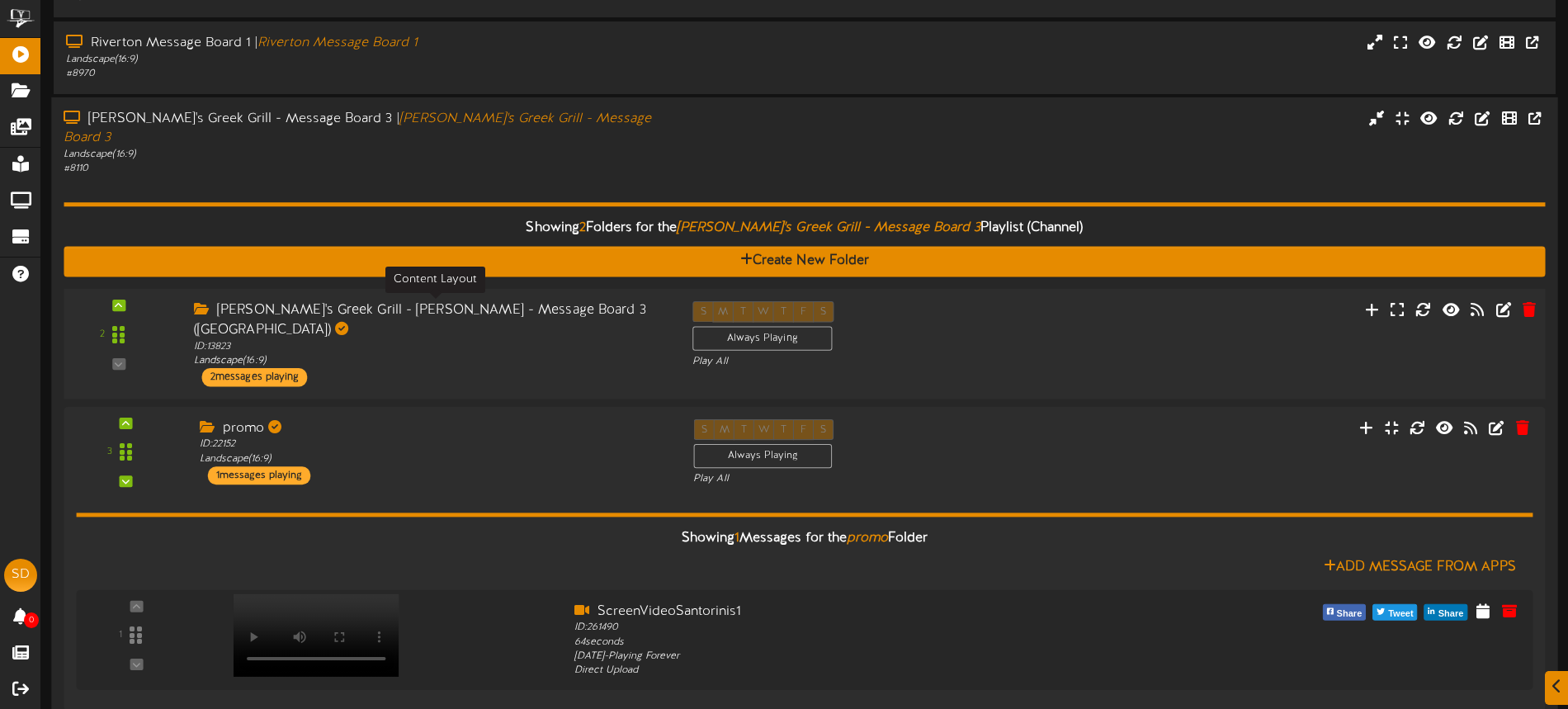
click at [445, 339] on div "ID: 13823 Landscape ( 16:9 )" at bounding box center [431, 353] width 473 height 29
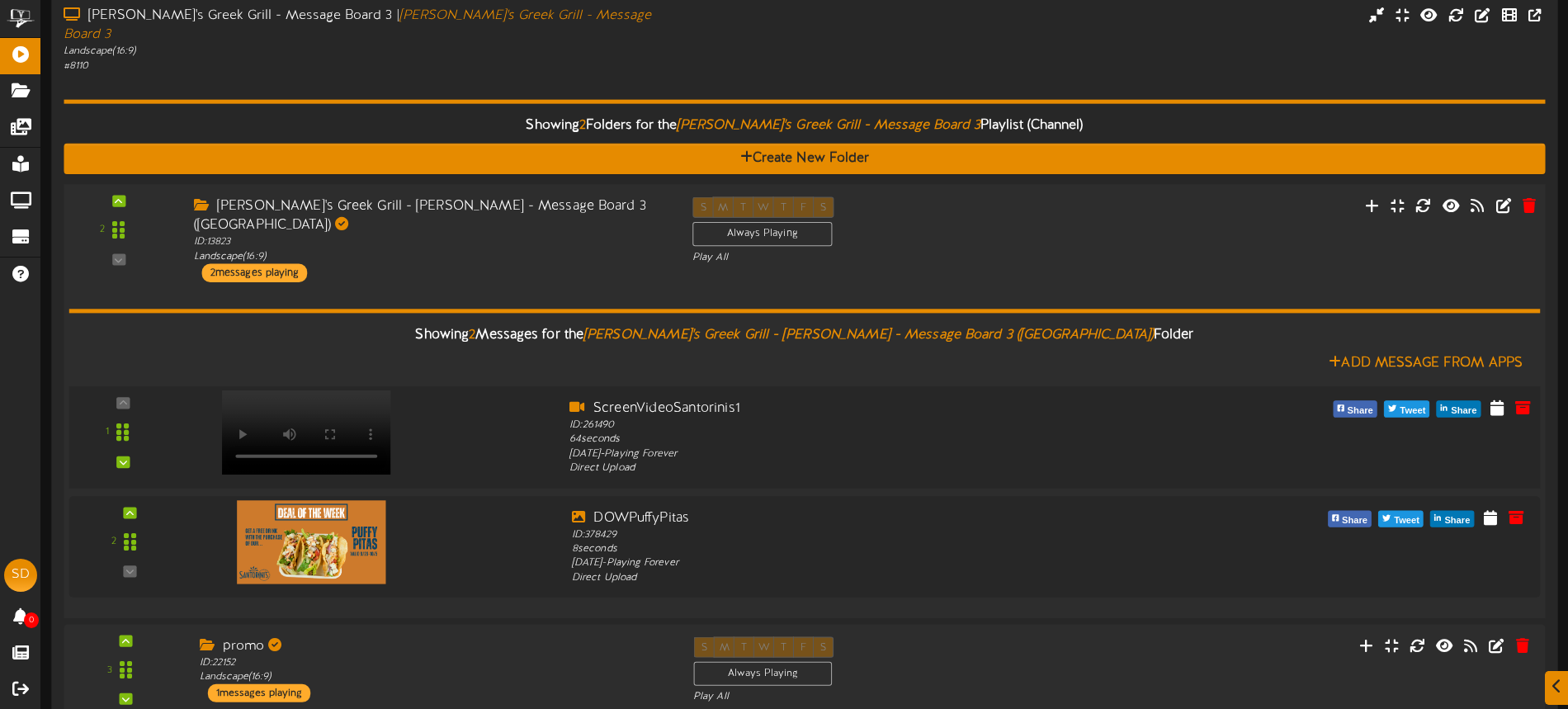
scroll to position [650, 0]
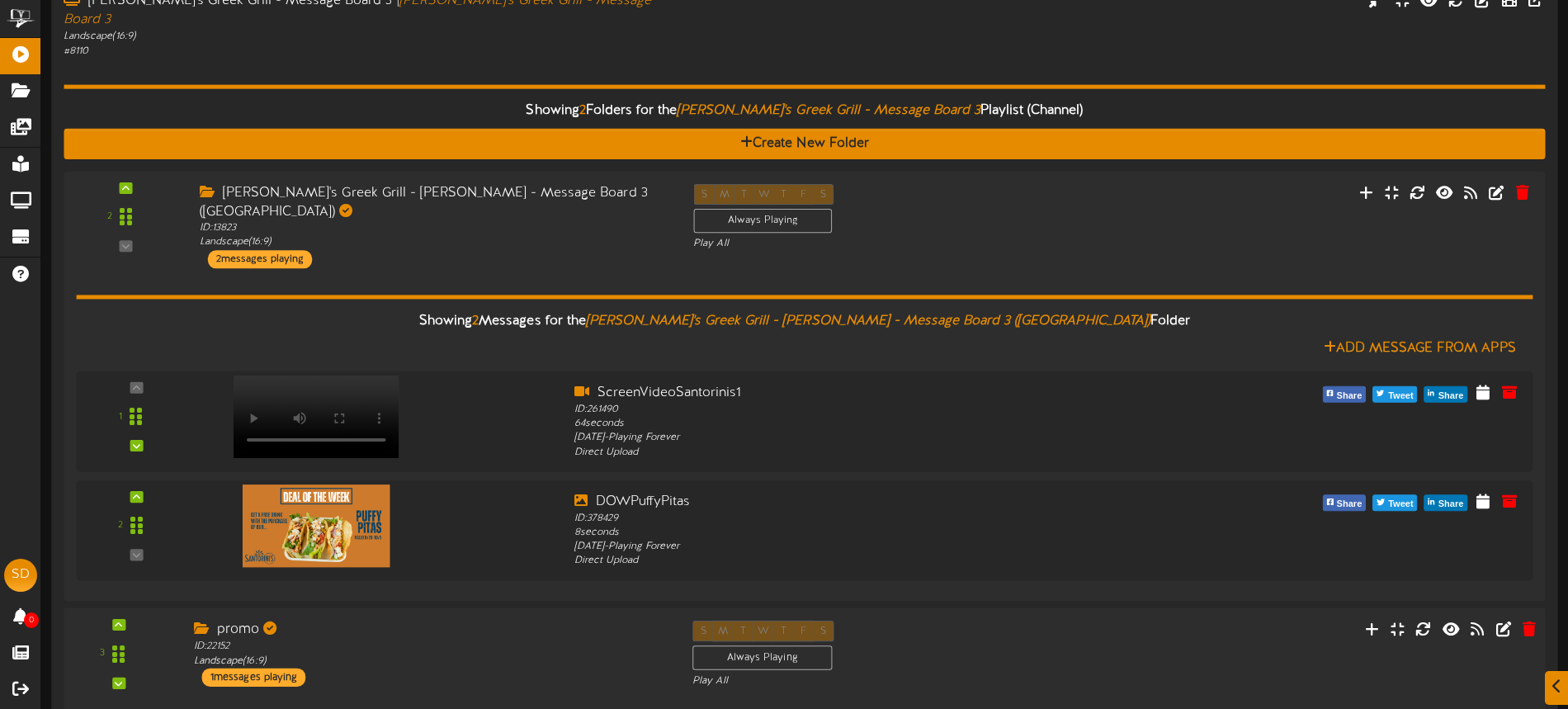
click at [418, 621] on div "promo" at bounding box center [431, 630] width 473 height 19
click at [587, 43] on div "# 8110" at bounding box center [365, 50] width 603 height 14
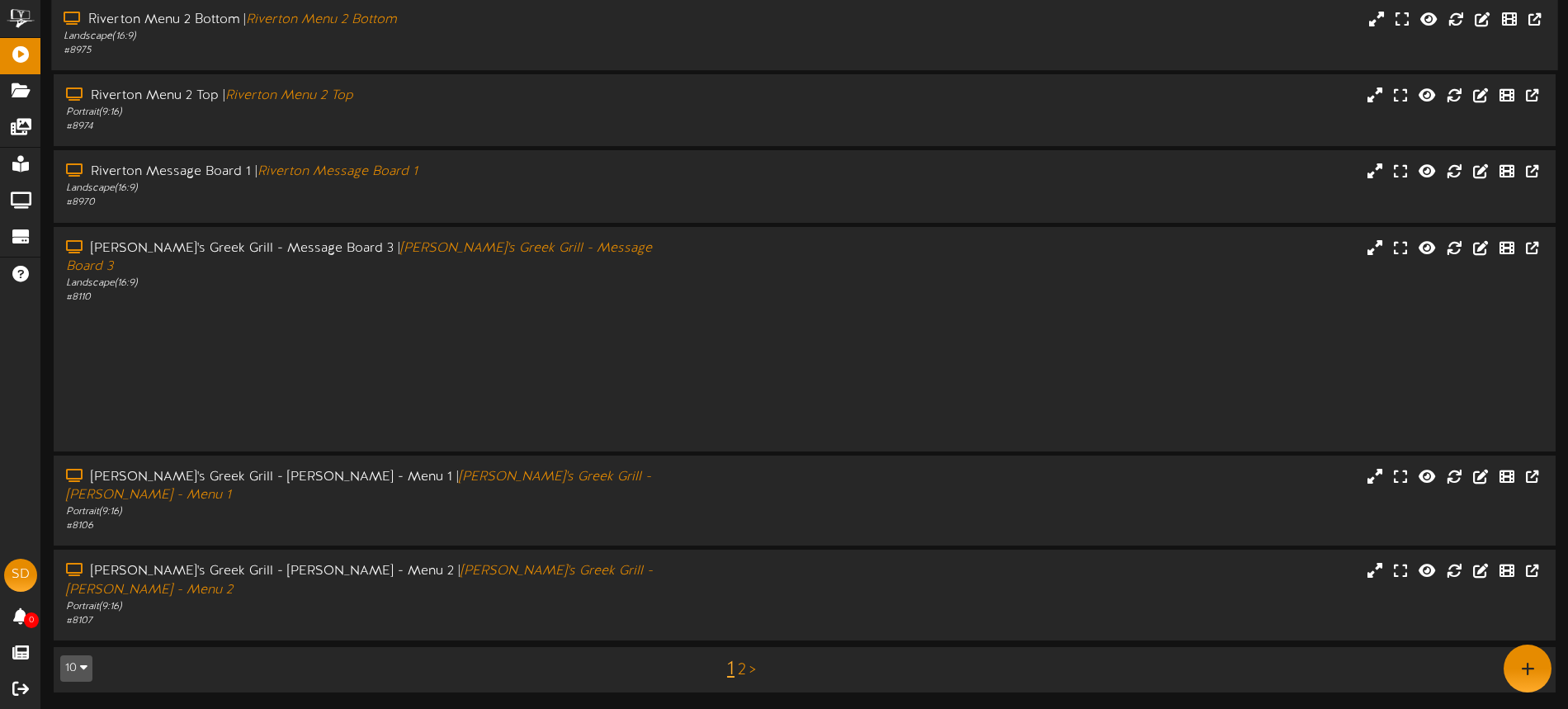
scroll to position [214, 0]
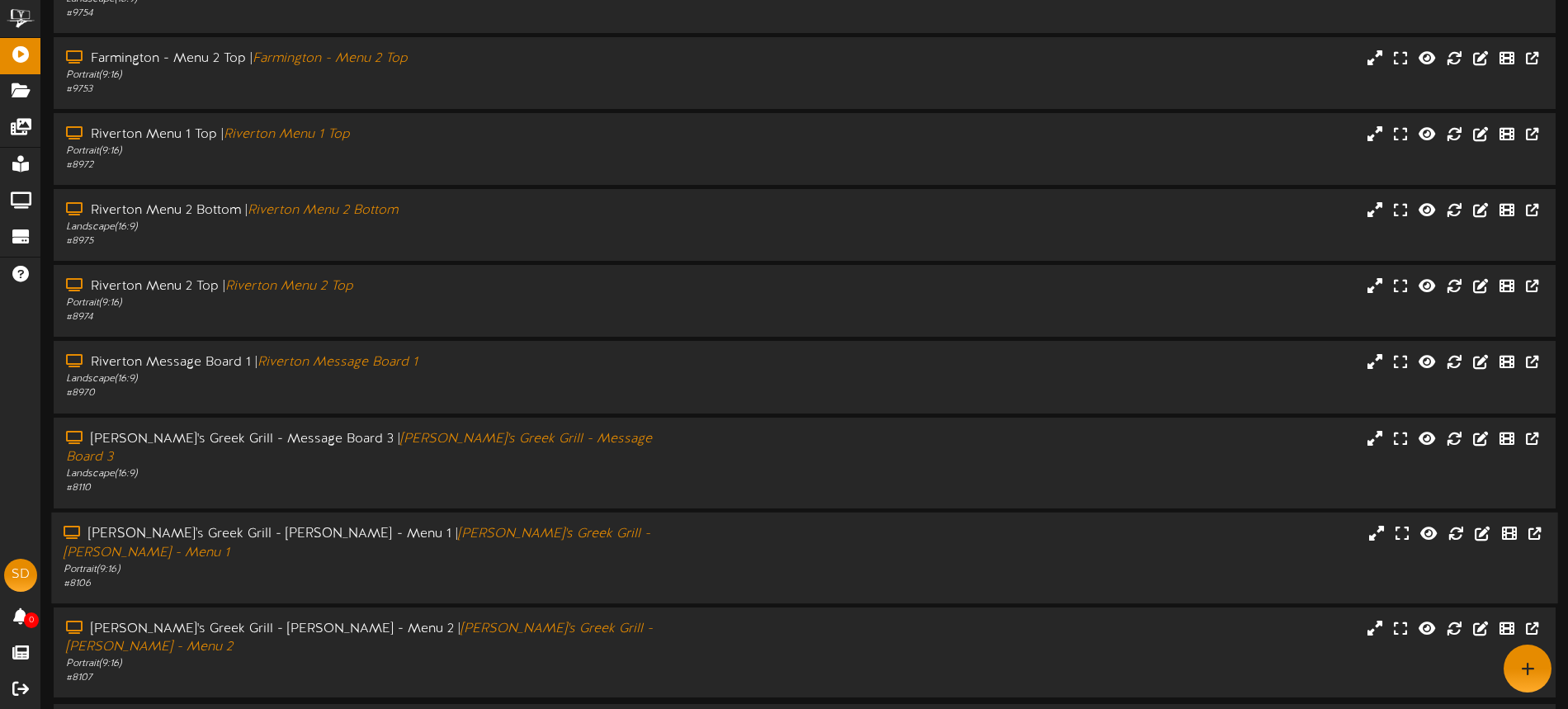
click at [613, 576] on div "# 8106" at bounding box center [365, 582] width 603 height 14
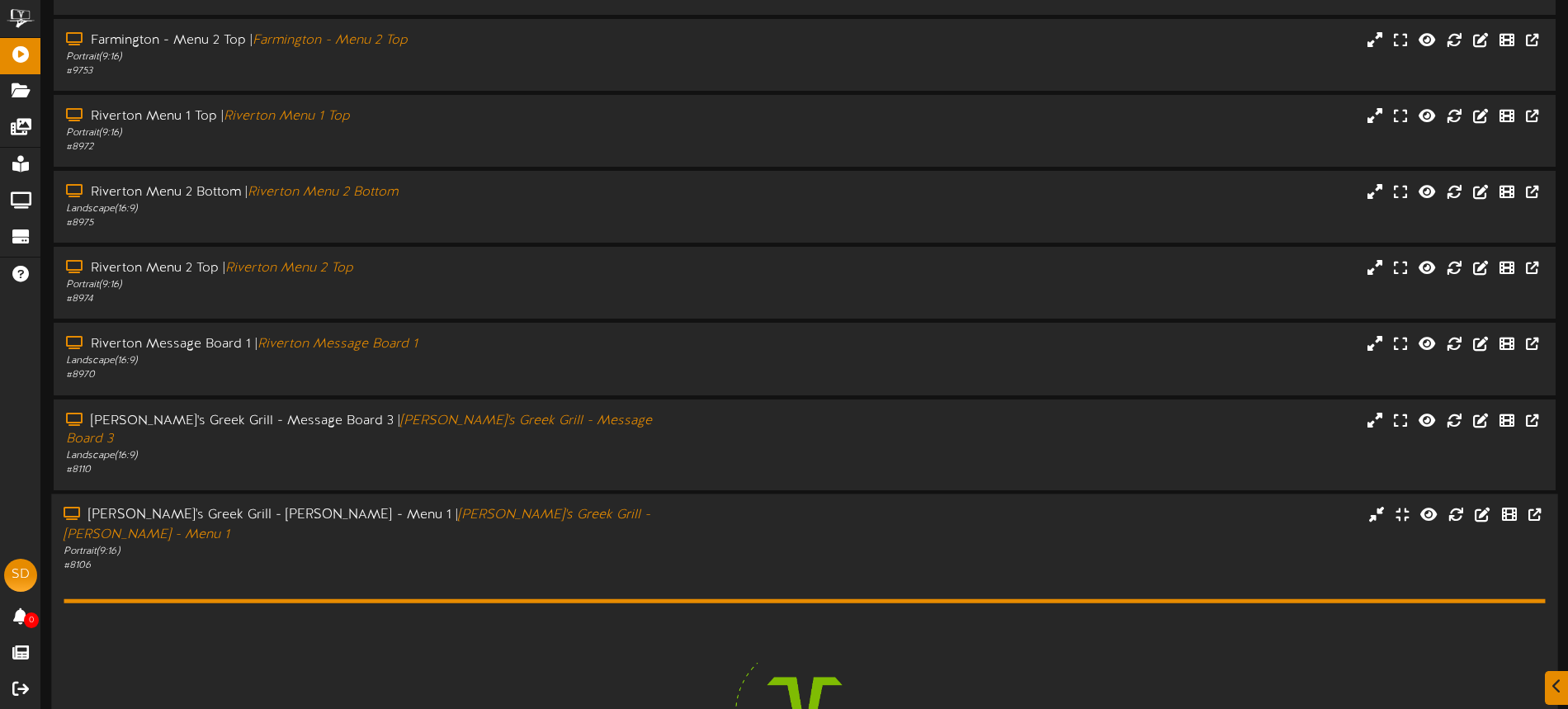
click at [615, 572] on div "Loading Folders..." at bounding box center [804, 702] width 1481 height 261
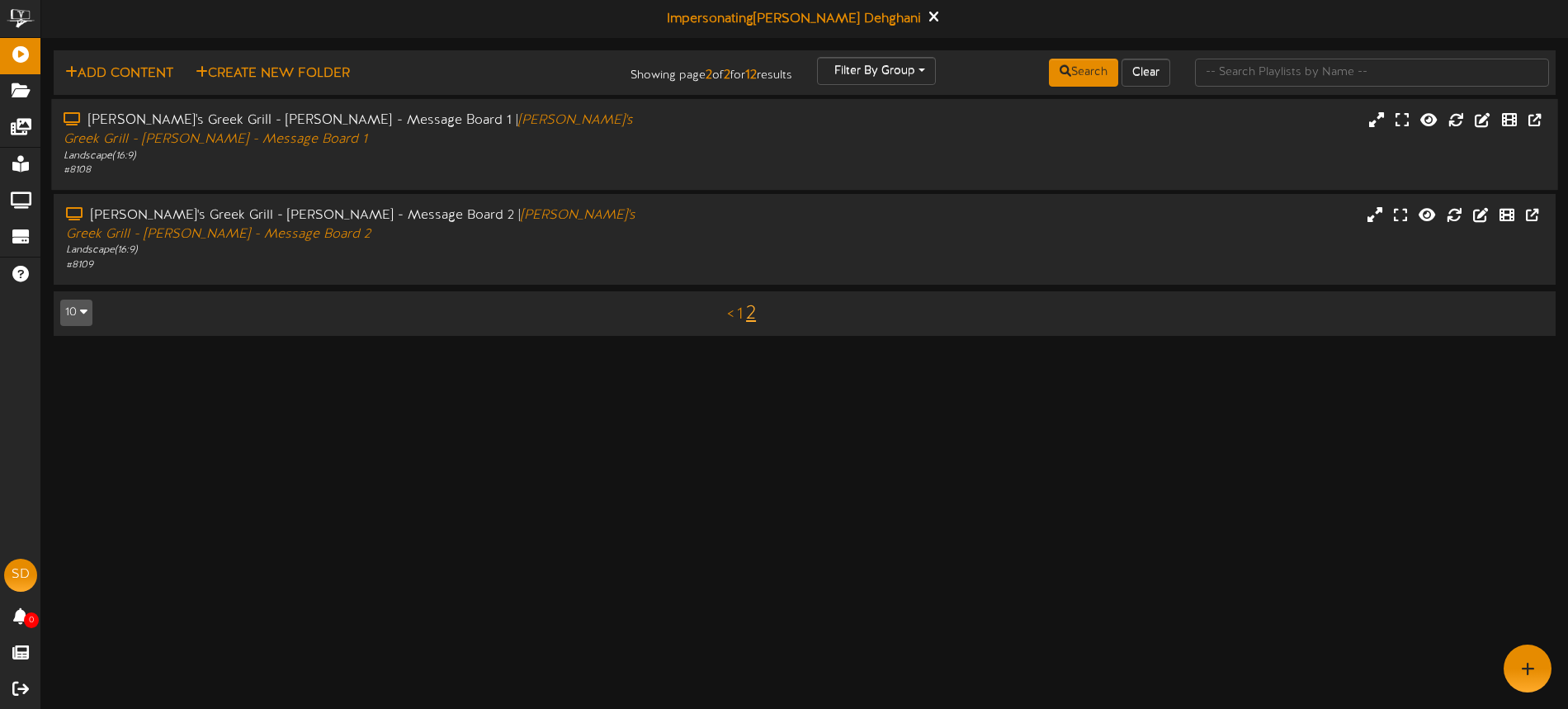
click at [622, 145] on div "[PERSON_NAME]'s Greek Grill - [PERSON_NAME] - Message Board 1 | [PERSON_NAME]'s…" at bounding box center [365, 131] width 603 height 38
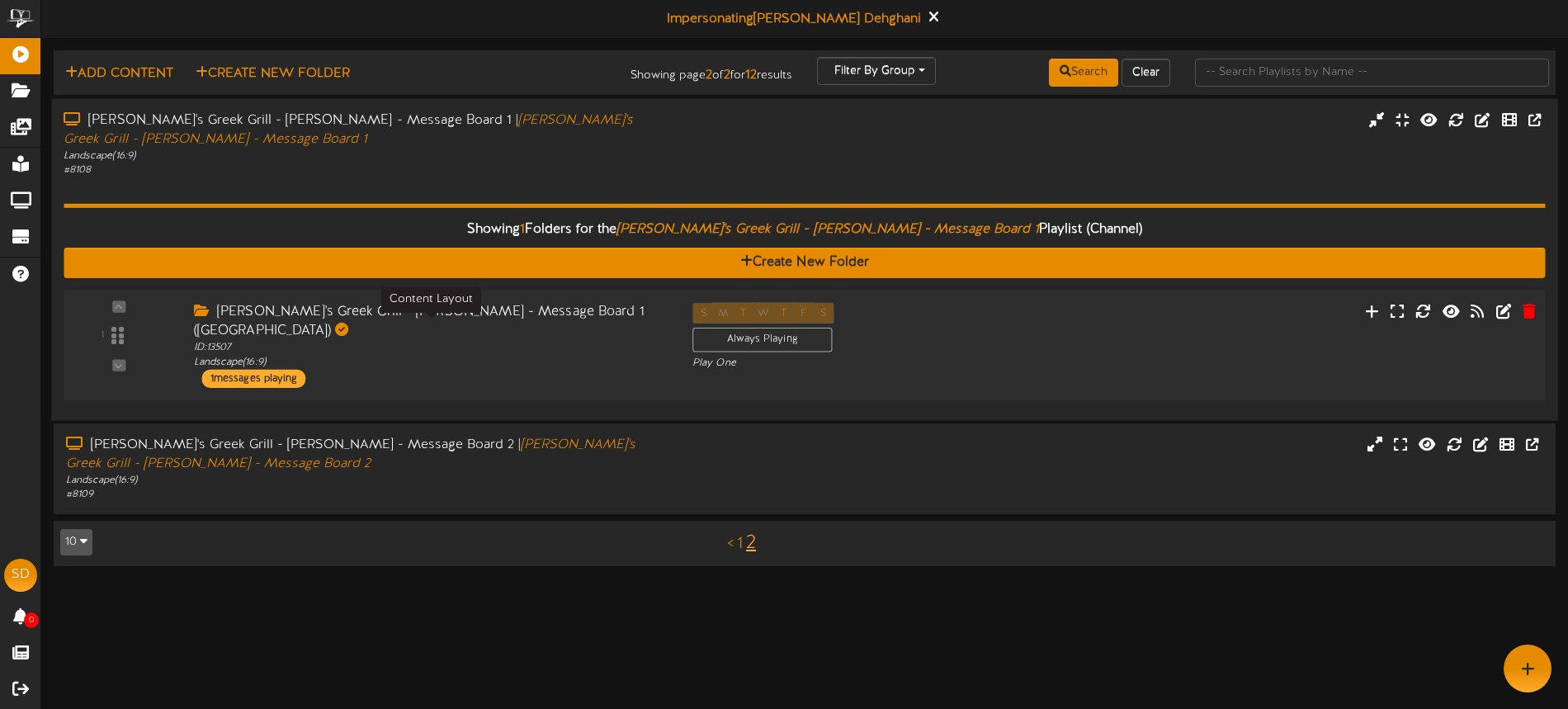
click at [590, 340] on div "ID: 13507 Landscape ( 16:9 )" at bounding box center [431, 354] width 473 height 29
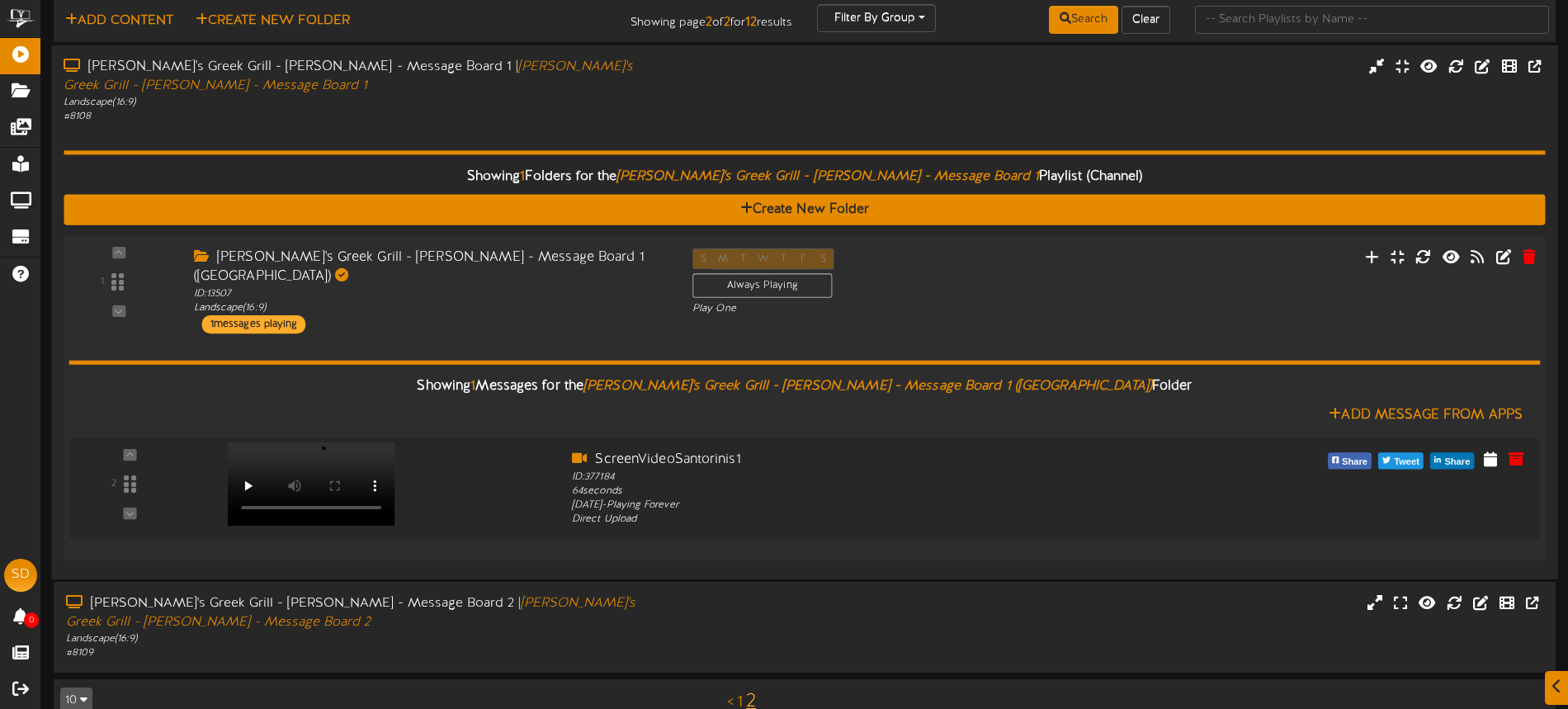
scroll to position [68, 0]
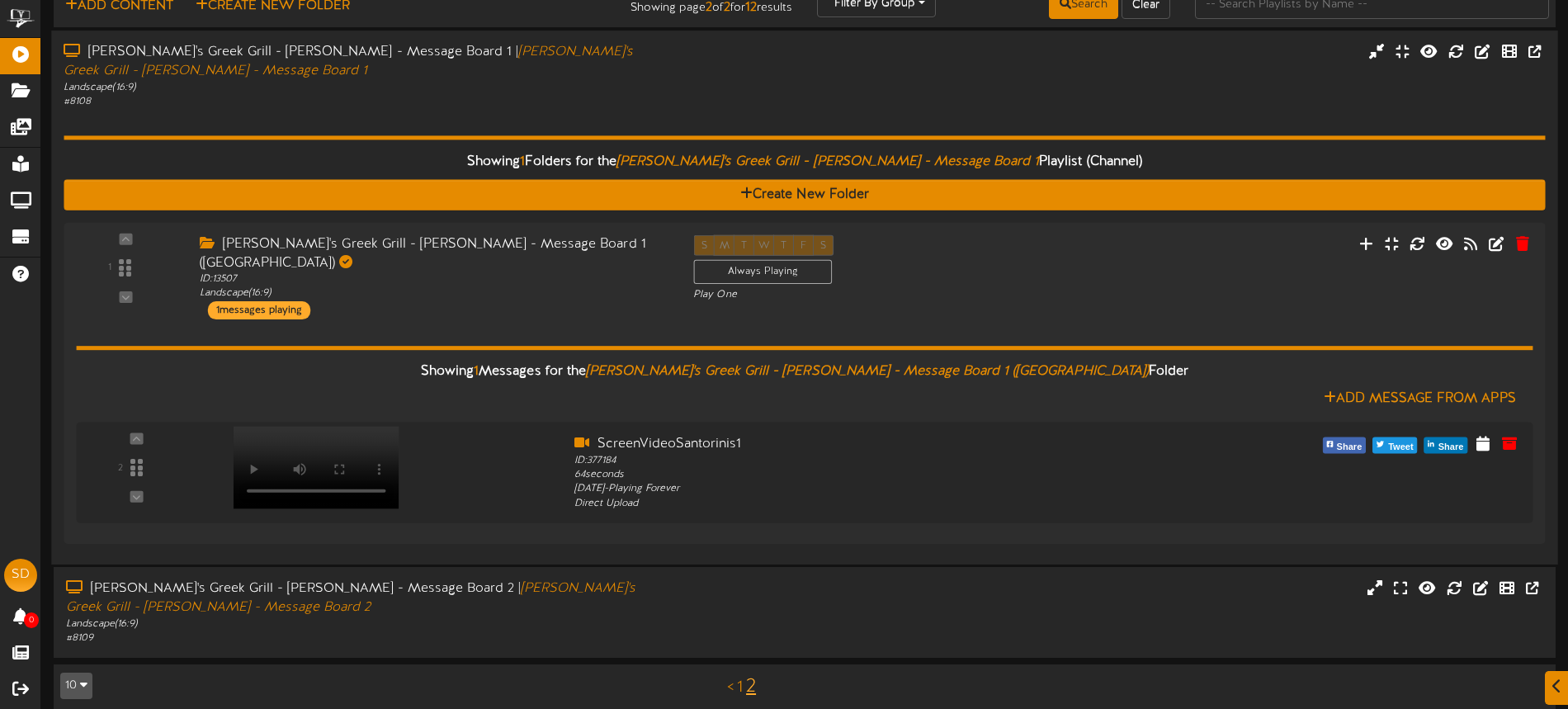
click at [525, 111] on div "Showing 1 Folders for the [PERSON_NAME]'s Greek Grill - [PERSON_NAME] - Message…" at bounding box center [804, 330] width 1481 height 442
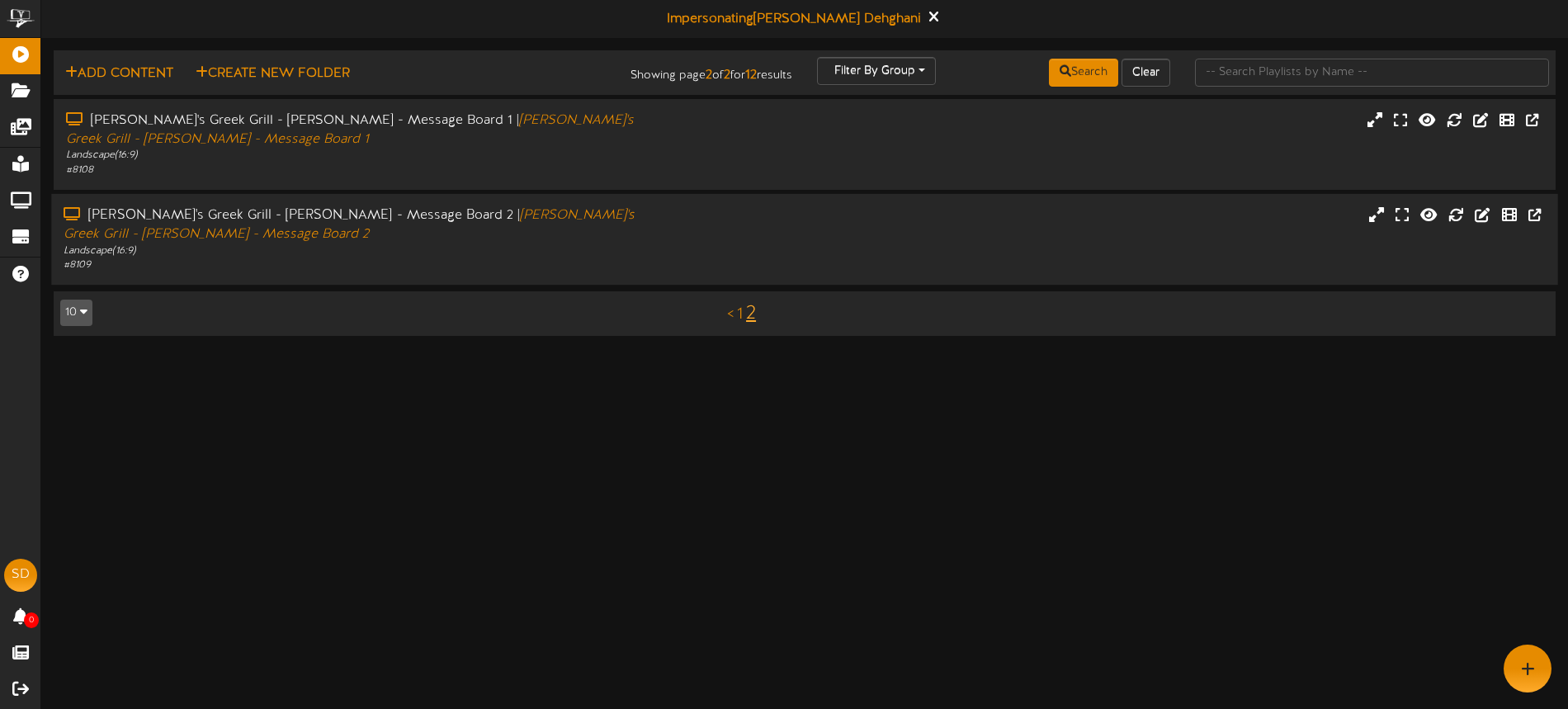
click at [559, 248] on div "Landscape ( 16:9 )" at bounding box center [365, 250] width 603 height 14
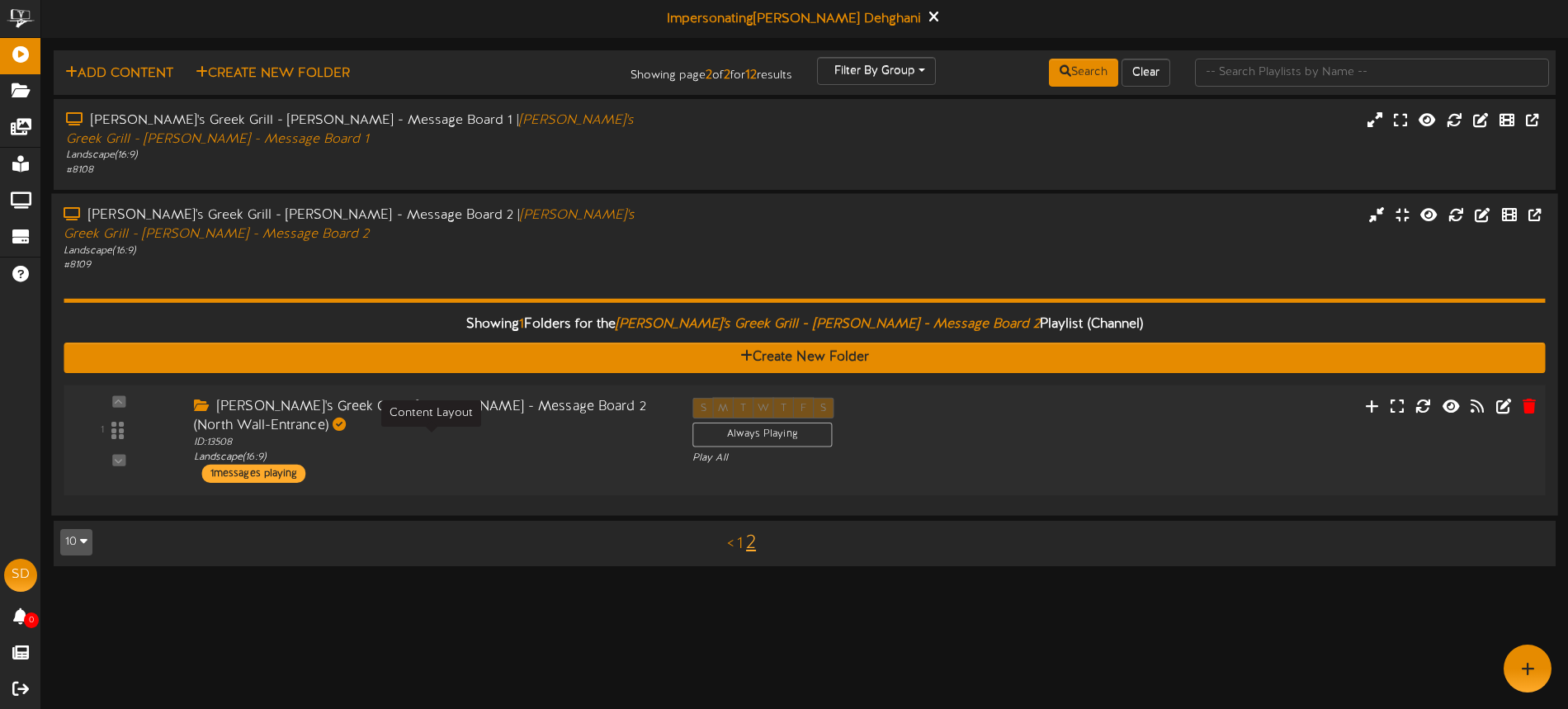
click at [551, 457] on div "ID: 13508 Landscape ( 16:9 )" at bounding box center [431, 449] width 473 height 29
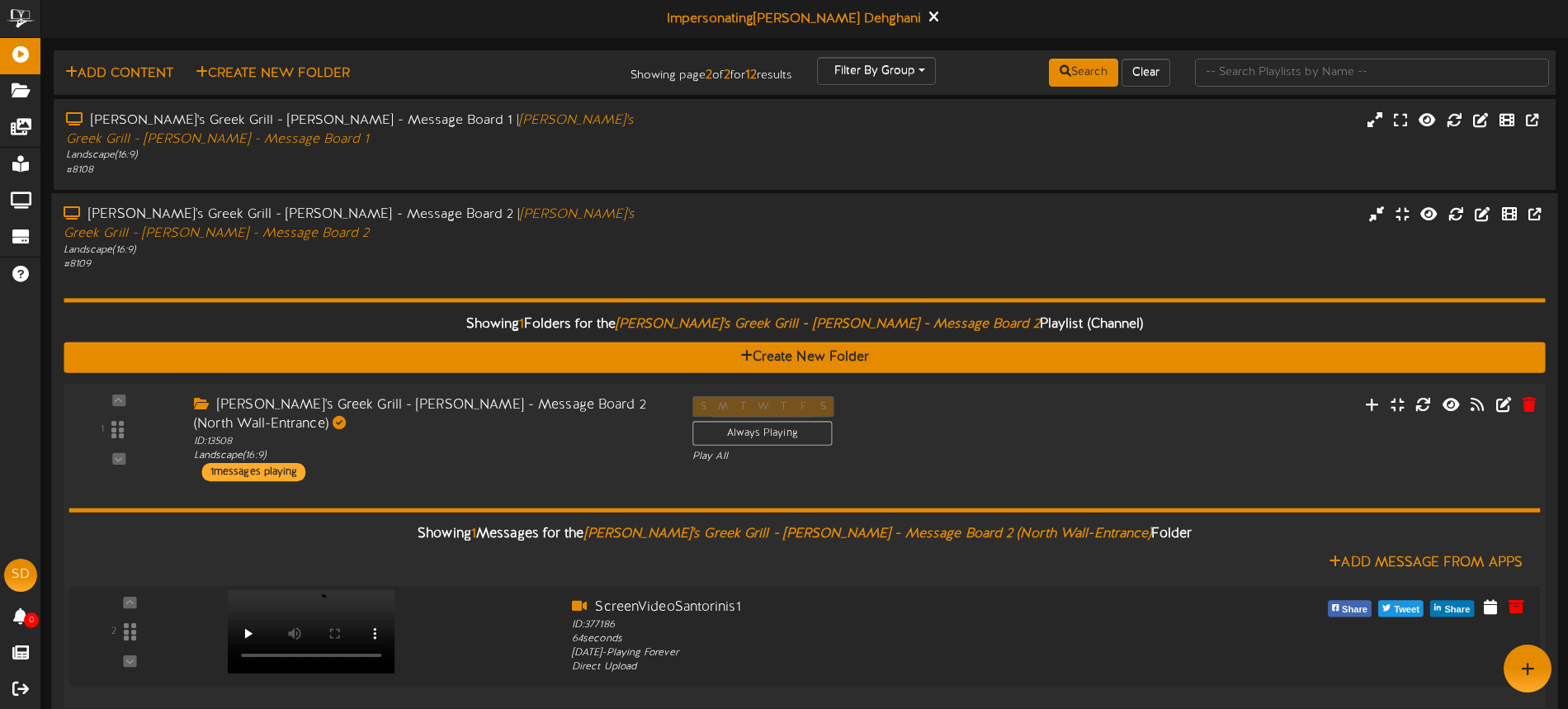
scroll to position [85, 0]
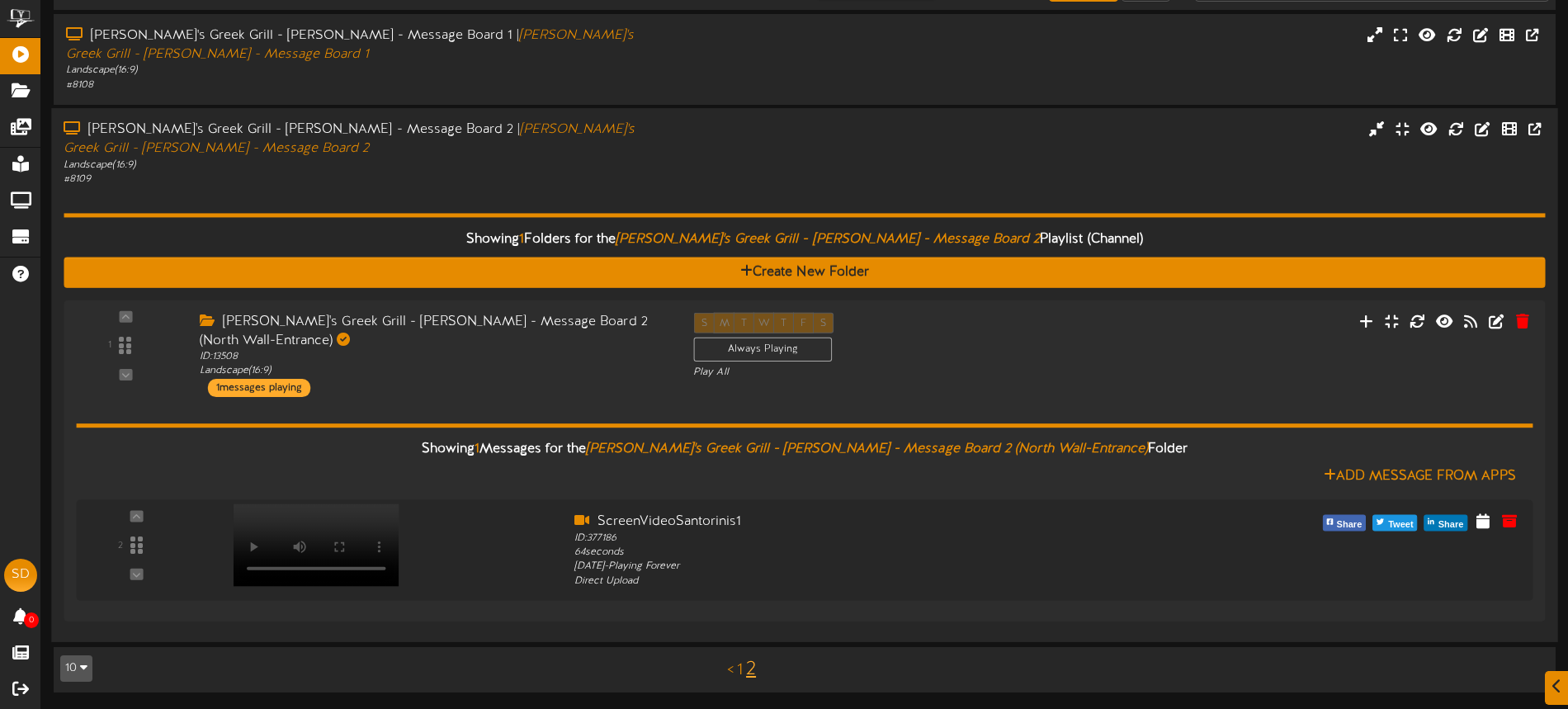
click at [631, 188] on div "Showing 1 Folders for the Santorini's Greek Grill - [PERSON_NAME] - Message Boa…" at bounding box center [804, 407] width 1481 height 442
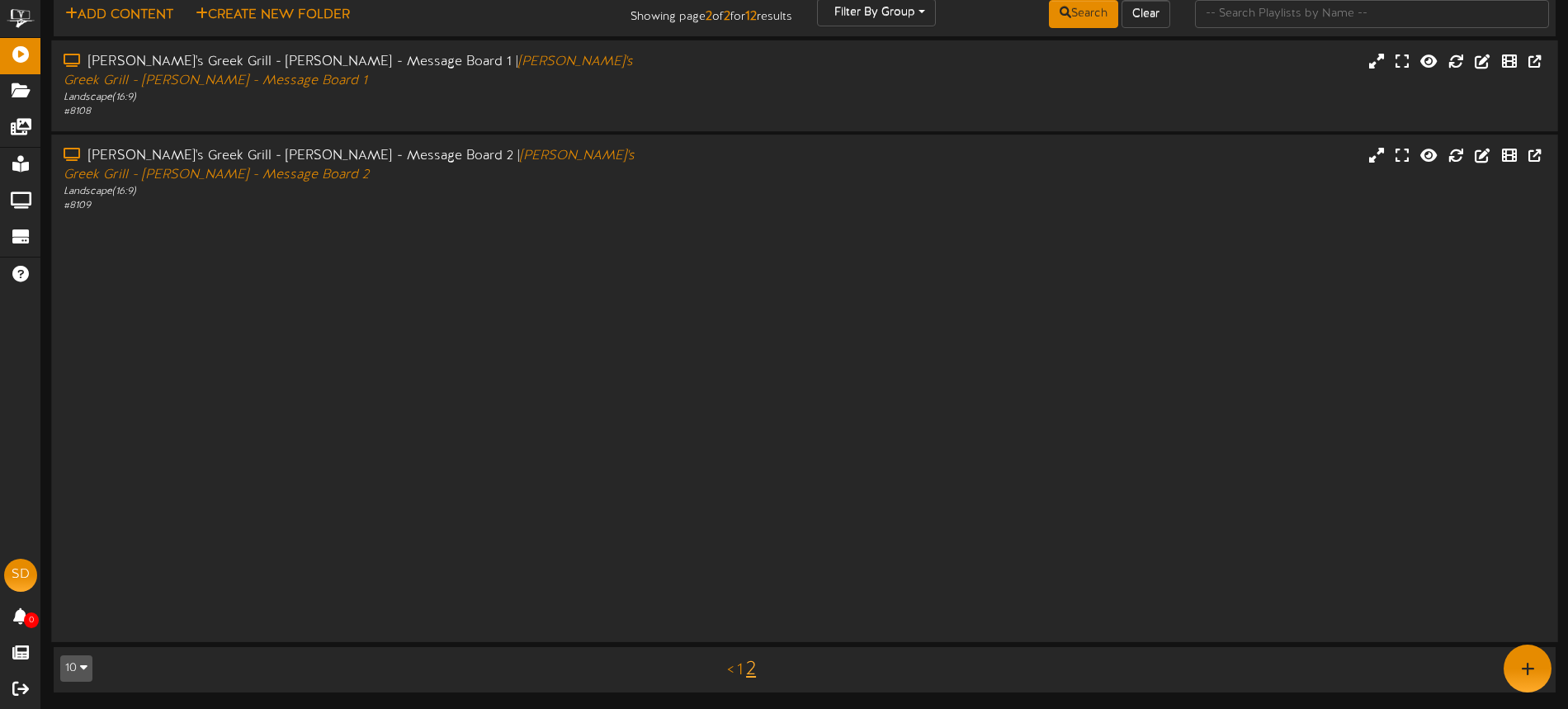
scroll to position [0, 0]
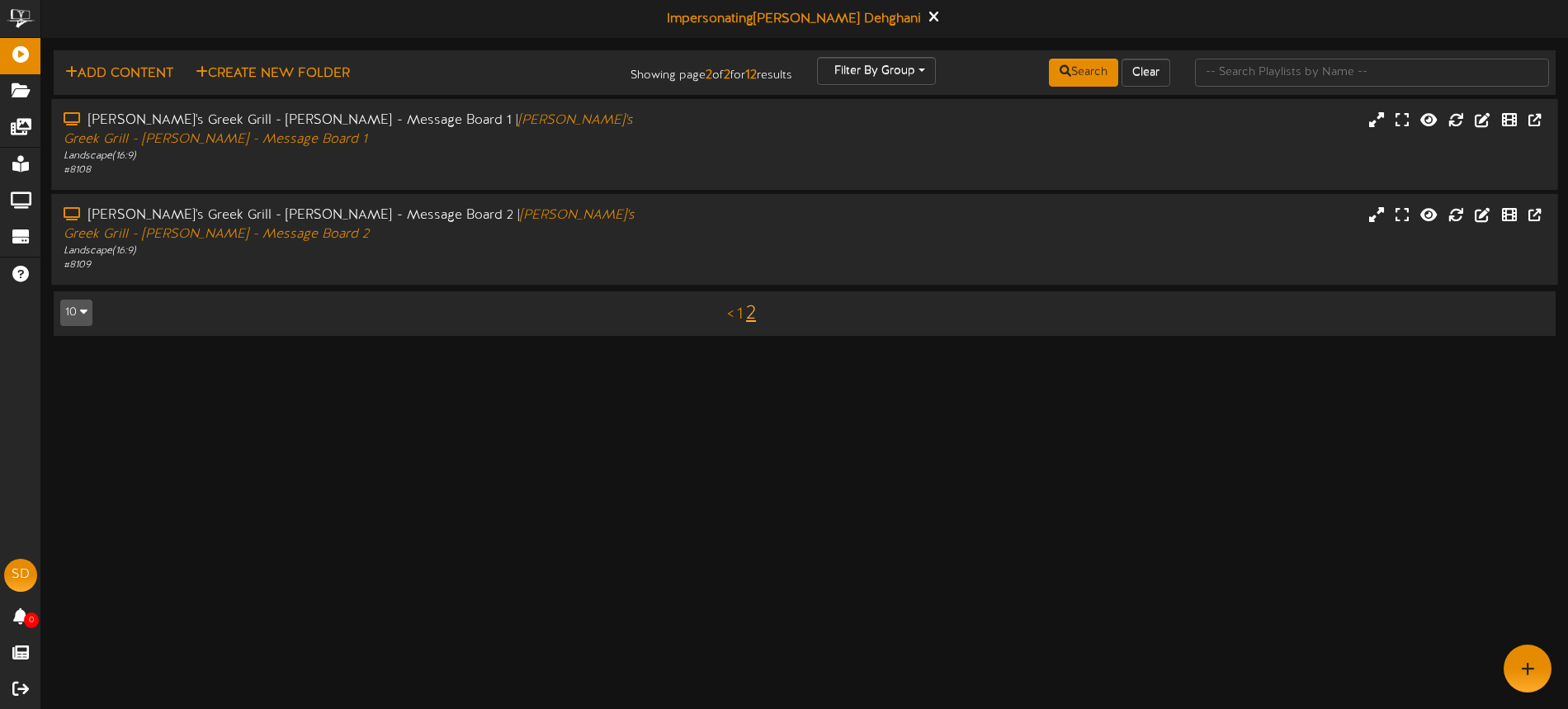
click at [325, 163] on div "# 8108" at bounding box center [365, 170] width 603 height 14
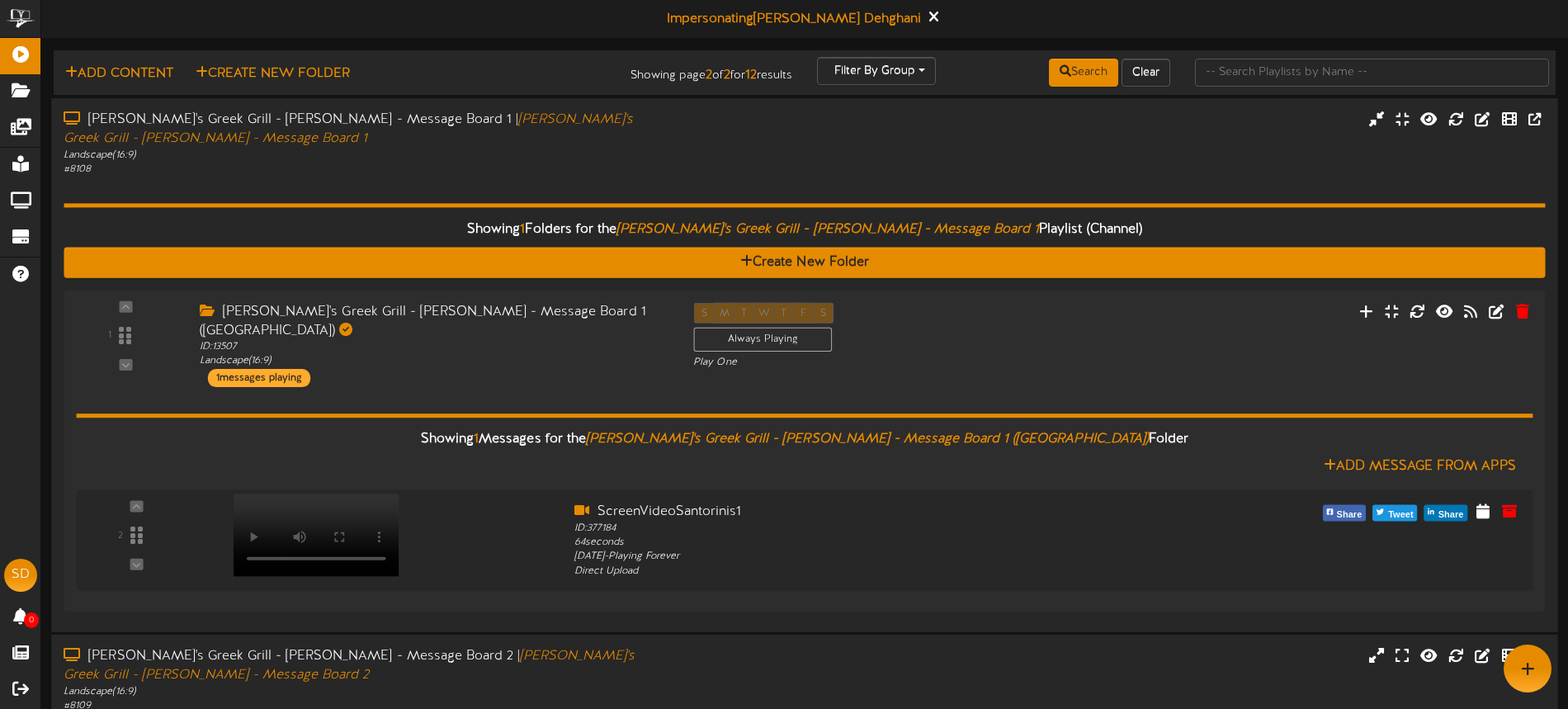
click at [325, 163] on div "# 8108" at bounding box center [365, 170] width 603 height 14
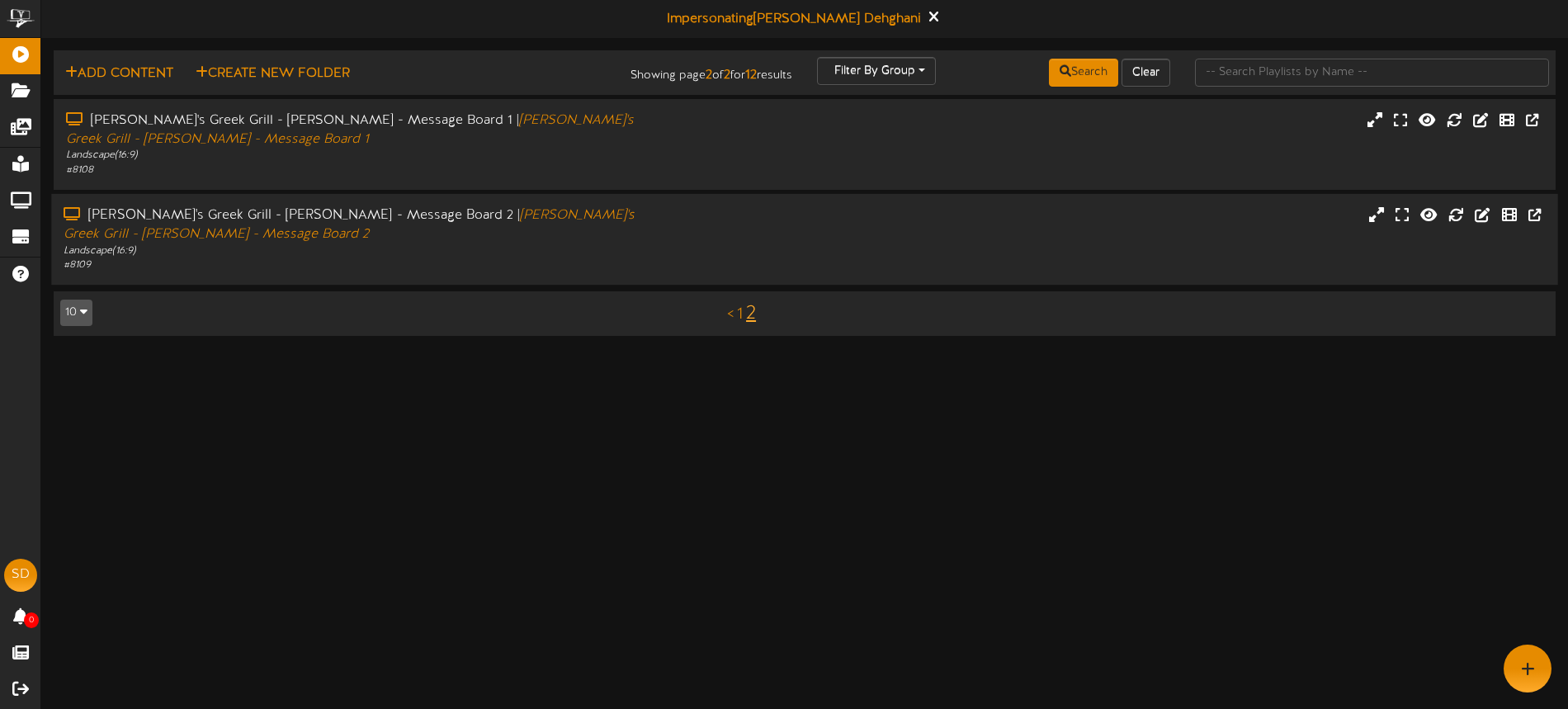
click at [385, 240] on div "[PERSON_NAME]'s Greek Grill - [PERSON_NAME] - Message Board 2 | [PERSON_NAME]'s…" at bounding box center [365, 225] width 603 height 38
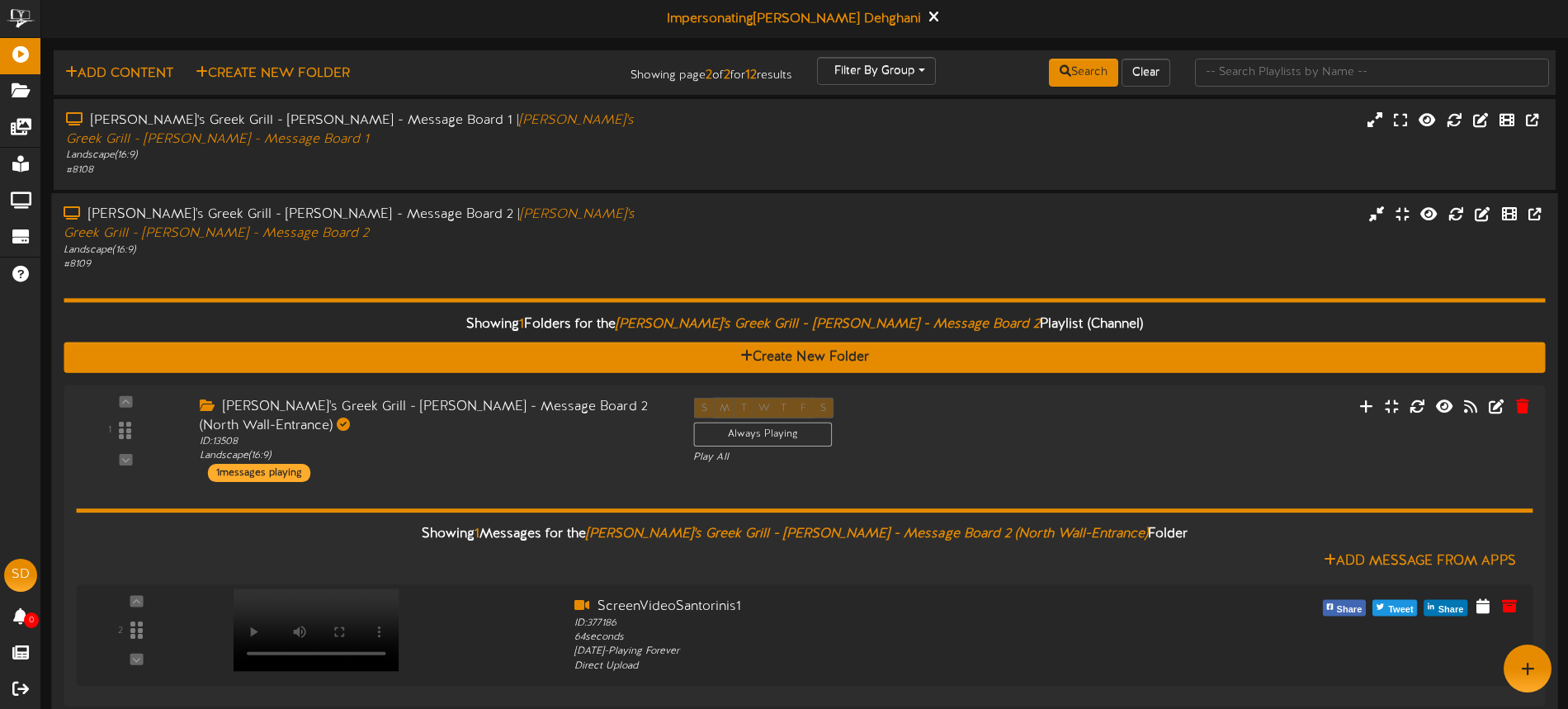
click at [384, 240] on div "[PERSON_NAME]'s Greek Grill - [PERSON_NAME] - Message Board 2 | [PERSON_NAME]'s…" at bounding box center [365, 224] width 603 height 38
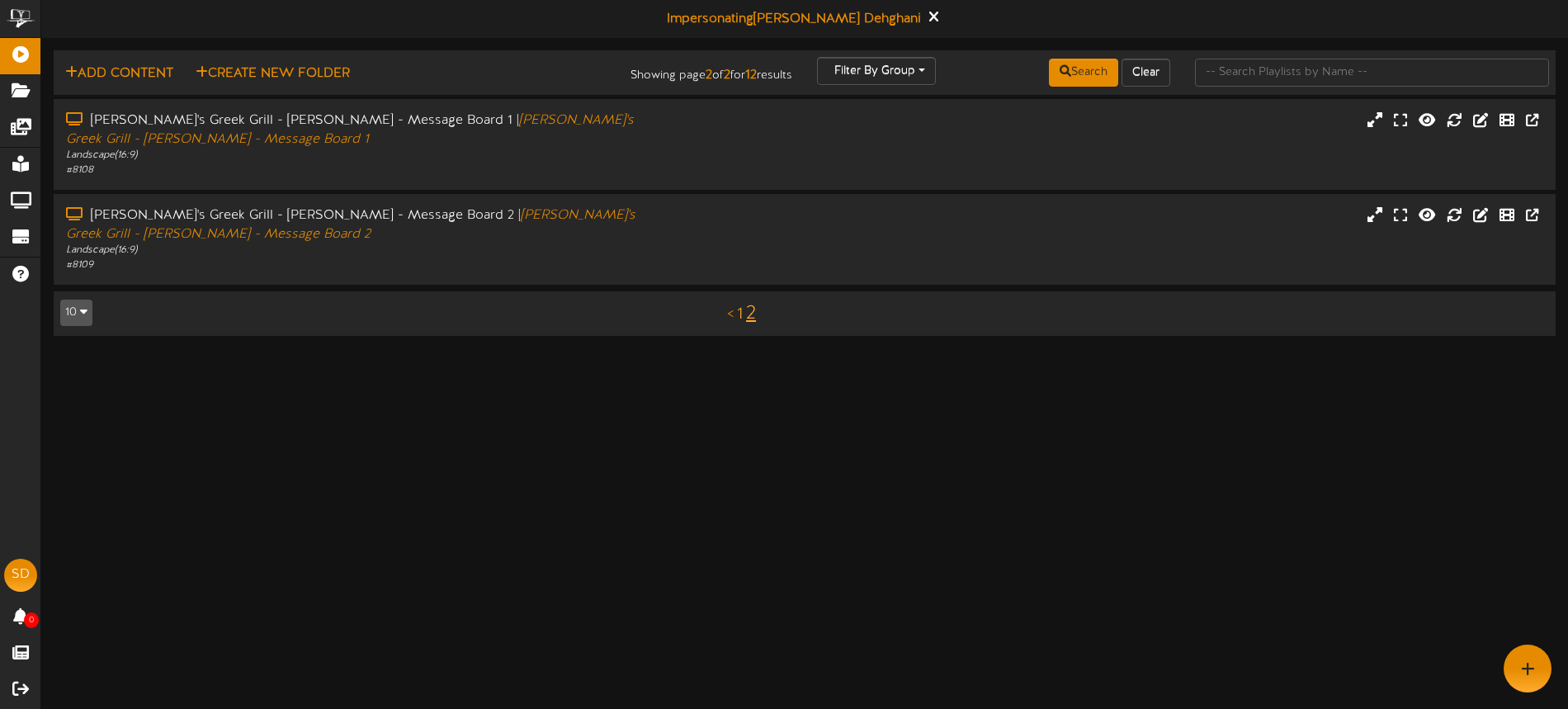
click at [740, 317] on link "1" at bounding box center [739, 314] width 6 height 18
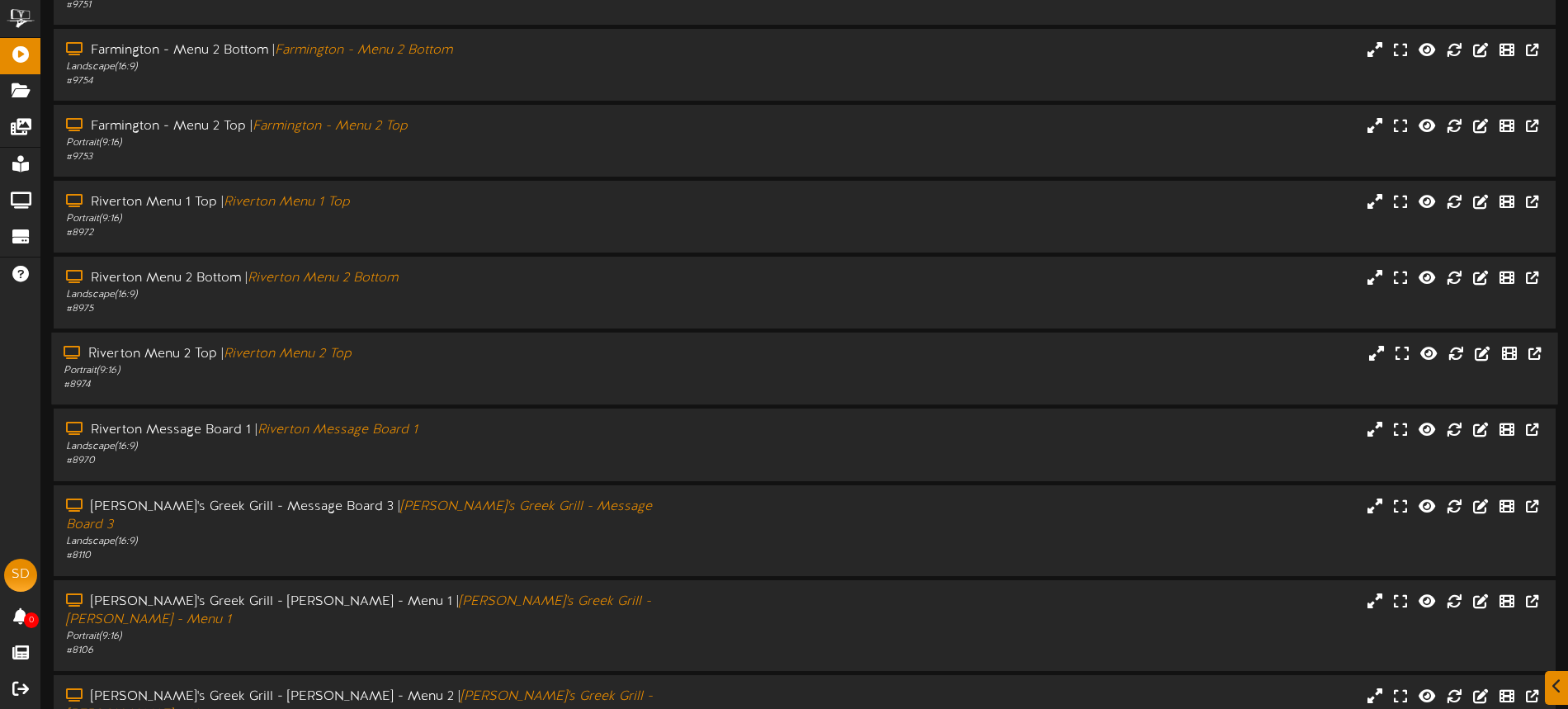
scroll to position [214, 0]
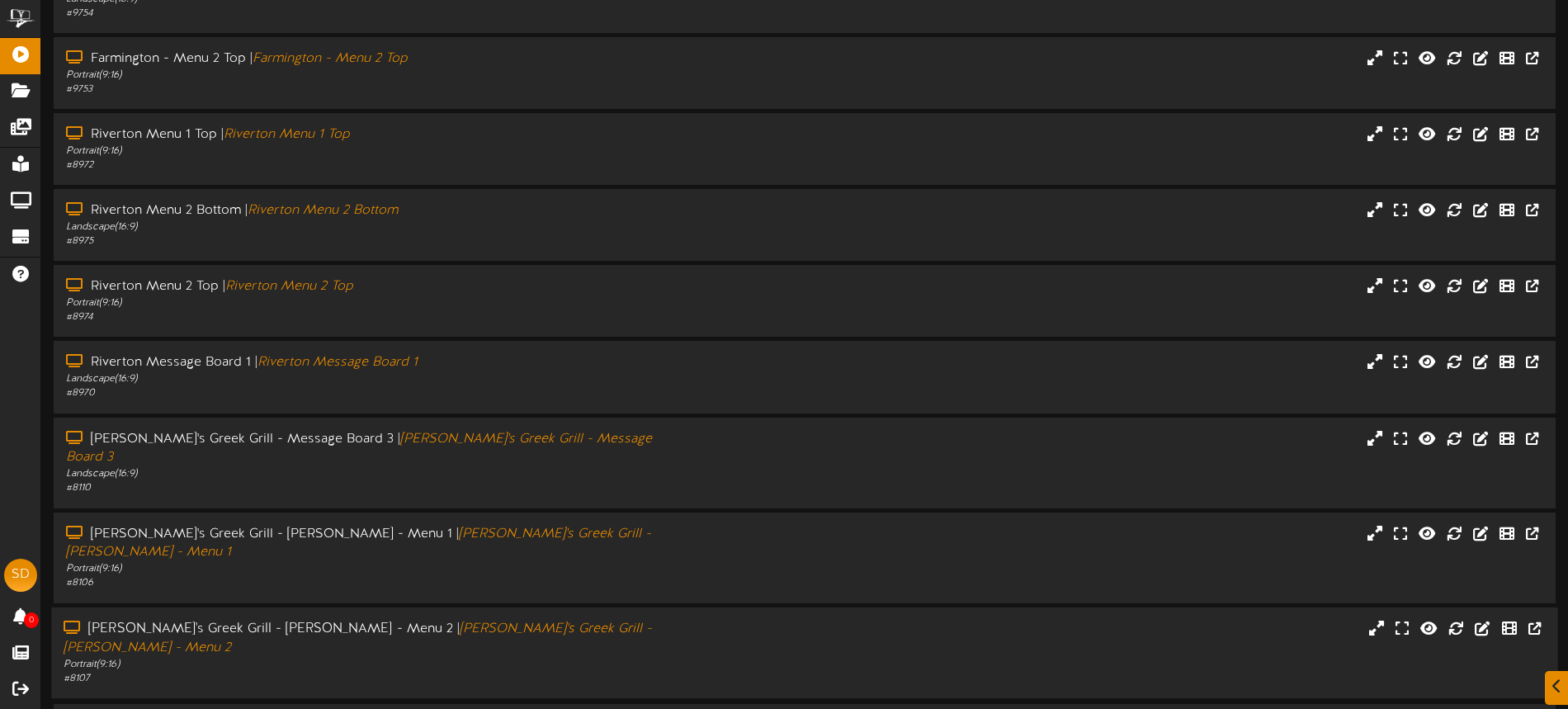
click at [554, 657] on div "Portrait ( 9:16 )" at bounding box center [365, 664] width 603 height 14
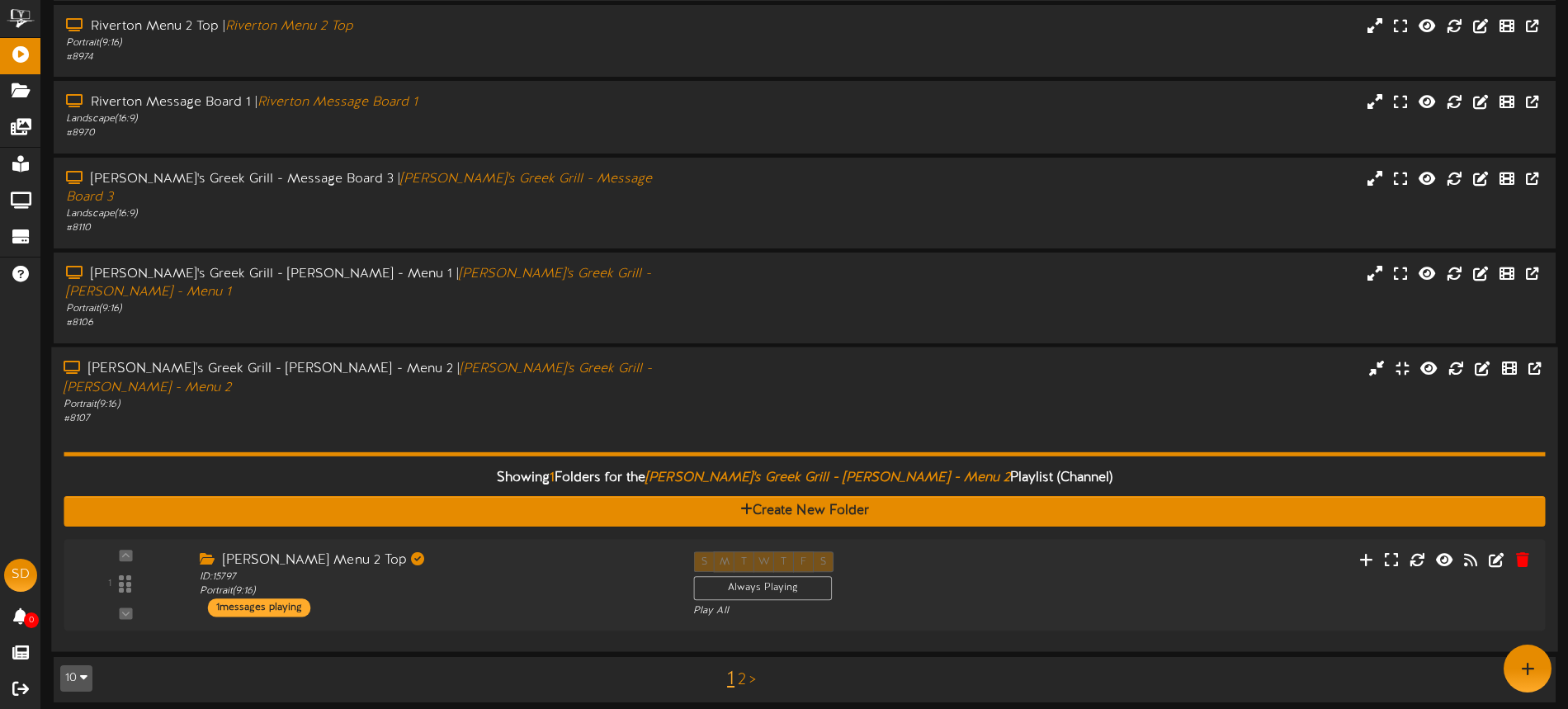
scroll to position [426, 0]
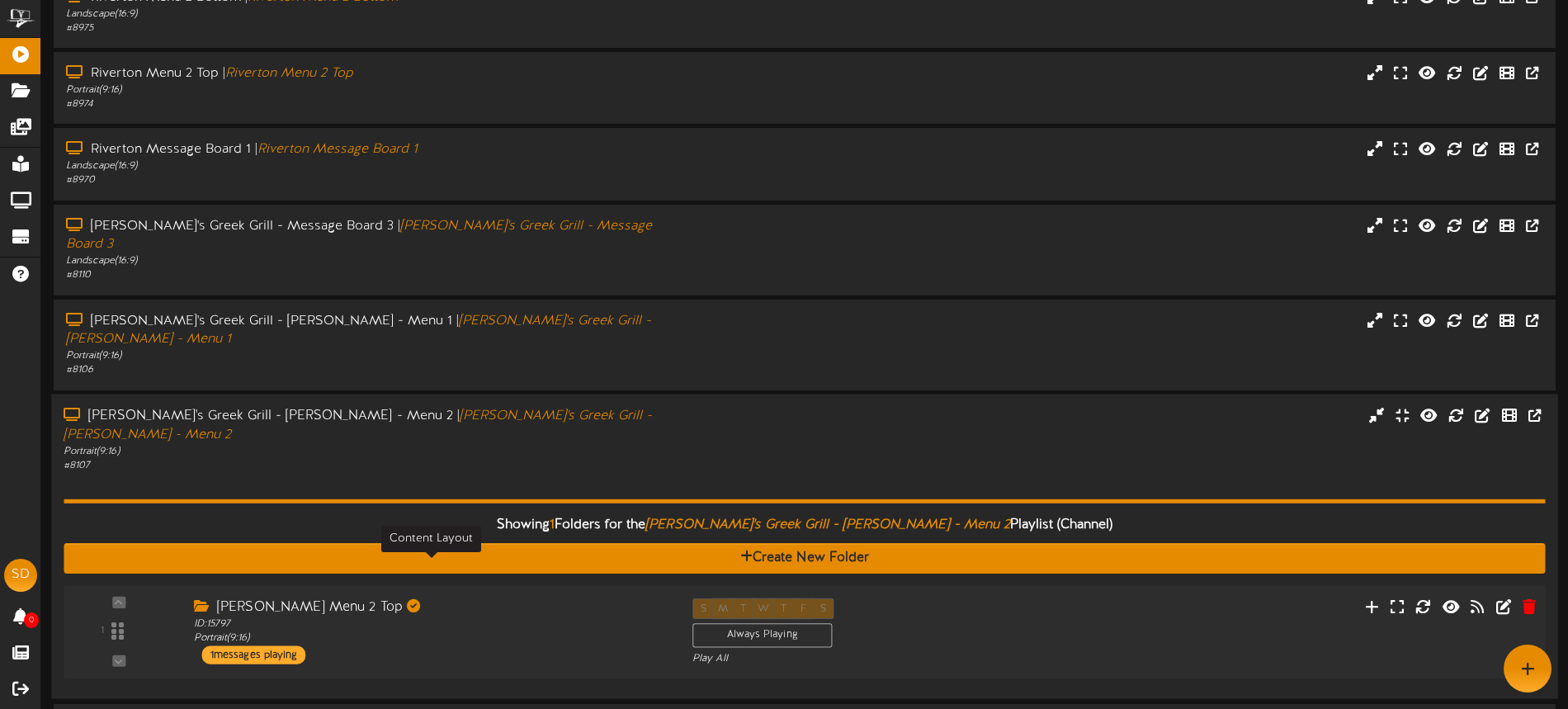
click at [483, 616] on div "ID: 15797 Portrait ( 9:16 )" at bounding box center [431, 630] width 473 height 29
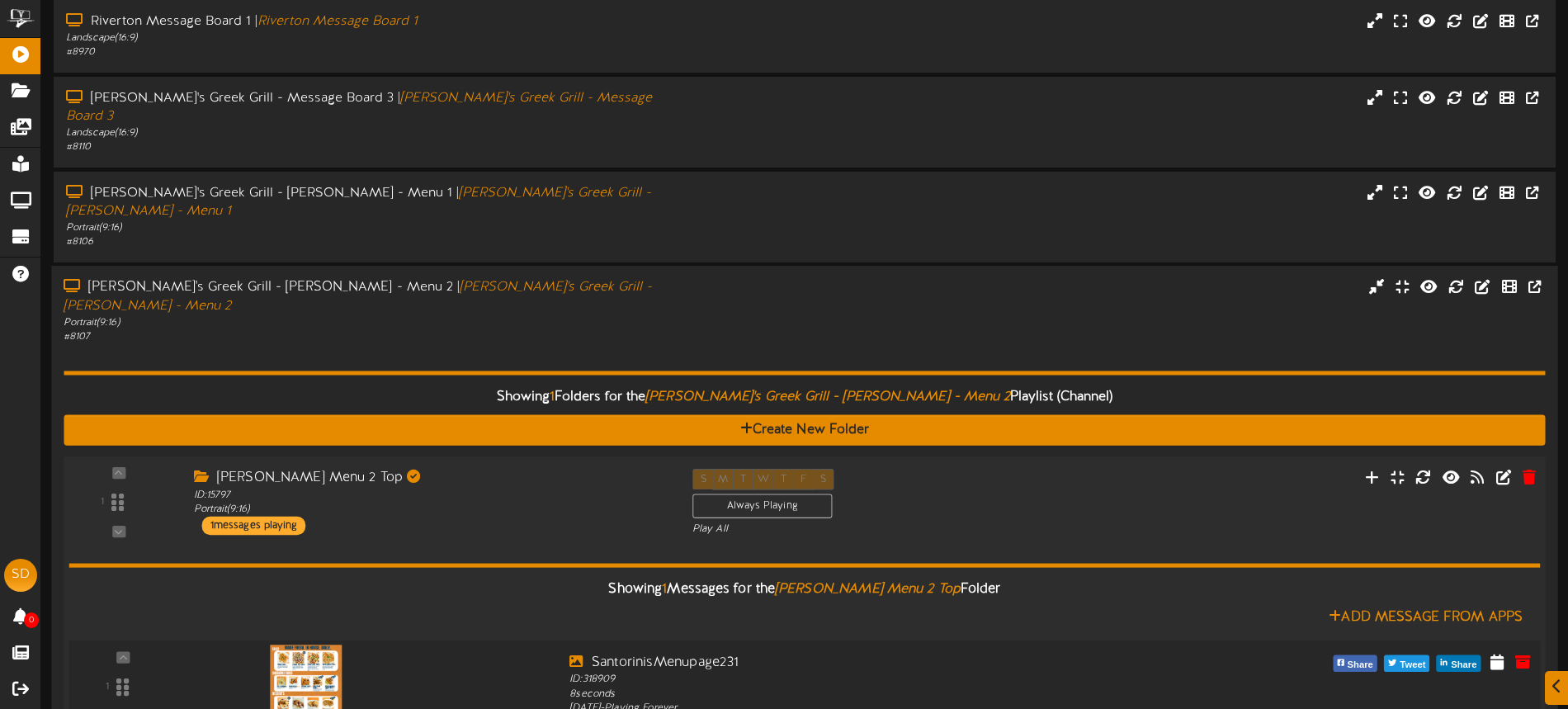
scroll to position [638, 0]
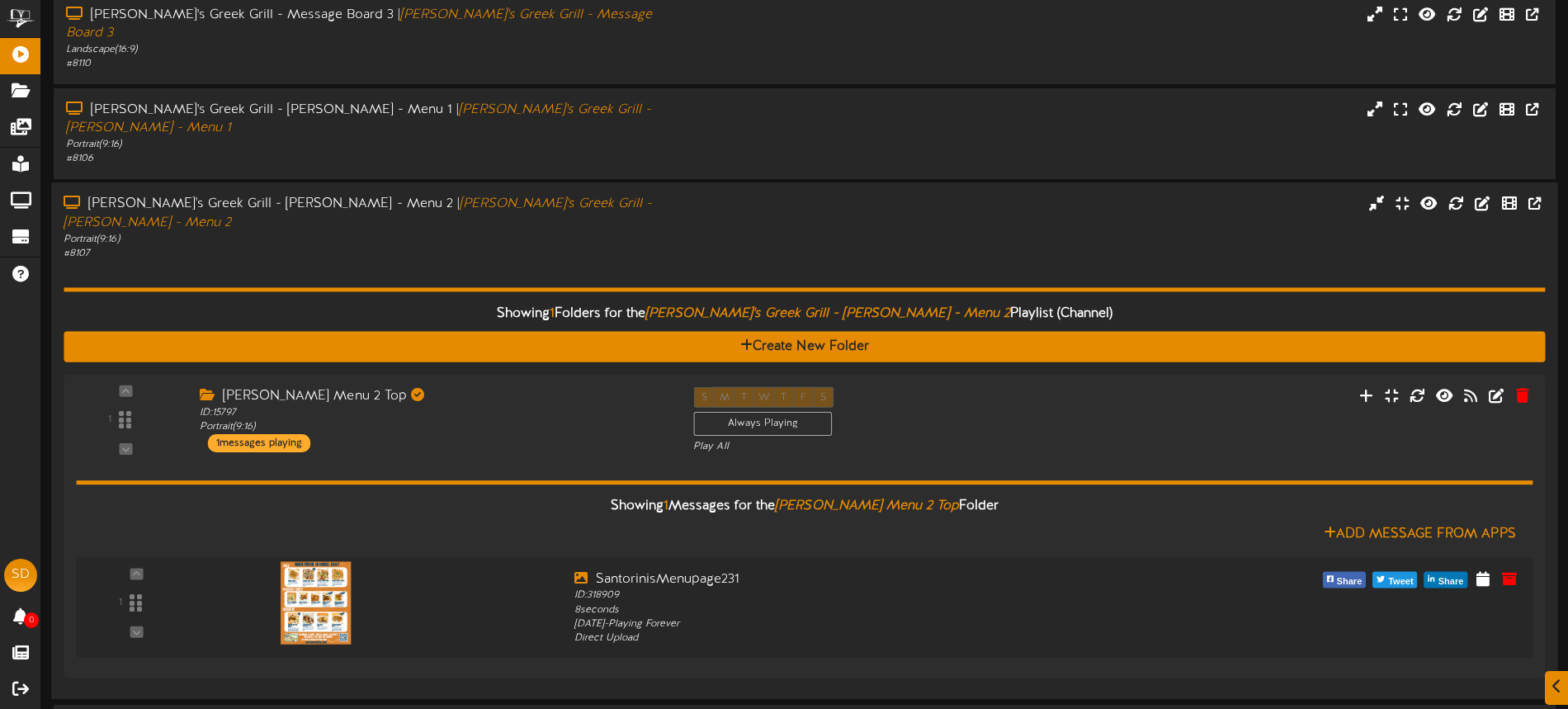
click at [510, 247] on div "# 8107" at bounding box center [365, 254] width 603 height 14
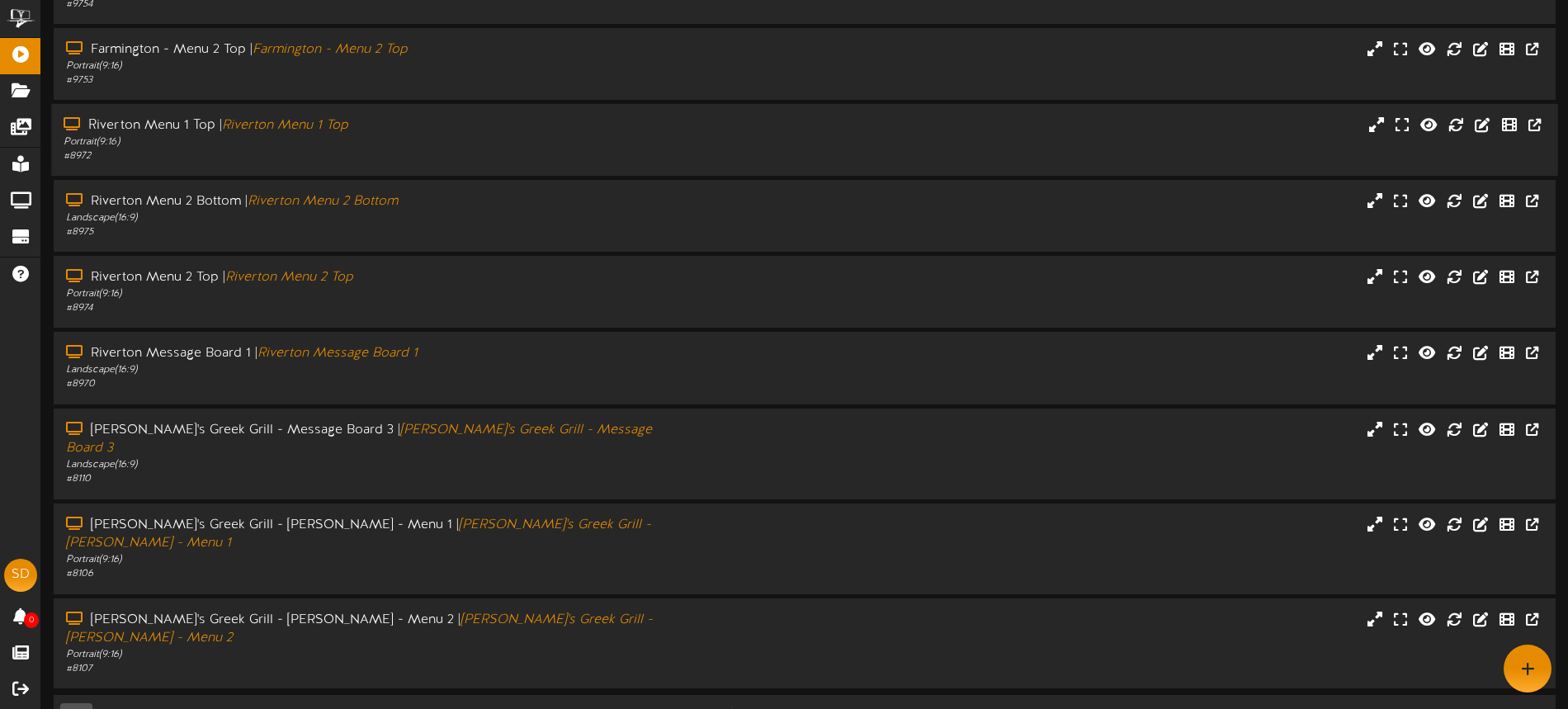
scroll to position [214, 0]
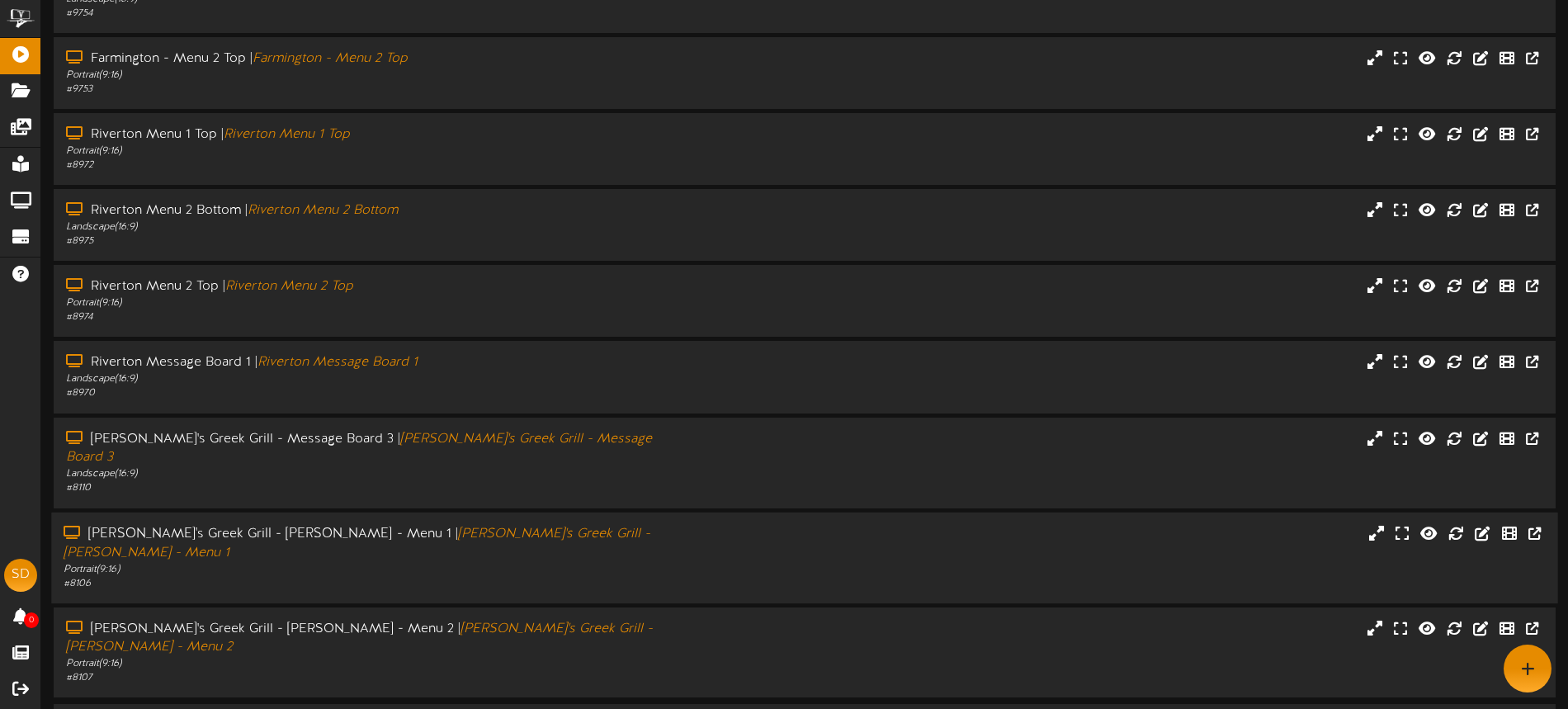
click at [619, 576] on div "# 8106" at bounding box center [365, 582] width 603 height 14
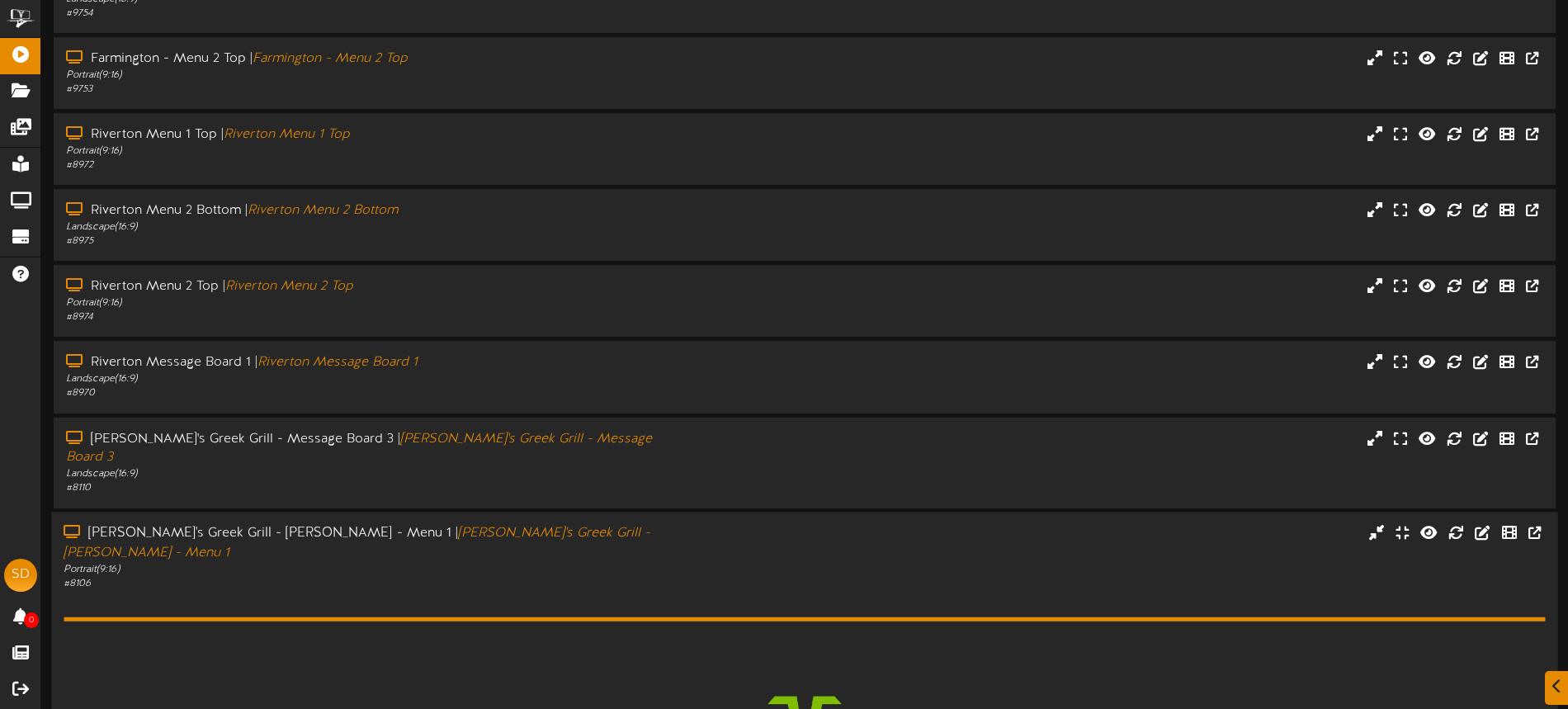
scroll to position [360, 0]
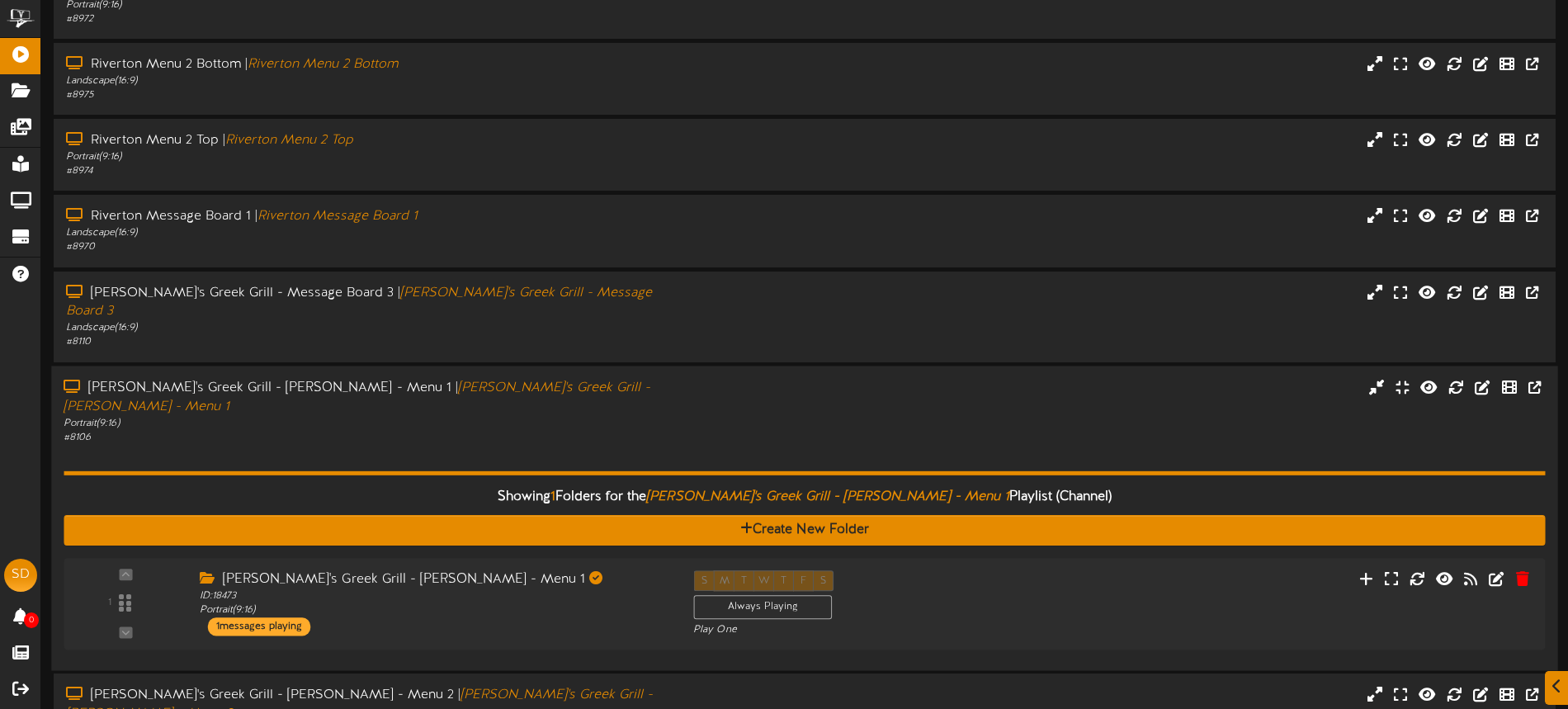
click at [633, 569] on div "[PERSON_NAME]'s Greek Grill - [PERSON_NAME] - Menu 1" at bounding box center [433, 579] width 469 height 19
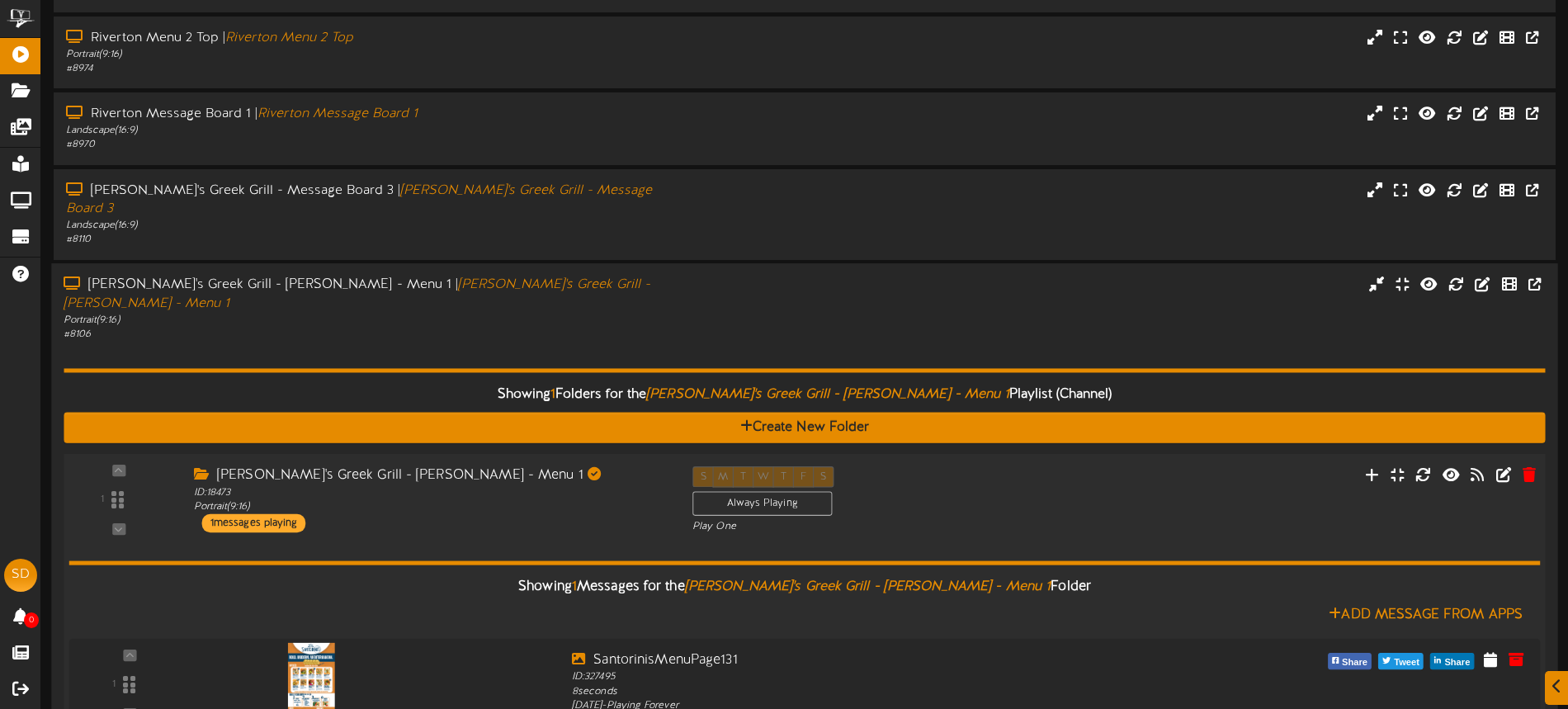
scroll to position [638, 0]
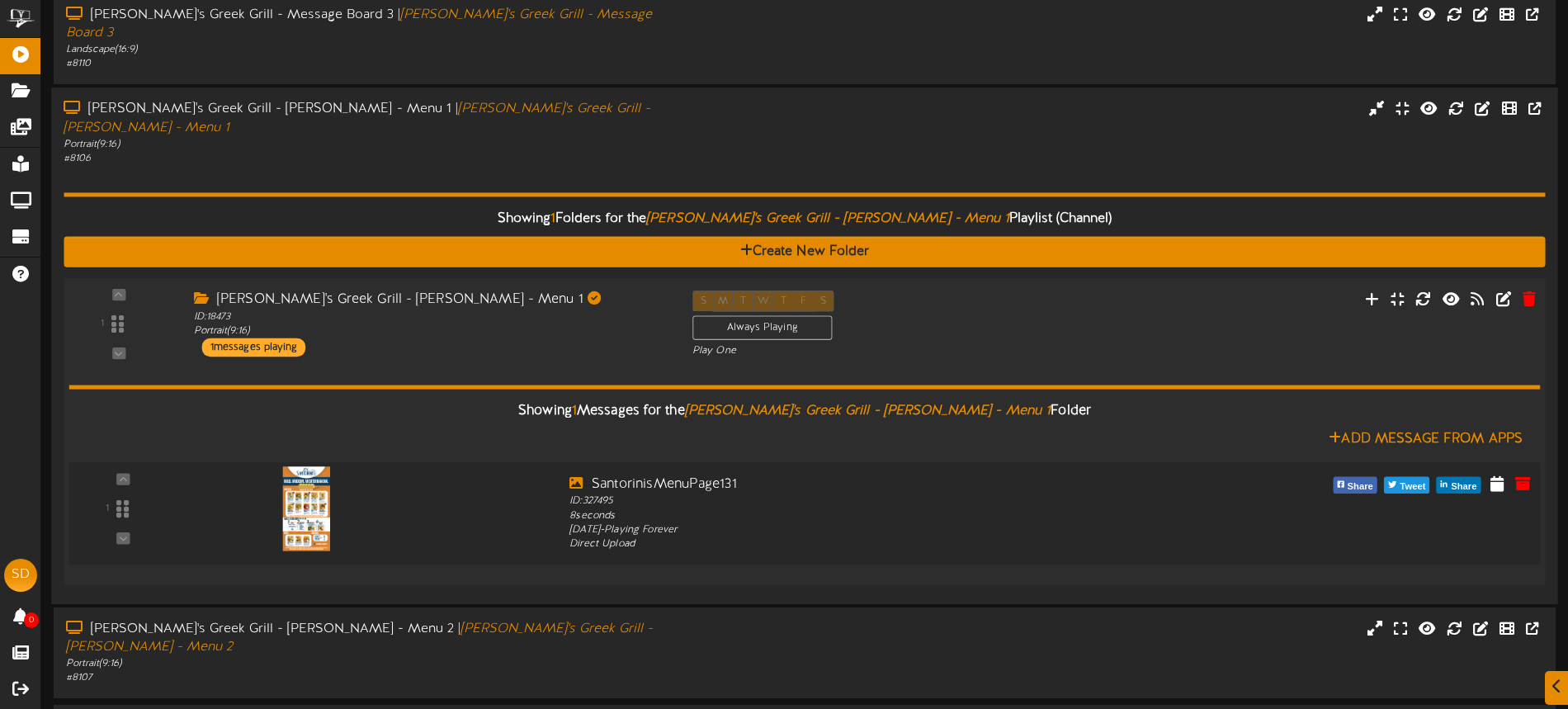
click at [315, 465] on img at bounding box center [306, 507] width 48 height 84
click at [579, 289] on div "[PERSON_NAME]'s Greek Grill - [PERSON_NAME] - Menu 1" at bounding box center [431, 299] width 473 height 19
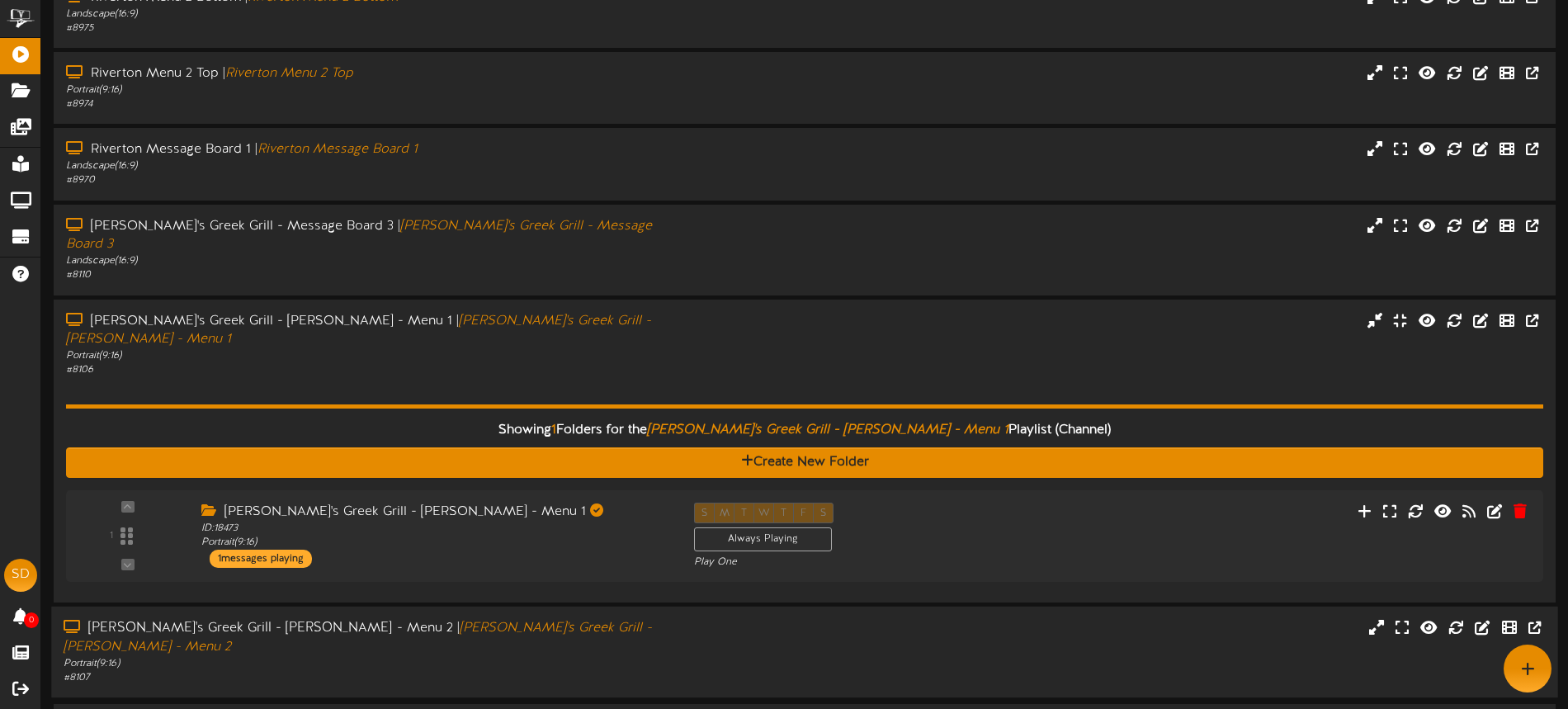
drag, startPoint x: 611, startPoint y: 607, endPoint x: 619, endPoint y: 601, distance: 10.0
click at [611, 657] on div "Portrait ( 9:16 )" at bounding box center [365, 664] width 603 height 14
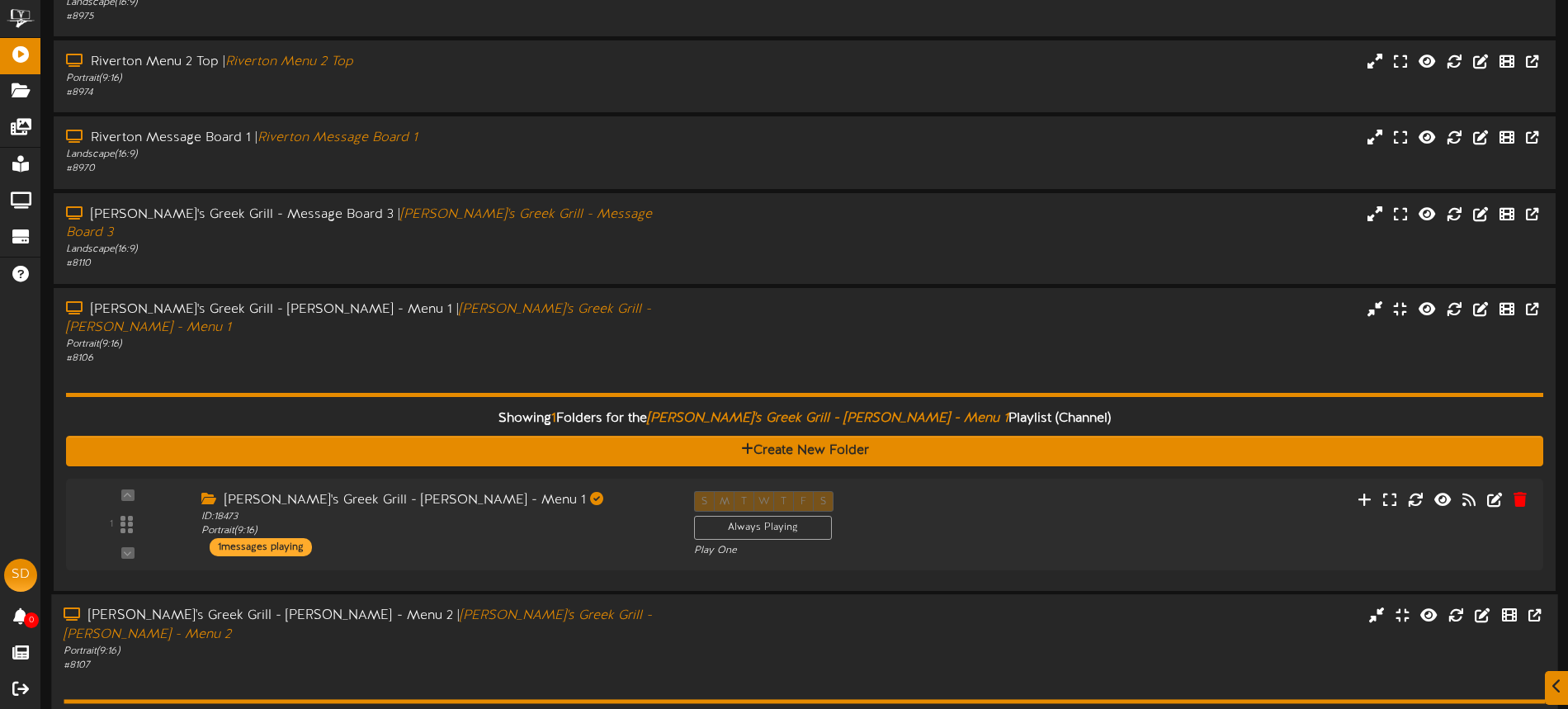
scroll to position [797, 0]
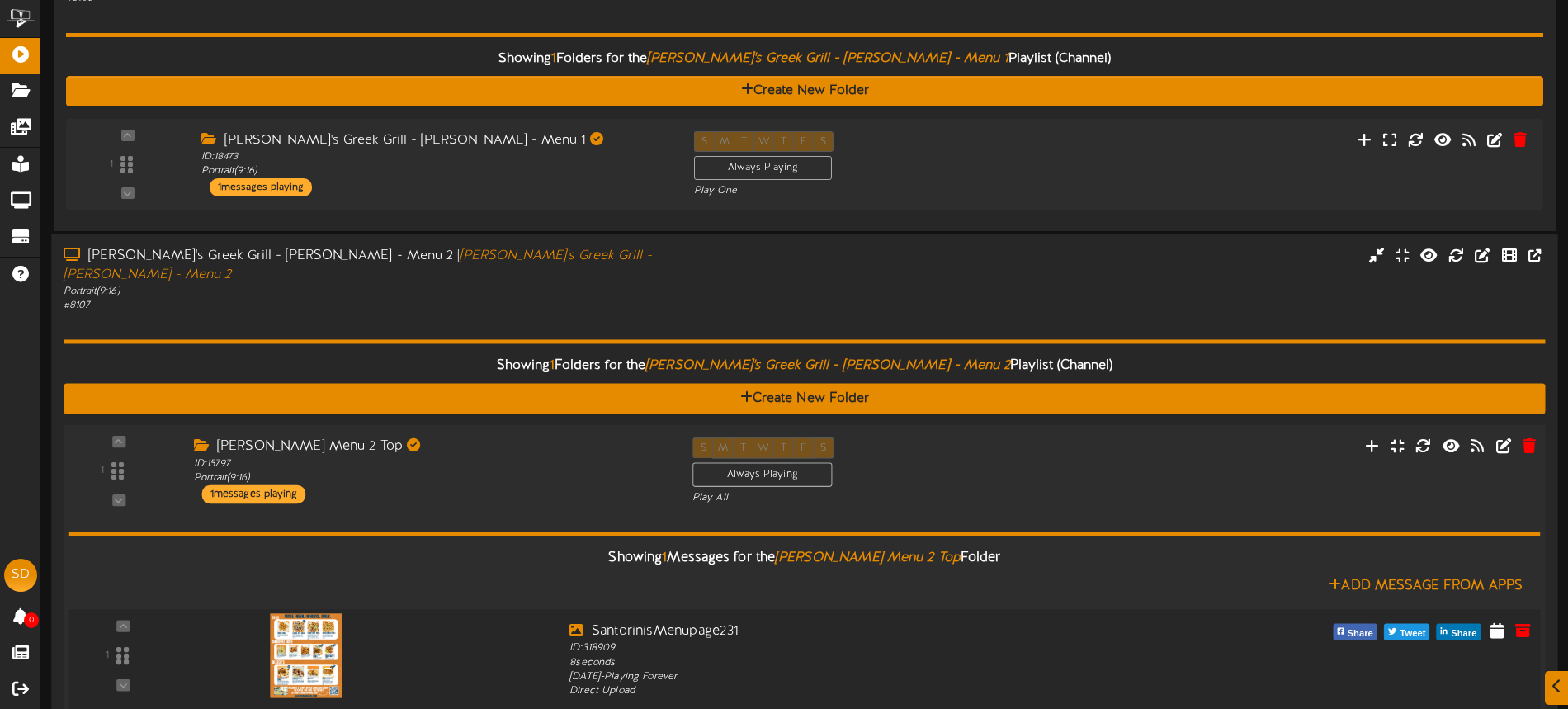
click at [291, 613] on img at bounding box center [306, 654] width 71 height 84
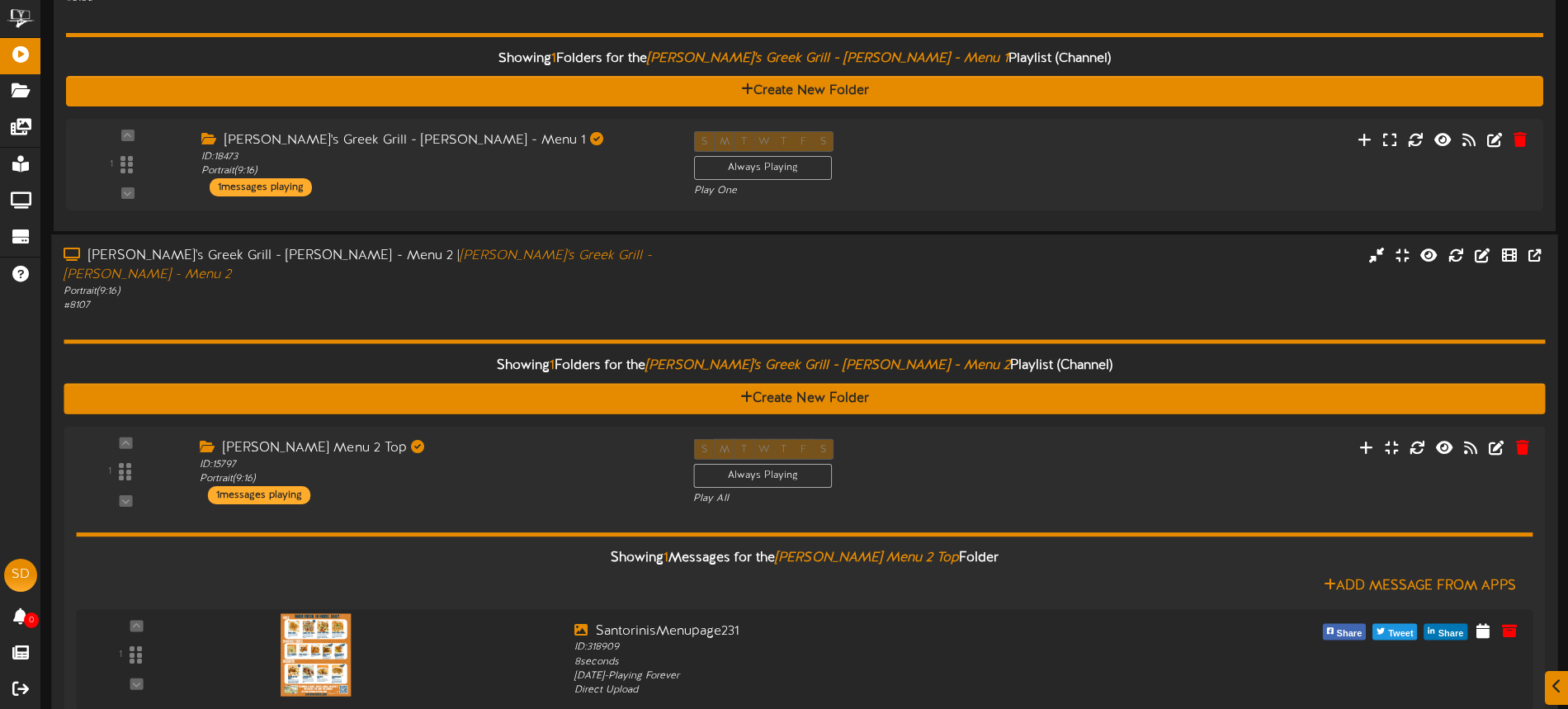
click at [566, 340] on hr at bounding box center [804, 341] width 1481 height 4
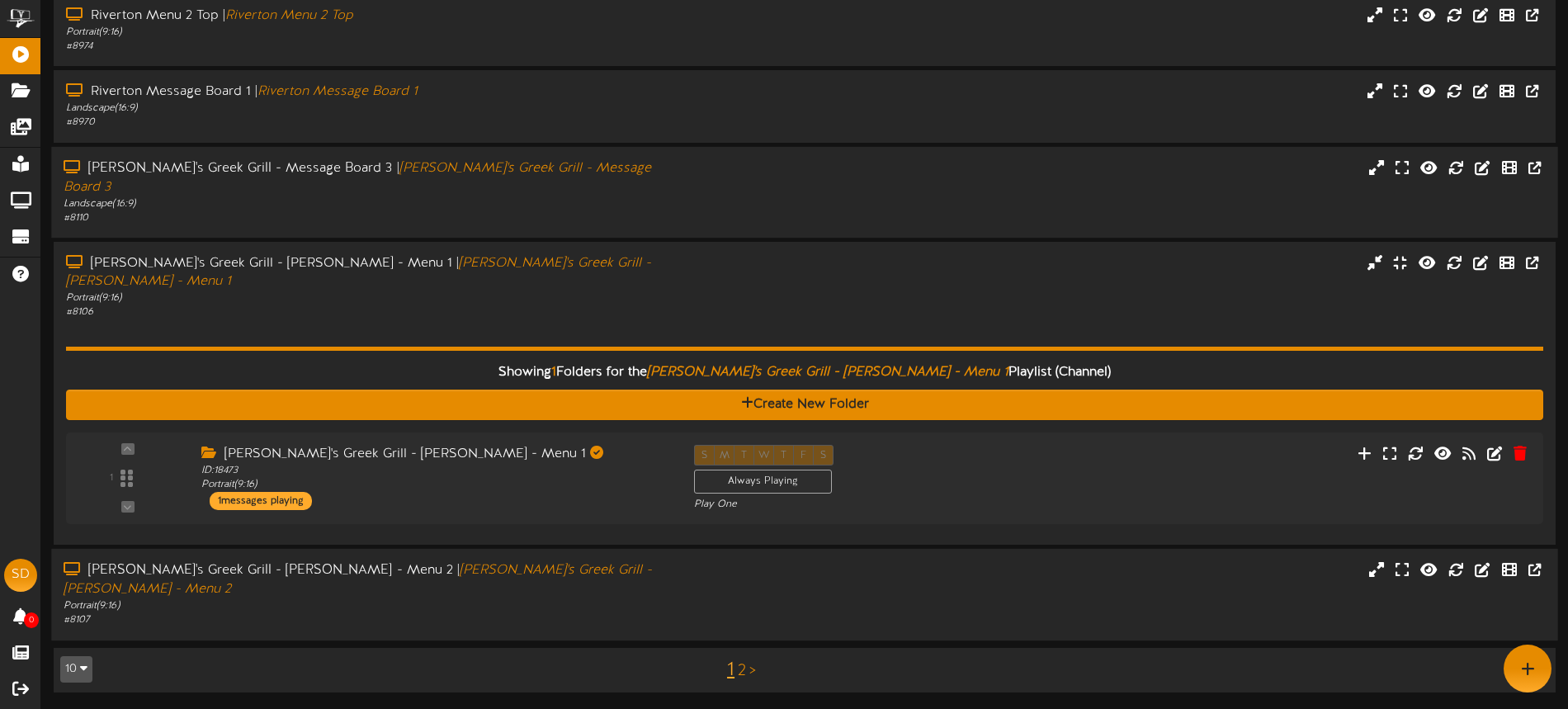
scroll to position [426, 0]
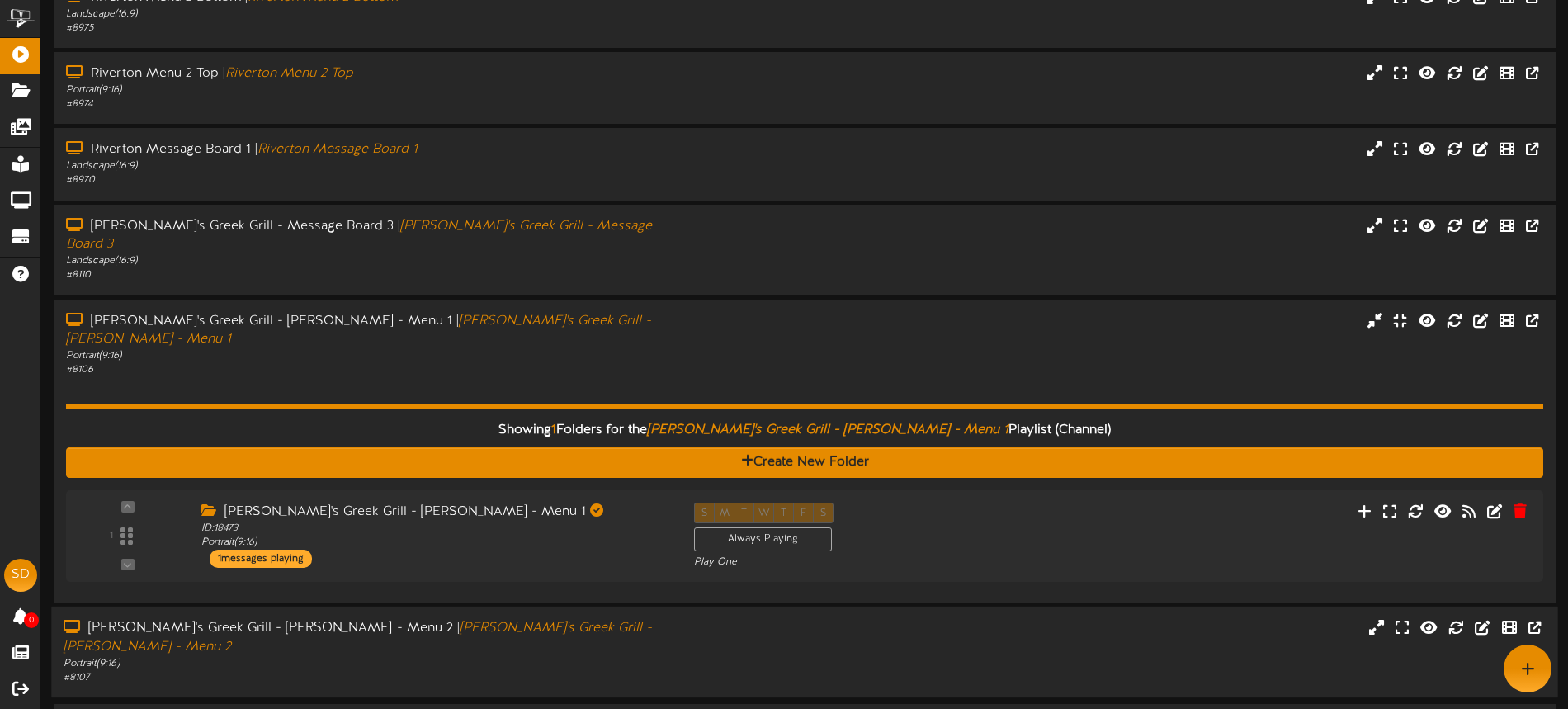
click at [607, 619] on div "[PERSON_NAME]'s Greek Grill - [PERSON_NAME] - Menu 2 | [PERSON_NAME]'s Greek Gr…" at bounding box center [365, 638] width 603 height 38
click at [608, 618] on div "[PERSON_NAME]'s Greek Grill - [PERSON_NAME] - Menu 2 | [PERSON_NAME]'s Greek Gr…" at bounding box center [365, 637] width 603 height 38
click at [634, 311] on div "[PERSON_NAME]'s Greek Grill - [PERSON_NAME] - Menu 1 | [PERSON_NAME]'s Greek Gr…" at bounding box center [365, 330] width 603 height 38
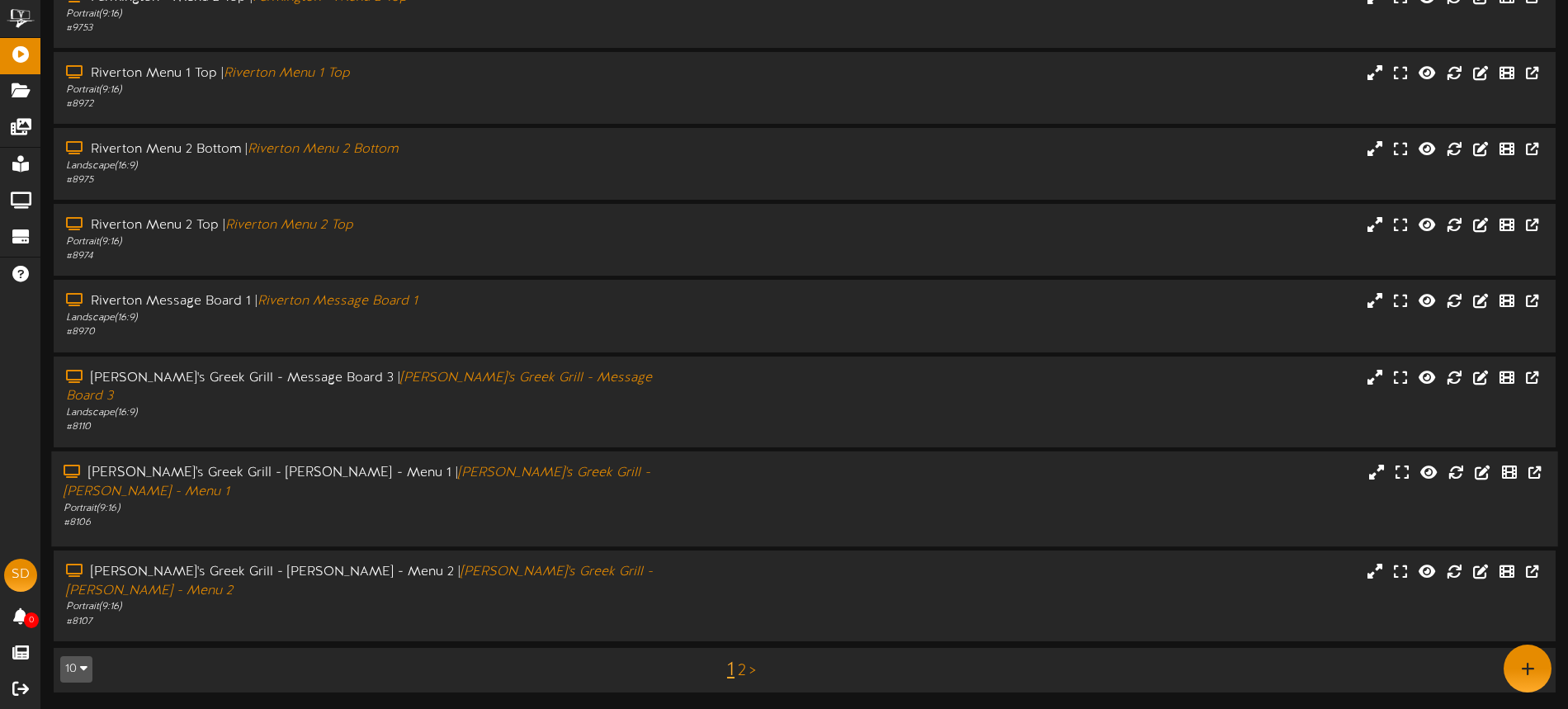
scroll to position [214, 0]
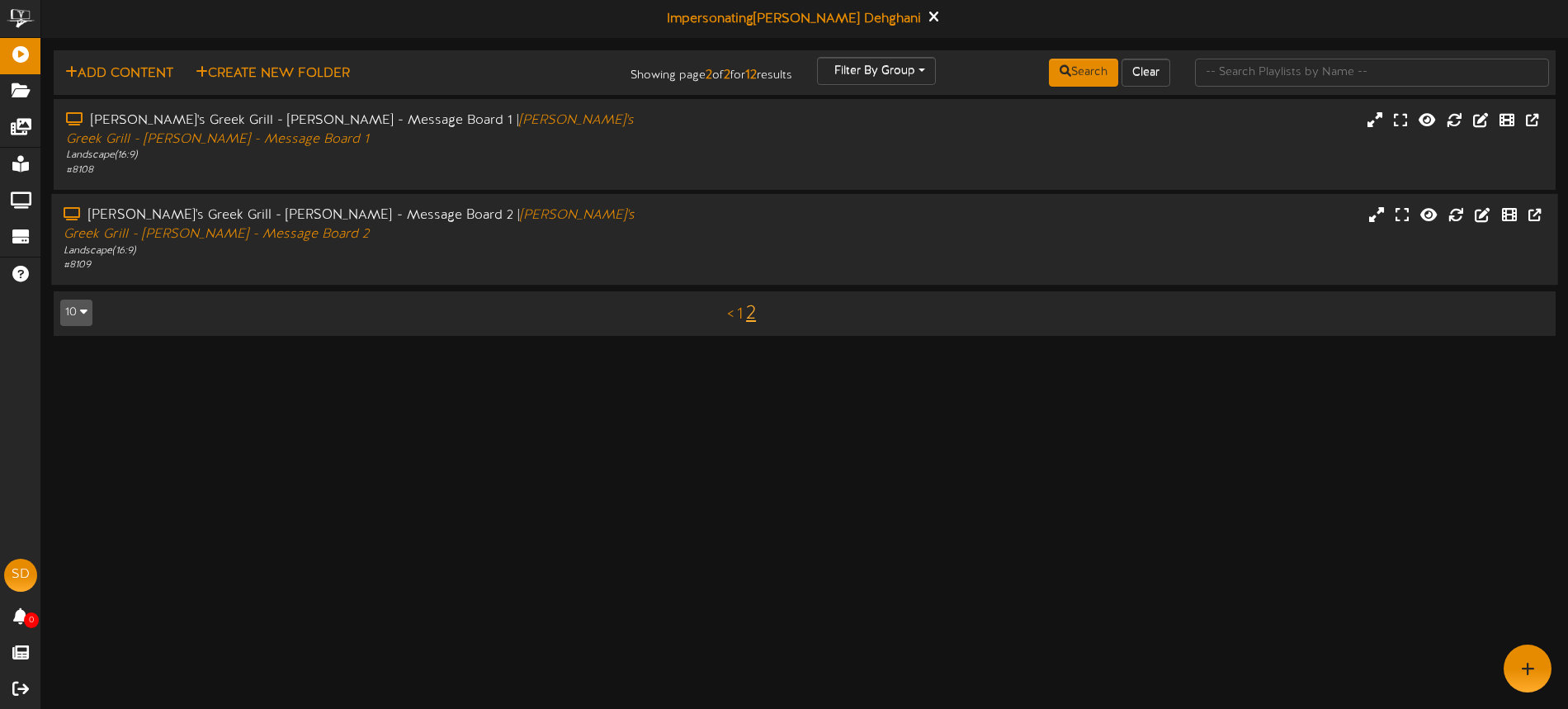
drag, startPoint x: 560, startPoint y: 260, endPoint x: 556, endPoint y: 249, distance: 11.7
click at [560, 260] on div "# 8109" at bounding box center [365, 265] width 603 height 14
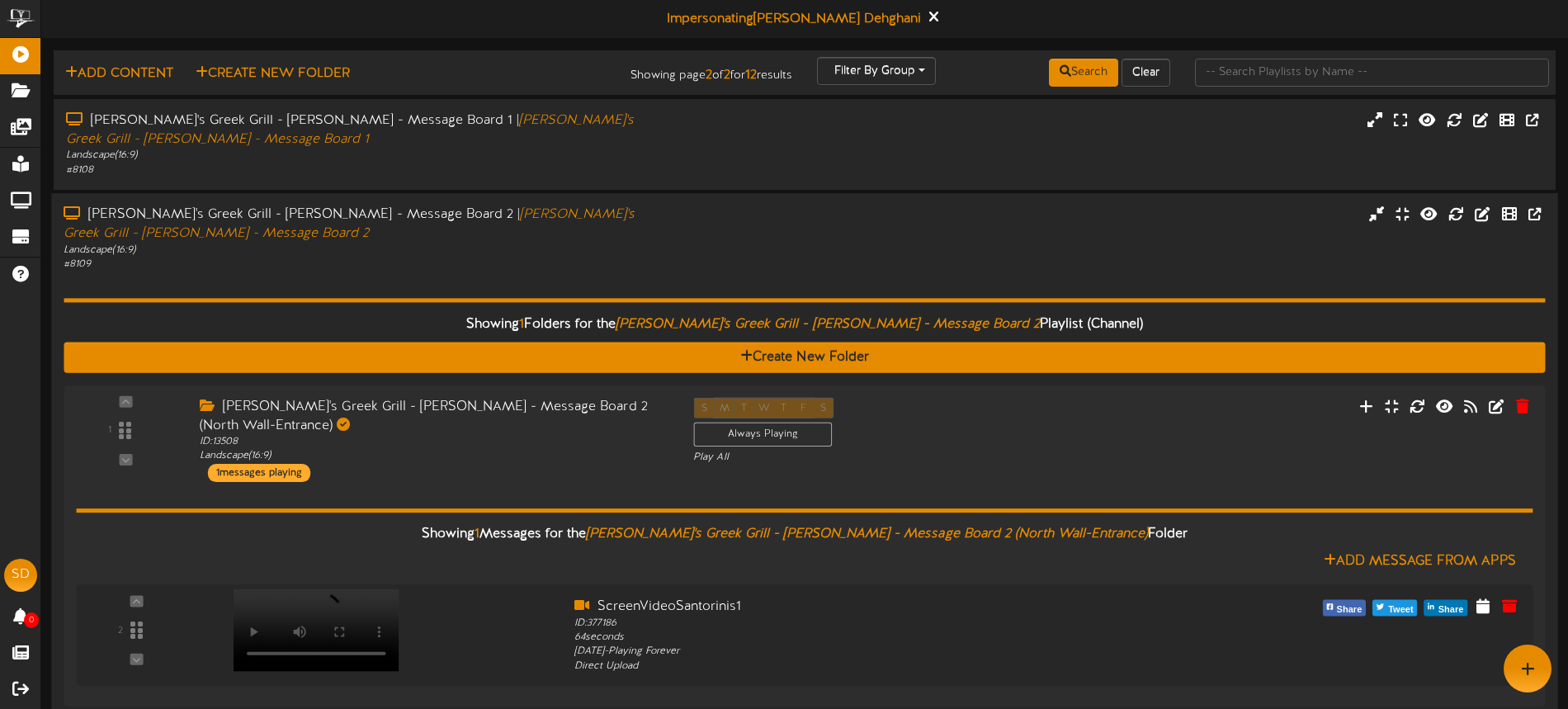
scroll to position [85, 0]
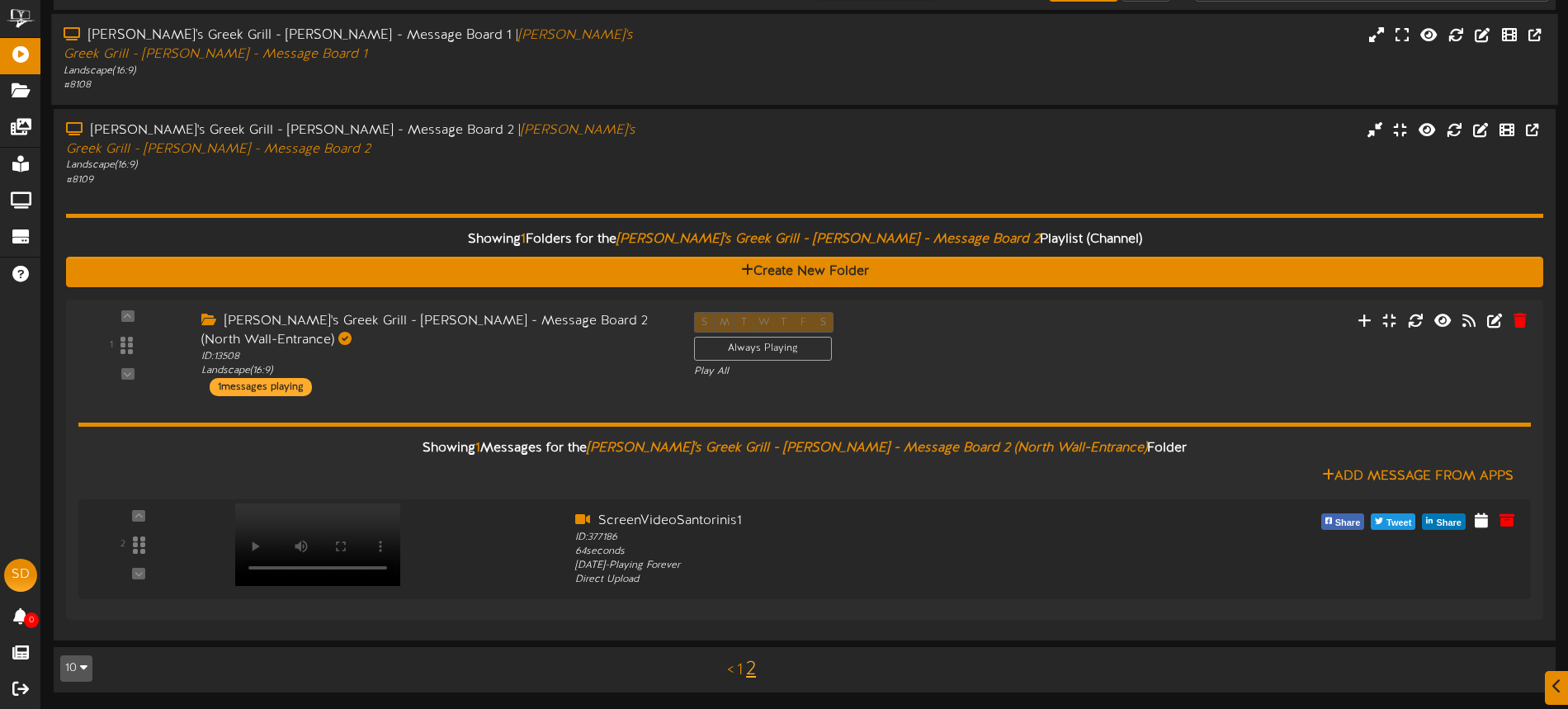
drag, startPoint x: 694, startPoint y: 171, endPoint x: 667, endPoint y: 139, distance: 41.9
click at [693, 168] on div "[PERSON_NAME]'s Greek Grill - [PERSON_NAME] - Message Board 2 | [PERSON_NAME]'s…" at bounding box center [804, 154] width 1501 height 66
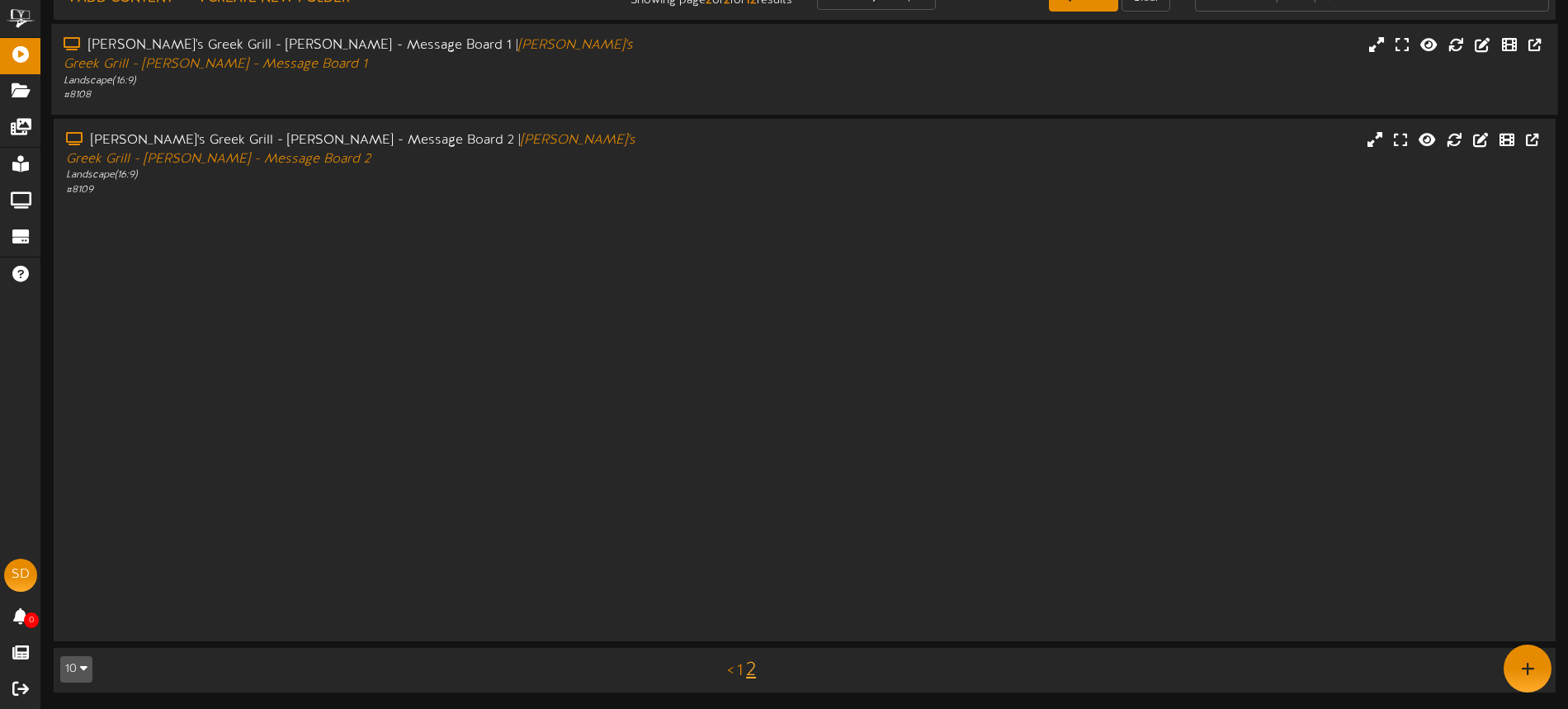
scroll to position [0, 0]
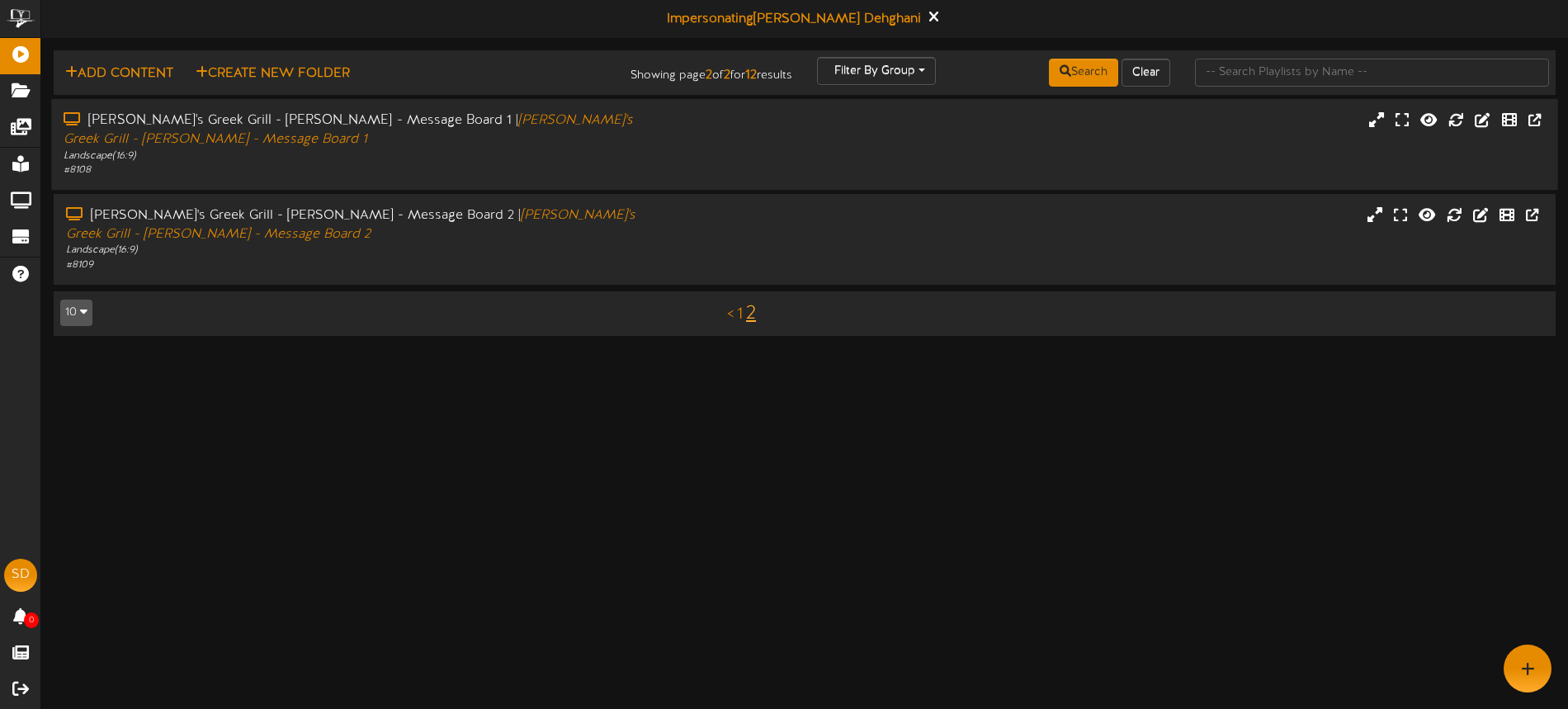
click at [673, 146] on div "[PERSON_NAME]'s Greek Grill - [PERSON_NAME] - Message Board 1 | [PERSON_NAME]'s…" at bounding box center [365, 145] width 628 height 66
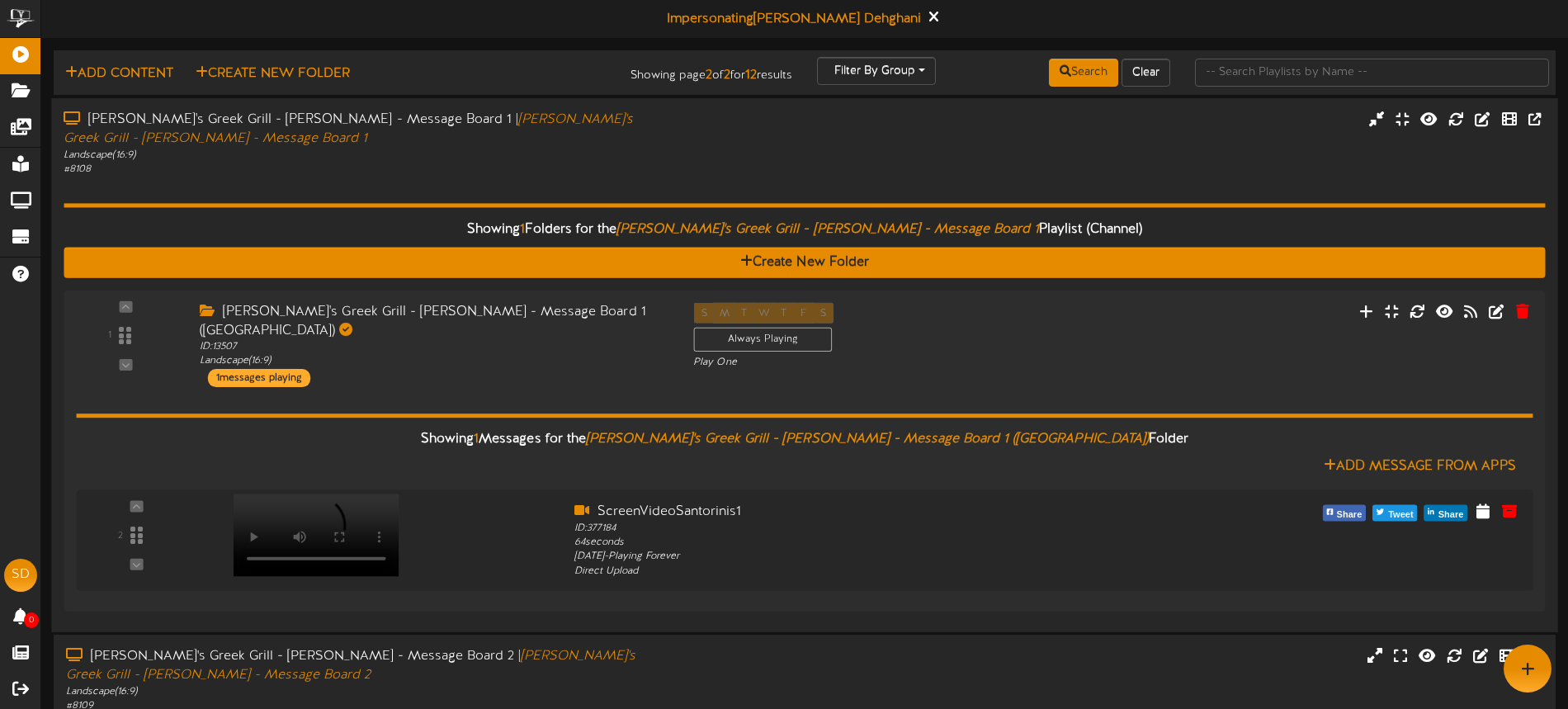
click at [696, 173] on div "[PERSON_NAME]'s Greek Grill - [PERSON_NAME] - Message Board 1 | [PERSON_NAME]'s…" at bounding box center [804, 144] width 1506 height 66
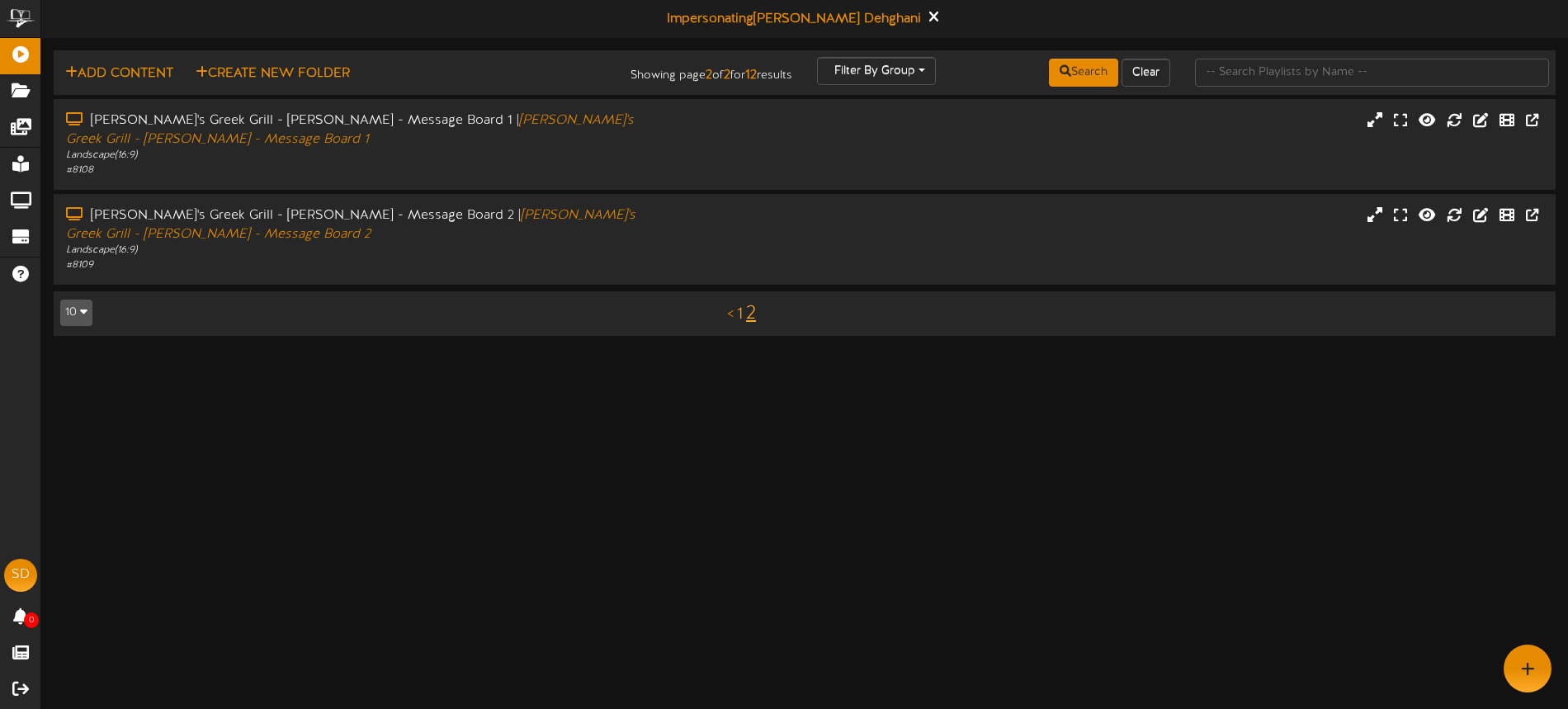
click at [739, 310] on link "1" at bounding box center [739, 314] width 6 height 18
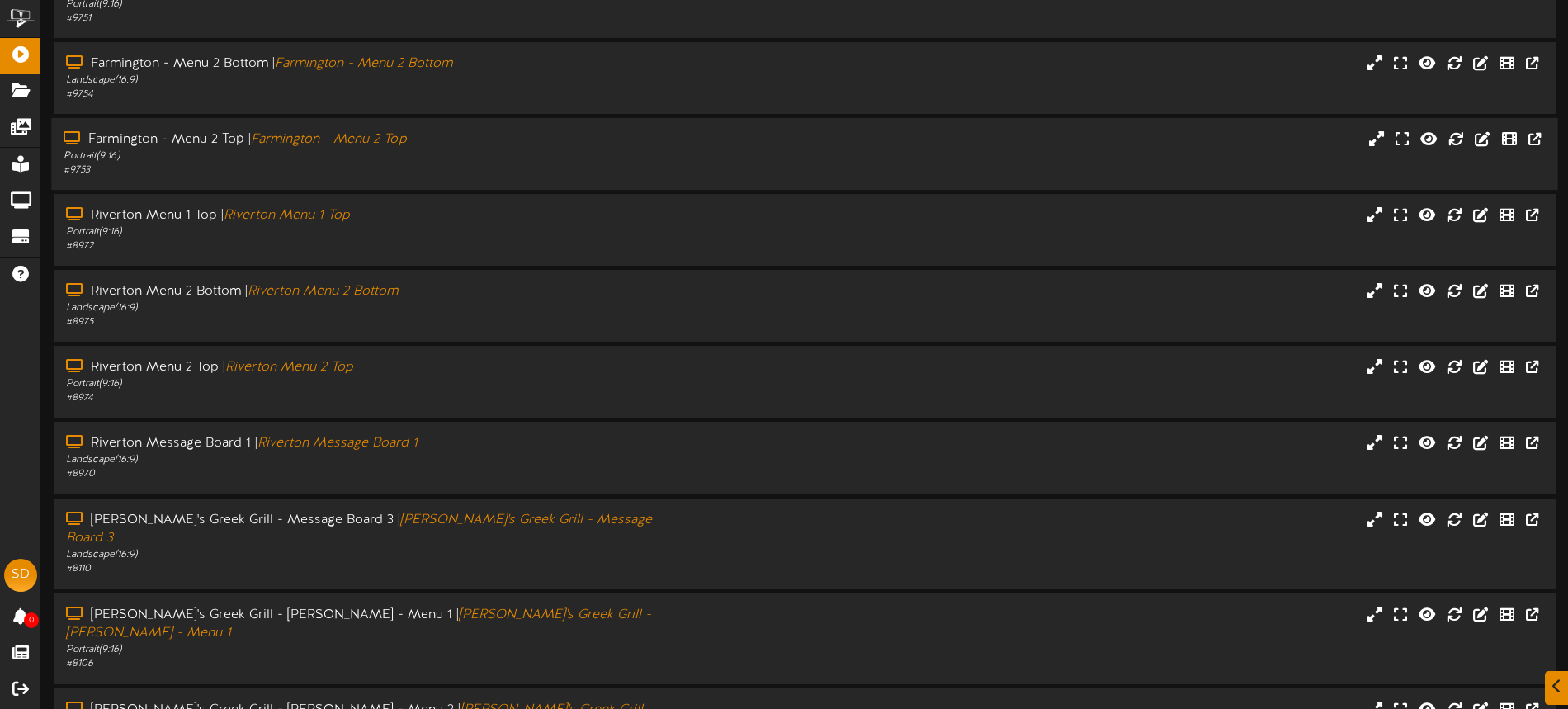
scroll to position [214, 0]
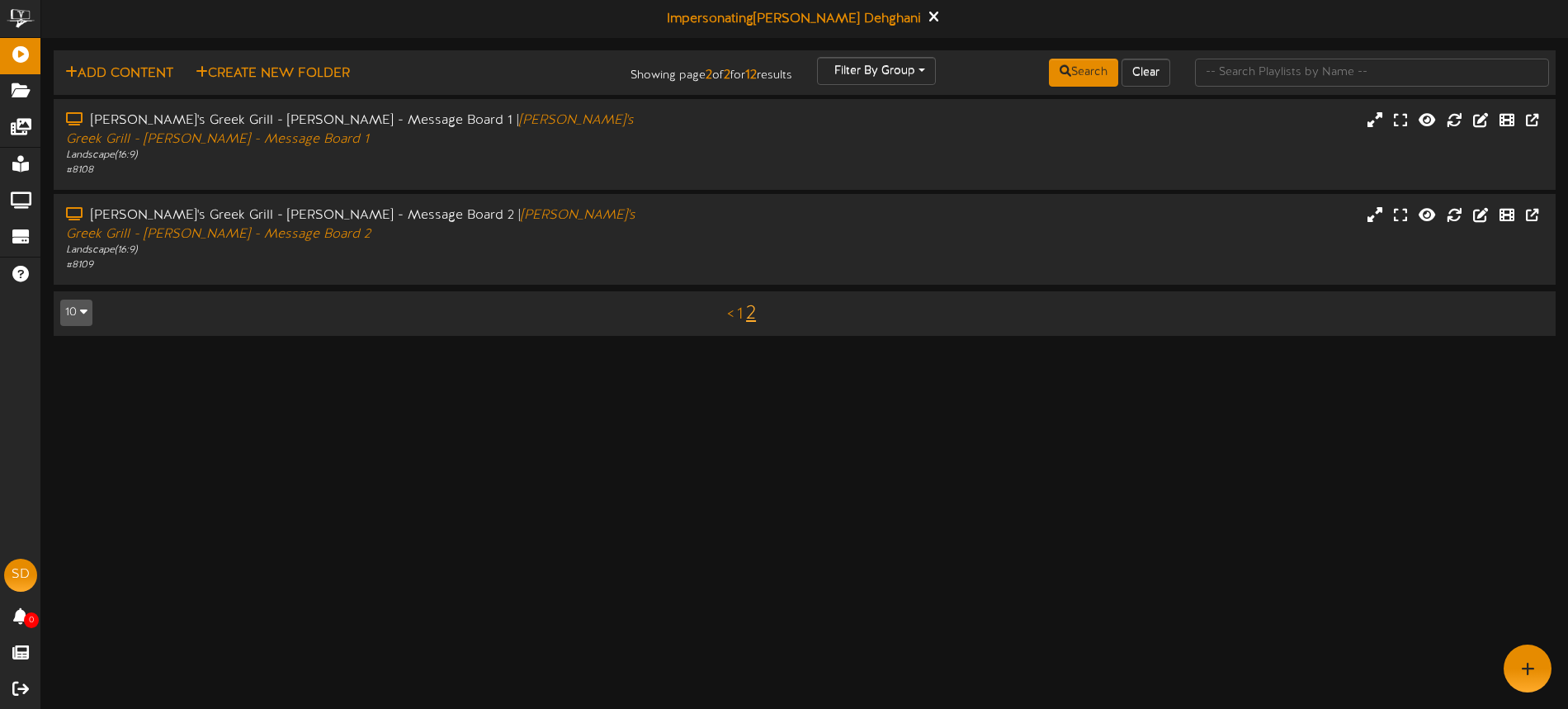
click at [740, 314] on link "1" at bounding box center [739, 314] width 6 height 18
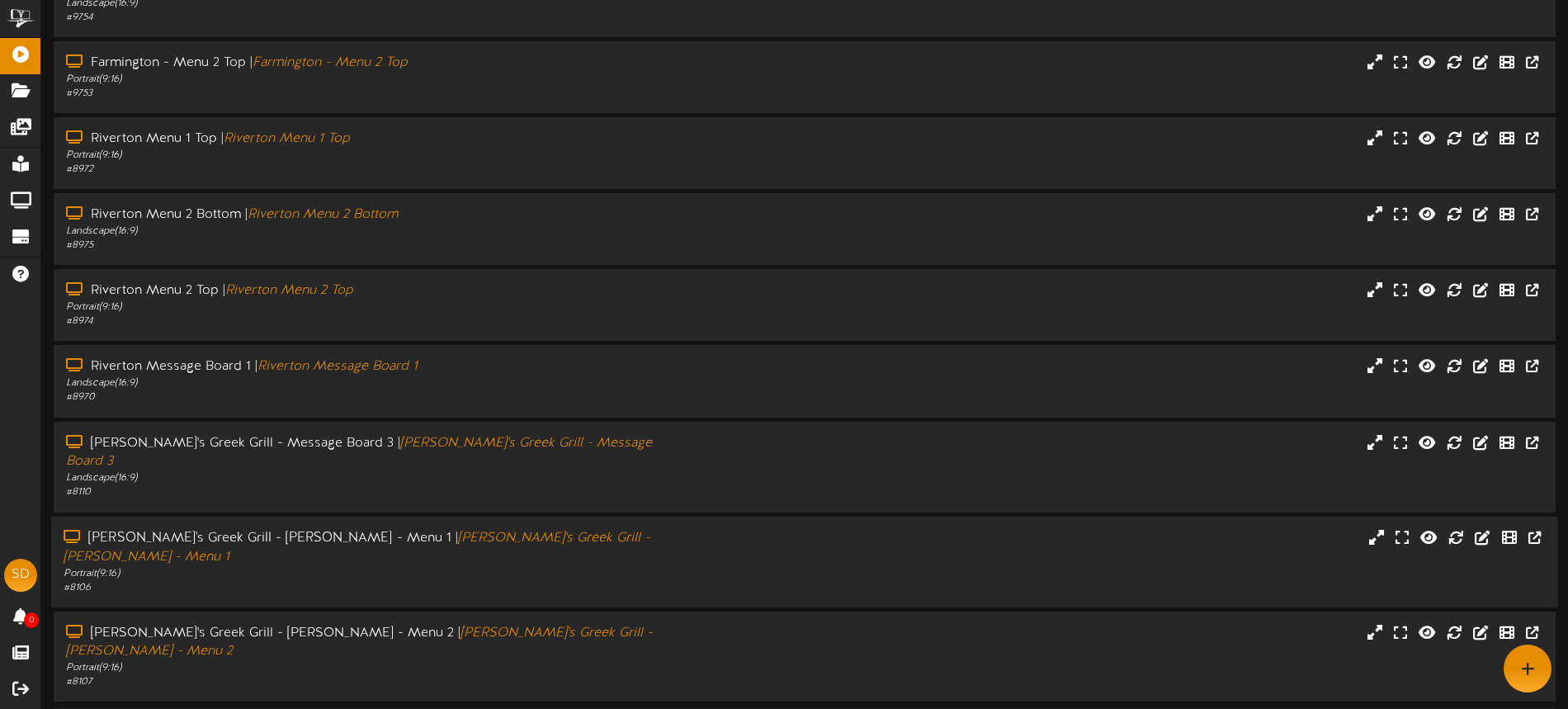
click at [528, 580] on div "# 8106" at bounding box center [365, 587] width 603 height 14
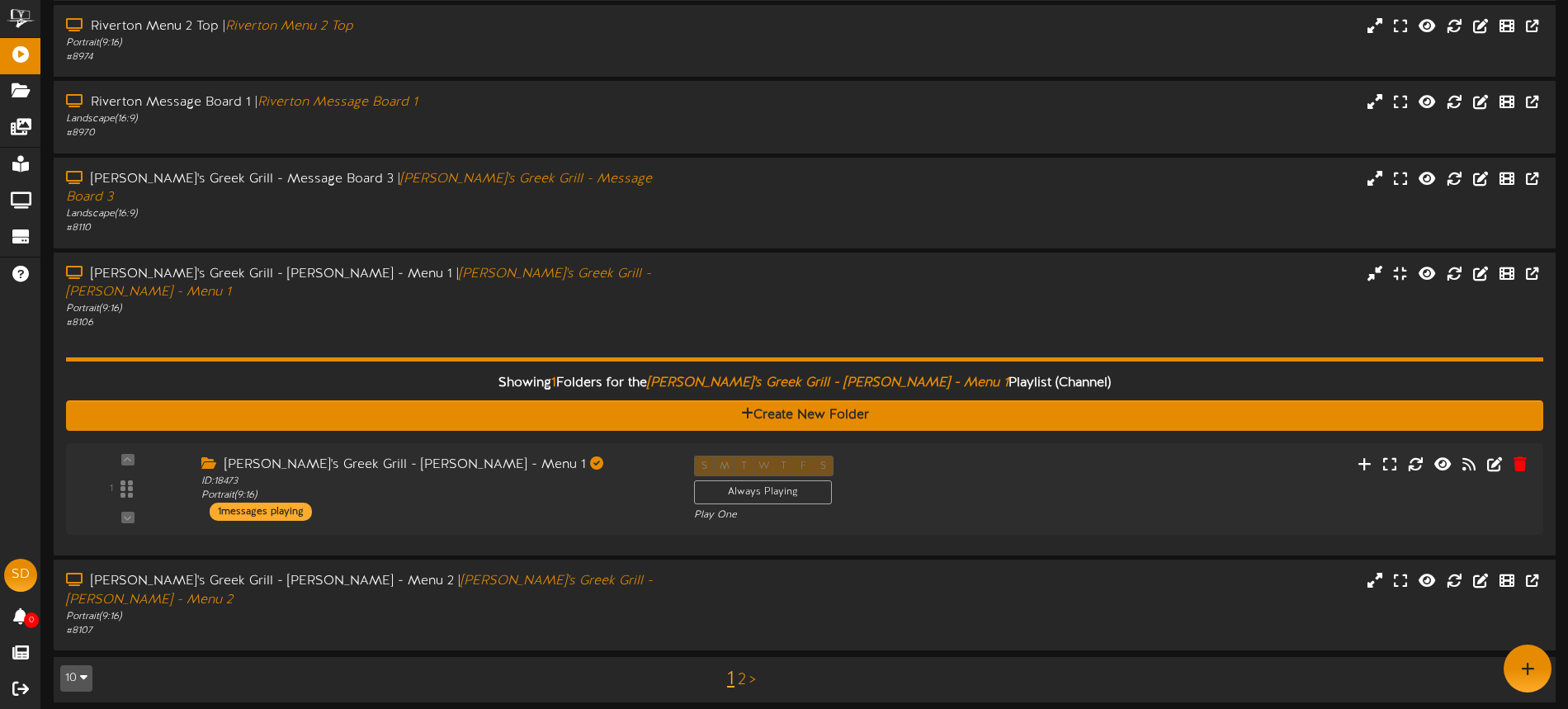
scroll to position [426, 0]
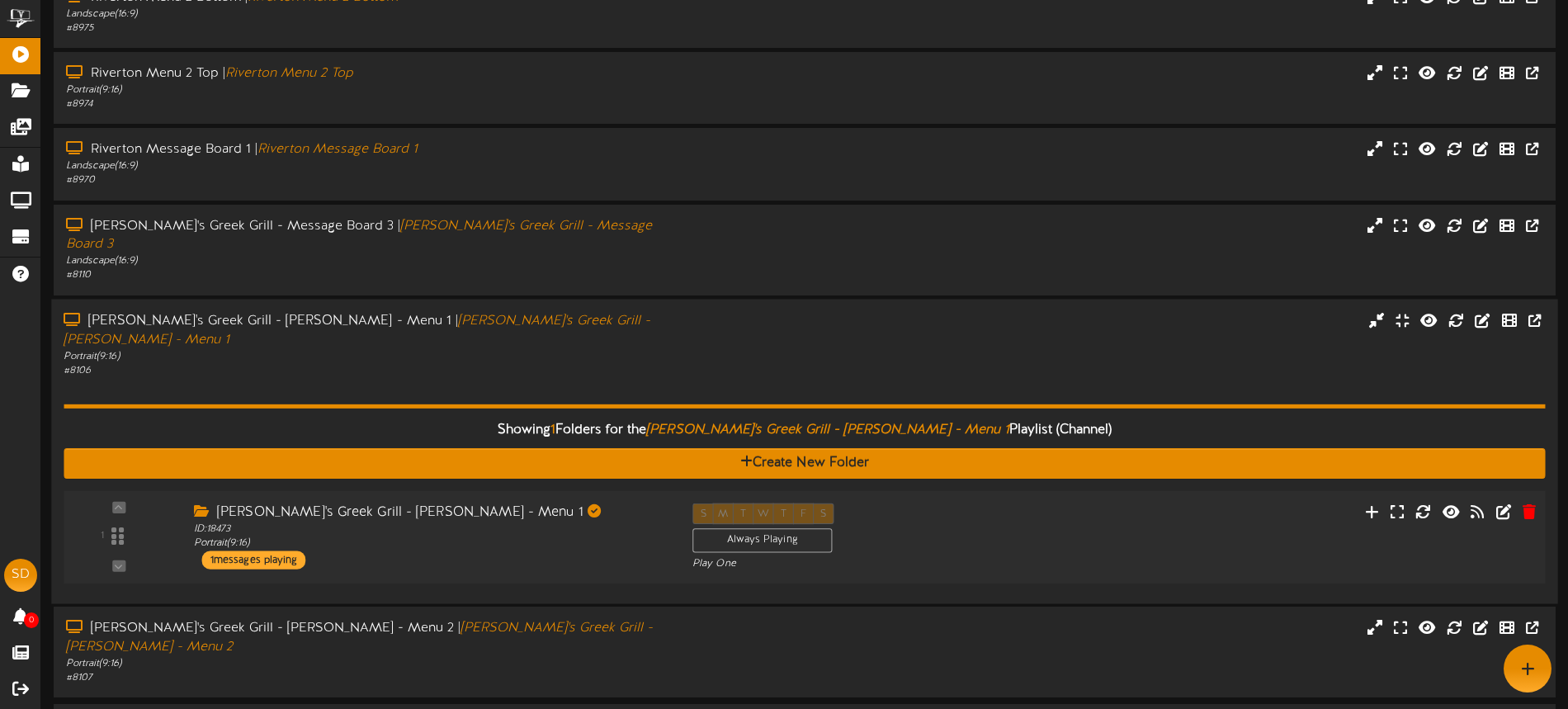
click at [543, 523] on div "[PERSON_NAME]'s Greek Grill - [PERSON_NAME] - Menu 1 ID: 18473 Portrait ( 9:16 …" at bounding box center [429, 536] width 498 height 66
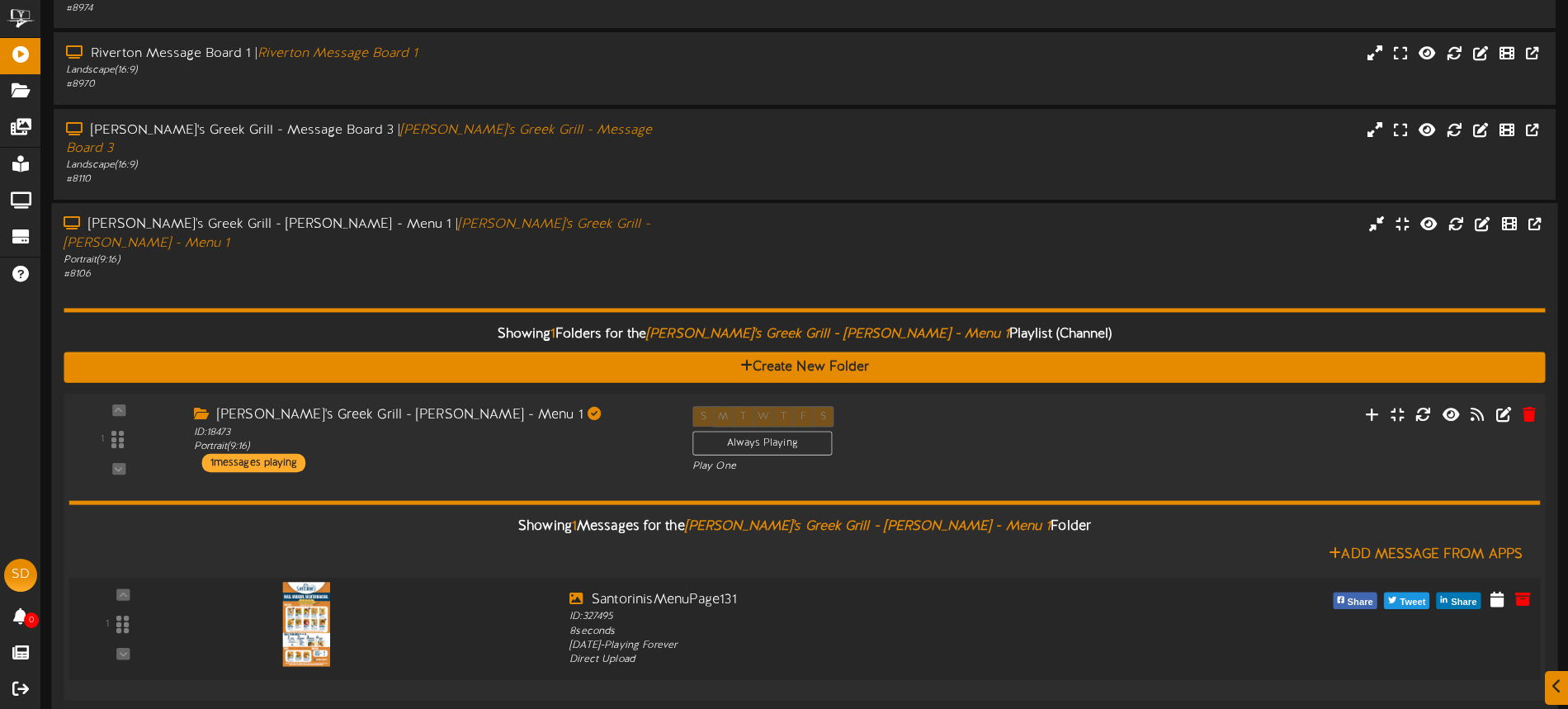
scroll to position [638, 0]
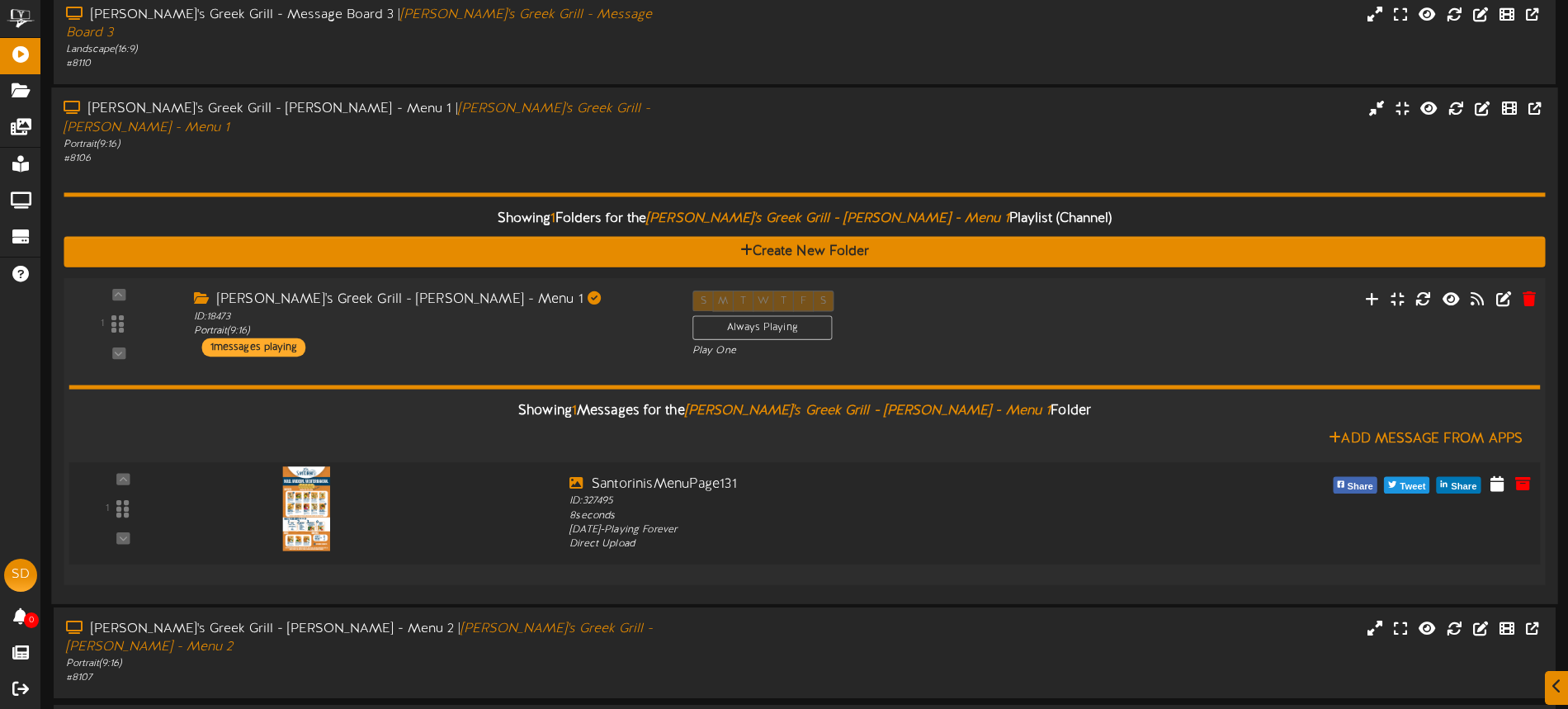
click at [301, 485] on img at bounding box center [306, 507] width 48 height 84
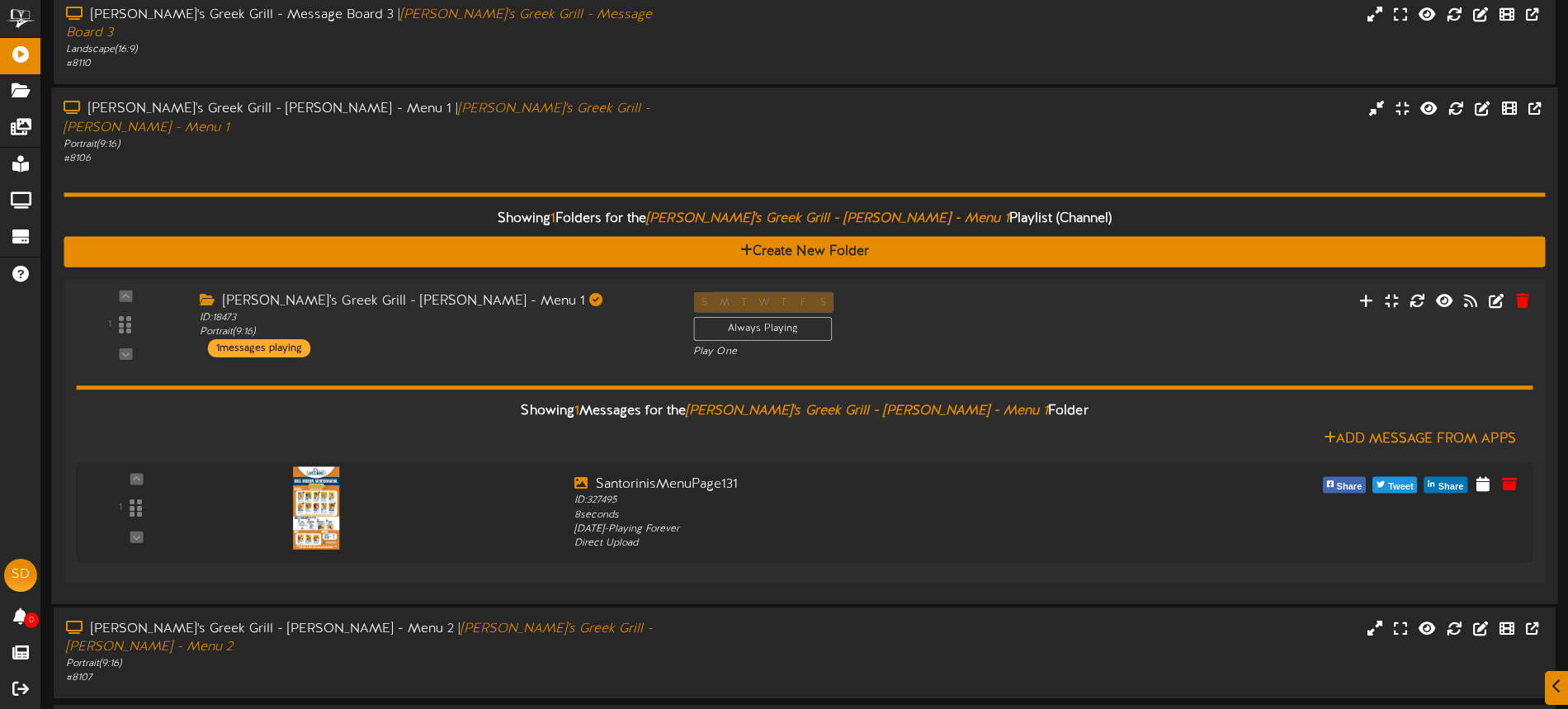
click at [541, 166] on div "Showing 1 Folders for the [PERSON_NAME]'s Greek Grill - [PERSON_NAME] - Menu 1 …" at bounding box center [804, 378] width 1481 height 426
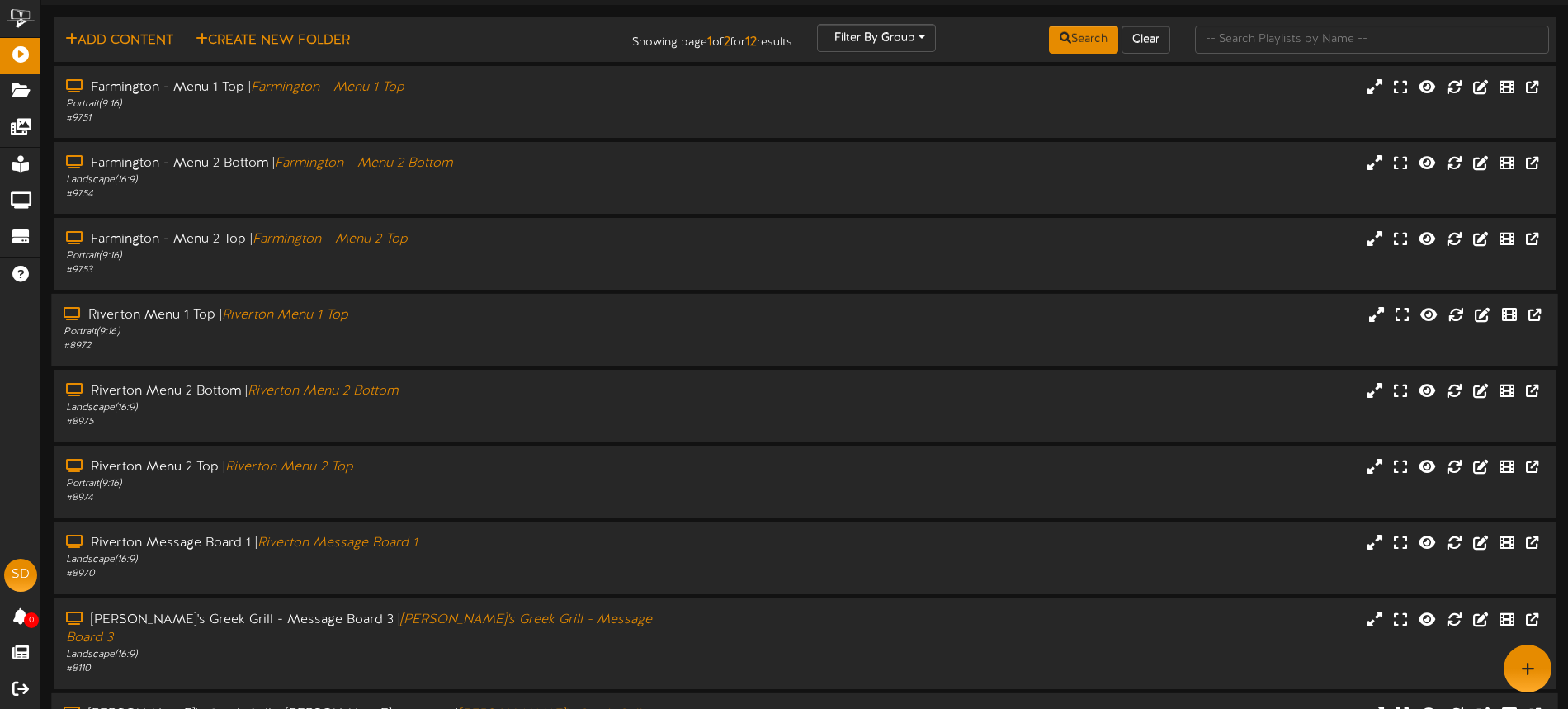
scroll to position [0, 0]
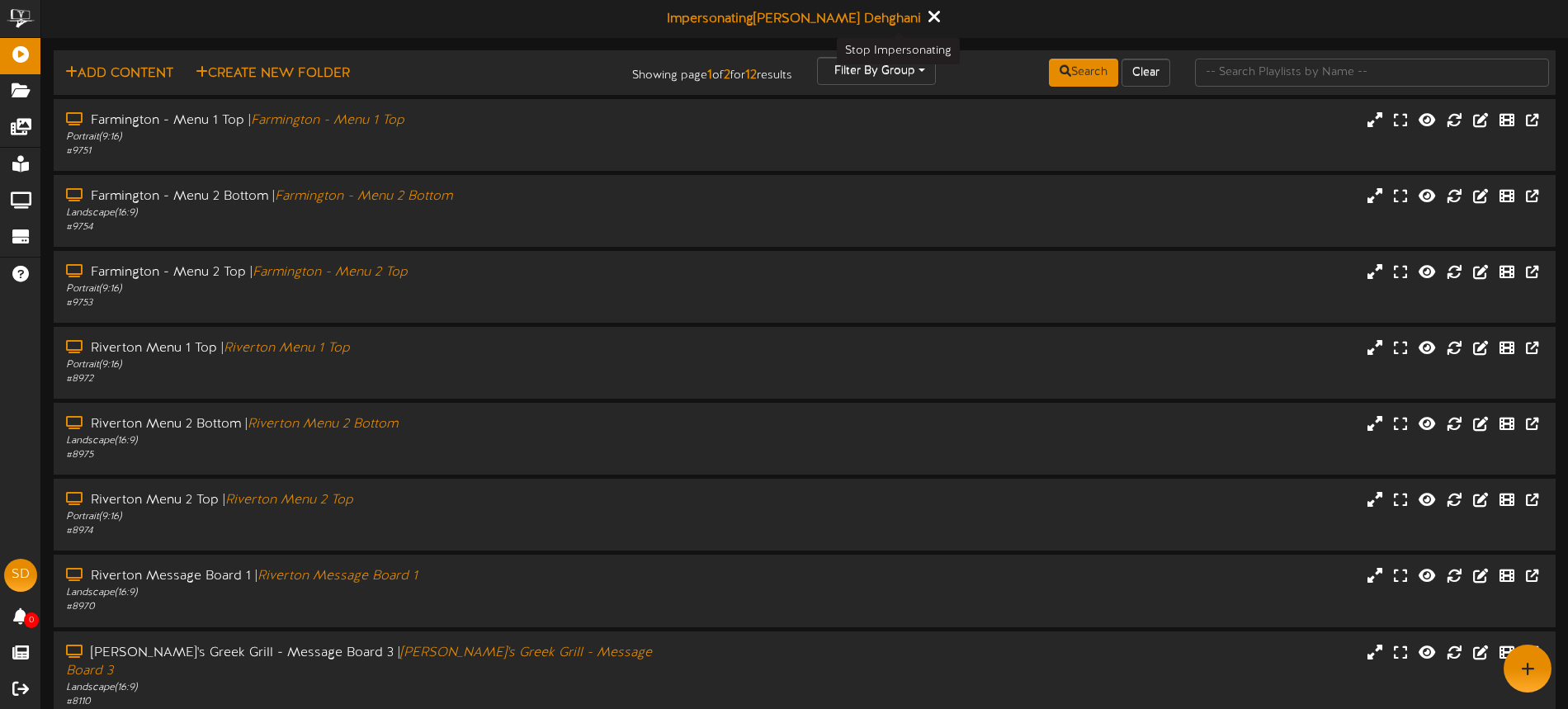
click at [923, 23] on button at bounding box center [934, 19] width 21 height 26
